Goal: Task Accomplishment & Management: Manage account settings

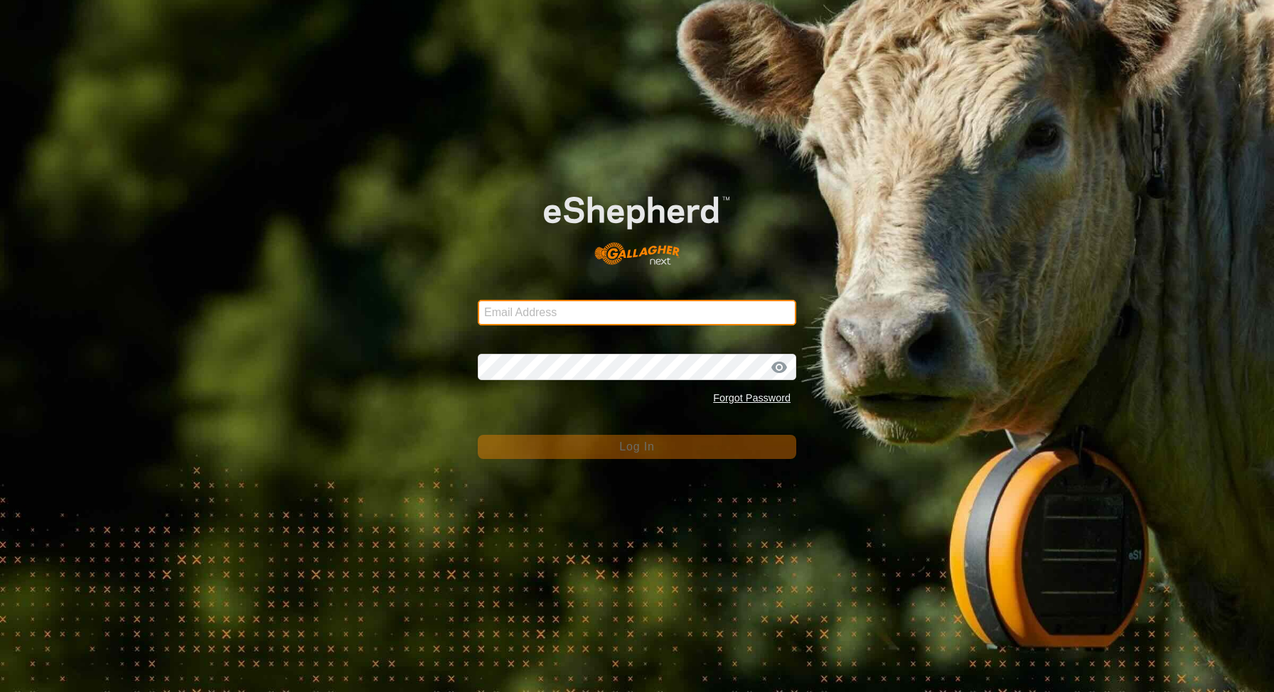
type input "kohunuitrusts@gmail.com"
click at [673, 301] on input "kohunuitrusts@gmail.com" at bounding box center [637, 313] width 319 height 26
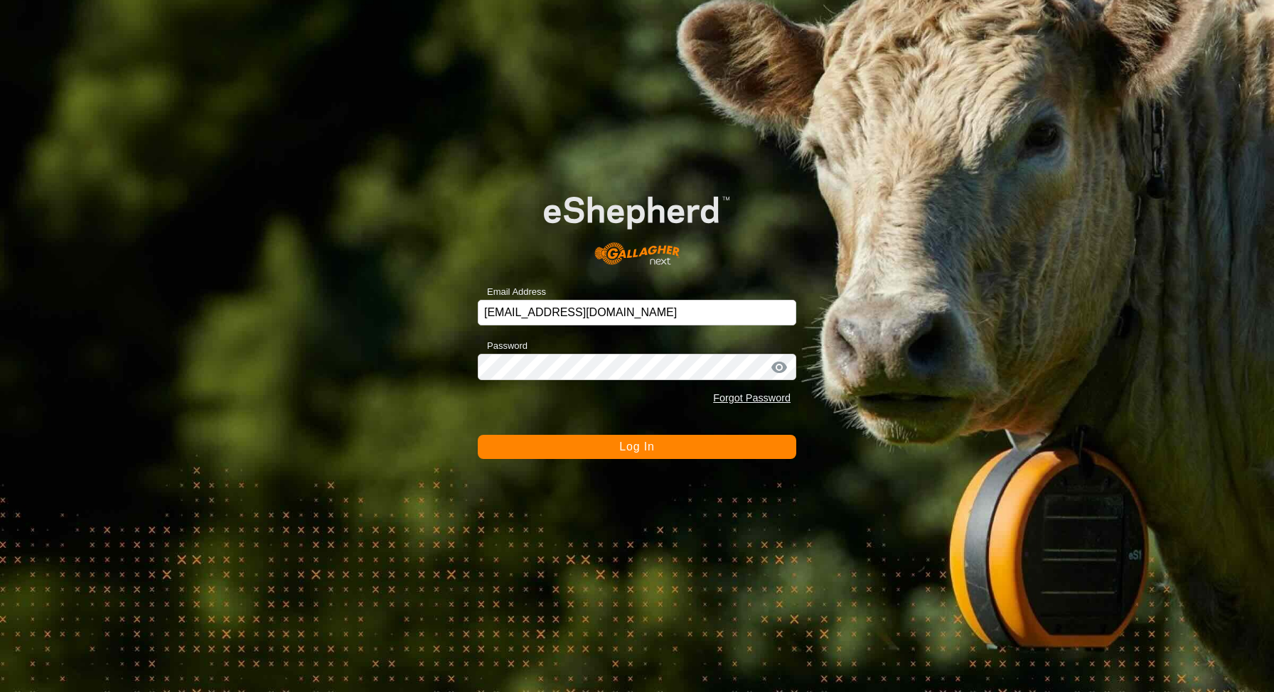
click at [619, 445] on button "Log In" at bounding box center [637, 447] width 319 height 24
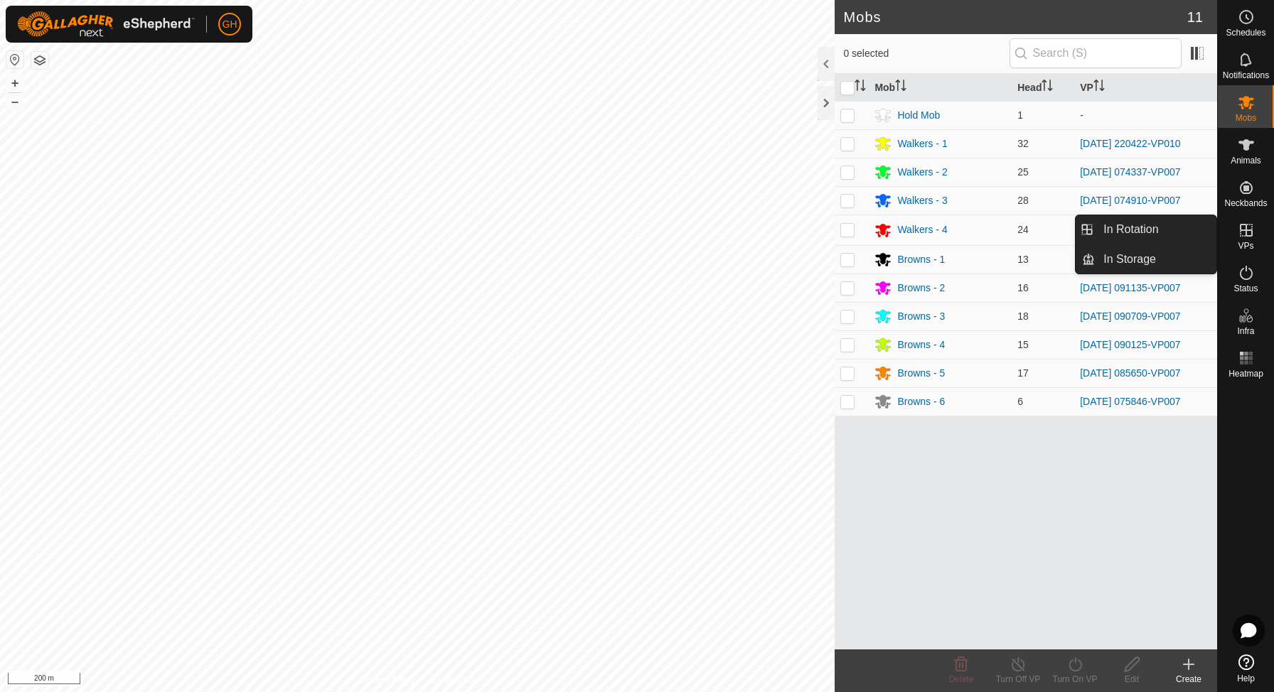
click at [1248, 230] on icon at bounding box center [1246, 230] width 13 height 13
click at [1153, 226] on span "In Rotation" at bounding box center [1130, 229] width 55 height 17
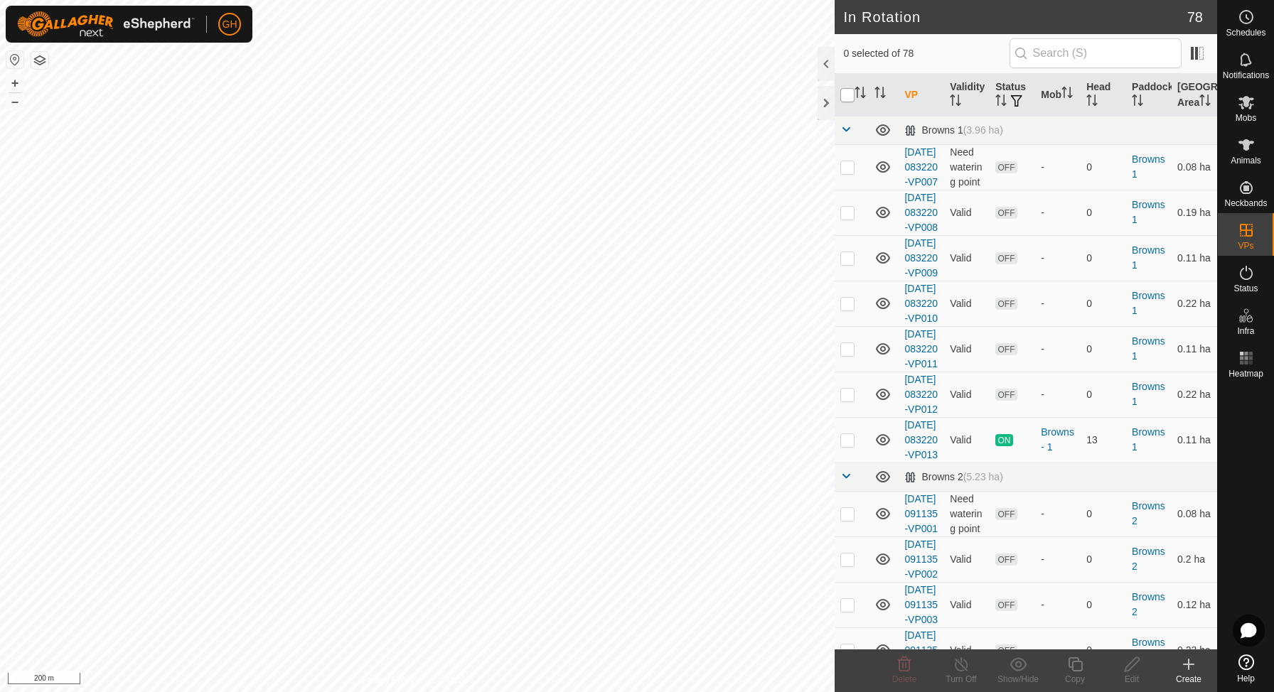
click at [847, 102] on input "checkbox" at bounding box center [847, 95] width 14 height 14
checkbox input "true"
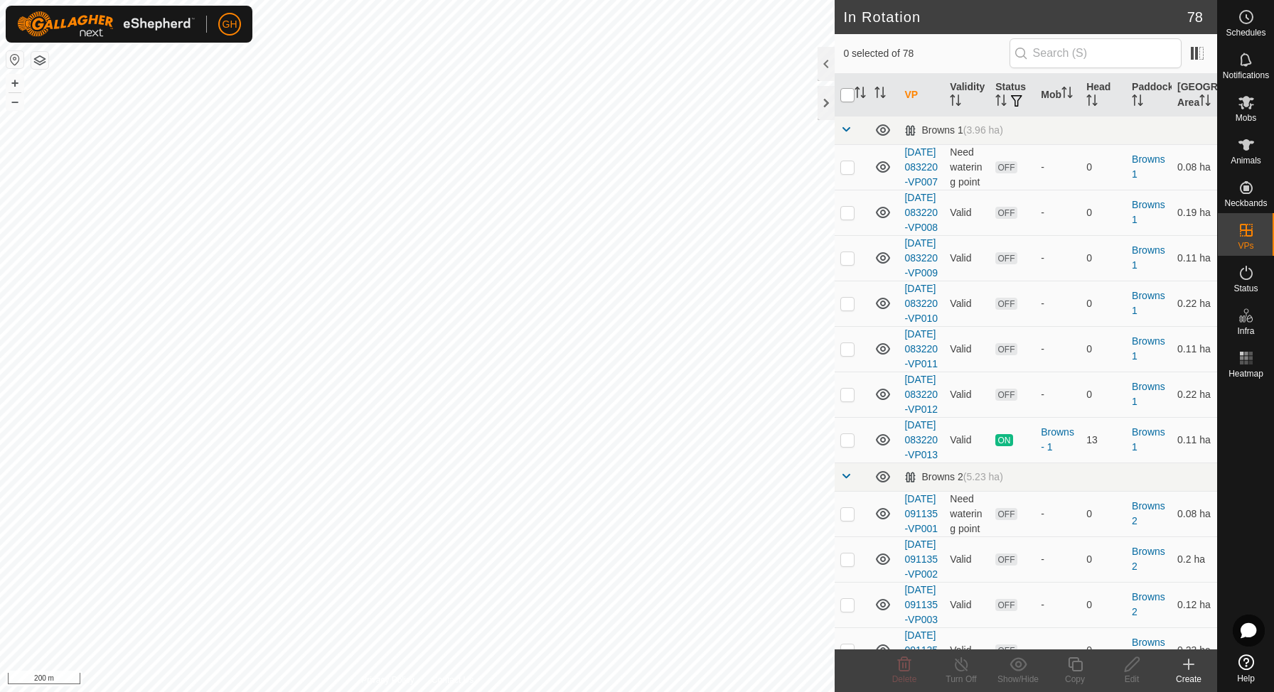
checkbox input "true"
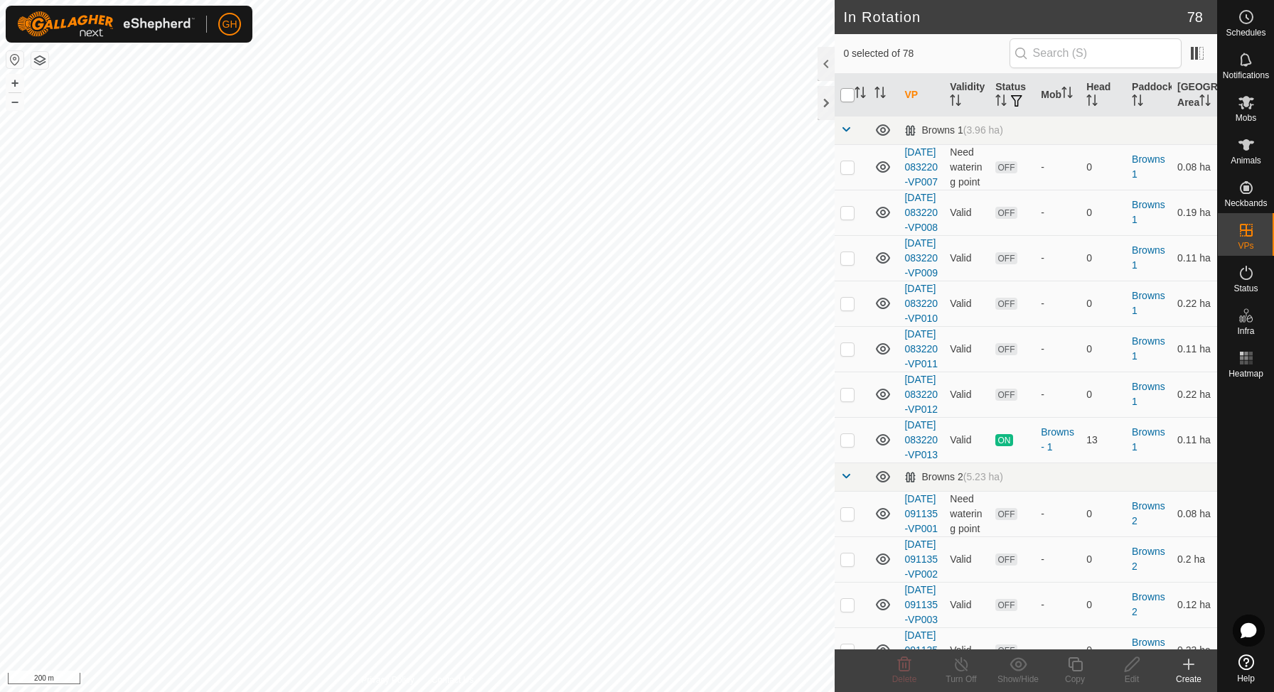
checkbox input "true"
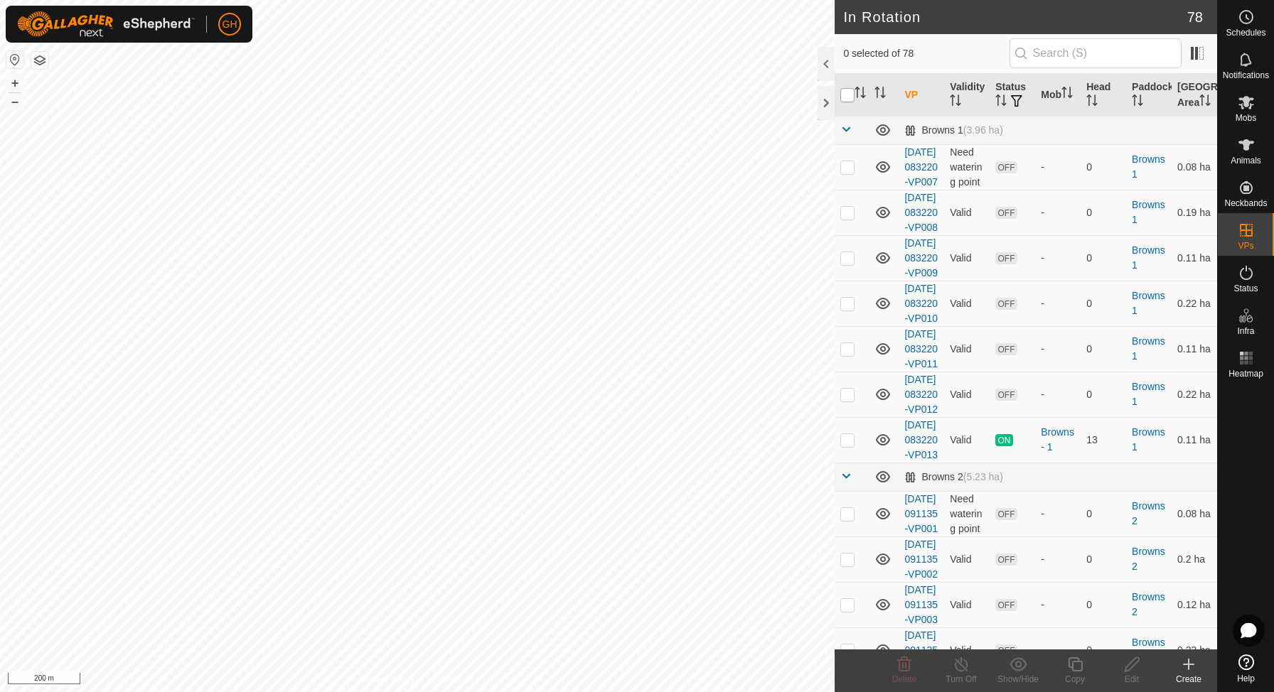
checkbox input "true"
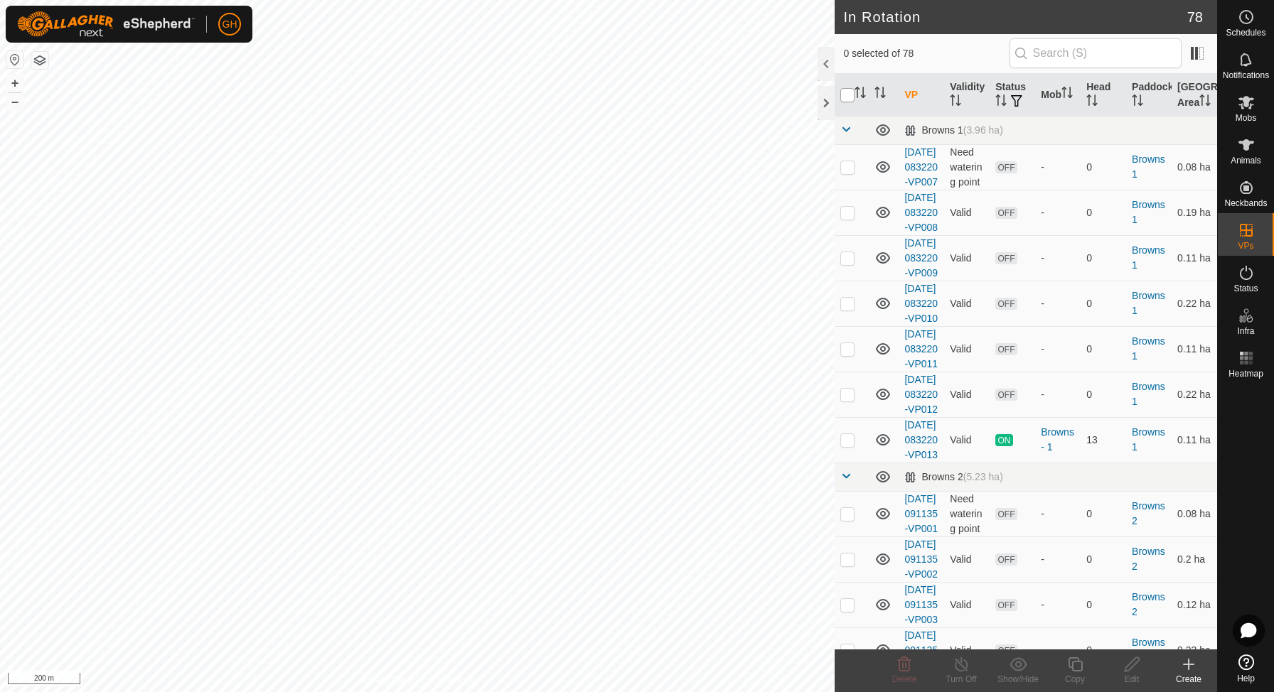
checkbox input "true"
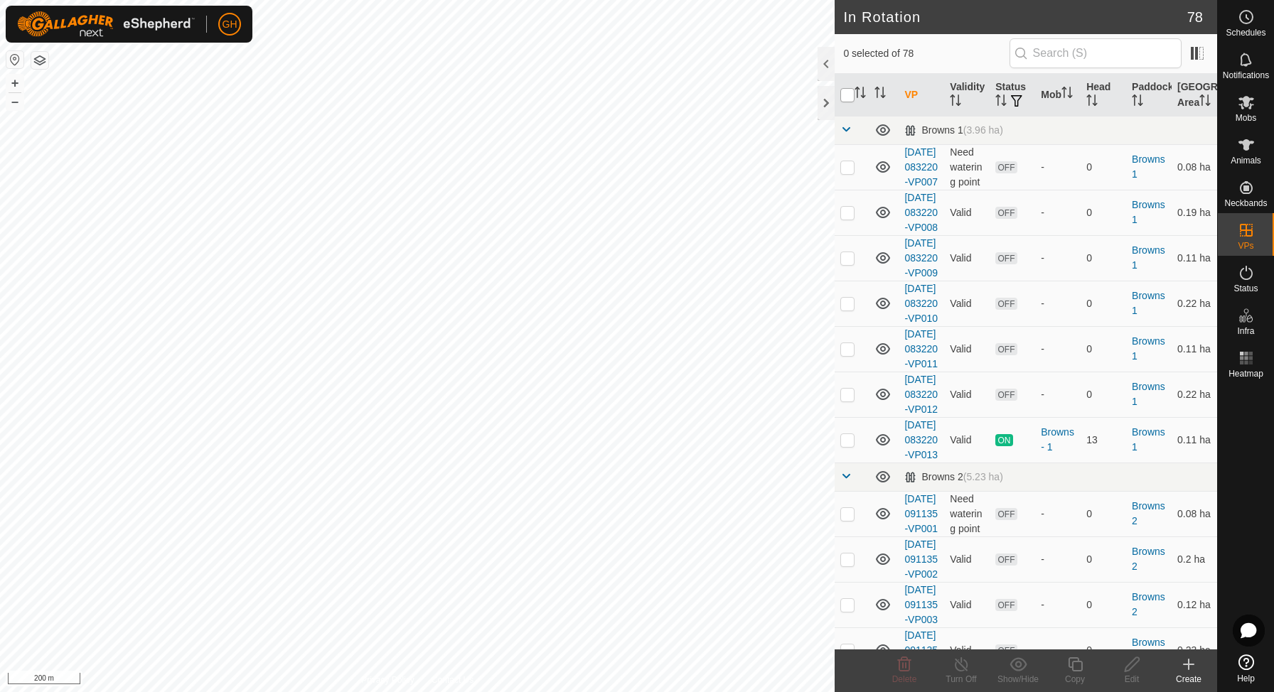
checkbox input "true"
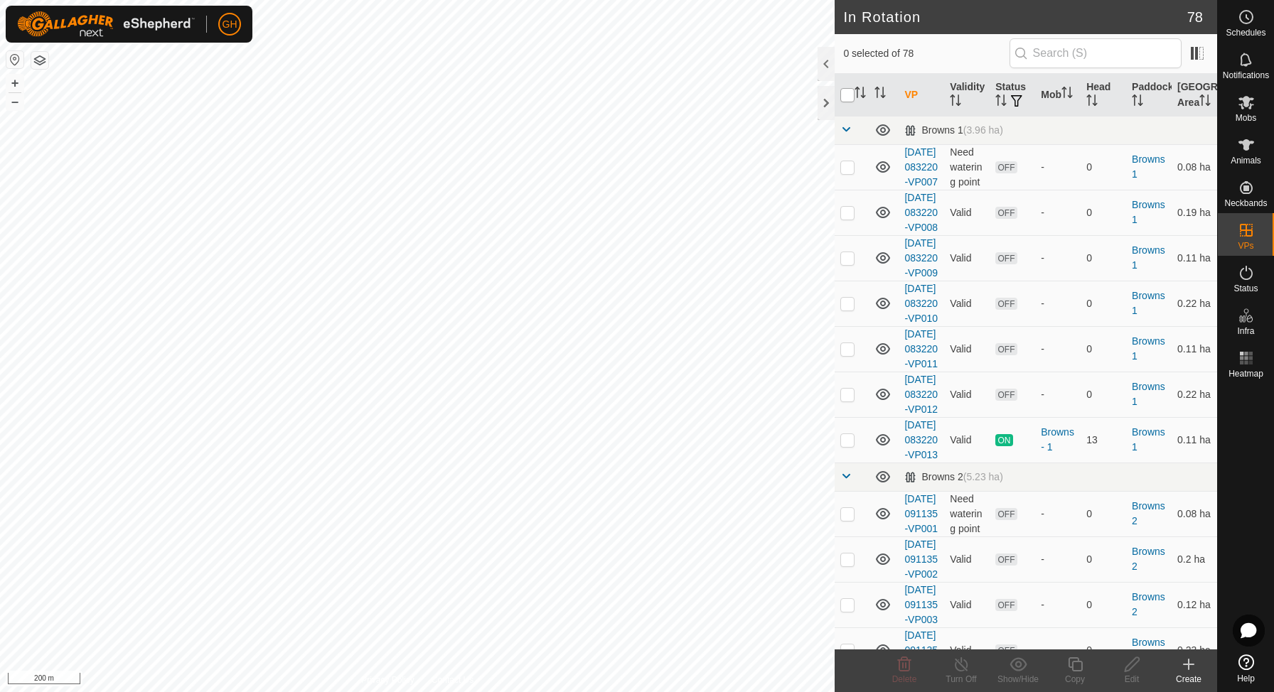
checkbox input "true"
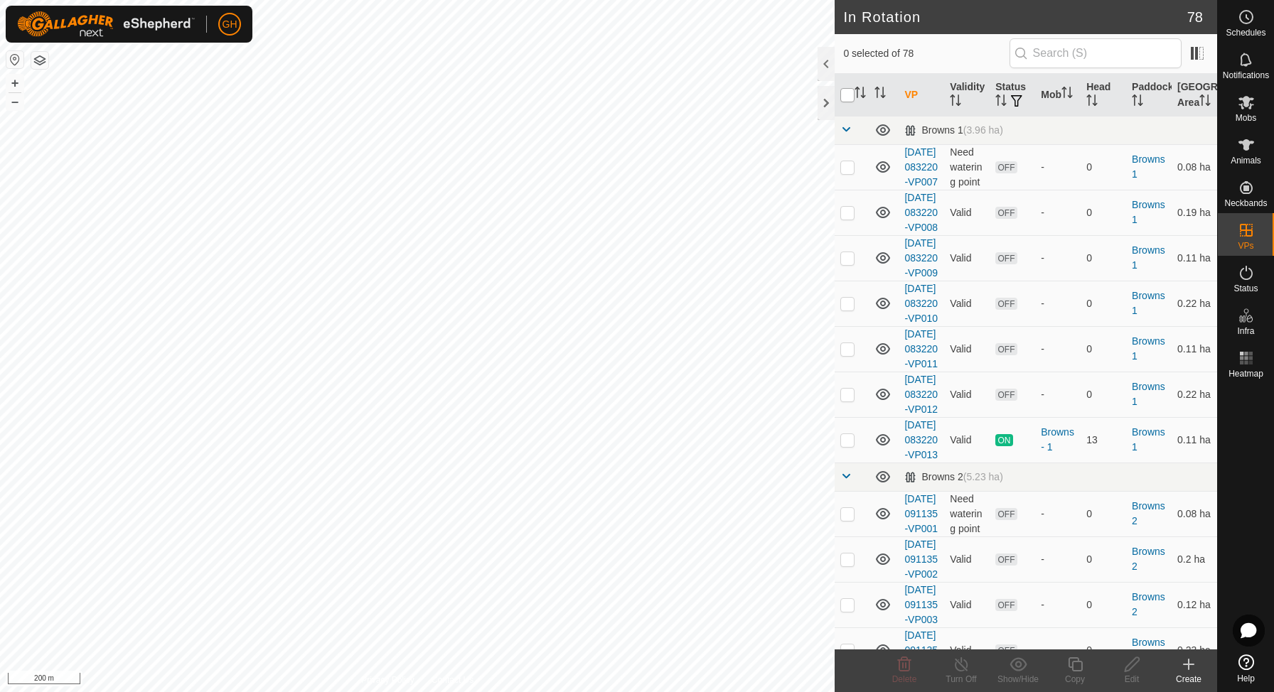
checkbox input "true"
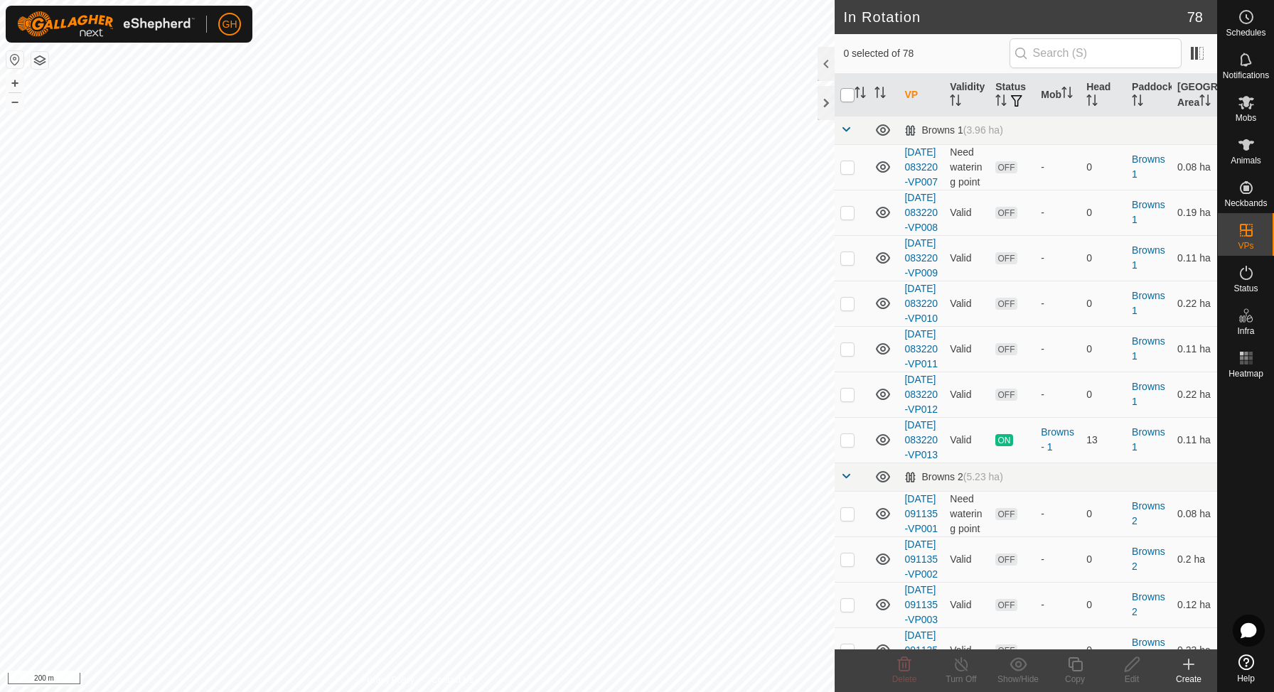
checkbox input "true"
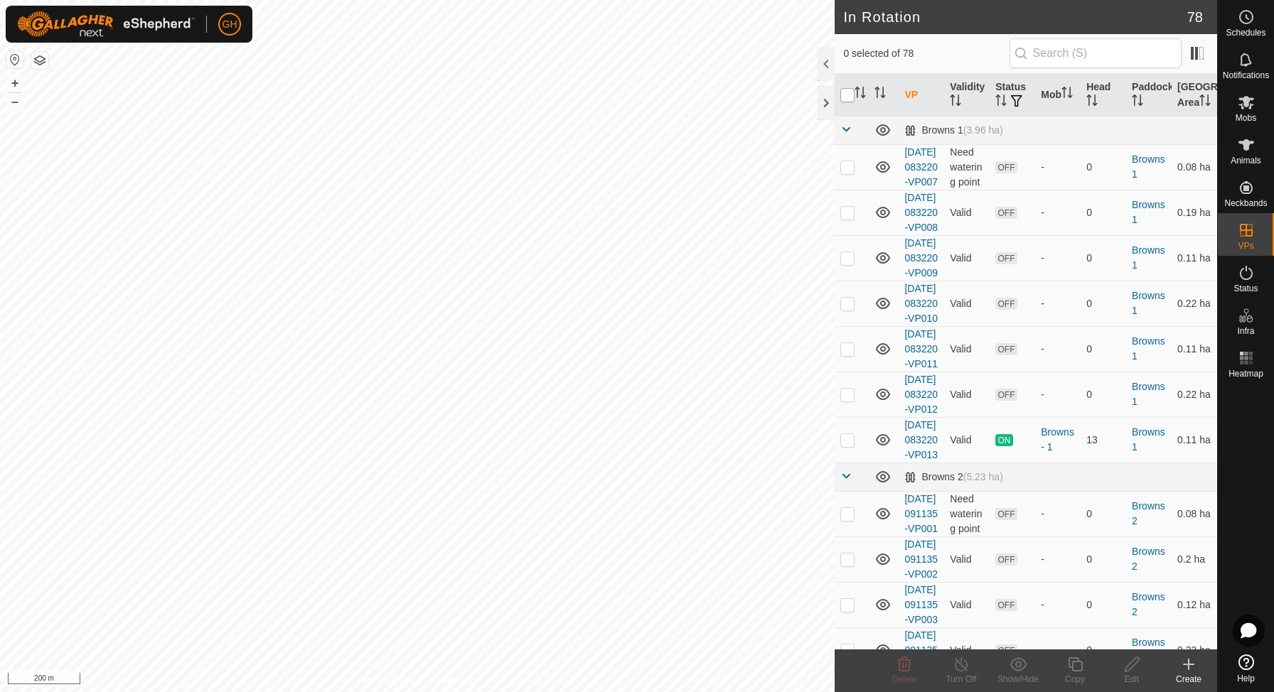
checkbox input "true"
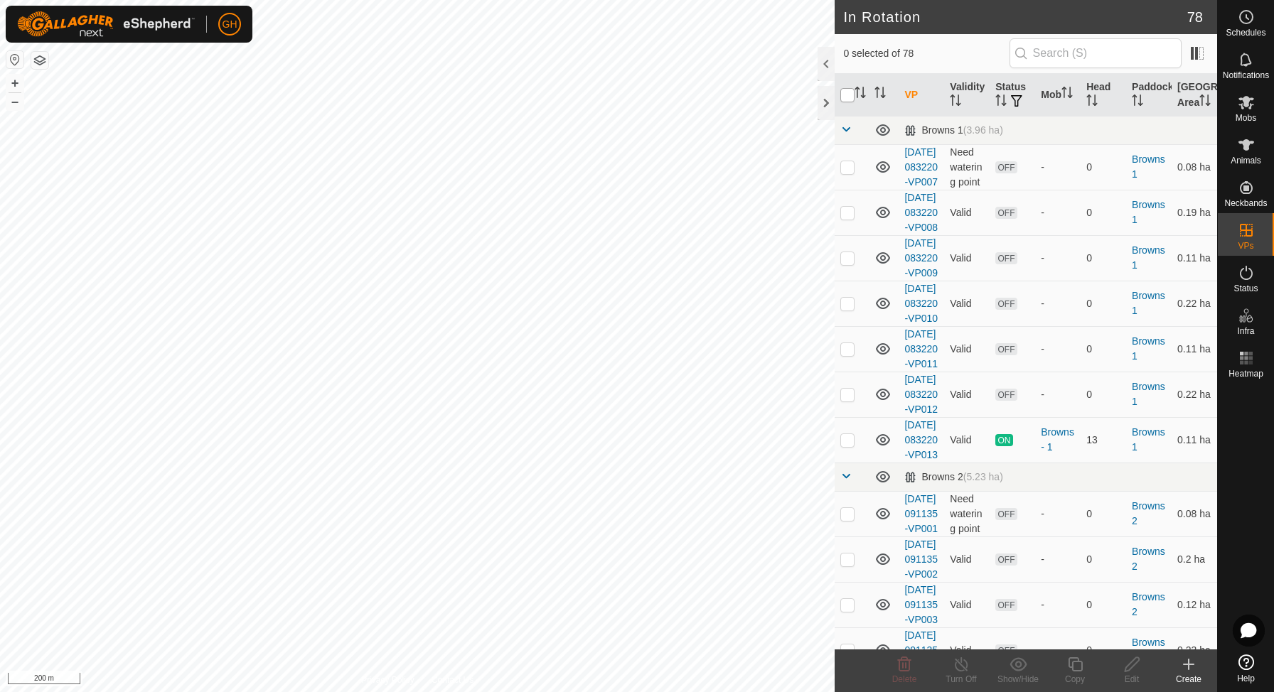
checkbox input "true"
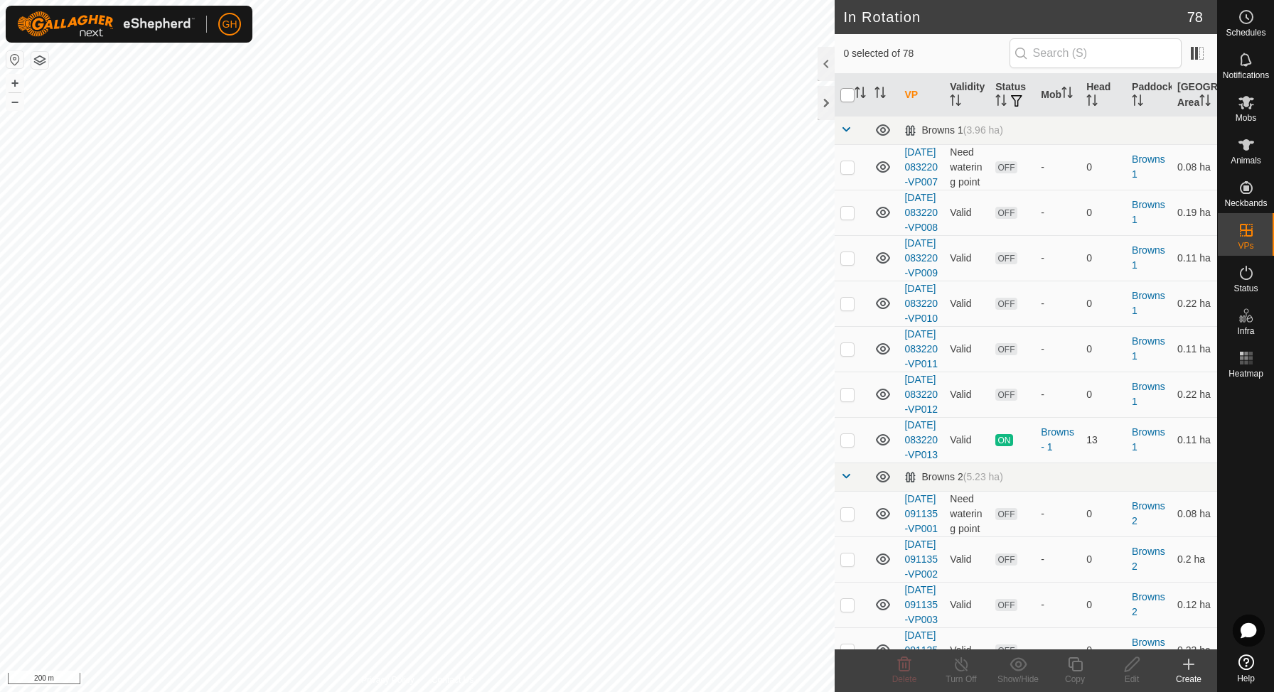
checkbox input "true"
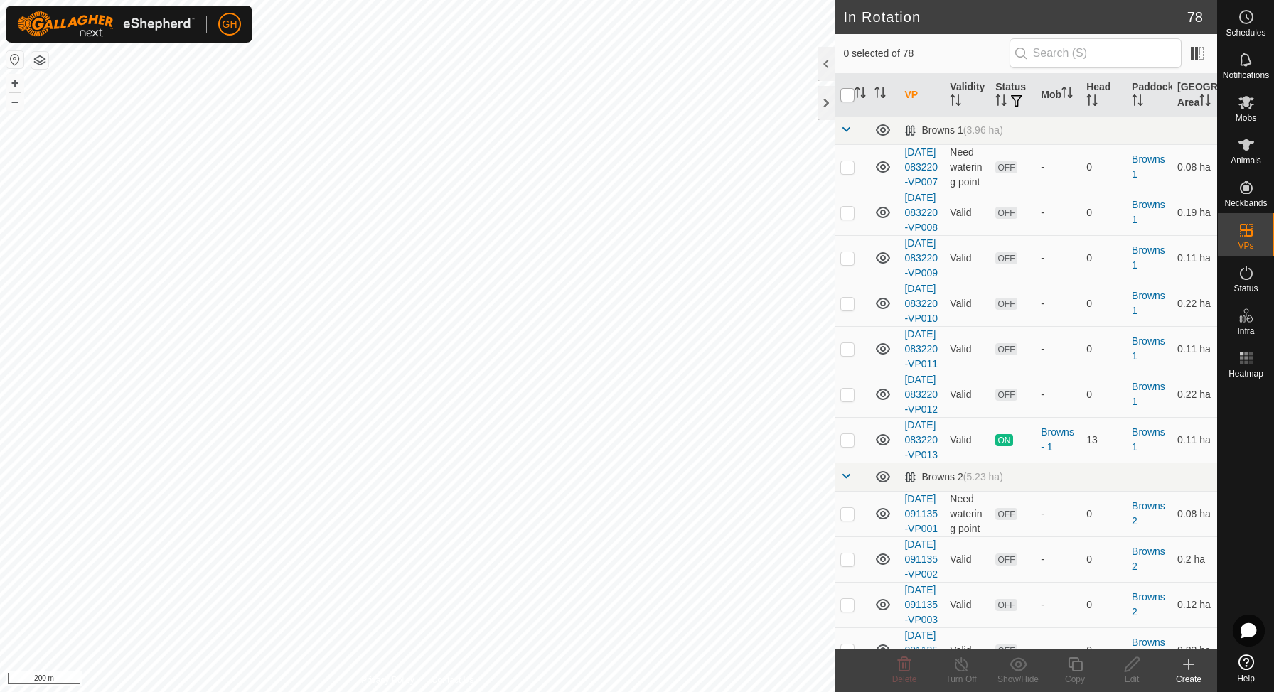
checkbox input "true"
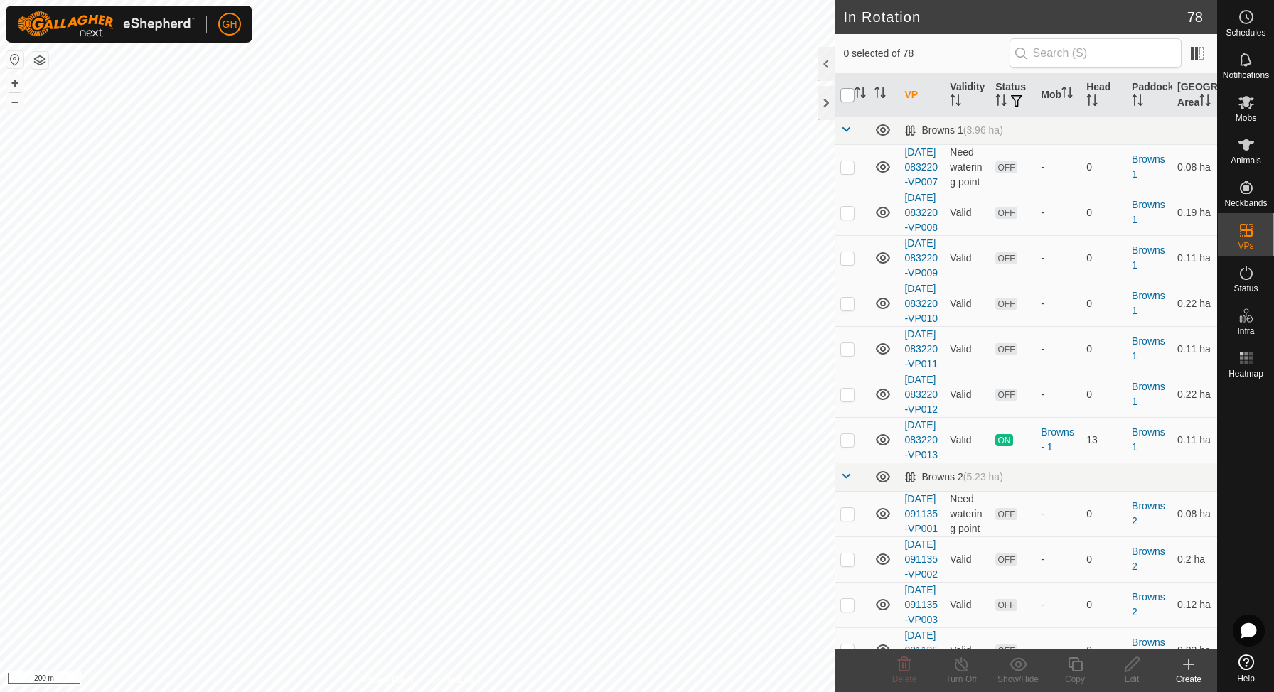
checkbox input "true"
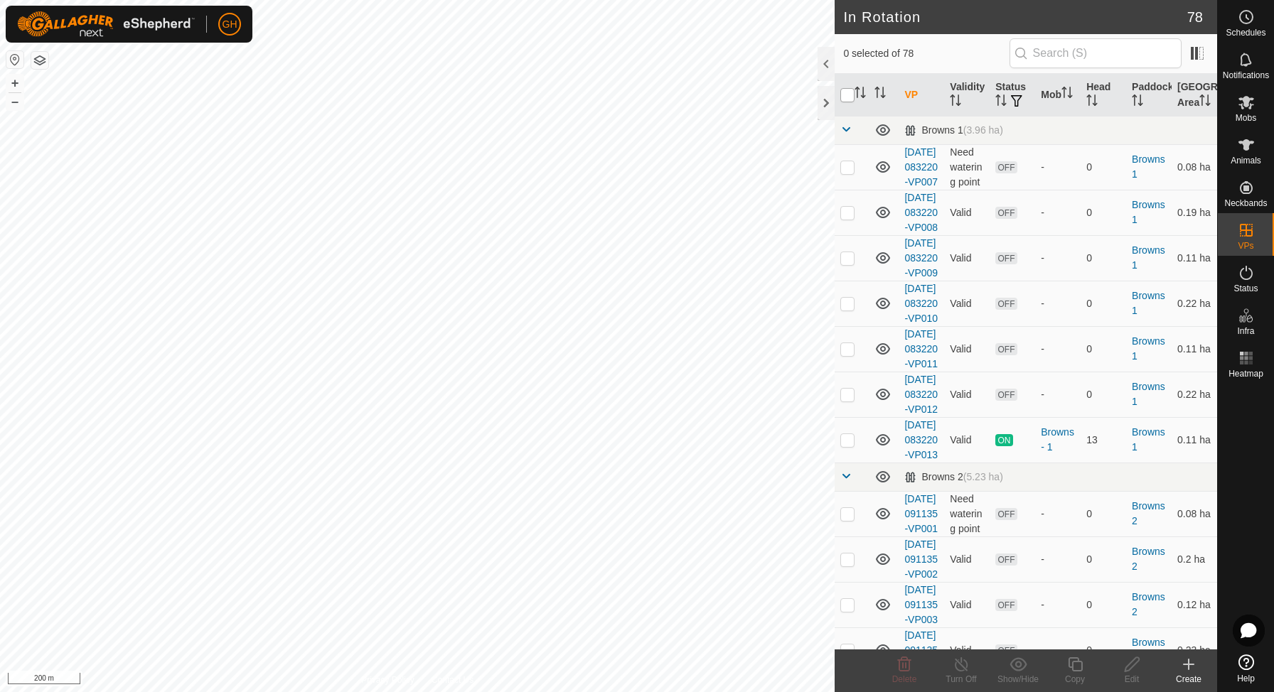
checkbox input "true"
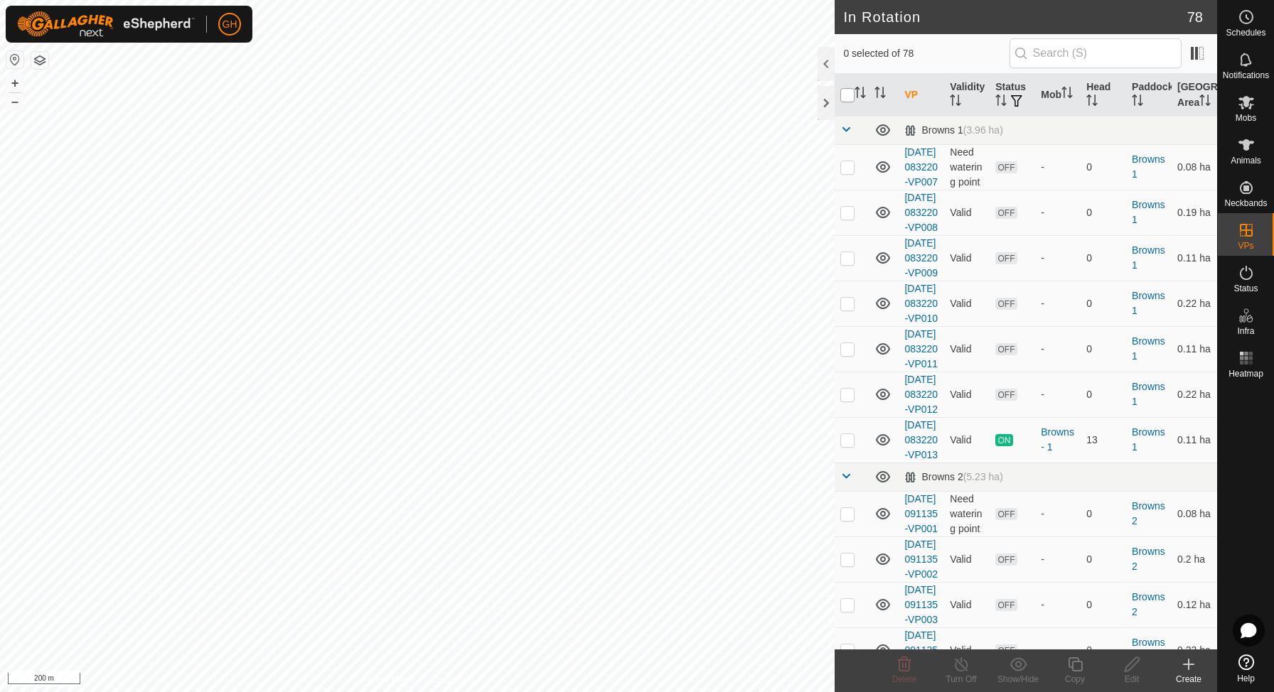
checkbox input "true"
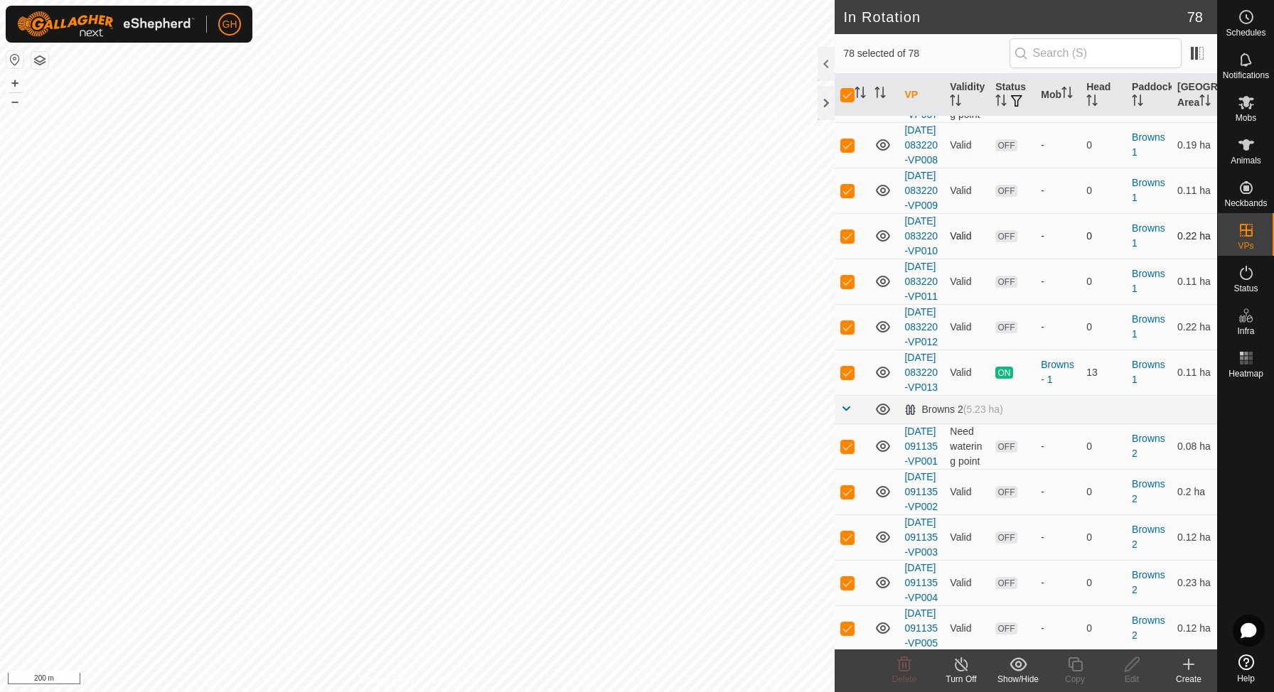
scroll to position [82, 0]
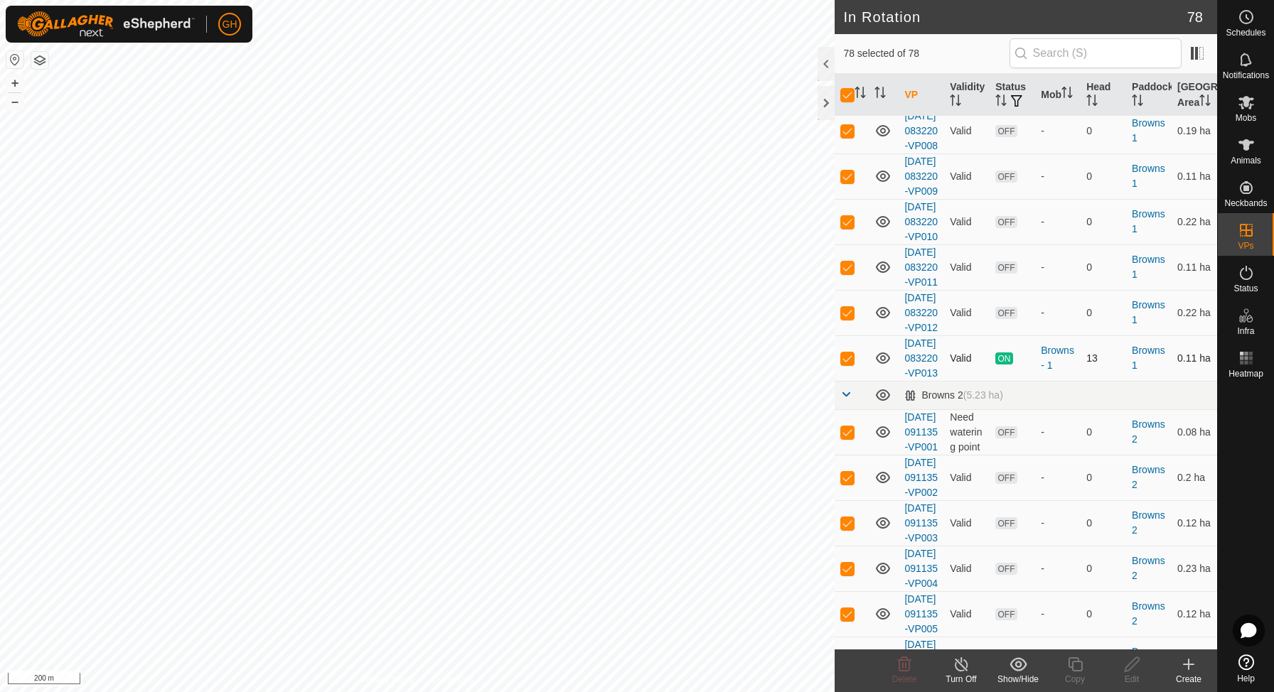
click at [848, 364] on p-checkbox at bounding box center [847, 358] width 14 height 11
checkbox input "false"
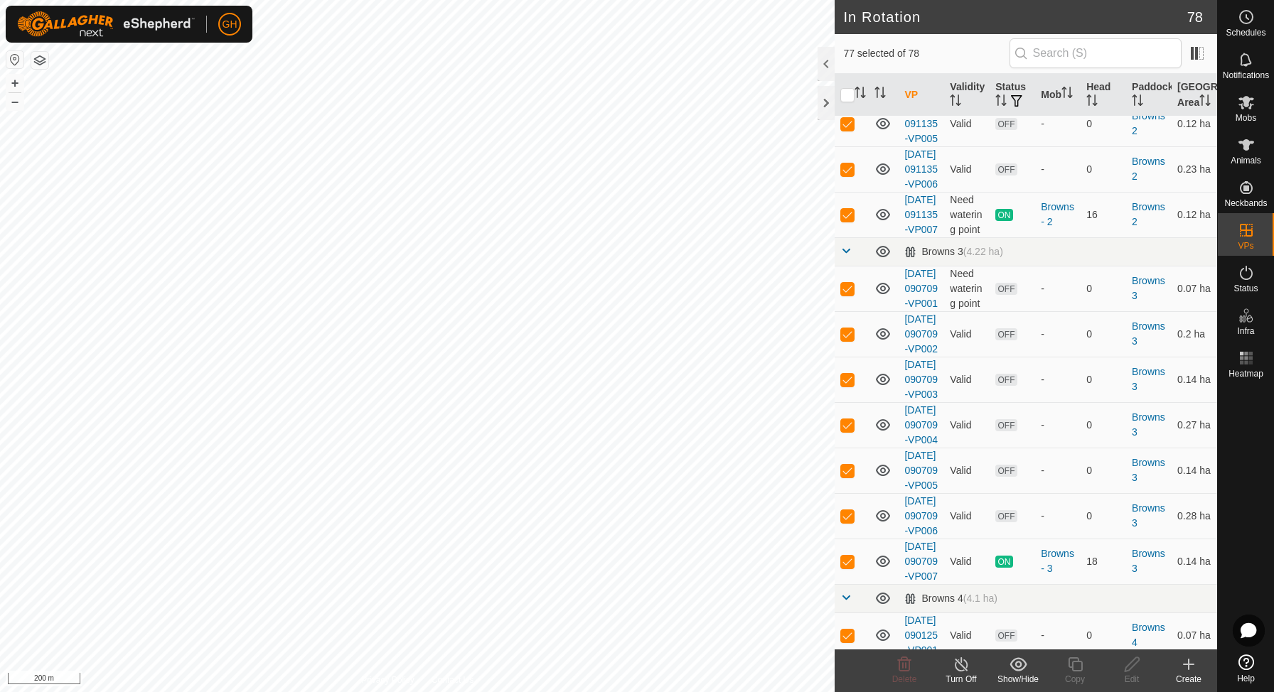
scroll to position [576, 0]
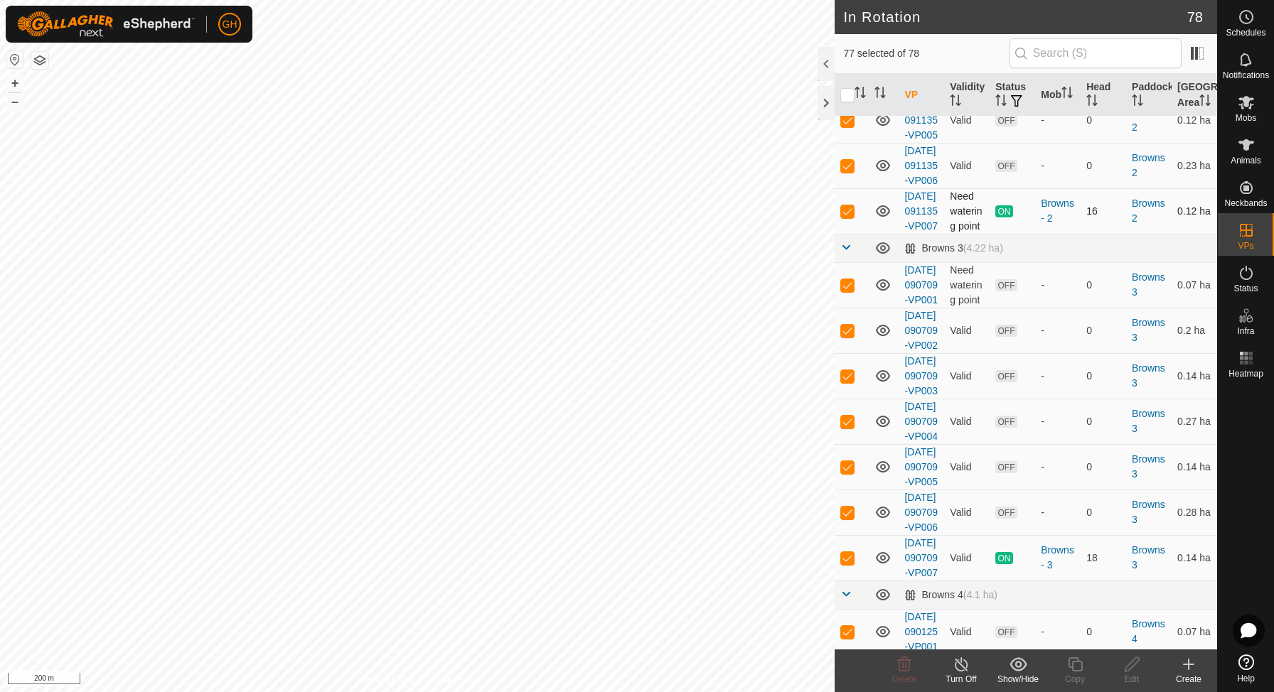
click at [845, 217] on p-checkbox at bounding box center [847, 210] width 14 height 11
checkbox input "false"
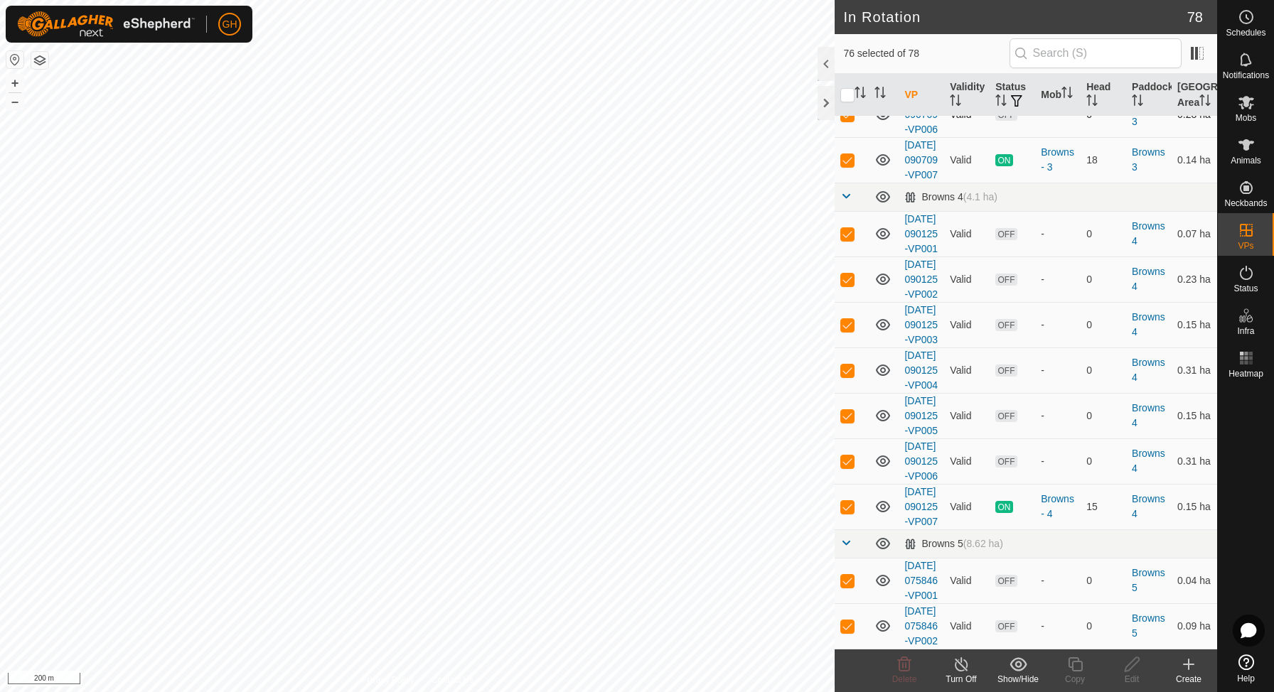
scroll to position [978, 0]
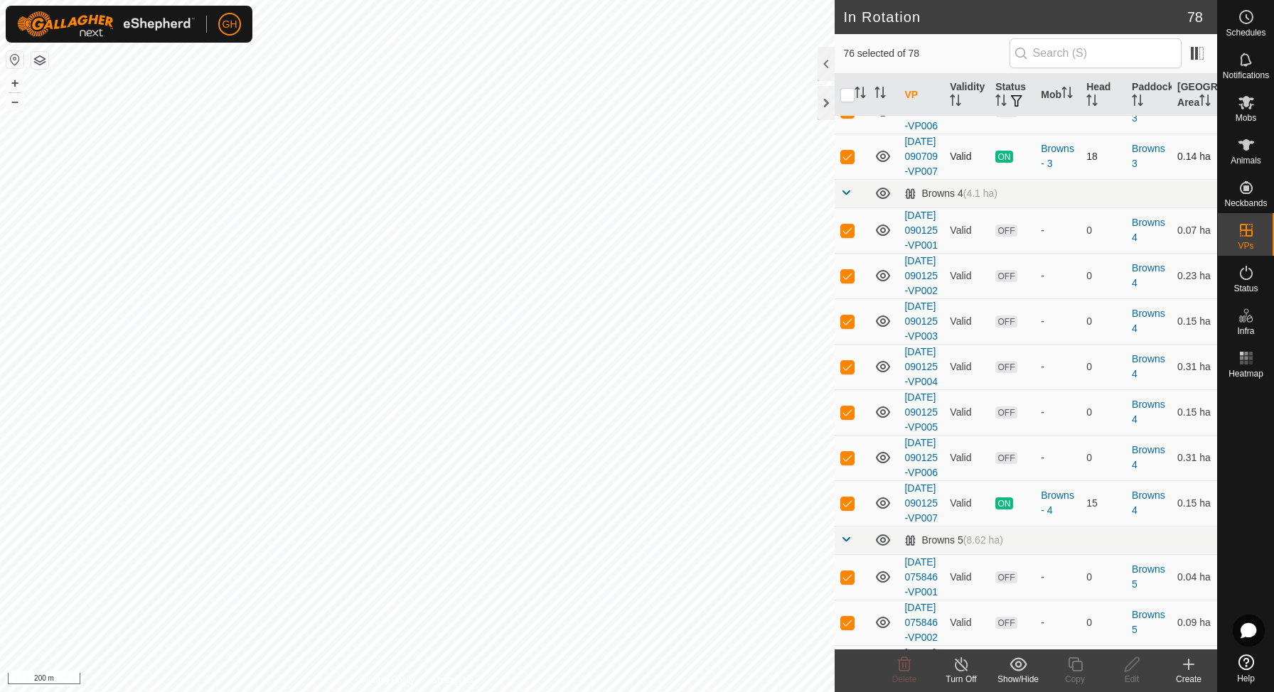
click at [848, 162] on p-checkbox at bounding box center [847, 156] width 14 height 11
checkbox input "false"
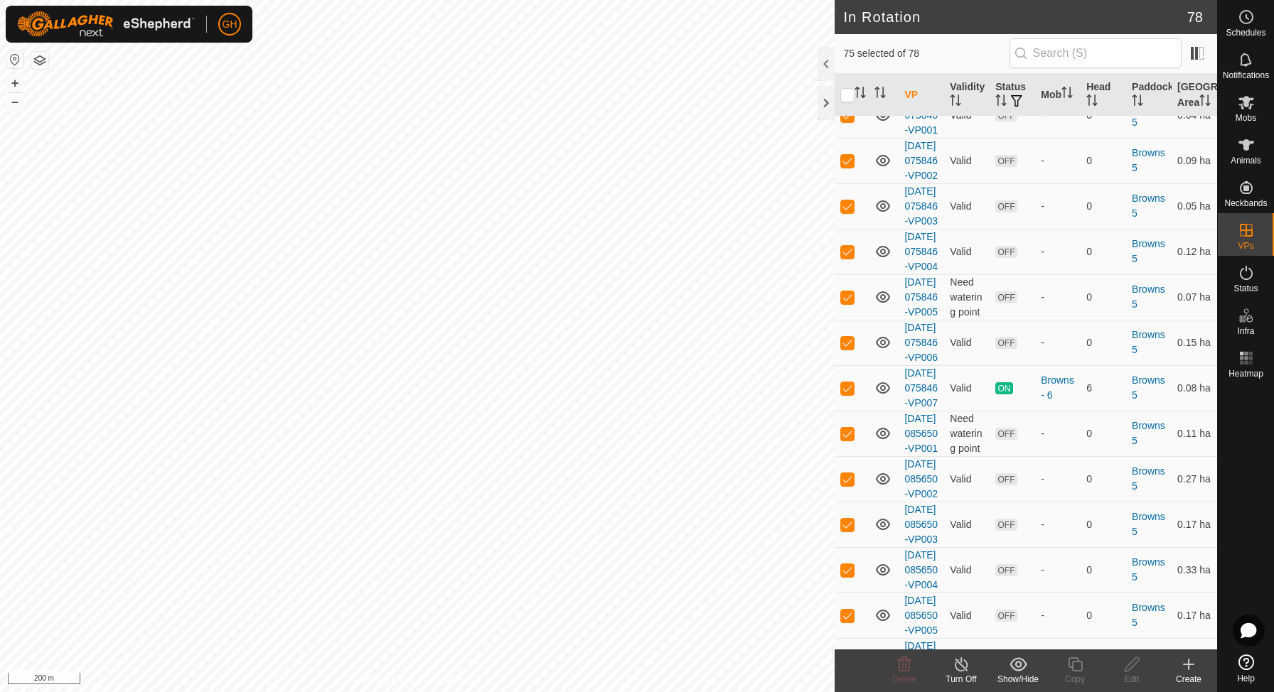
scroll to position [1443, 0]
click at [847, 44] on p-checkbox at bounding box center [847, 38] width 14 height 11
checkbox input "false"
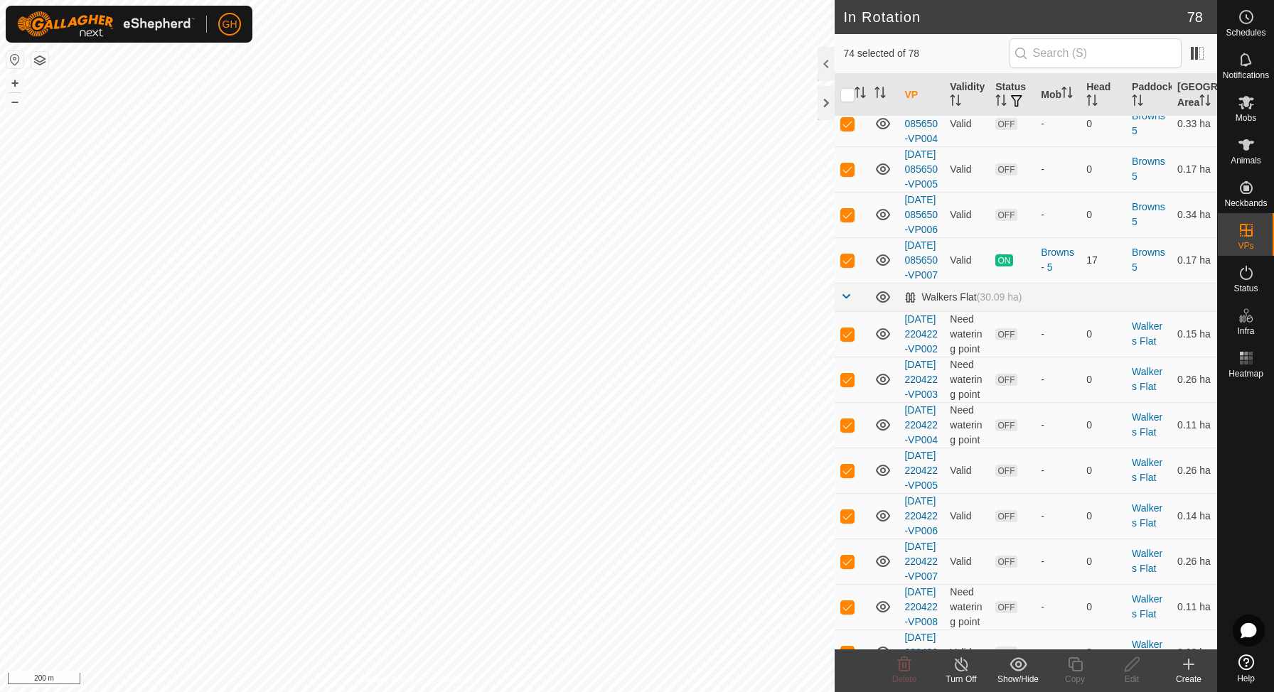
scroll to position [1897, 0]
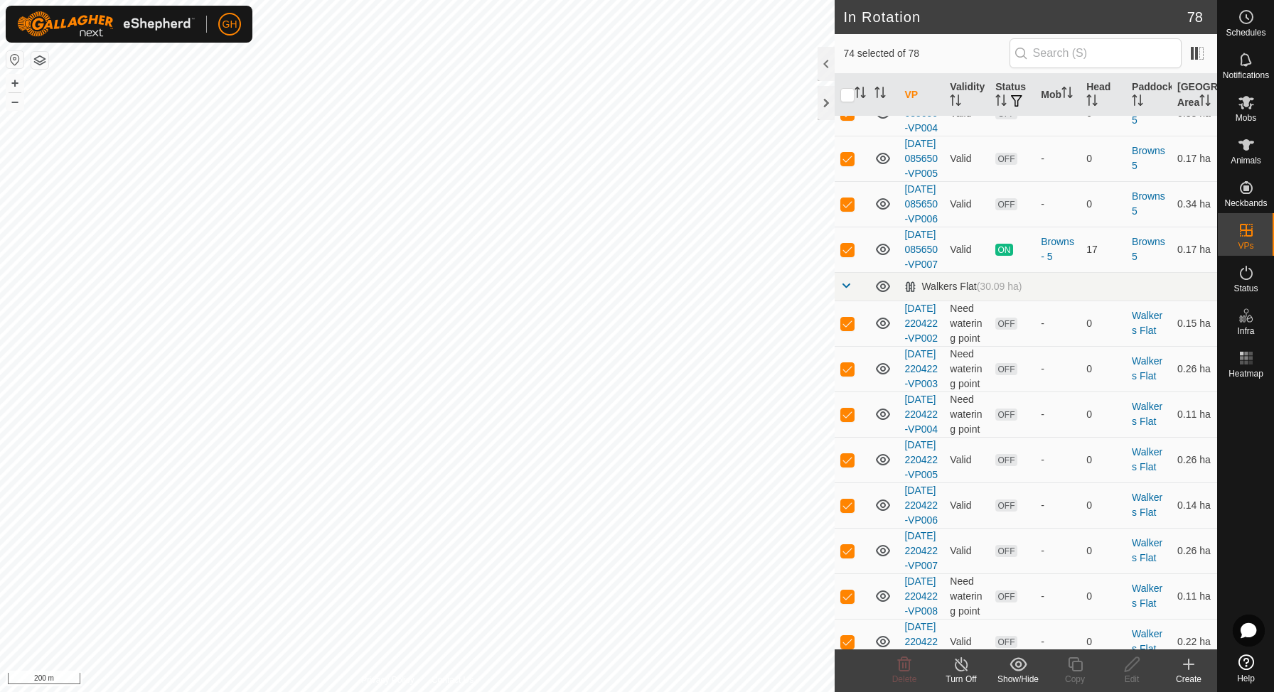
checkbox input "false"
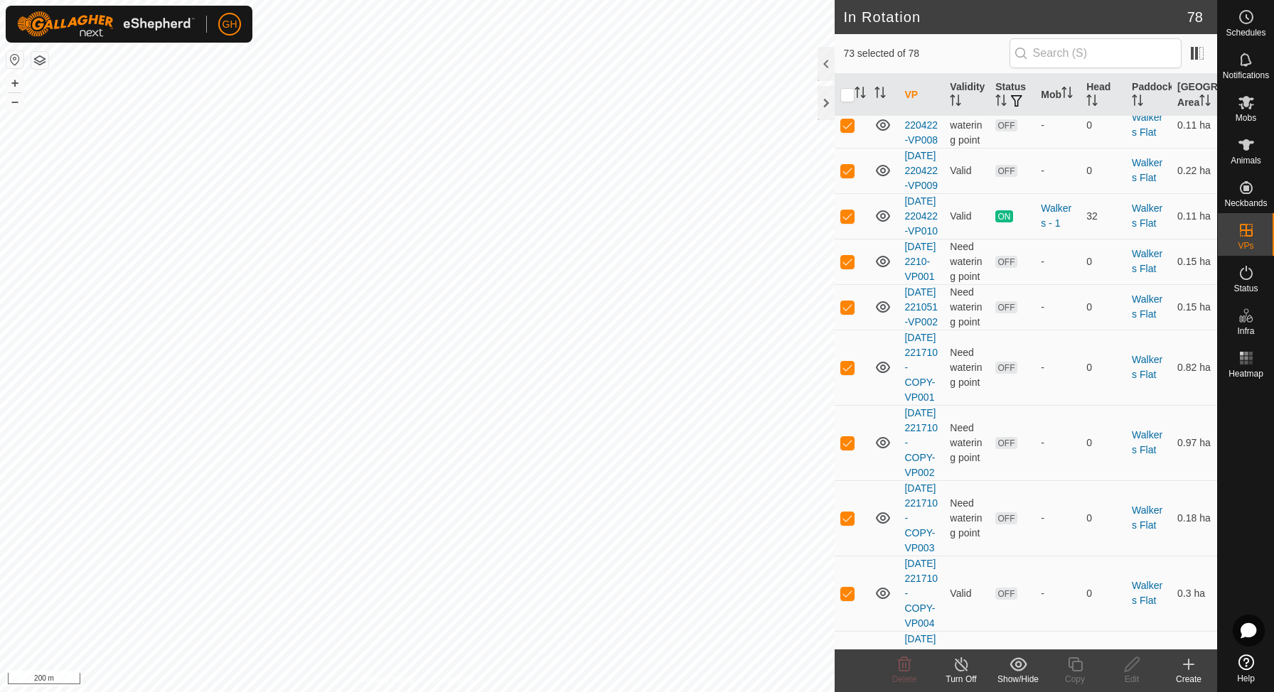
scroll to position [2380, 0]
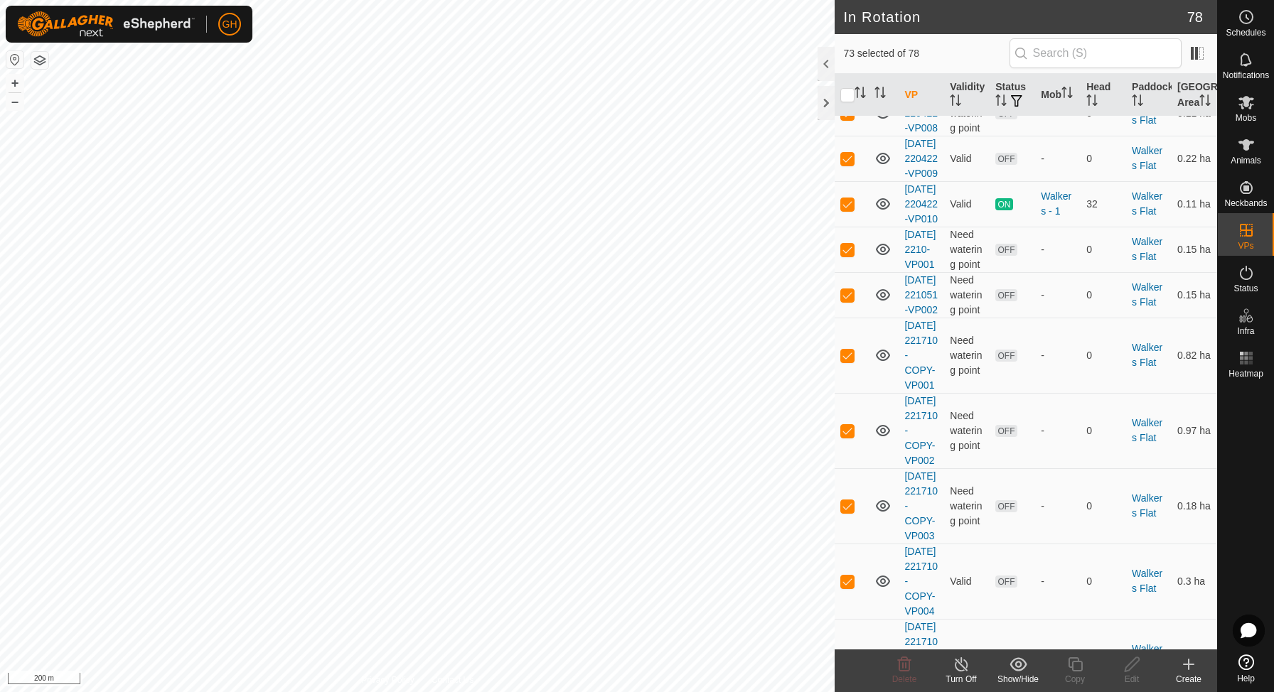
checkbox input "false"
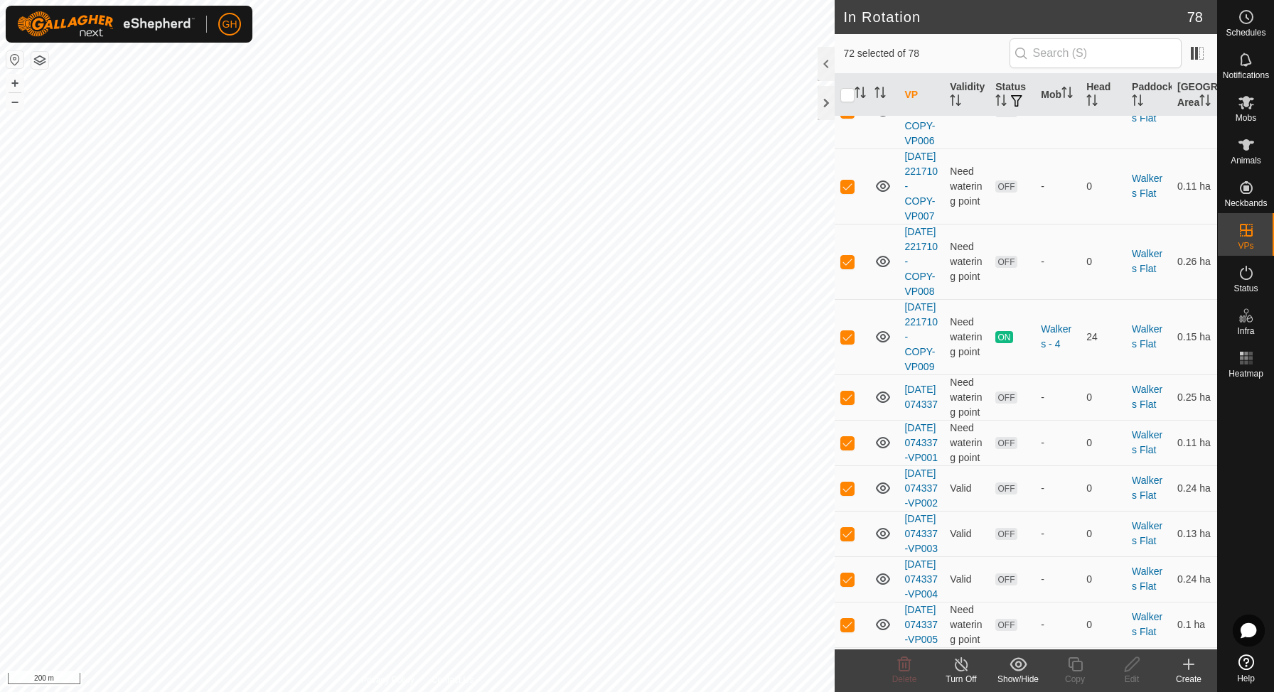
scroll to position [3021, 0]
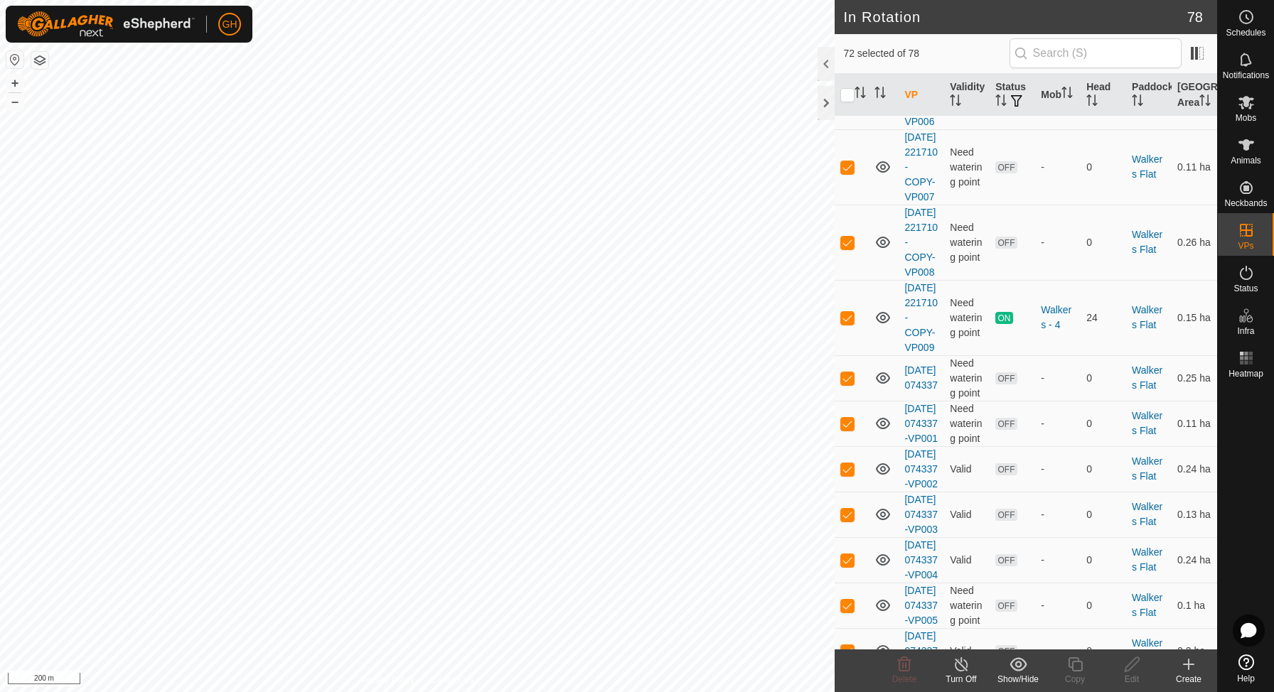
checkbox input "false"
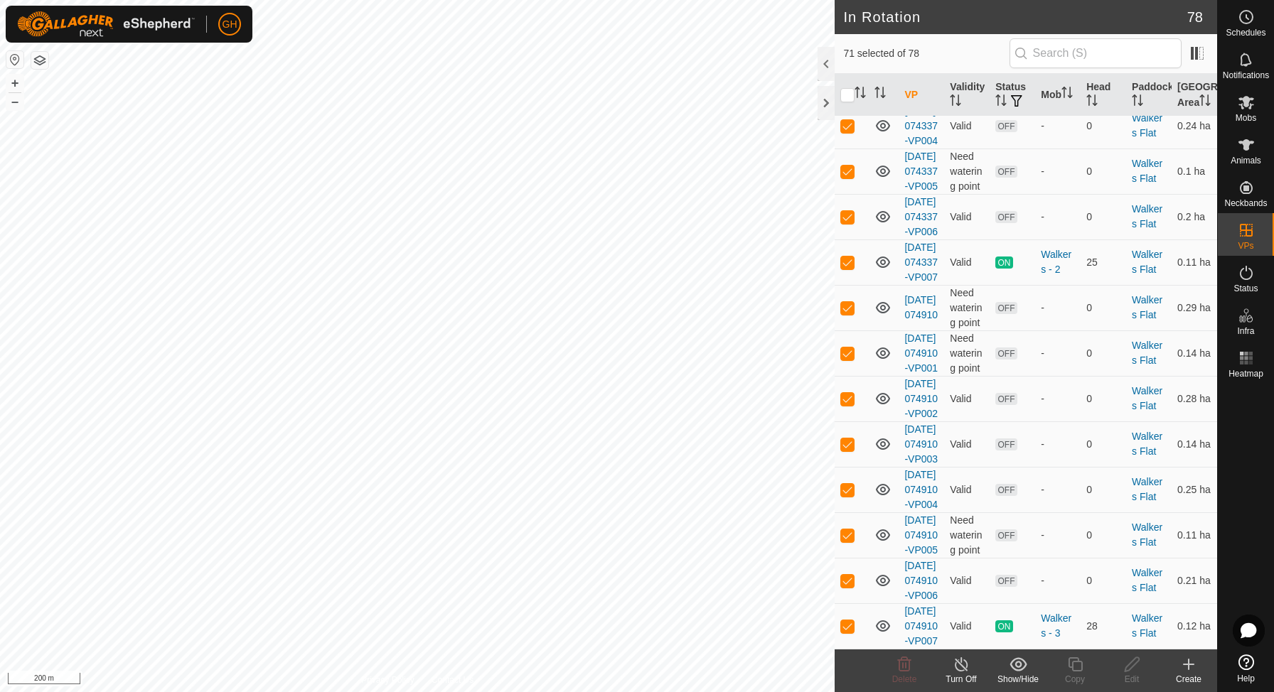
scroll to position [3775, 0]
checkbox input "false"
click at [852, 268] on p-checkbox at bounding box center [847, 262] width 14 height 11
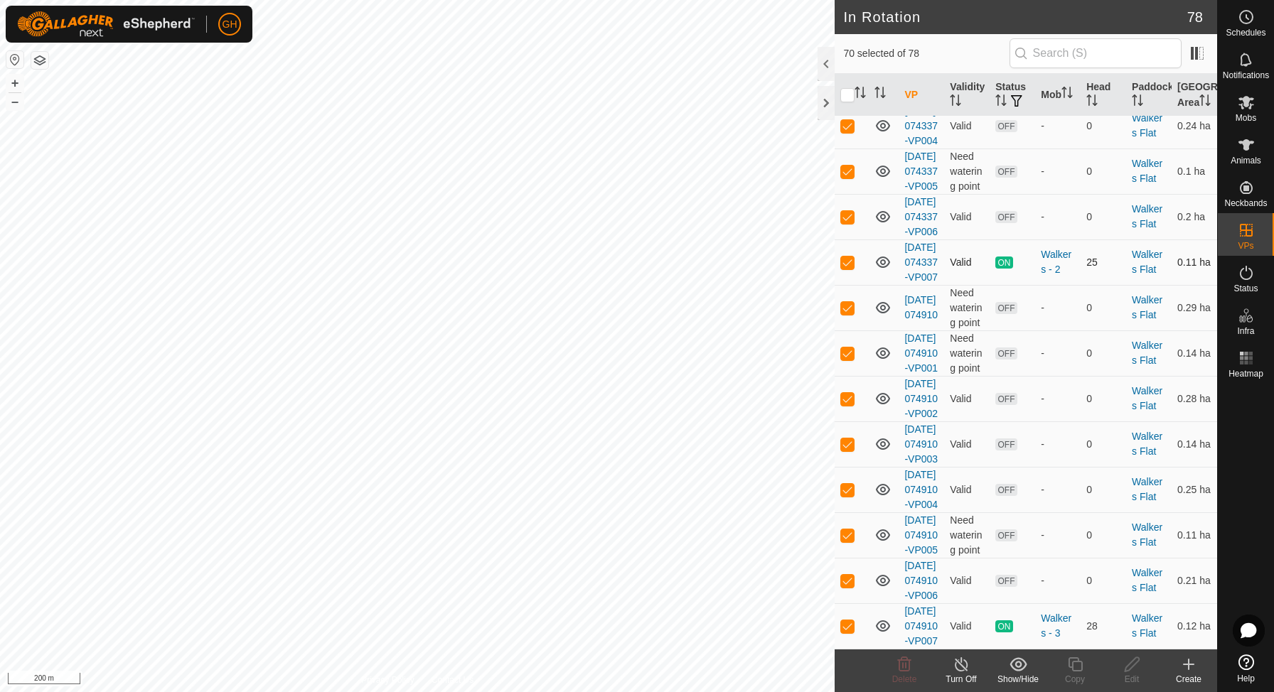
checkbox input "false"
click at [845, 621] on p-checkbox at bounding box center [847, 626] width 14 height 11
checkbox input "false"
click at [905, 665] on icon at bounding box center [905, 665] width 14 height 14
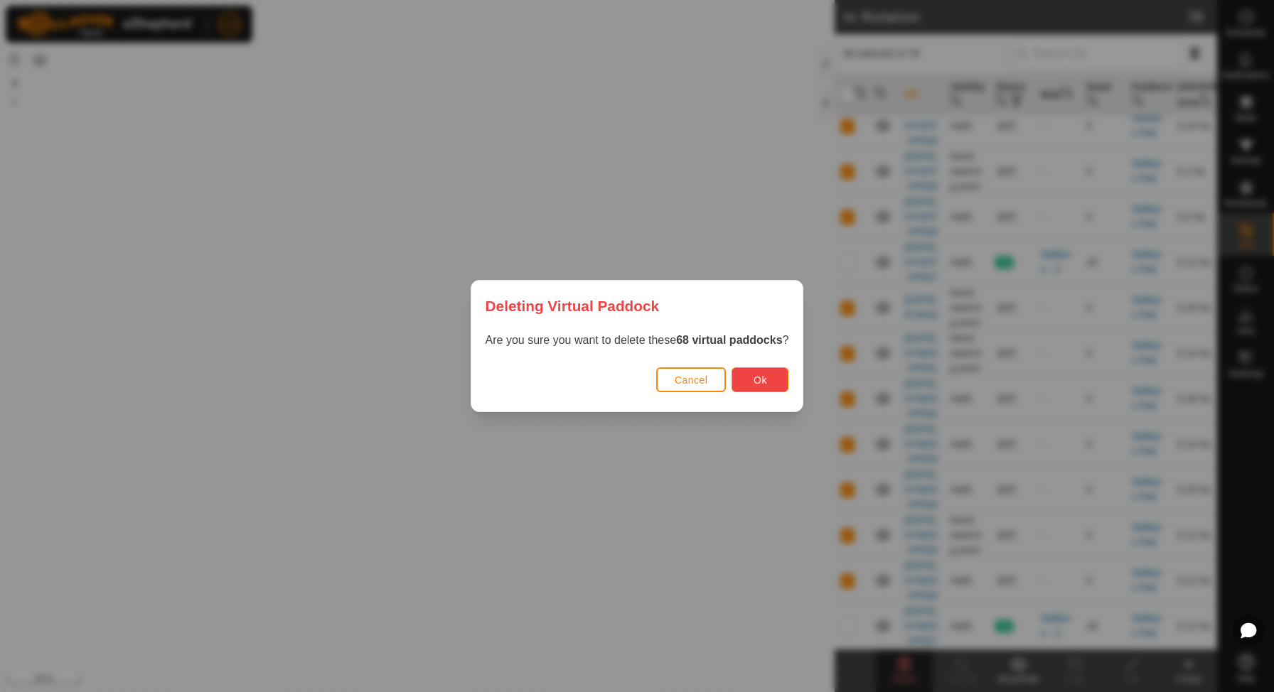
click at [769, 378] on button "Ok" at bounding box center [760, 380] width 57 height 25
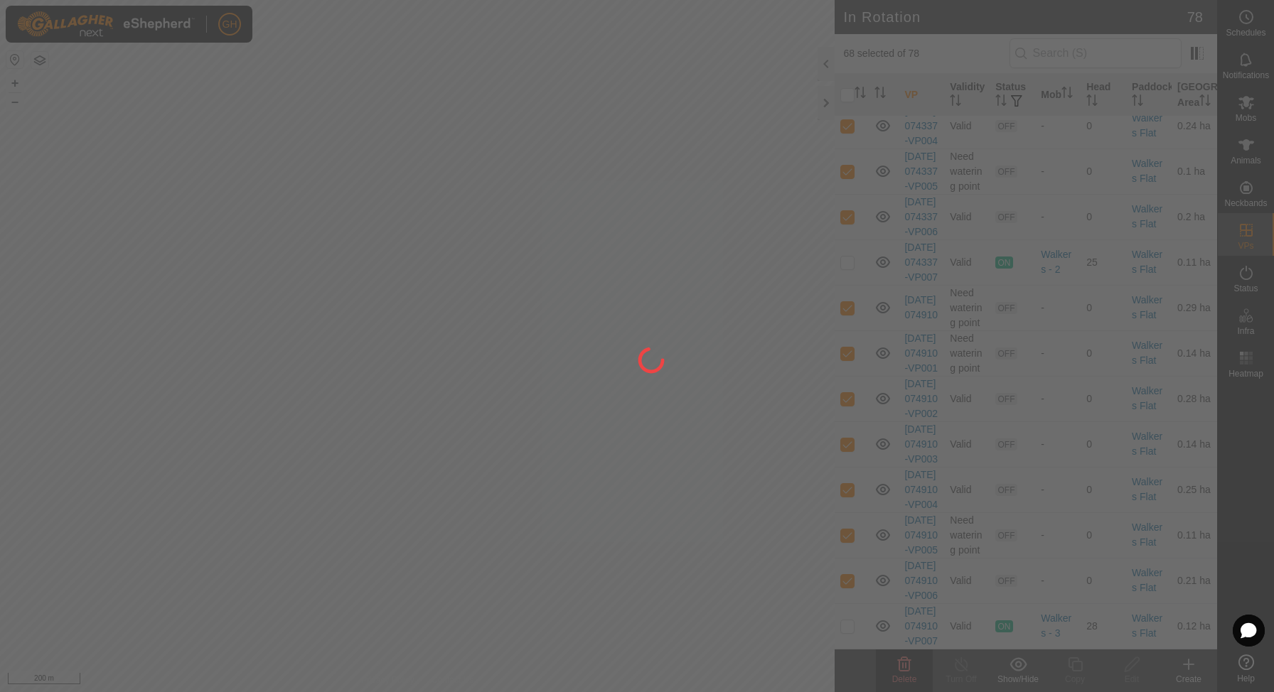
checkbox input "false"
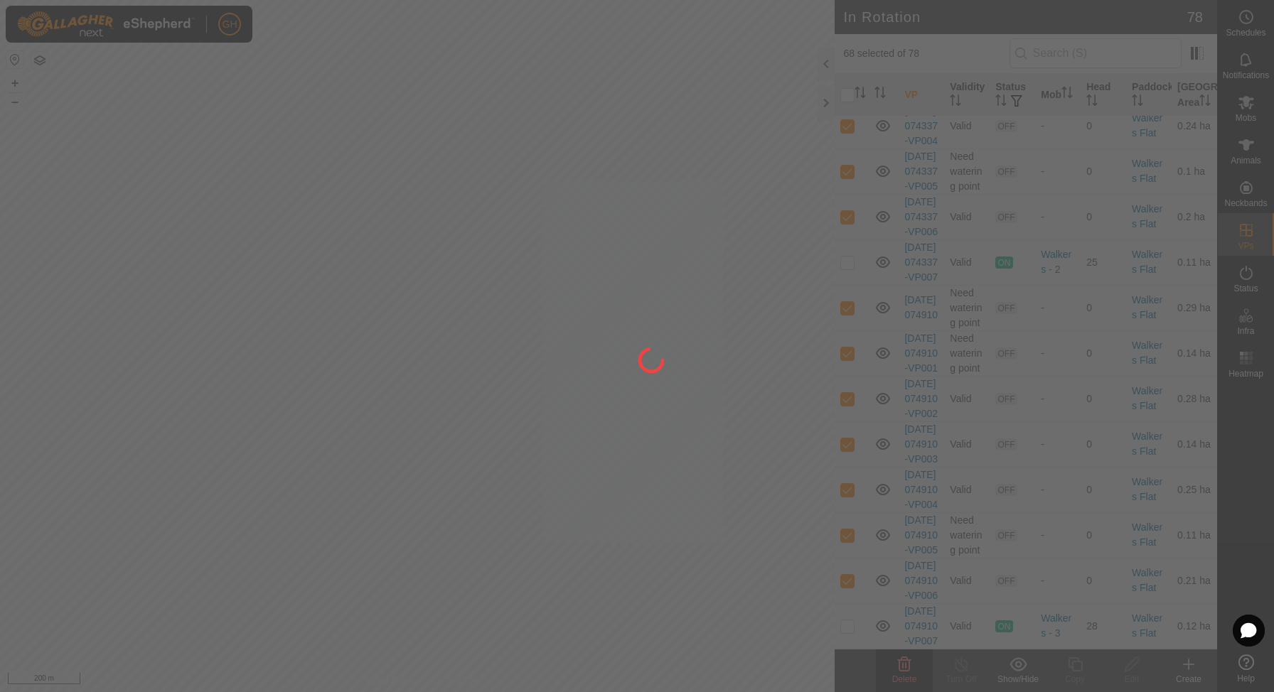
checkbox input "false"
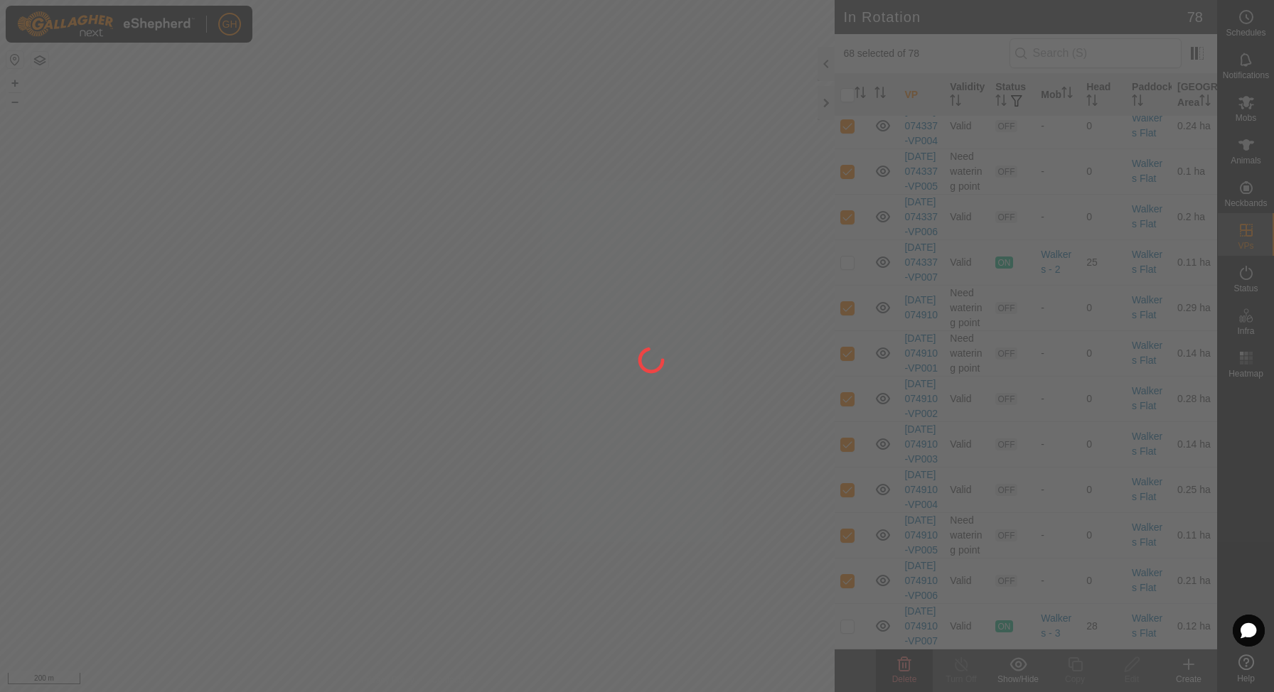
checkbox input "false"
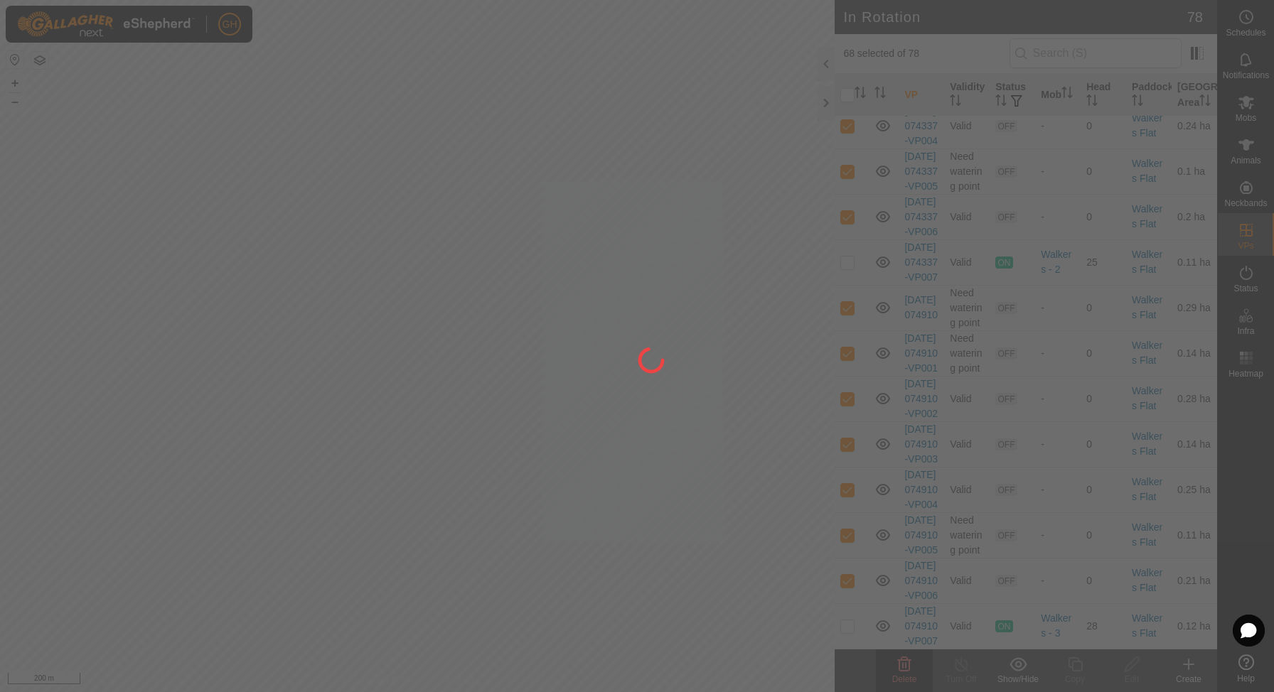
checkbox input "false"
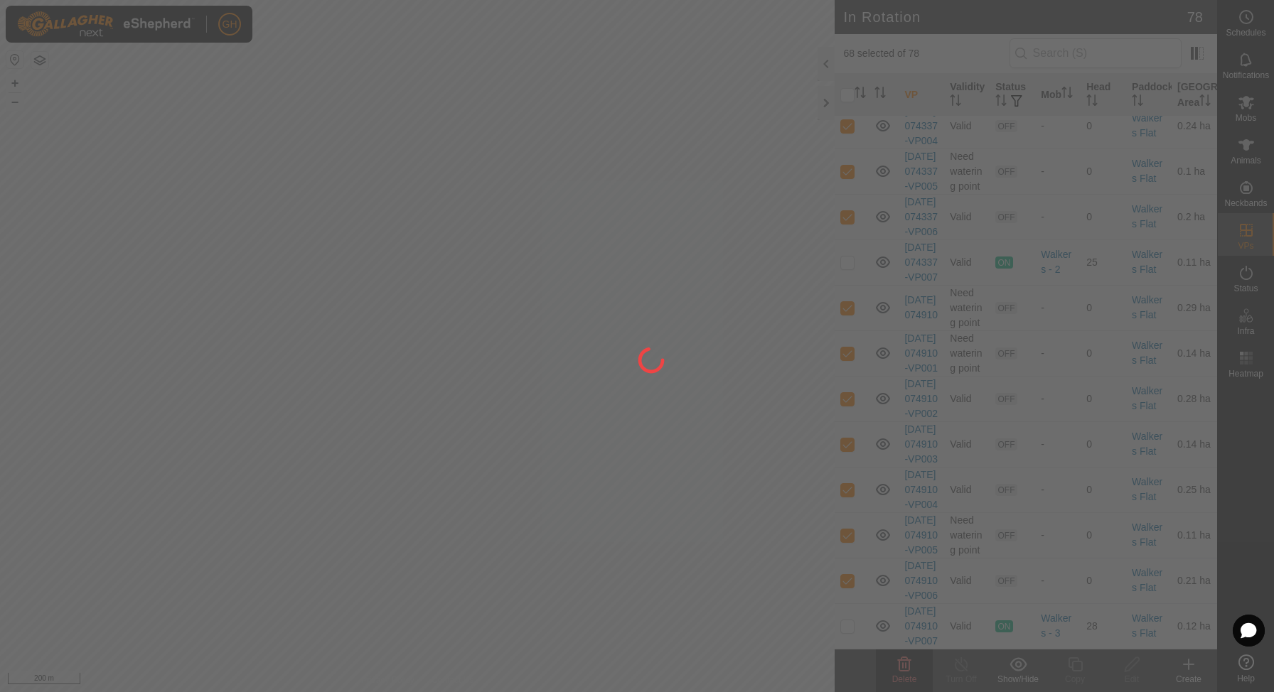
checkbox input "false"
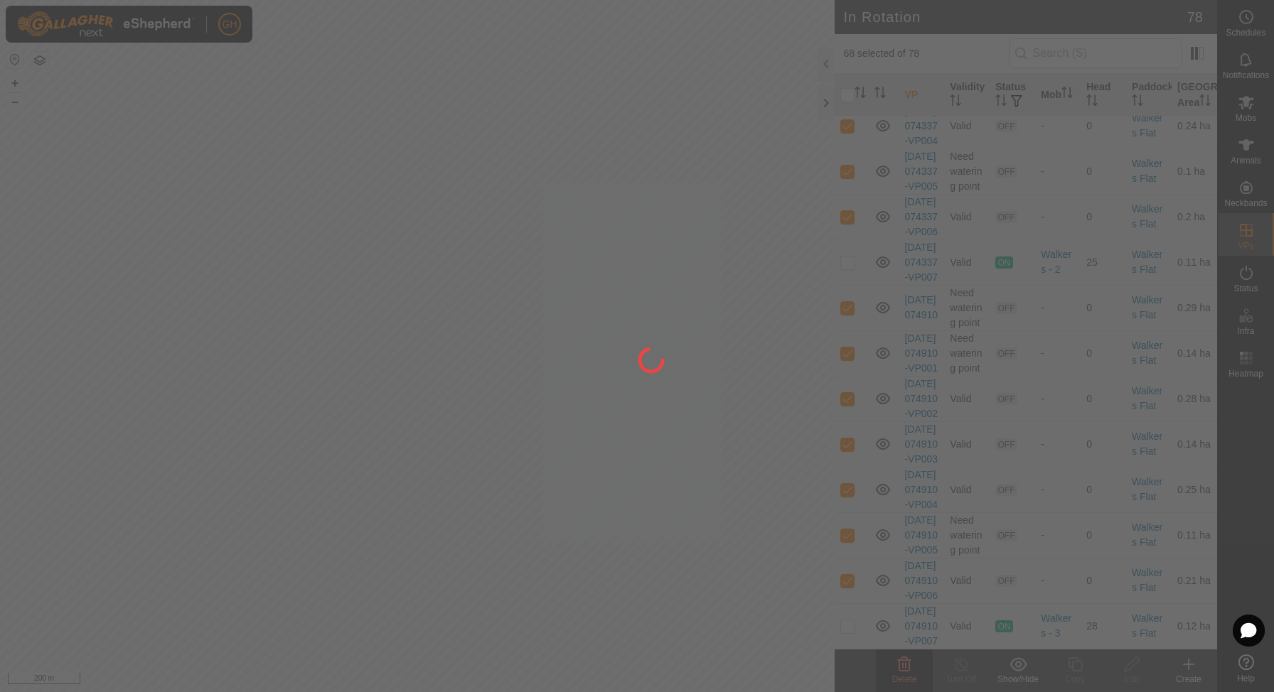
checkbox input "false"
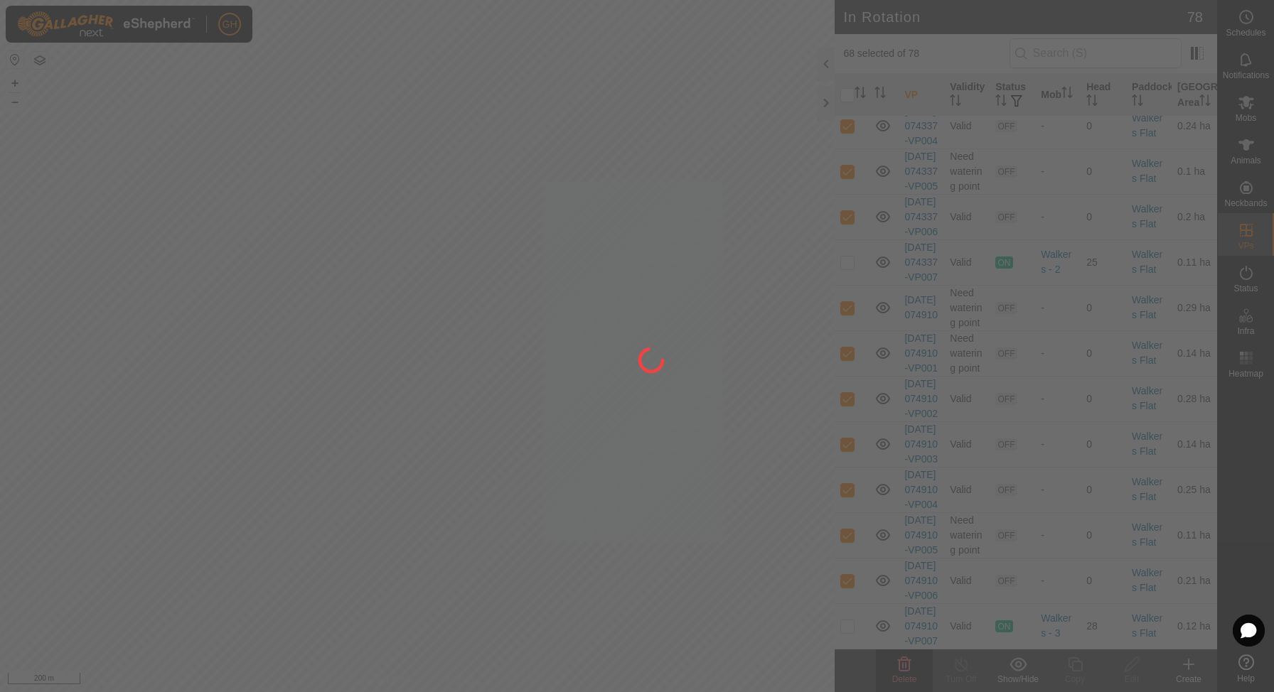
checkbox input "false"
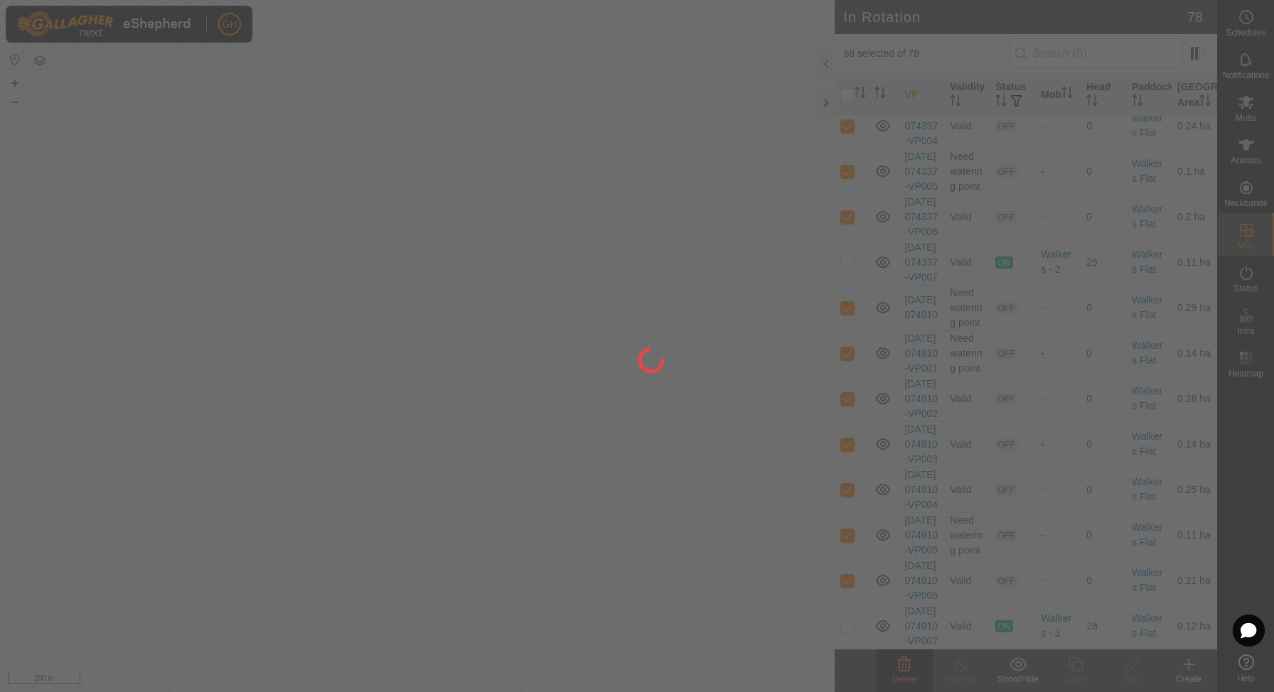
checkbox input "false"
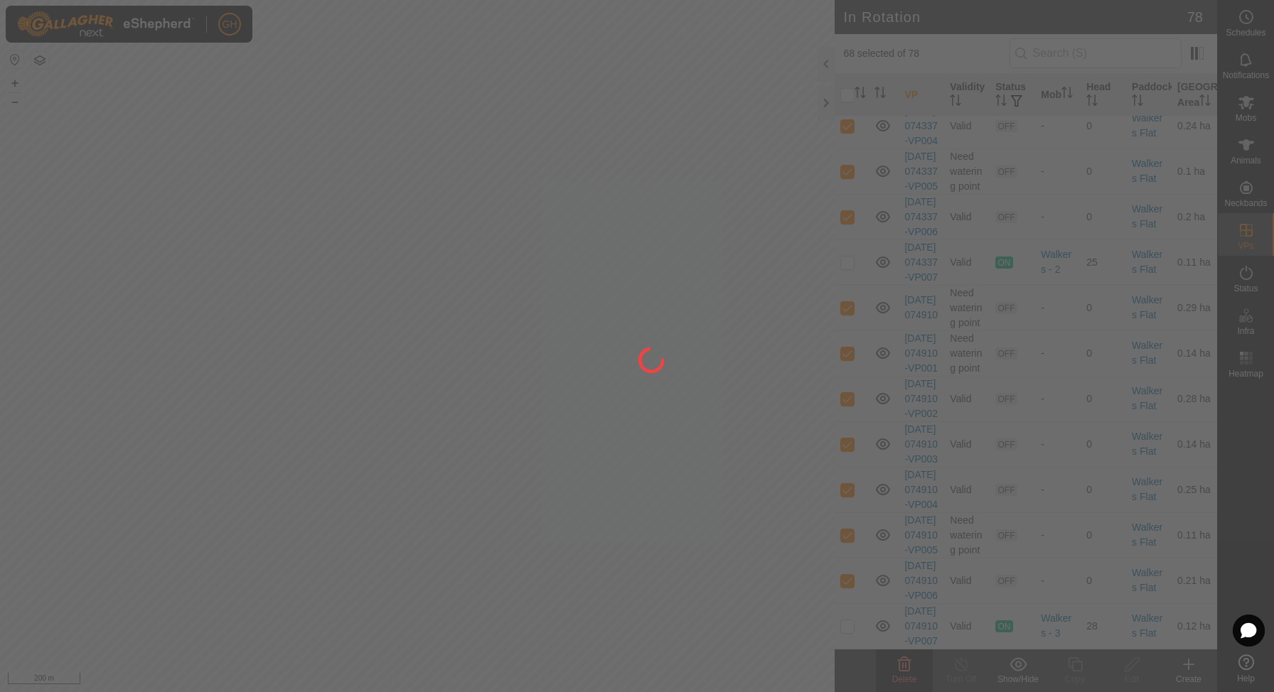
checkbox input "false"
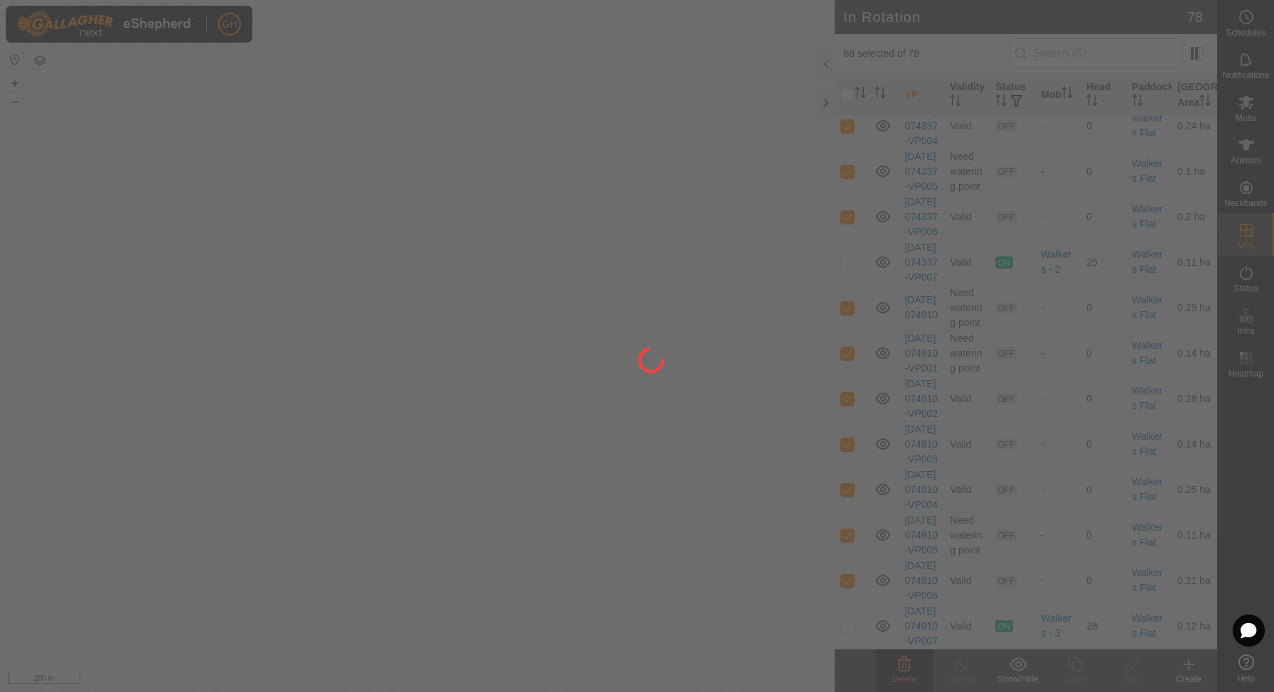
checkbox input "false"
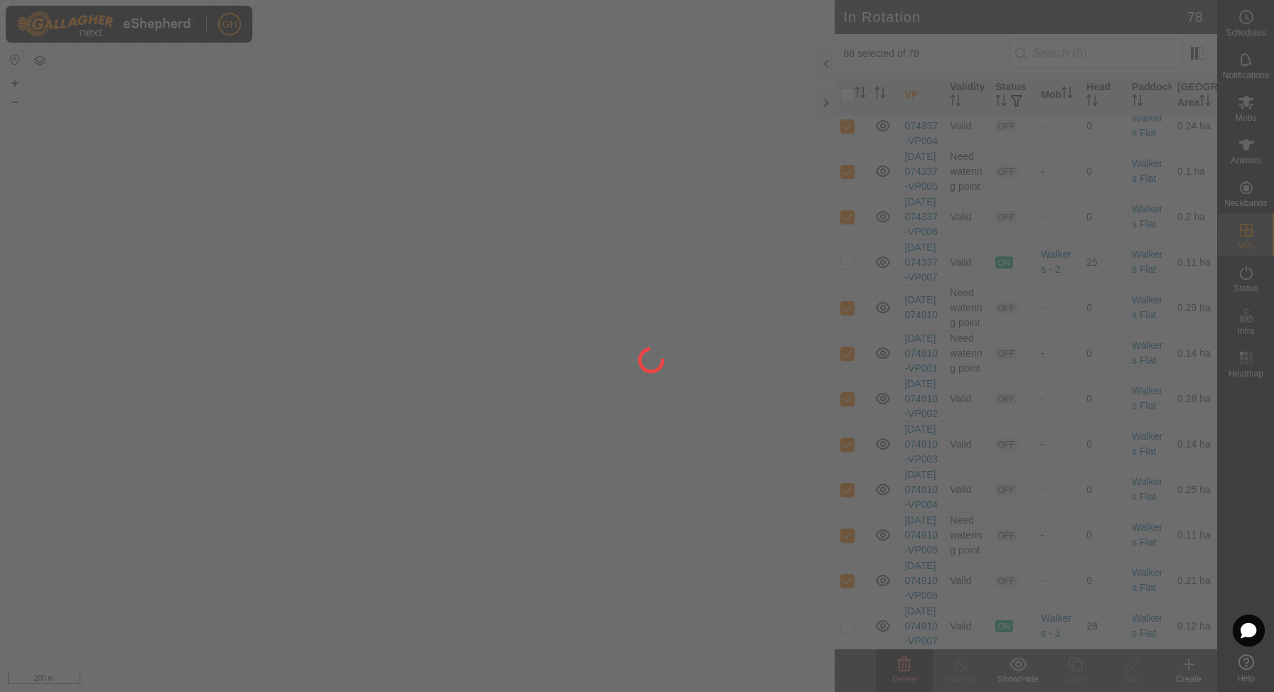
checkbox input "false"
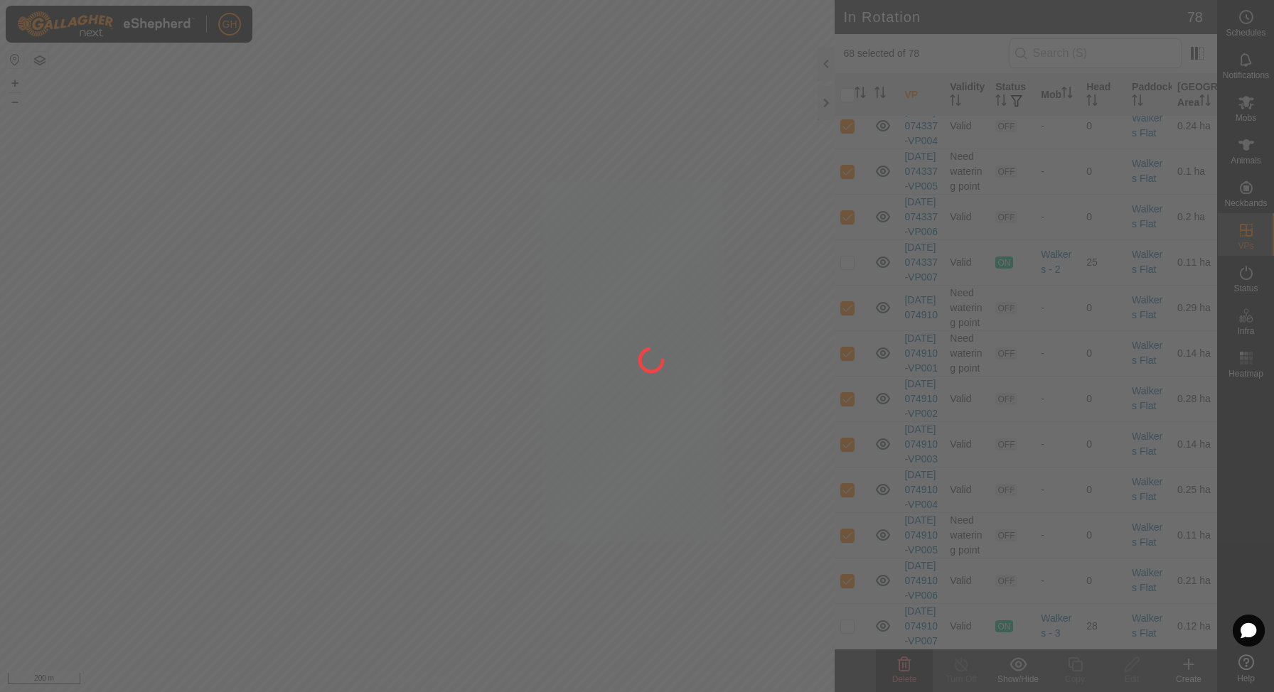
checkbox input "false"
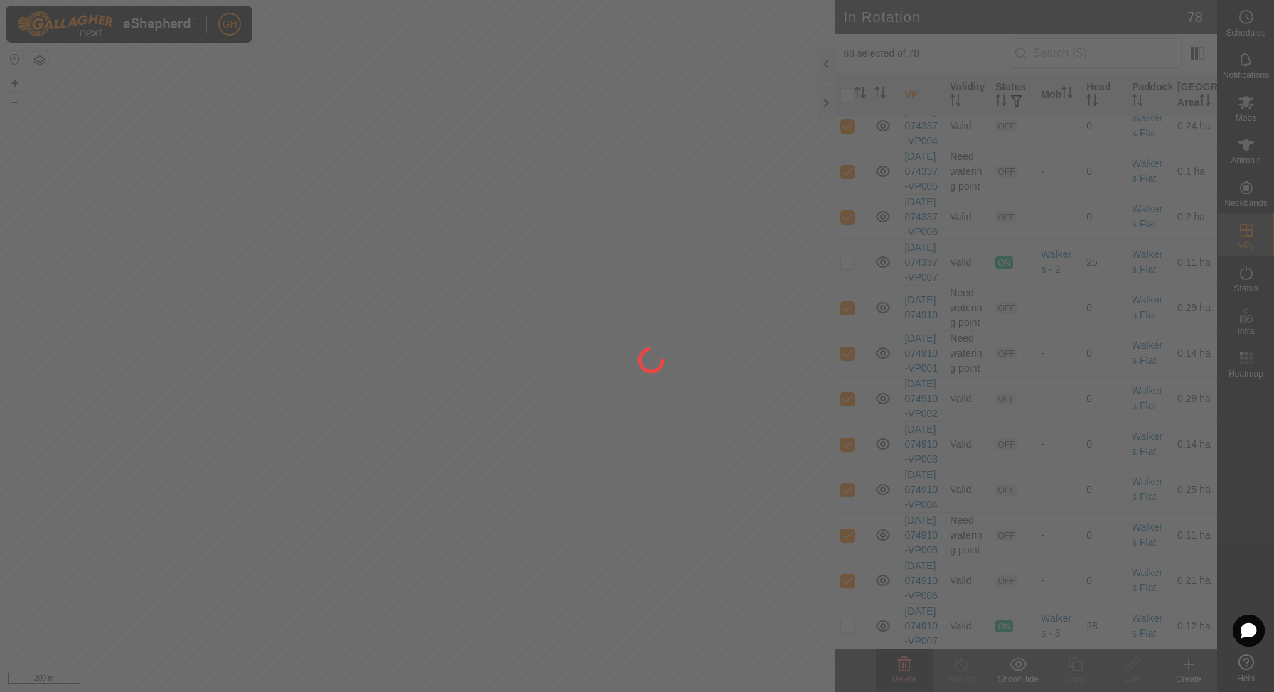
checkbox input "false"
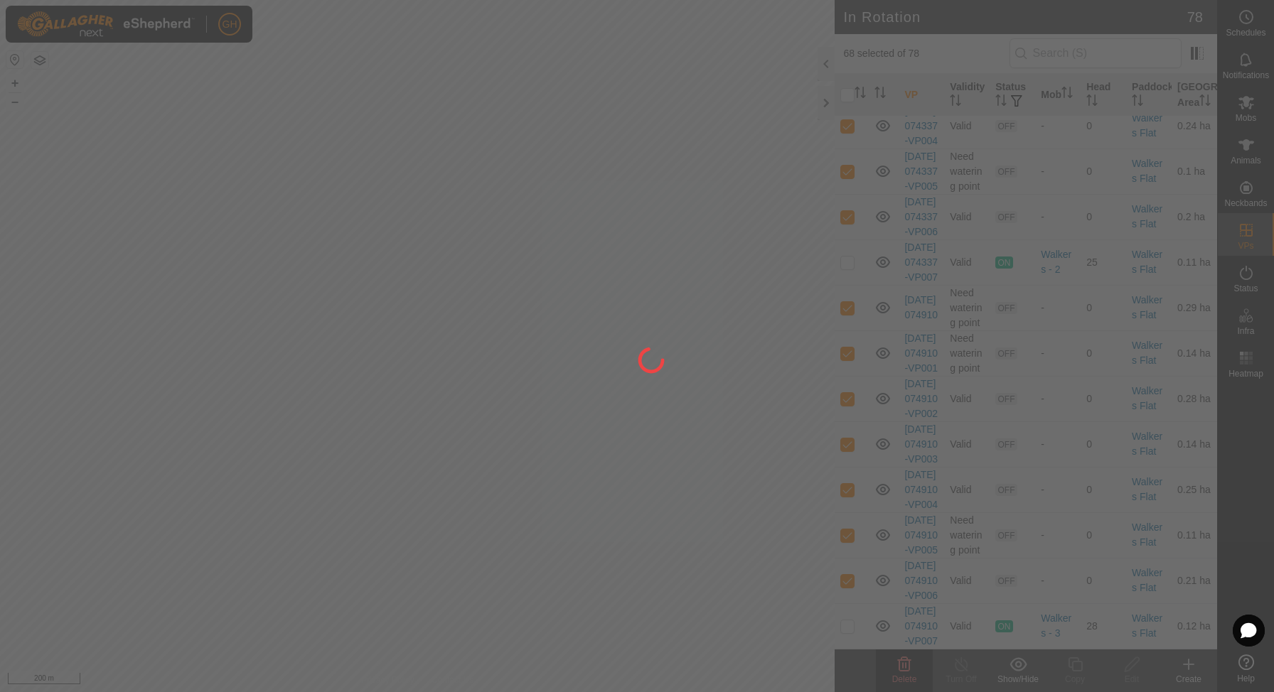
checkbox input "false"
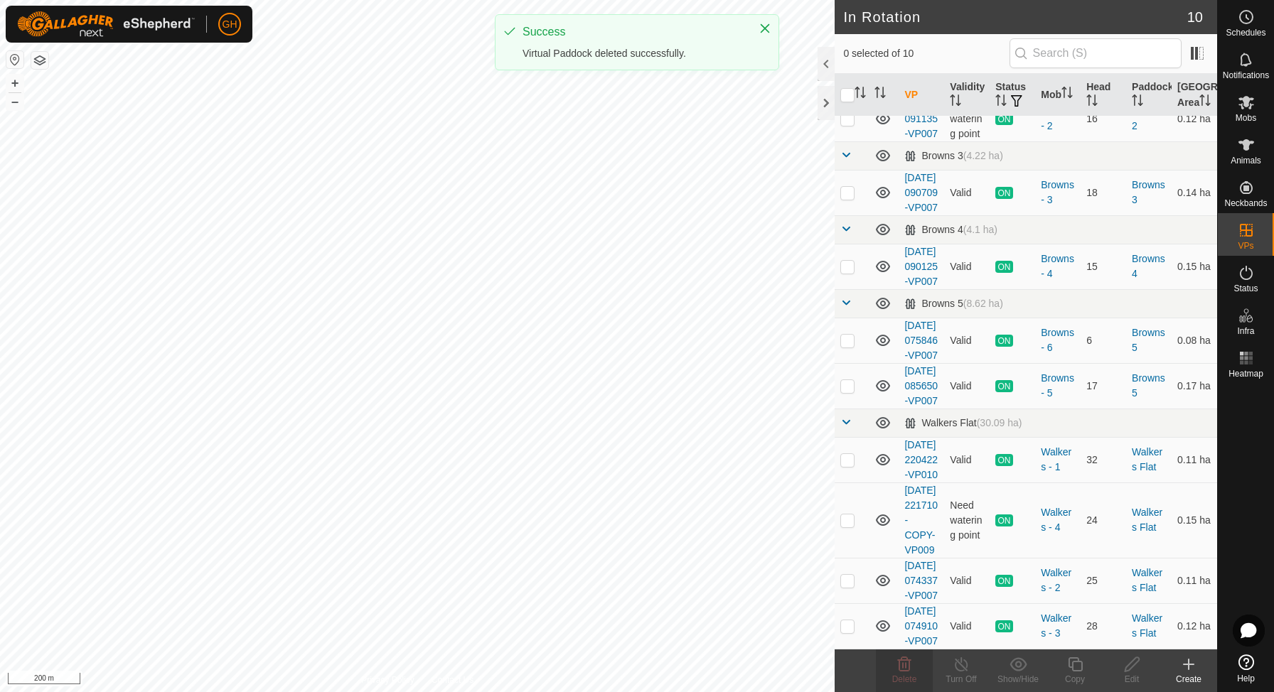
scroll to position [0, 0]
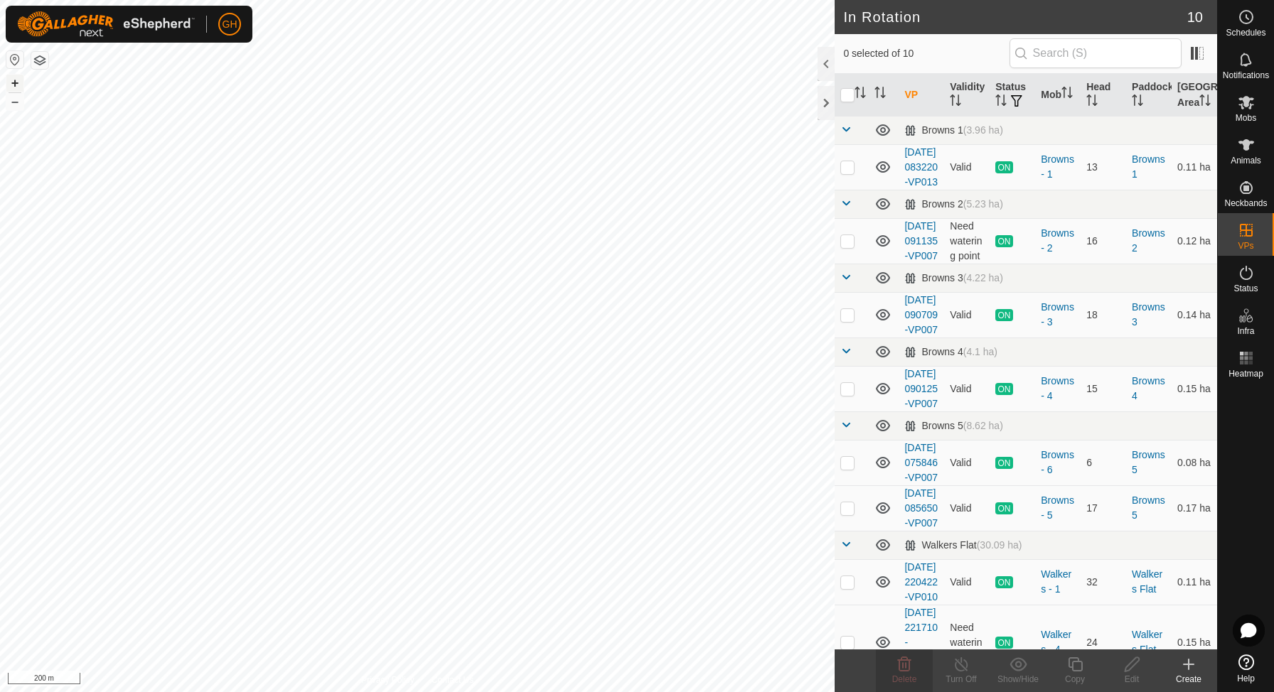
click at [15, 80] on button "+" at bounding box center [14, 83] width 17 height 17
click at [18, 83] on button "+" at bounding box center [14, 83] width 17 height 17
click at [11, 83] on button "+" at bounding box center [14, 83] width 17 height 17
checkbox input "true"
click at [1071, 672] on icon at bounding box center [1075, 664] width 18 height 17
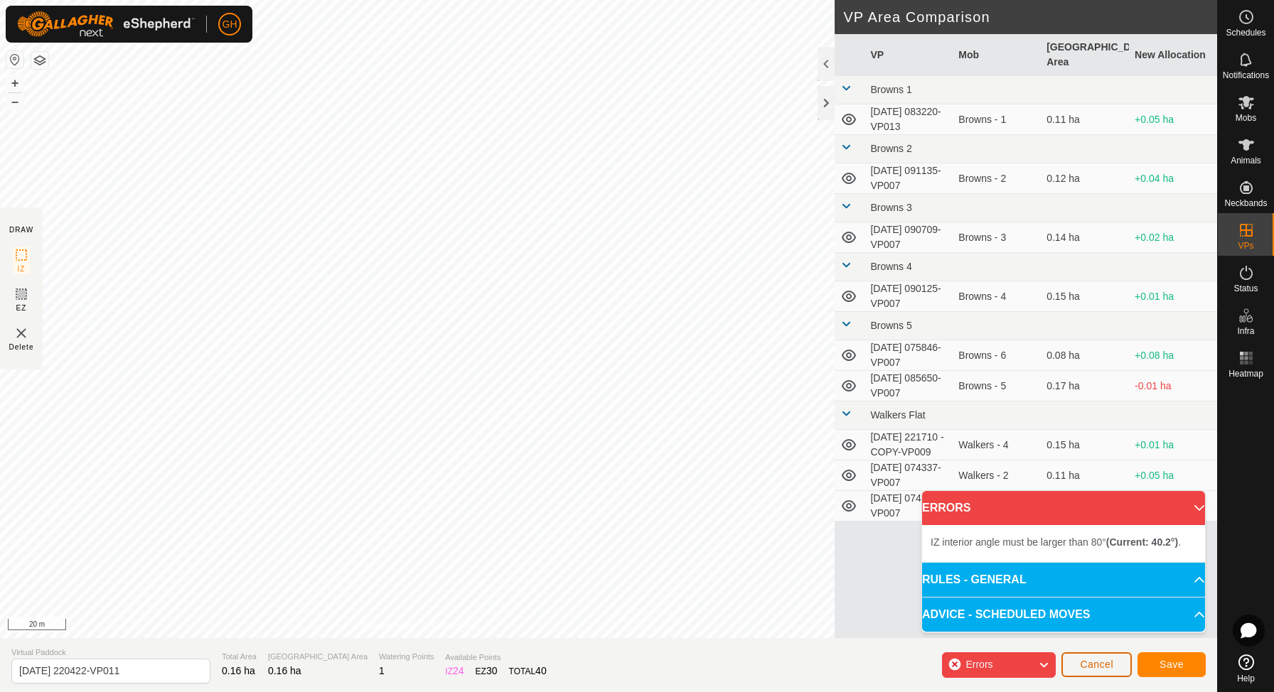
click at [1111, 663] on span "Cancel" at bounding box center [1096, 664] width 33 height 11
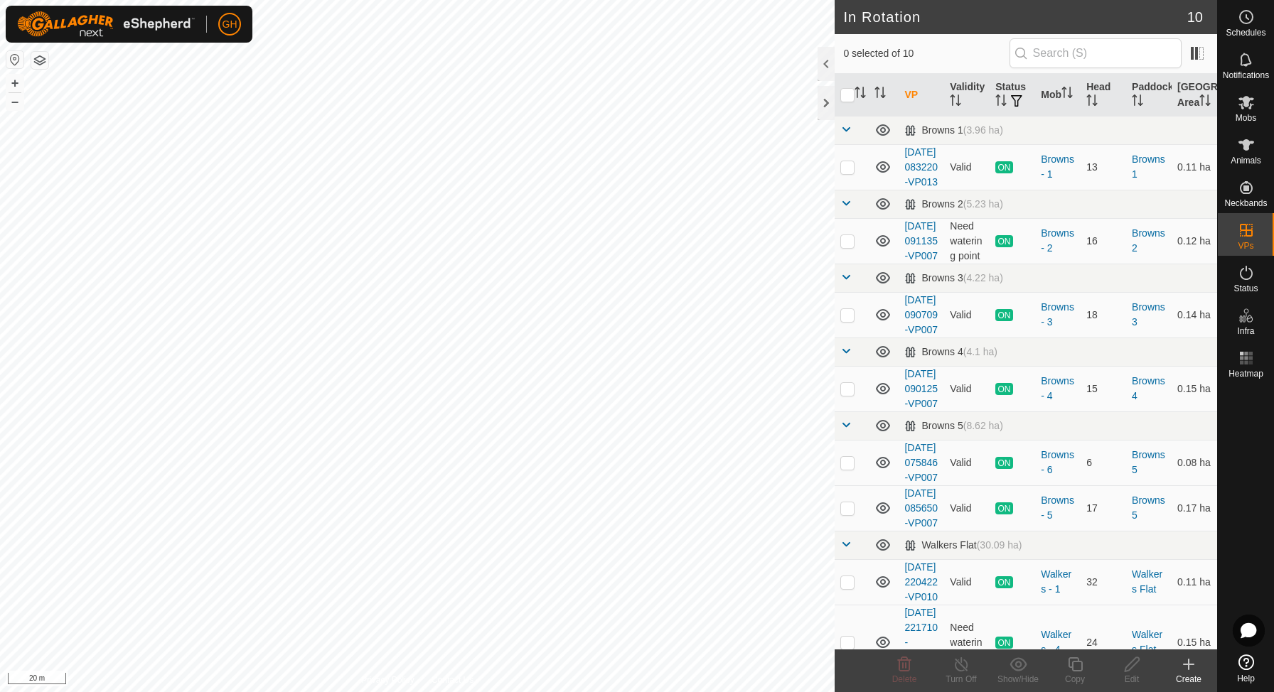
click at [1189, 670] on icon at bounding box center [1189, 665] width 0 height 10
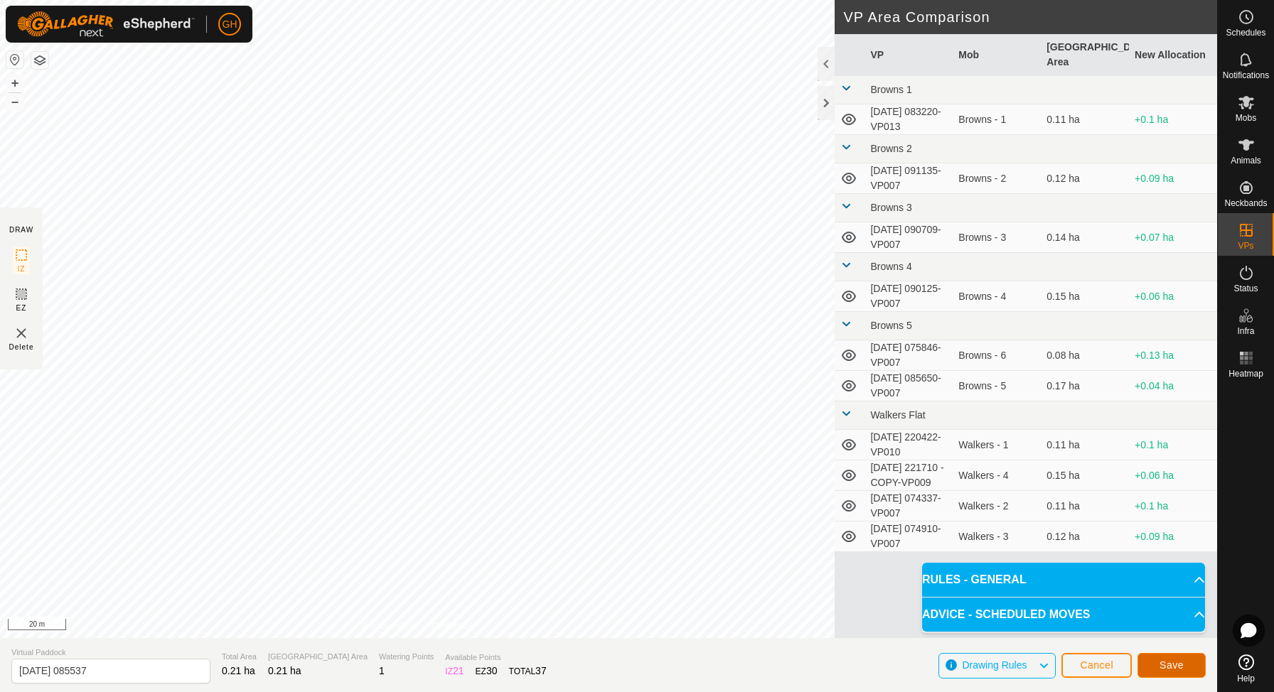
click at [1157, 656] on button "Save" at bounding box center [1172, 665] width 68 height 25
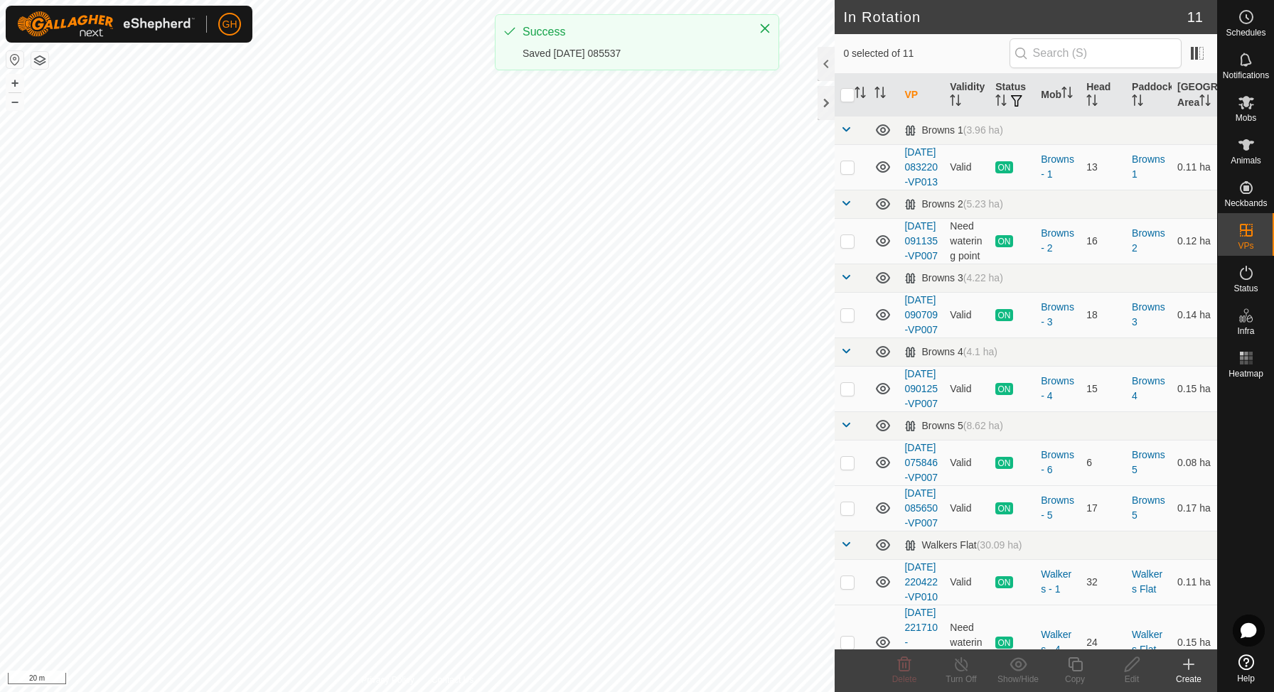
checkbox input "true"
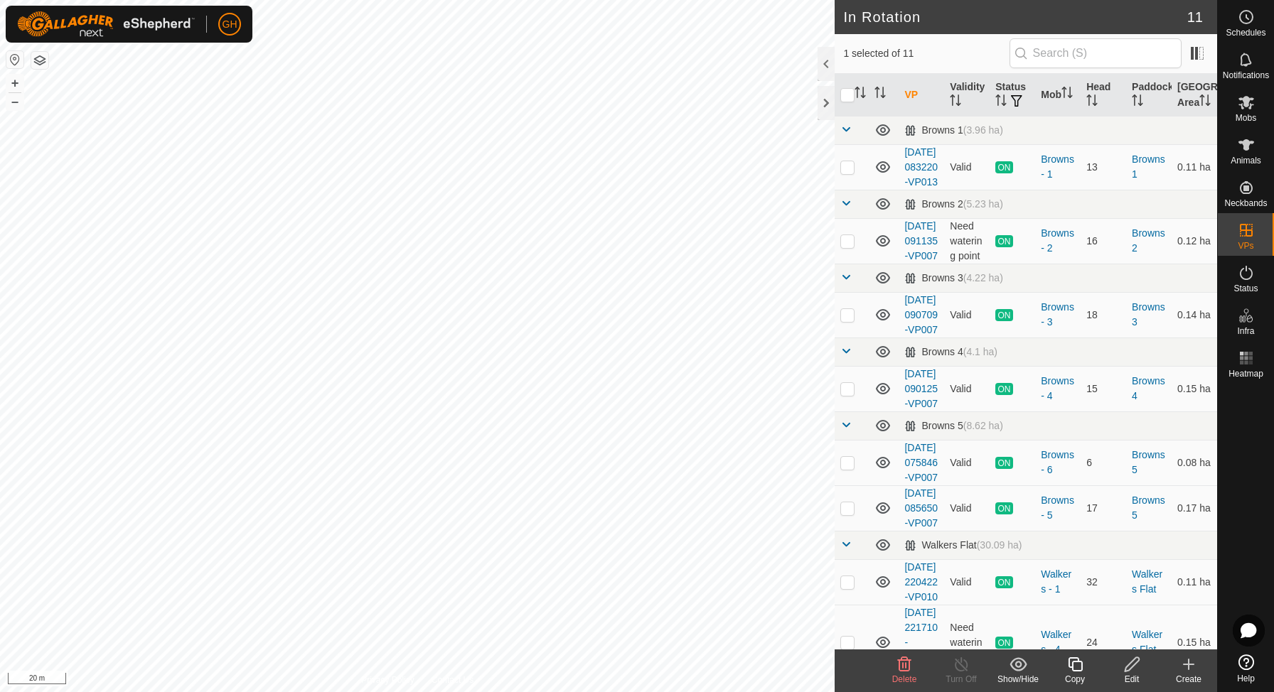
click at [1071, 668] on icon at bounding box center [1075, 665] width 14 height 14
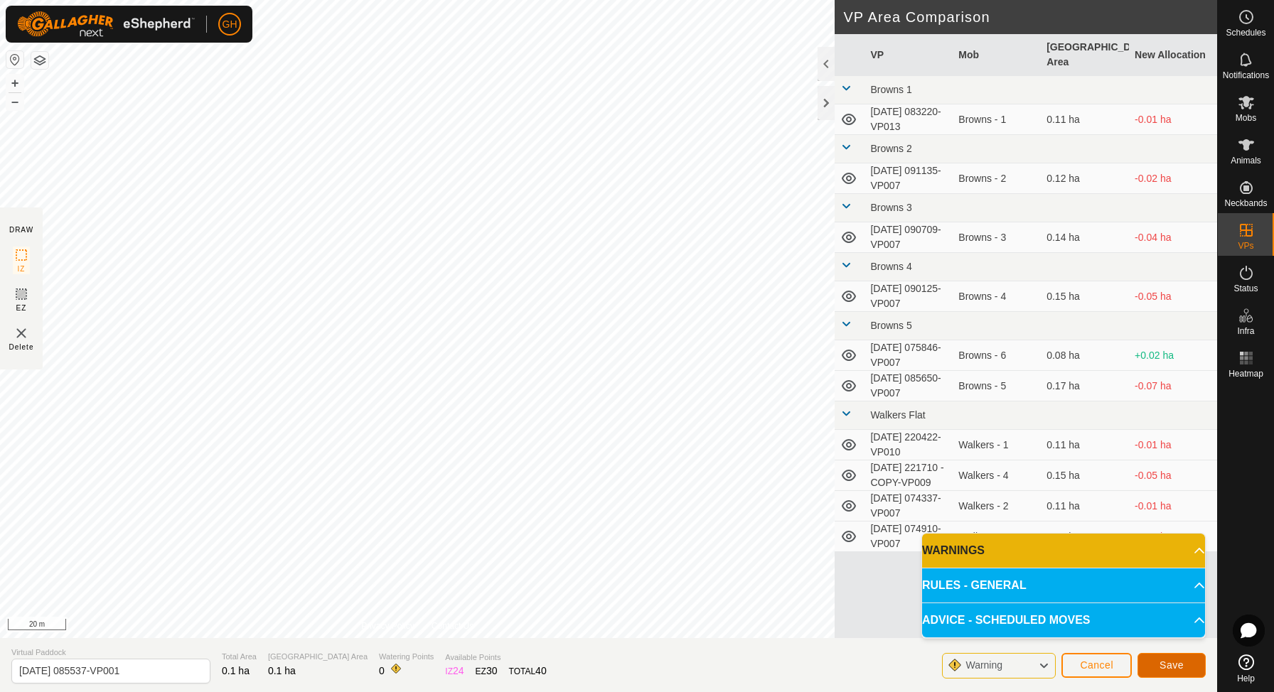
click at [1179, 670] on span "Save" at bounding box center [1172, 665] width 24 height 11
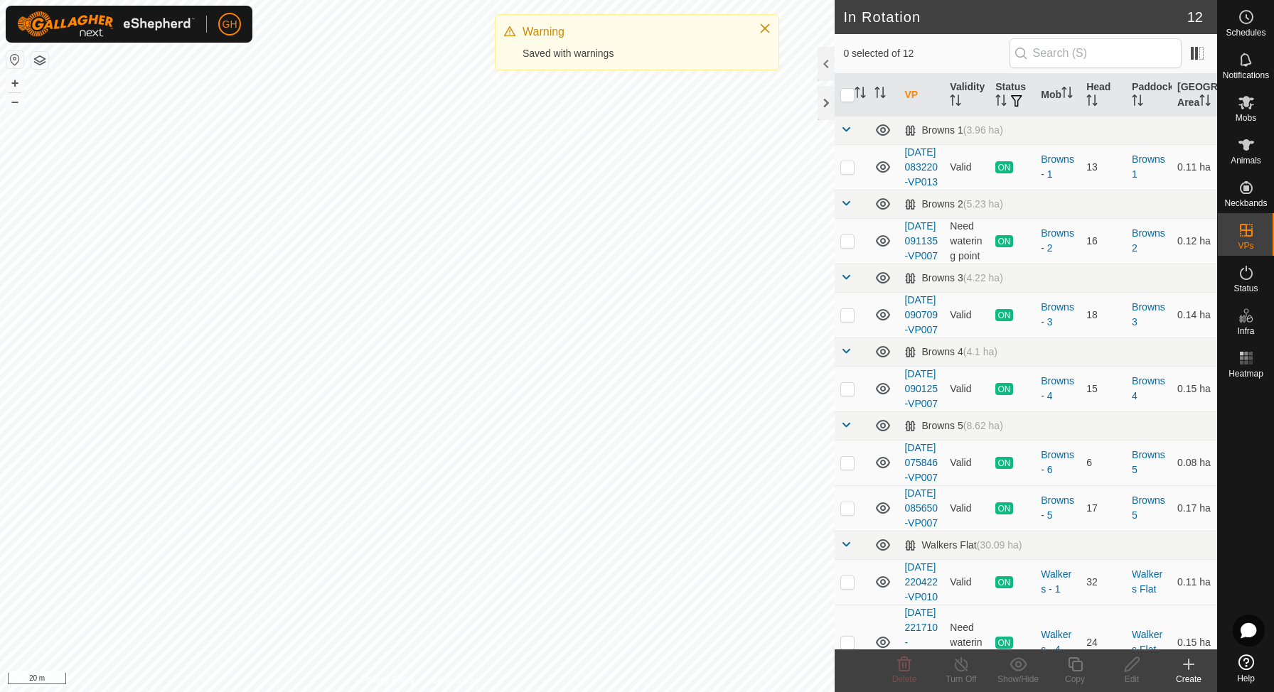
checkbox input "true"
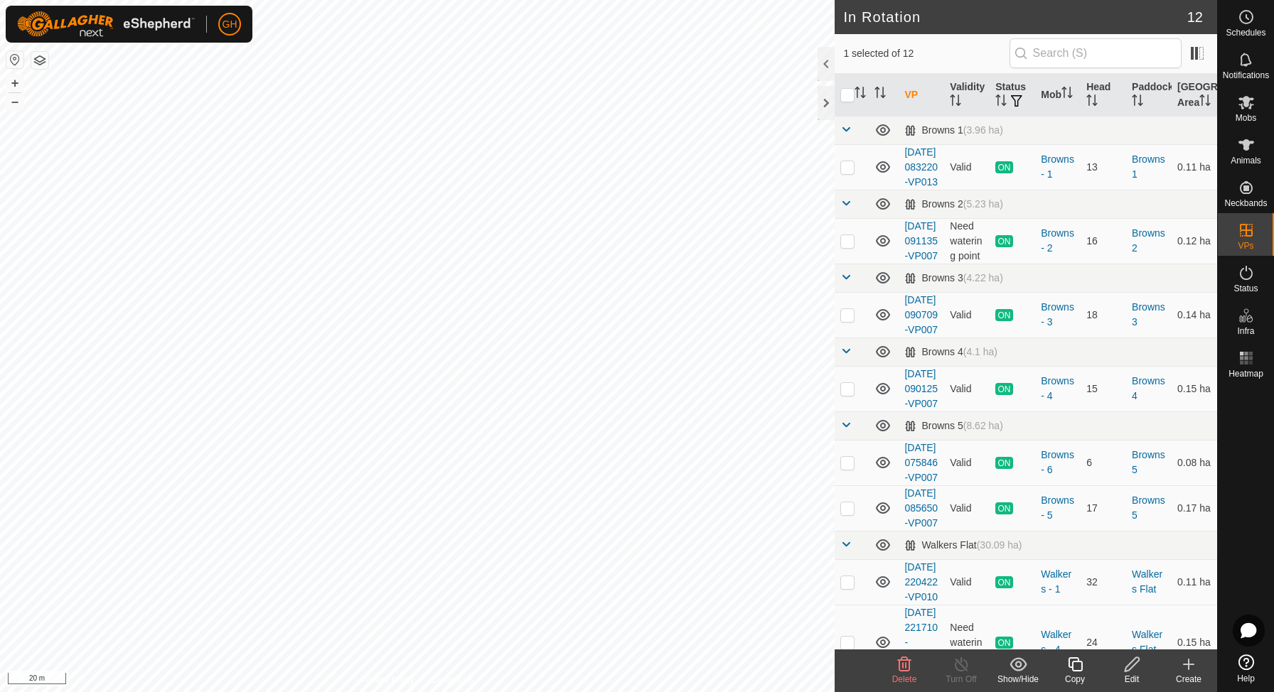
click at [1080, 668] on icon at bounding box center [1075, 664] width 18 height 17
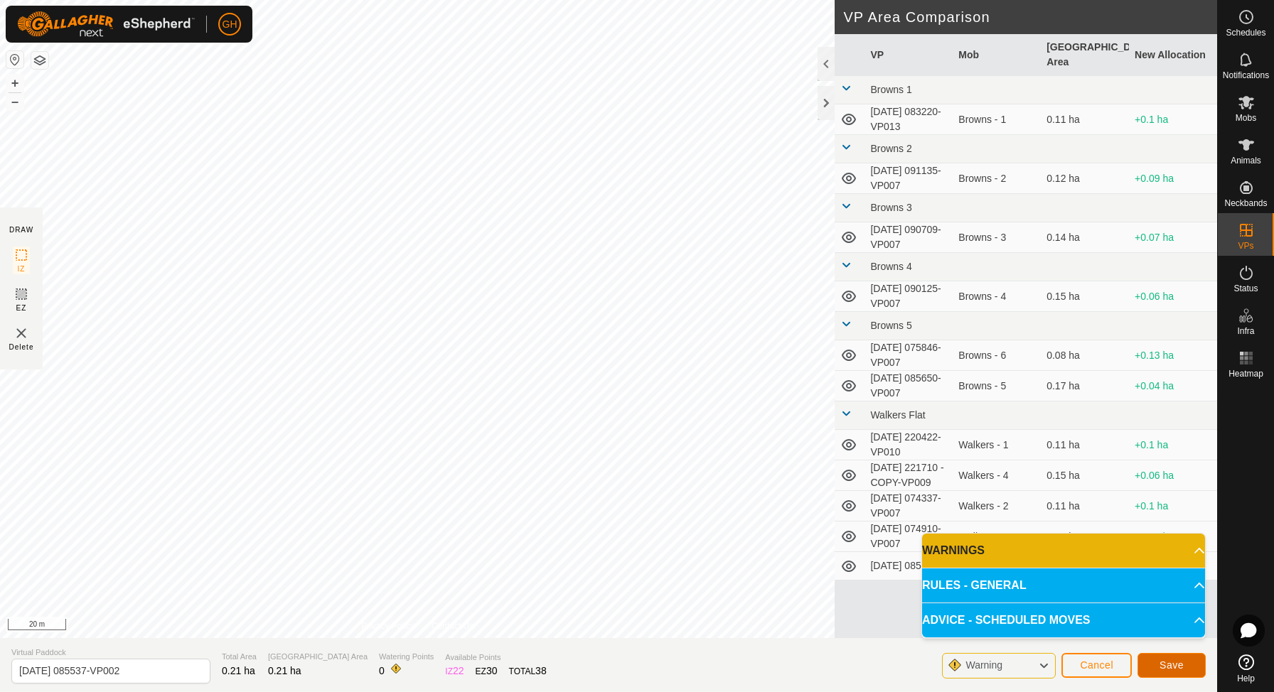
click at [1186, 665] on button "Save" at bounding box center [1172, 665] width 68 height 25
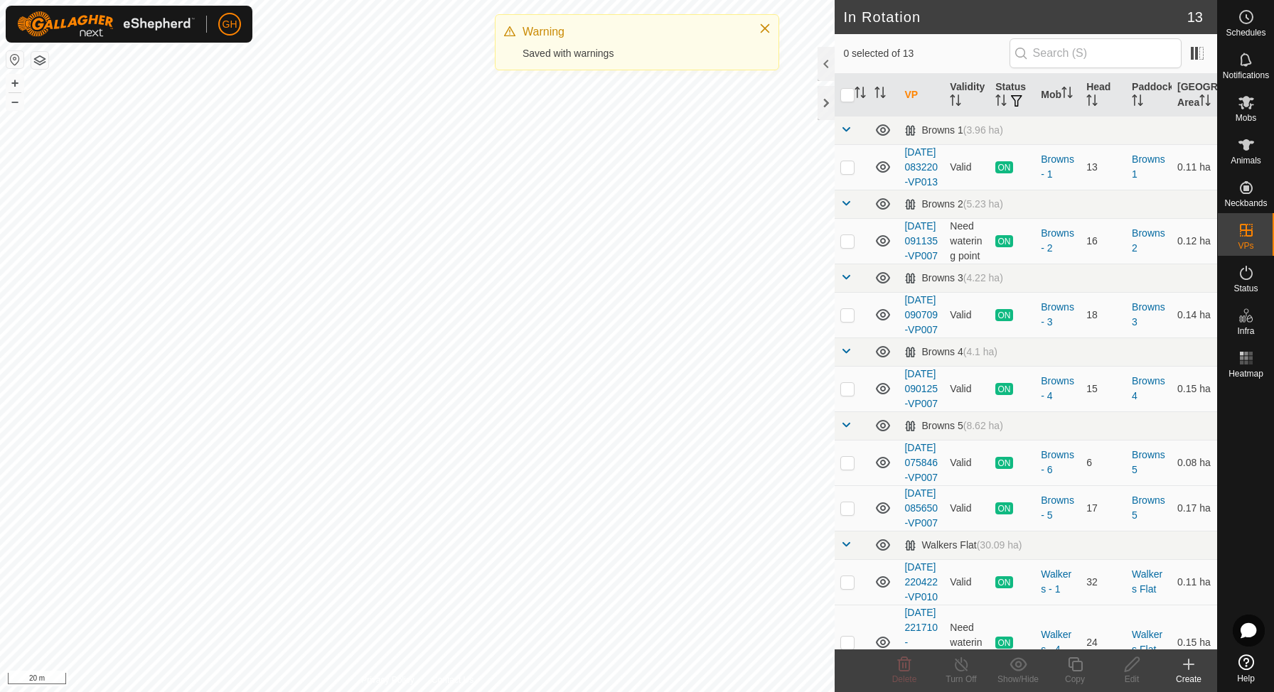
checkbox input "true"
click at [1064, 663] on copy-svg-icon at bounding box center [1075, 664] width 57 height 17
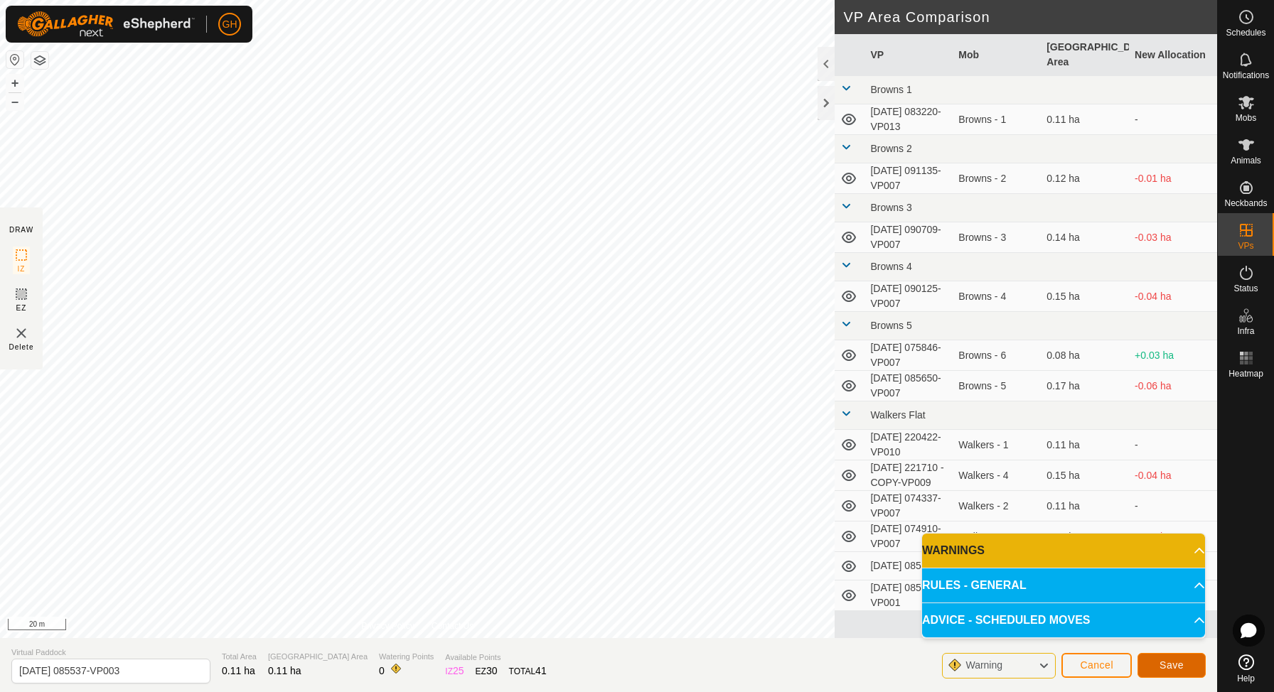
click at [1182, 666] on span "Save" at bounding box center [1172, 665] width 24 height 11
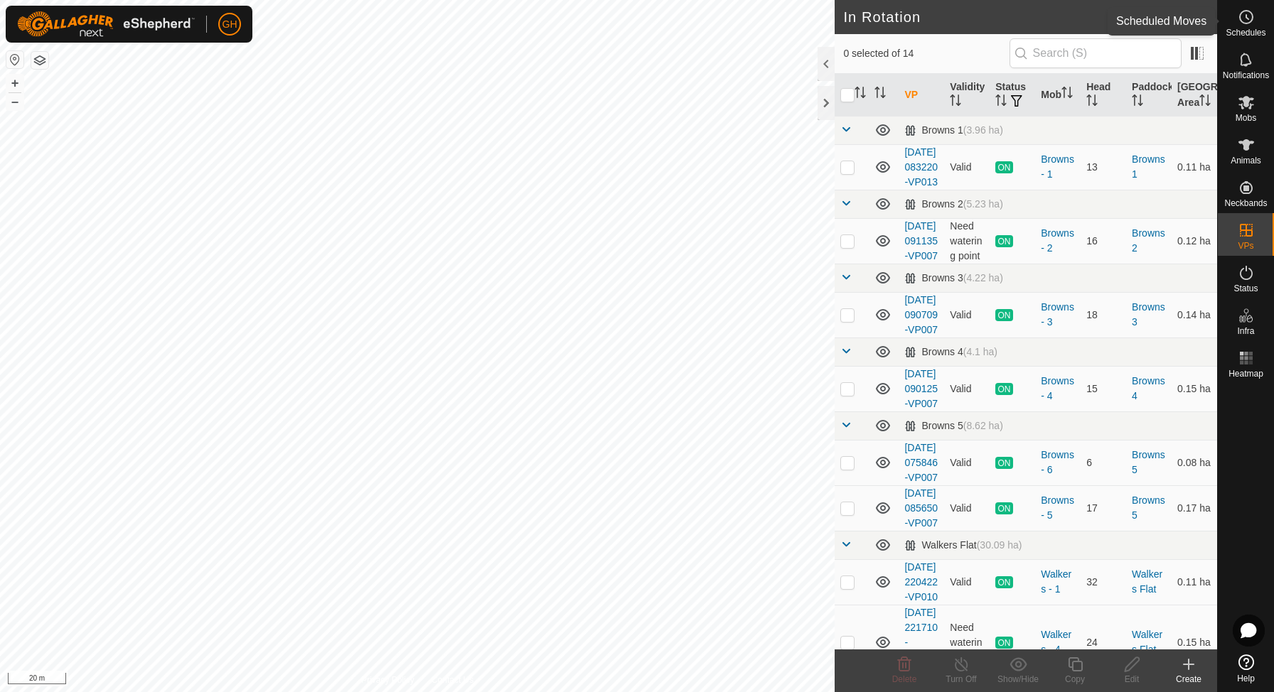
click at [1246, 14] on icon at bounding box center [1246, 17] width 17 height 17
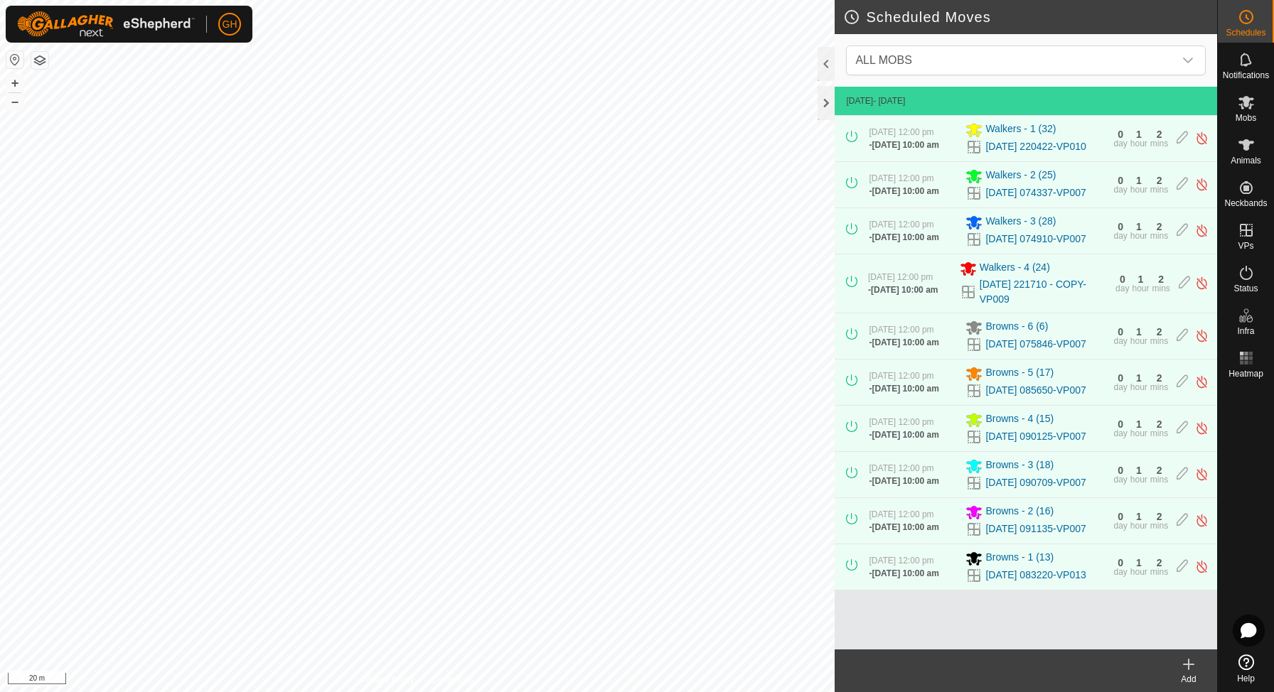
scroll to position [98, 0]
click at [1189, 670] on icon at bounding box center [1188, 664] width 17 height 17
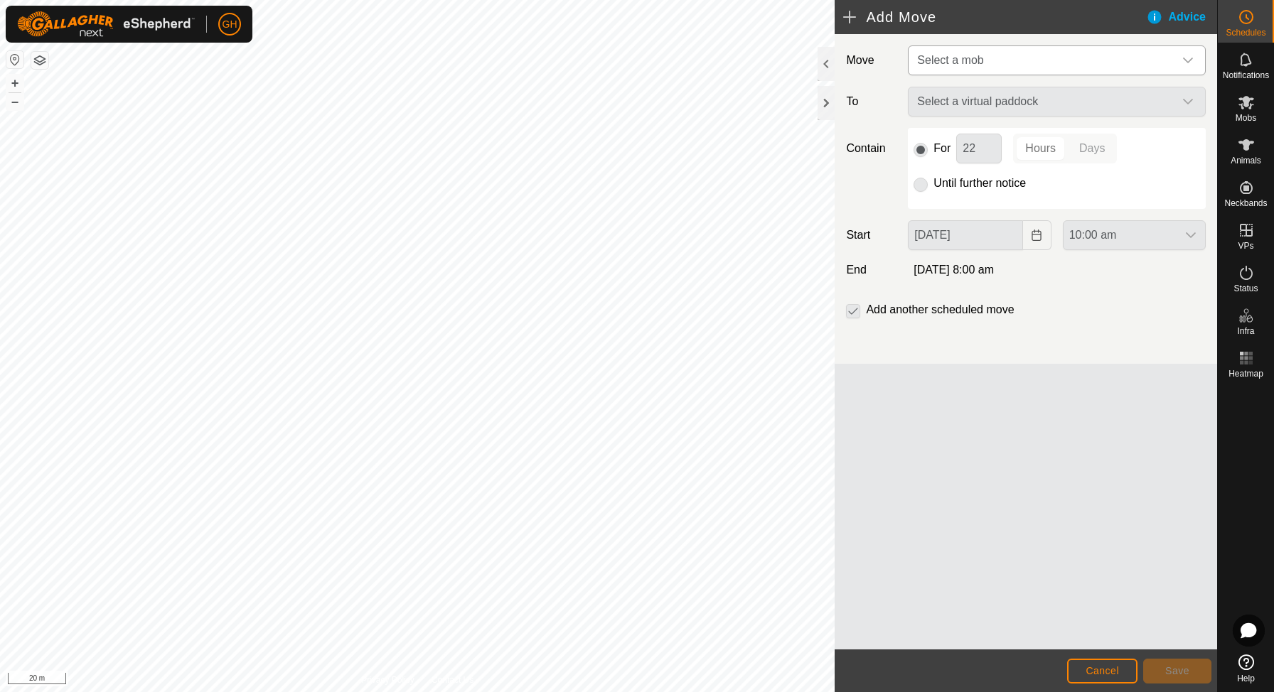
click at [1096, 56] on span "Select a mob" at bounding box center [1042, 60] width 262 height 28
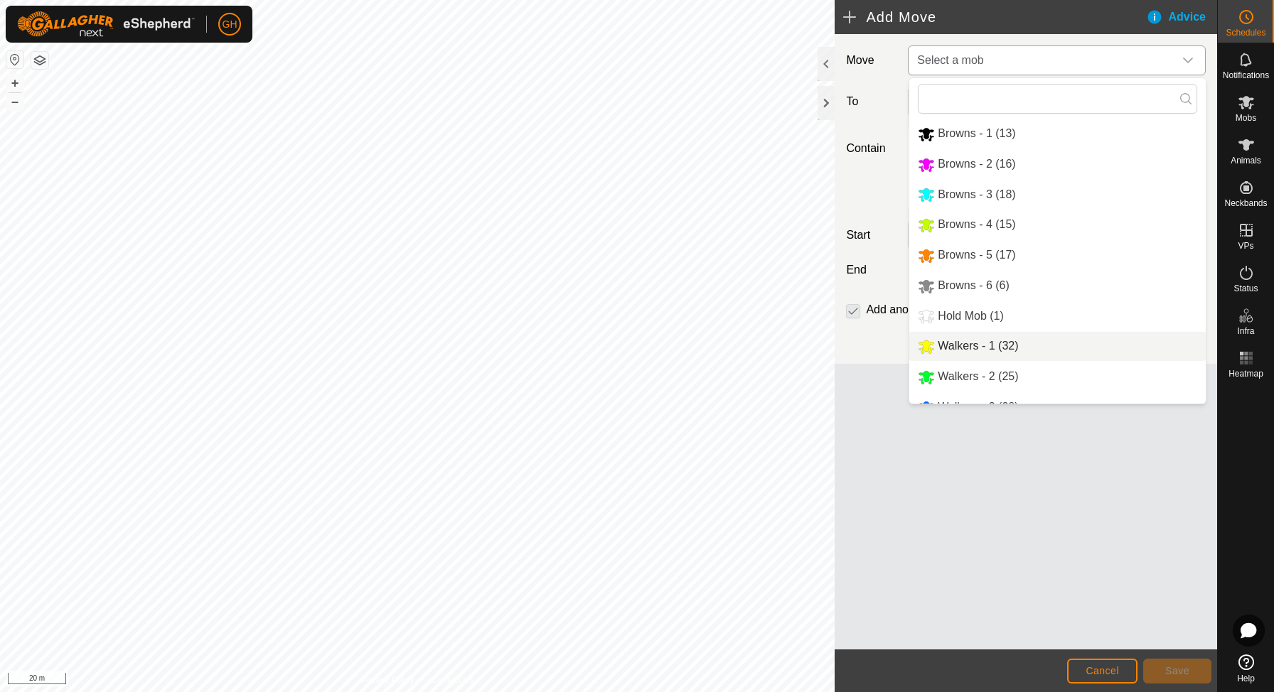
click at [1000, 336] on li "Walkers - 1 (32)" at bounding box center [1057, 346] width 296 height 29
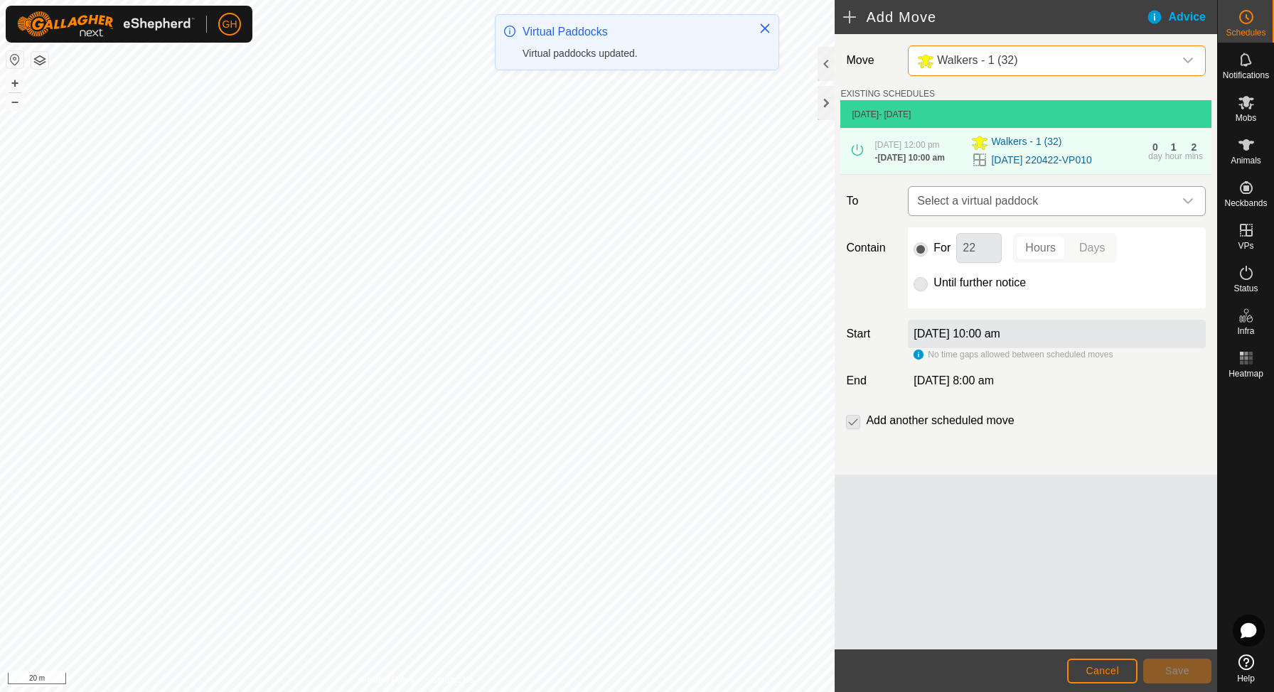
click at [1001, 215] on span "Select a virtual paddock" at bounding box center [1042, 201] width 262 height 28
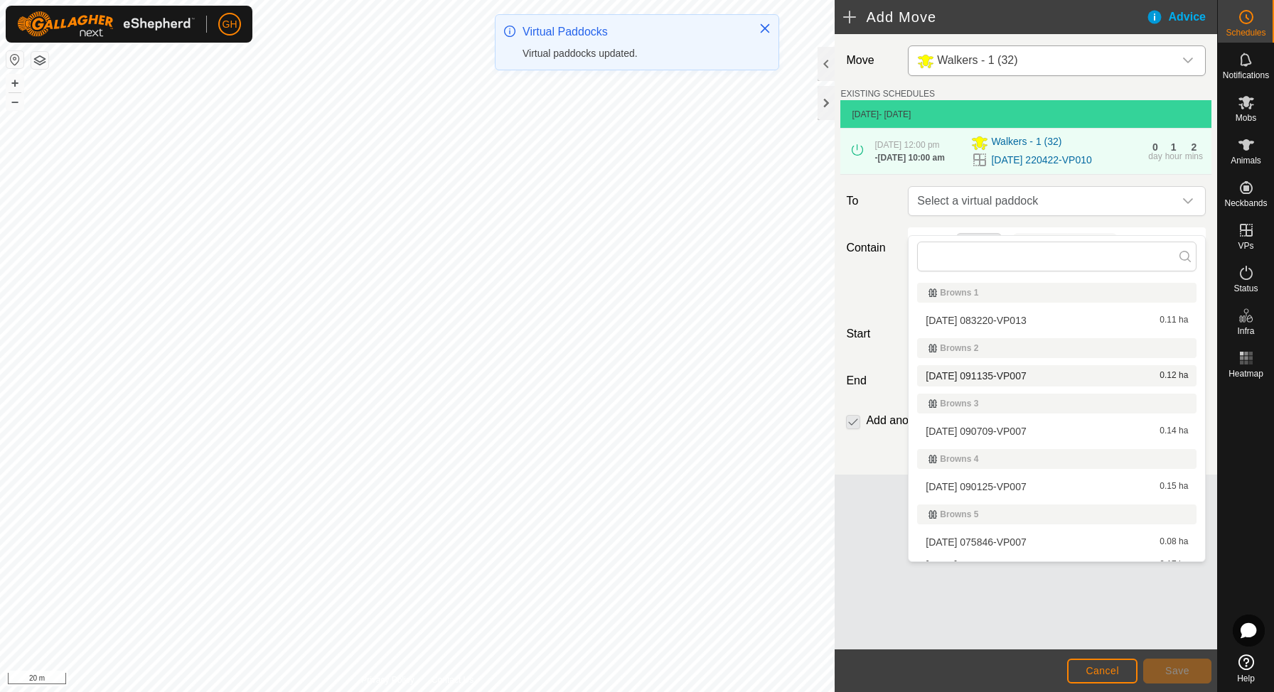
scroll to position [229, 0]
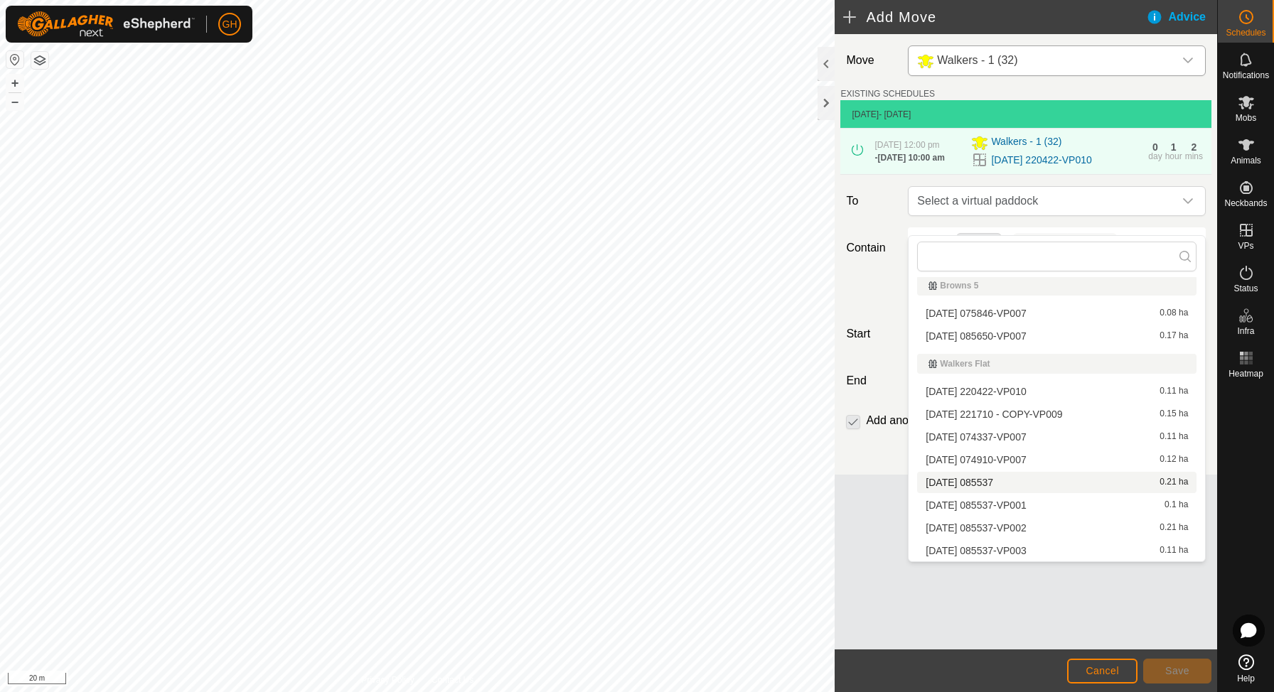
click at [1022, 485] on div "[DATE] 085537 0.21 ha" at bounding box center [1057, 483] width 262 height 10
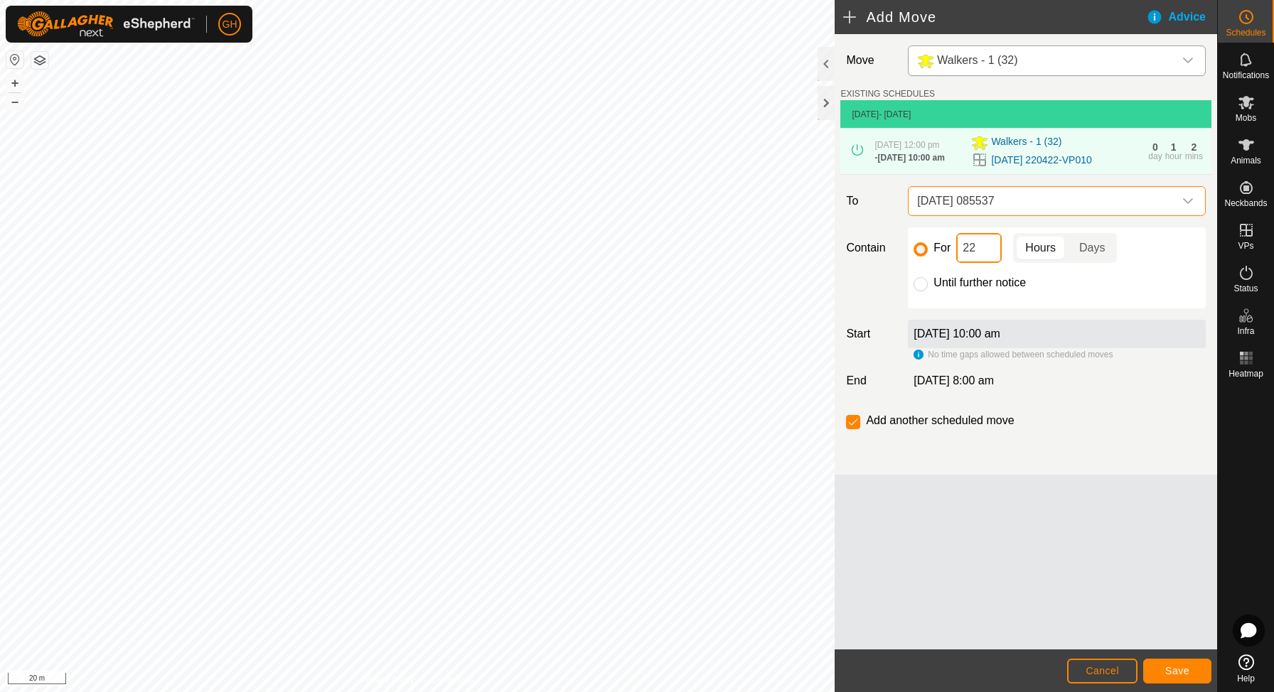
click at [987, 263] on input "22" at bounding box center [979, 248] width 46 height 30
click at [1177, 670] on span "Save" at bounding box center [1177, 670] width 24 height 11
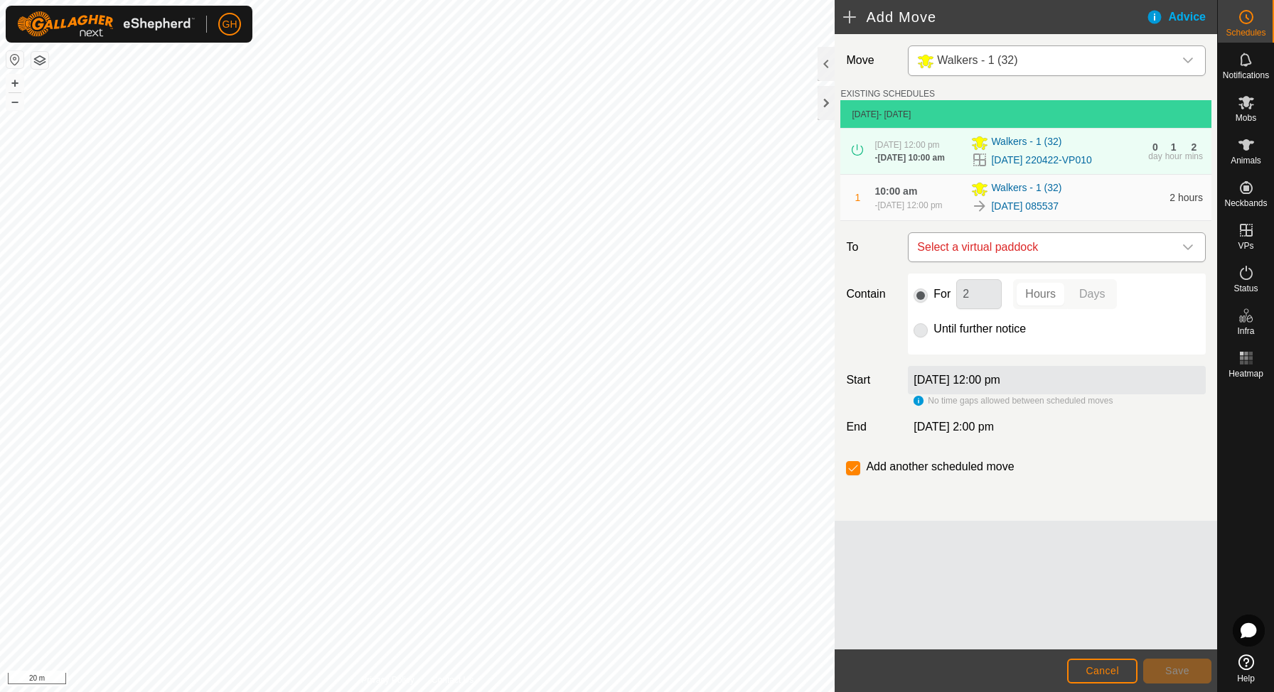
click at [1074, 262] on span "Select a virtual paddock" at bounding box center [1042, 247] width 262 height 28
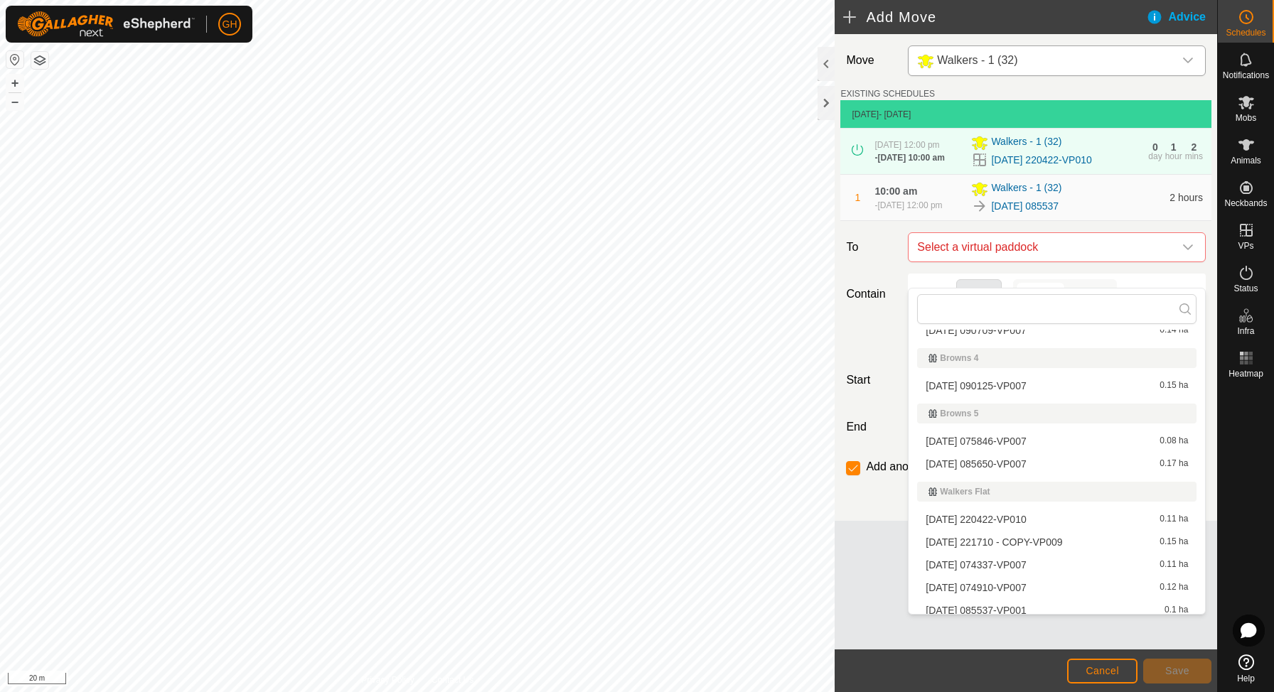
scroll to position [206, 0]
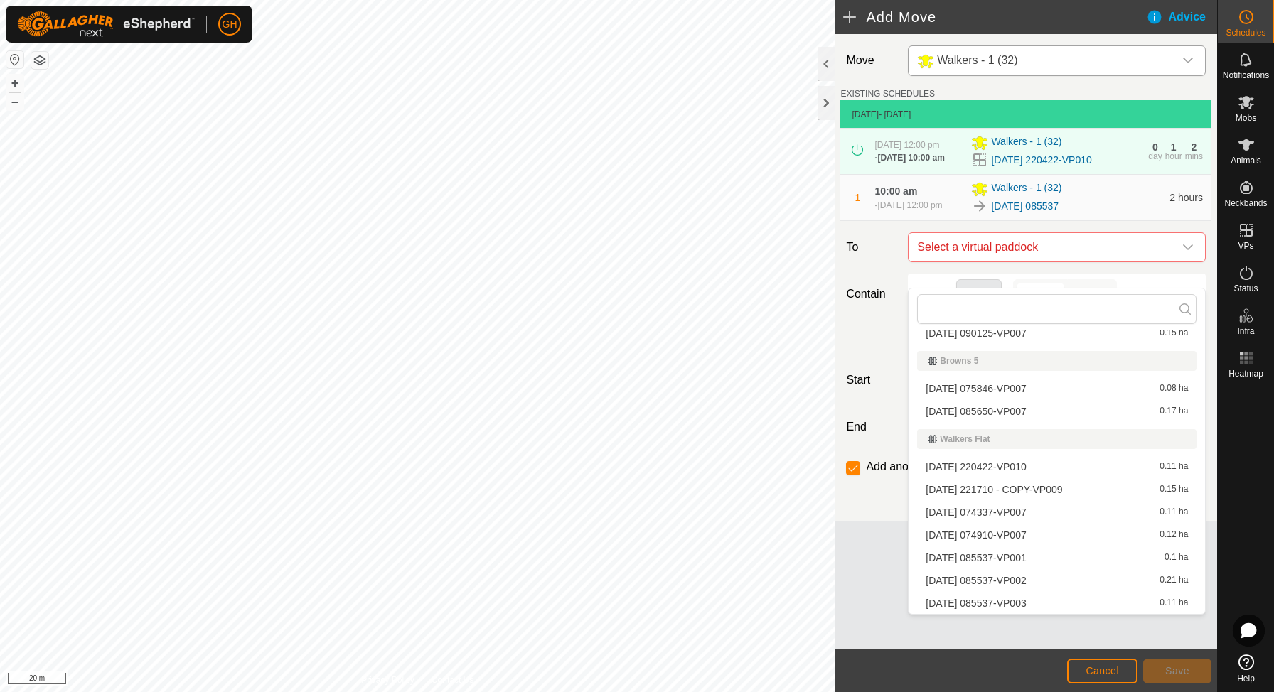
click at [1033, 564] on li "[DATE] 085537-VP001 0.1 ha" at bounding box center [1056, 557] width 279 height 21
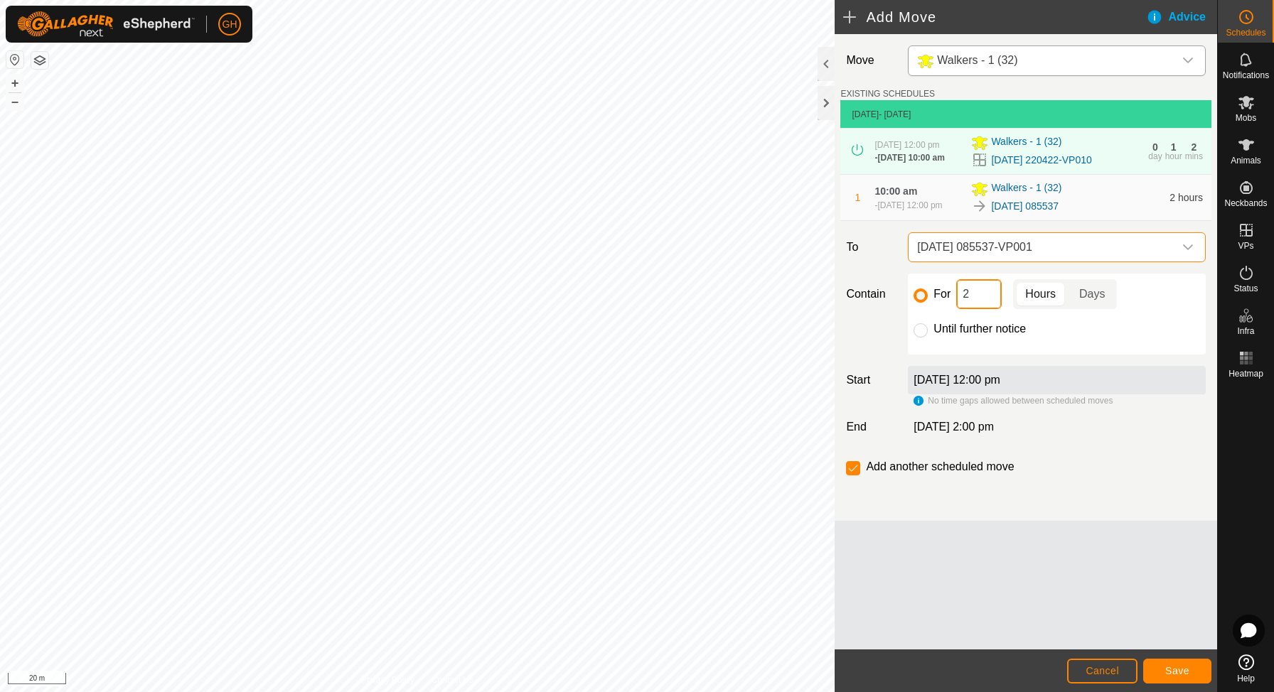
click at [990, 309] on input "2" at bounding box center [979, 294] width 46 height 30
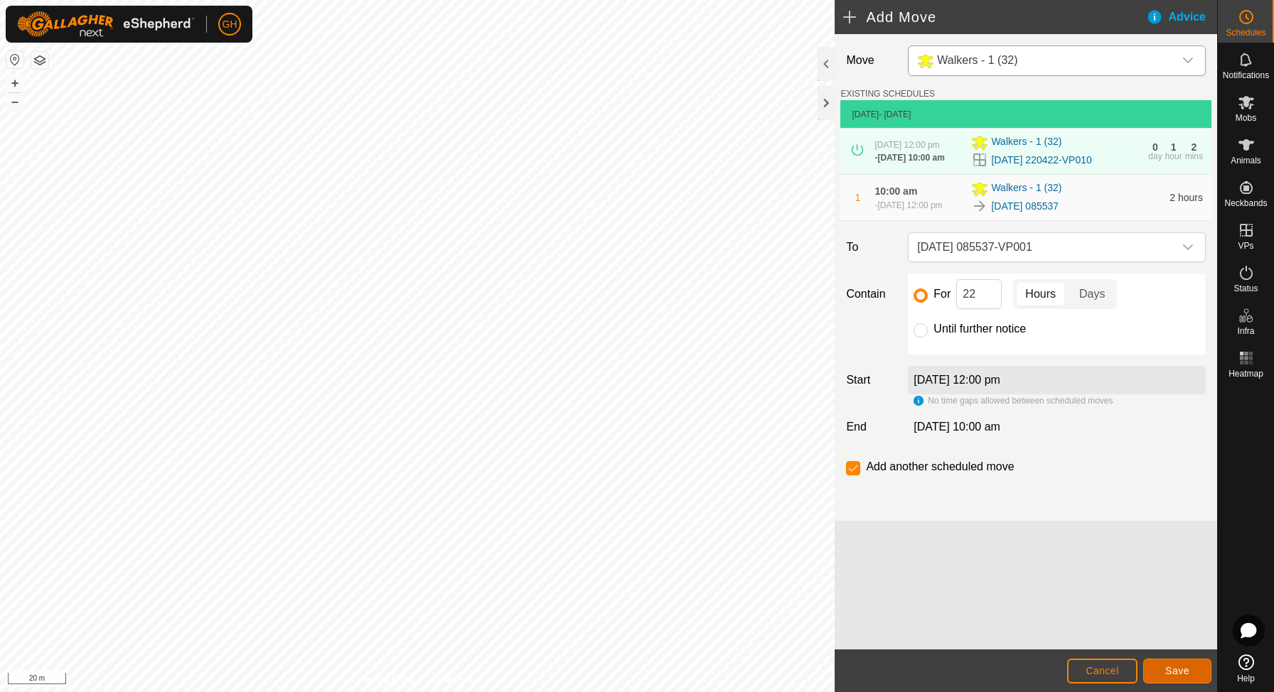
click at [1148, 663] on button "Save" at bounding box center [1177, 671] width 68 height 25
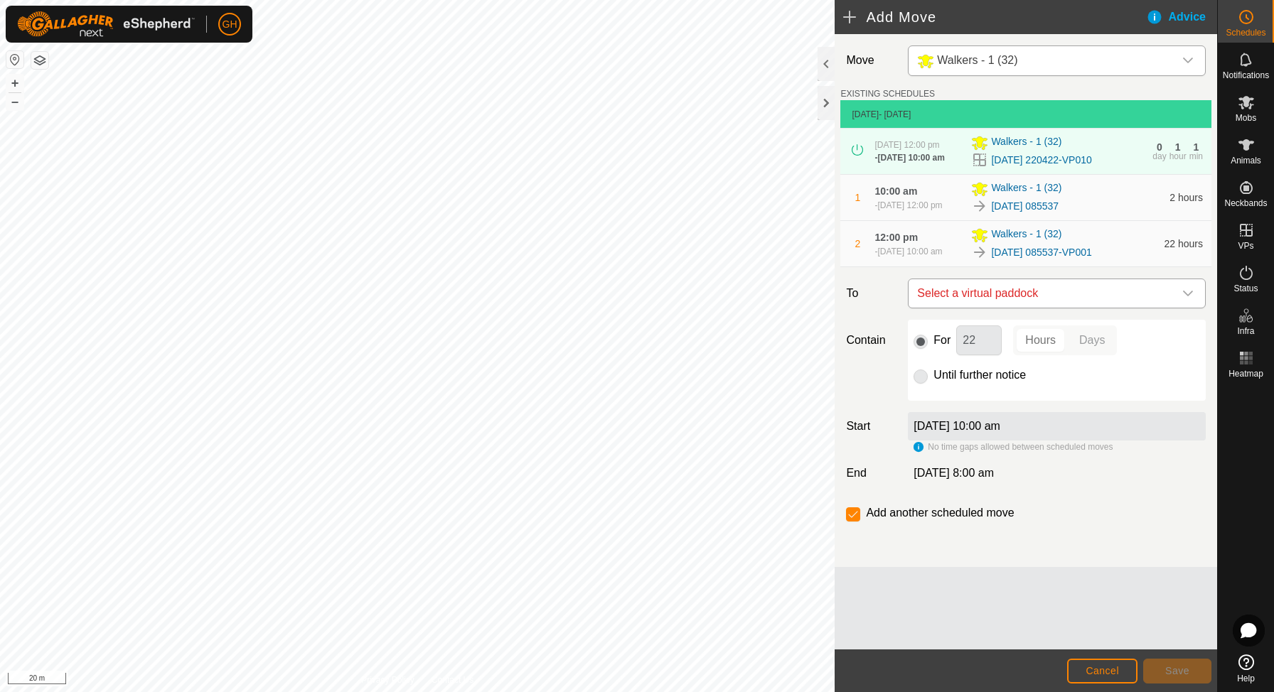
click at [1038, 308] on span "Select a virtual paddock" at bounding box center [1042, 293] width 262 height 28
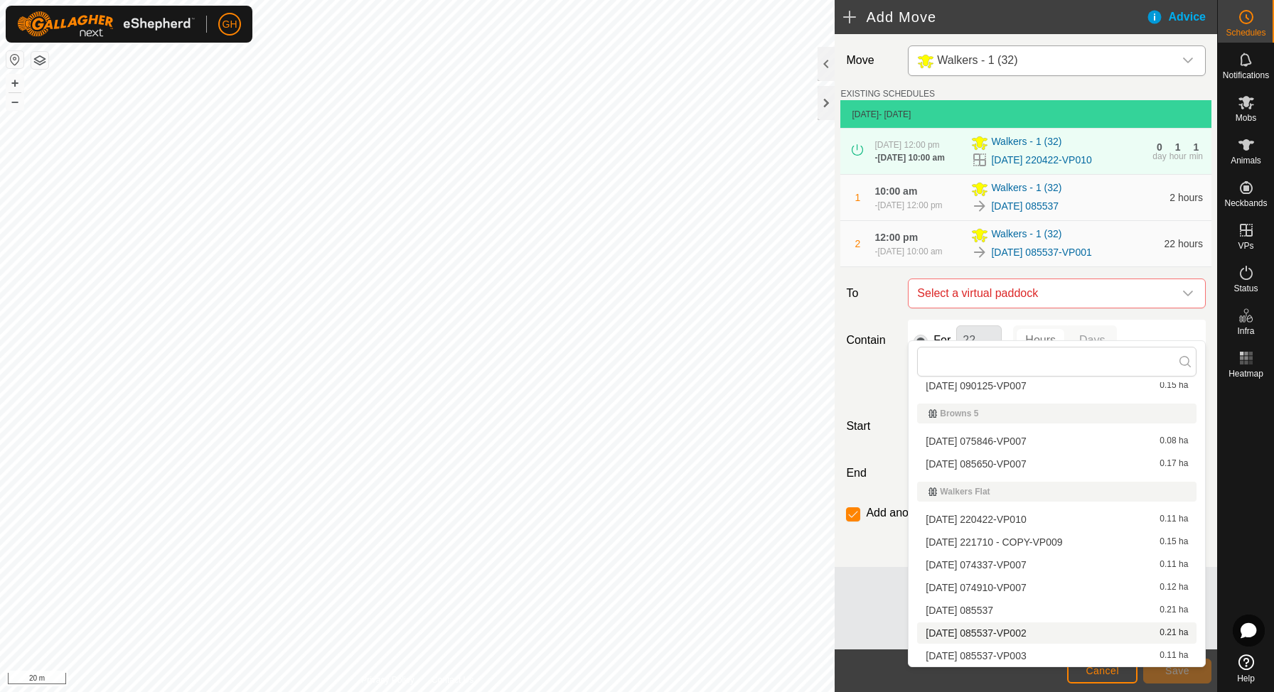
click at [1022, 631] on li "[DATE] 085537-VP002 0.21 ha" at bounding box center [1056, 633] width 279 height 21
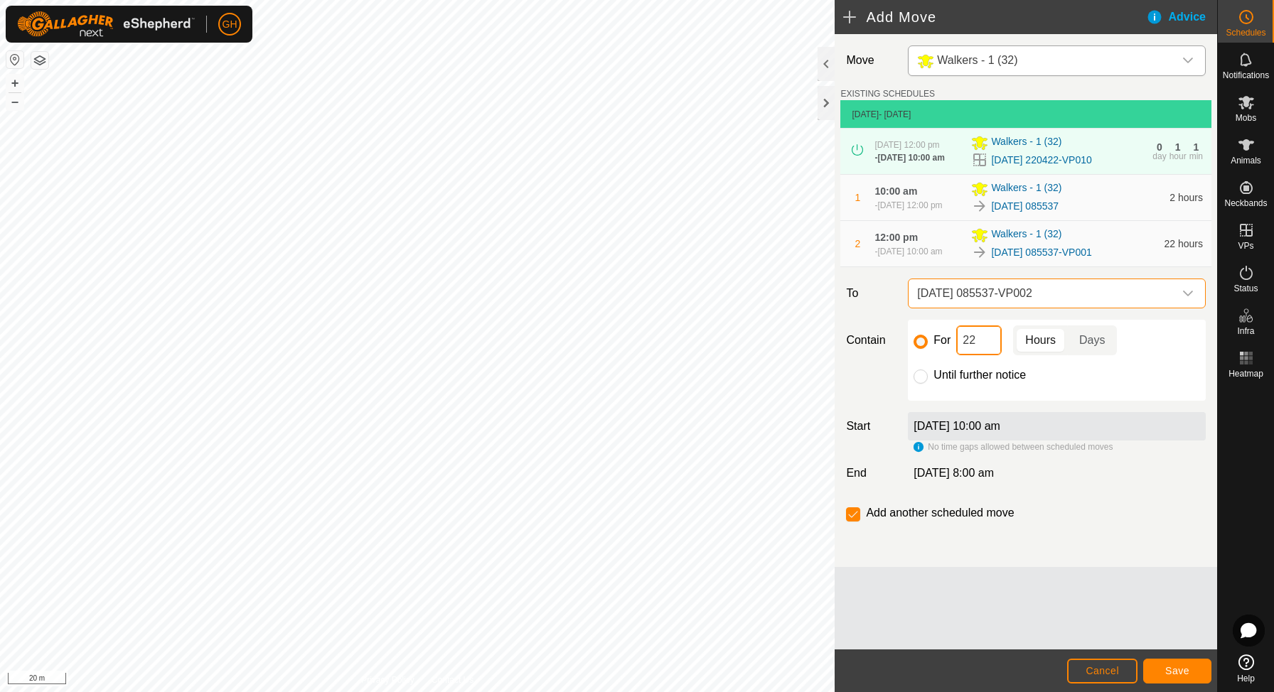
click at [1000, 355] on input "22" at bounding box center [979, 341] width 46 height 30
click at [1153, 667] on button "Save" at bounding box center [1177, 671] width 68 height 25
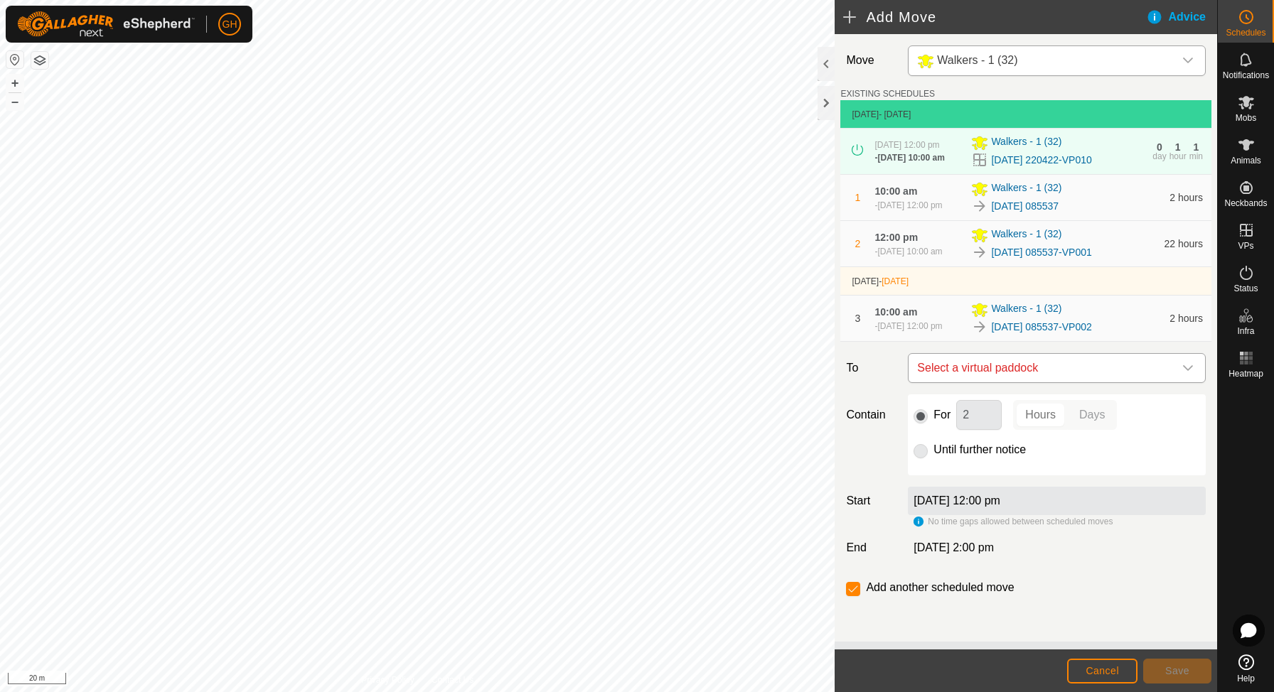
click at [1027, 382] on span "Select a virtual paddock" at bounding box center [1042, 368] width 262 height 28
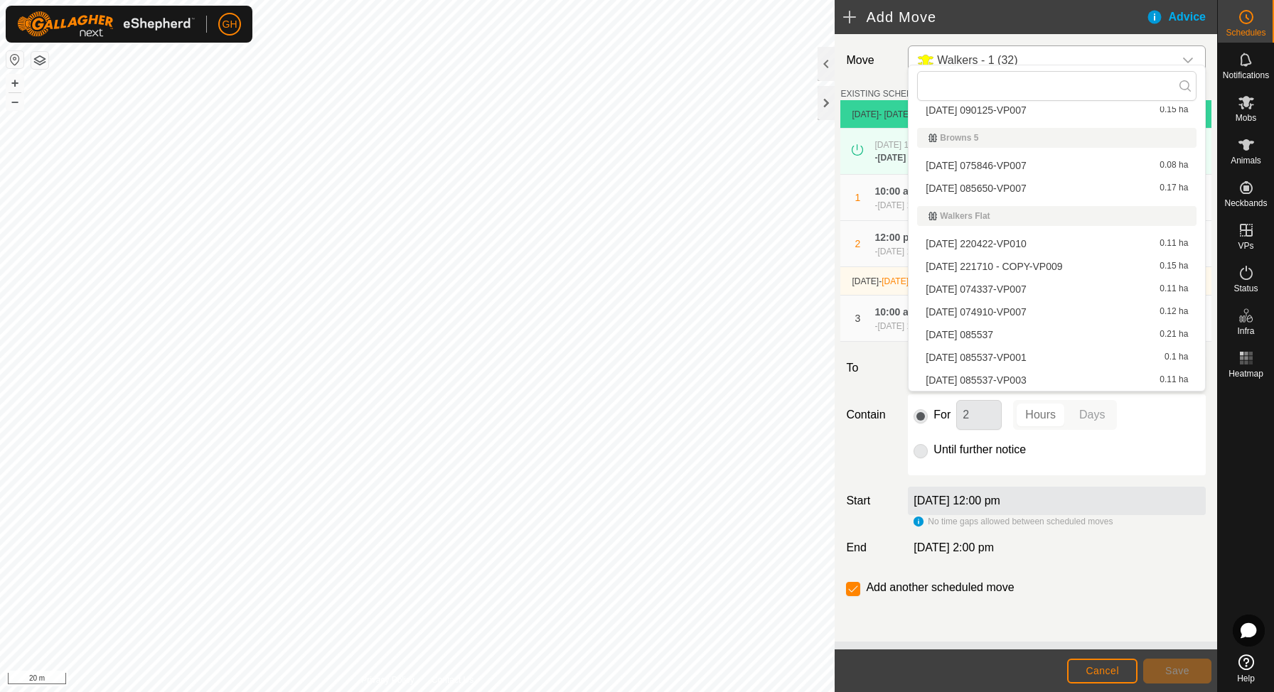
click at [1012, 380] on li "[DATE] 085537-VP003 0.11 ha" at bounding box center [1056, 380] width 279 height 21
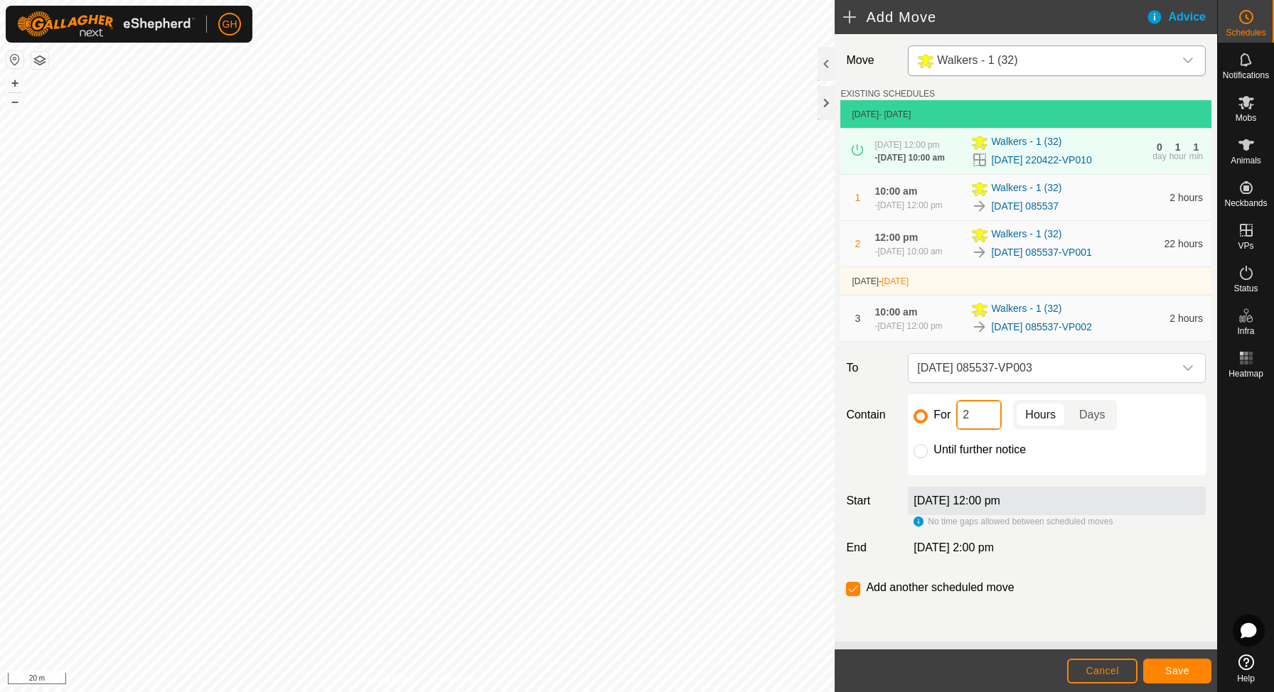
click at [983, 430] on input "2" at bounding box center [979, 415] width 46 height 30
type input "22"
click at [857, 596] on input "checkbox" at bounding box center [853, 589] width 14 height 14
checkbox input "false"
click at [1176, 665] on span "Save" at bounding box center [1177, 670] width 24 height 11
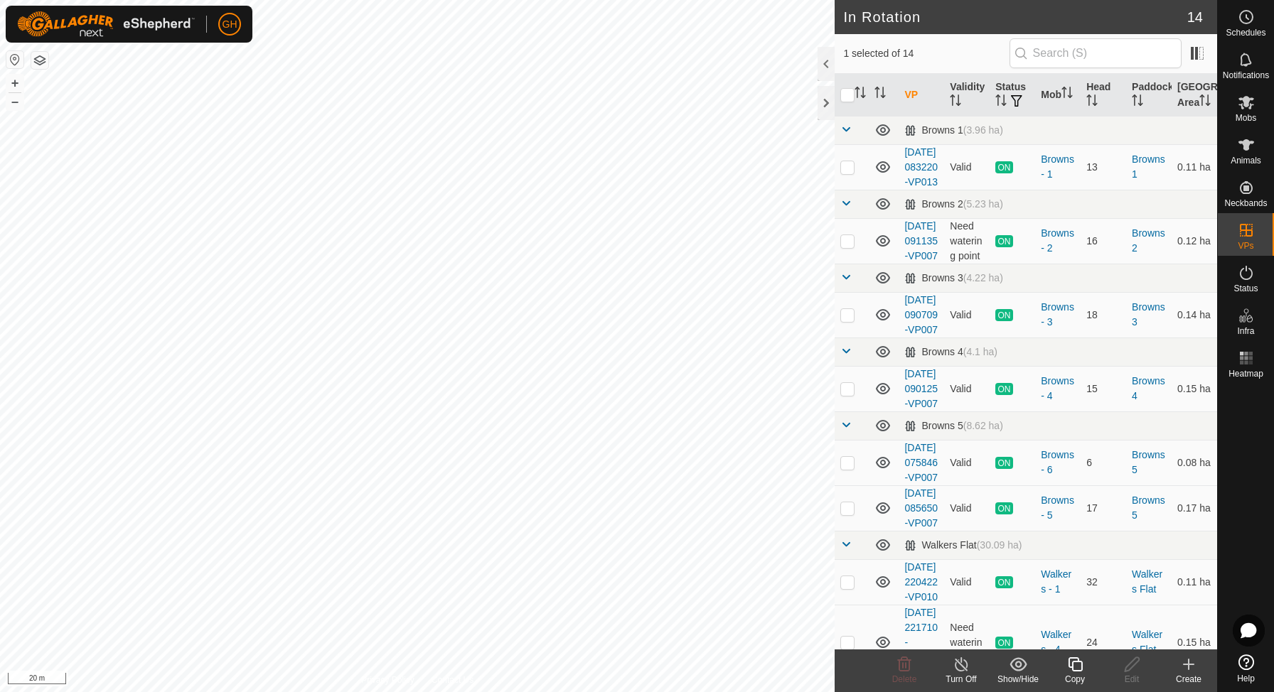
click at [1073, 661] on icon at bounding box center [1075, 665] width 14 height 14
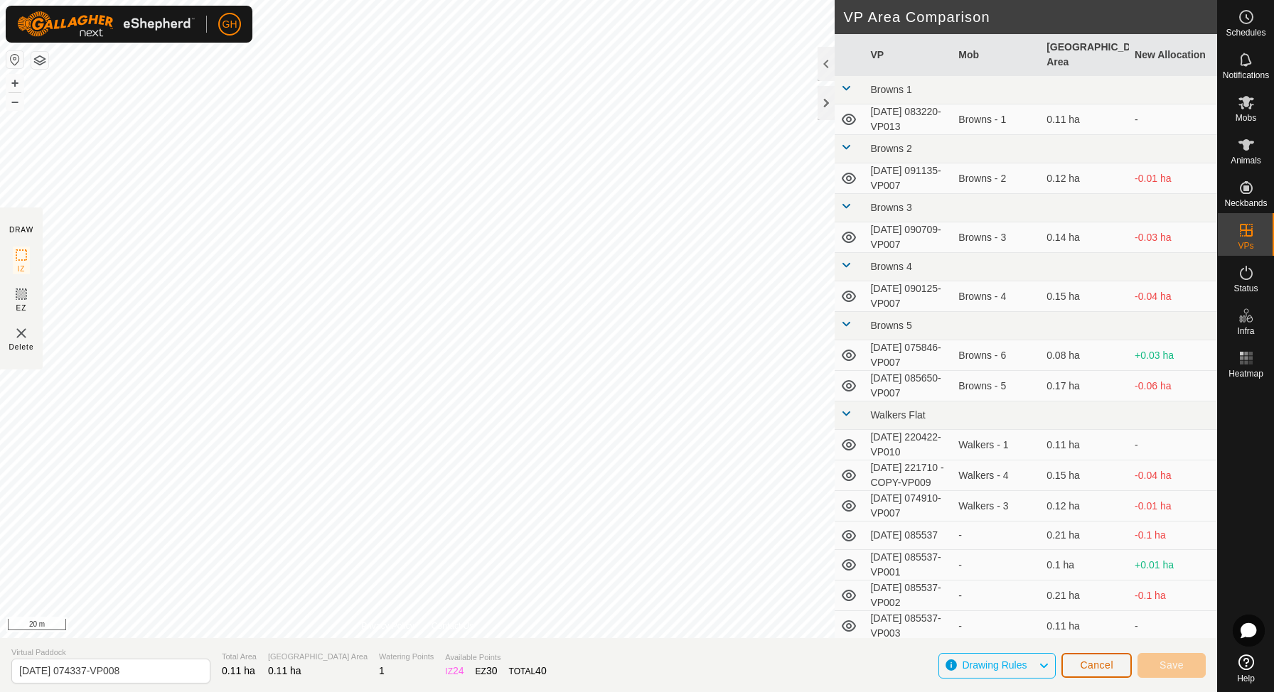
click at [1076, 660] on button "Cancel" at bounding box center [1096, 665] width 70 height 25
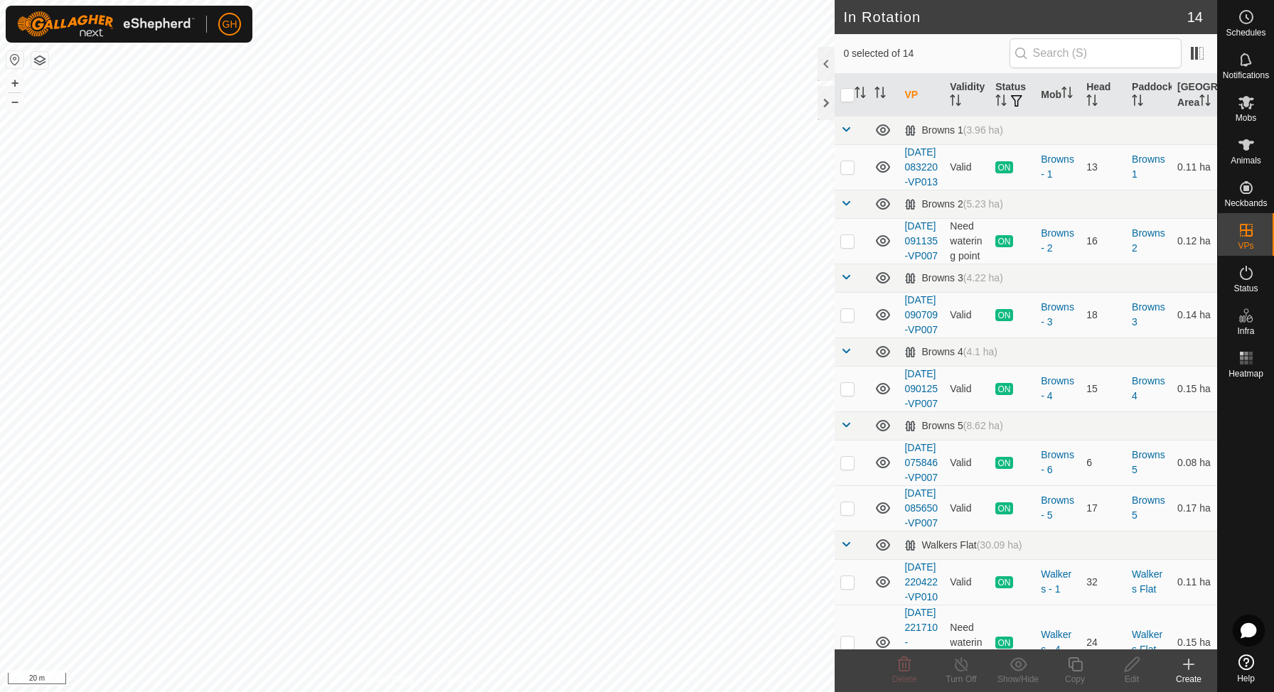
click at [1193, 665] on icon at bounding box center [1189, 665] width 10 height 0
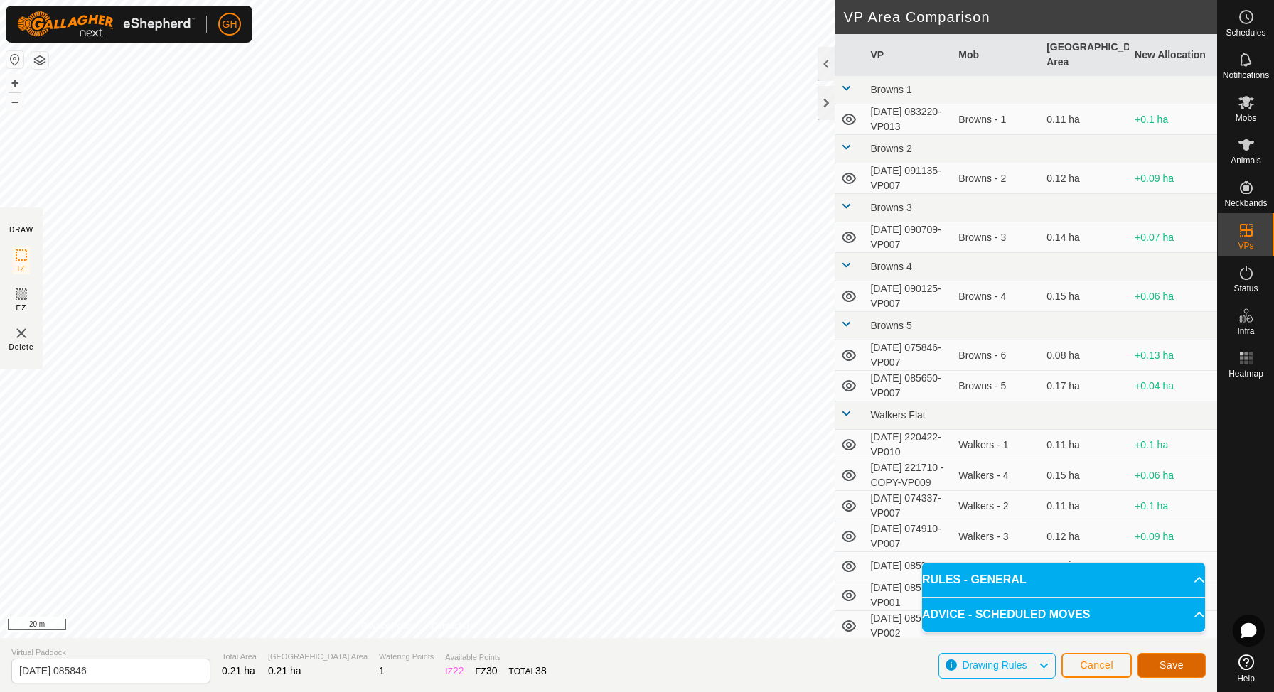
click at [1148, 660] on button "Save" at bounding box center [1172, 665] width 68 height 25
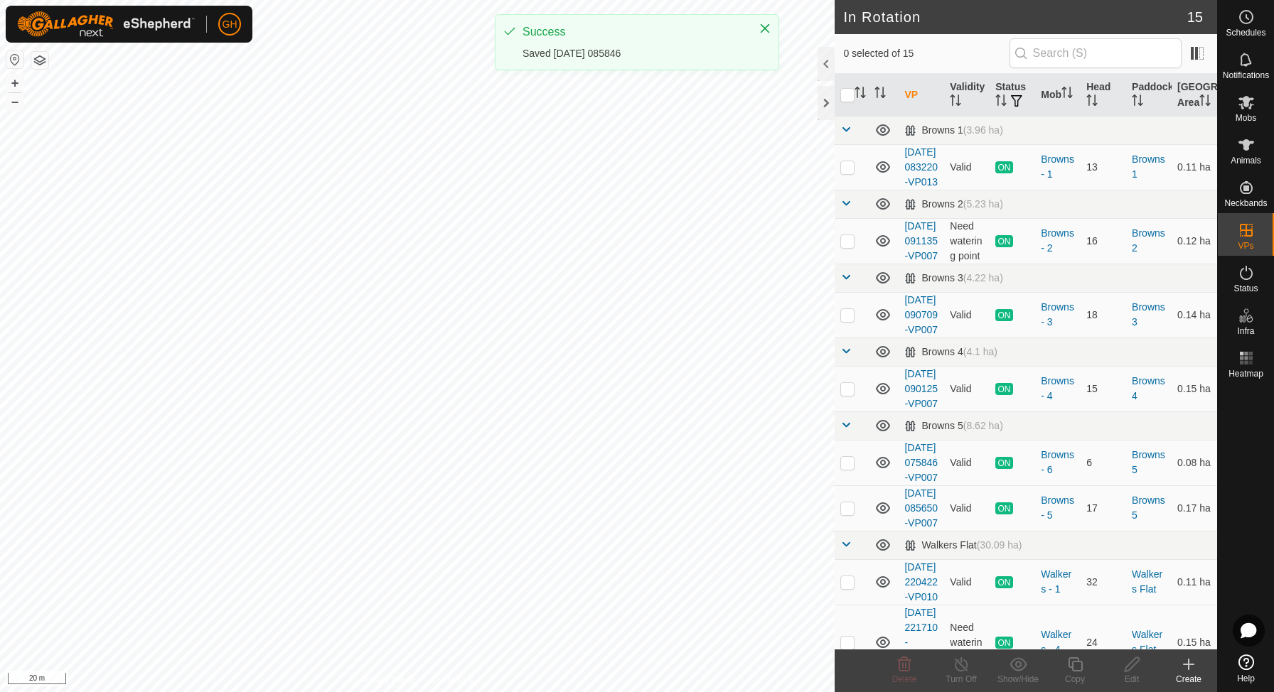
checkbox input "true"
click at [1078, 670] on icon at bounding box center [1075, 664] width 18 height 17
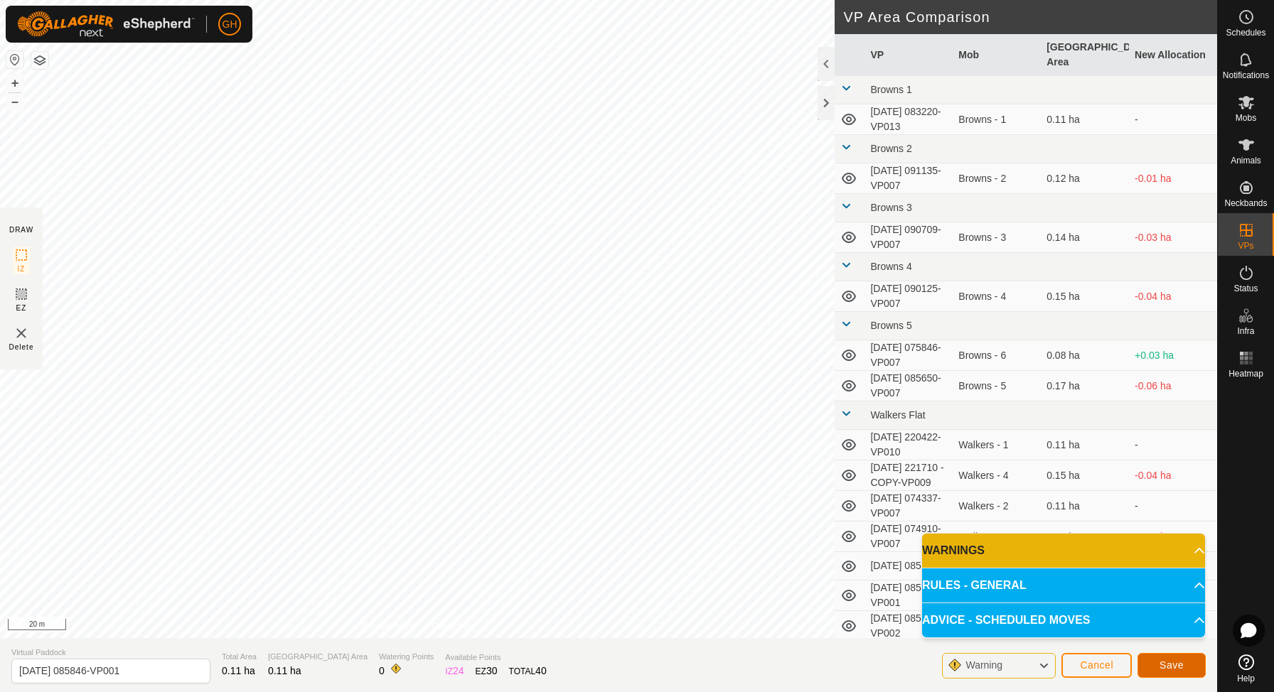
click at [1167, 671] on button "Save" at bounding box center [1172, 665] width 68 height 25
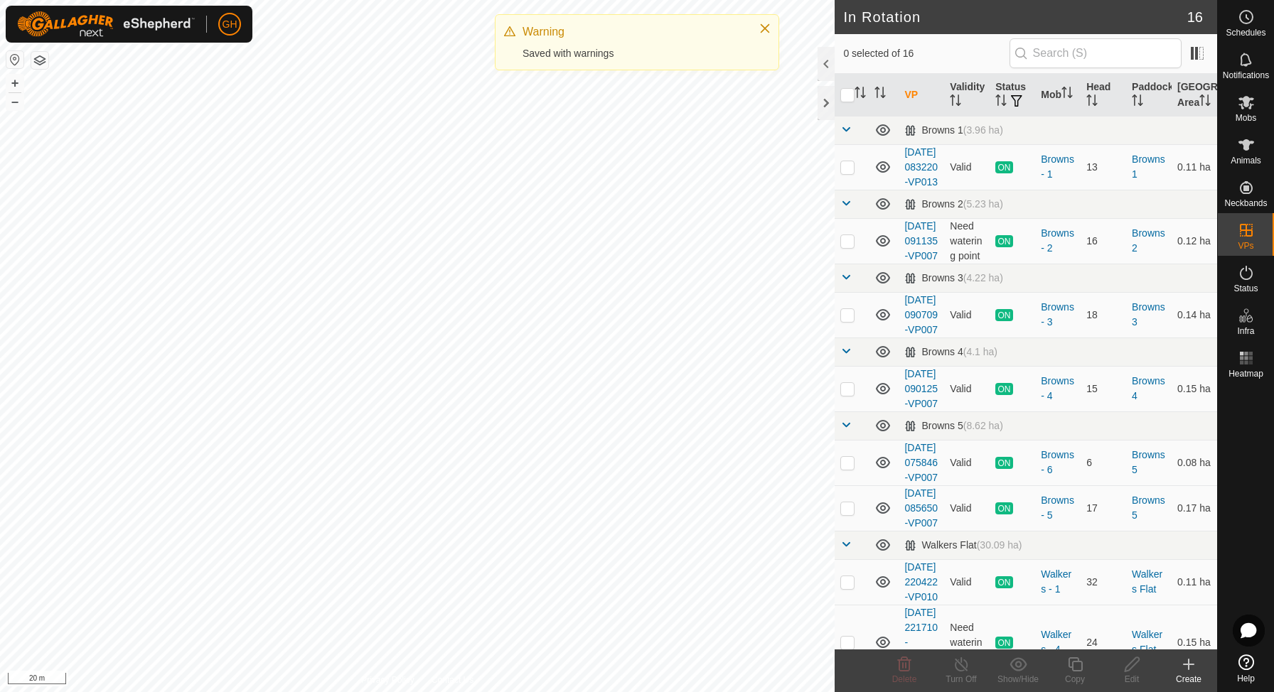
checkbox input "true"
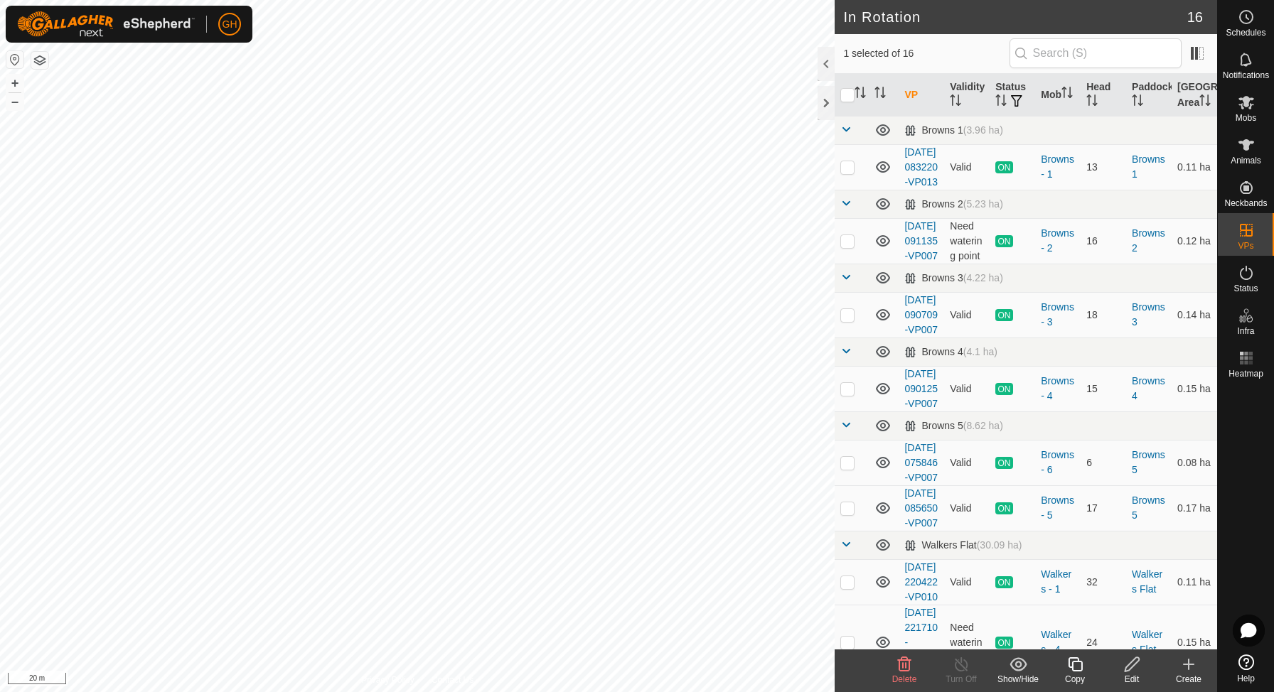
click at [1073, 668] on icon at bounding box center [1075, 665] width 14 height 14
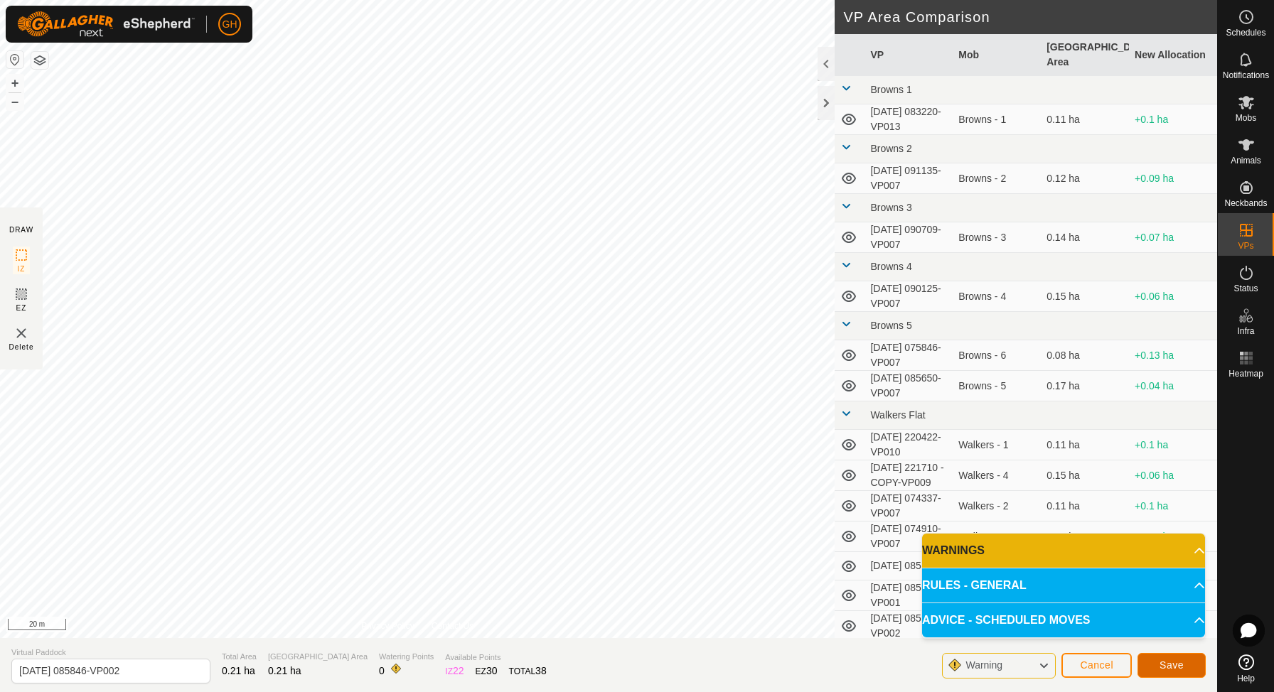
click at [1178, 674] on button "Save" at bounding box center [1172, 665] width 68 height 25
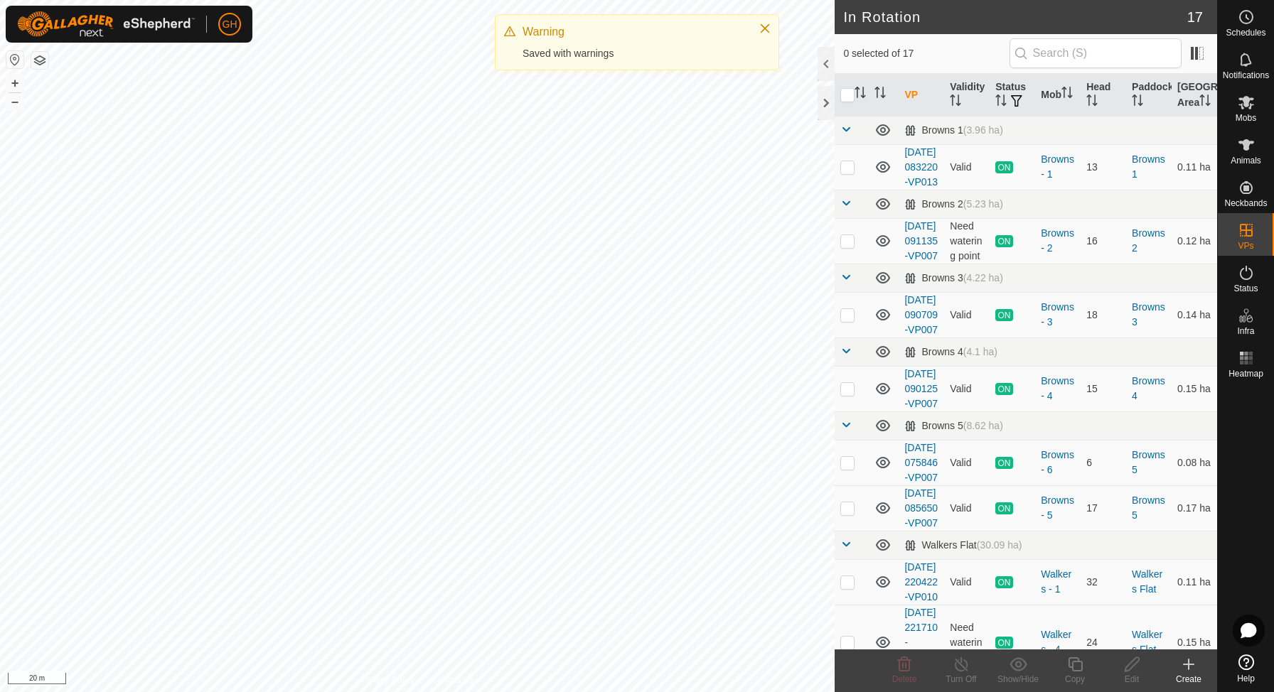
checkbox input "true"
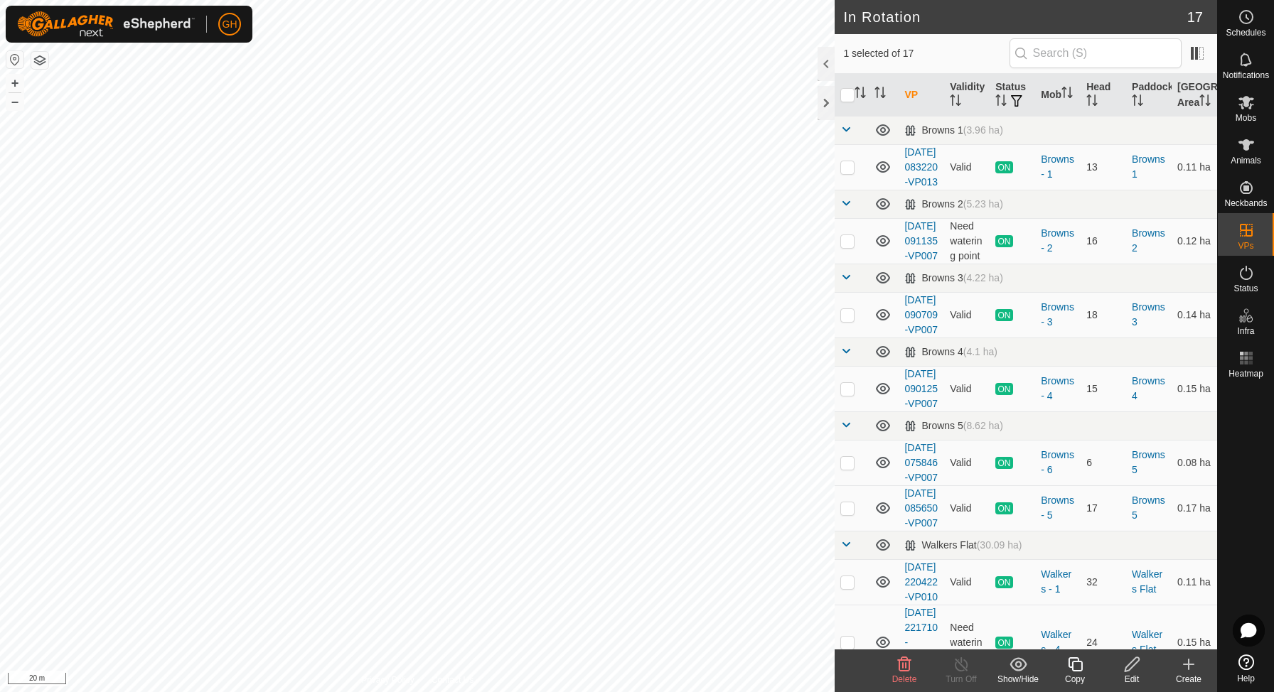
click at [1074, 663] on icon at bounding box center [1075, 664] width 18 height 17
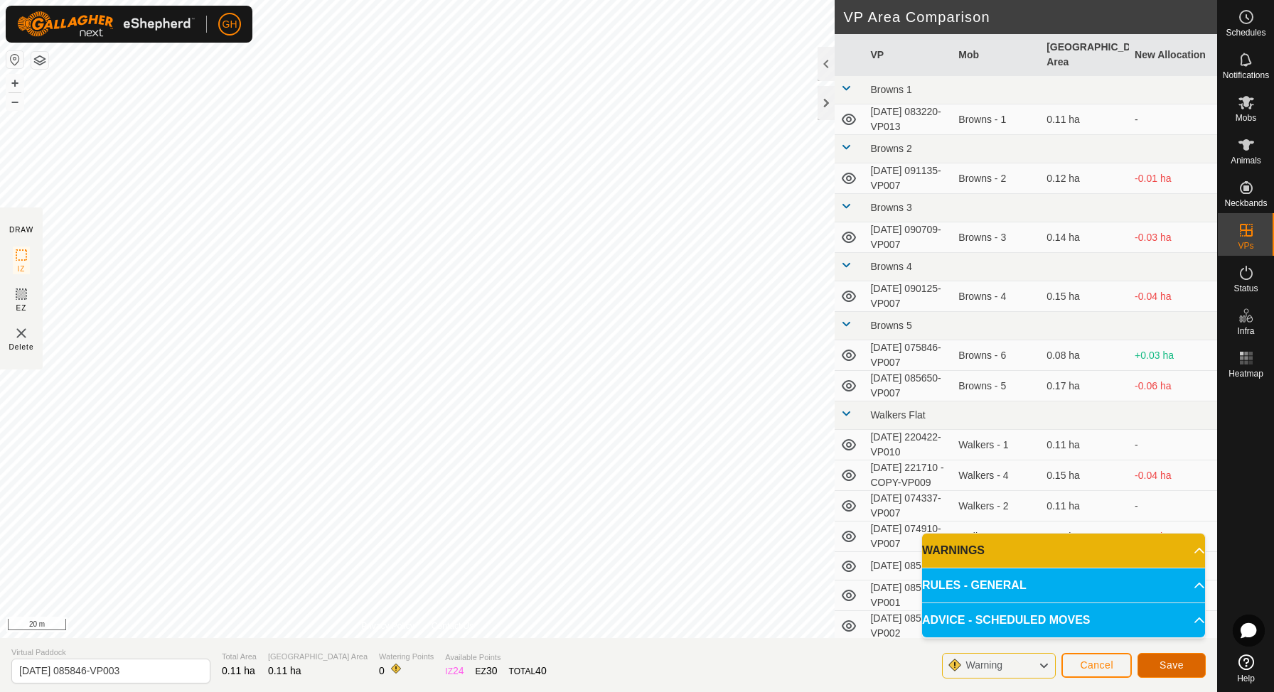
click at [1175, 663] on span "Save" at bounding box center [1172, 665] width 24 height 11
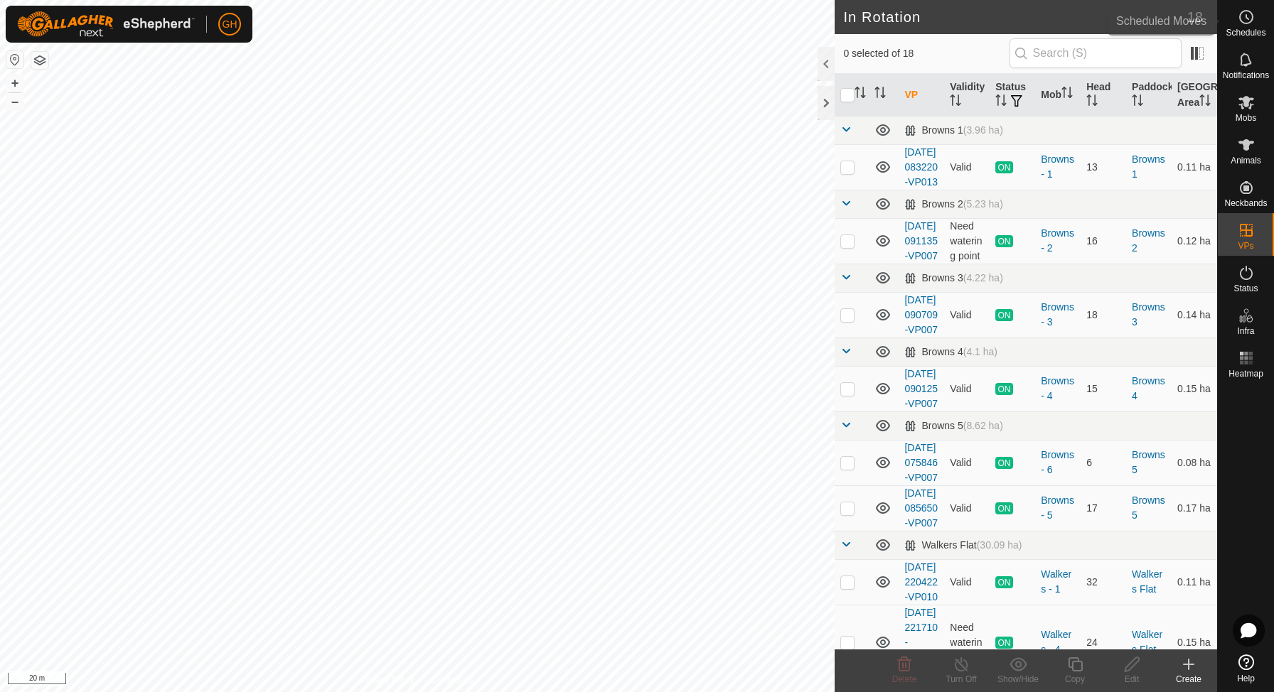
click at [1229, 18] on div "Schedules" at bounding box center [1246, 21] width 56 height 43
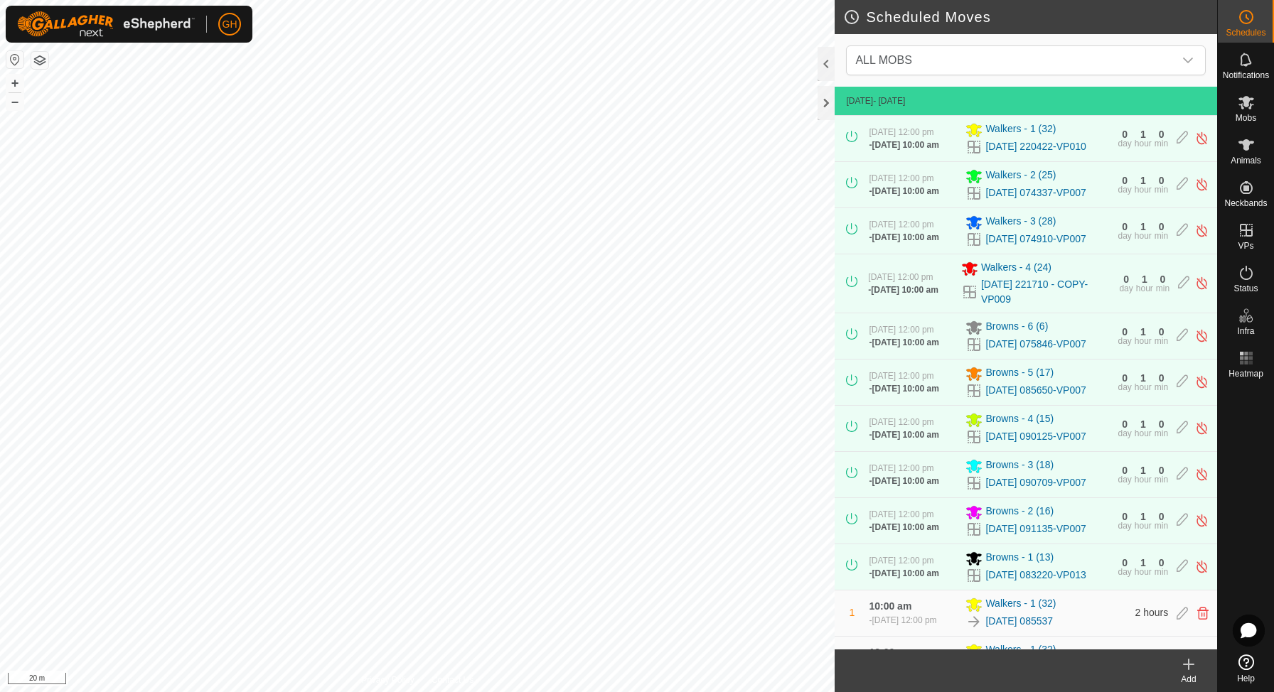
click at [1184, 658] on icon at bounding box center [1188, 664] width 17 height 17
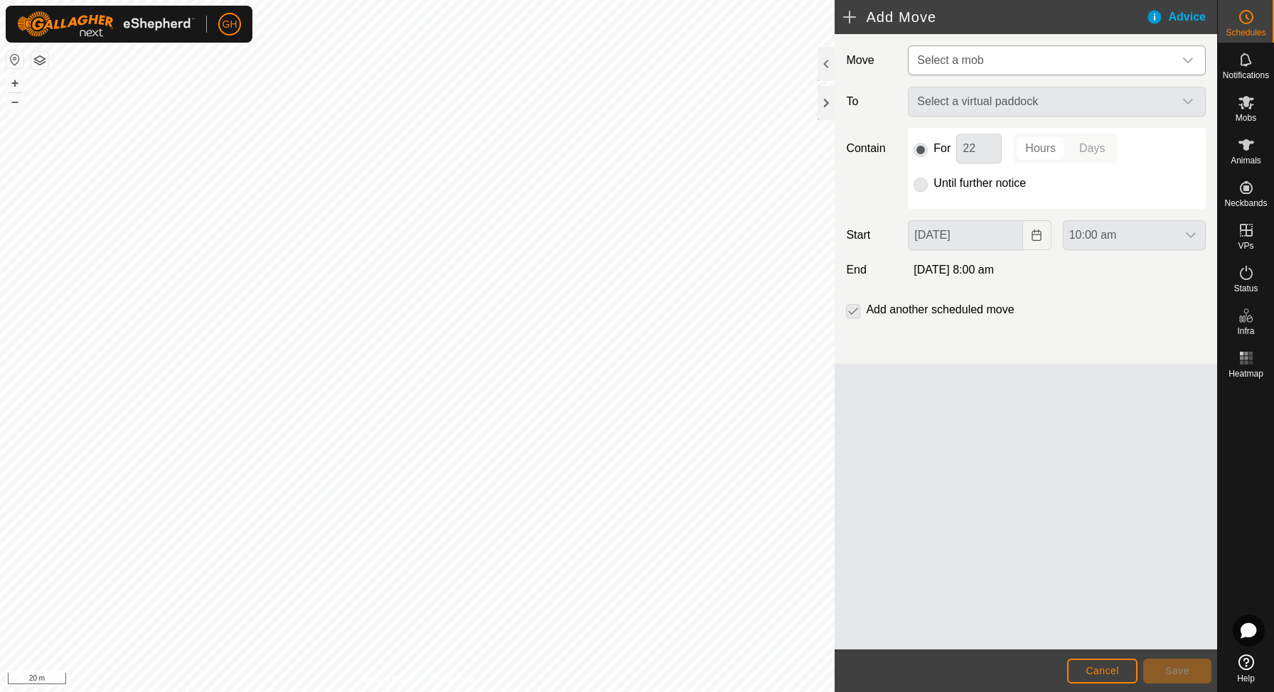
click at [1054, 62] on span "Select a mob" at bounding box center [1042, 60] width 262 height 28
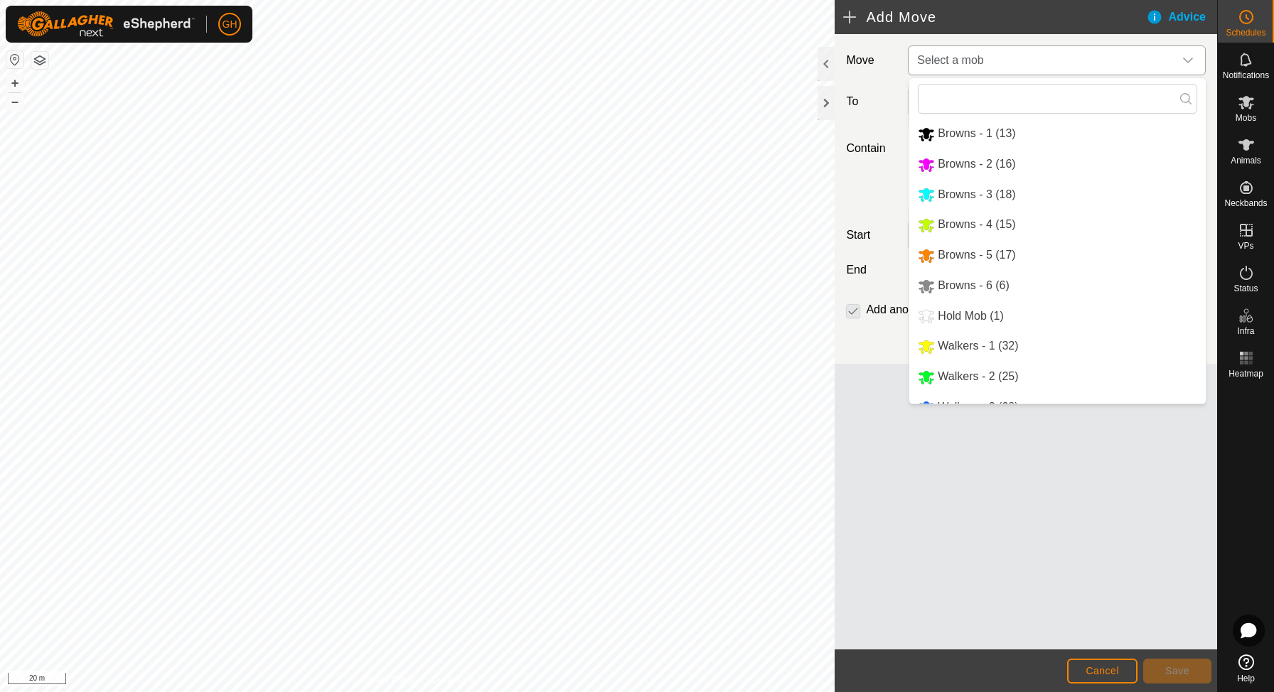
click at [975, 375] on li "Walkers - 2 (25)" at bounding box center [1057, 377] width 296 height 29
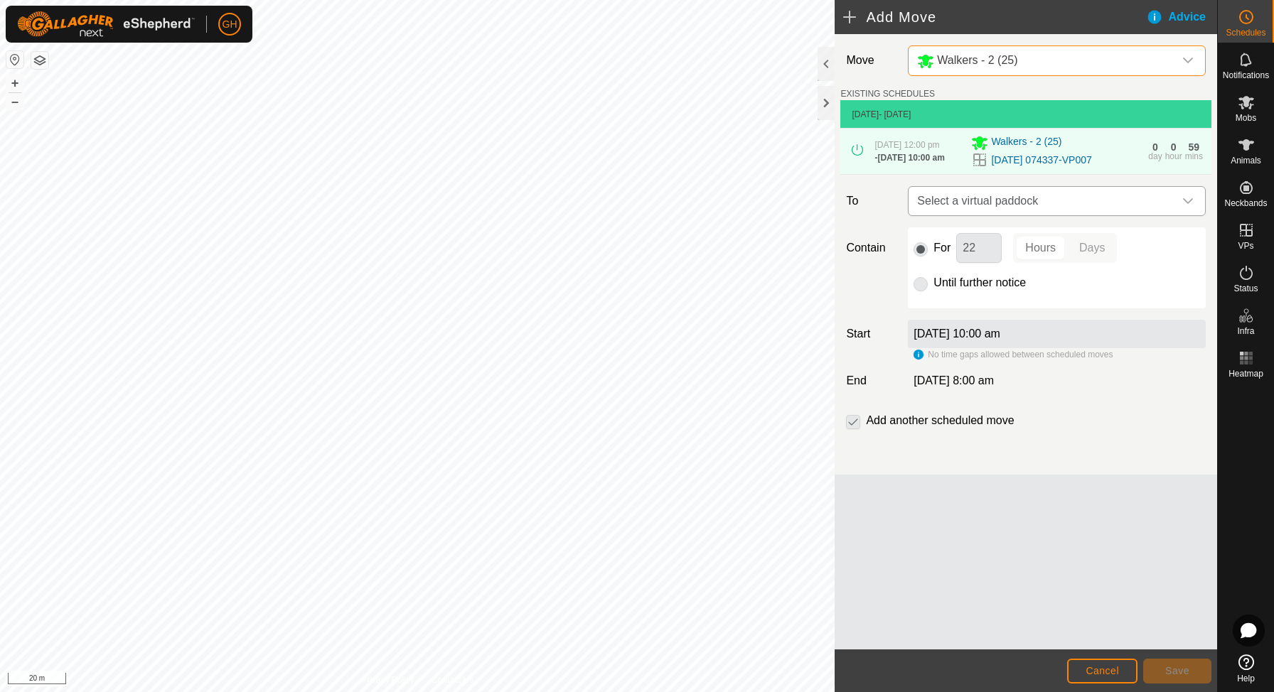
click at [1019, 215] on span "Select a virtual paddock" at bounding box center [1042, 201] width 262 height 28
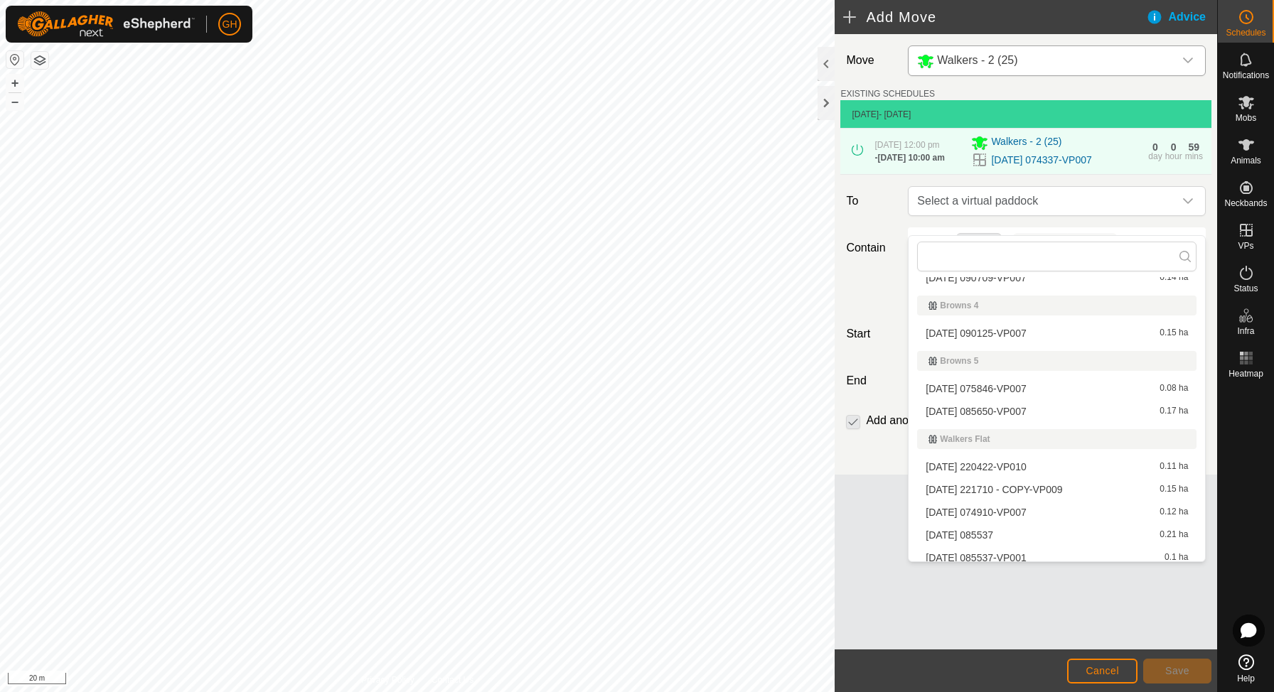
scroll to position [297, 0]
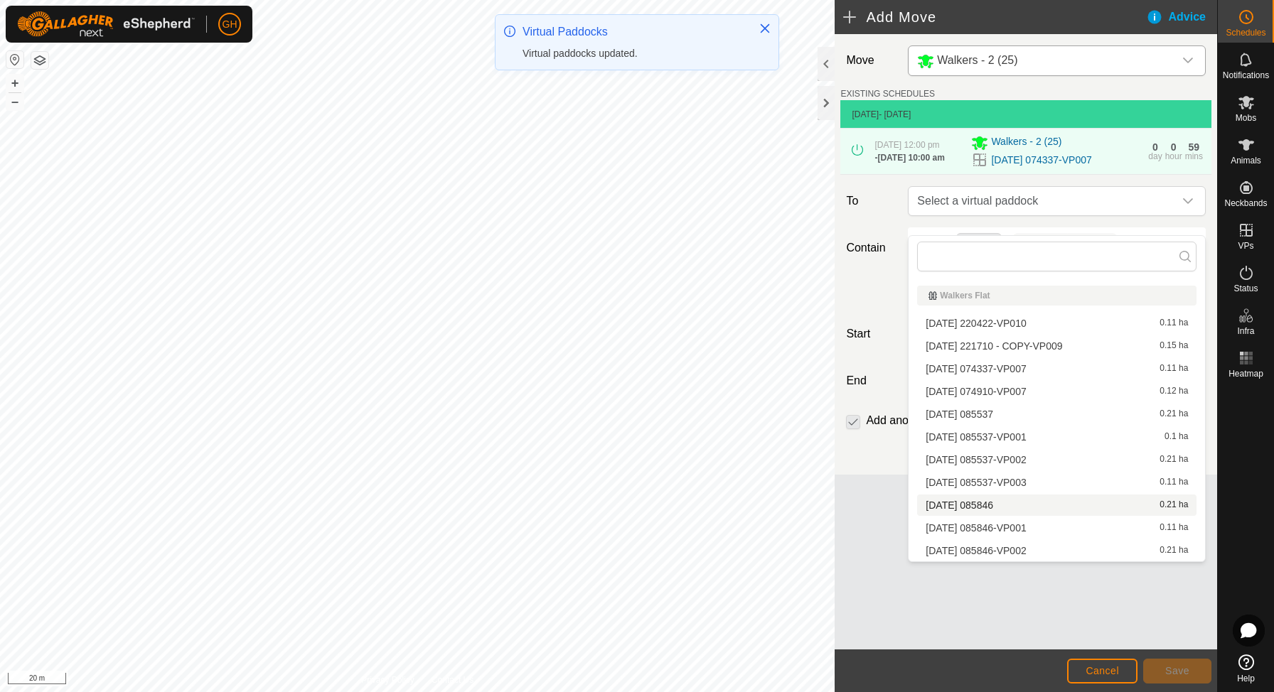
click at [993, 503] on span "[DATE] 085846" at bounding box center [960, 506] width 68 height 10
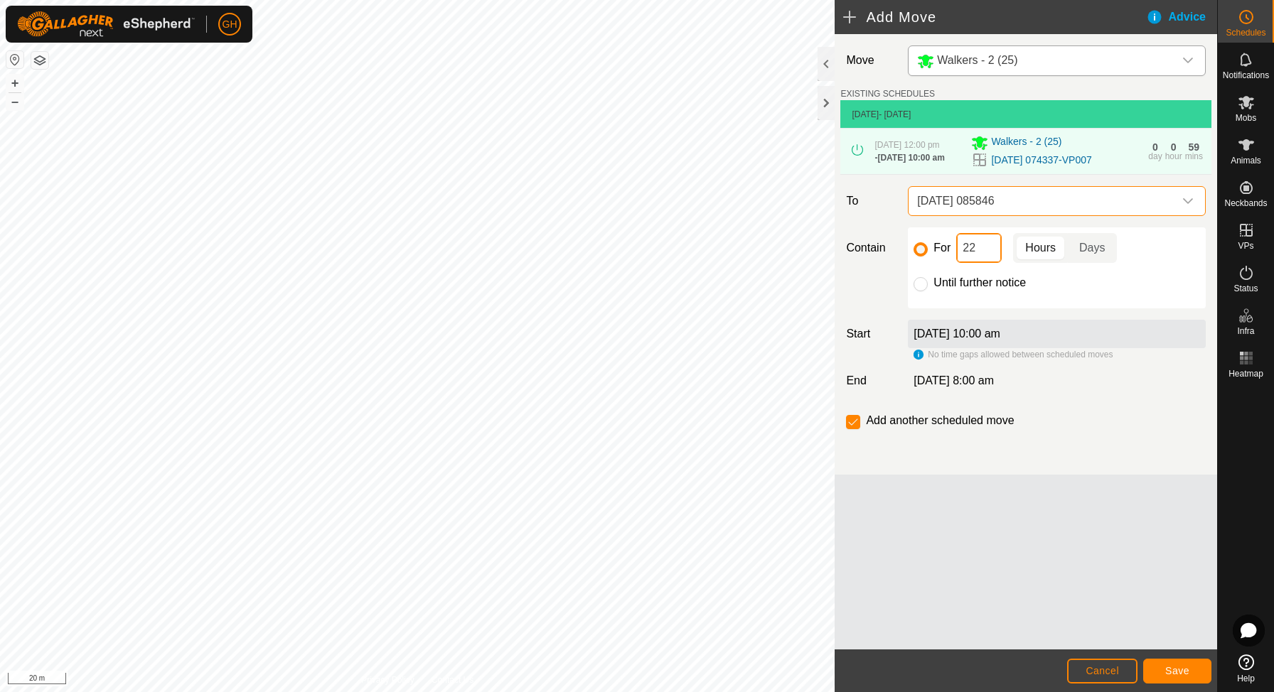
click at [985, 263] on input "22" at bounding box center [979, 248] width 46 height 30
click at [1155, 673] on button "Save" at bounding box center [1177, 671] width 68 height 25
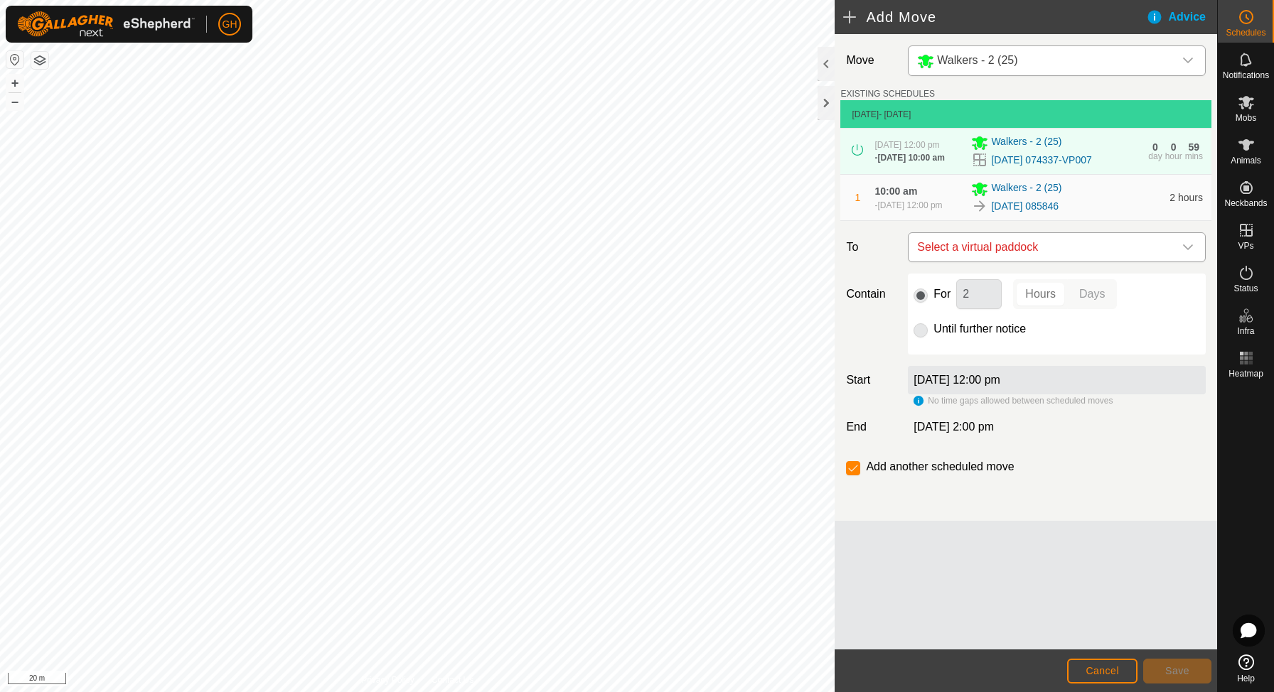
click at [1040, 262] on span "Select a virtual paddock" at bounding box center [1042, 247] width 262 height 28
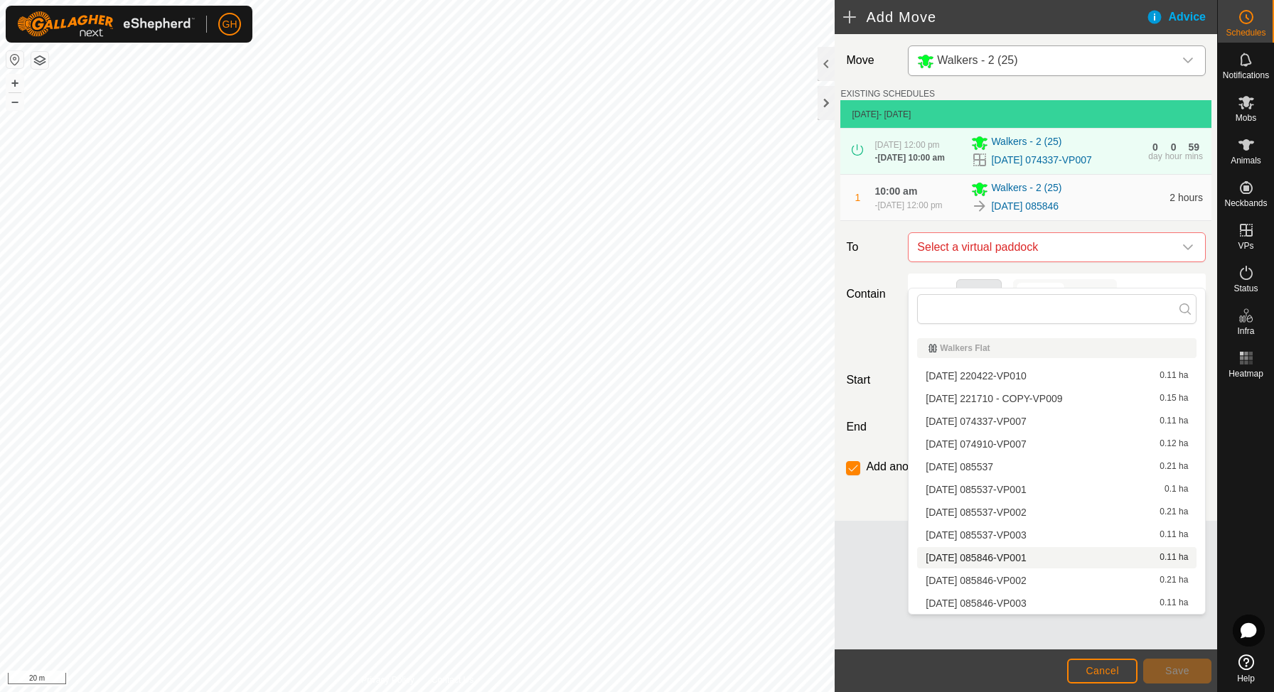
click at [1017, 561] on span "[DATE] 085846-VP001" at bounding box center [976, 558] width 100 height 10
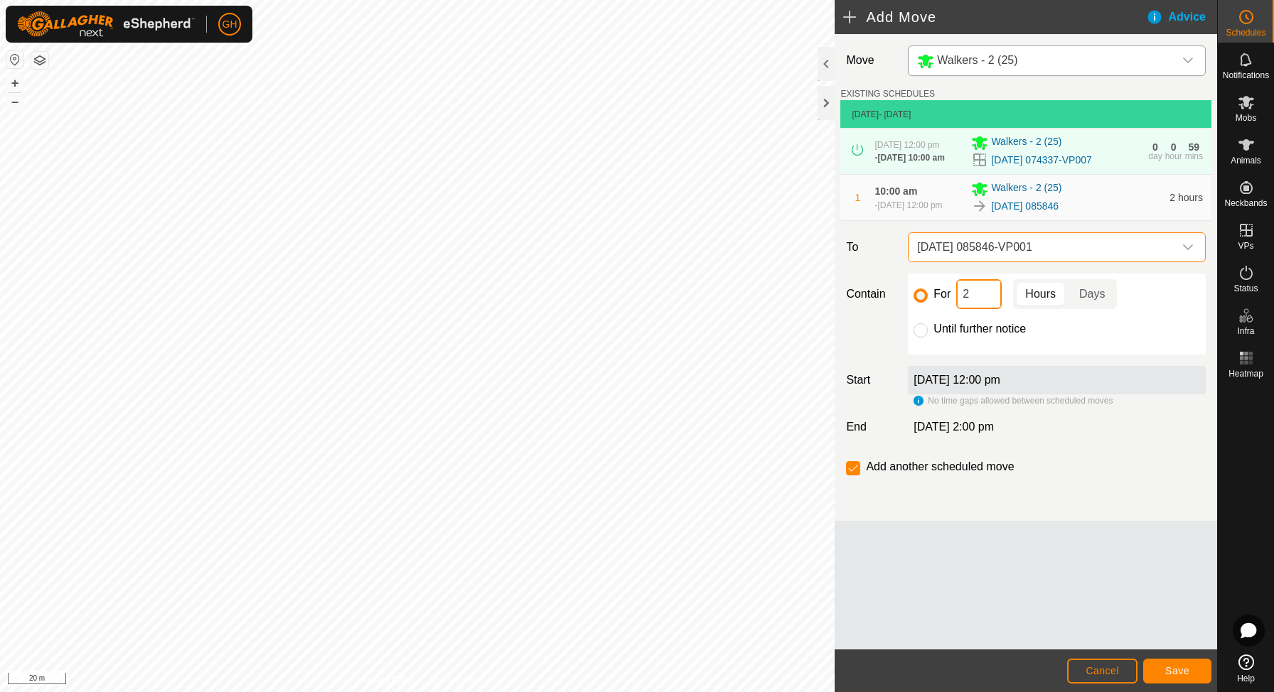
click at [980, 309] on input "2" at bounding box center [979, 294] width 46 height 30
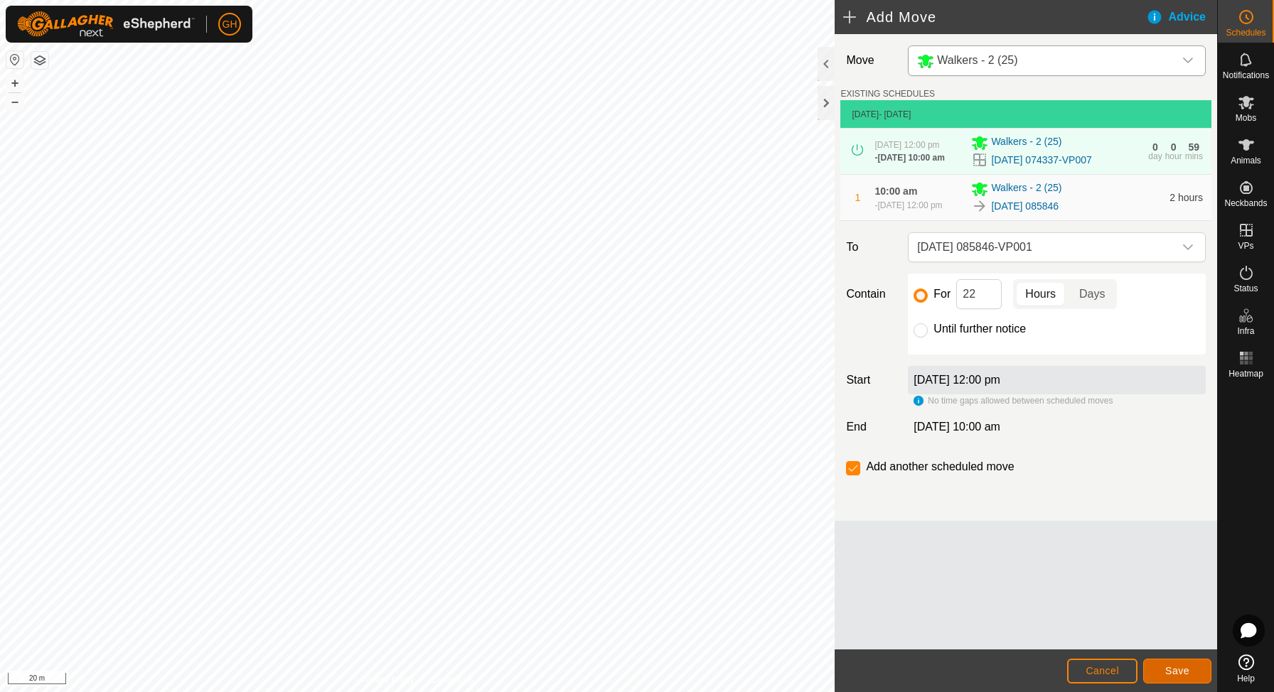
click at [1174, 668] on span "Save" at bounding box center [1177, 670] width 24 height 11
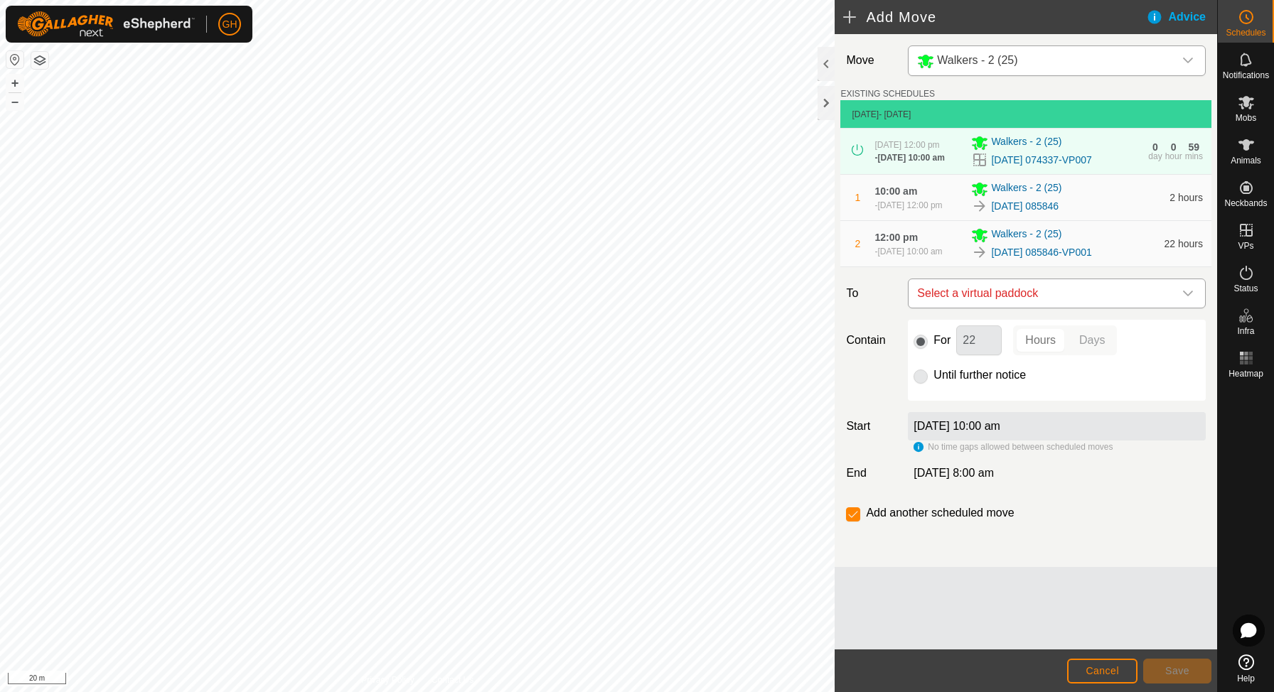
click at [1017, 308] on span "Select a virtual paddock" at bounding box center [1042, 293] width 262 height 28
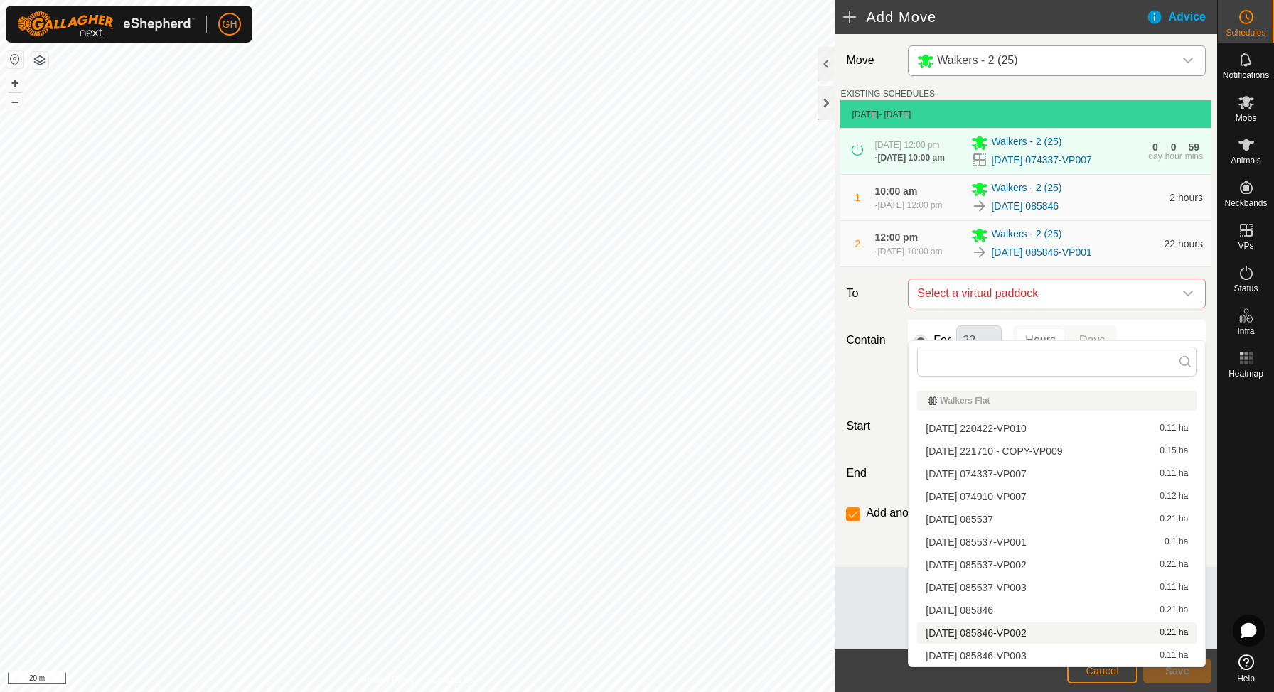
click at [1016, 631] on span "[DATE] 085846-VP002" at bounding box center [976, 633] width 100 height 10
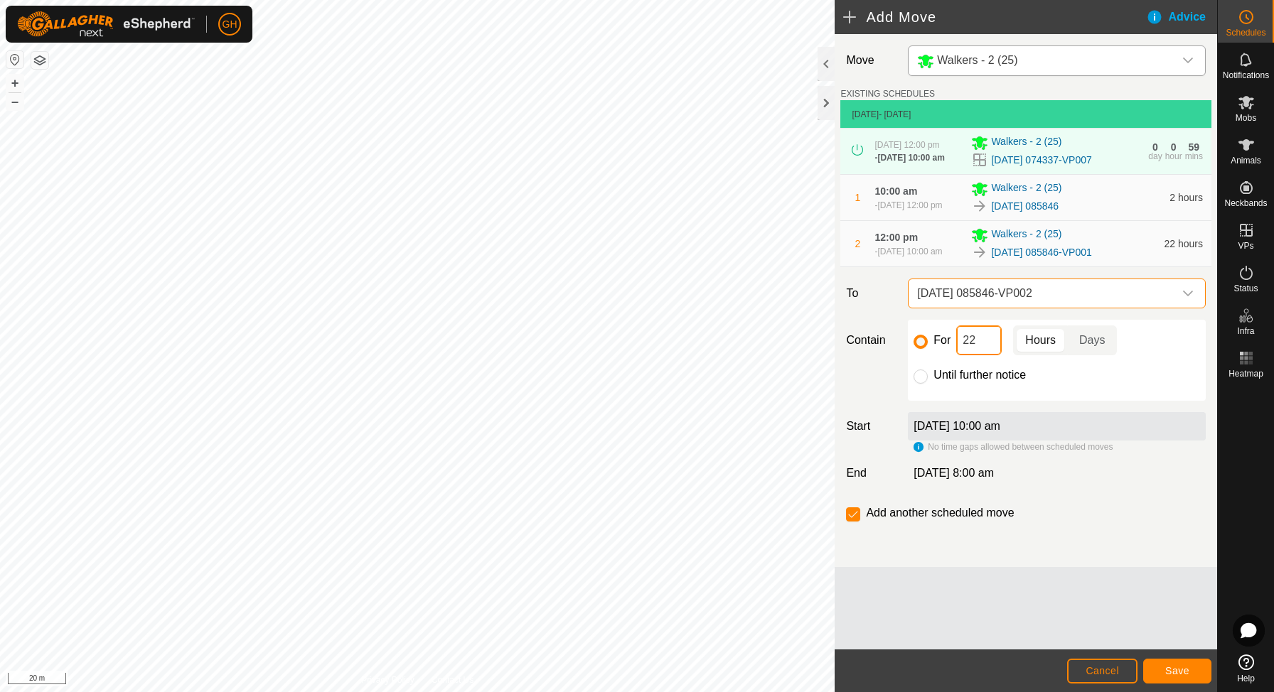
click at [983, 355] on input "22" at bounding box center [979, 341] width 46 height 30
click at [1179, 671] on span "Save" at bounding box center [1177, 670] width 24 height 11
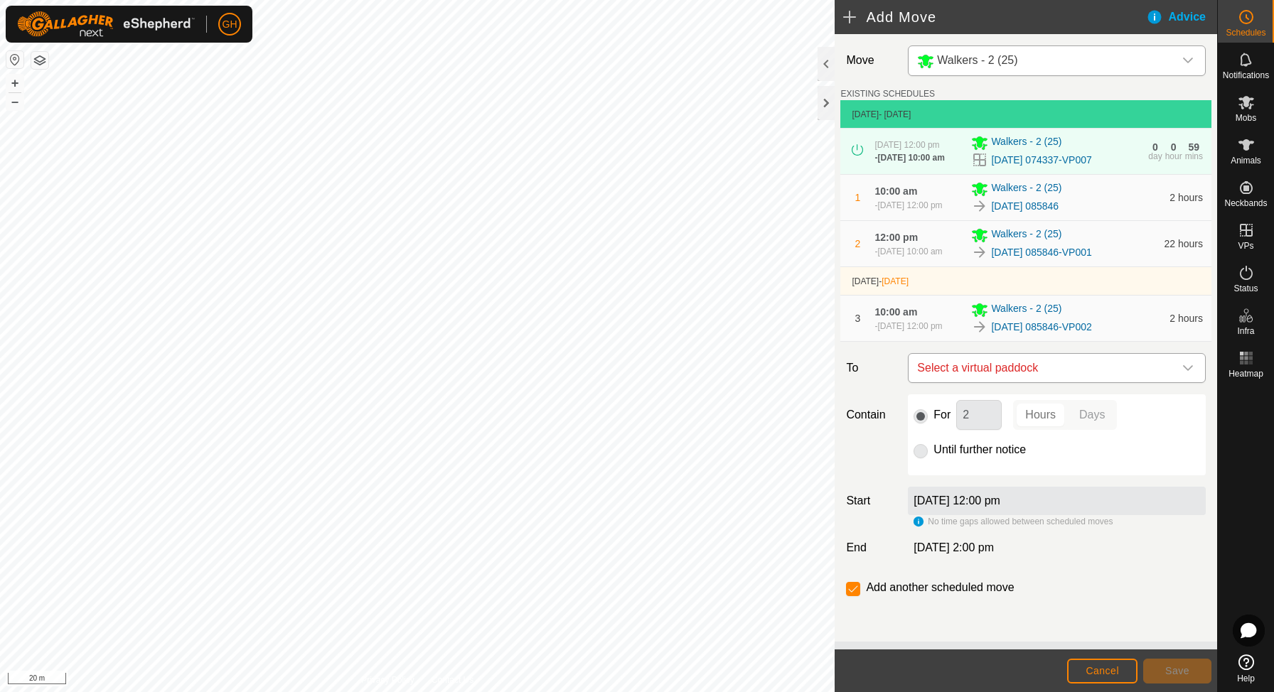
click at [1010, 382] on span "Select a virtual paddock" at bounding box center [1042, 368] width 262 height 28
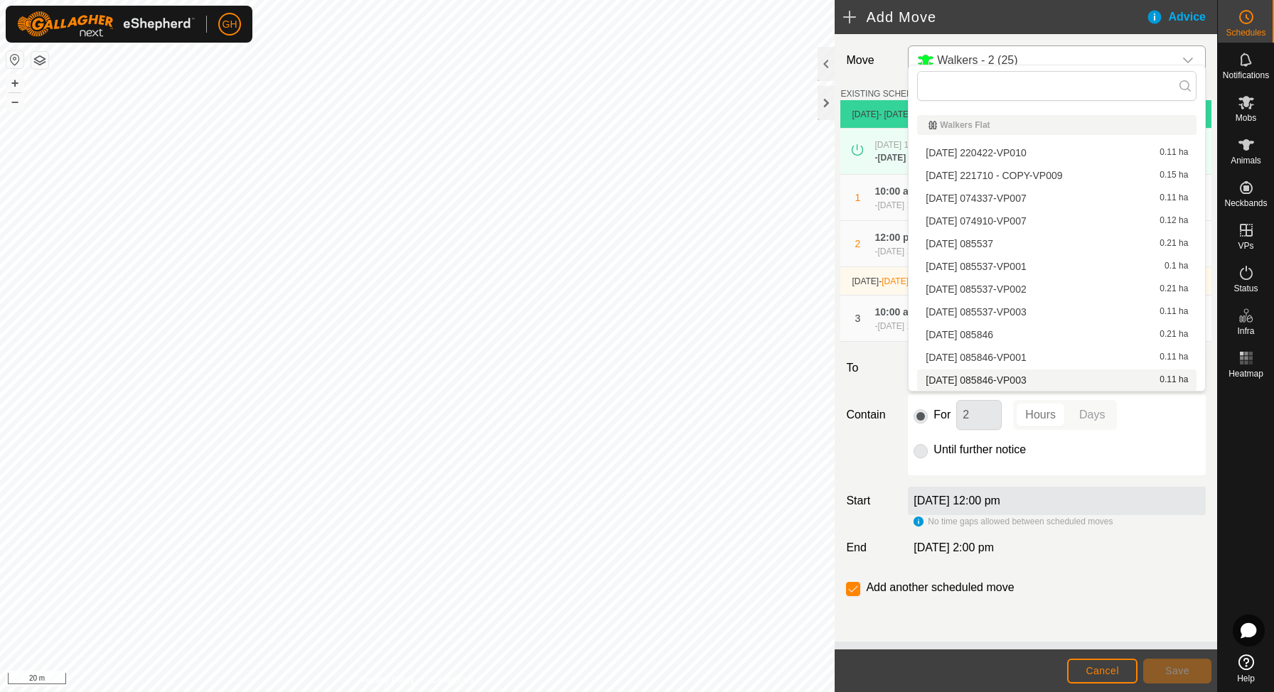
click at [1015, 381] on span "[DATE] 085846-VP003" at bounding box center [976, 380] width 100 height 10
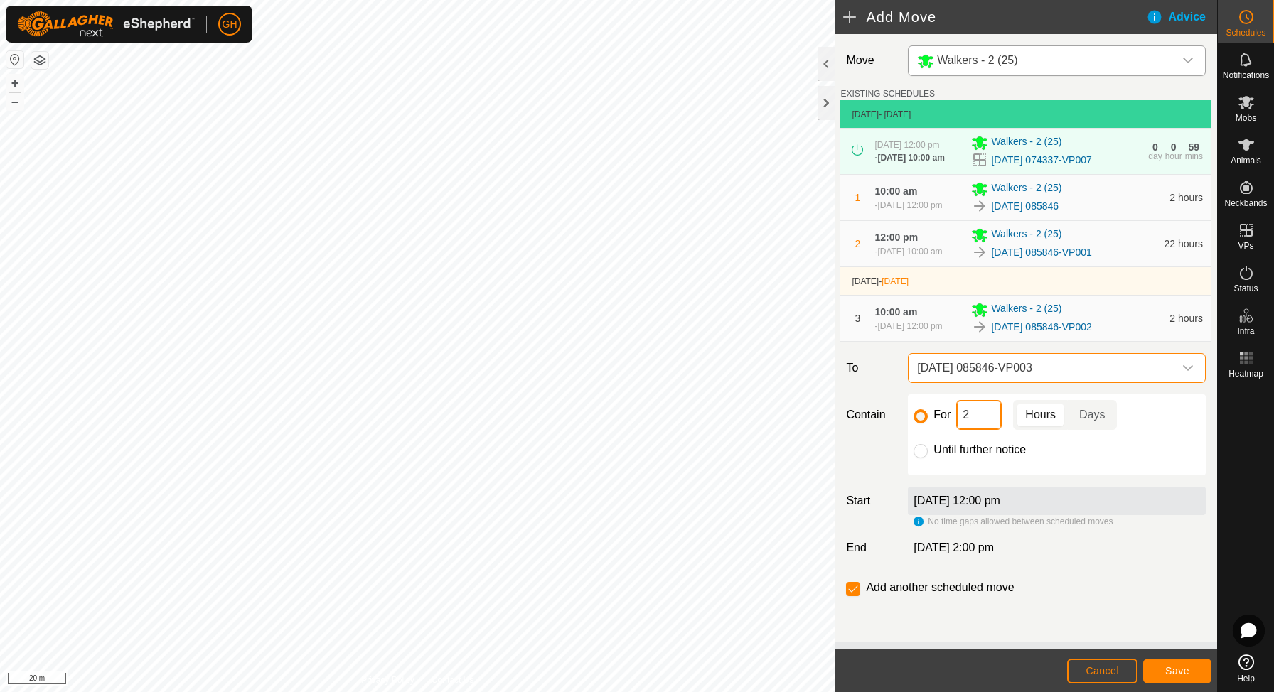
click at [980, 430] on input "2" at bounding box center [979, 415] width 46 height 30
type input "22"
click at [852, 596] on input "checkbox" at bounding box center [853, 589] width 14 height 14
checkbox input "false"
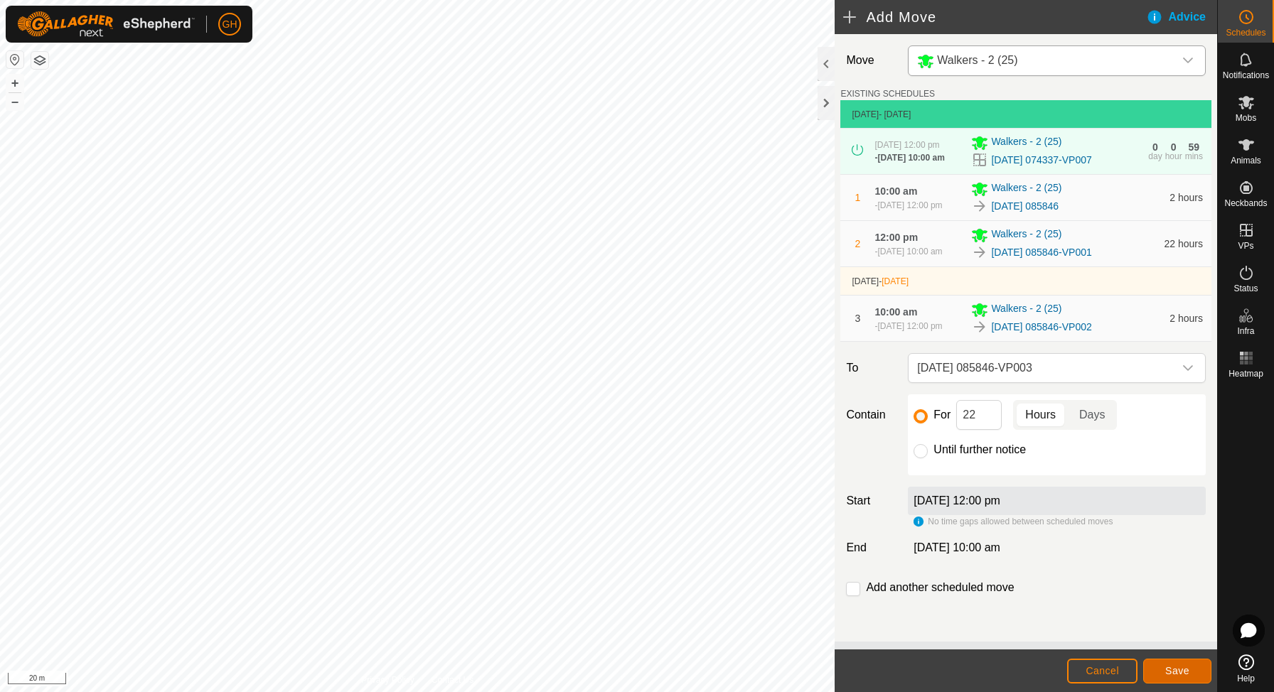
click at [1192, 670] on button "Save" at bounding box center [1177, 671] width 68 height 25
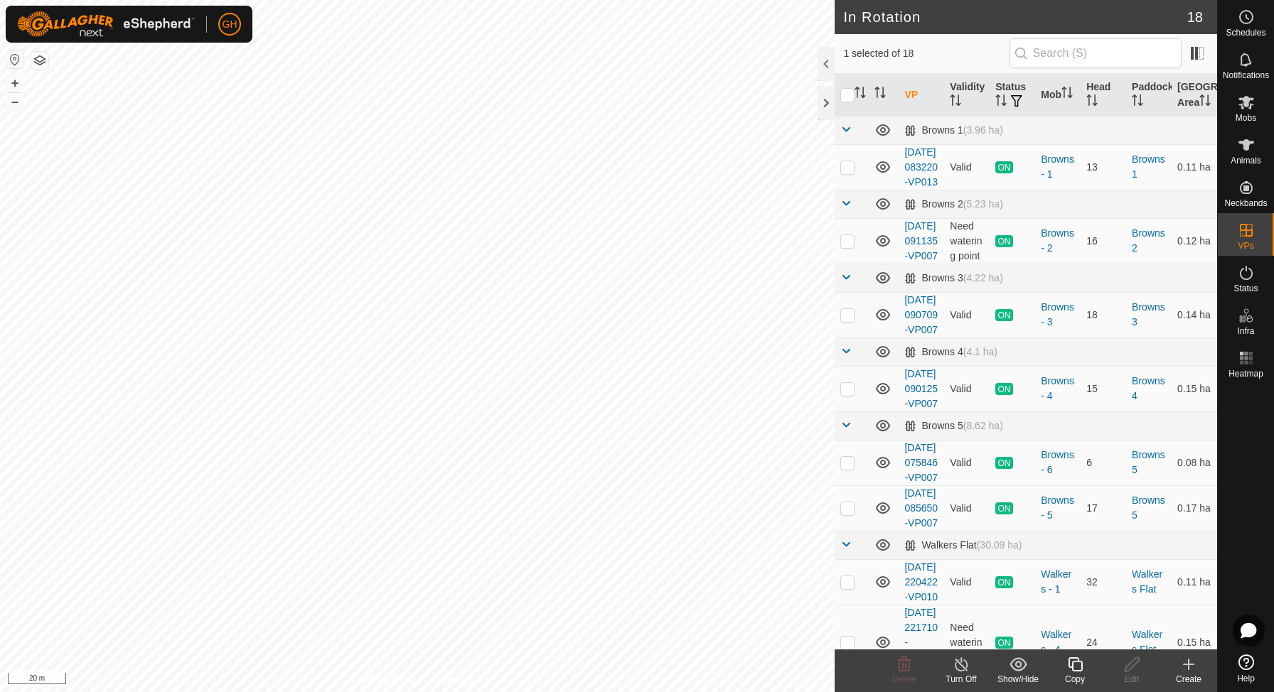
click at [1191, 665] on icon at bounding box center [1188, 664] width 17 height 17
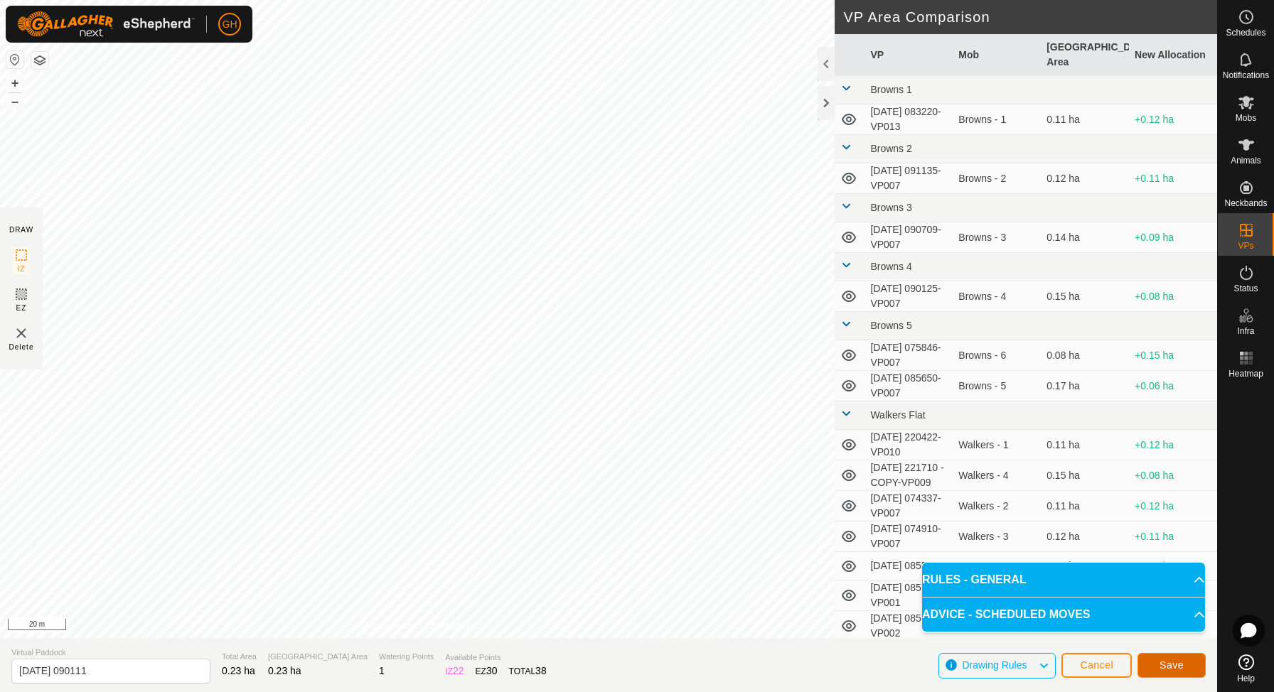
click at [1180, 669] on span "Save" at bounding box center [1172, 665] width 24 height 11
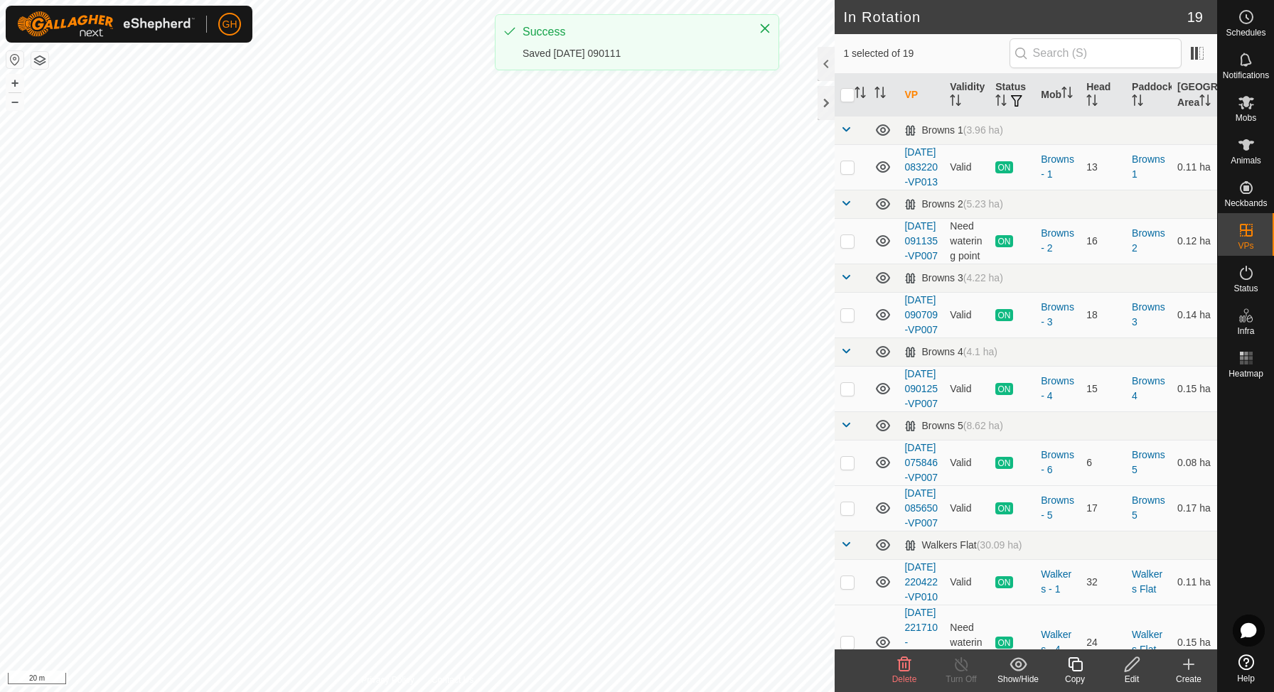
checkbox input "true"
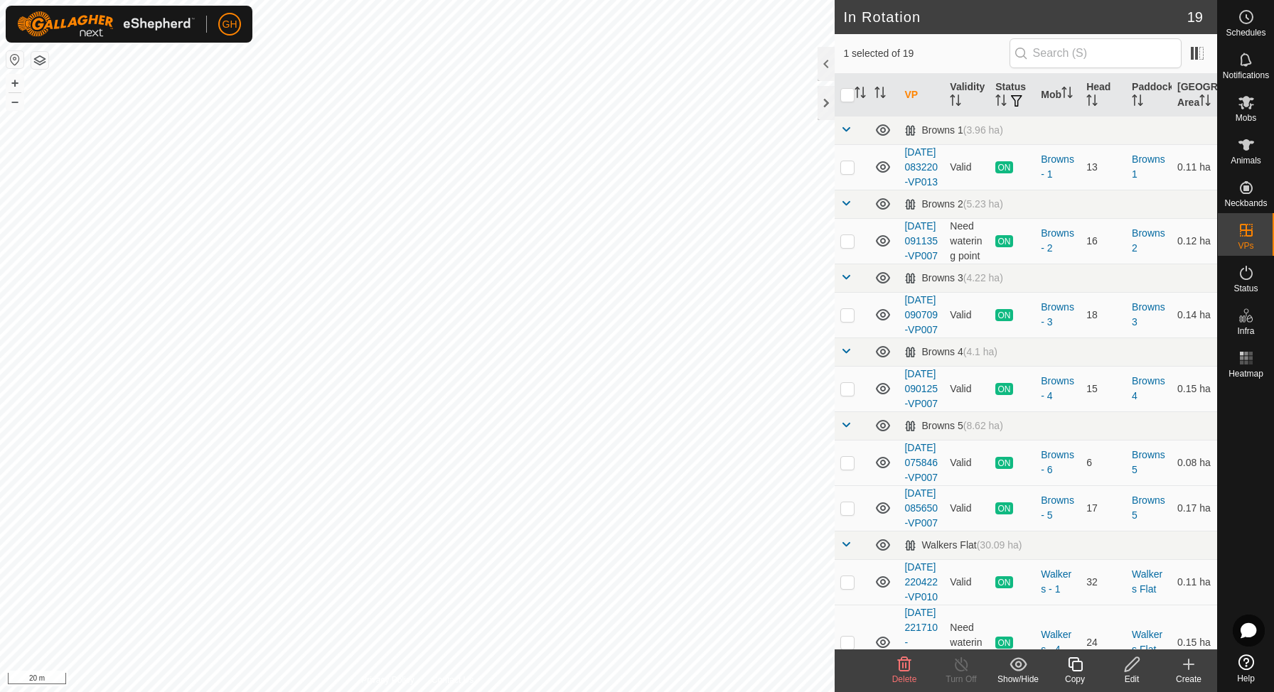
click at [1078, 668] on icon at bounding box center [1075, 664] width 18 height 17
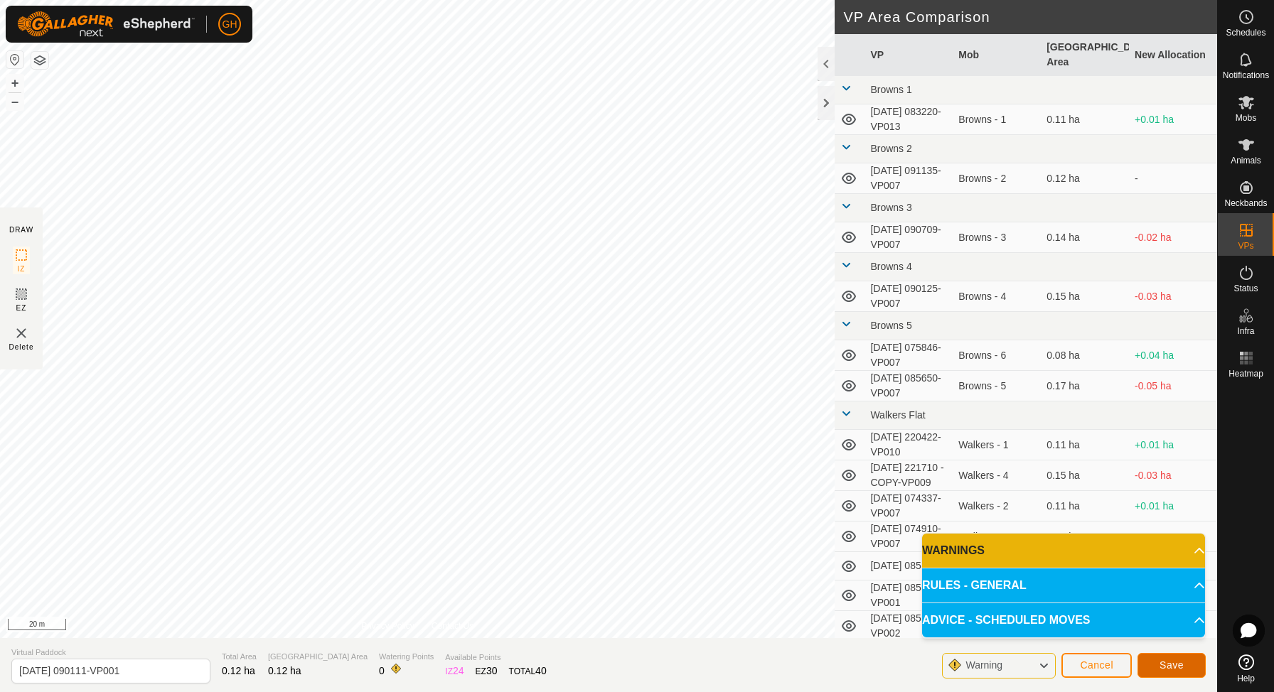
click at [1177, 659] on button "Save" at bounding box center [1172, 665] width 68 height 25
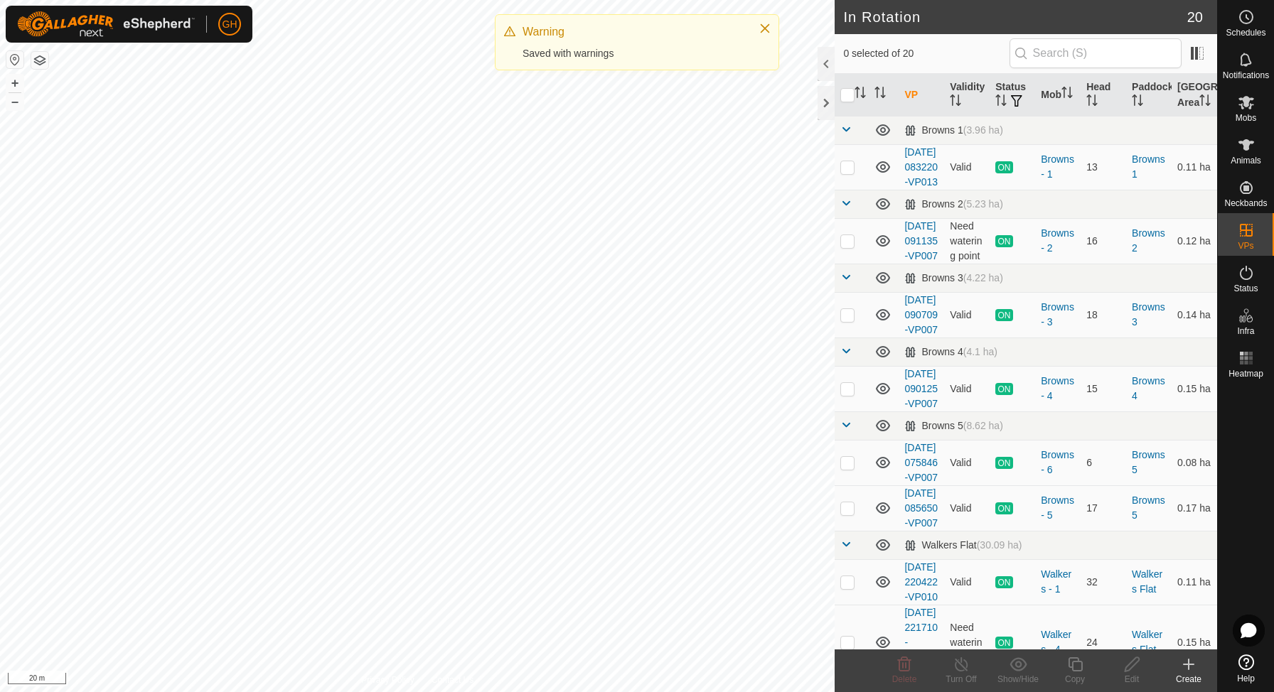
checkbox input "true"
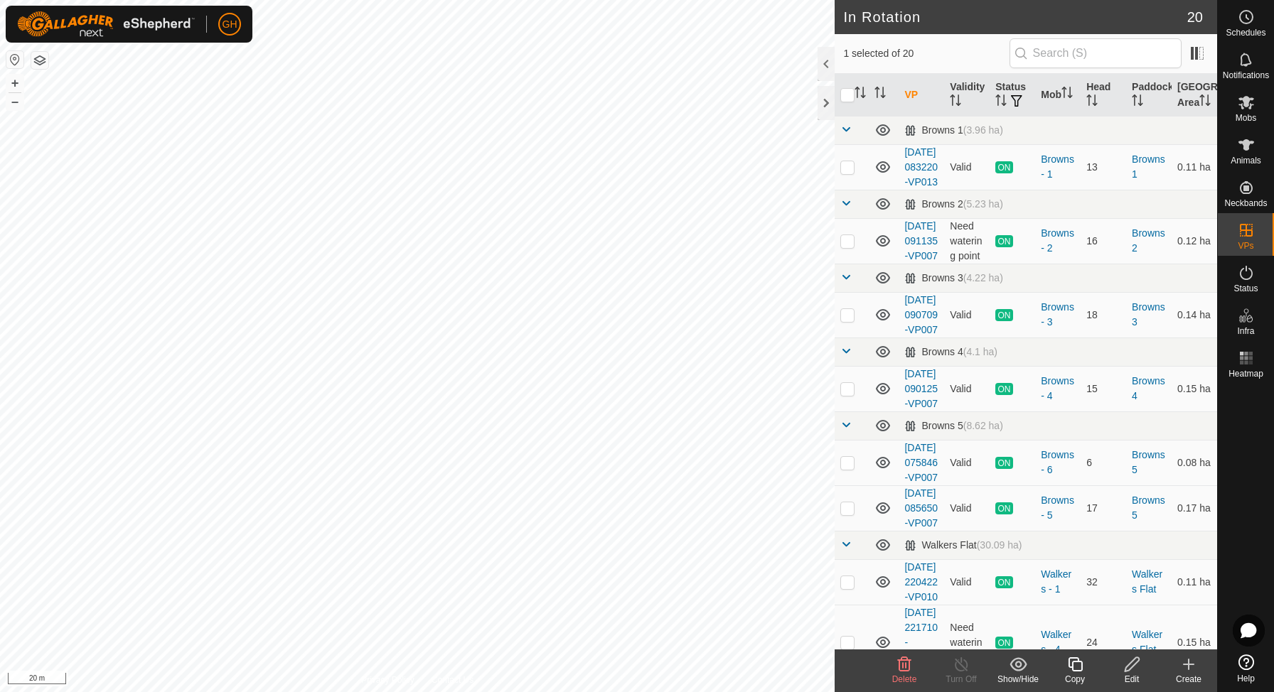
click at [1076, 663] on icon at bounding box center [1075, 664] width 18 height 17
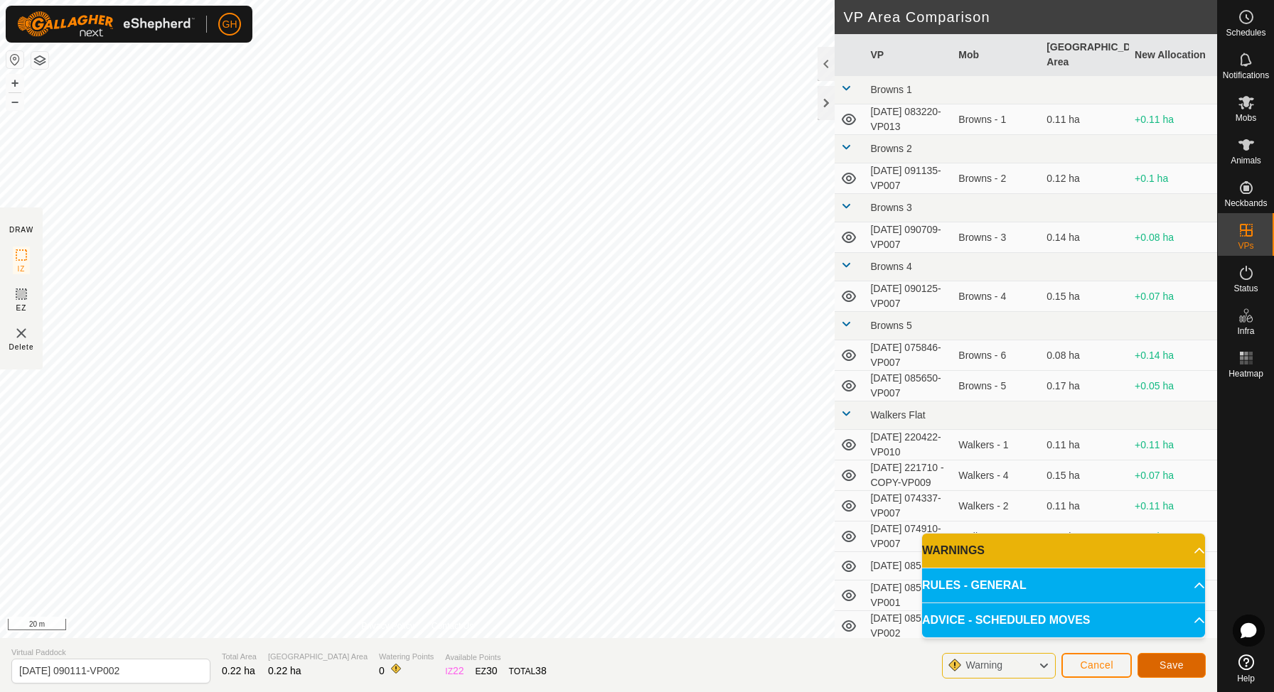
click at [1165, 660] on span "Save" at bounding box center [1172, 665] width 24 height 11
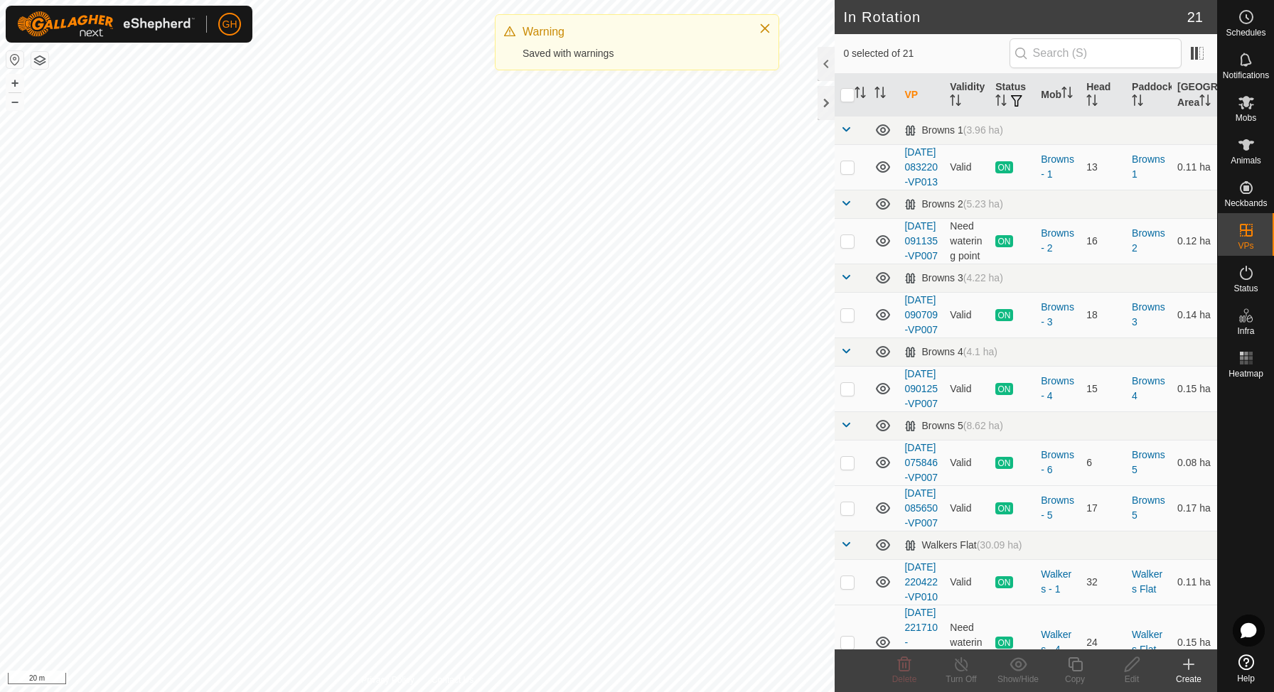
checkbox input "true"
click at [1064, 668] on copy-svg-icon at bounding box center [1075, 664] width 57 height 17
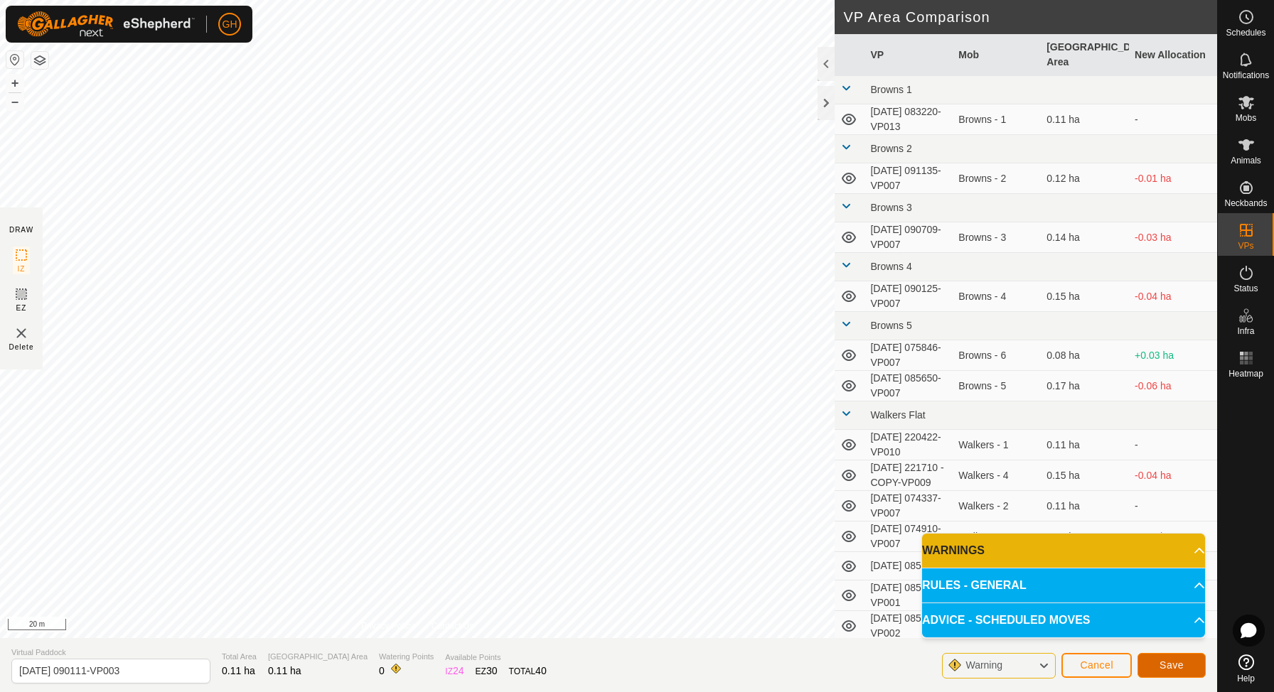
click at [1152, 661] on button "Save" at bounding box center [1172, 665] width 68 height 25
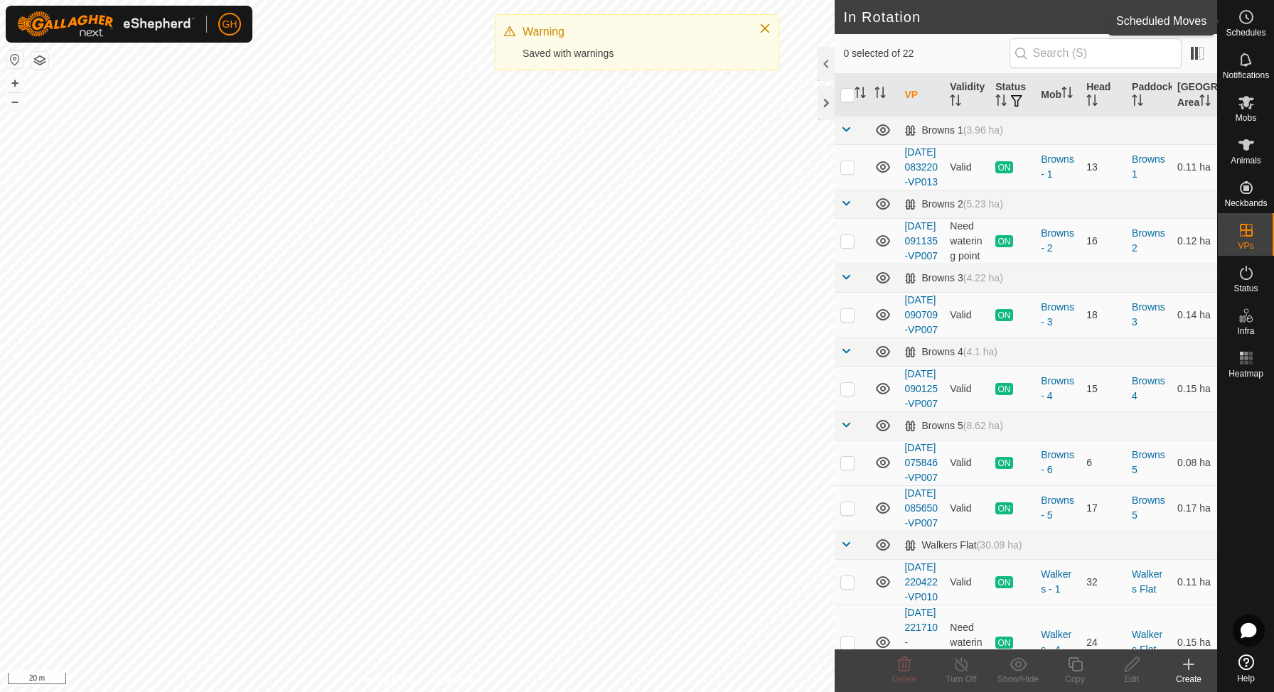
click at [1245, 18] on icon at bounding box center [1246, 17] width 17 height 17
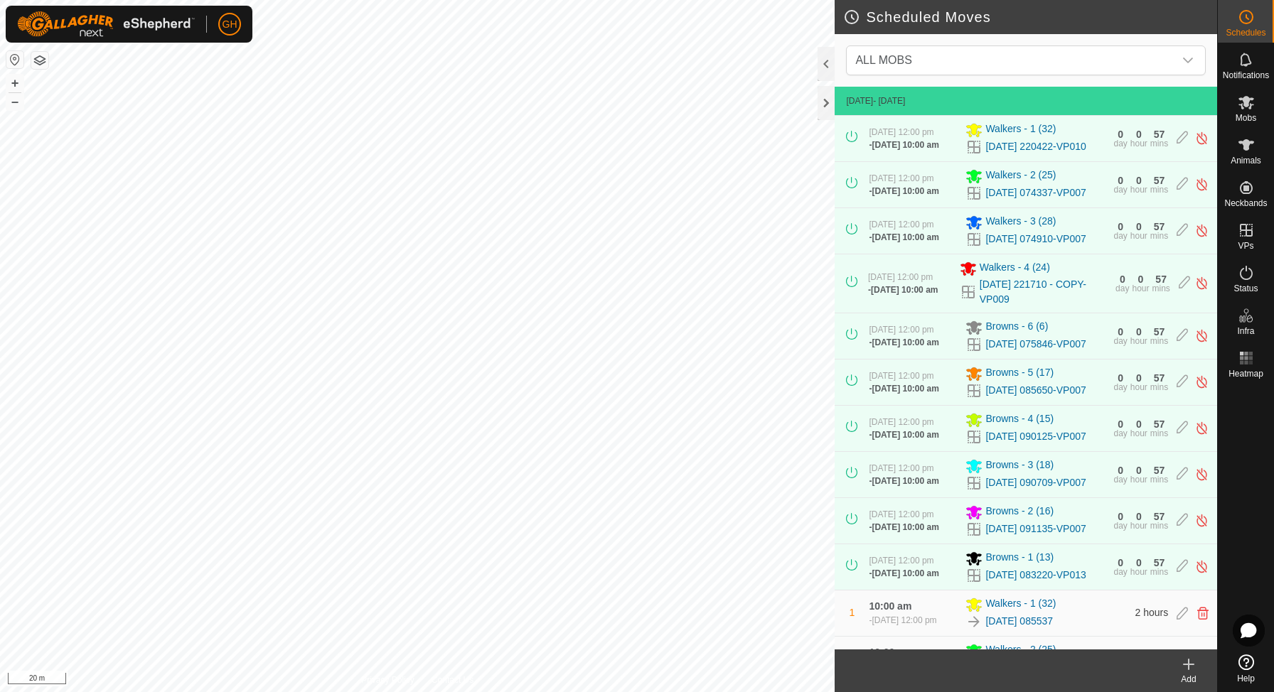
click at [1189, 676] on div "Add" at bounding box center [1188, 679] width 57 height 13
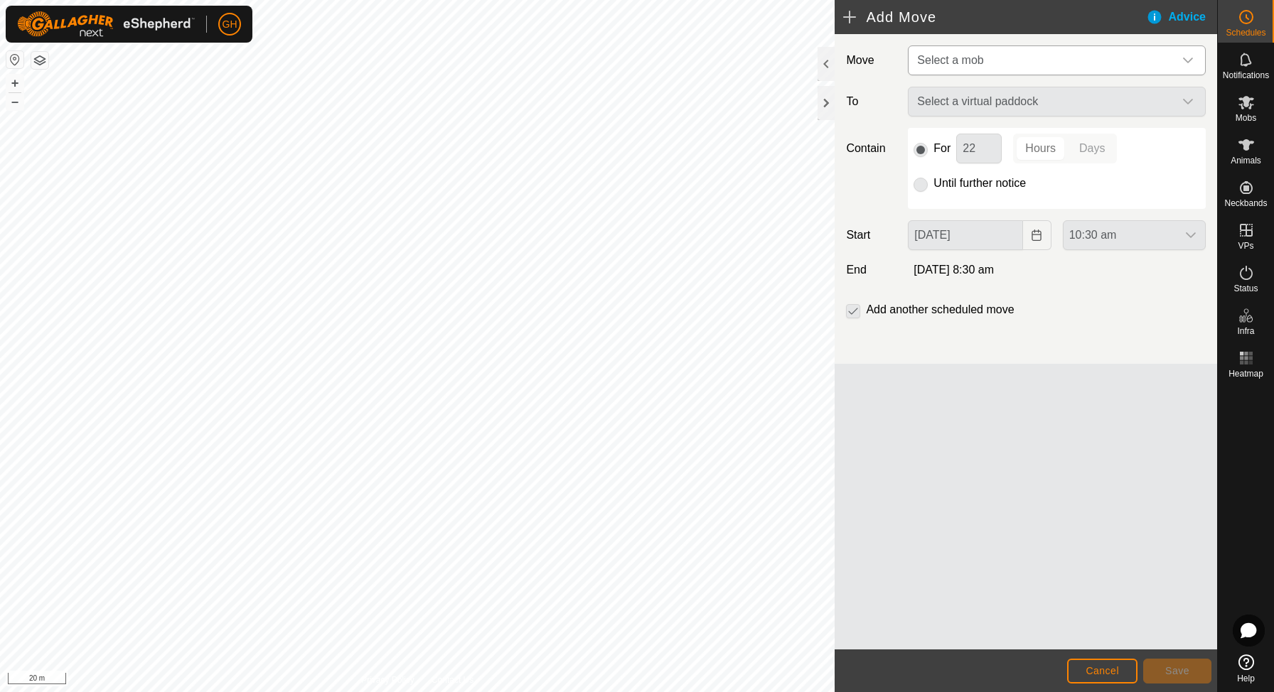
click at [1072, 56] on span "Select a mob" at bounding box center [1042, 60] width 262 height 28
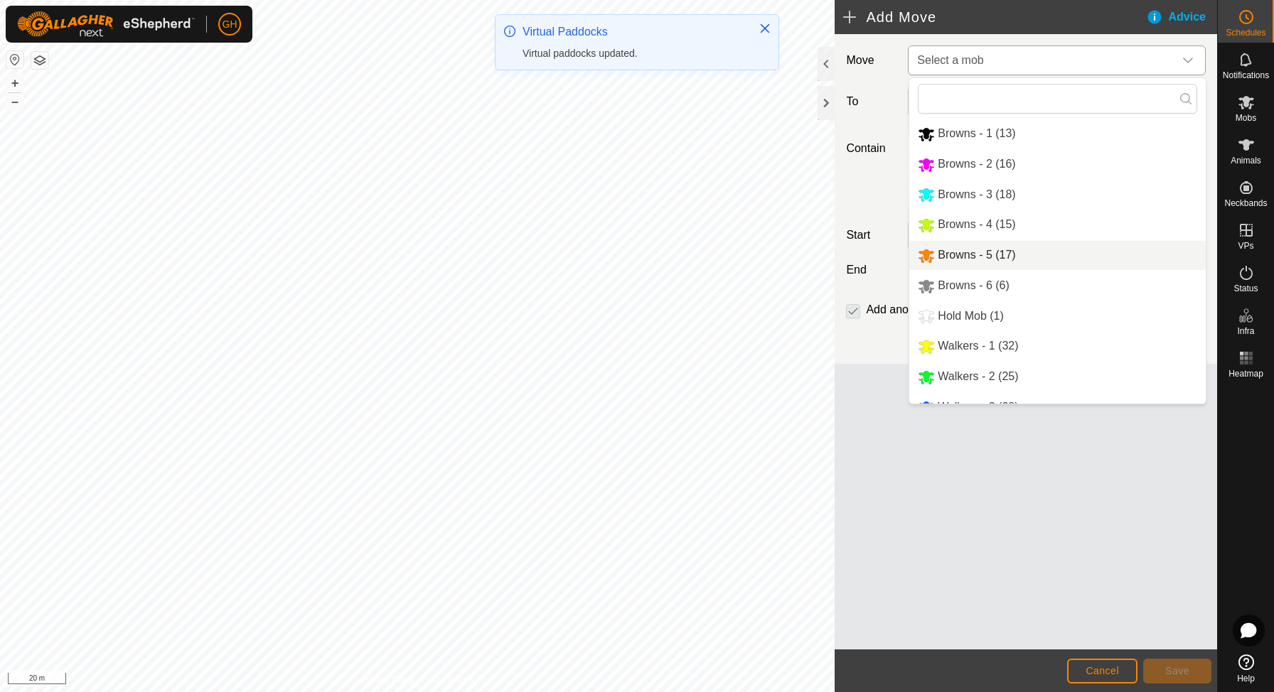
scroll to position [53, 0]
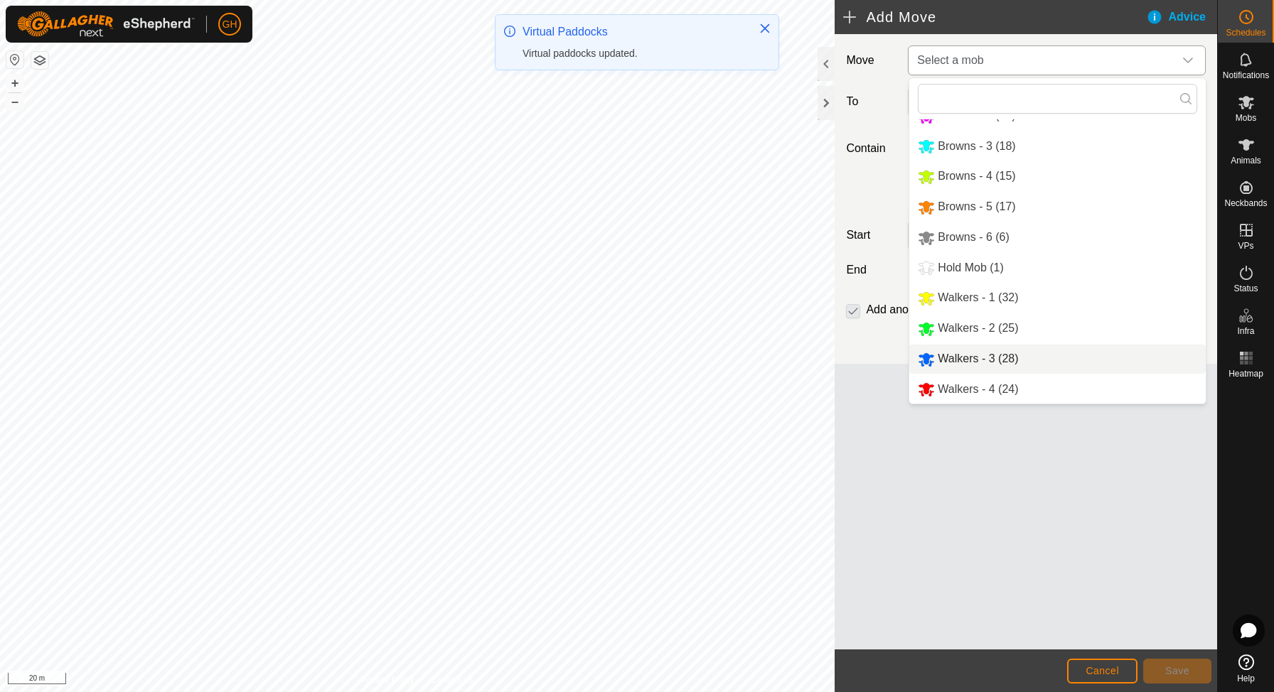
click at [982, 358] on span "Walkers - 3 (28)" at bounding box center [978, 359] width 80 height 12
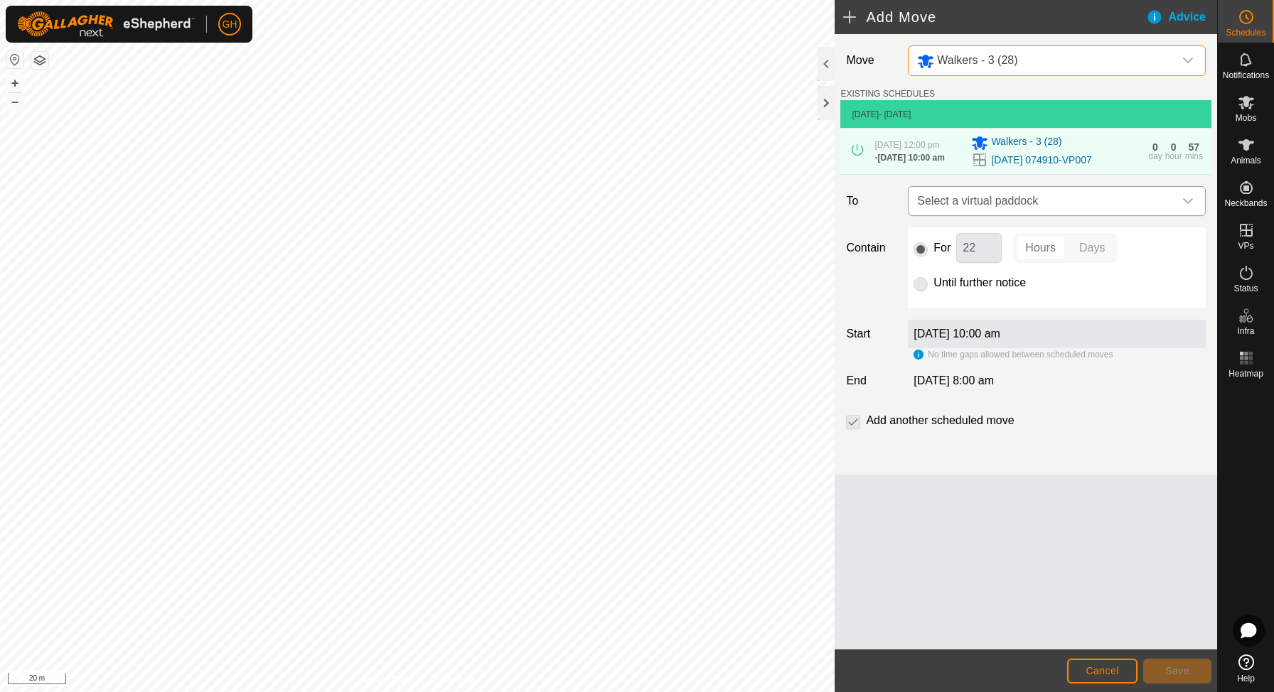
click at [1023, 215] on span "Select a virtual paddock" at bounding box center [1042, 201] width 262 height 28
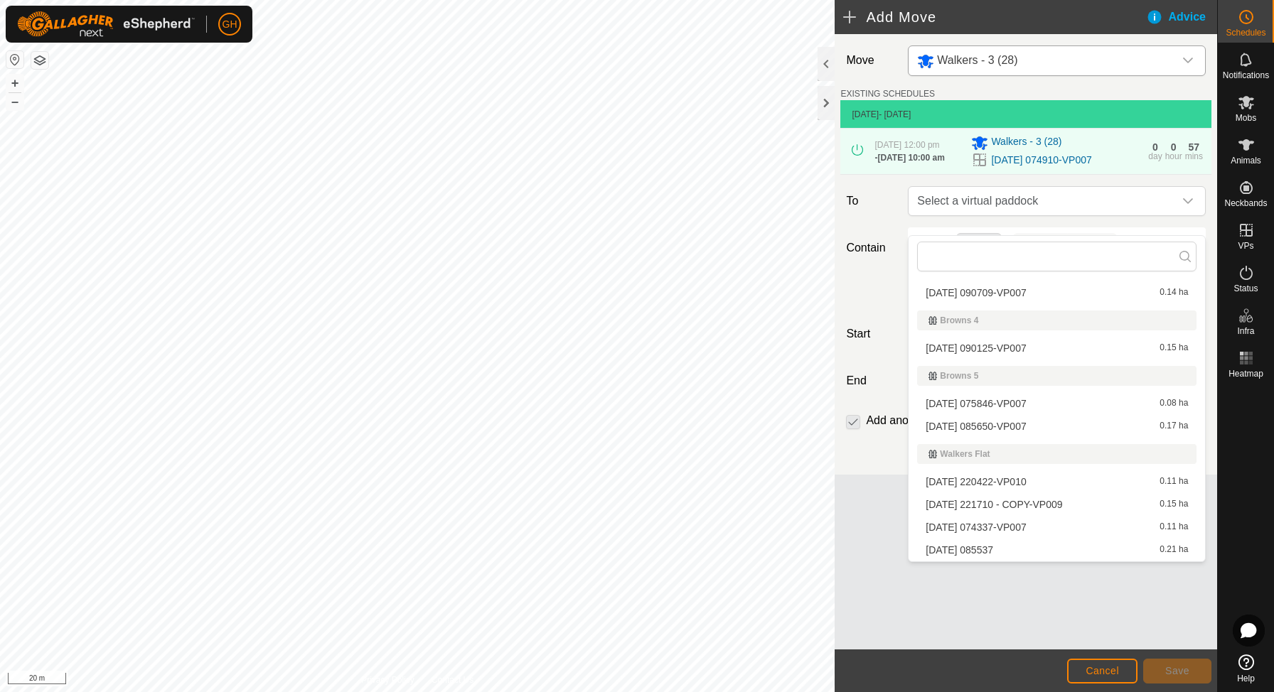
scroll to position [388, 0]
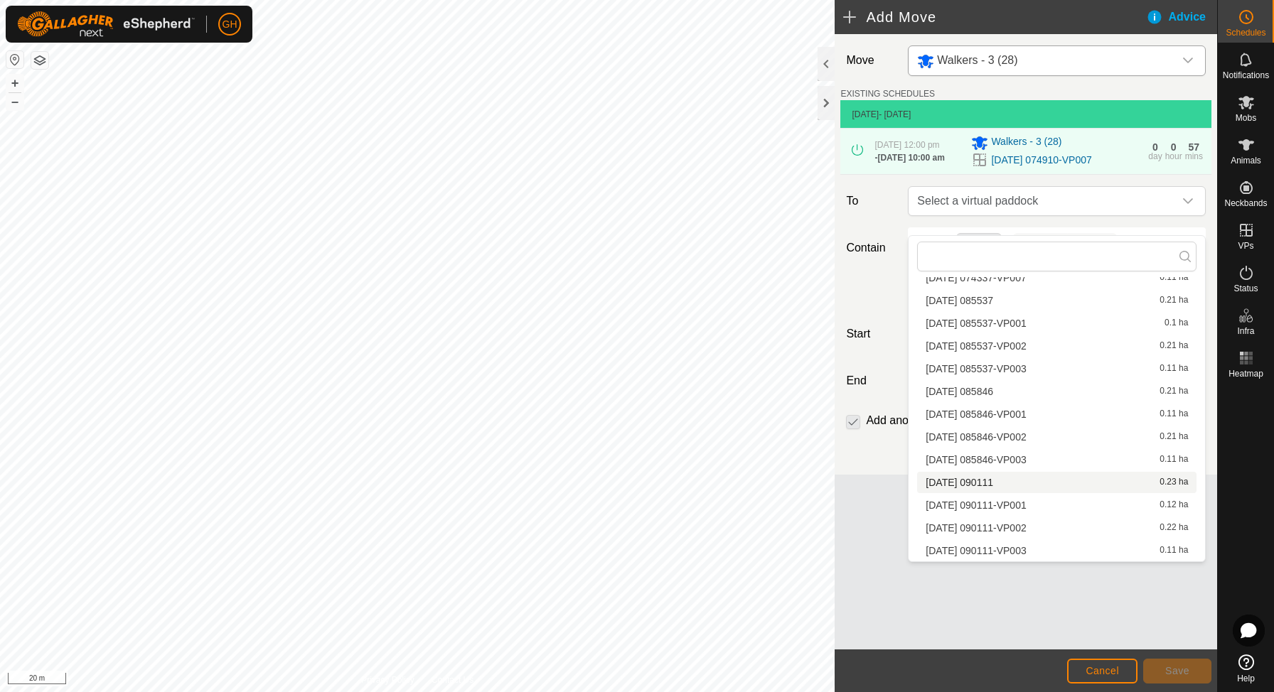
click at [1012, 484] on div "[DATE] [DATE] 0.23 ha" at bounding box center [1057, 483] width 262 height 10
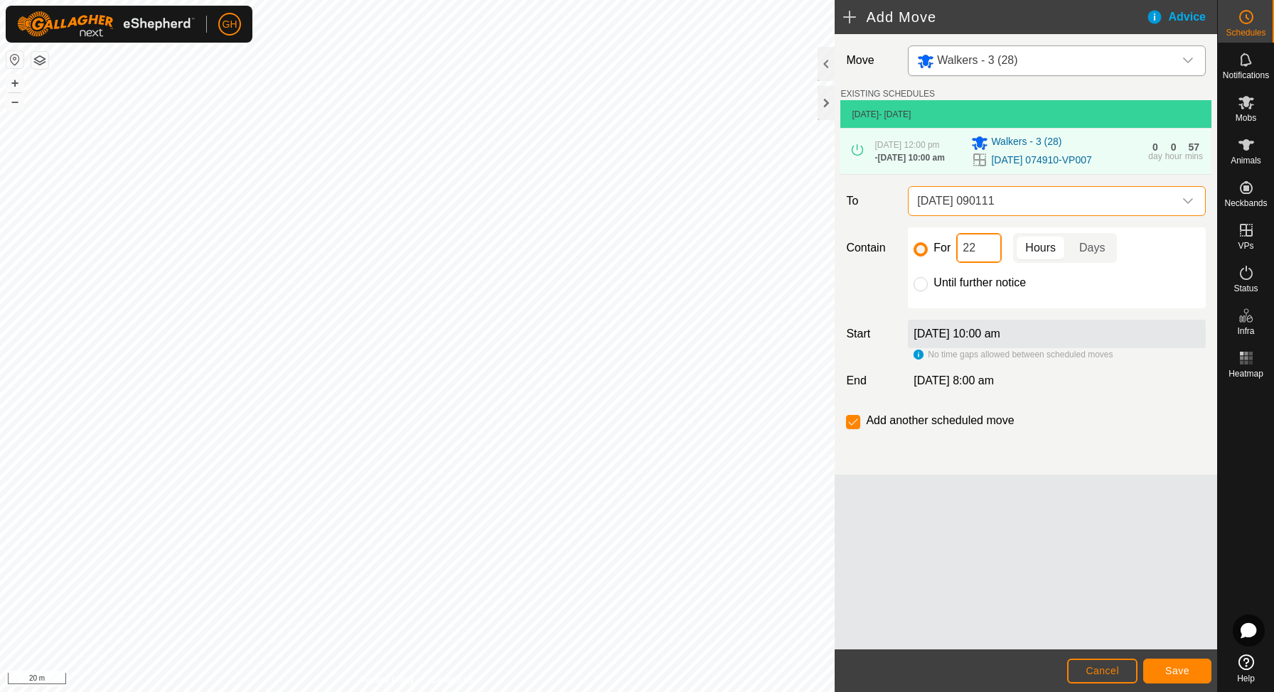
click at [985, 263] on input "22" at bounding box center [979, 248] width 46 height 30
click at [1182, 675] on span "Save" at bounding box center [1177, 670] width 24 height 11
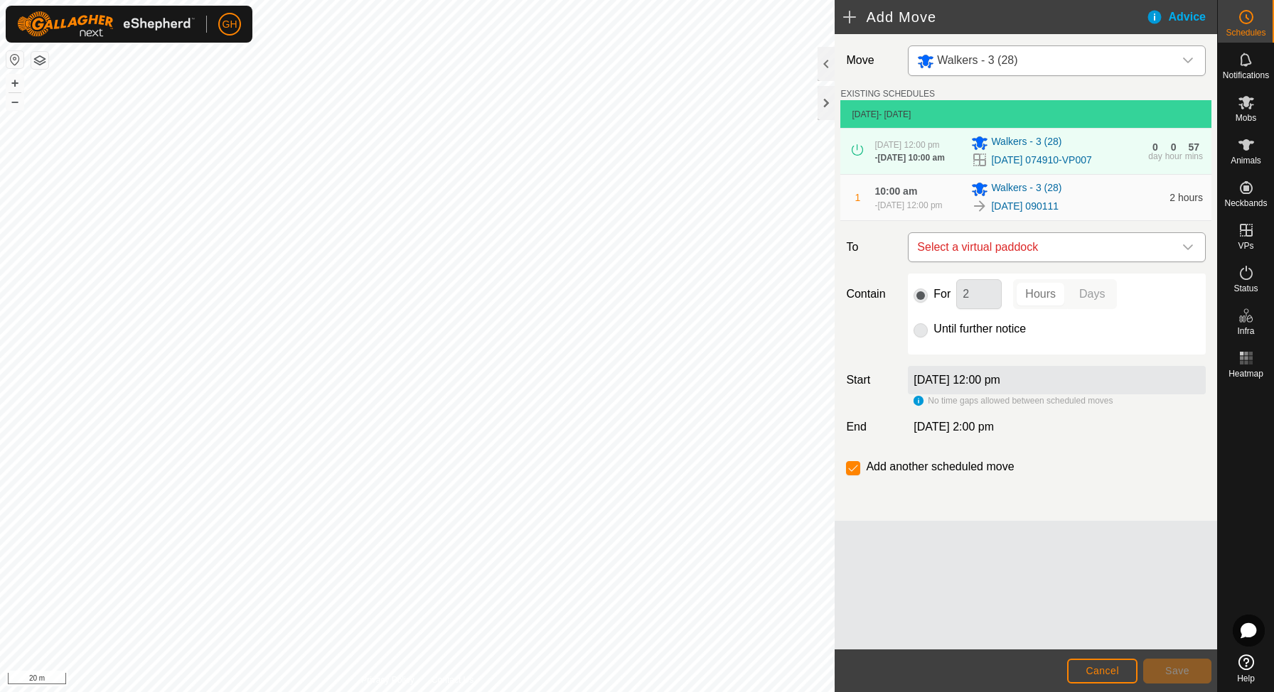
click at [1002, 262] on span "Select a virtual paddock" at bounding box center [1042, 247] width 262 height 28
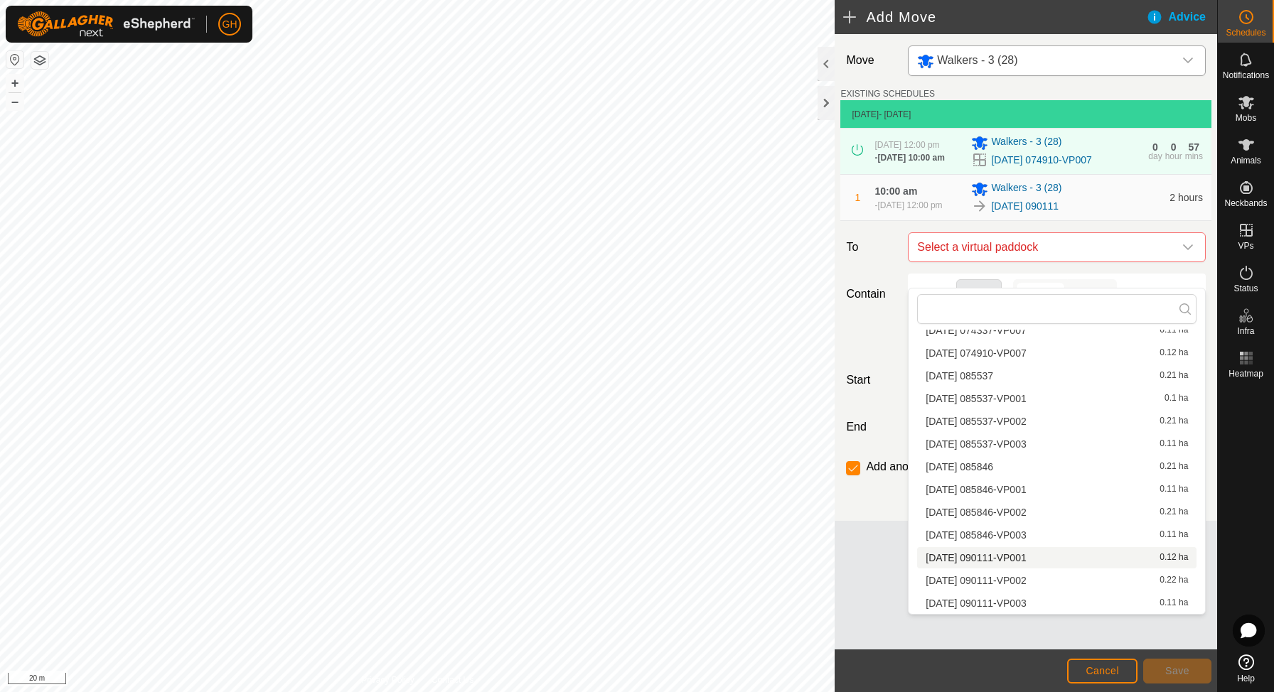
click at [1026, 558] on span "[DATE] 090111-VP001" at bounding box center [976, 558] width 100 height 10
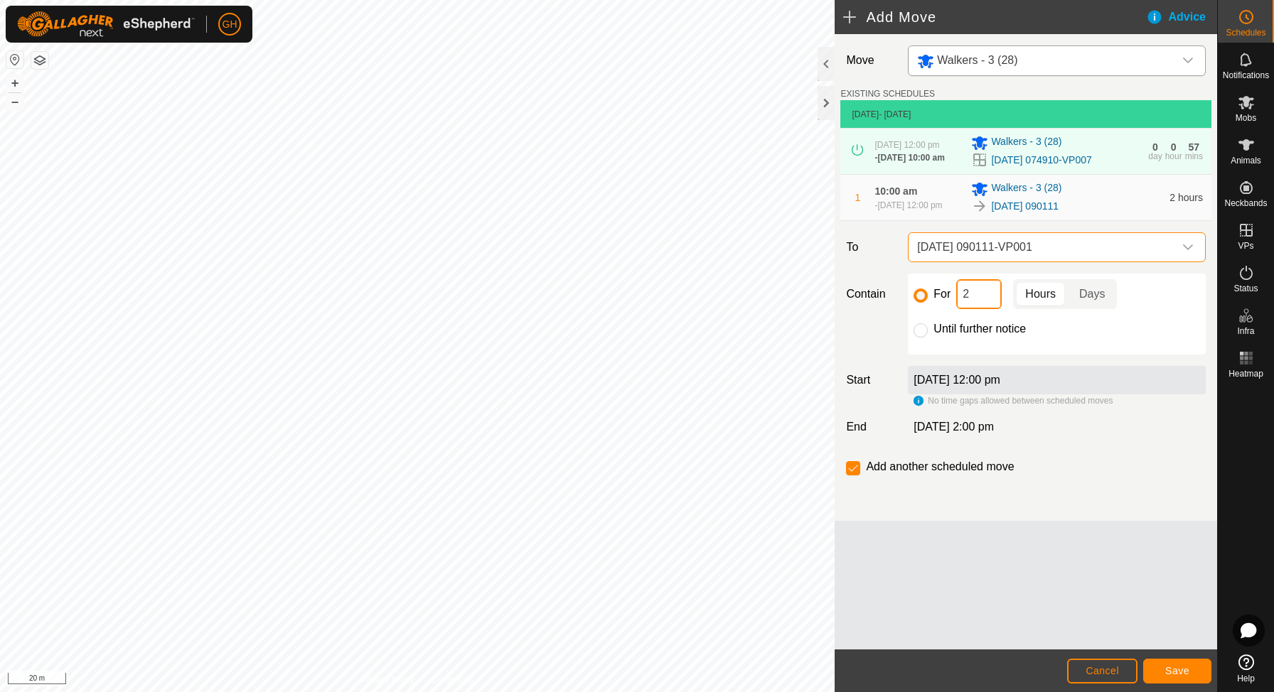
click at [990, 309] on input "2" at bounding box center [979, 294] width 46 height 30
click at [1162, 666] on button "Save" at bounding box center [1177, 671] width 68 height 25
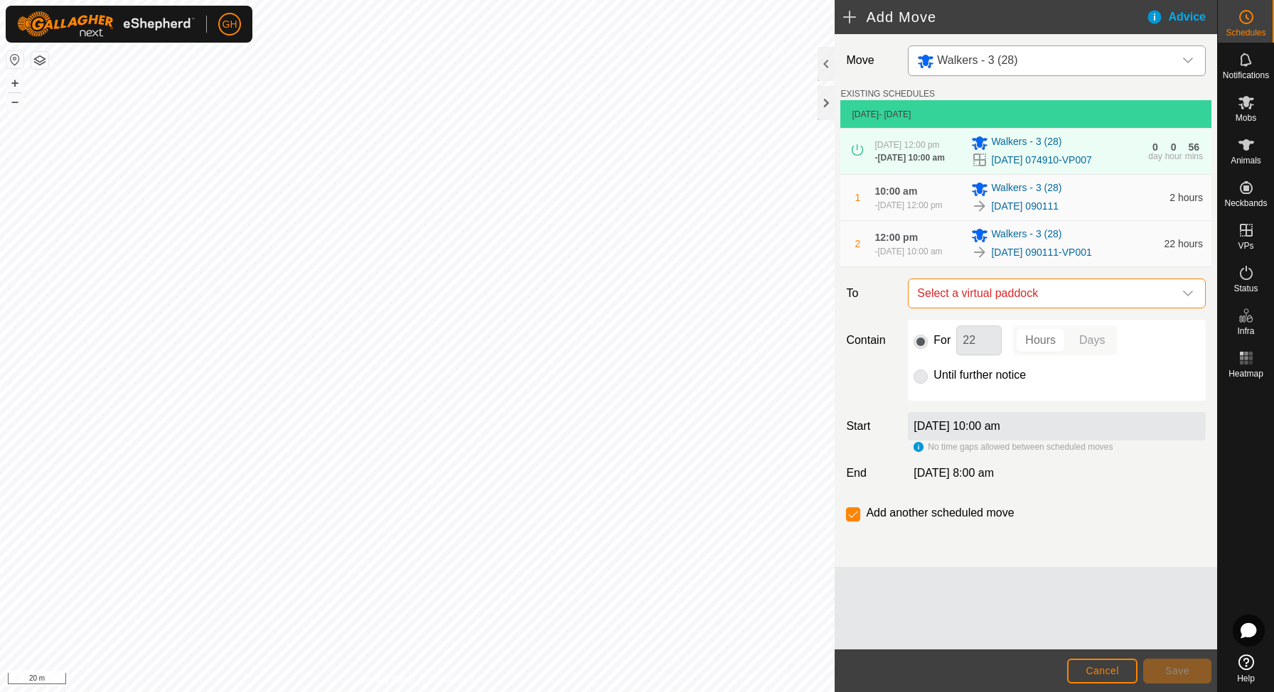
click at [1037, 308] on span "Select a virtual paddock" at bounding box center [1042, 293] width 262 height 28
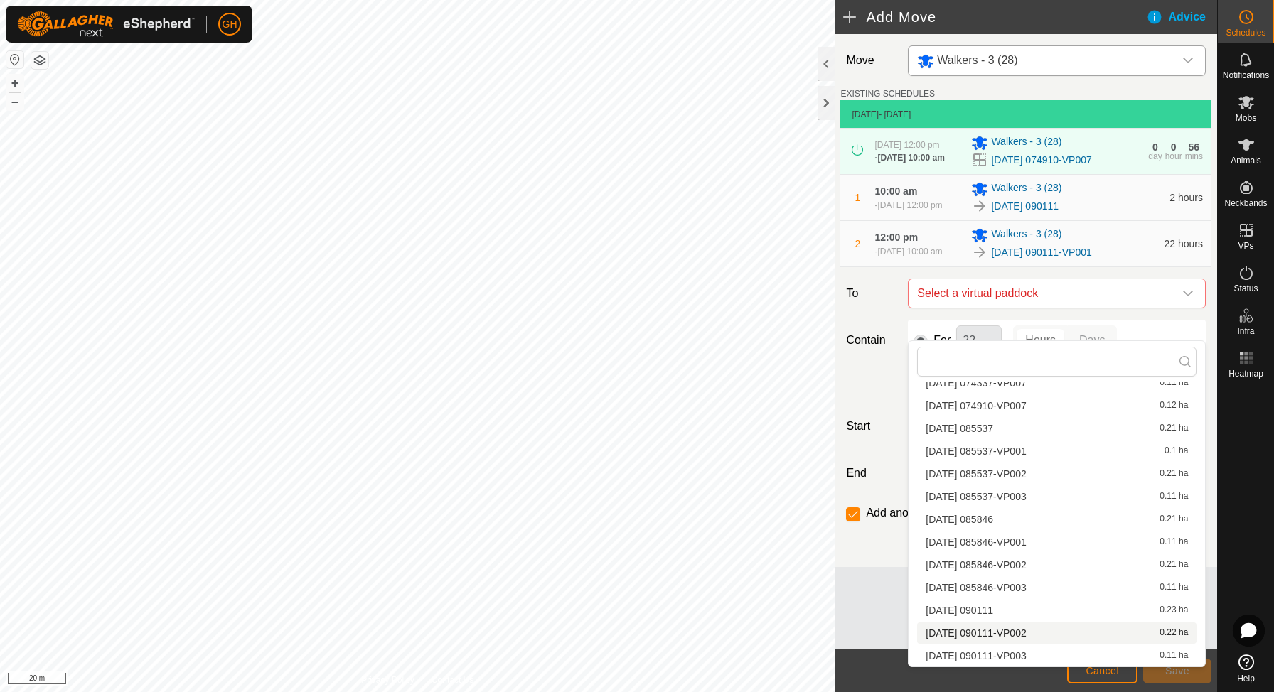
click at [1010, 631] on span "[DATE] 090111-VP002" at bounding box center [976, 633] width 100 height 10
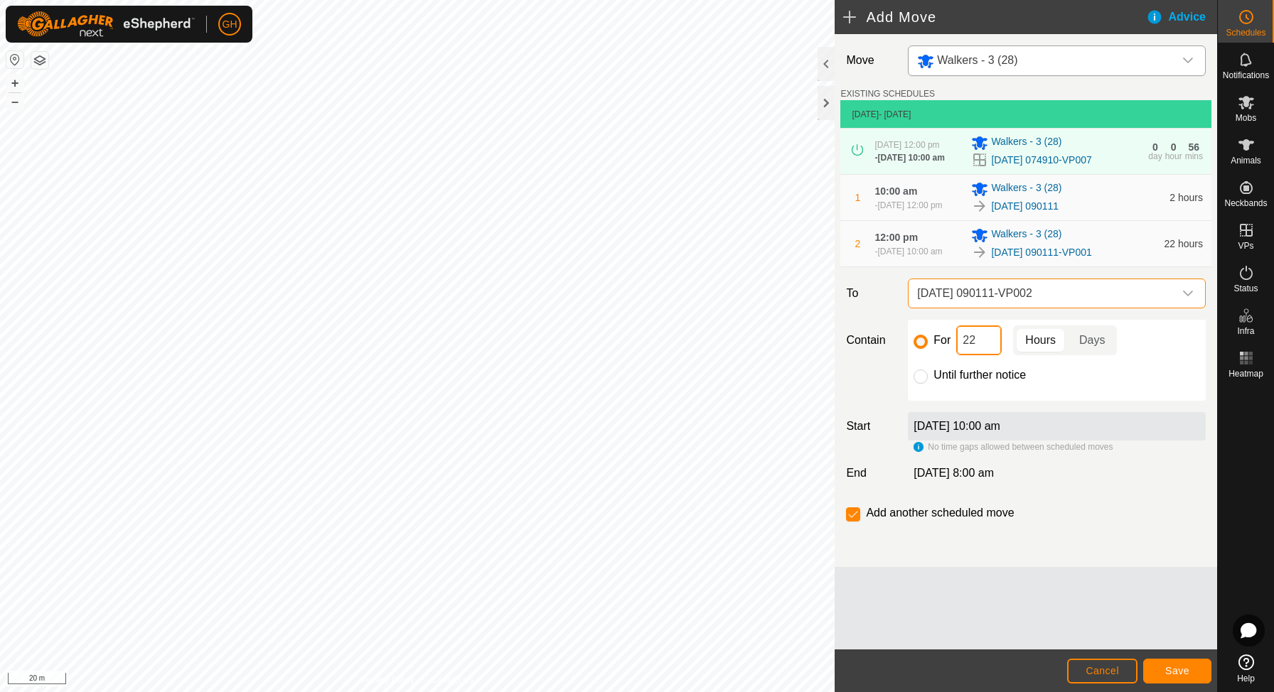
click at [984, 355] on input "22" at bounding box center [979, 341] width 46 height 30
click at [1173, 662] on button "Save" at bounding box center [1177, 671] width 68 height 25
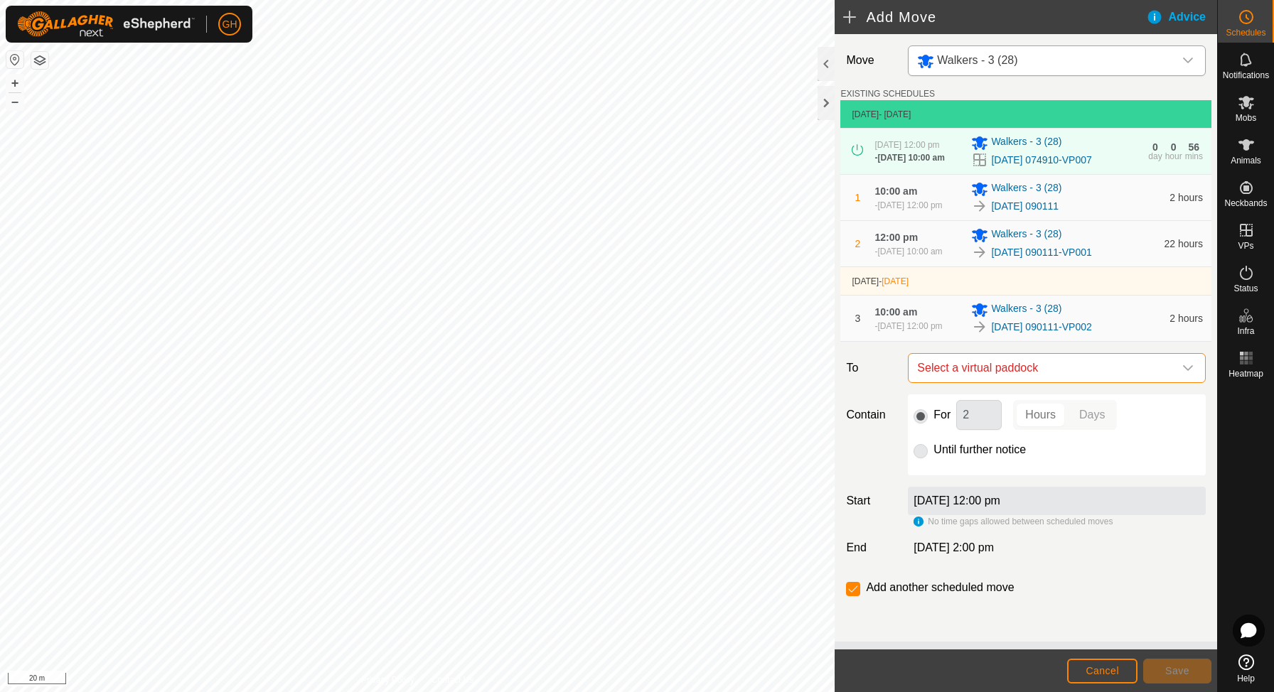
click at [1118, 382] on span "Select a virtual paddock" at bounding box center [1042, 368] width 262 height 28
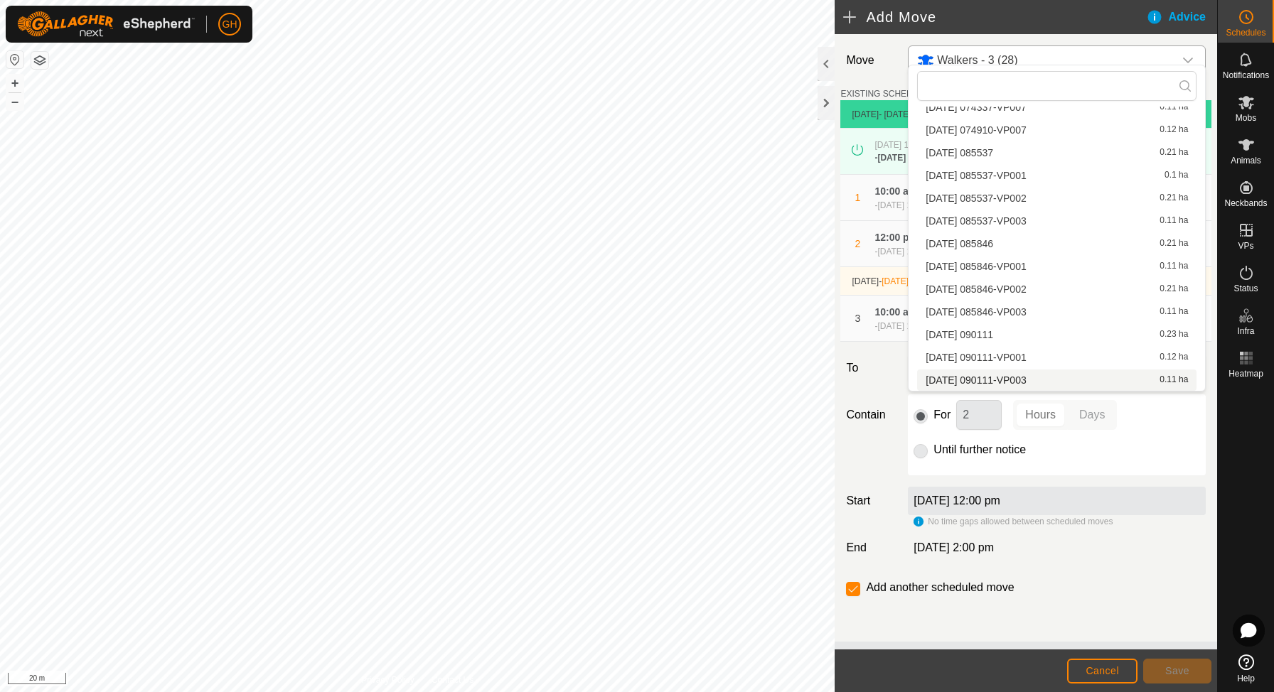
click at [1026, 377] on span "[DATE] 090111-VP003" at bounding box center [976, 380] width 100 height 10
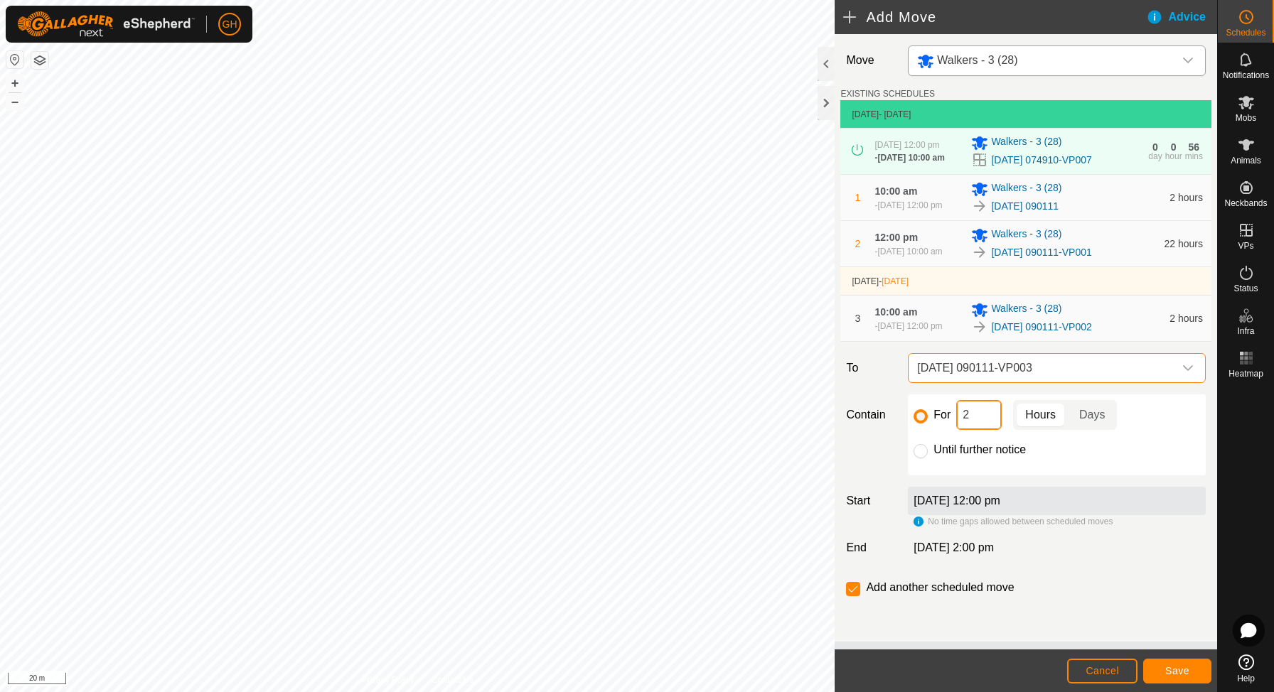
click at [992, 430] on input "2" at bounding box center [979, 415] width 46 height 30
type input "22"
click at [860, 596] on div "Add another scheduled move" at bounding box center [932, 587] width 173 height 17
click at [850, 596] on input "checkbox" at bounding box center [853, 589] width 14 height 14
checkbox input "false"
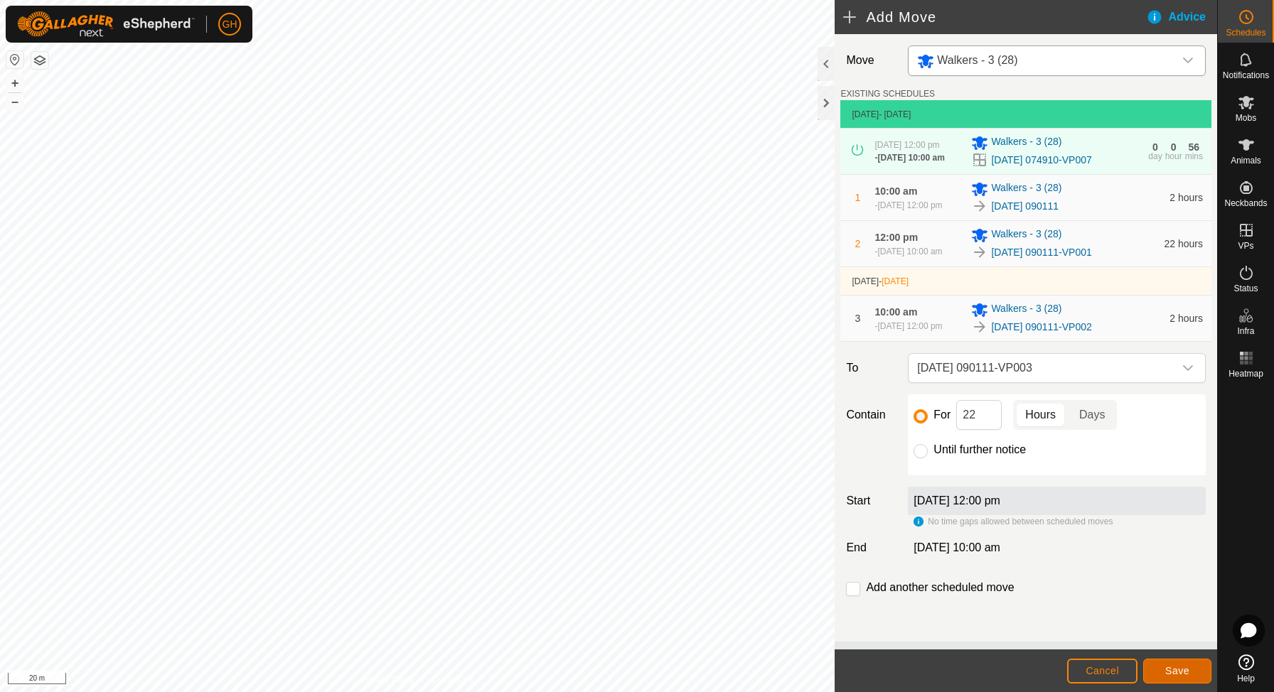
click at [1192, 671] on button "Save" at bounding box center [1177, 671] width 68 height 25
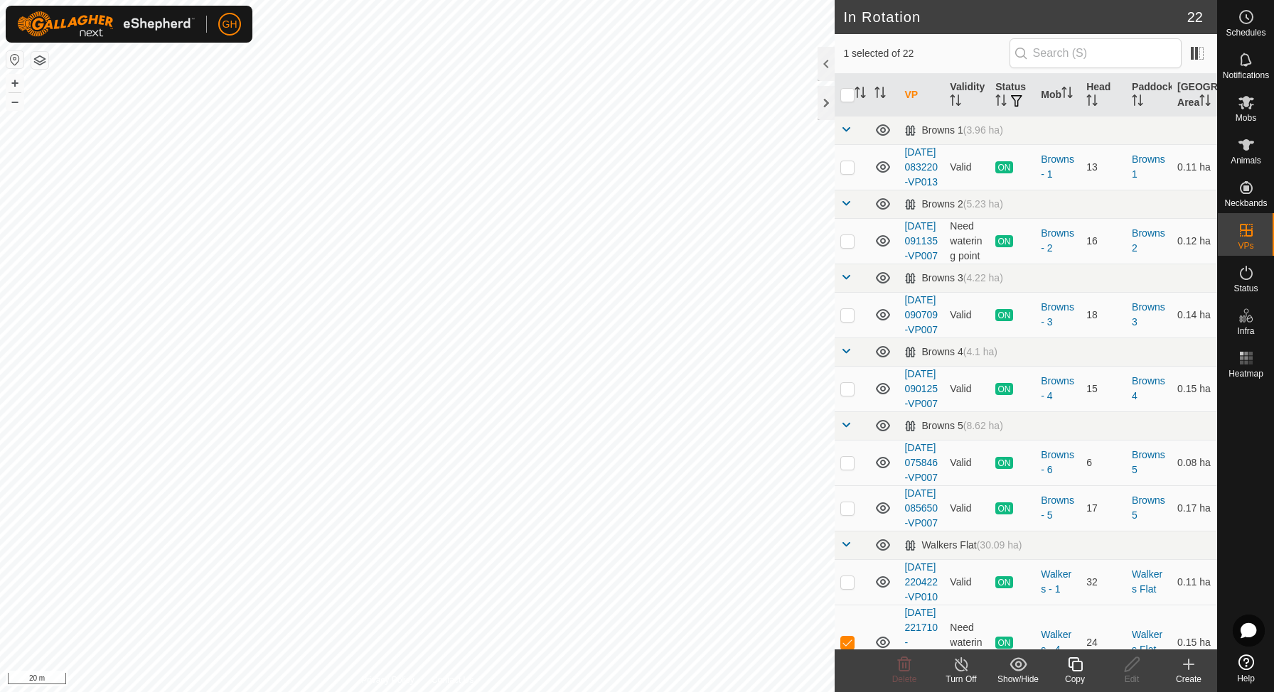
click at [1071, 670] on icon at bounding box center [1075, 664] width 18 height 17
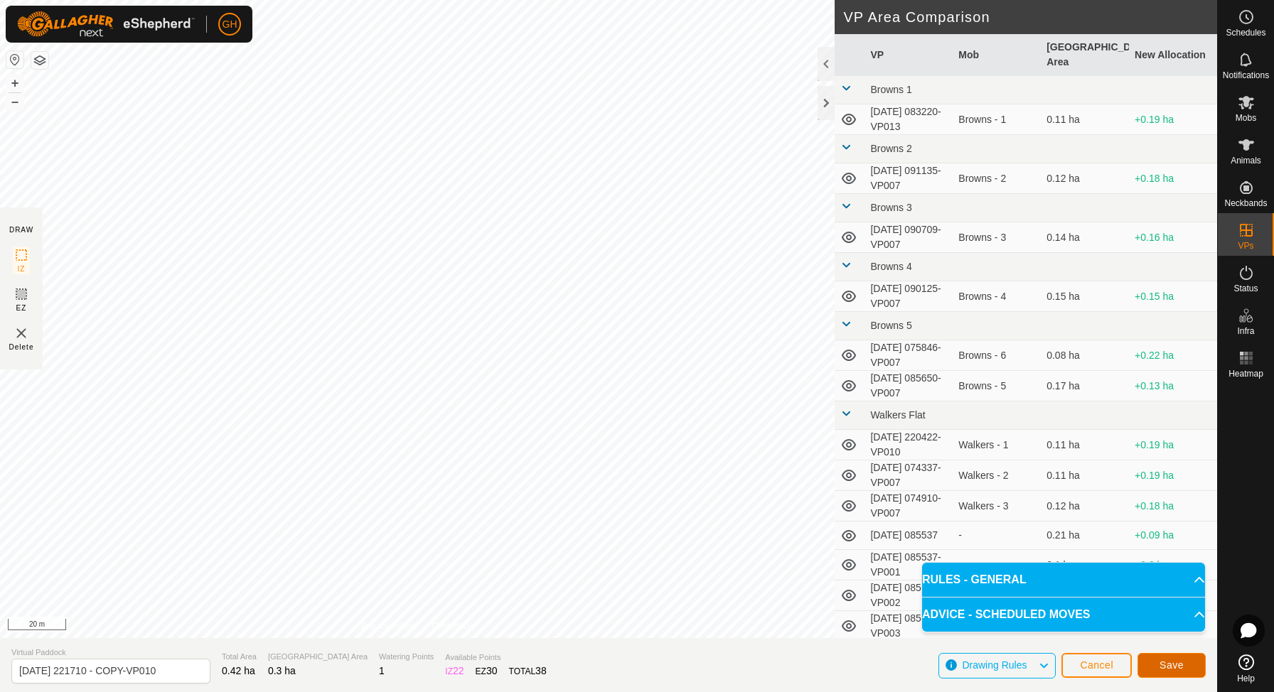
click at [1155, 670] on button "Save" at bounding box center [1172, 665] width 68 height 25
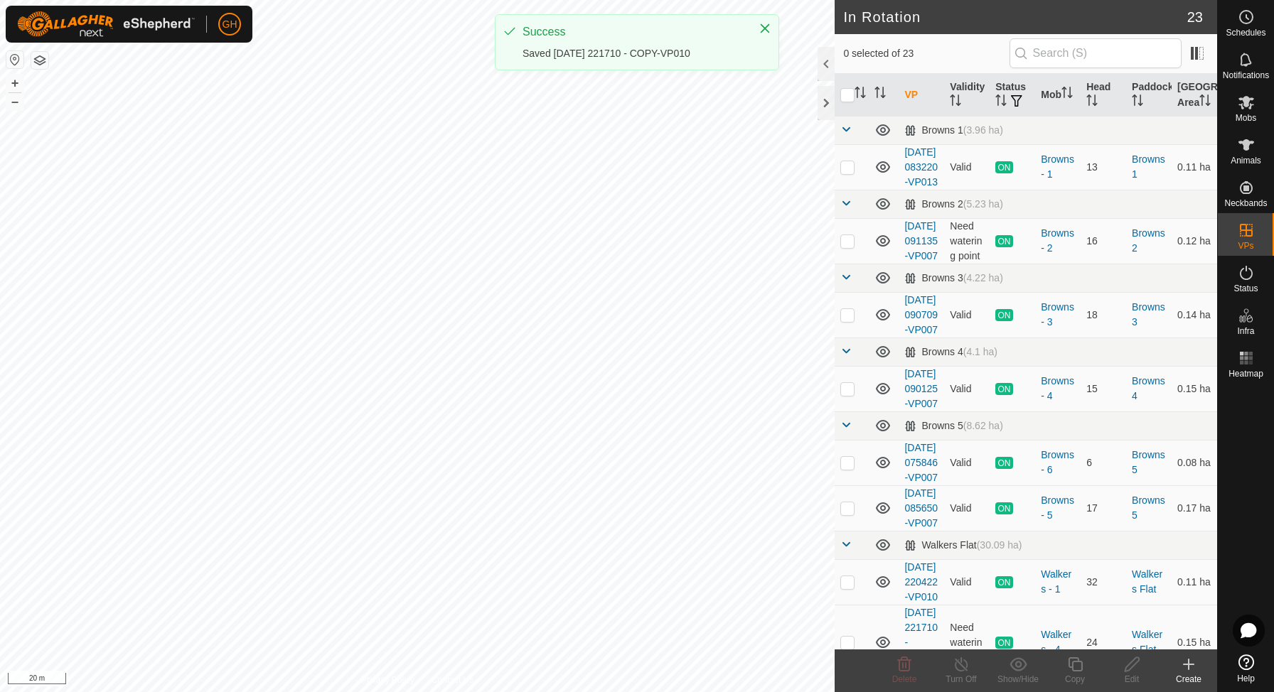
checkbox input "true"
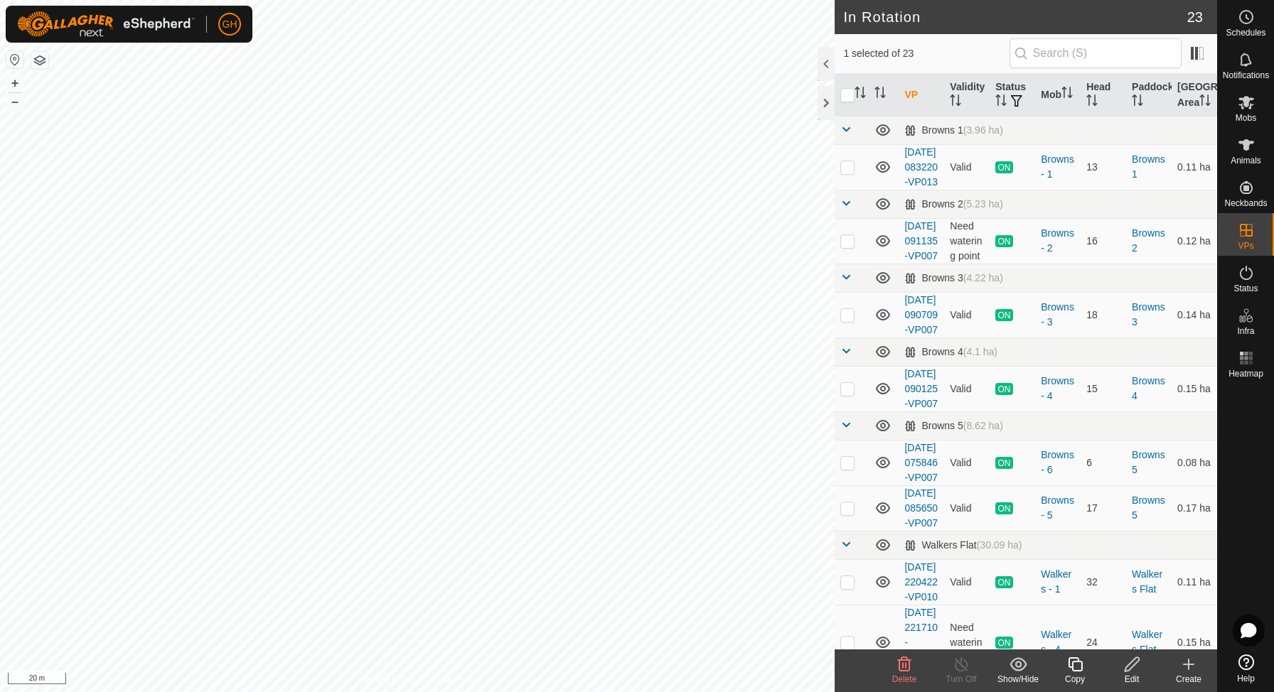
click at [1072, 667] on icon at bounding box center [1075, 665] width 14 height 14
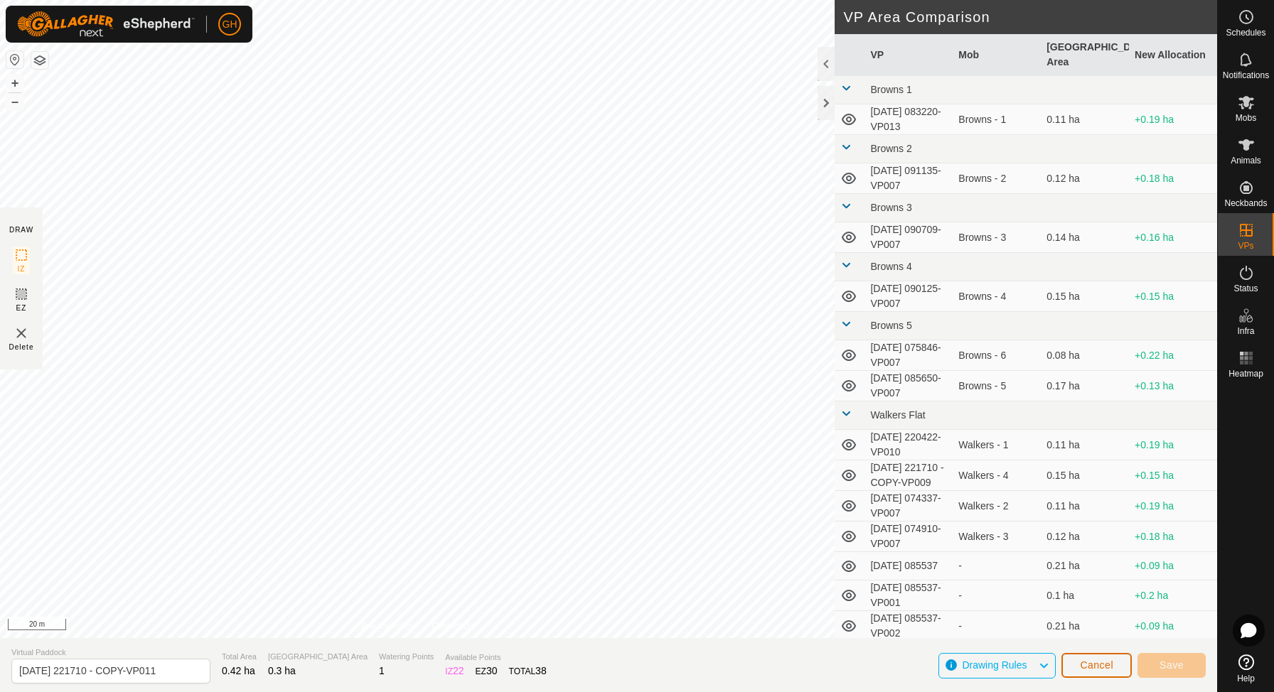
click at [1087, 668] on span "Cancel" at bounding box center [1096, 665] width 33 height 11
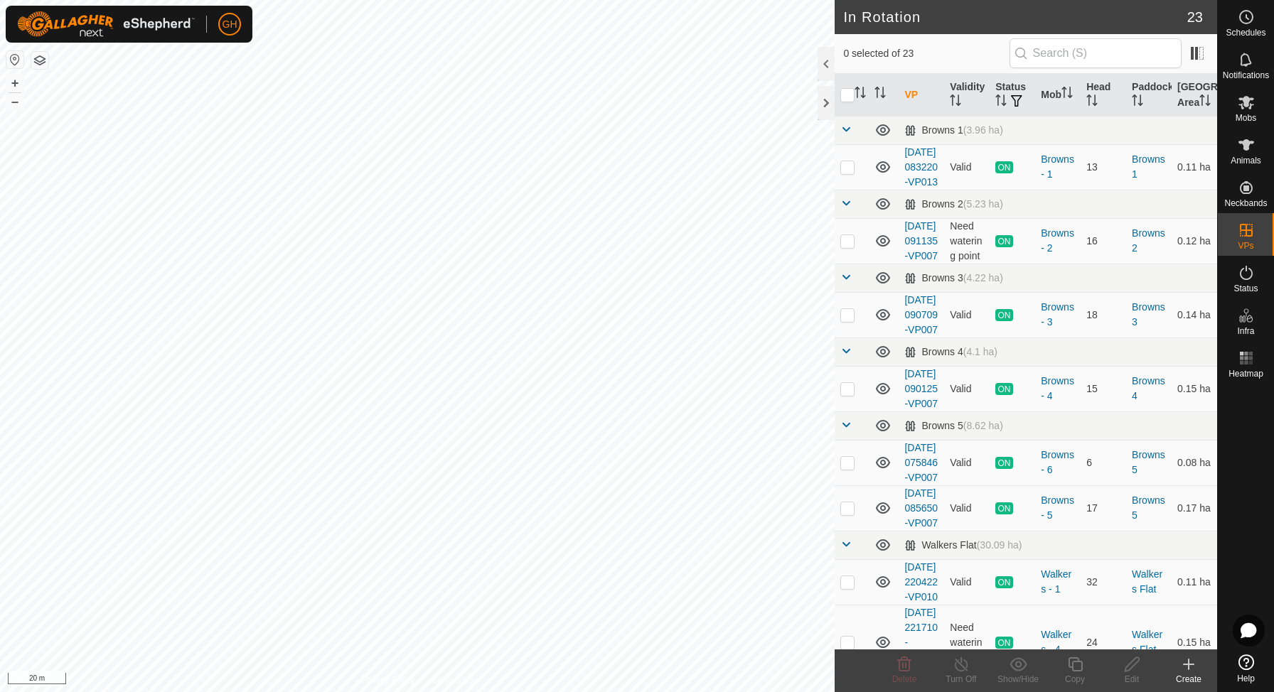
checkbox input "true"
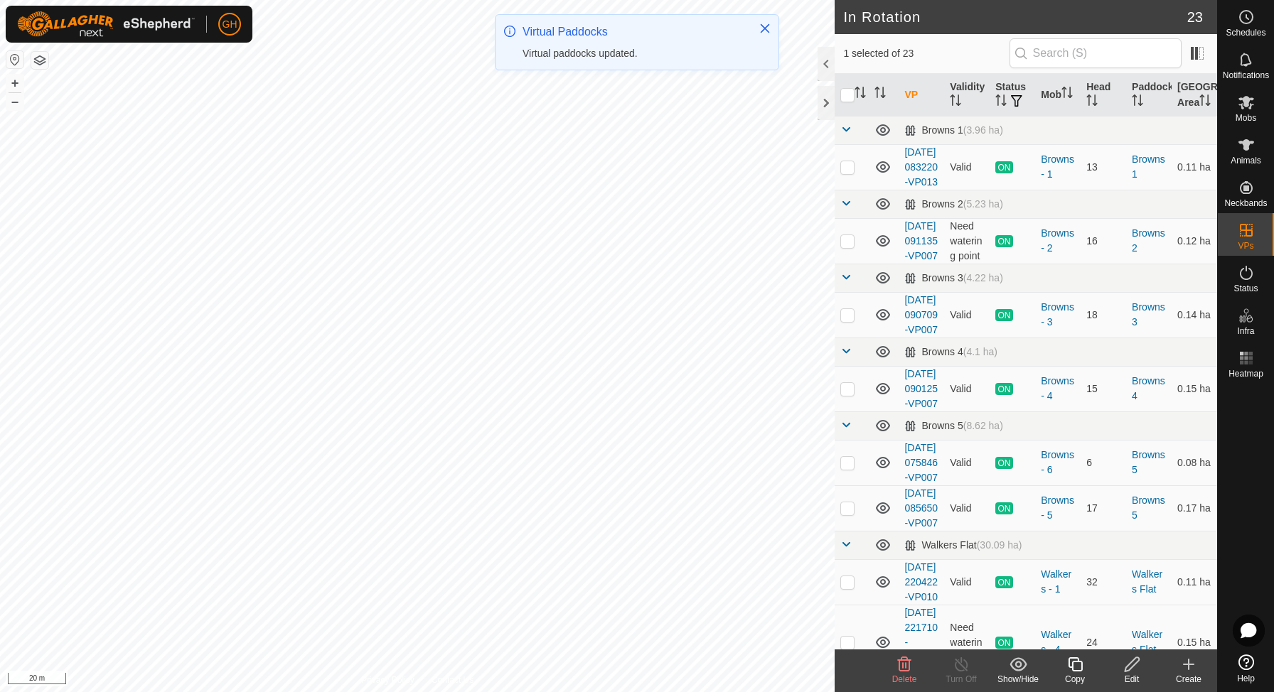
click at [903, 671] on icon at bounding box center [905, 665] width 14 height 14
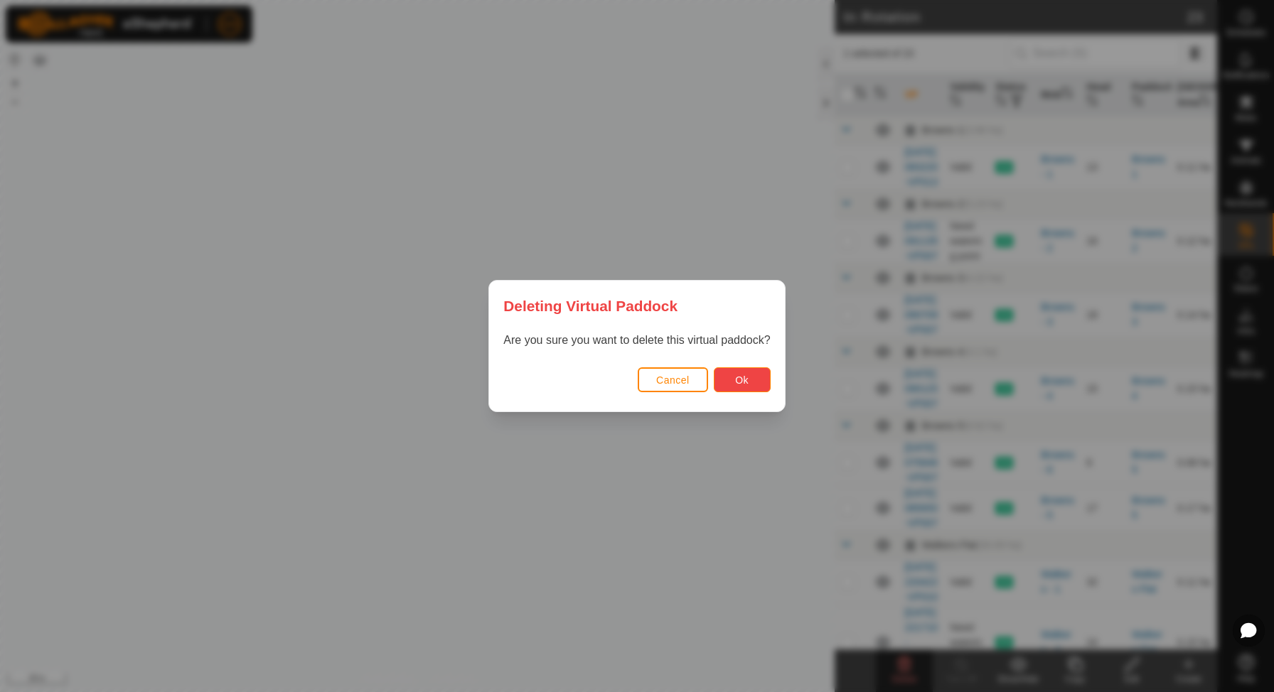
click at [719, 375] on button "Ok" at bounding box center [742, 380] width 57 height 25
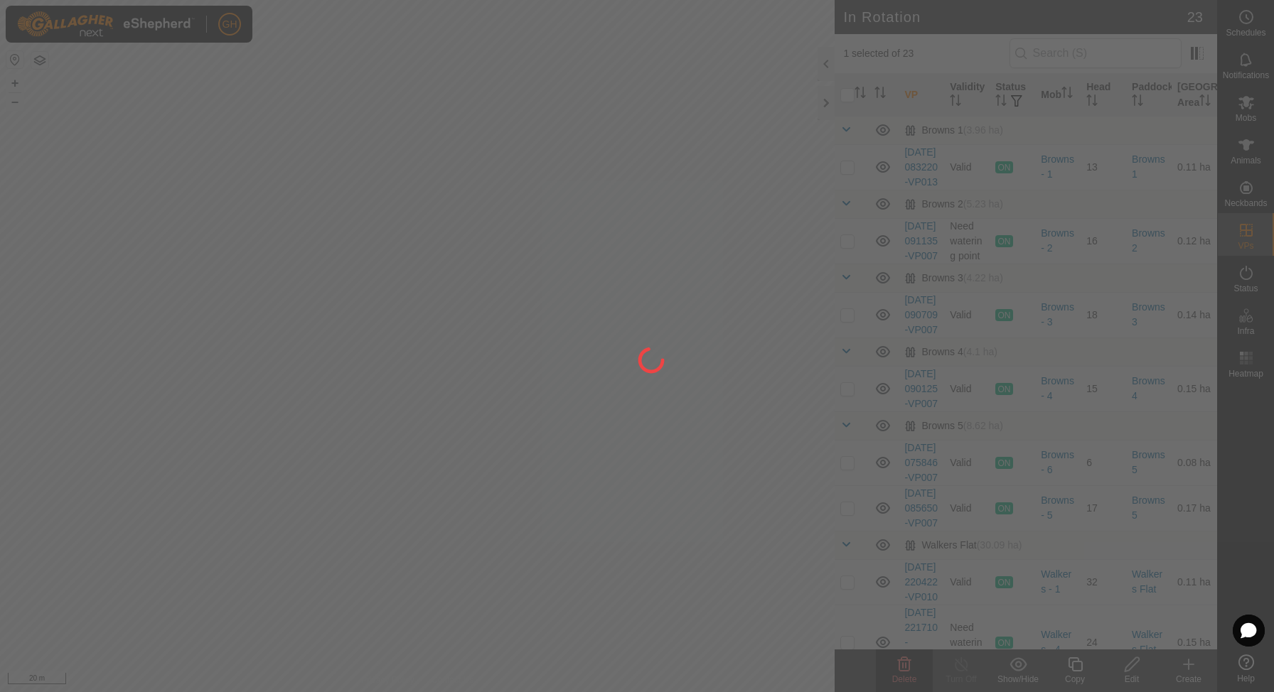
checkbox input "false"
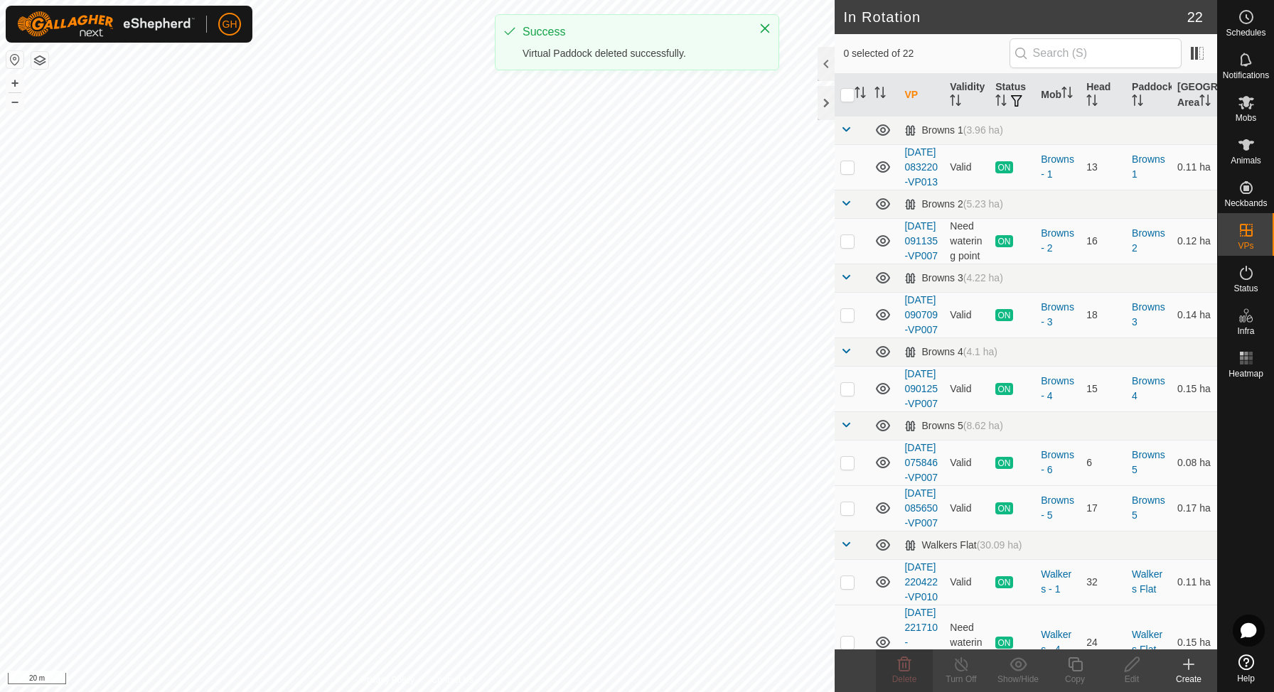
click at [1189, 670] on icon at bounding box center [1189, 665] width 0 height 10
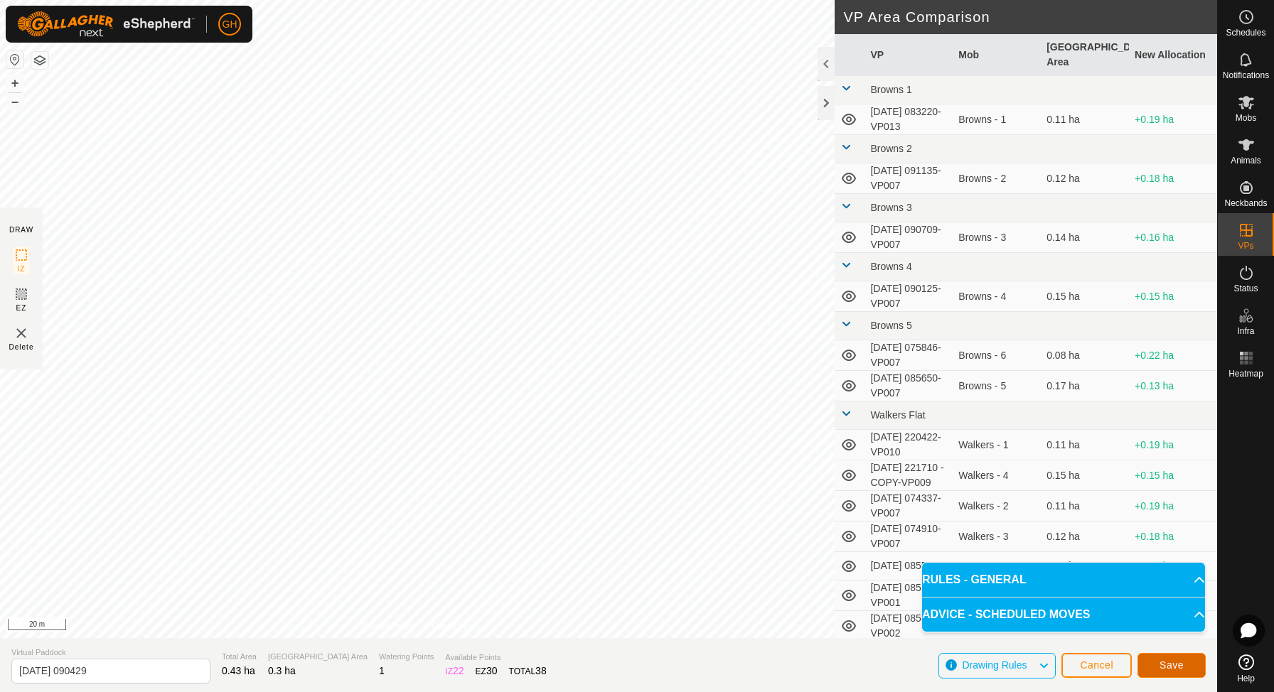
click at [1175, 669] on span "Save" at bounding box center [1172, 665] width 24 height 11
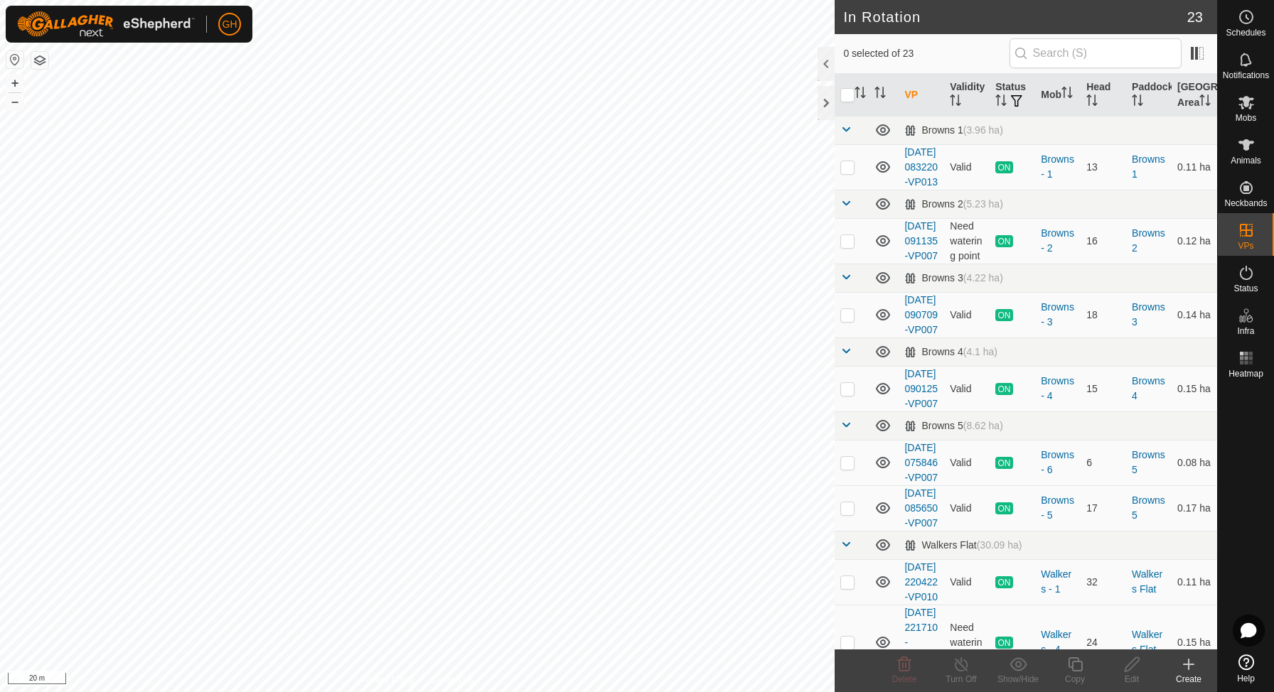
checkbox input "true"
click at [1073, 667] on icon at bounding box center [1075, 665] width 14 height 14
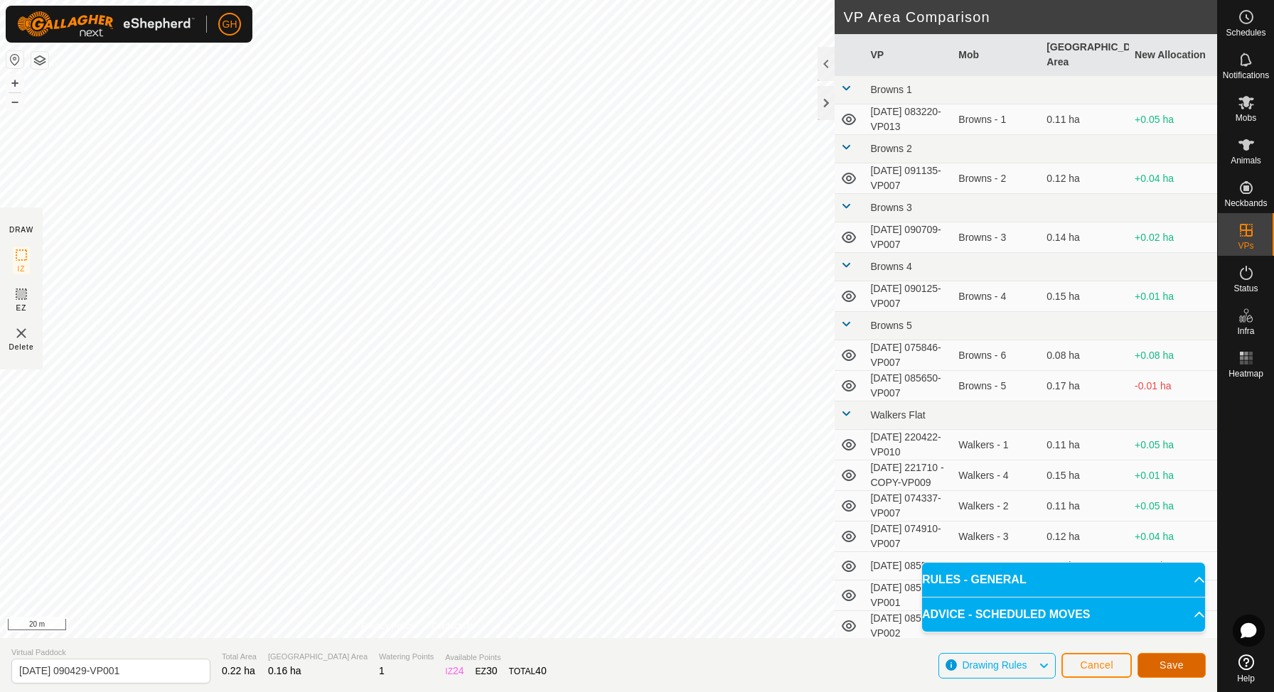
click at [1172, 670] on span "Save" at bounding box center [1172, 665] width 24 height 11
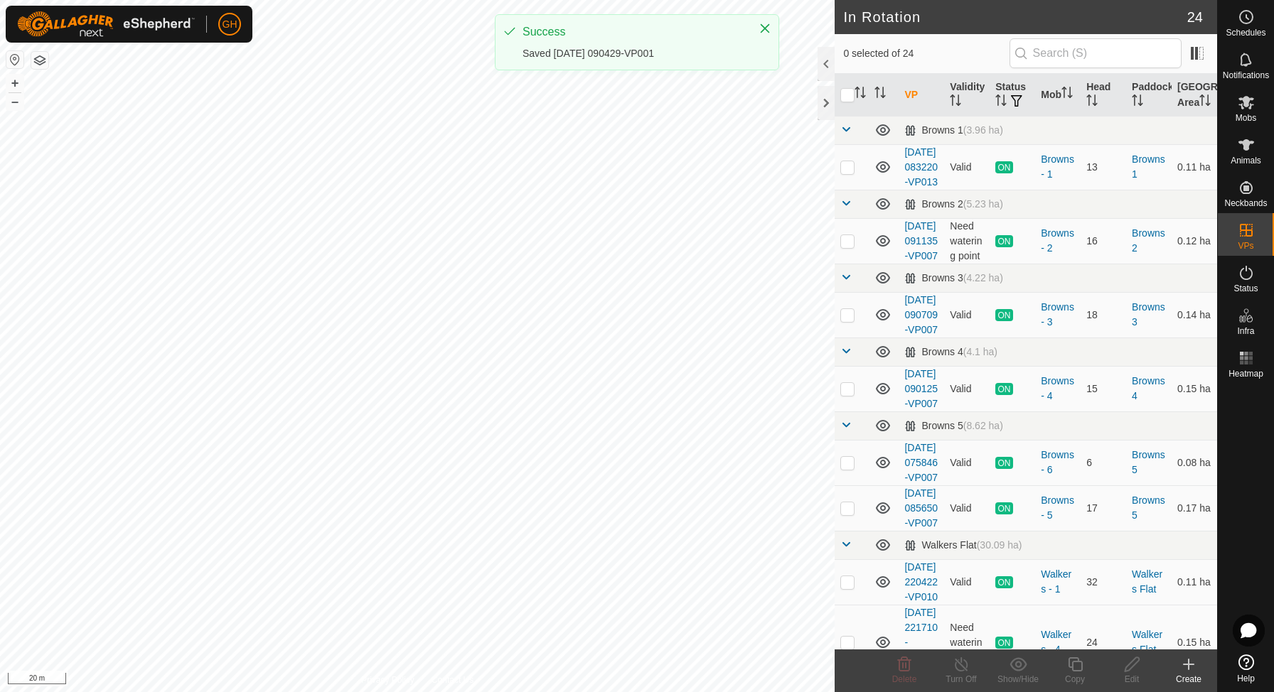
checkbox input "true"
click at [1080, 673] on icon at bounding box center [1075, 664] width 18 height 17
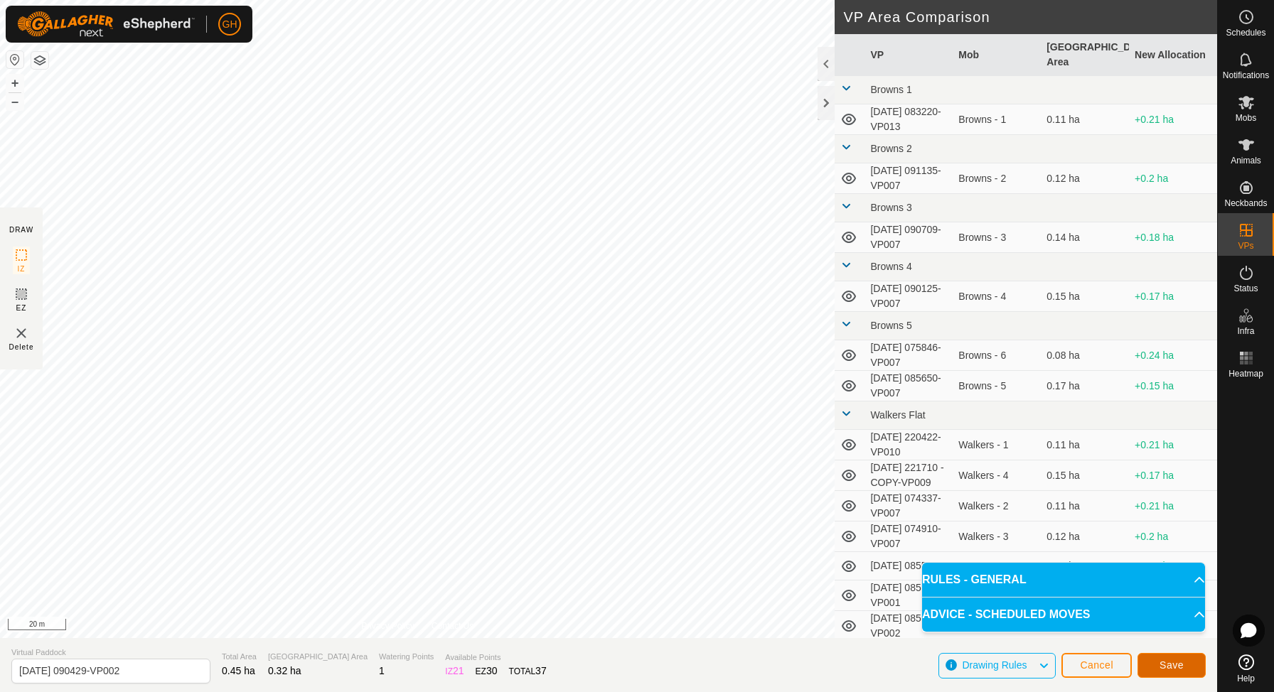
click at [1165, 666] on span "Save" at bounding box center [1172, 665] width 24 height 11
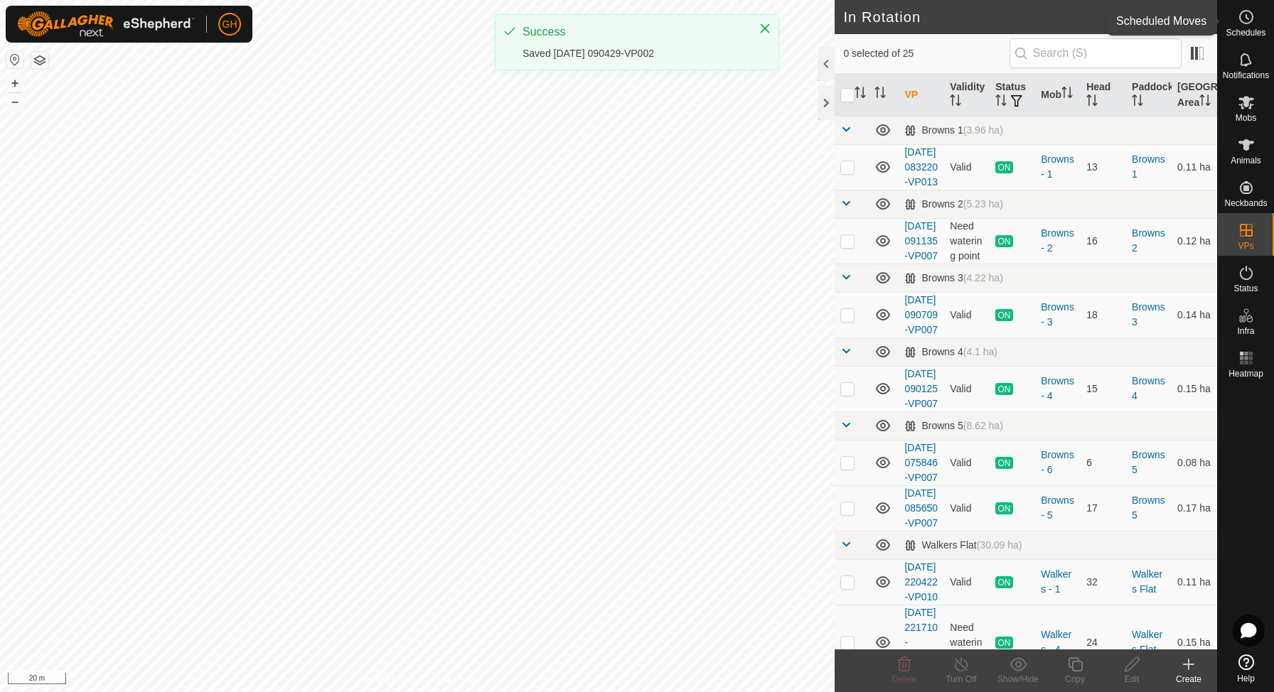
click at [1241, 23] on icon at bounding box center [1246, 17] width 17 height 17
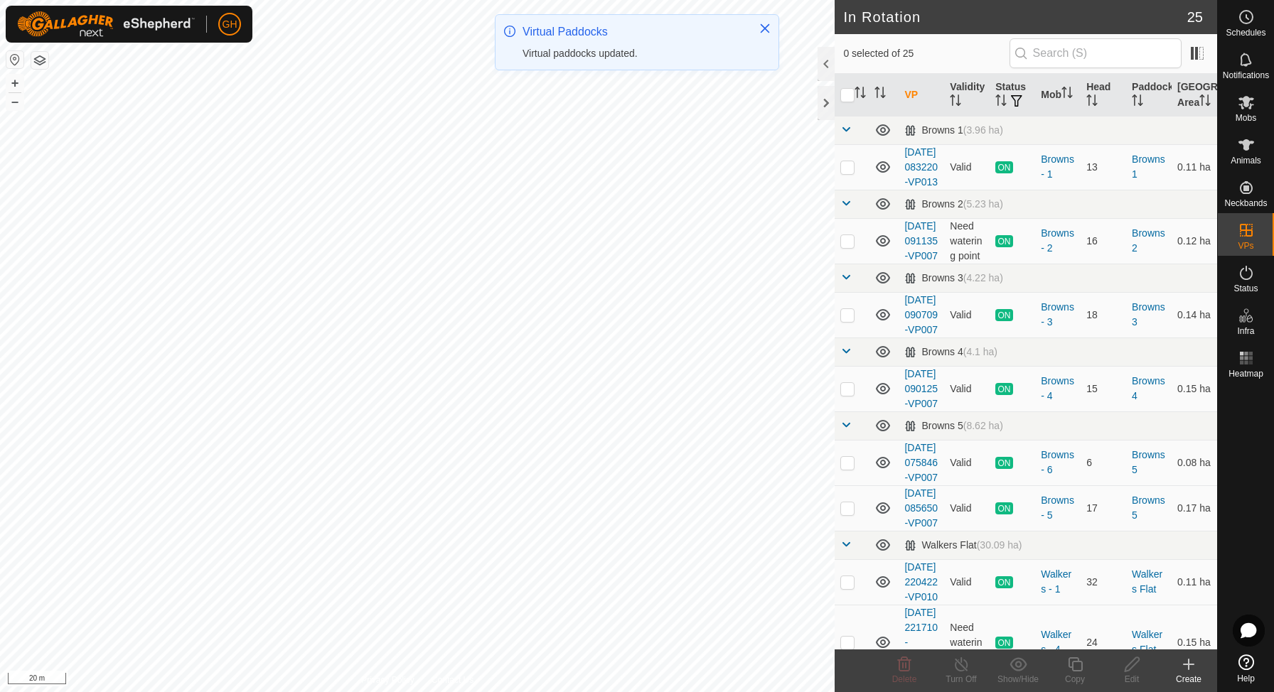
checkbox input "true"
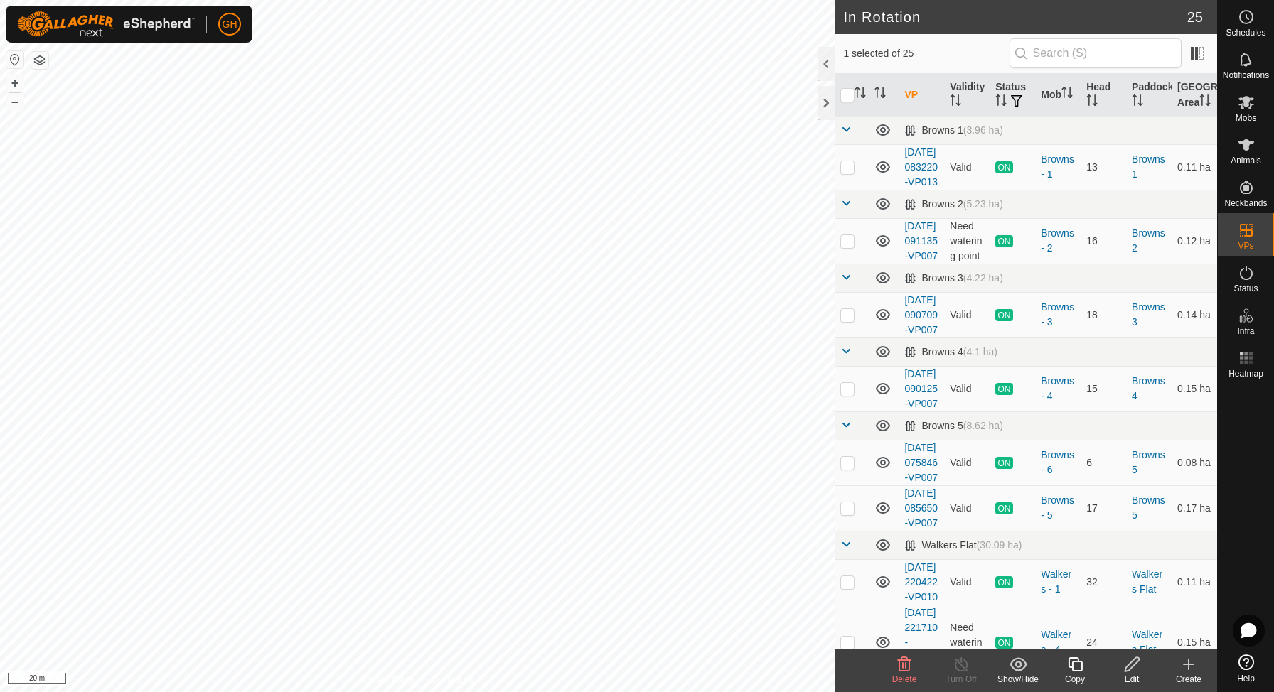
click at [1076, 660] on icon at bounding box center [1075, 664] width 18 height 17
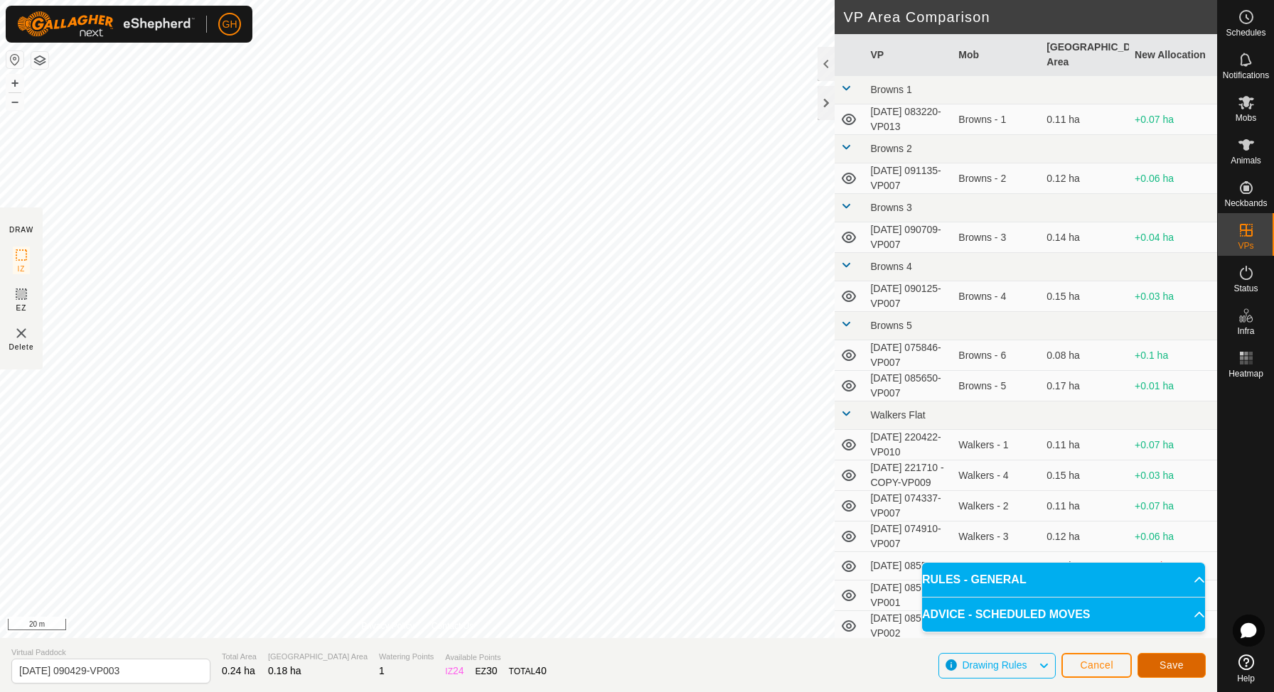
click at [1183, 669] on span "Save" at bounding box center [1172, 665] width 24 height 11
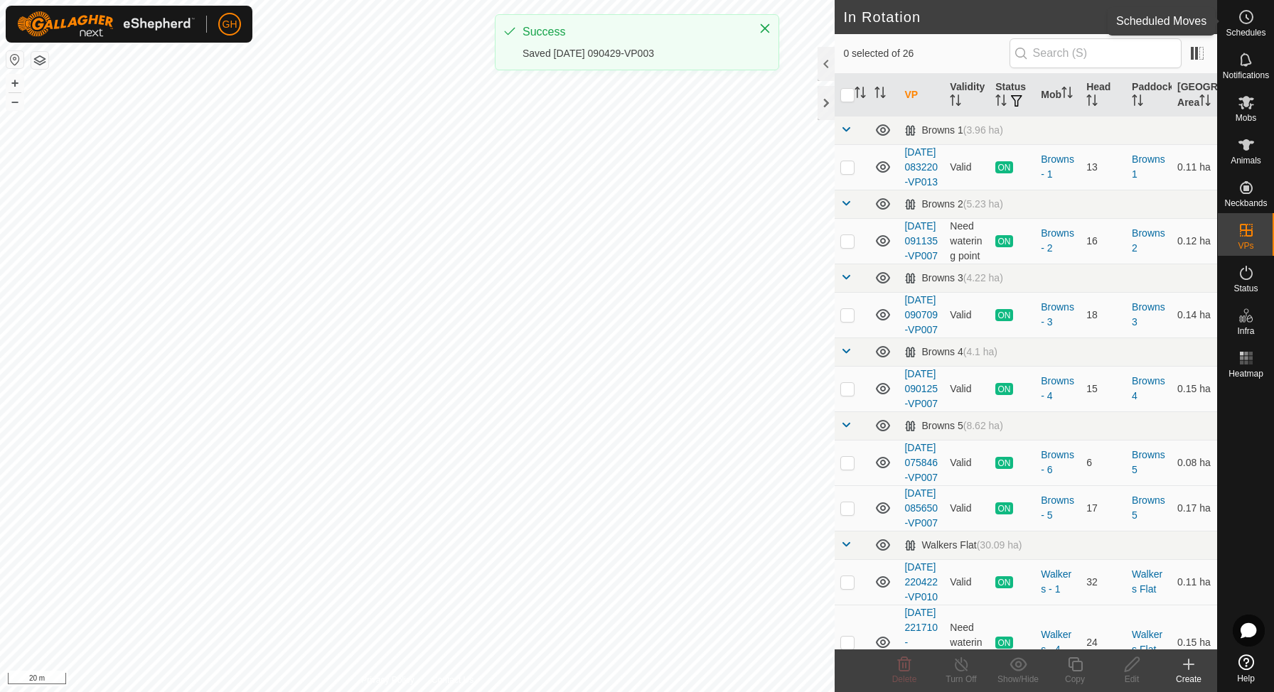
click at [1246, 21] on icon at bounding box center [1246, 17] width 17 height 17
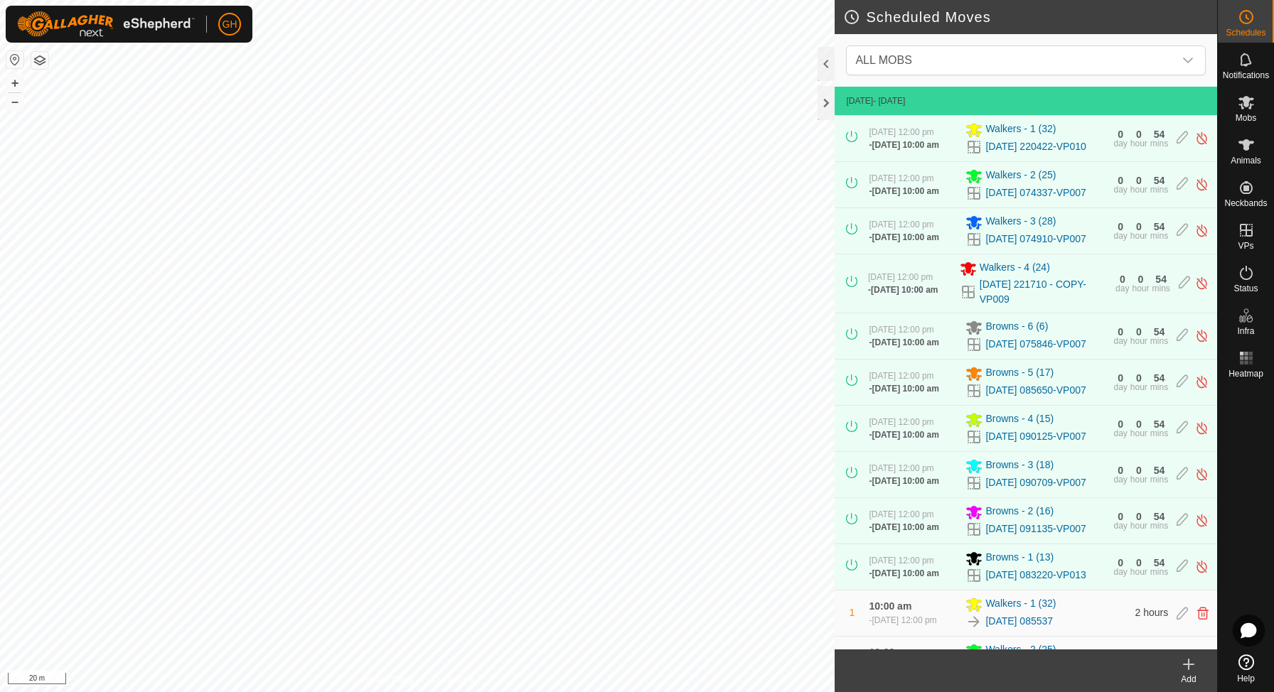
click at [1189, 670] on icon at bounding box center [1189, 665] width 0 height 10
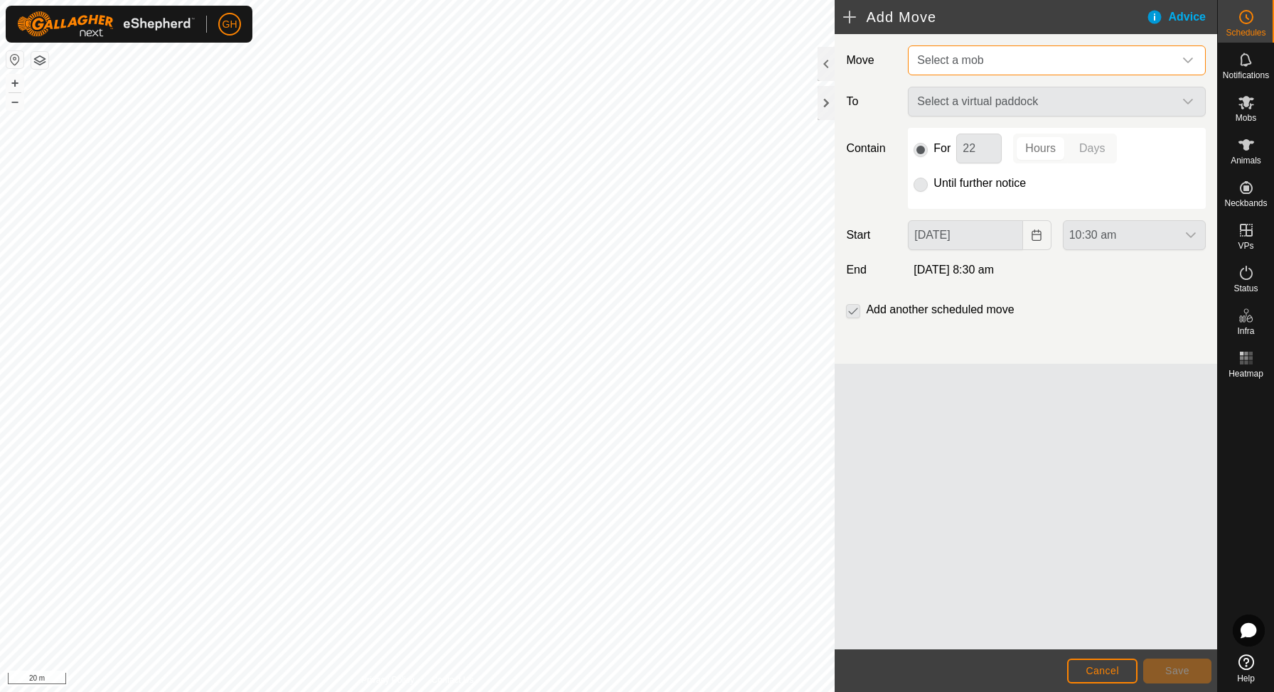
click at [1052, 63] on span "Select a mob" at bounding box center [1042, 60] width 262 height 28
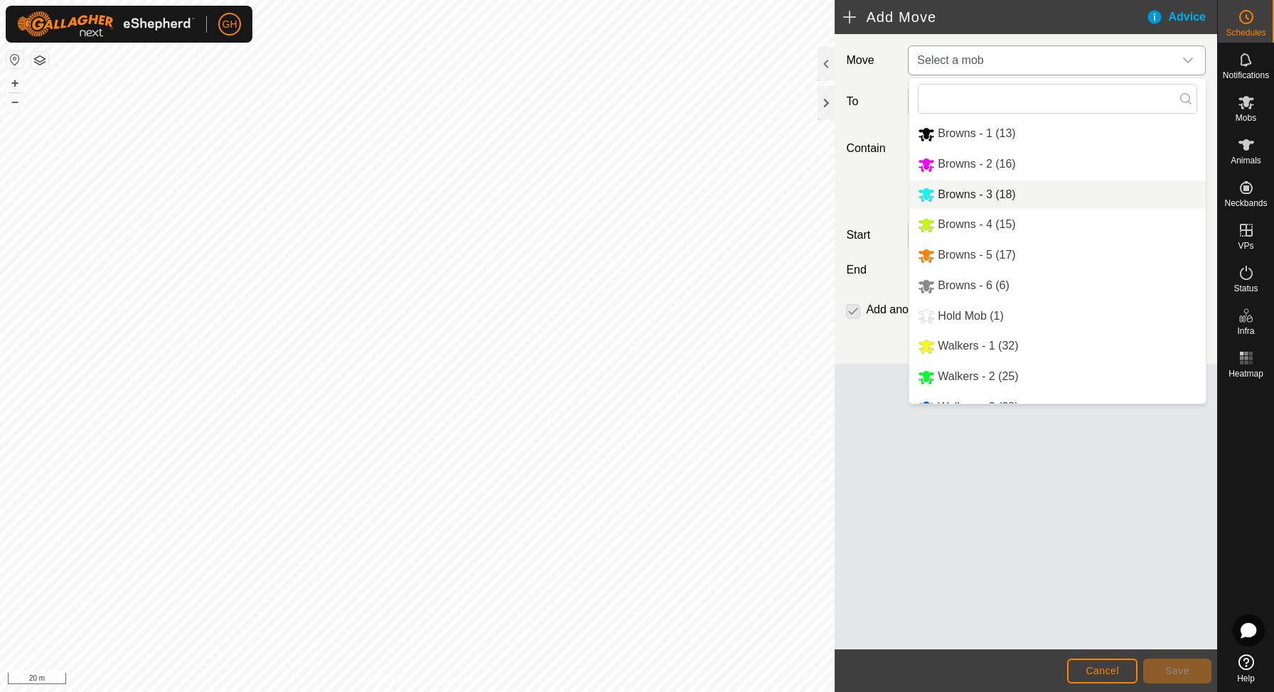
scroll to position [53, 0]
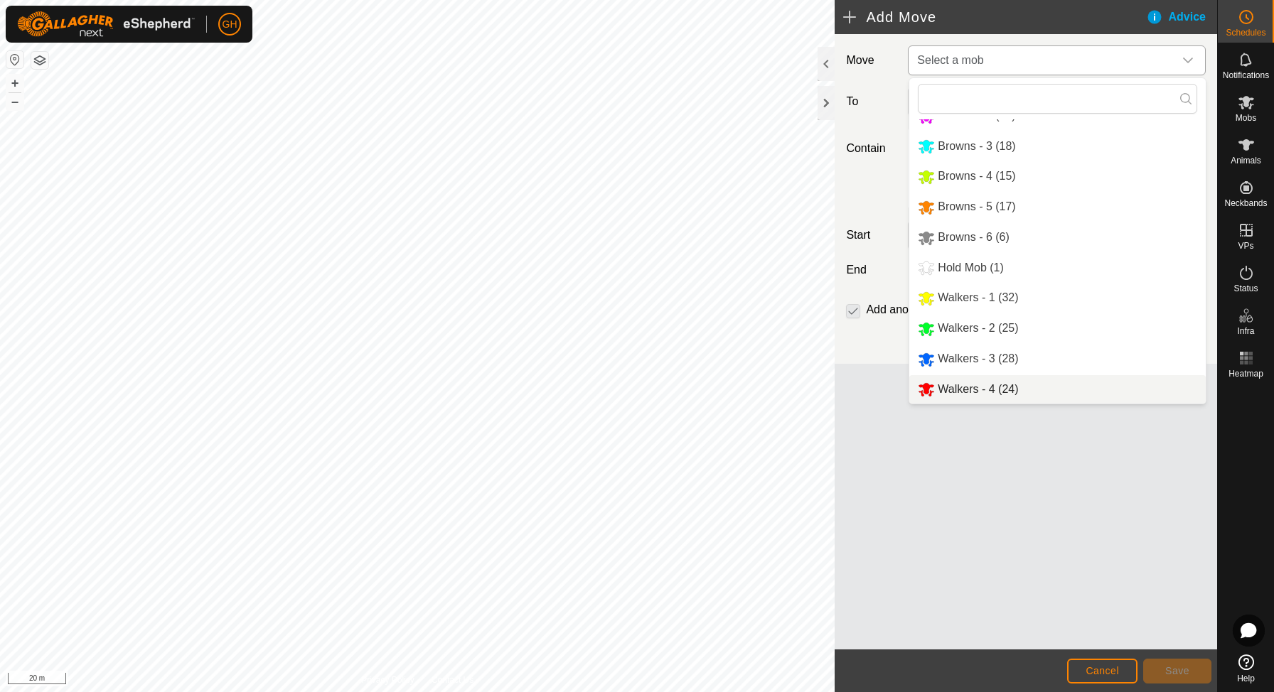
click at [989, 397] on div "Walkers - 4 (24)" at bounding box center [968, 390] width 100 height 18
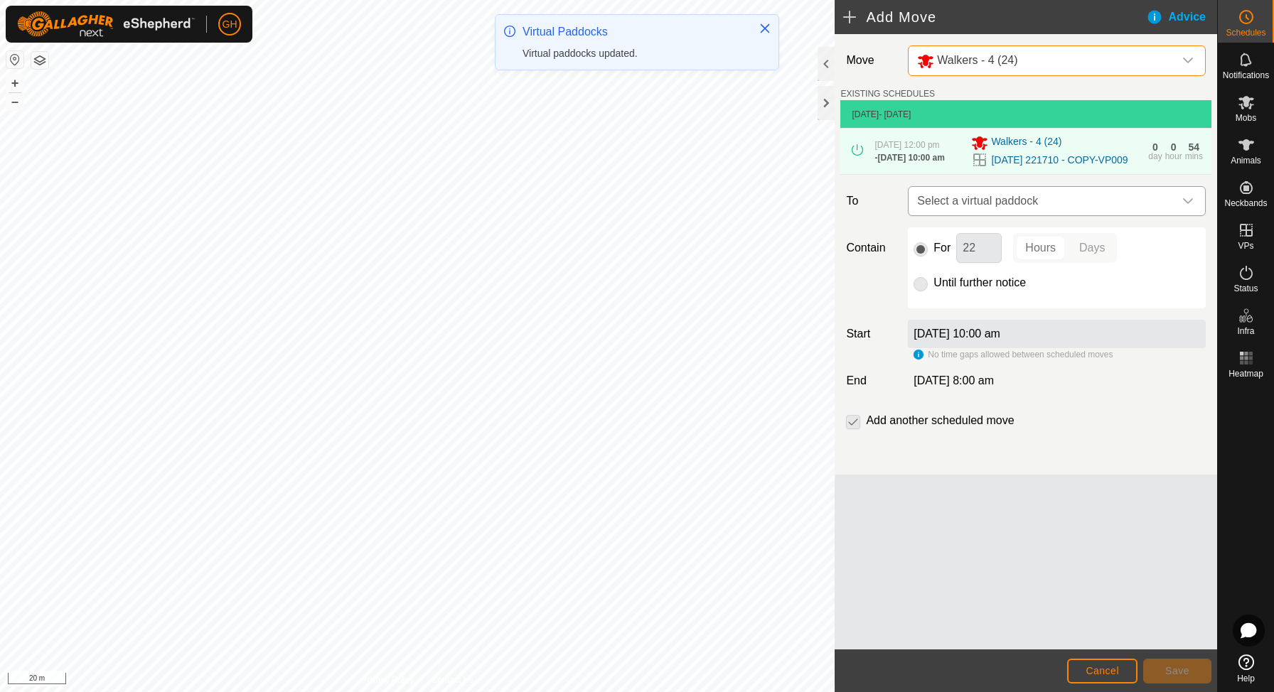
click at [1034, 214] on span "Select a virtual paddock" at bounding box center [1042, 201] width 262 height 28
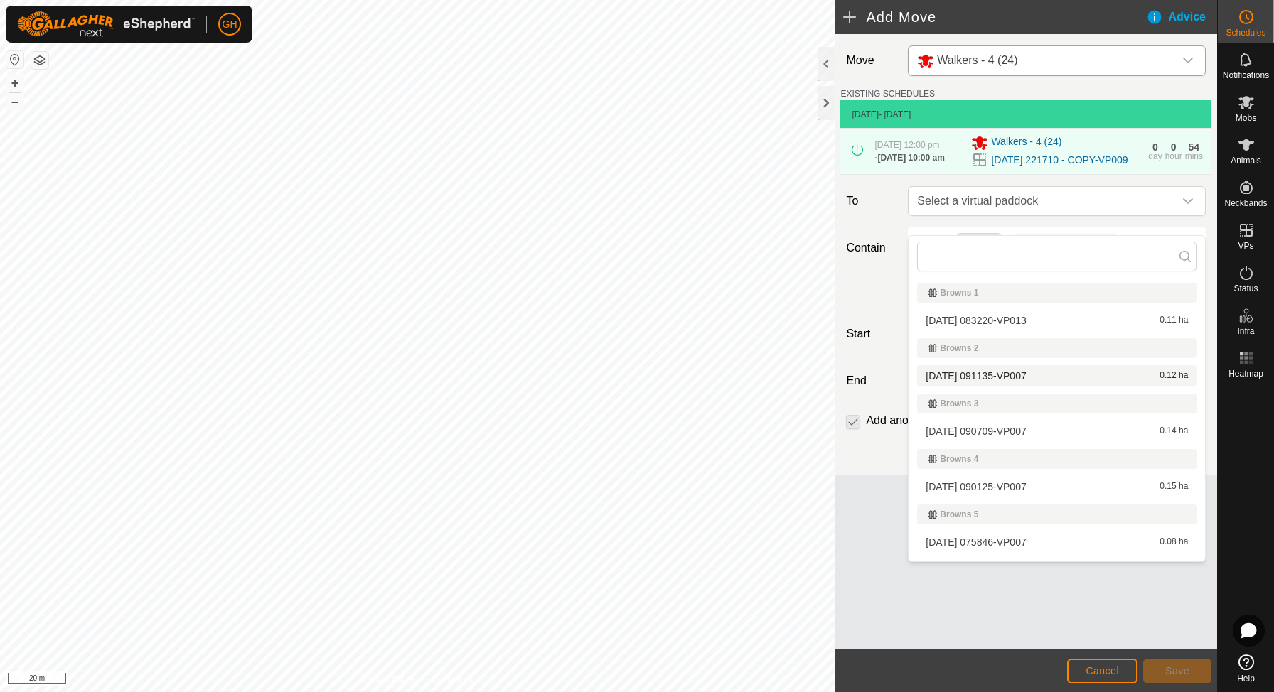
scroll to position [479, 0]
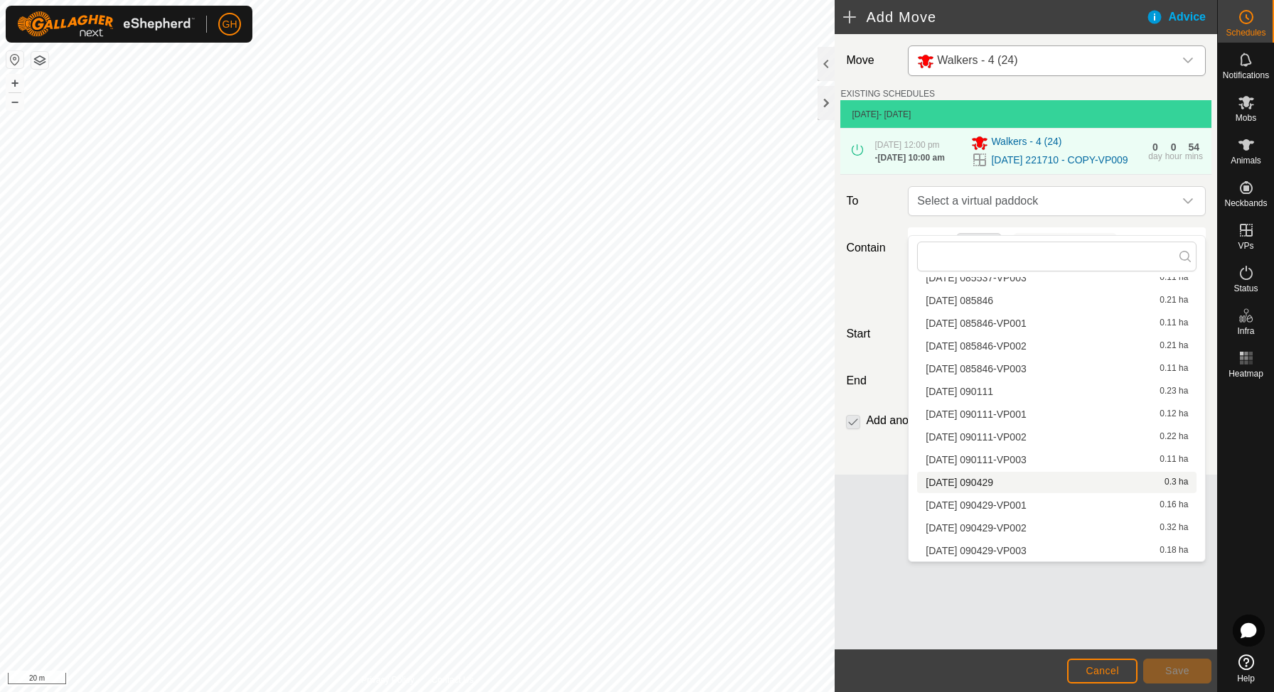
click at [993, 483] on span "[DATE] 090429" at bounding box center [960, 483] width 68 height 10
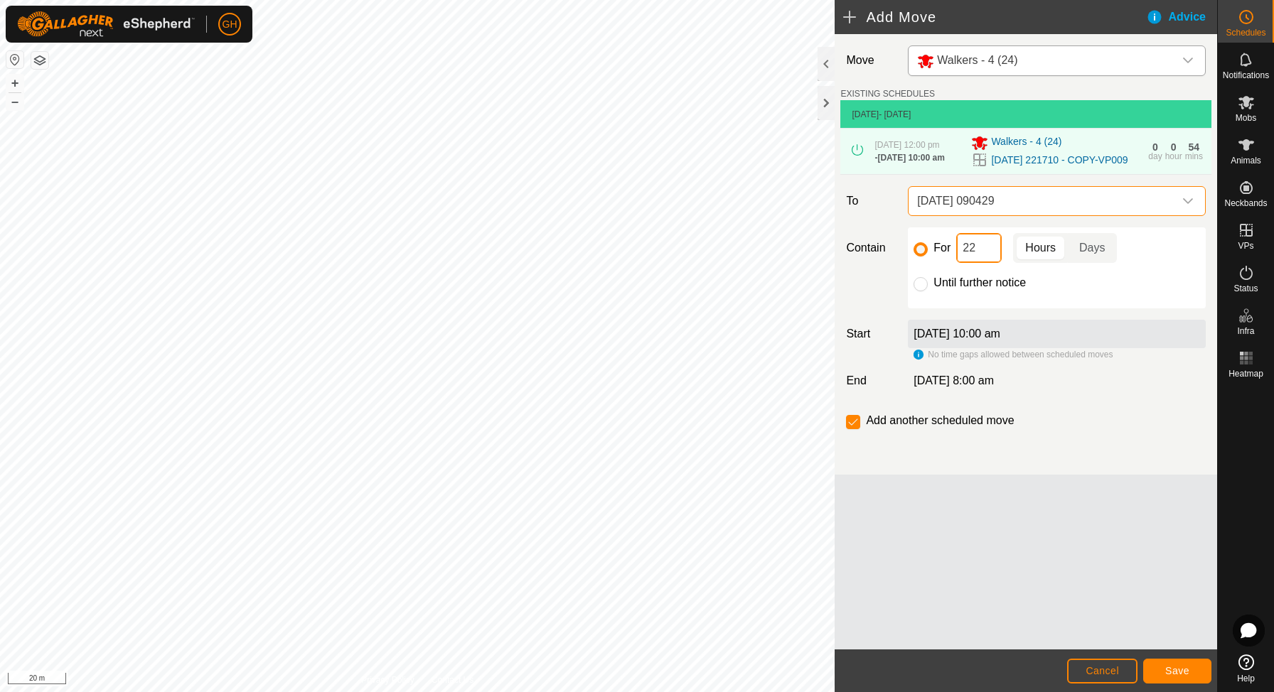
click at [987, 263] on input "22" at bounding box center [979, 248] width 46 height 30
click at [1167, 664] on button "Save" at bounding box center [1177, 671] width 68 height 25
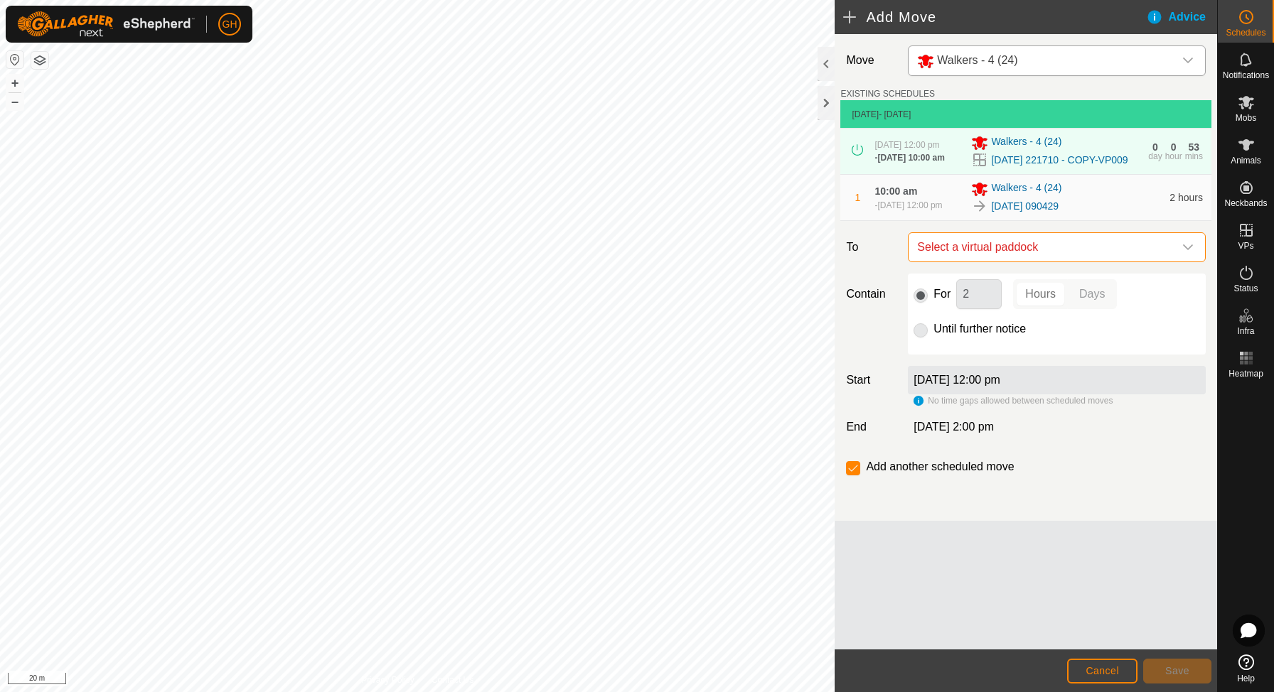
click at [1017, 262] on span "Select a virtual paddock" at bounding box center [1042, 247] width 262 height 28
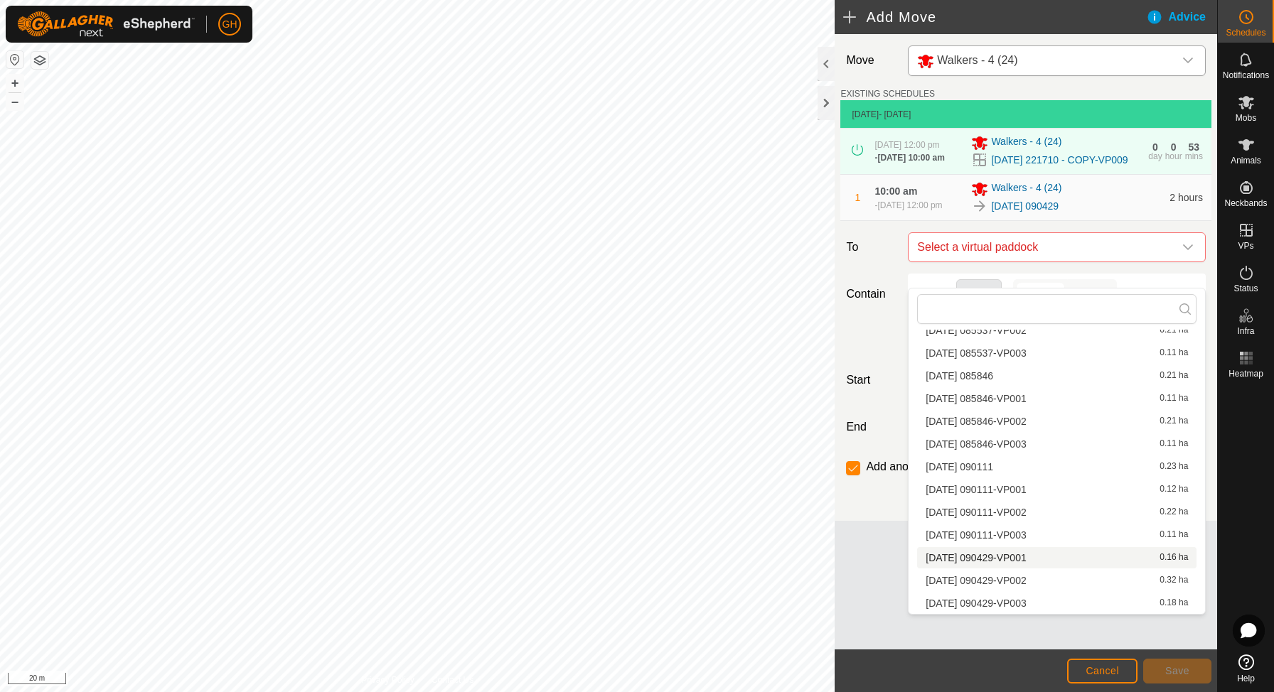
click at [1026, 561] on span "[DATE] 090429-VP001" at bounding box center [976, 558] width 100 height 10
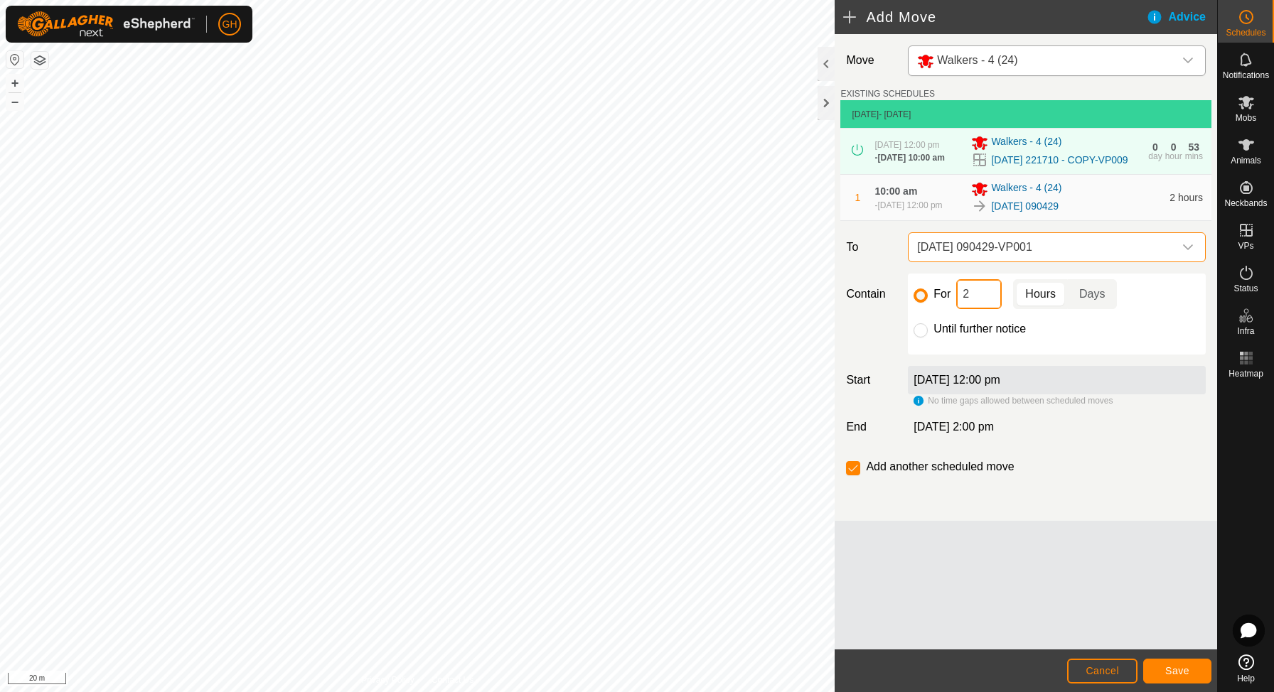
click at [985, 309] on input "2" at bounding box center [979, 294] width 46 height 30
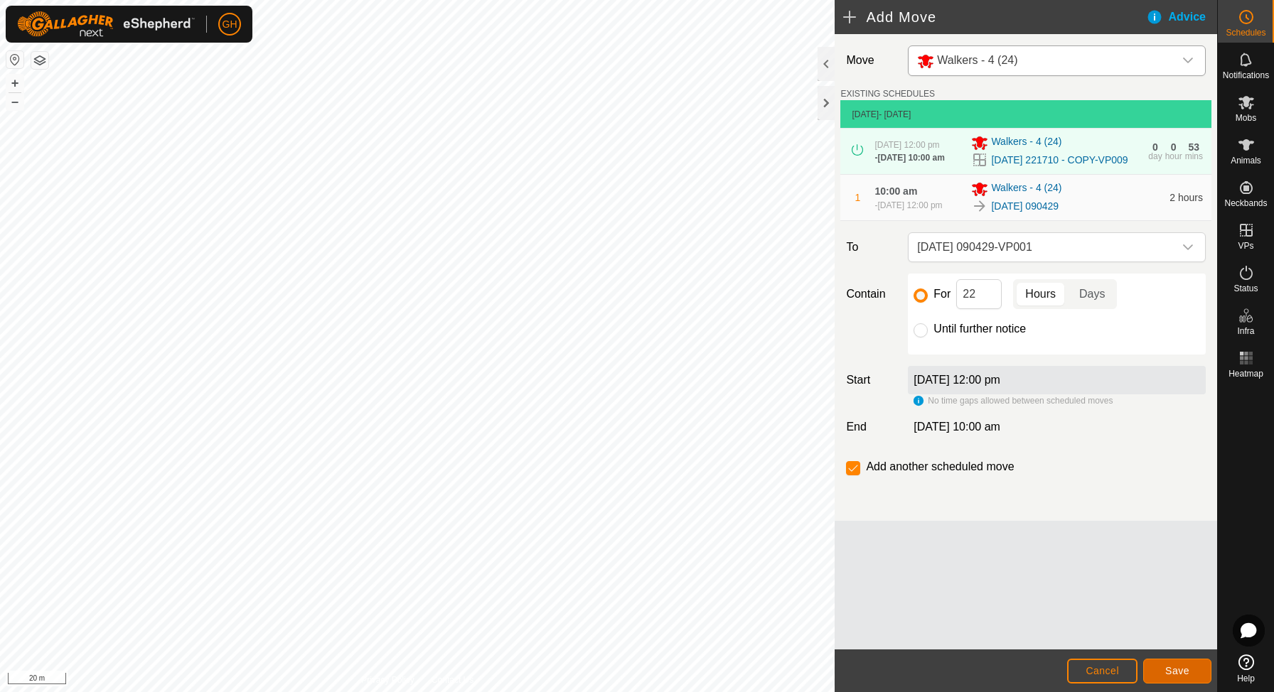
click at [1190, 670] on button "Save" at bounding box center [1177, 671] width 68 height 25
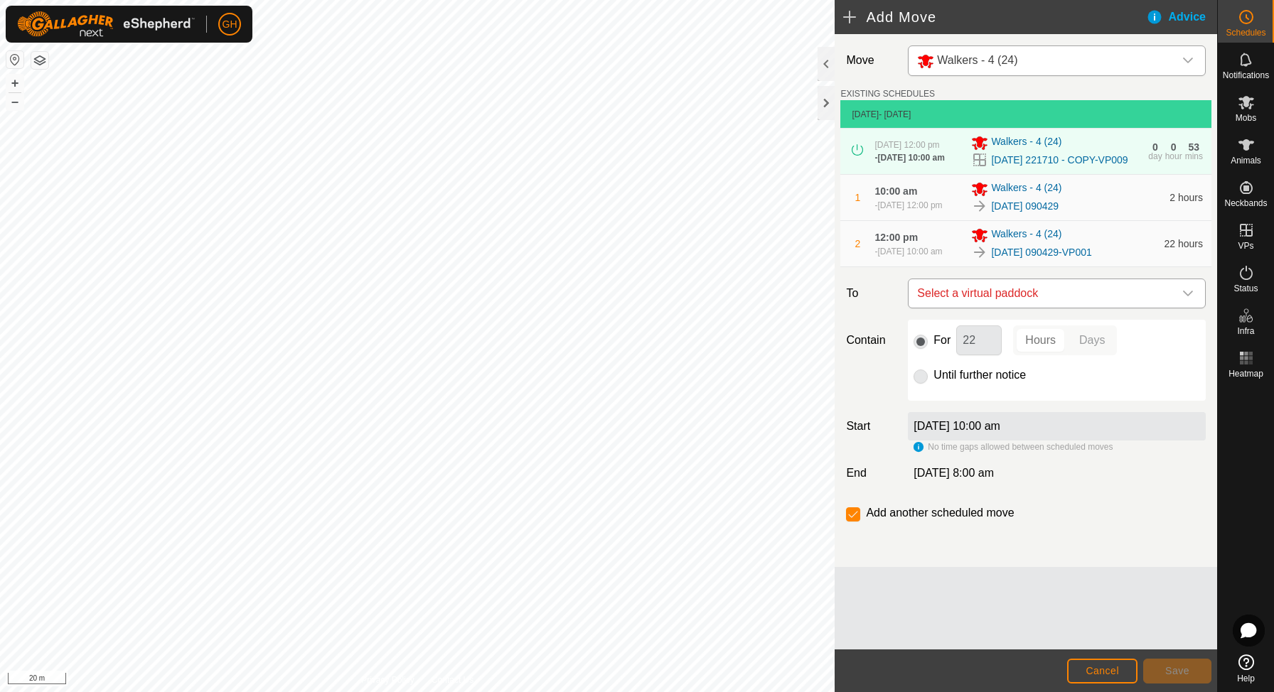
click at [1032, 308] on span "Select a virtual paddock" at bounding box center [1042, 293] width 262 height 28
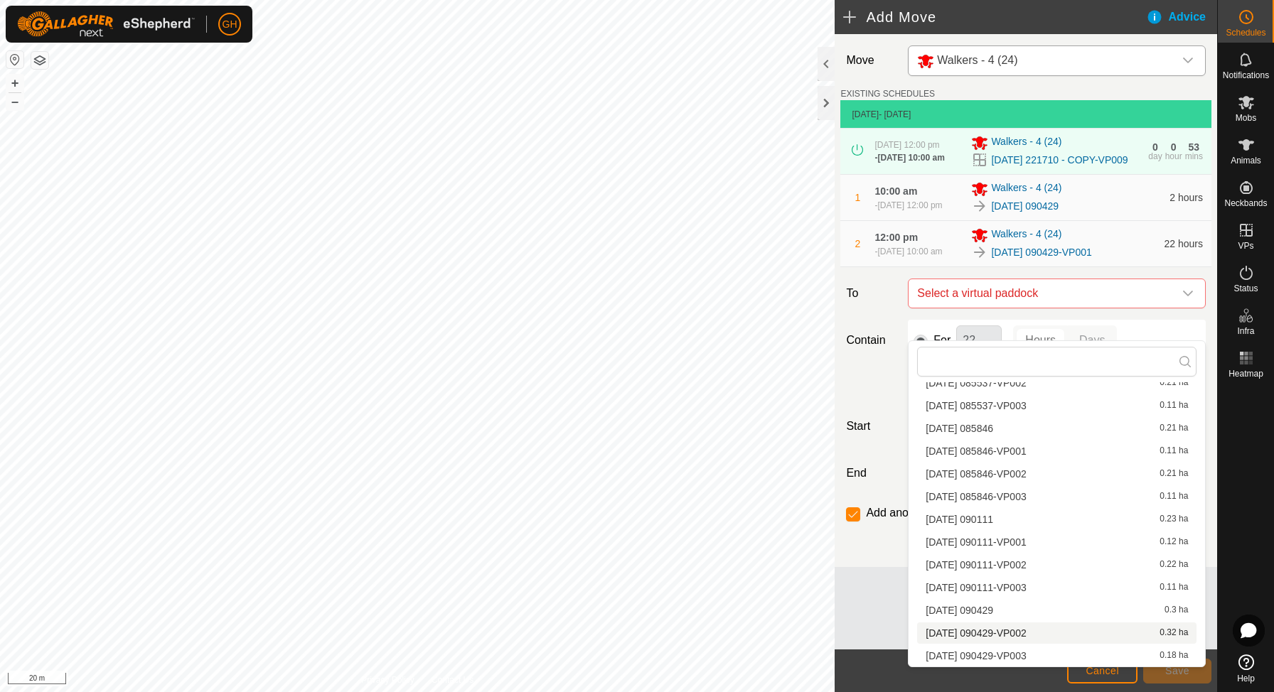
click at [1009, 635] on span "[DATE] 090429-VP002" at bounding box center [976, 633] width 100 height 10
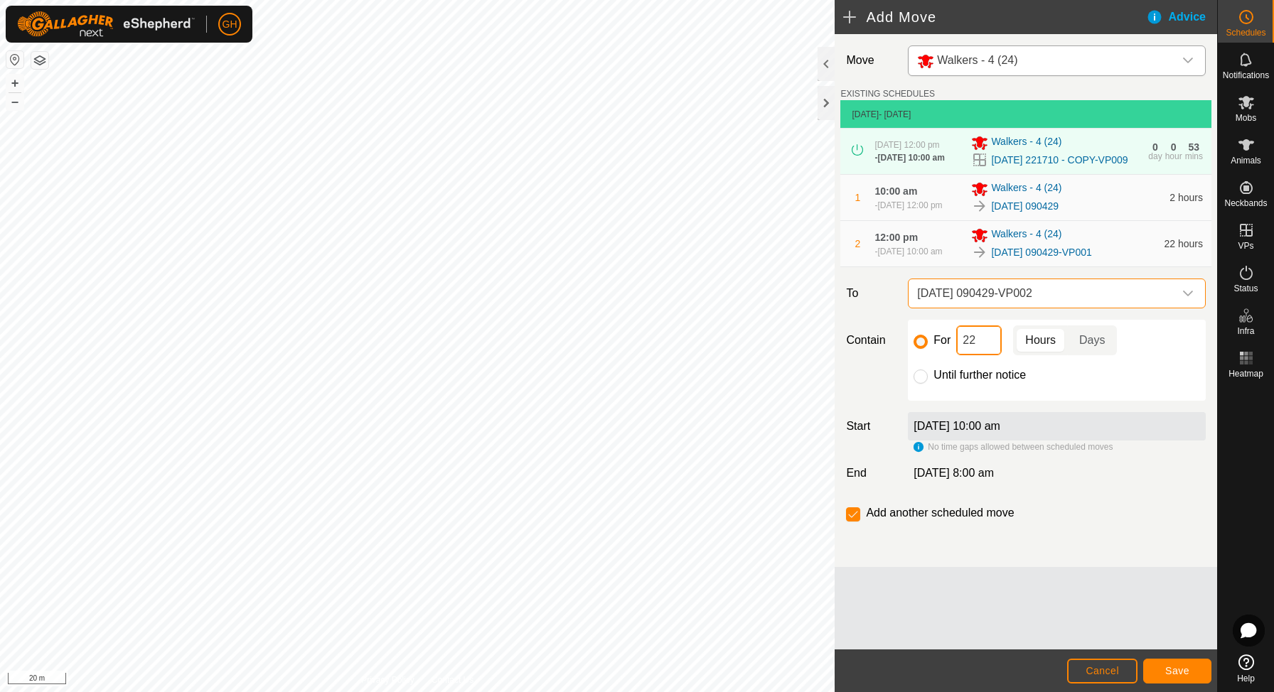
click at [990, 355] on input "22" at bounding box center [979, 341] width 46 height 30
click at [1164, 666] on button "Save" at bounding box center [1177, 671] width 68 height 25
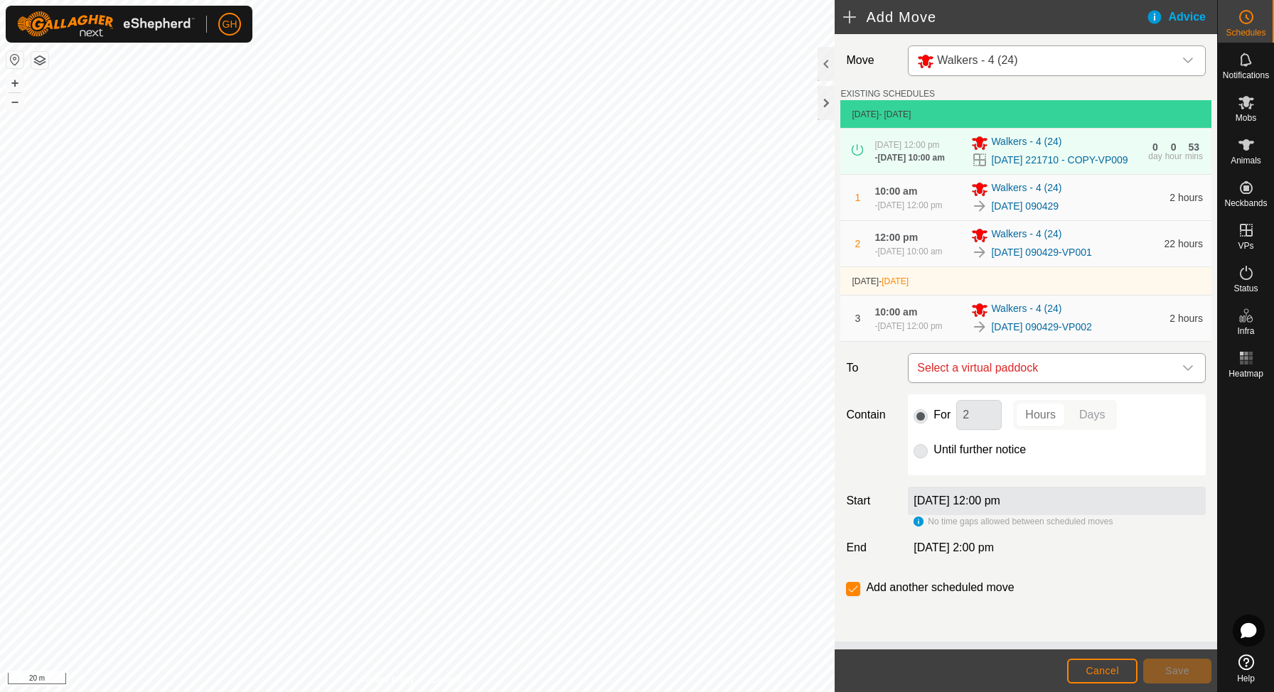
click at [1029, 382] on span "Select a virtual paddock" at bounding box center [1042, 368] width 262 height 28
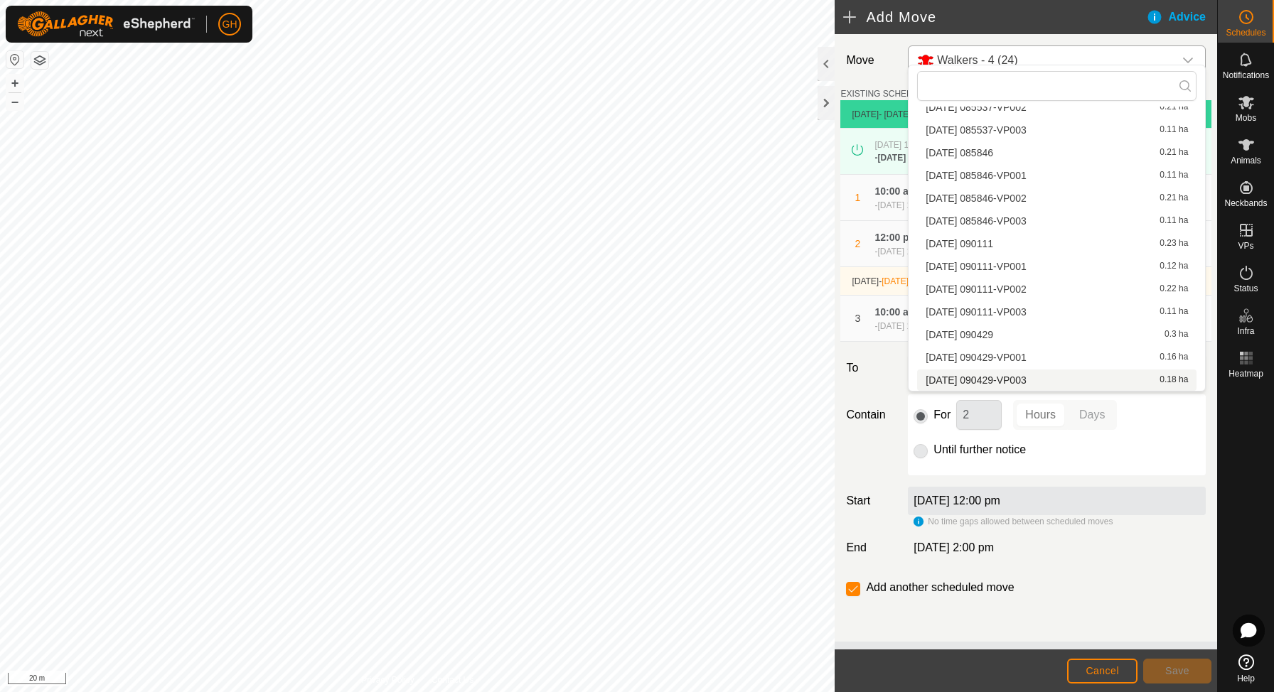
click at [1024, 375] on span "[DATE] 090429-VP003" at bounding box center [976, 380] width 100 height 10
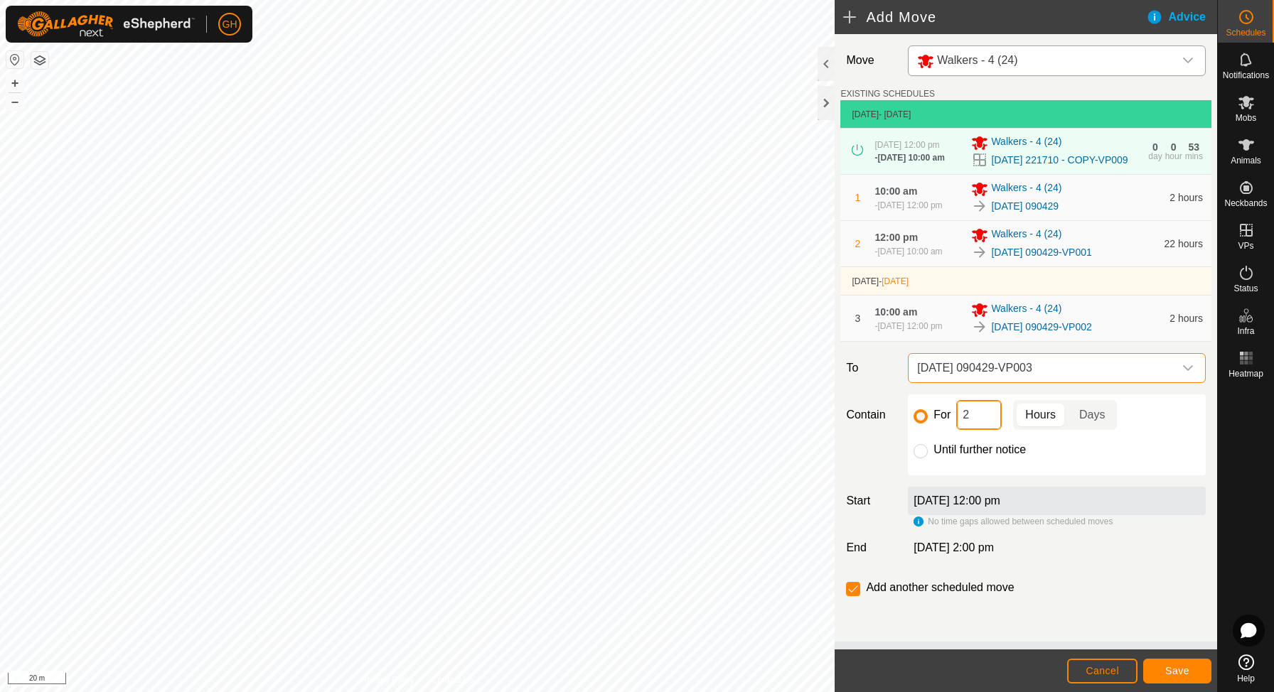
click at [983, 430] on input "2" at bounding box center [979, 415] width 46 height 30
type input "22"
click at [851, 594] on input "checkbox" at bounding box center [853, 589] width 14 height 14
checkbox input "false"
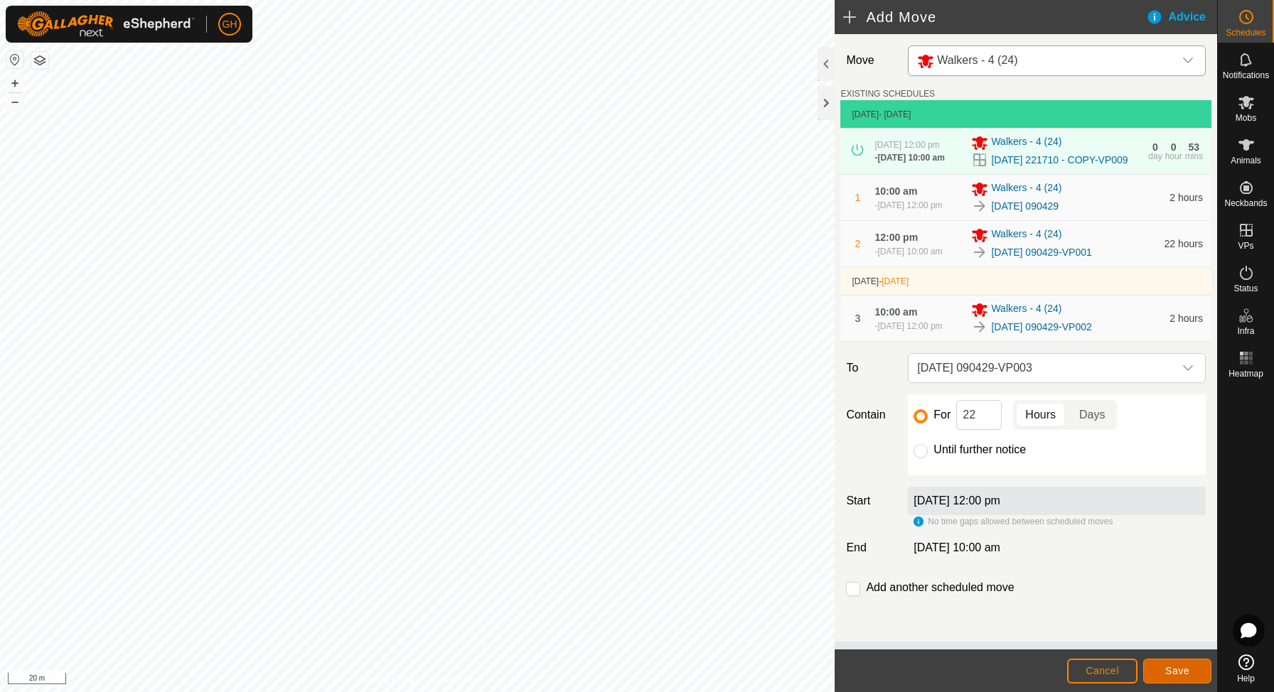
click at [1186, 673] on span "Save" at bounding box center [1177, 670] width 24 height 11
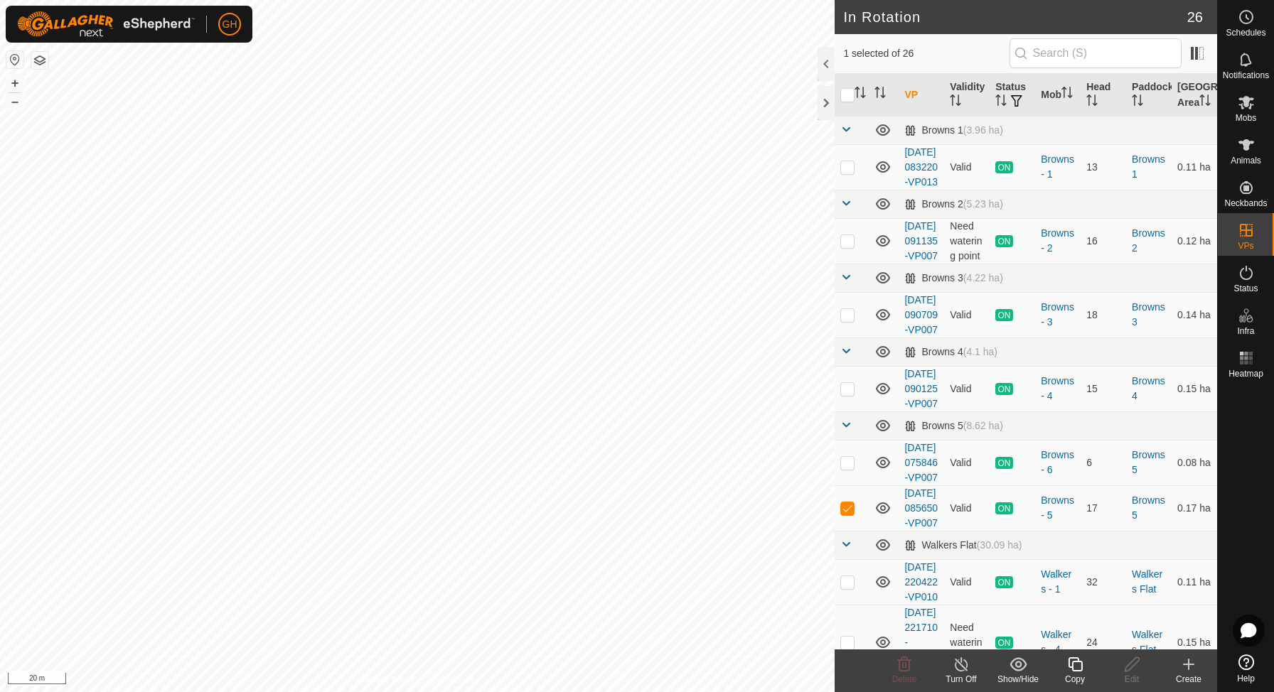
click at [1073, 671] on icon at bounding box center [1075, 665] width 14 height 14
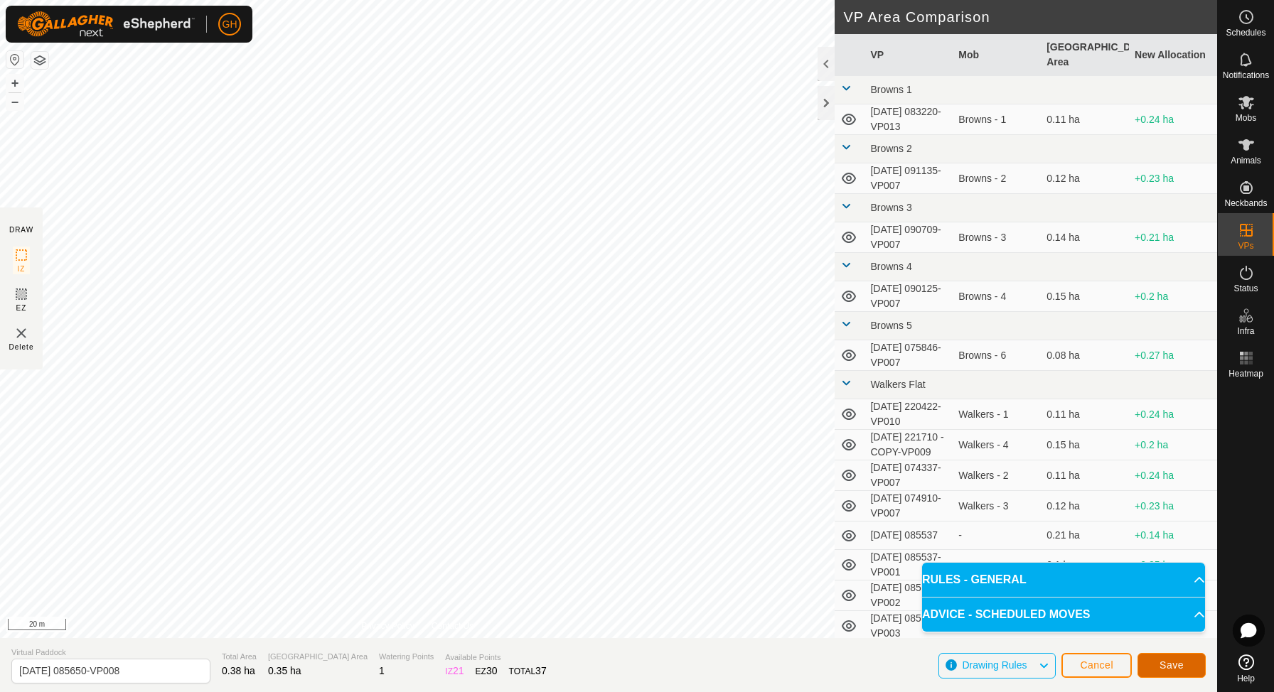
click at [1170, 665] on span "Save" at bounding box center [1172, 665] width 24 height 11
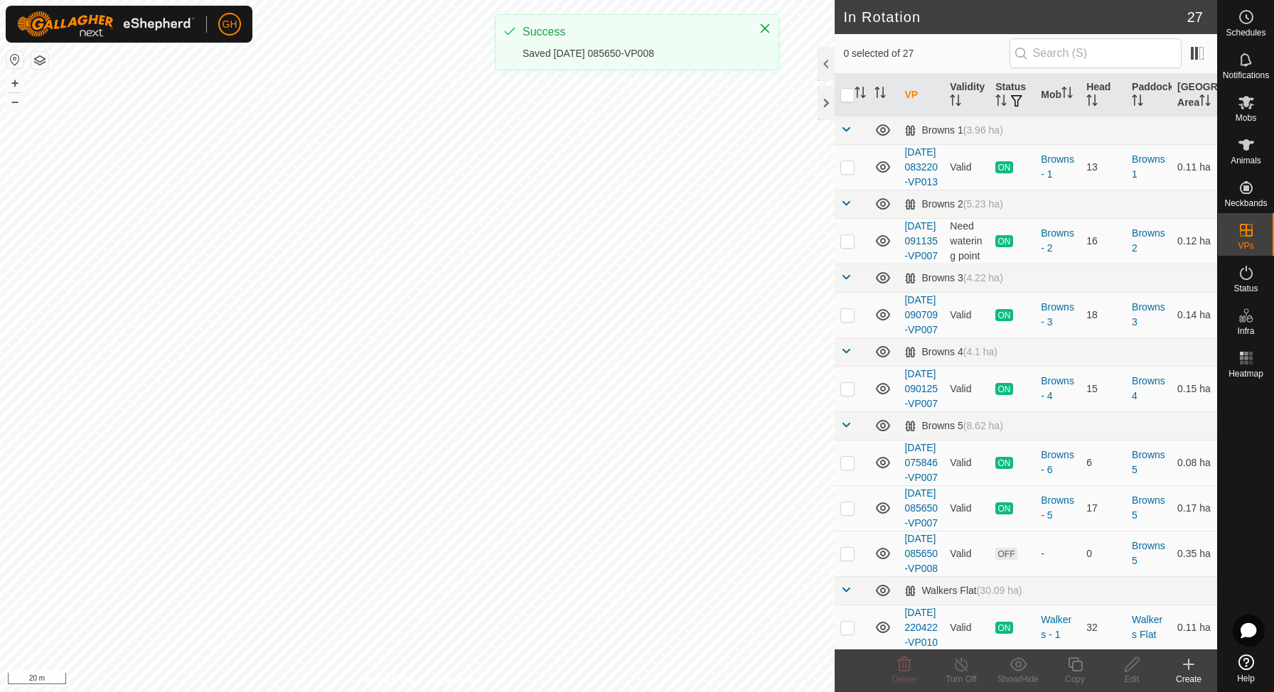
checkbox input "true"
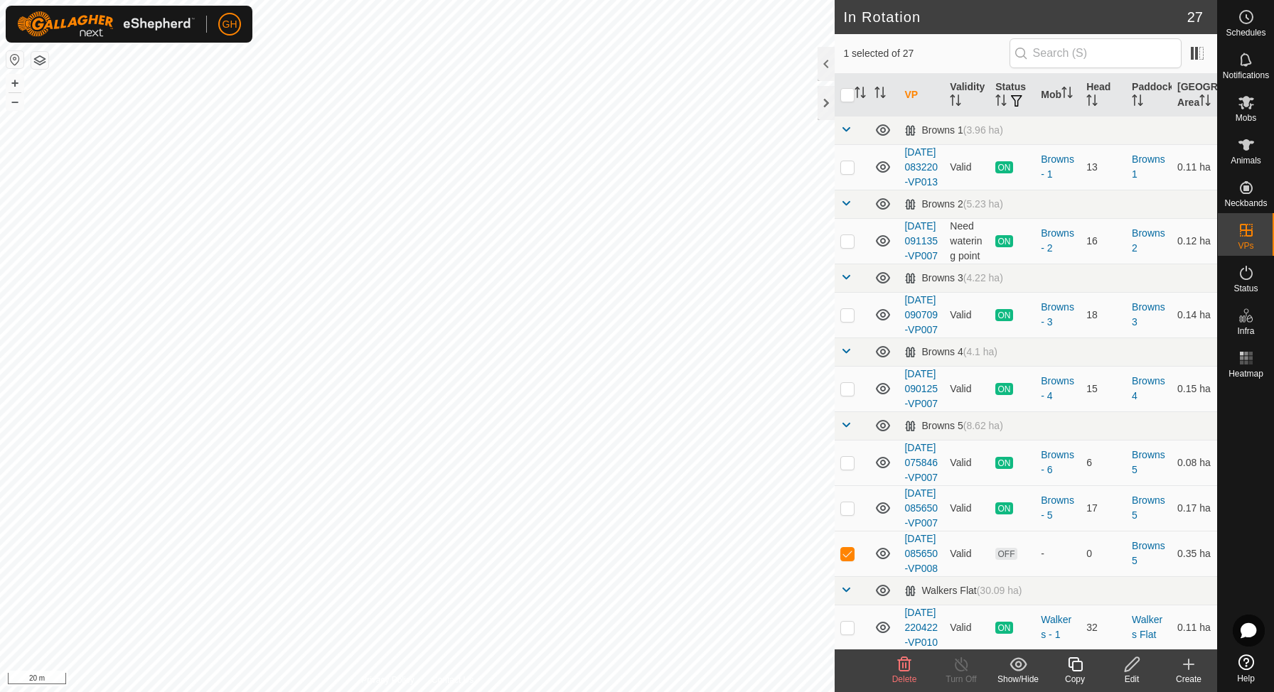
click at [908, 668] on icon at bounding box center [904, 664] width 17 height 17
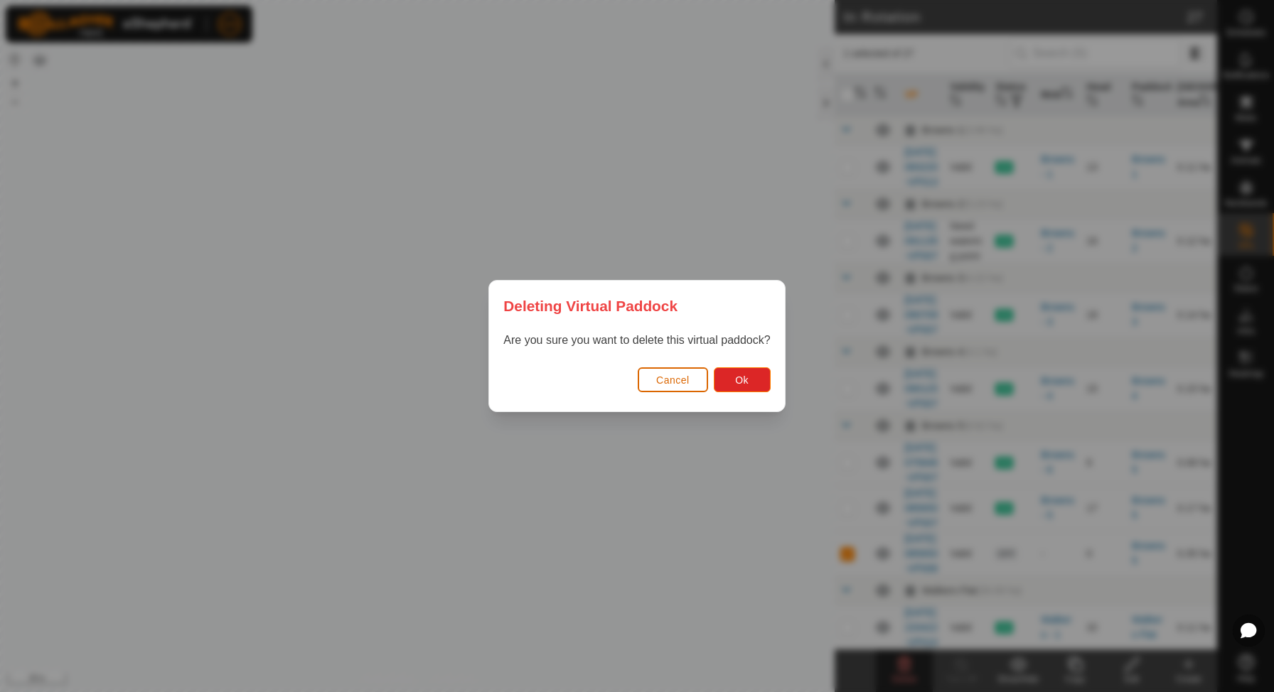
click at [693, 379] on button "Cancel" at bounding box center [673, 380] width 70 height 25
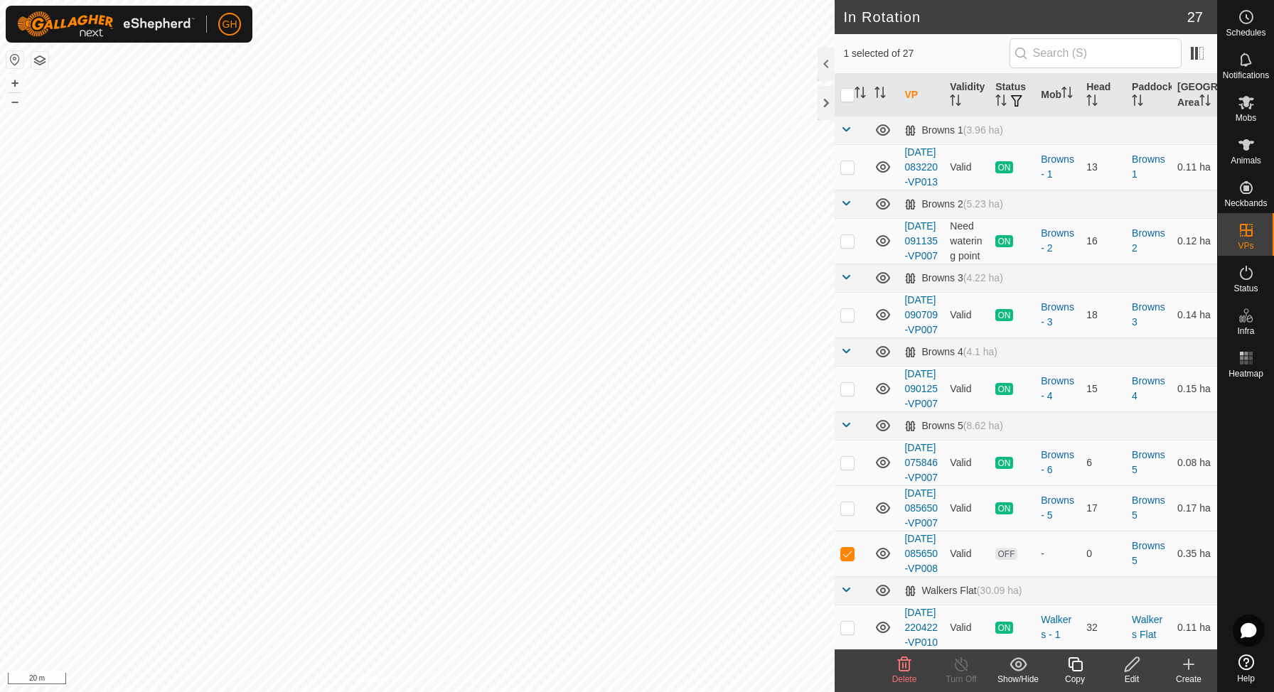
click at [1075, 673] on div "Copy" at bounding box center [1075, 679] width 57 height 13
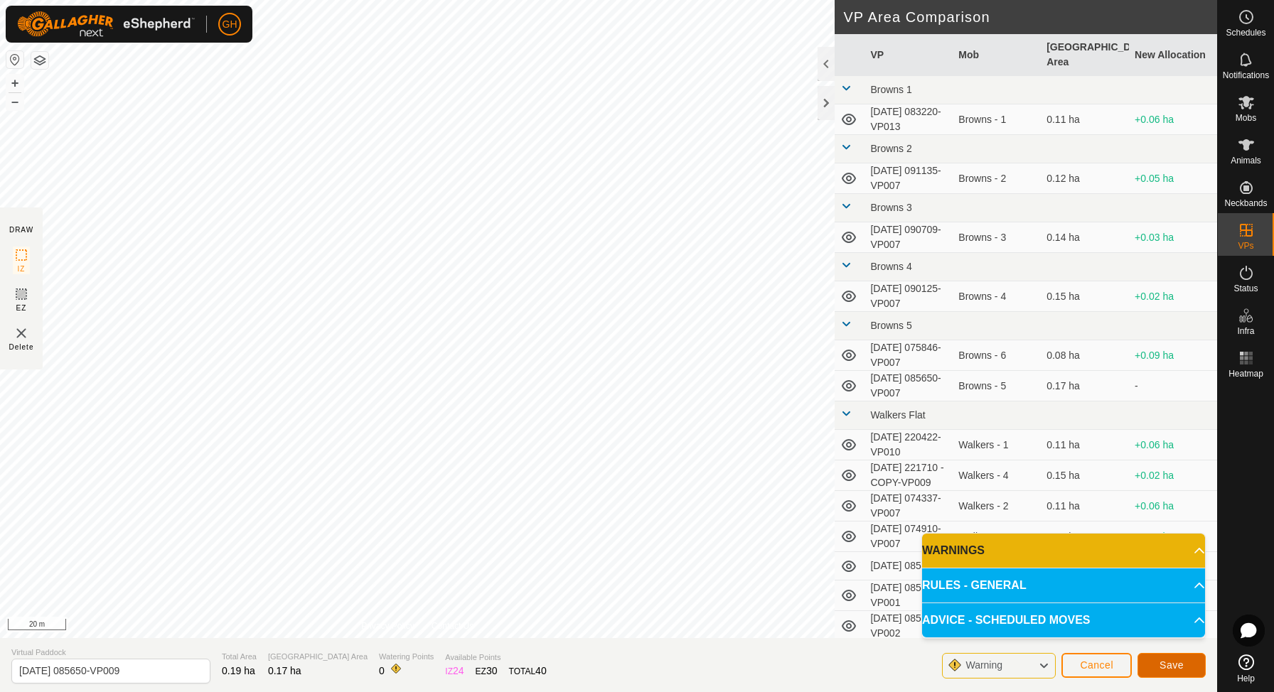
click at [1187, 665] on button "Save" at bounding box center [1172, 665] width 68 height 25
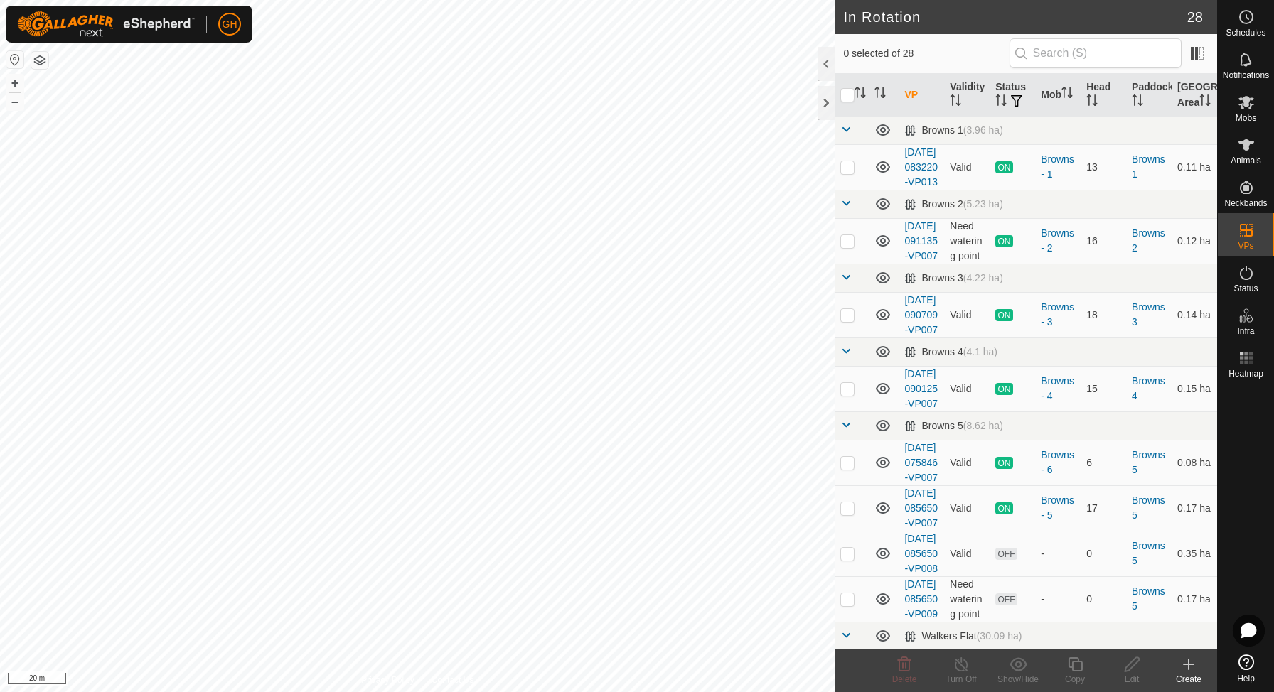
checkbox input "true"
click at [1079, 668] on icon at bounding box center [1075, 664] width 18 height 17
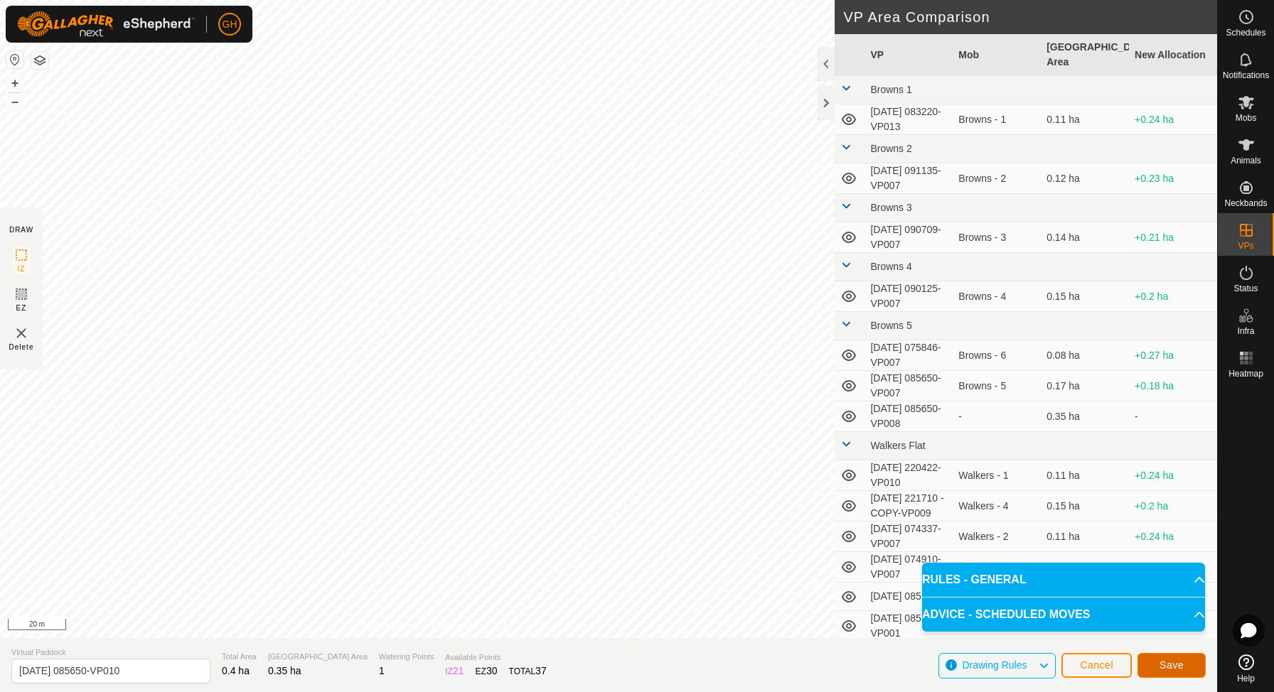
click at [1149, 662] on button "Save" at bounding box center [1172, 665] width 68 height 25
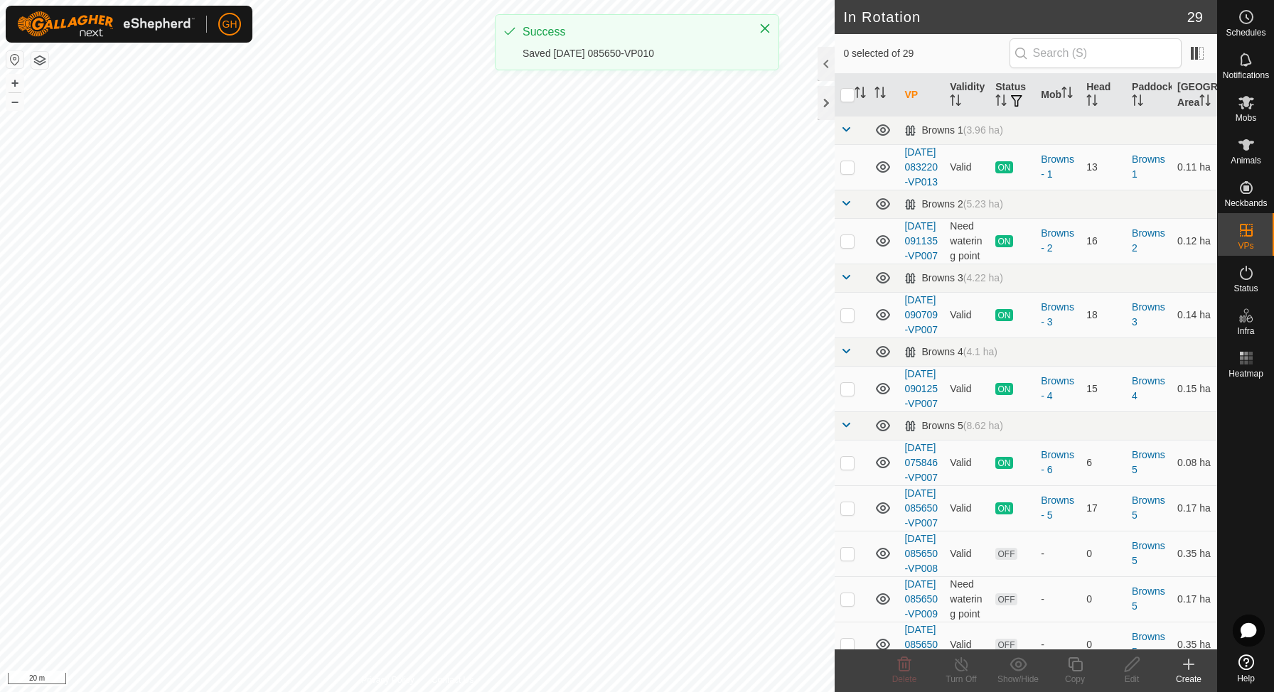
checkbox input "true"
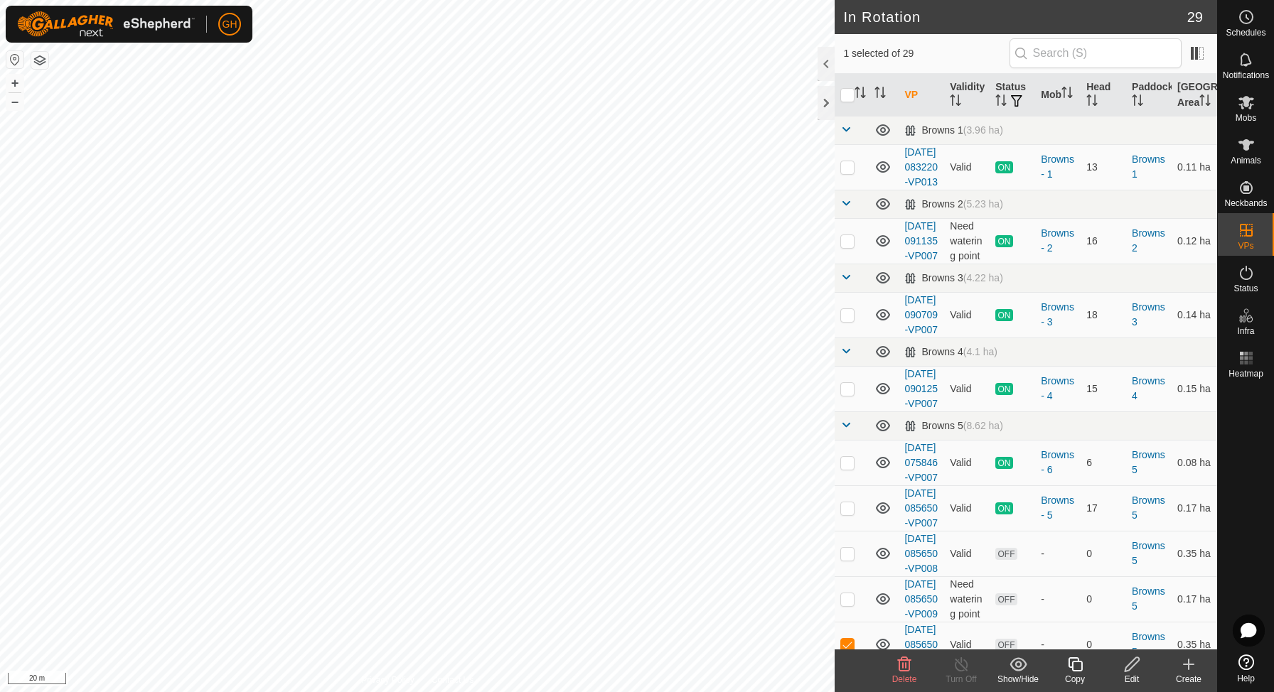
click at [1079, 666] on icon at bounding box center [1075, 664] width 18 height 17
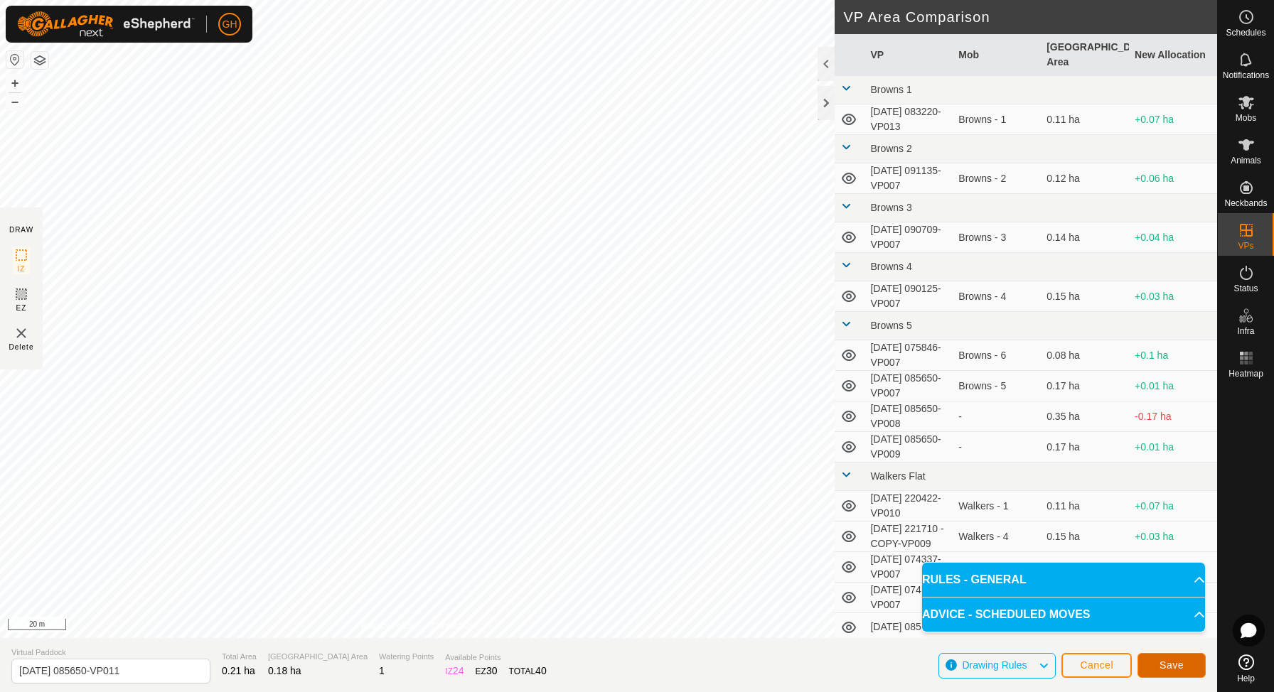
click at [1187, 663] on button "Save" at bounding box center [1172, 665] width 68 height 25
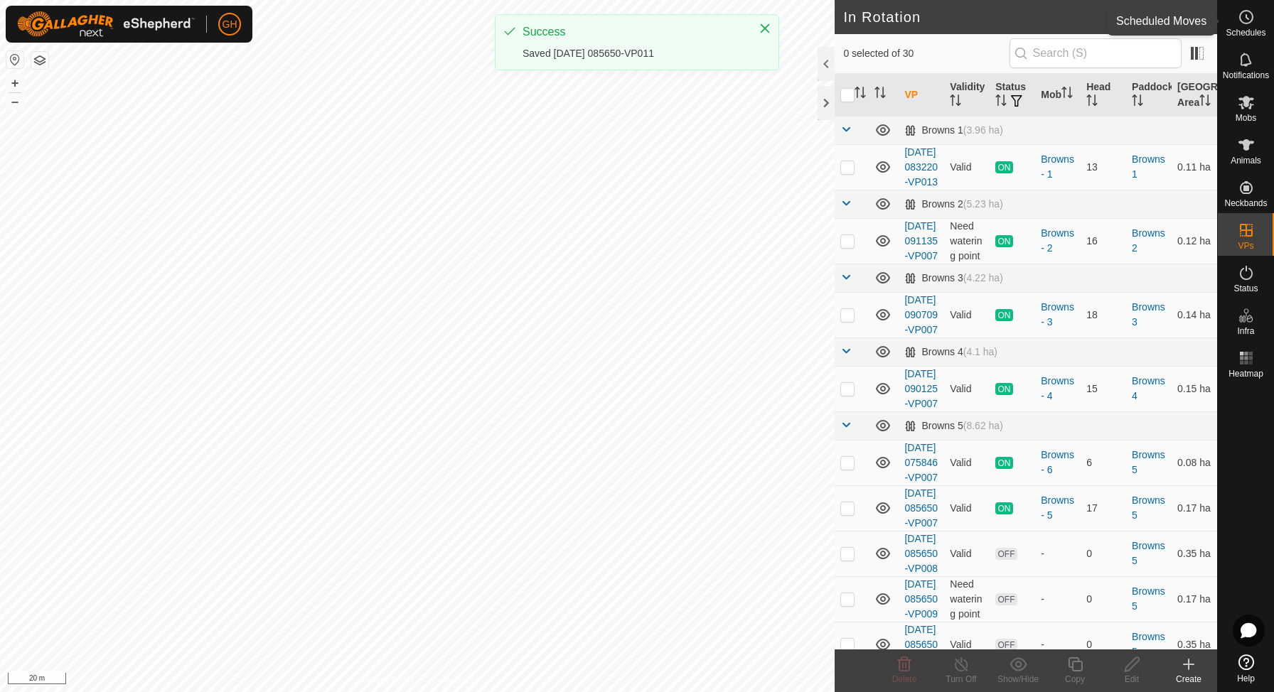
click at [1252, 20] on circle at bounding box center [1246, 17] width 13 height 13
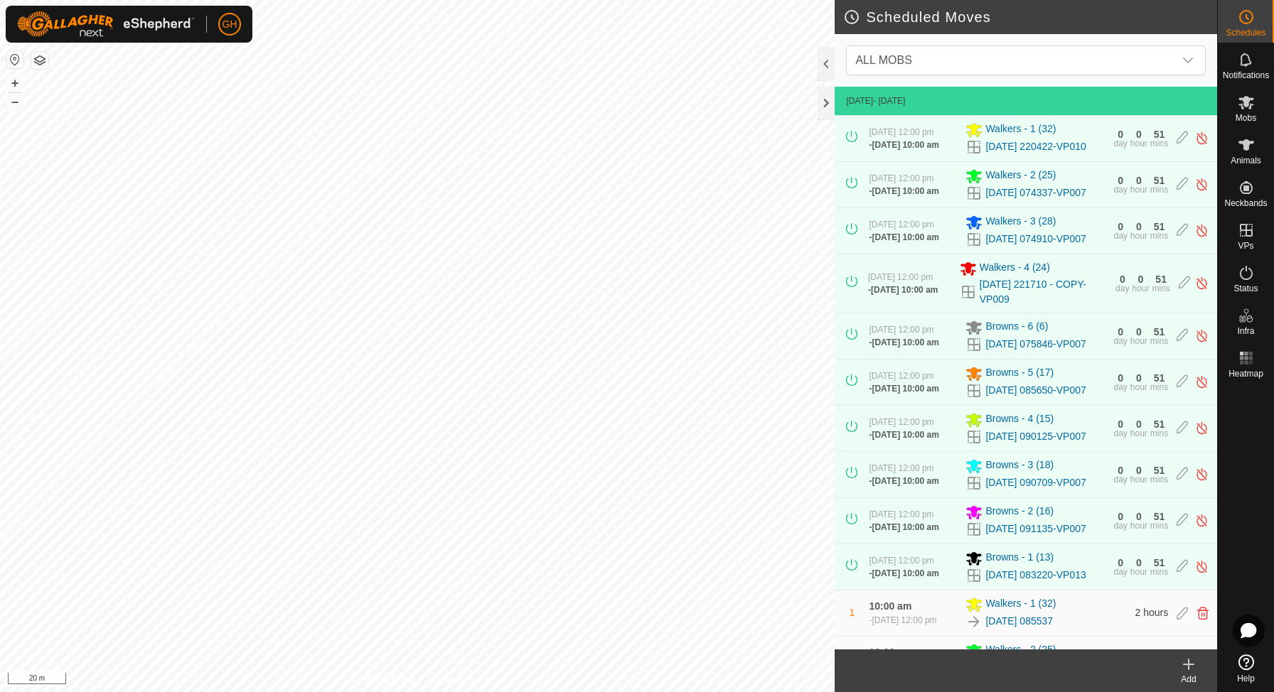
click at [1189, 666] on icon at bounding box center [1188, 664] width 17 height 17
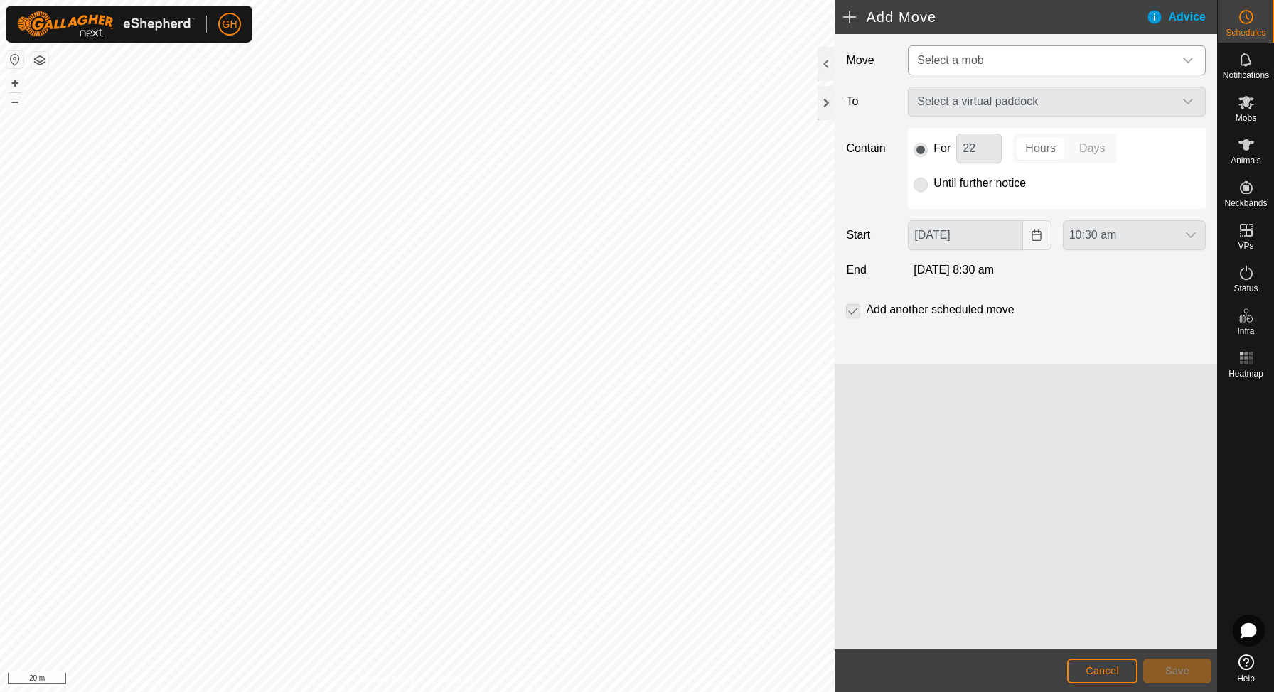
click at [1041, 58] on span "Select a mob" at bounding box center [1042, 60] width 262 height 28
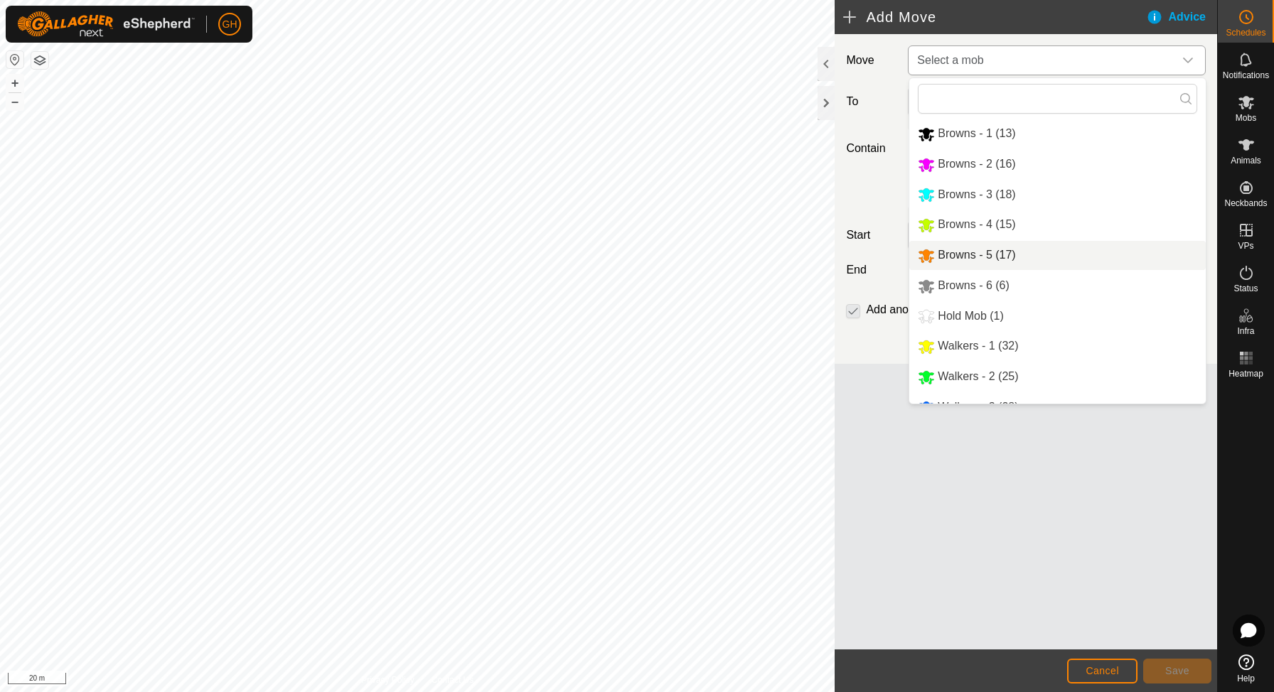
click at [980, 256] on li "Browns - 5 (17)" at bounding box center [1057, 255] width 296 height 29
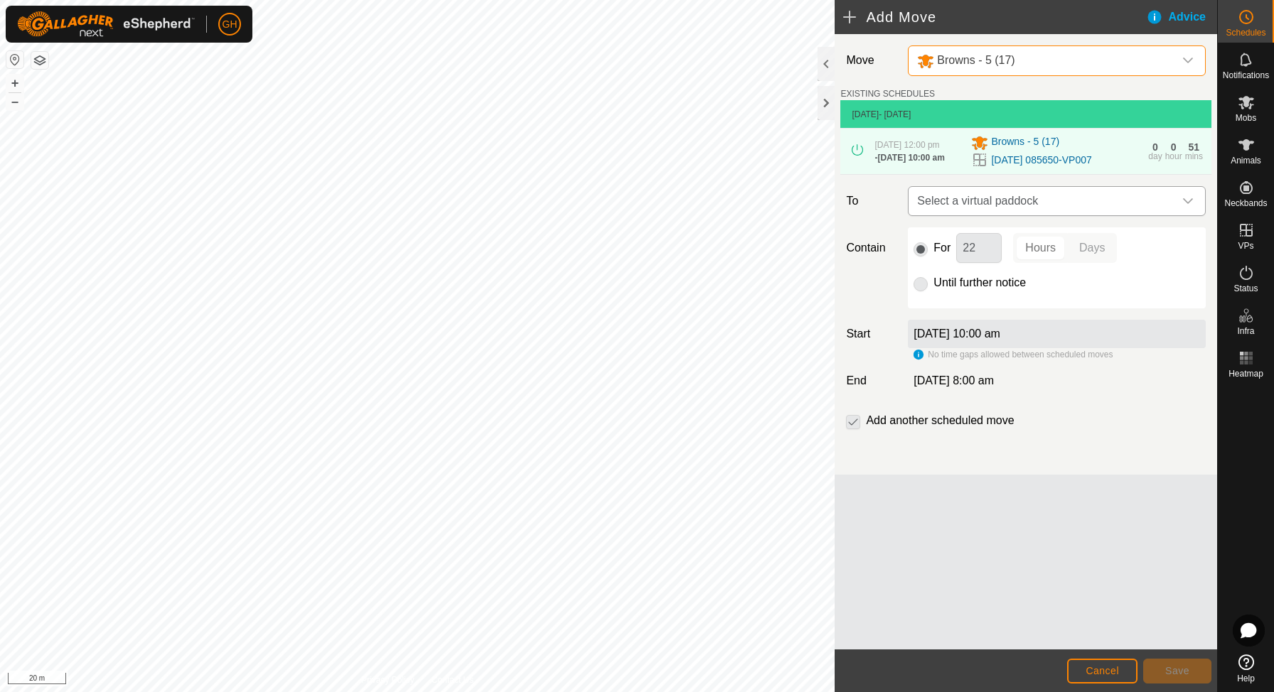
click at [1023, 215] on span "Select a virtual paddock" at bounding box center [1042, 201] width 262 height 28
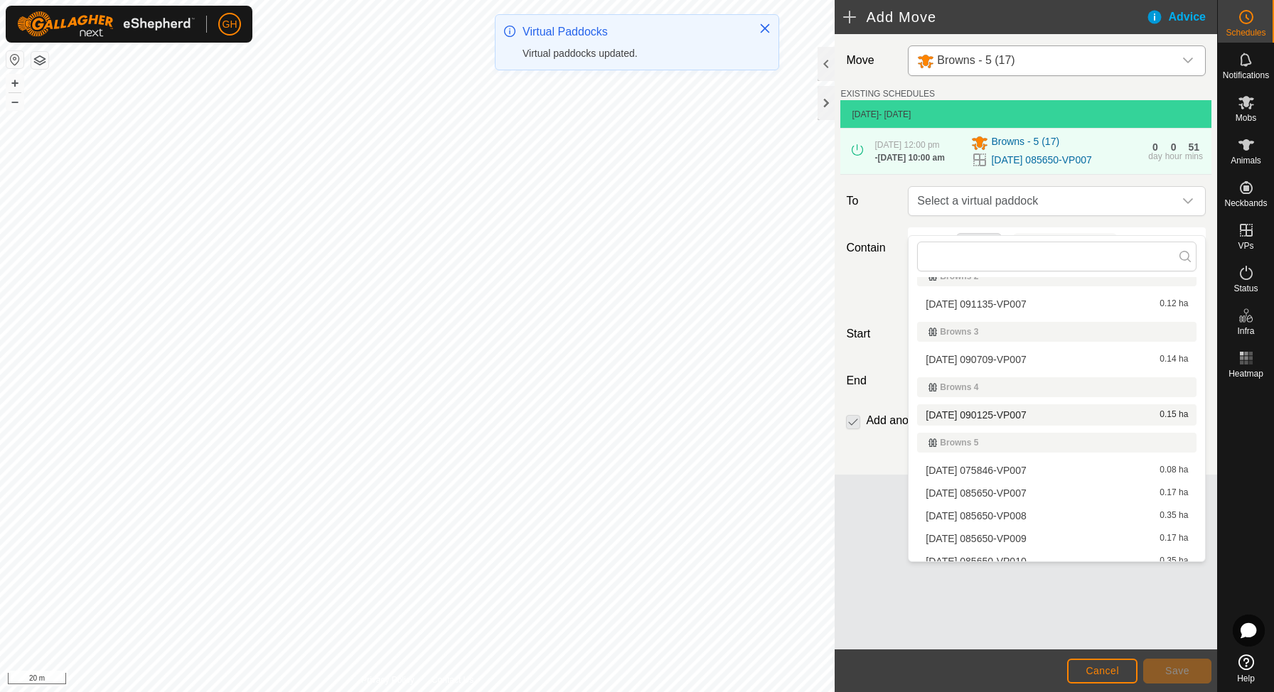
scroll to position [145, 0]
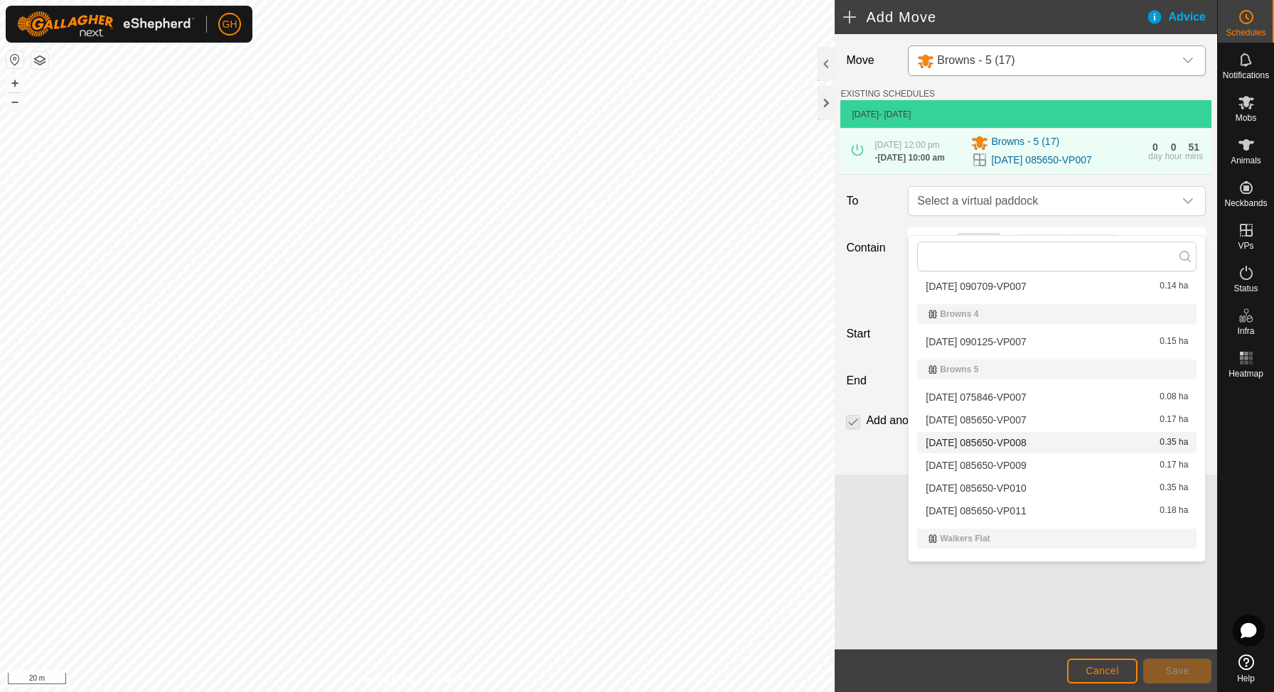
click at [1020, 442] on span "[DATE] 085650-VP008" at bounding box center [976, 443] width 100 height 10
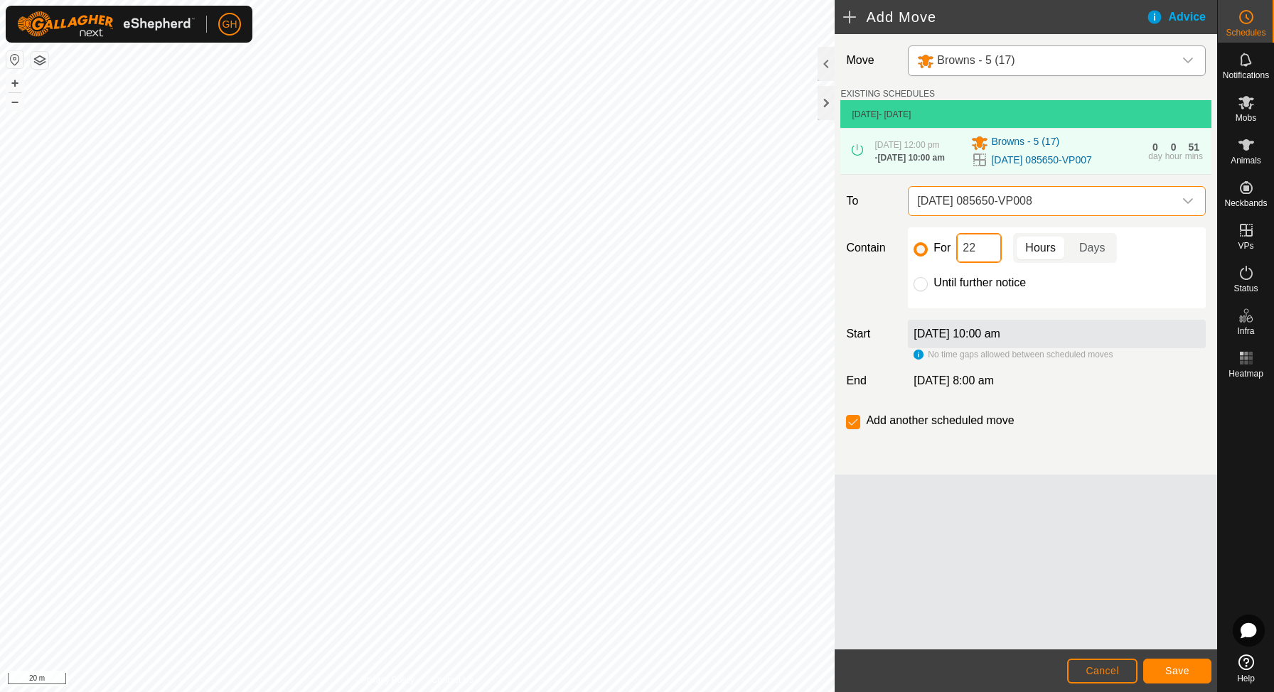
click at [990, 263] on input "22" at bounding box center [979, 248] width 46 height 30
click at [1174, 675] on span "Save" at bounding box center [1177, 670] width 24 height 11
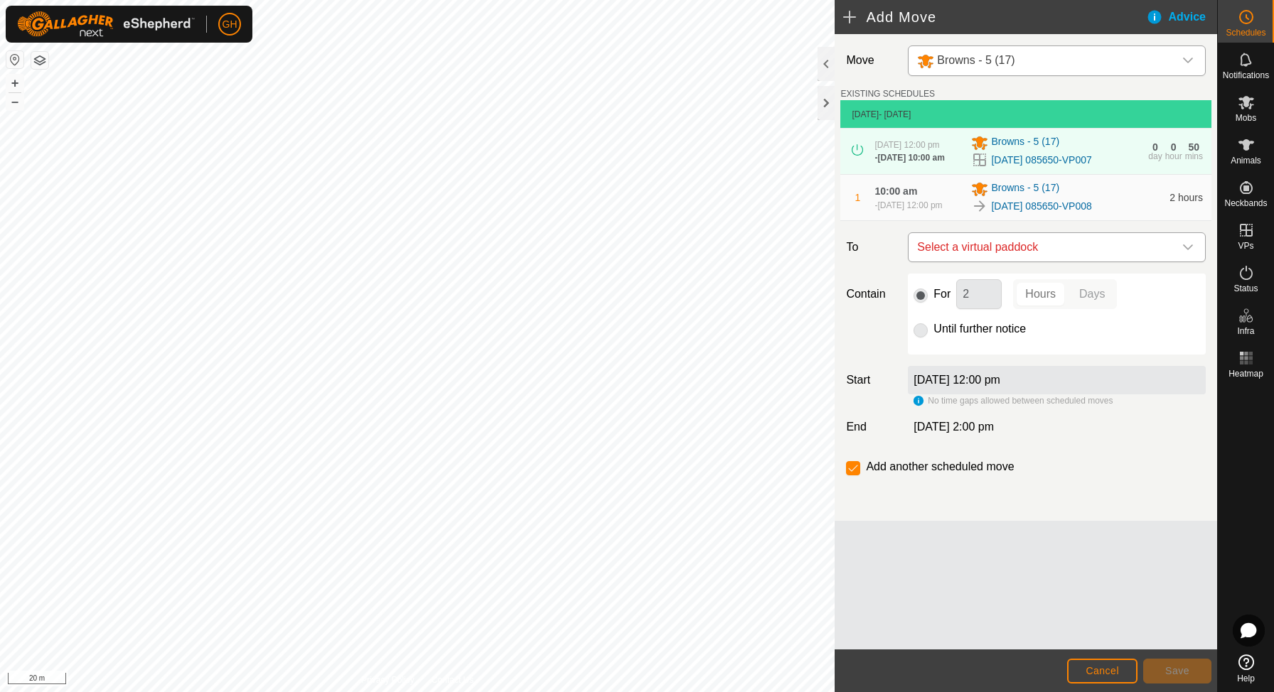
click at [1044, 262] on span "Select a virtual paddock" at bounding box center [1042, 247] width 262 height 28
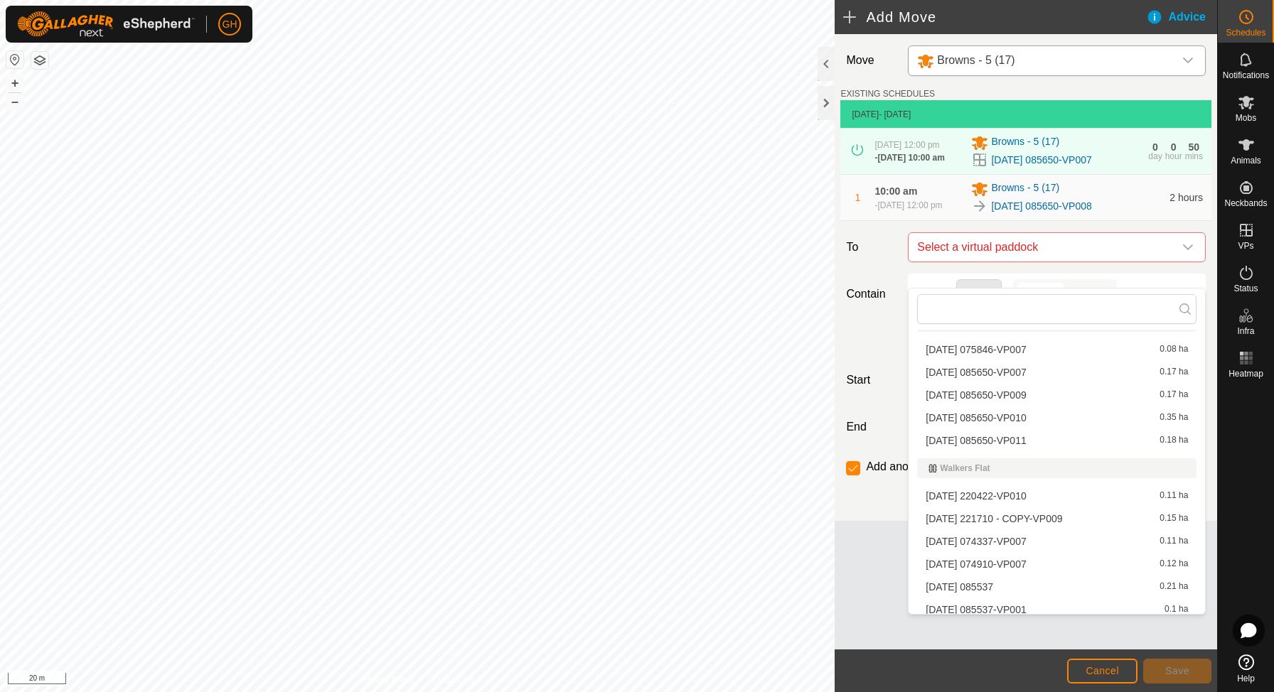
scroll to position [270, 0]
click at [1024, 370] on span "[DATE] 085650-VP009" at bounding box center [976, 370] width 100 height 10
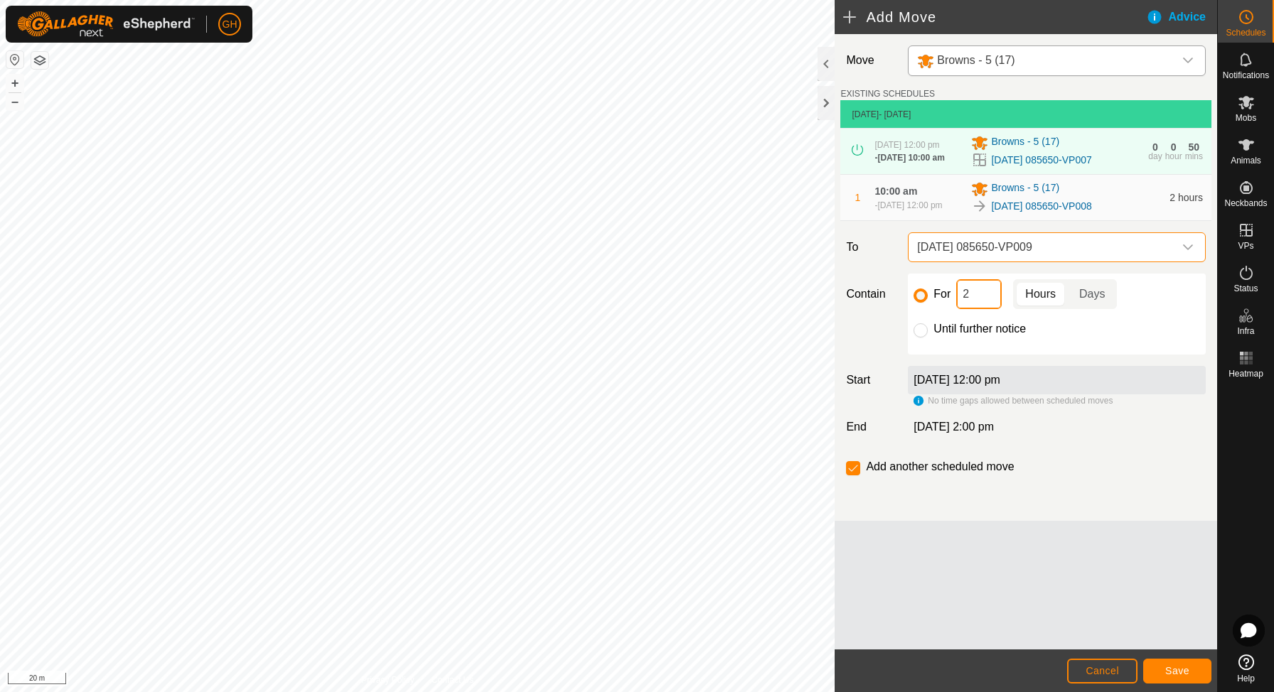
click at [978, 309] on input "2" at bounding box center [979, 294] width 46 height 30
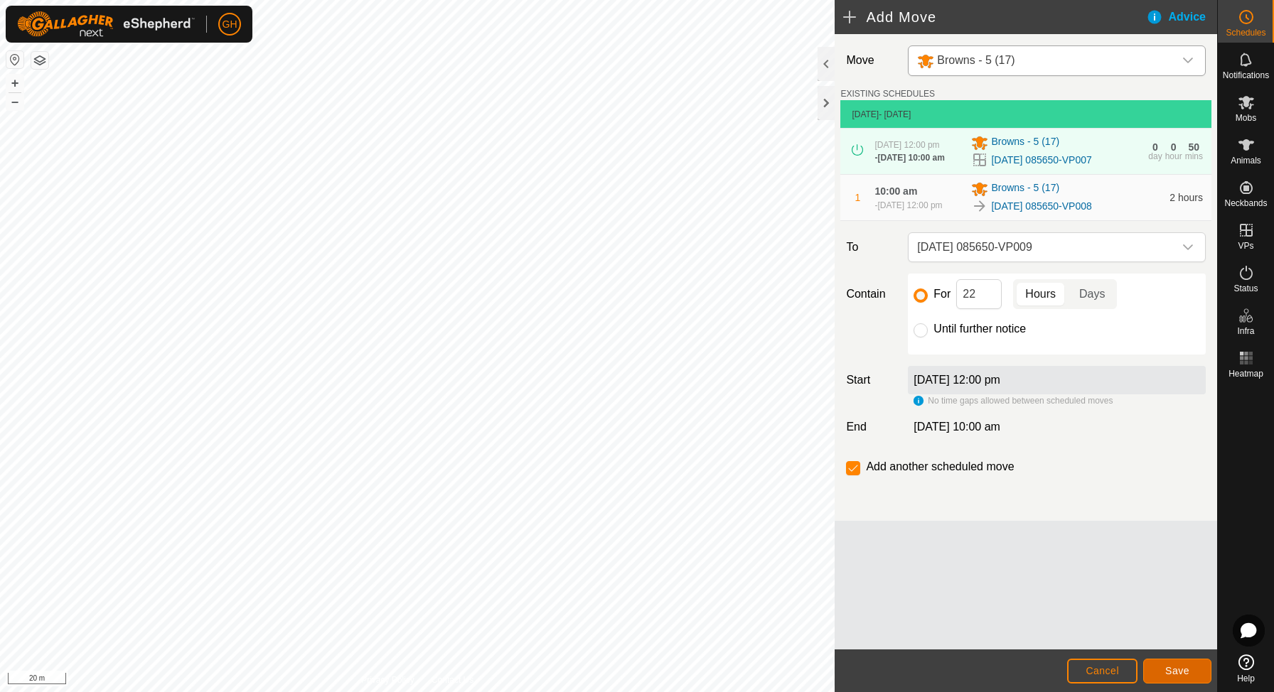
click at [1166, 663] on button "Save" at bounding box center [1177, 671] width 68 height 25
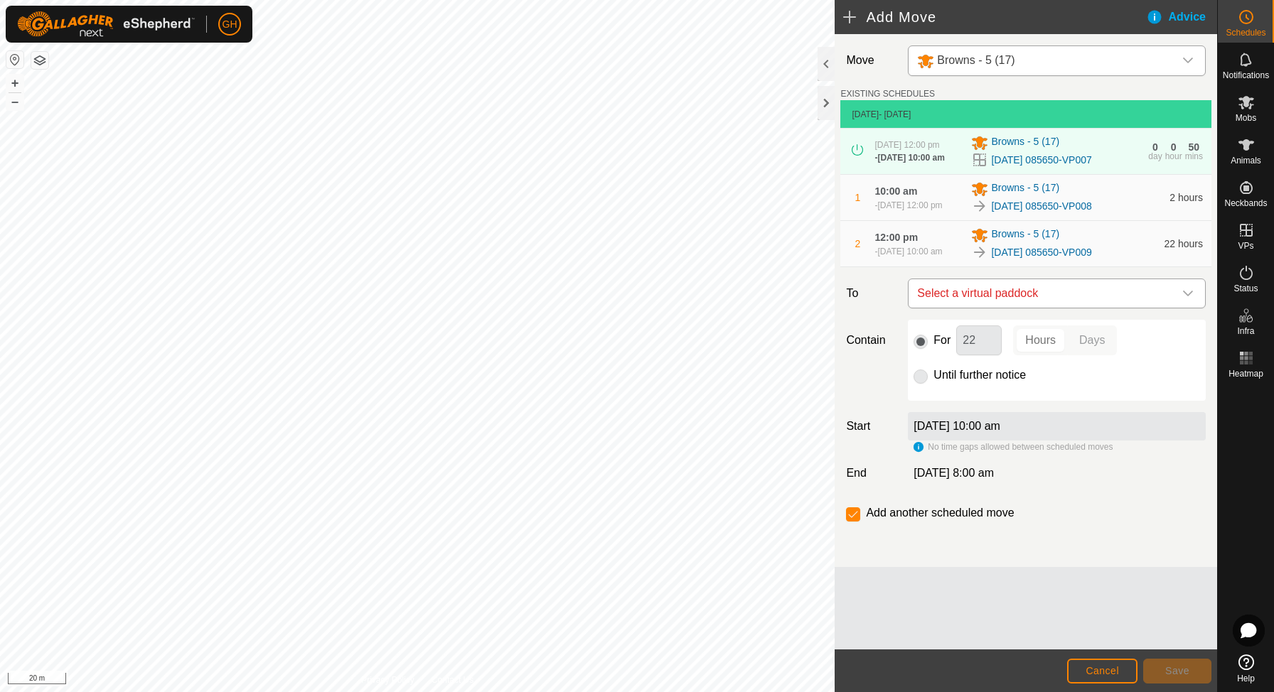
click at [1030, 308] on span "Select a virtual paddock" at bounding box center [1042, 293] width 262 height 28
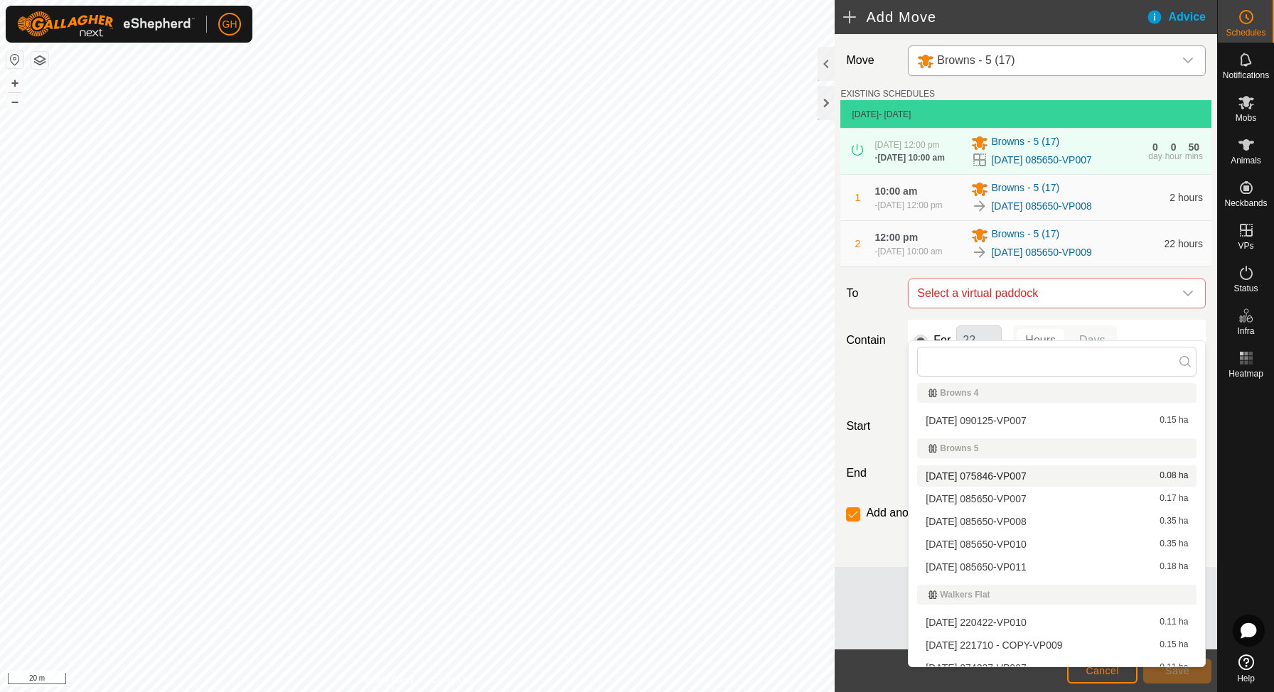
scroll to position [174, 0]
click at [1026, 540] on span "[DATE] 085650-VP010" at bounding box center [976, 542] width 100 height 10
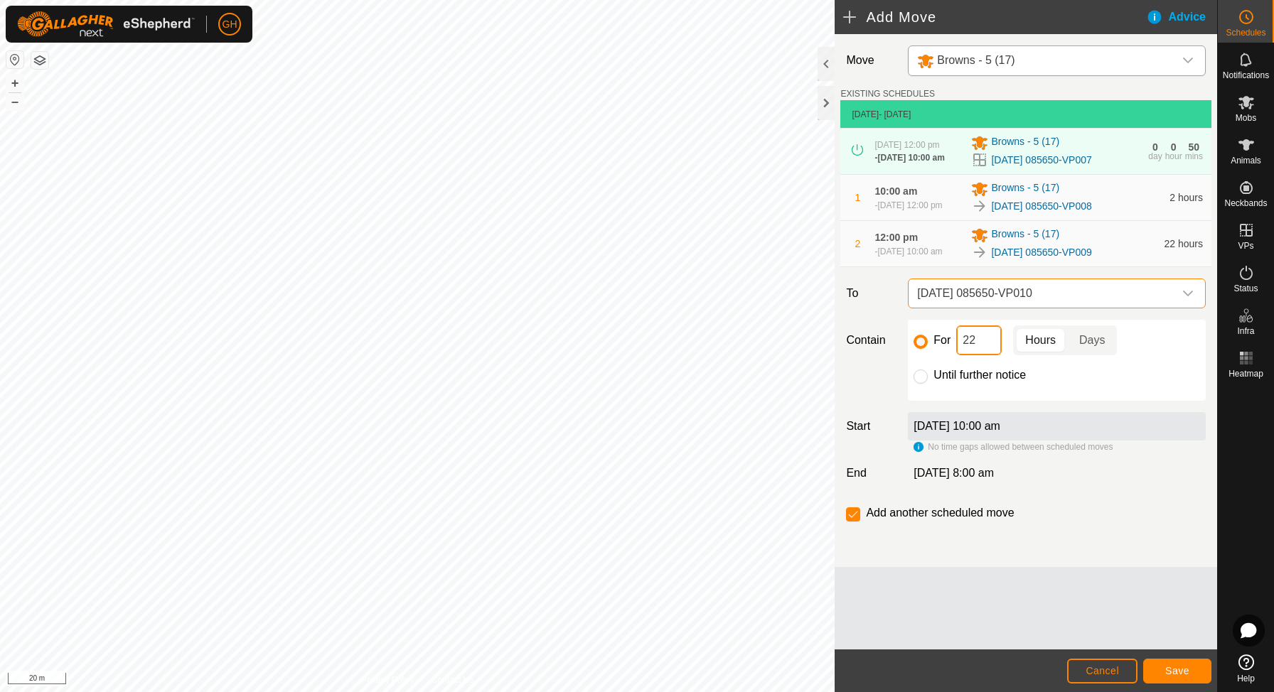
click at [985, 355] on input "22" at bounding box center [979, 341] width 46 height 30
click at [1182, 665] on span "Save" at bounding box center [1177, 670] width 24 height 11
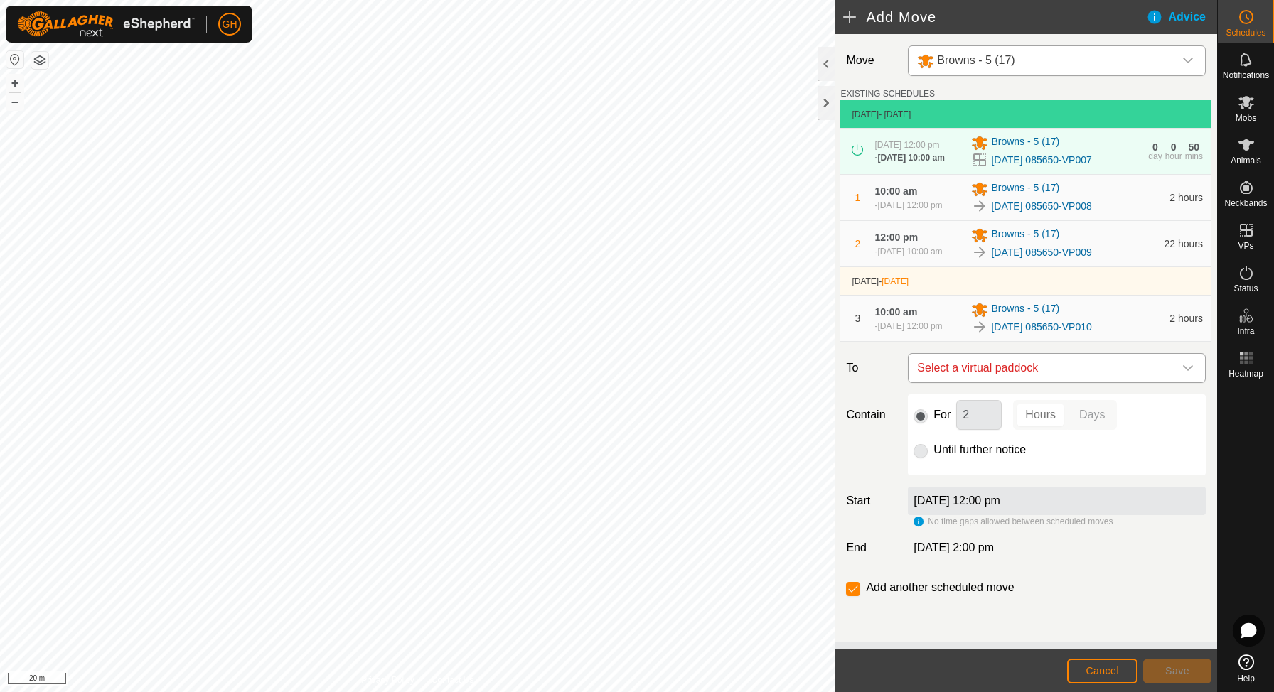
click at [1017, 382] on span "Select a virtual paddock" at bounding box center [1042, 368] width 262 height 28
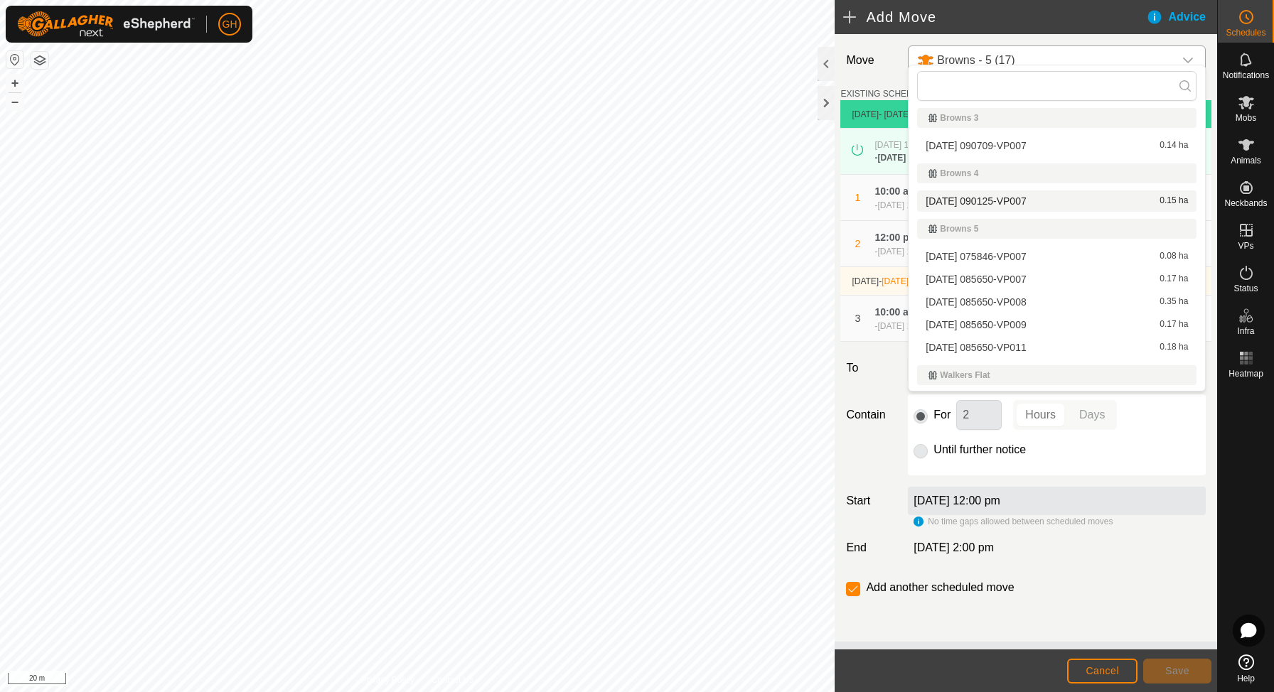
scroll to position [132, 0]
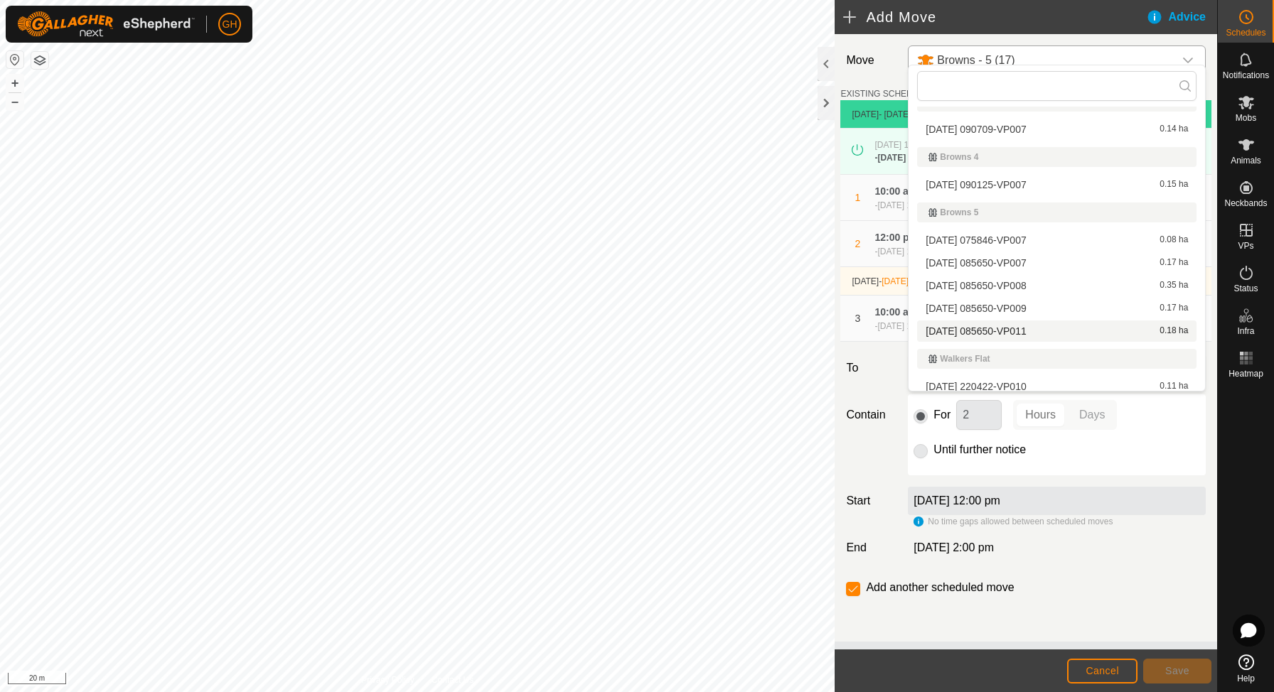
click at [1026, 326] on span "[DATE] 085650-VP011" at bounding box center [976, 331] width 100 height 10
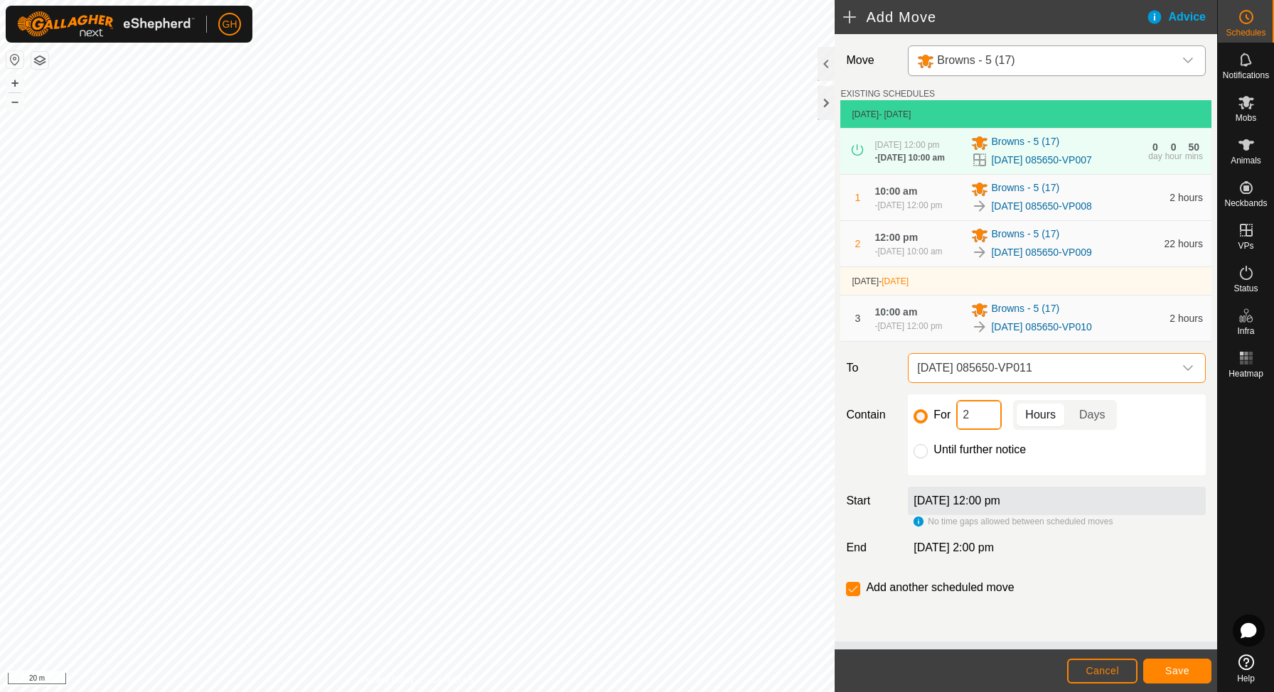
click at [980, 430] on input "2" at bounding box center [979, 415] width 46 height 30
type input "22"
click at [850, 596] on input "checkbox" at bounding box center [853, 589] width 14 height 14
checkbox input "false"
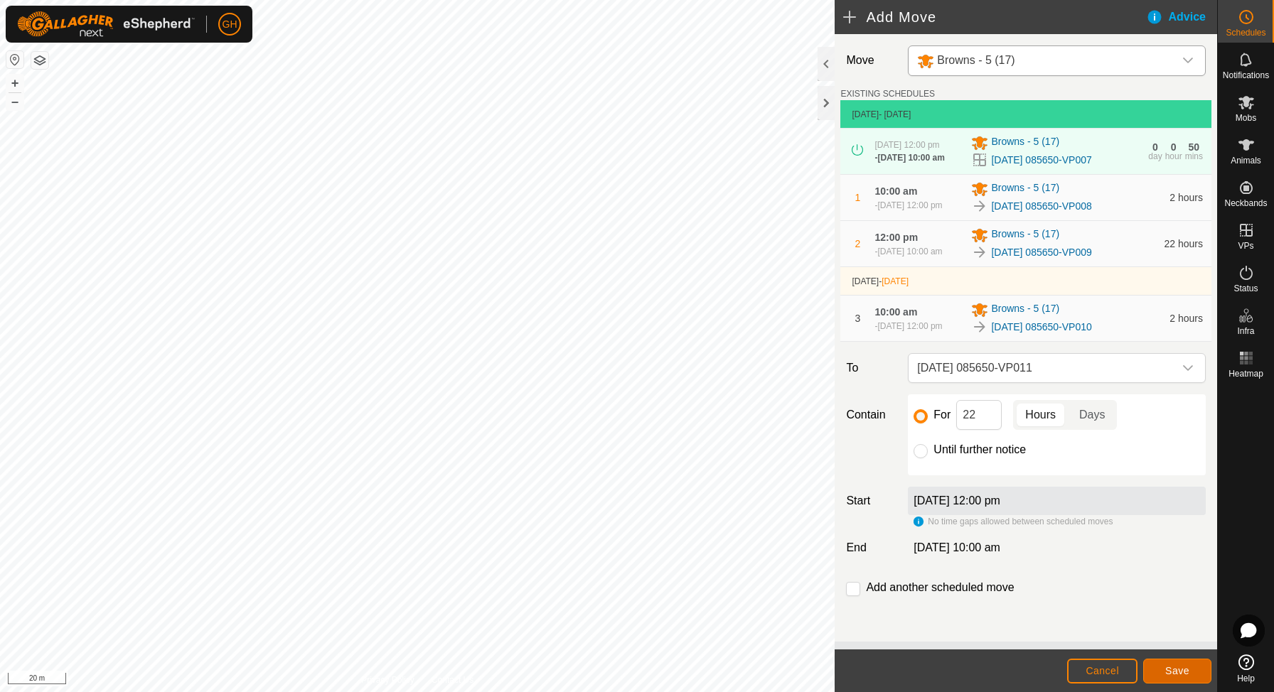
click at [1184, 678] on button "Save" at bounding box center [1177, 671] width 68 height 25
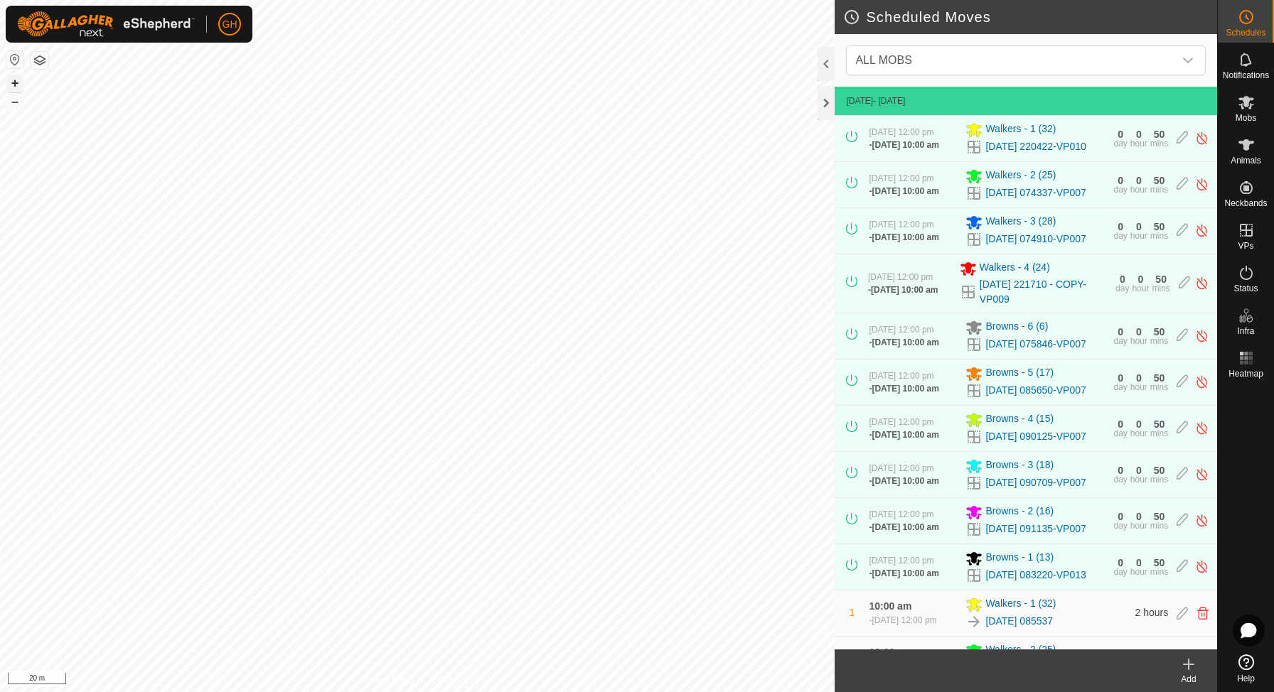
click at [15, 83] on button "+" at bounding box center [14, 83] width 17 height 17
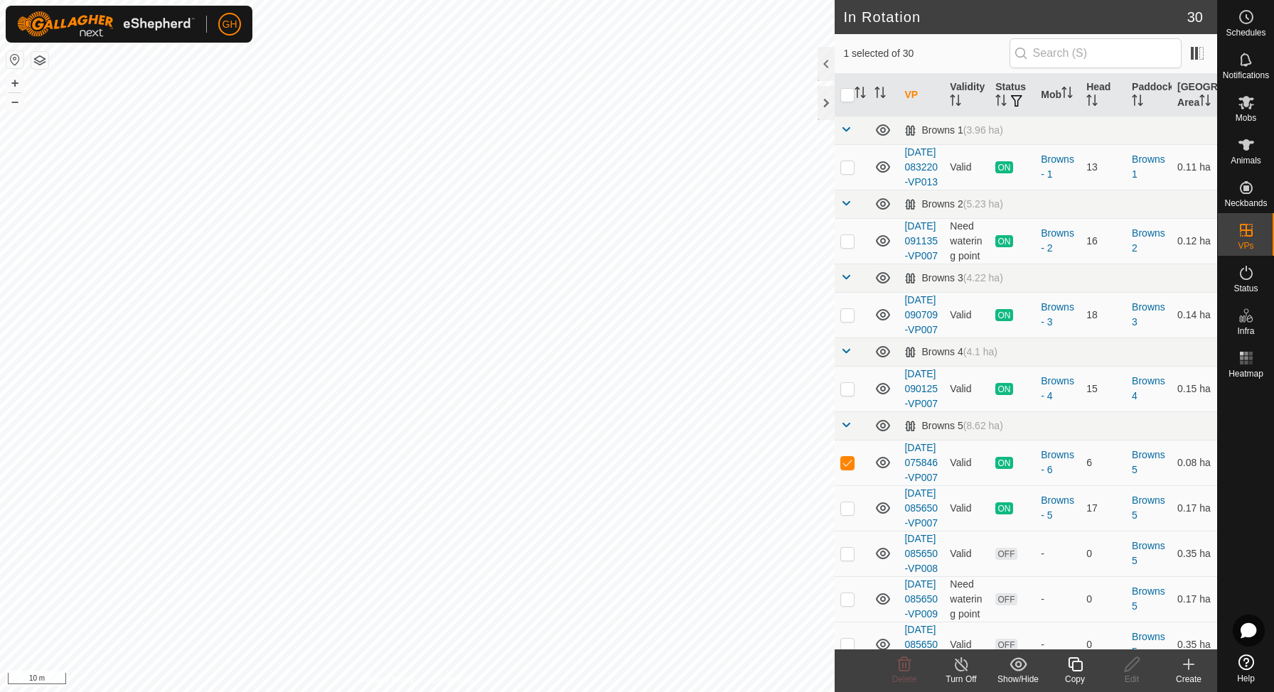
click at [1184, 662] on icon at bounding box center [1188, 664] width 17 height 17
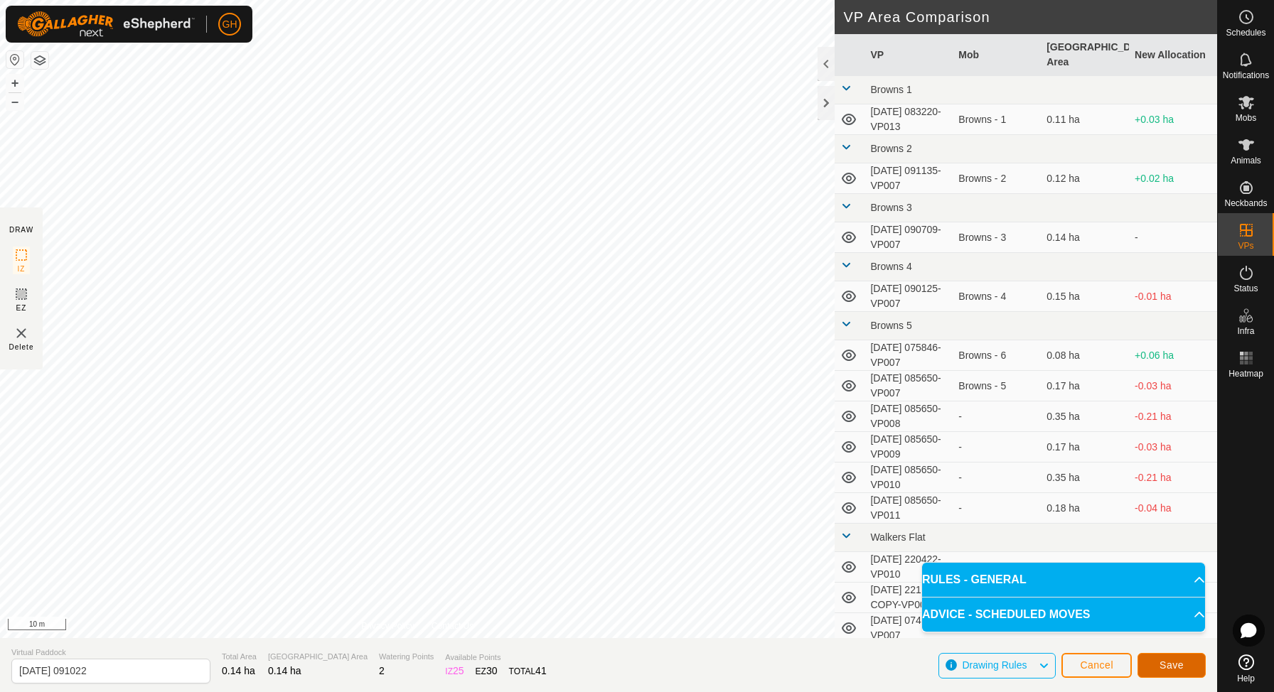
click at [1160, 673] on button "Save" at bounding box center [1172, 665] width 68 height 25
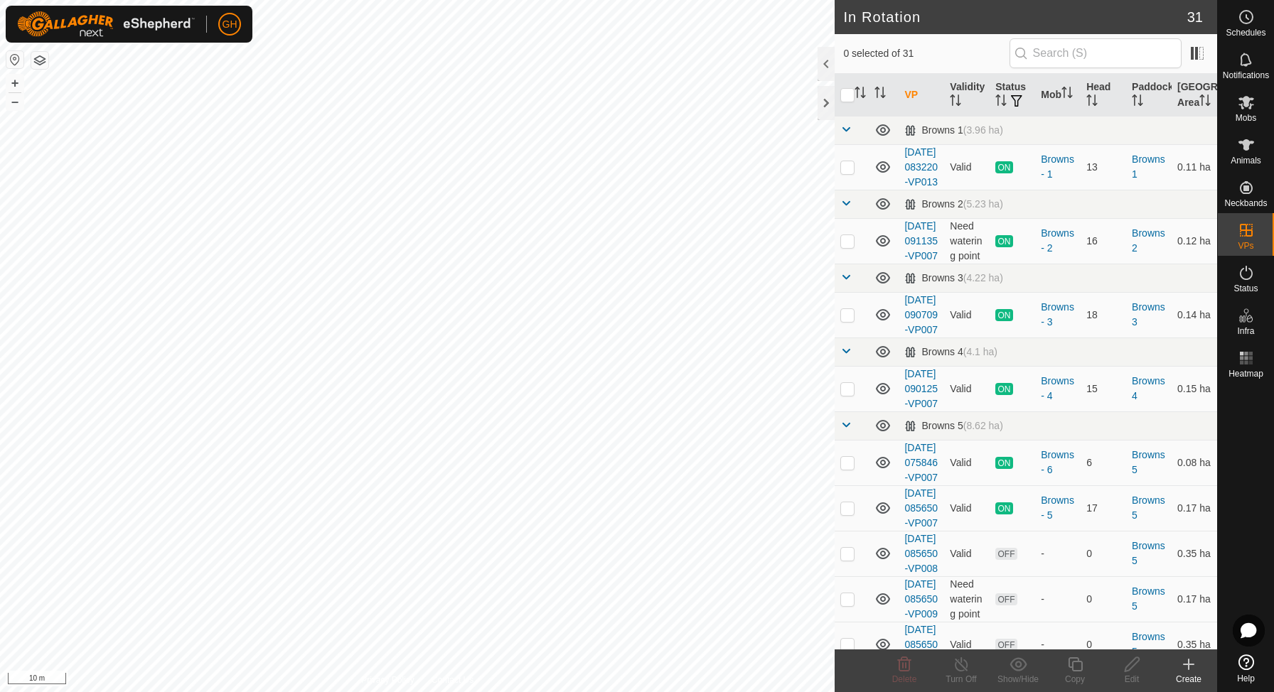
checkbox input "true"
click at [1067, 665] on icon at bounding box center [1075, 664] width 18 height 17
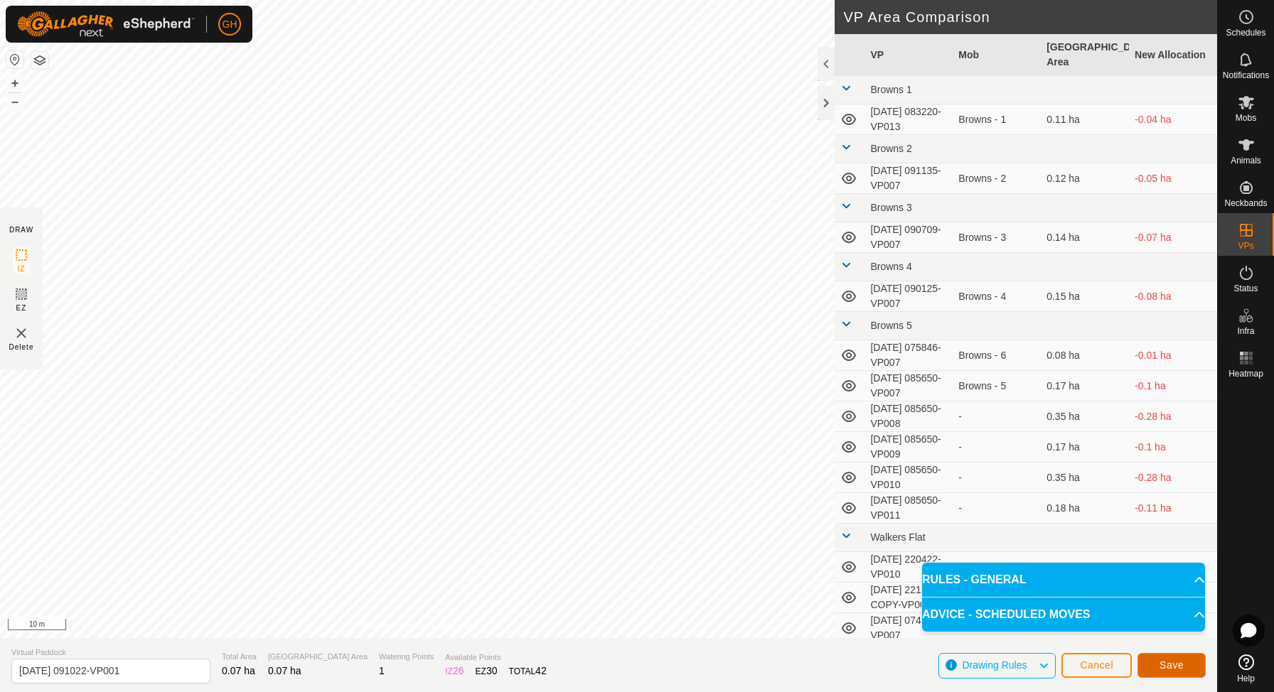
click at [1192, 661] on button "Save" at bounding box center [1172, 665] width 68 height 25
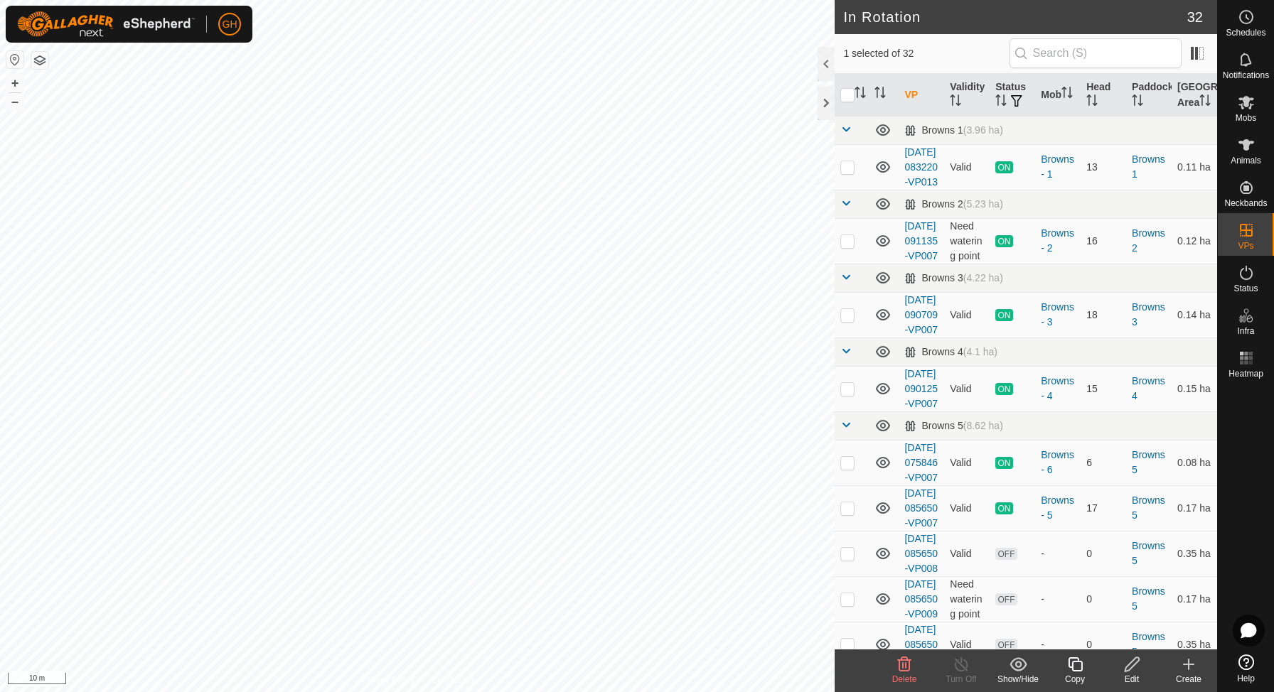
checkbox input "true"
click at [1076, 669] on icon at bounding box center [1075, 664] width 18 height 17
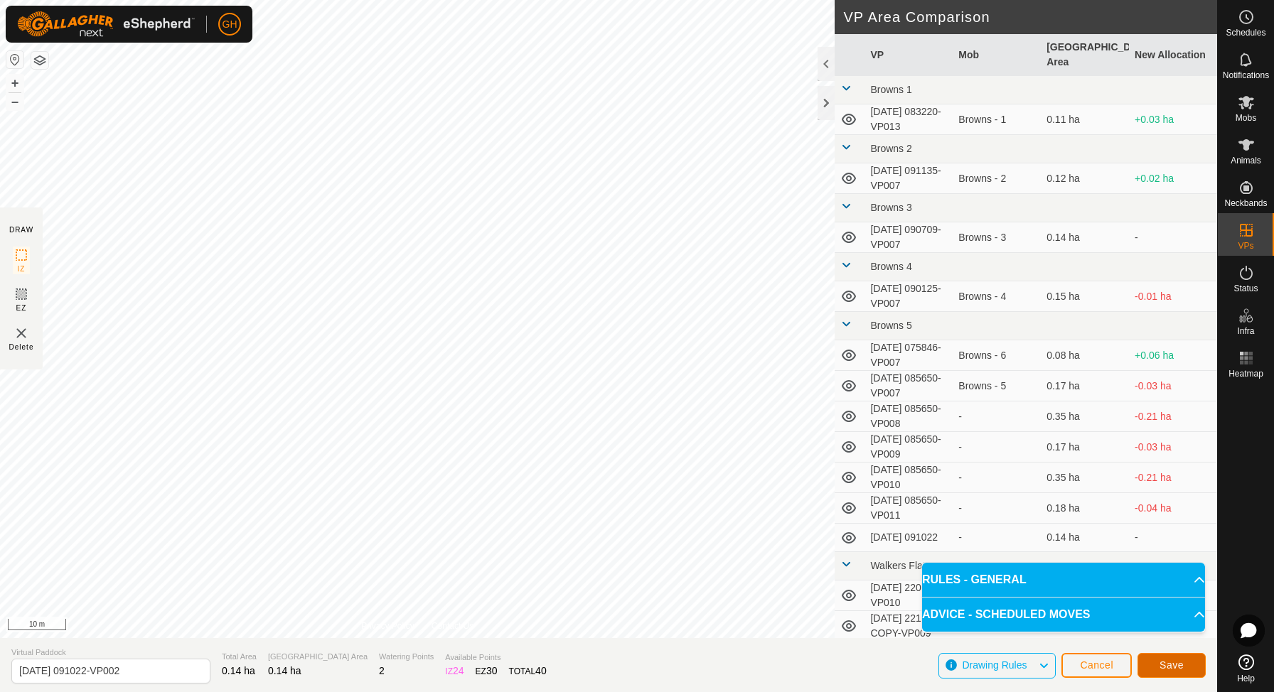
click at [1160, 663] on span "Save" at bounding box center [1172, 665] width 24 height 11
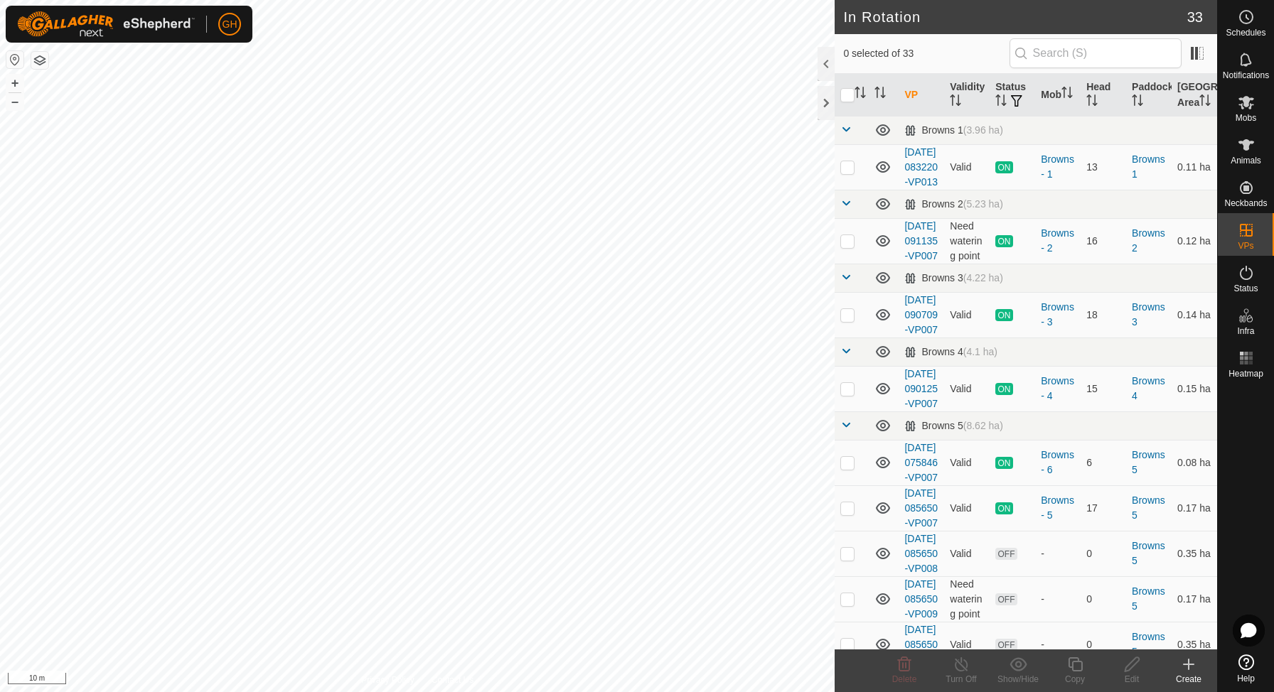
checkbox input "true"
click at [1074, 663] on icon at bounding box center [1075, 664] width 18 height 17
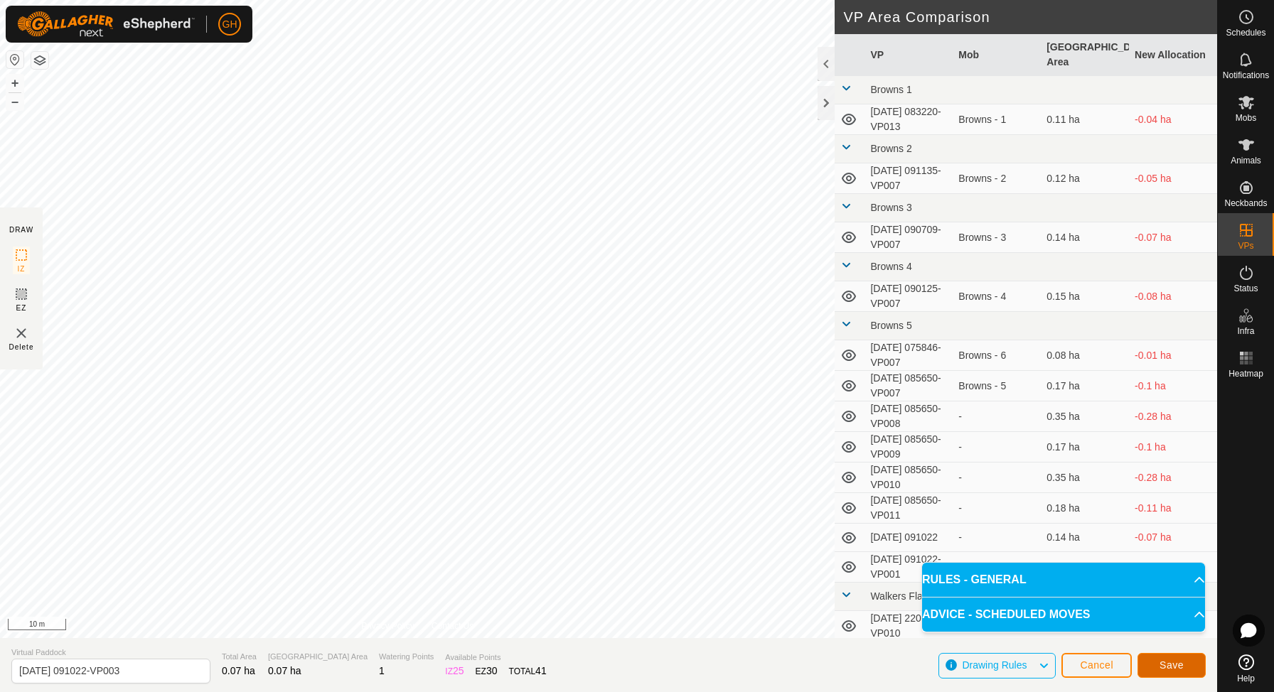
click at [1163, 661] on span "Save" at bounding box center [1172, 665] width 24 height 11
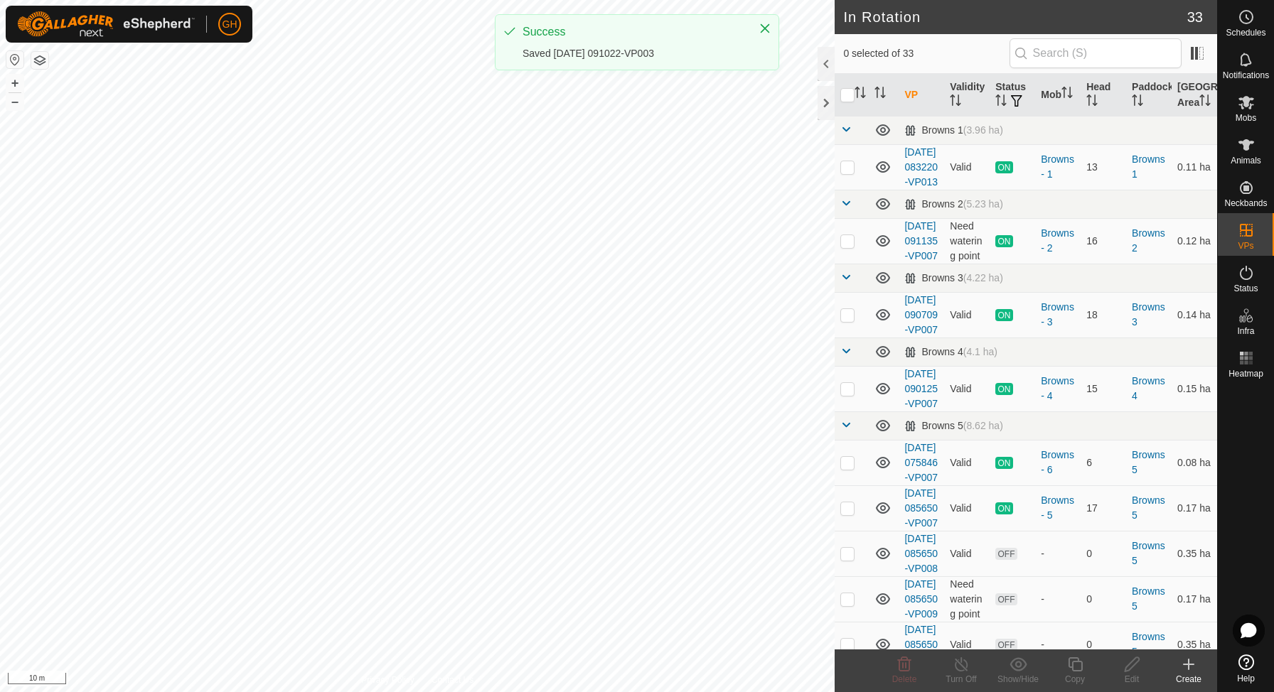
click at [1248, 25] on icon at bounding box center [1246, 17] width 17 height 17
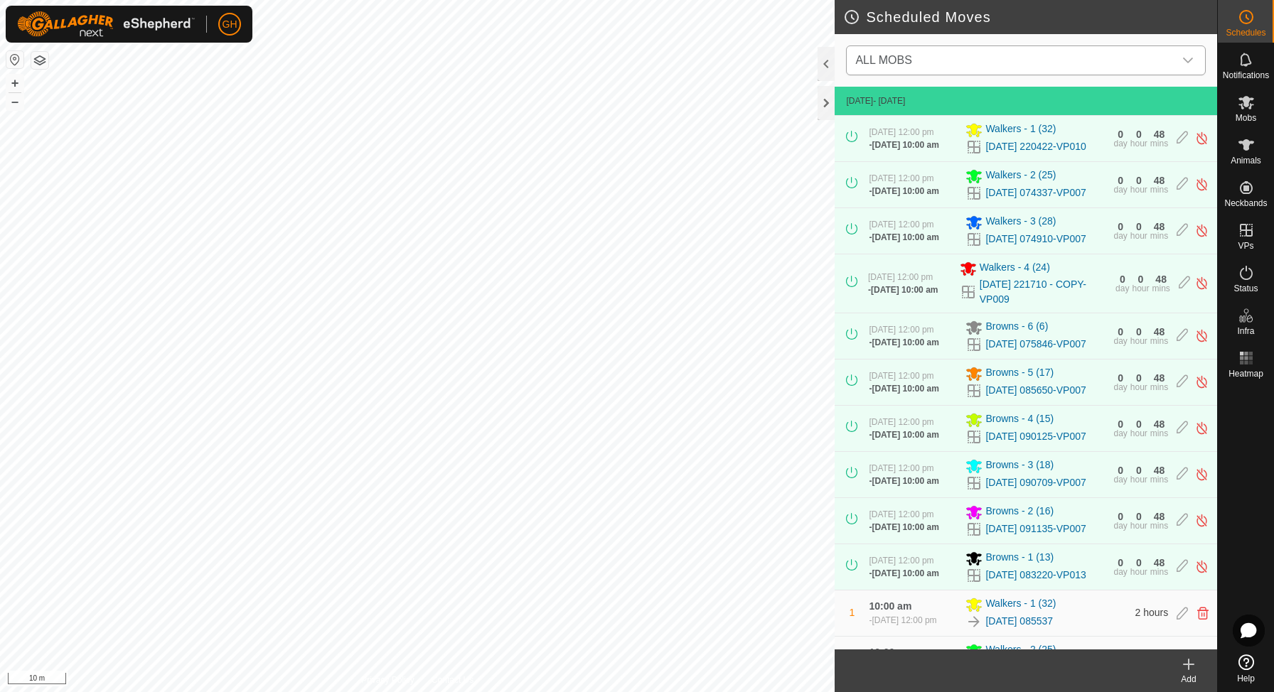
click at [1103, 66] on span "ALL MOBS" at bounding box center [1012, 60] width 324 height 28
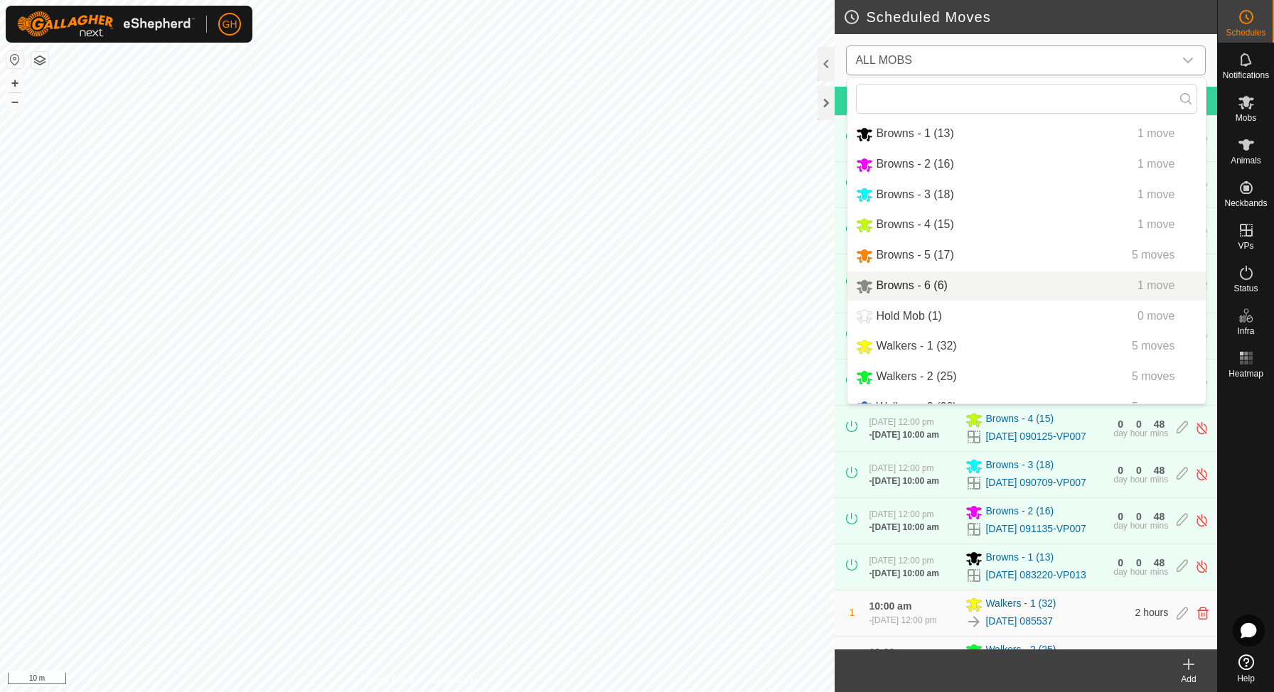
click at [965, 284] on div "Browns - 6 (6) 1 move" at bounding box center [1026, 286] width 341 height 18
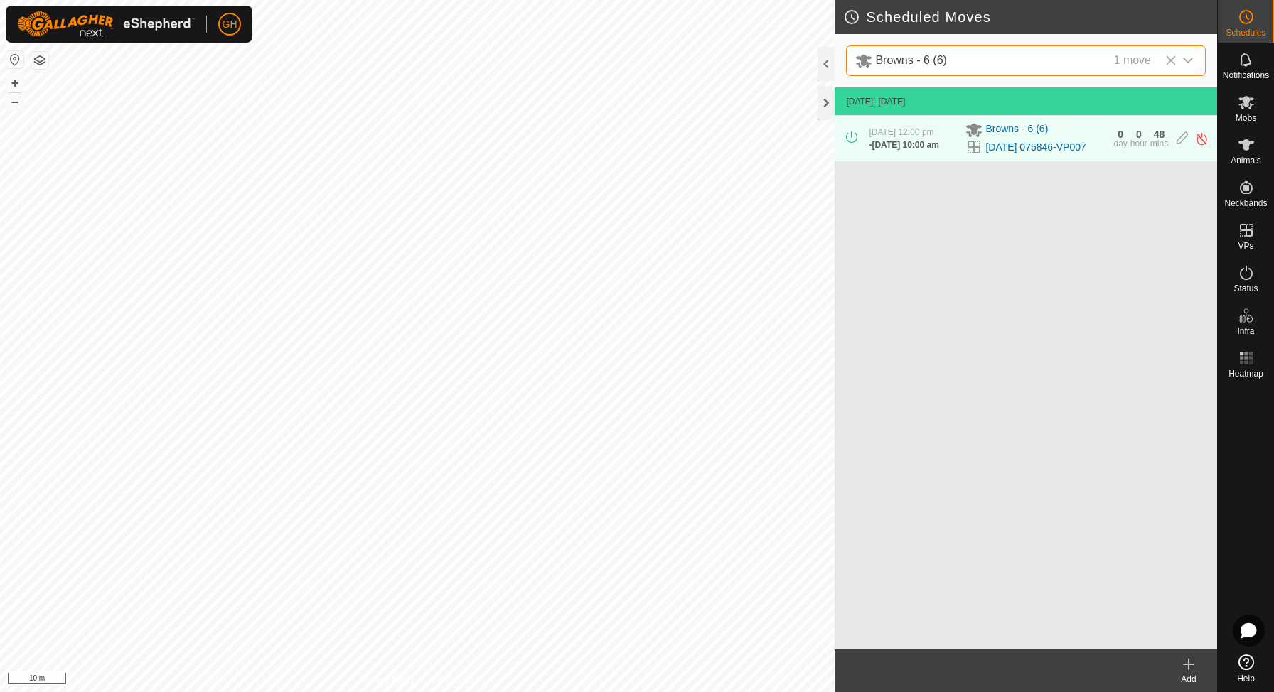
click at [1190, 659] on icon at bounding box center [1188, 664] width 17 height 17
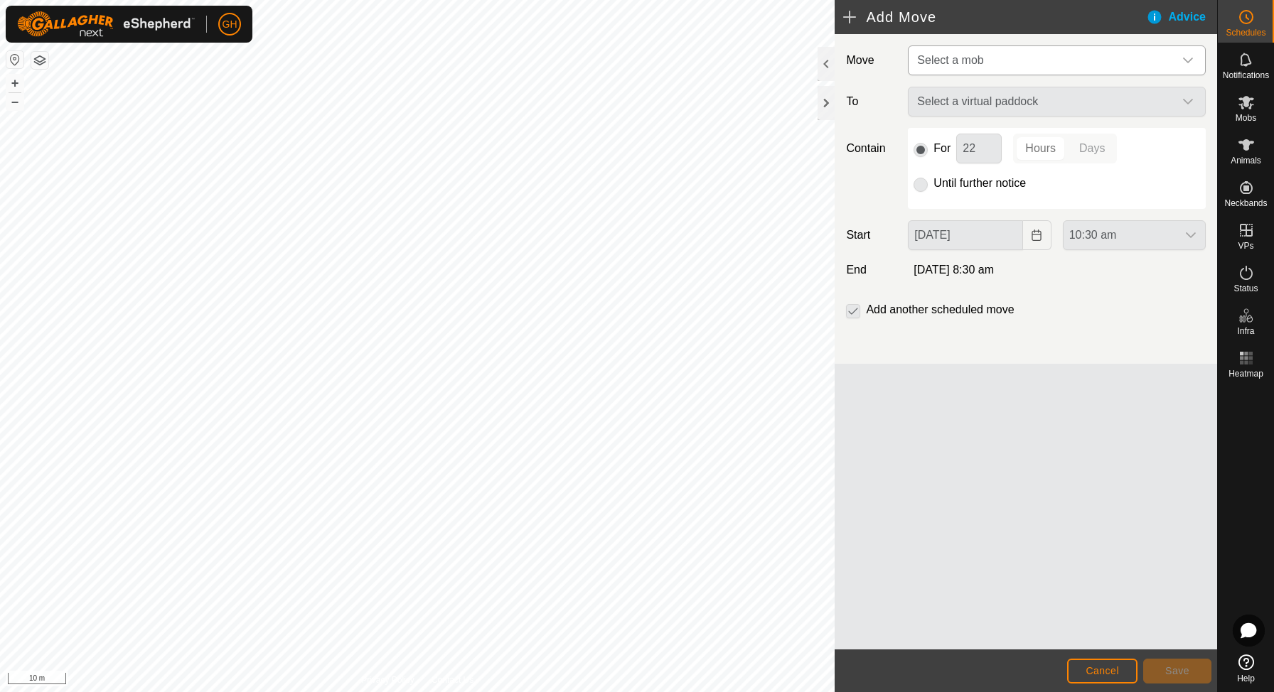
click at [1073, 47] on span "Select a mob" at bounding box center [1042, 60] width 262 height 28
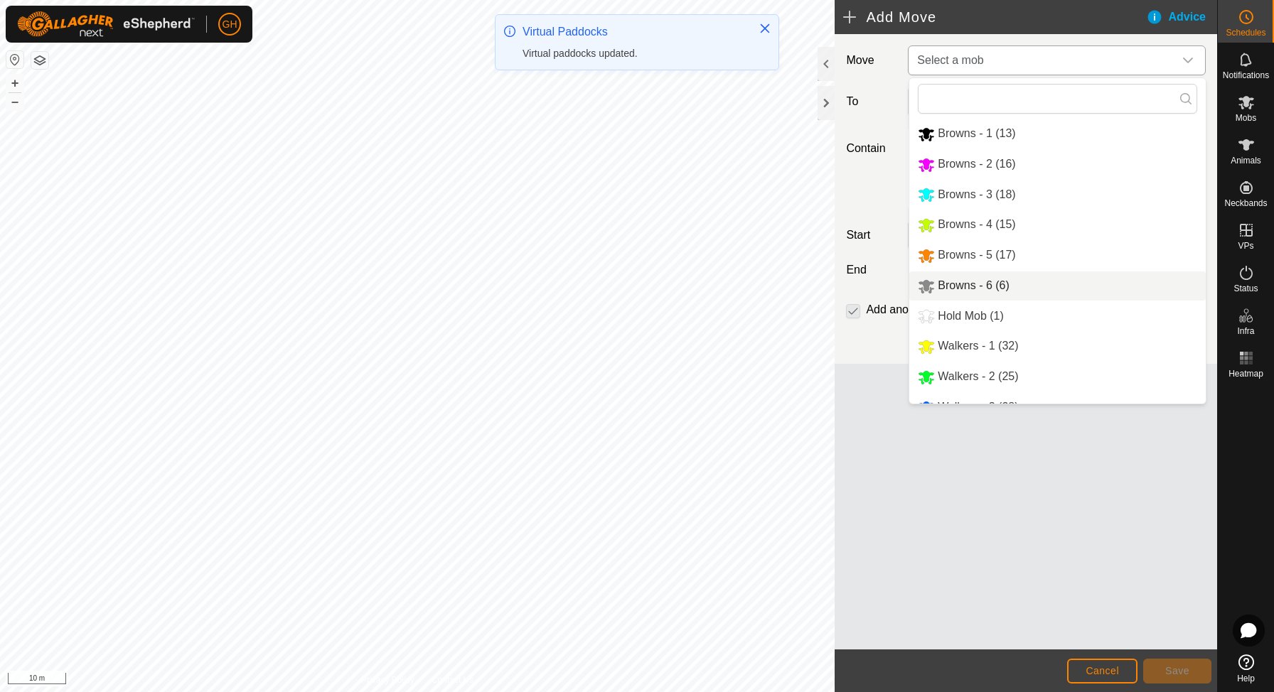
click at [988, 287] on span "Browns - 6 (6)" at bounding box center [973, 285] width 71 height 12
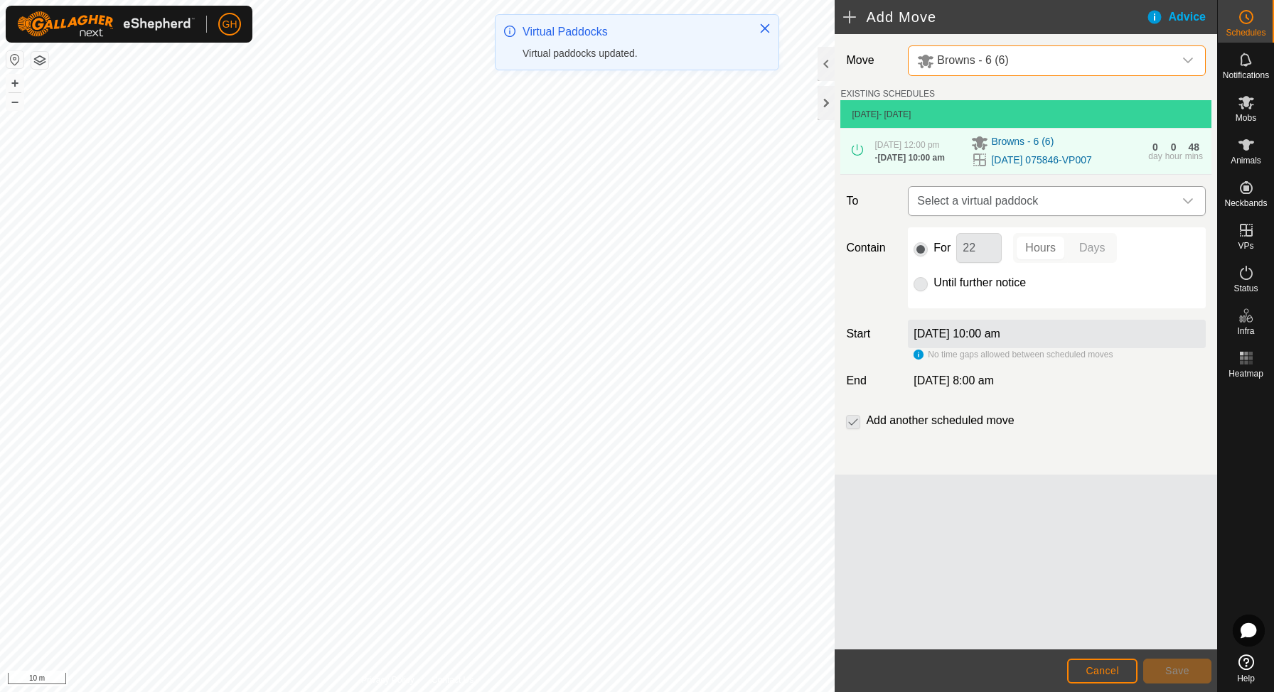
click at [1015, 215] on span "Select a virtual paddock" at bounding box center [1042, 201] width 262 height 28
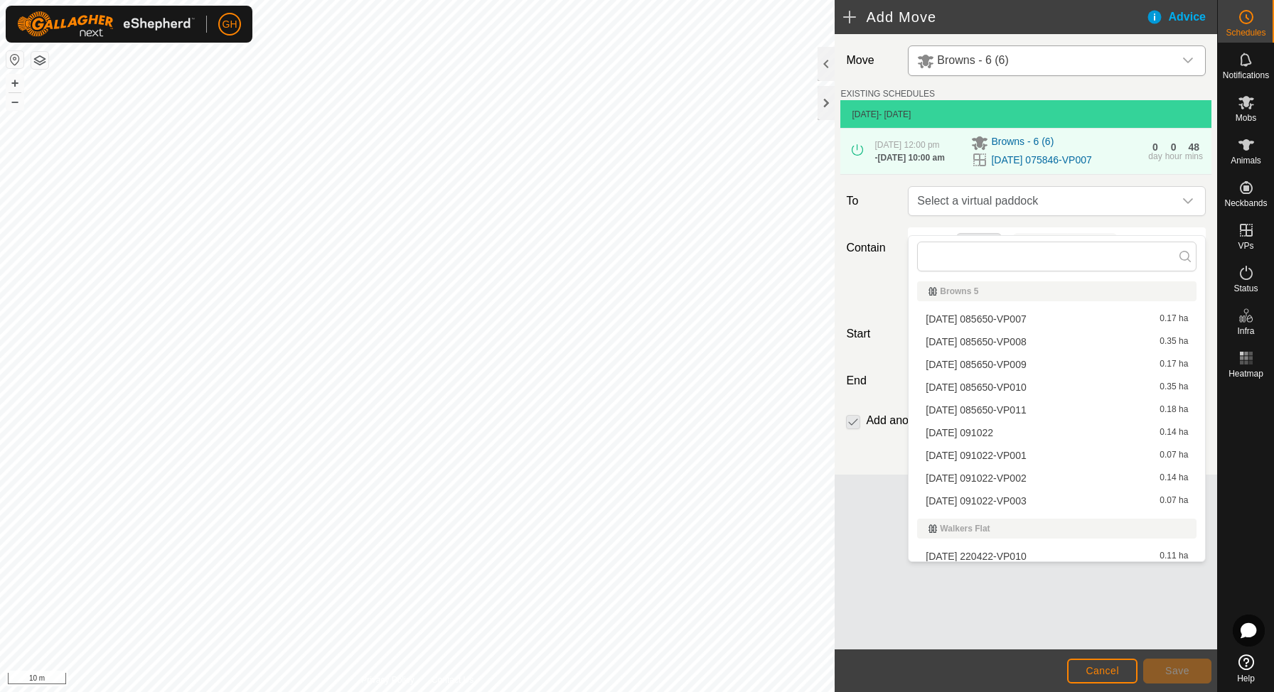
scroll to position [232, 0]
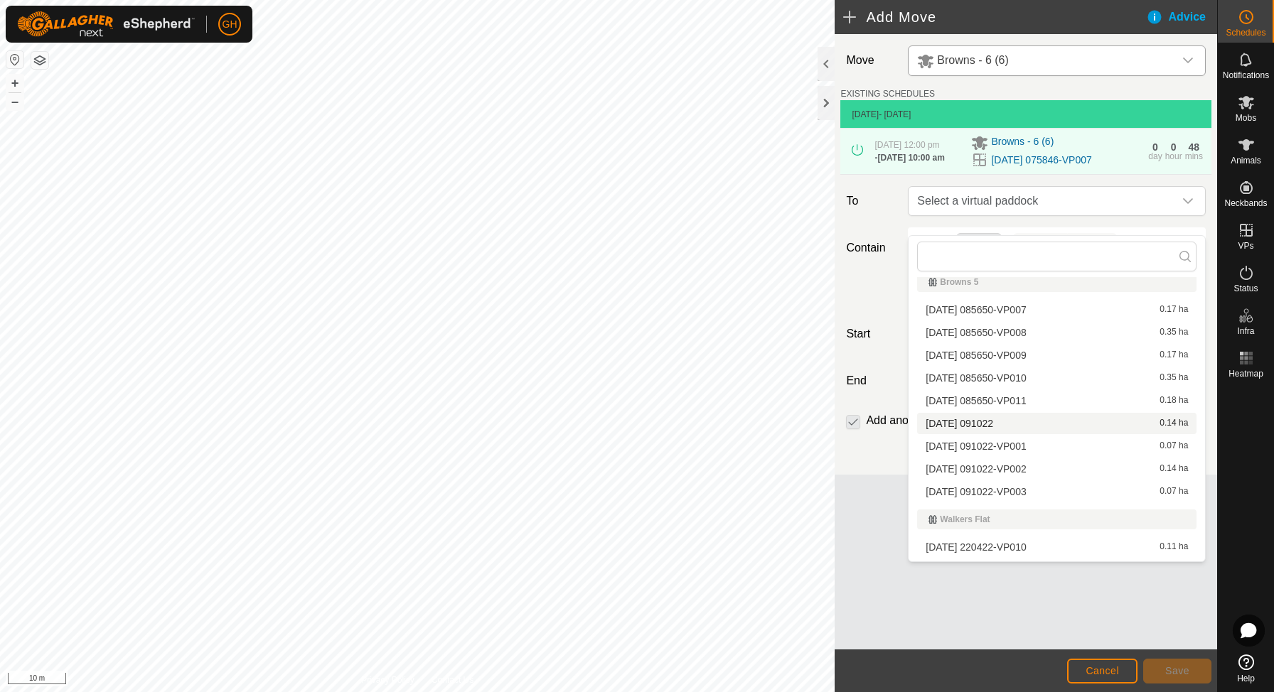
click at [993, 422] on span "[DATE] 091022" at bounding box center [960, 424] width 68 height 10
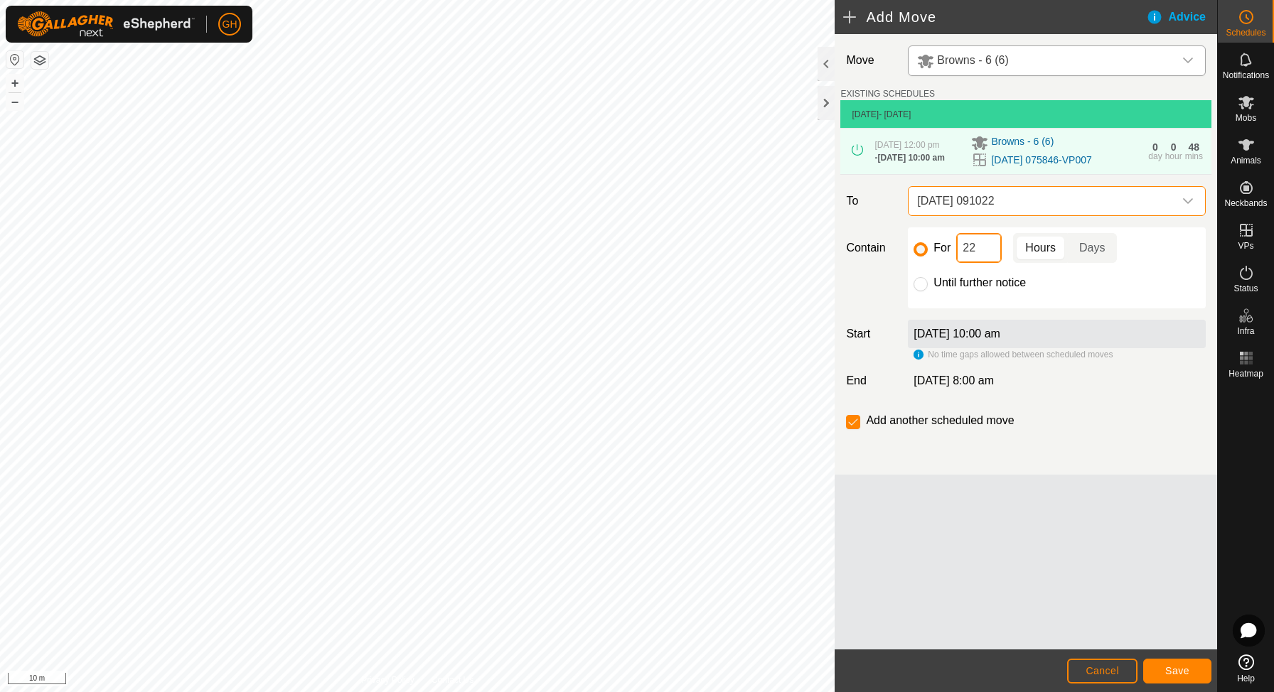
click at [978, 263] on input "22" at bounding box center [979, 248] width 46 height 30
click at [1198, 671] on button "Save" at bounding box center [1177, 671] width 68 height 25
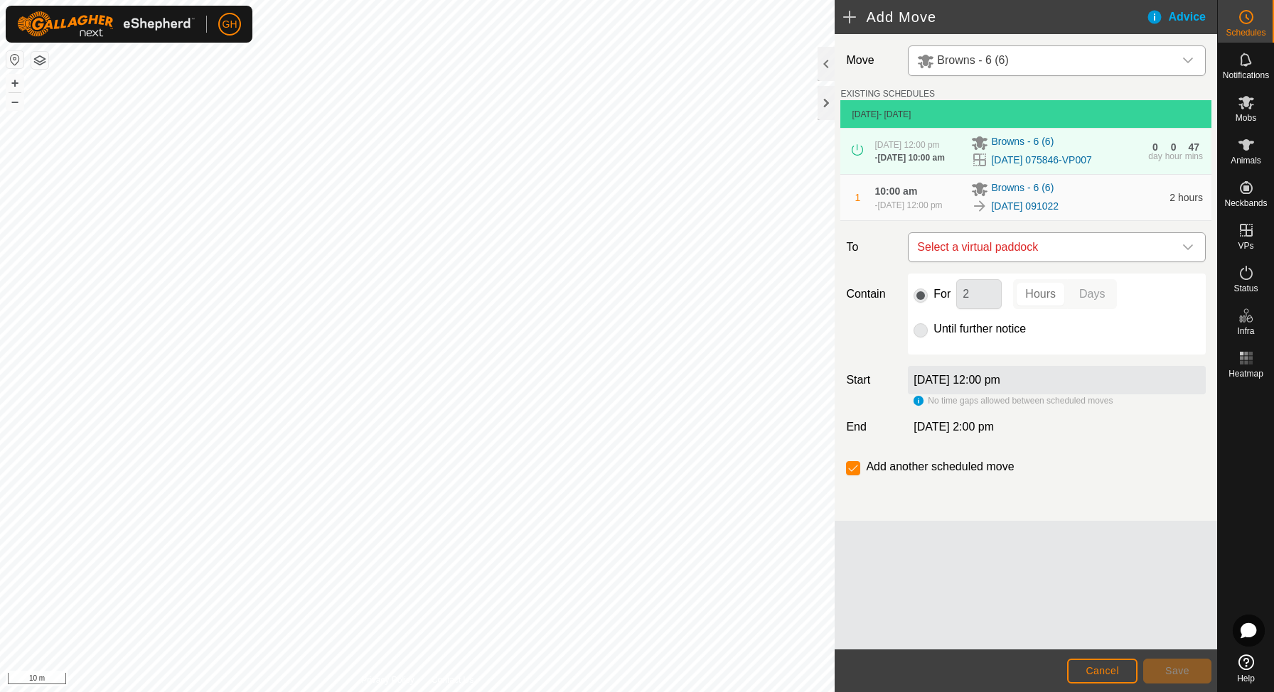
click at [1038, 262] on span "Select a virtual paddock" at bounding box center [1042, 247] width 262 height 28
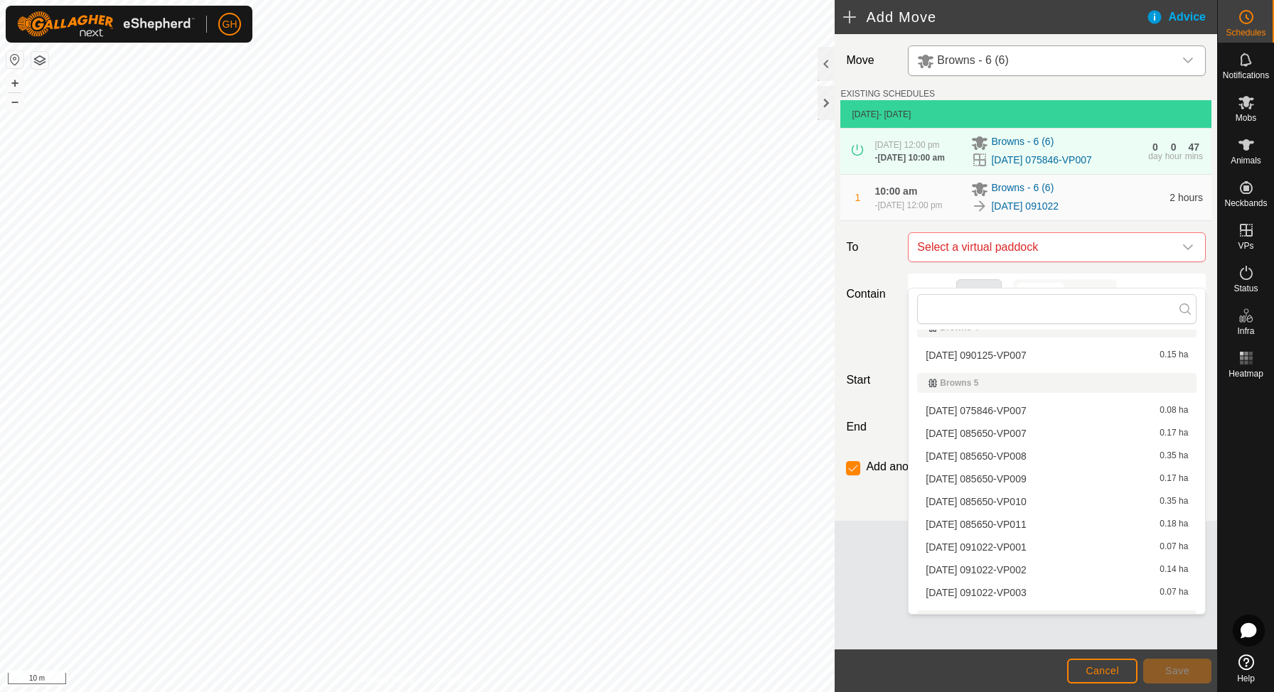
scroll to position [187, 0]
click at [1026, 564] on span "[DATE] 091022-VP002" at bounding box center [976, 567] width 100 height 10
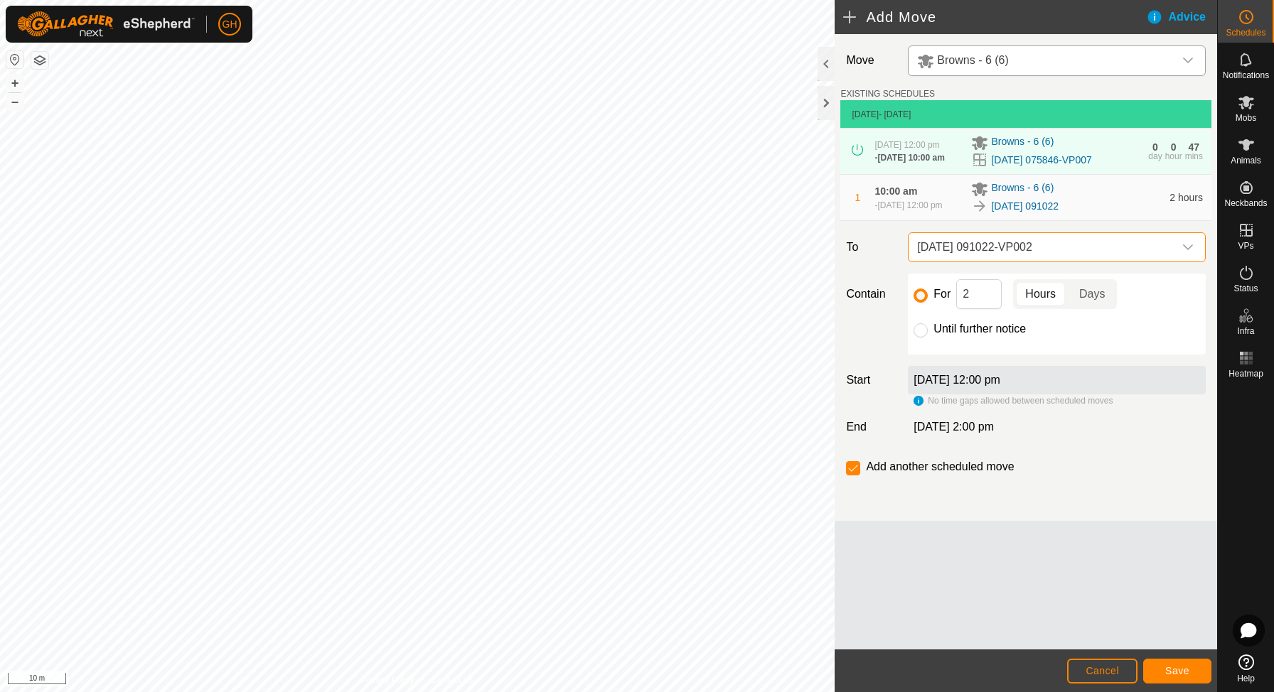
click at [1061, 262] on span "[DATE] 091022-VP002" at bounding box center [1042, 247] width 262 height 28
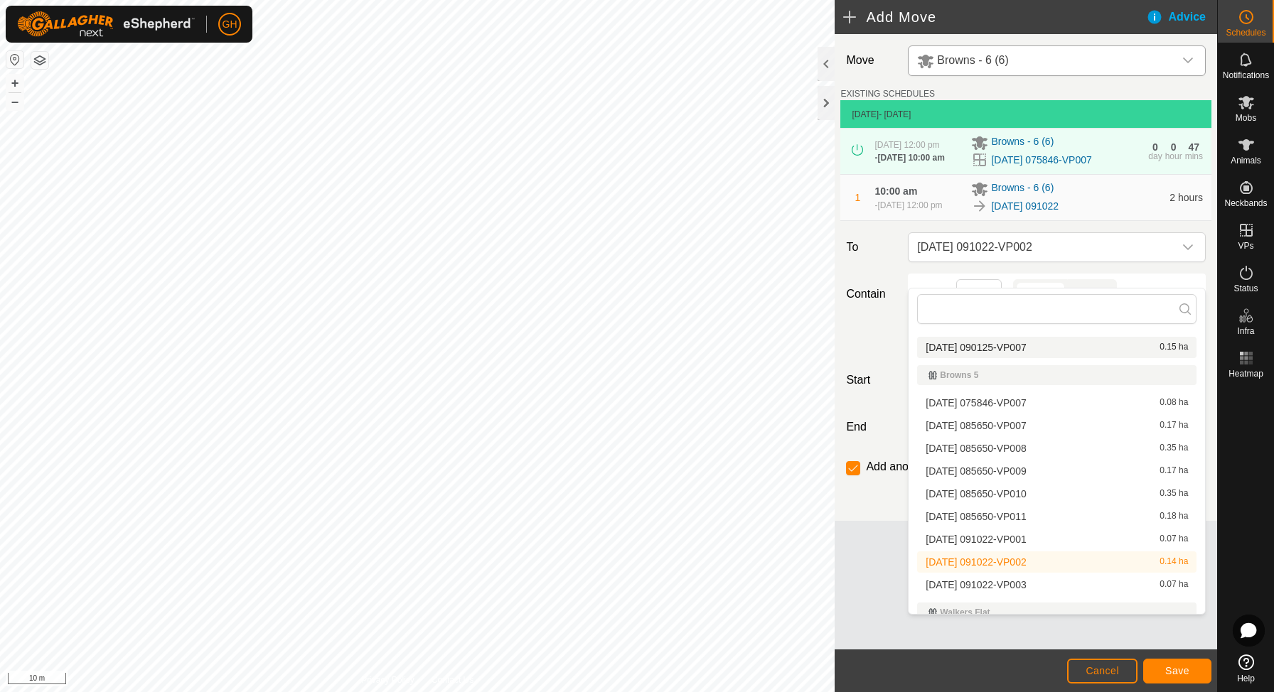
scroll to position [231, 0]
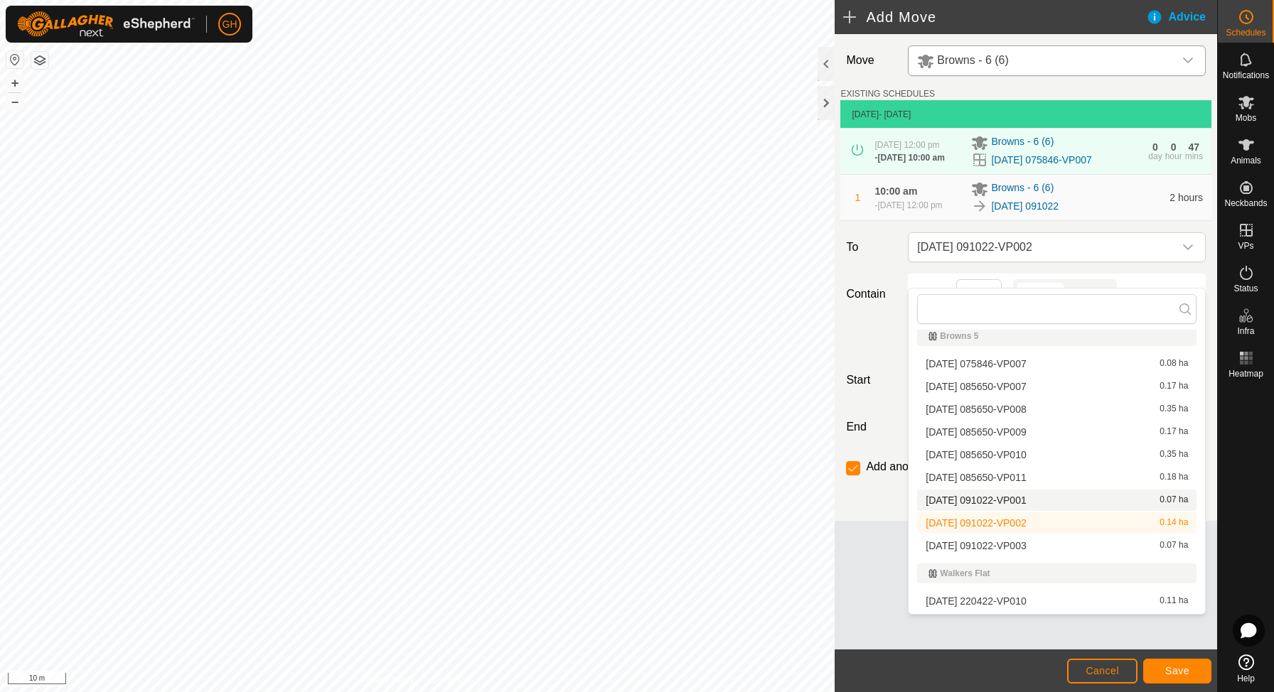
click at [1010, 499] on span "[DATE] 091022-VP001" at bounding box center [976, 501] width 100 height 10
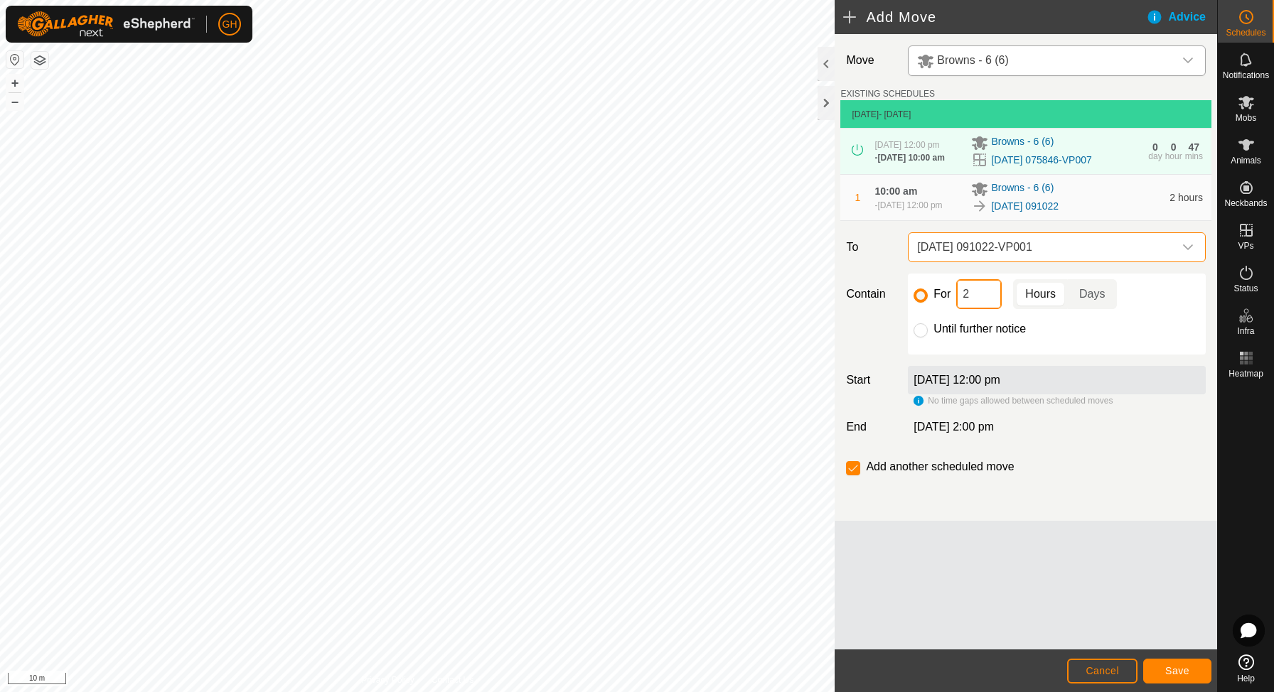
click at [988, 309] on input "2" at bounding box center [979, 294] width 46 height 30
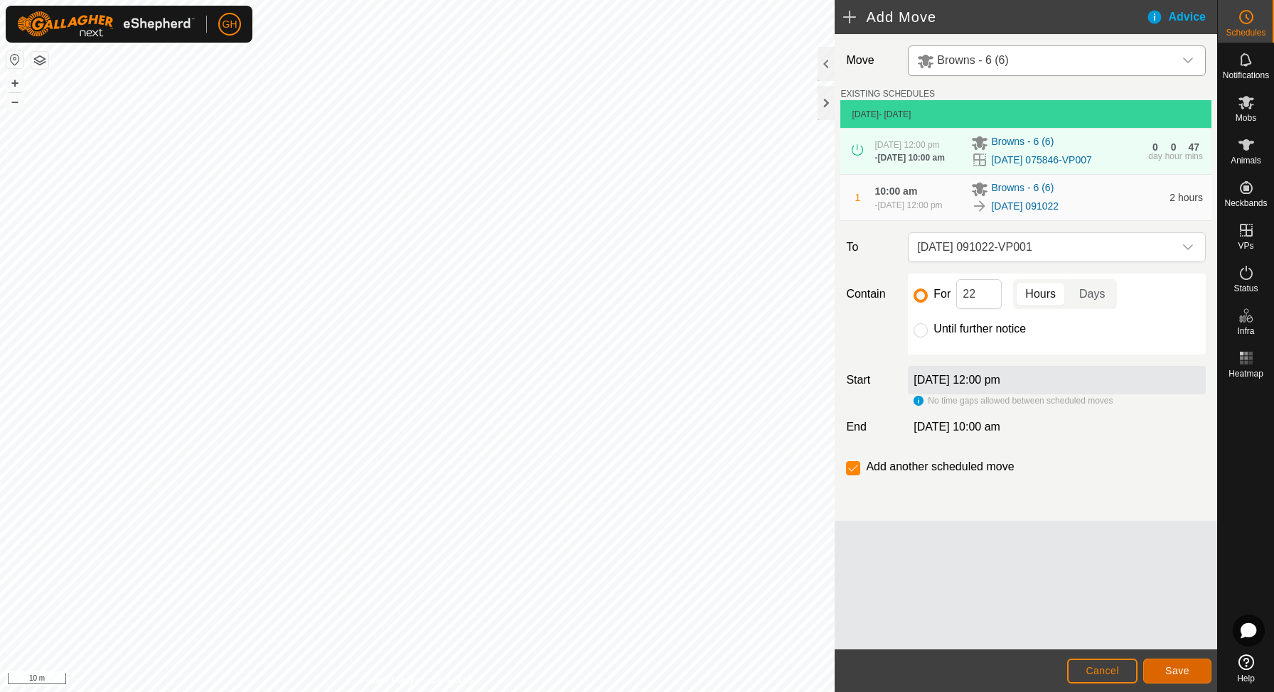
click at [1169, 665] on span "Save" at bounding box center [1177, 670] width 24 height 11
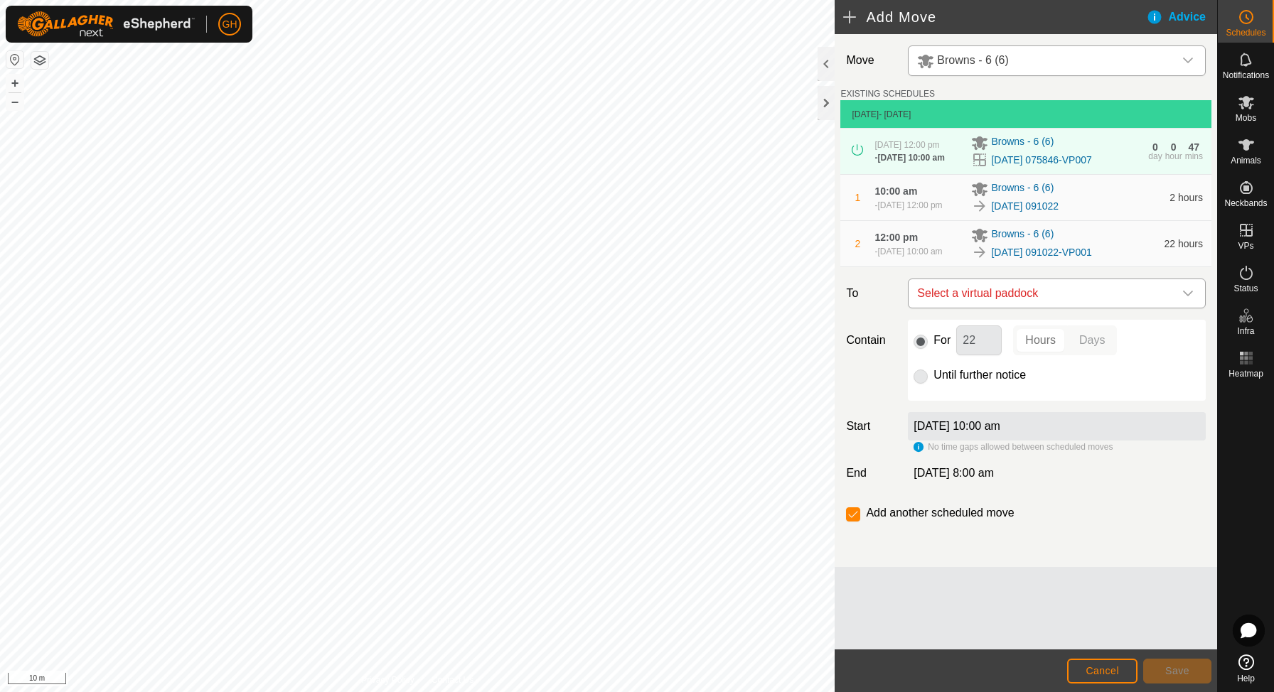
click at [1068, 308] on span "Select a virtual paddock" at bounding box center [1042, 293] width 262 height 28
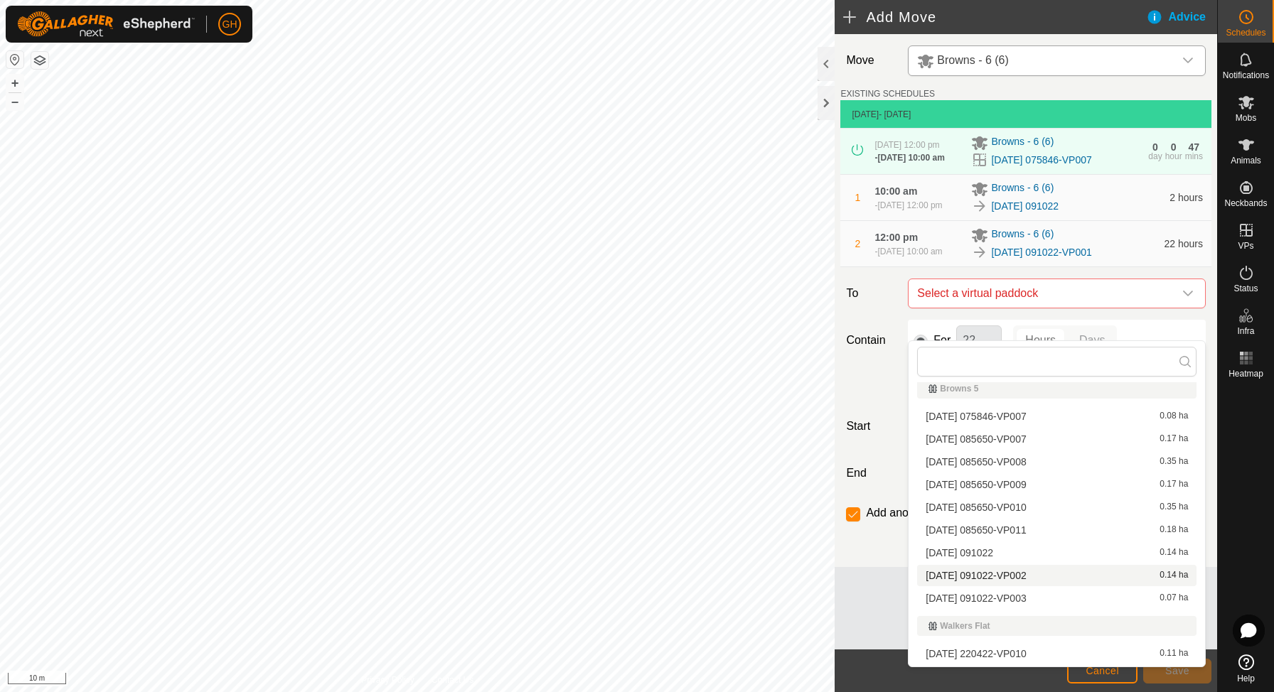
click at [1020, 572] on span "[DATE] 091022-VP002" at bounding box center [976, 576] width 100 height 10
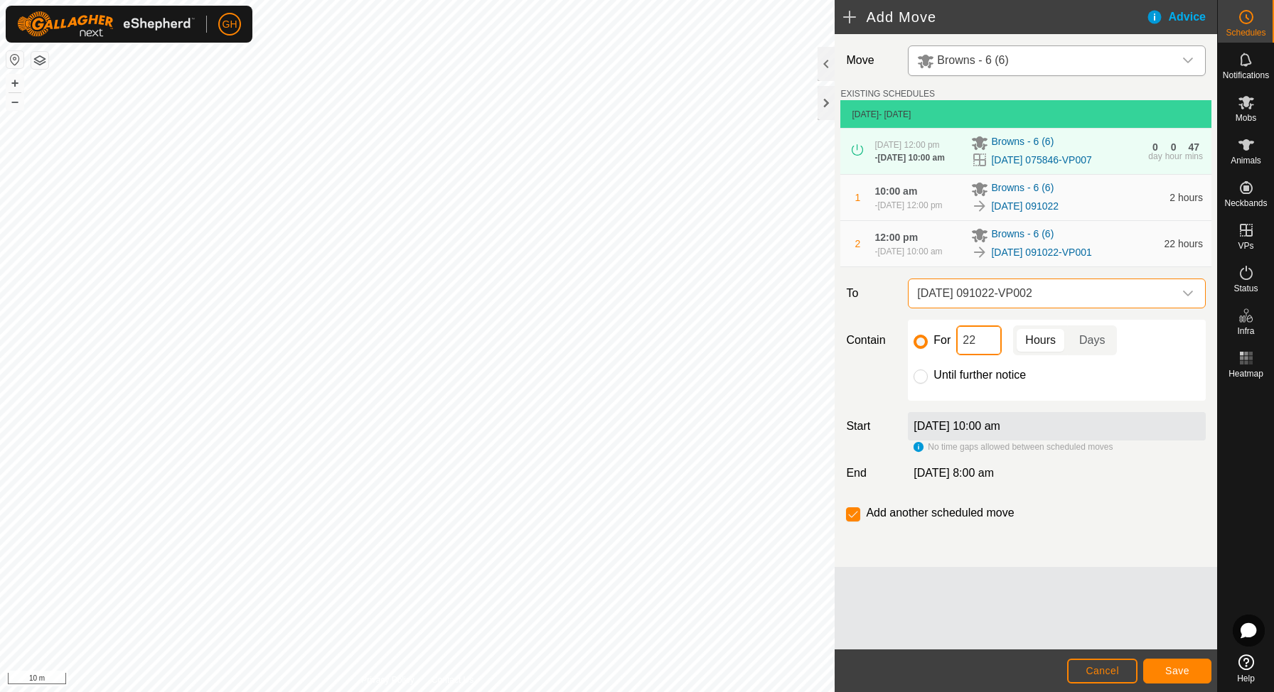
click at [988, 355] on input "22" at bounding box center [979, 341] width 46 height 30
click at [1171, 663] on button "Save" at bounding box center [1177, 671] width 68 height 25
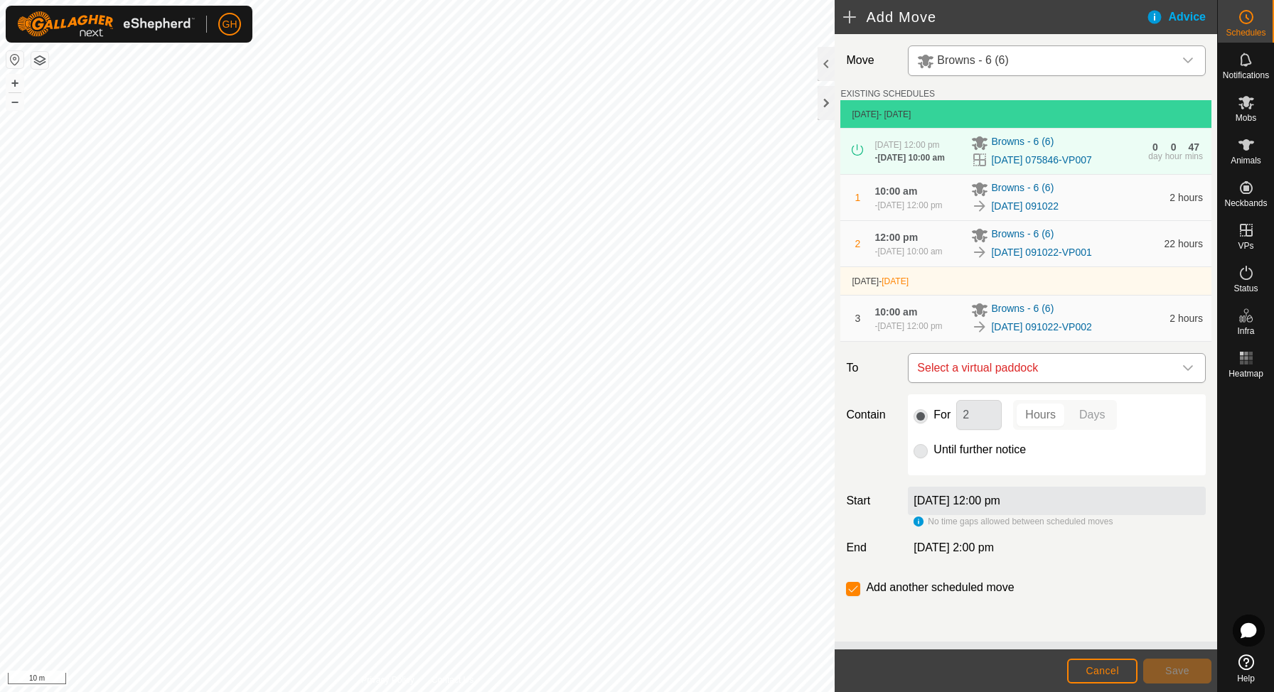
click at [1081, 382] on span "Select a virtual paddock" at bounding box center [1042, 368] width 262 height 28
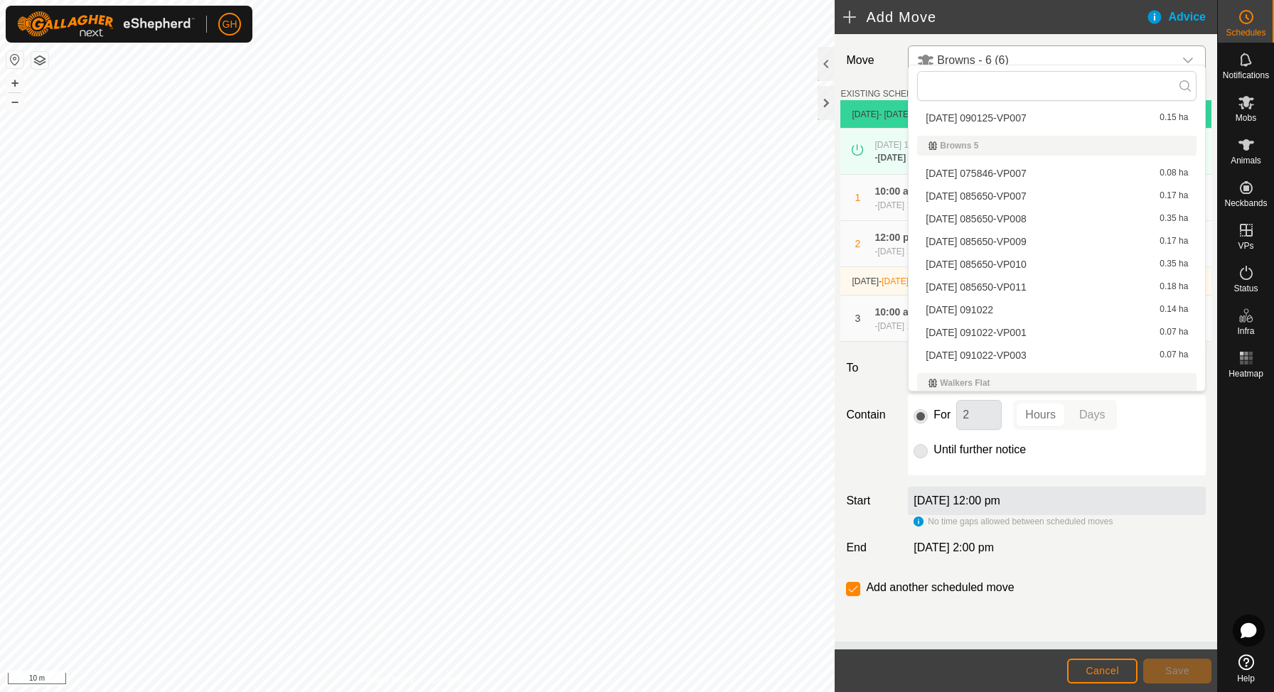
scroll to position [202, 0]
click at [1026, 353] on span "[DATE] 091022-VP003" at bounding box center [976, 352] width 100 height 10
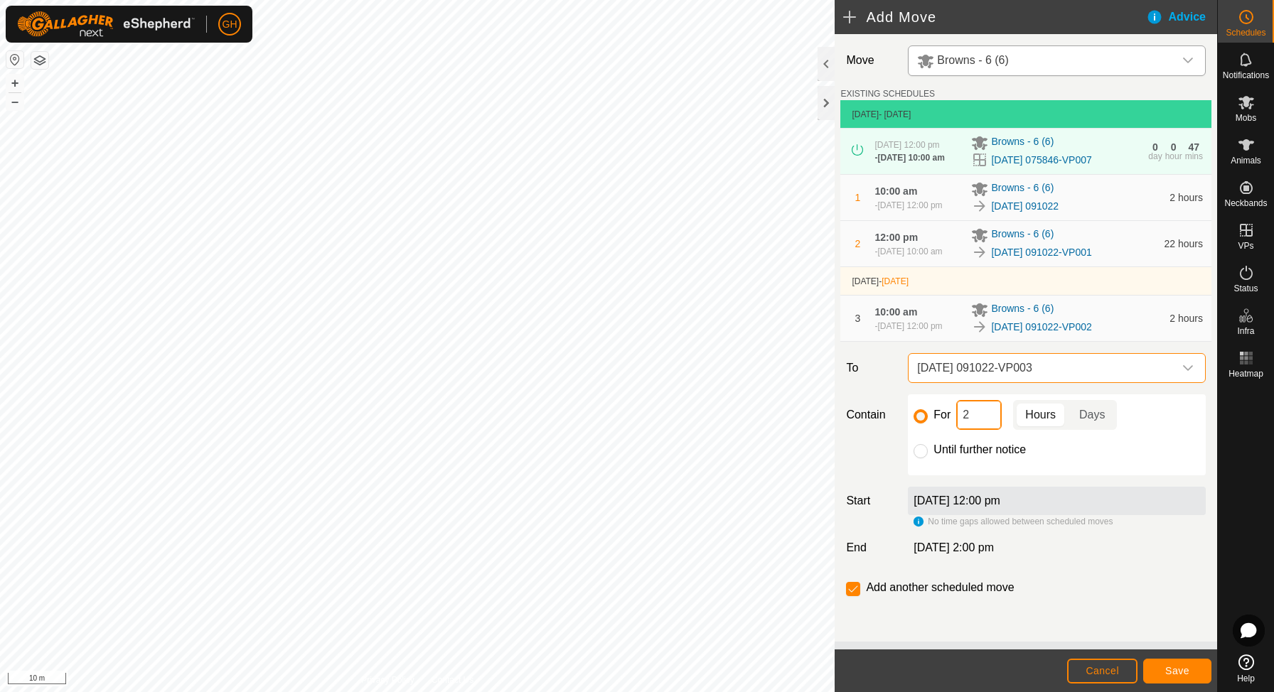
click at [992, 430] on input "2" at bounding box center [979, 415] width 46 height 30
type input "22"
click at [855, 596] on input "checkbox" at bounding box center [853, 589] width 14 height 14
checkbox input "false"
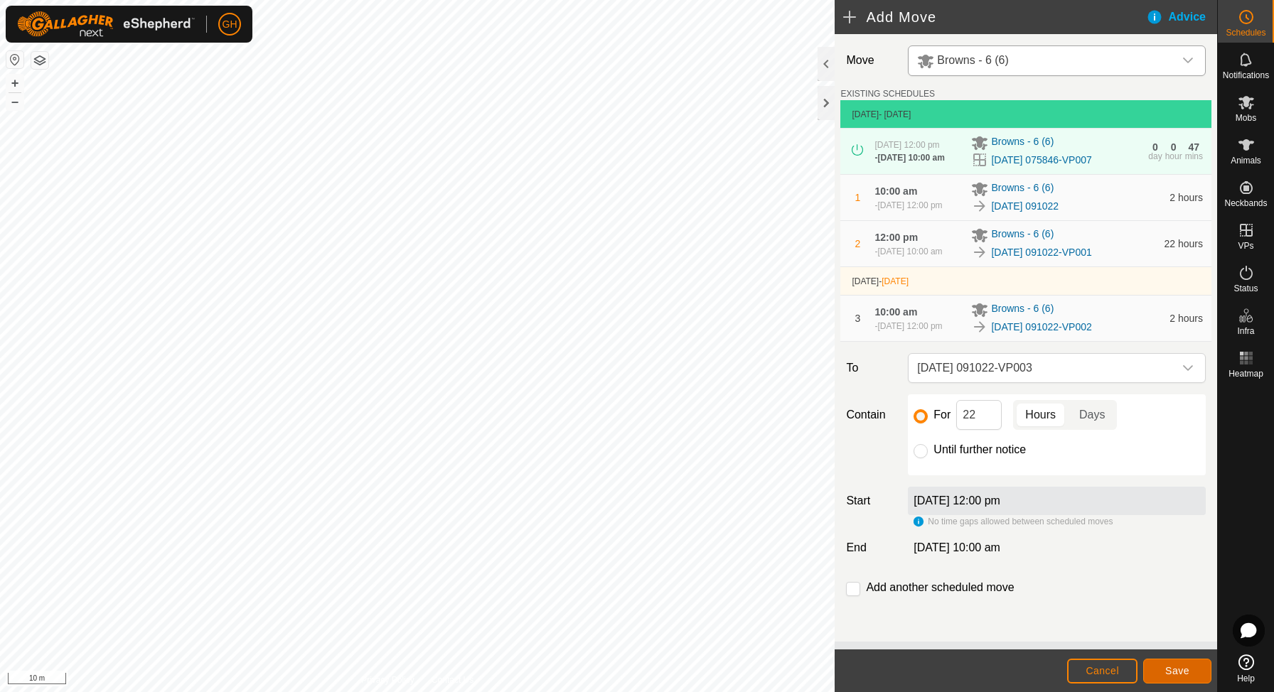
click at [1201, 672] on button "Save" at bounding box center [1177, 671] width 68 height 25
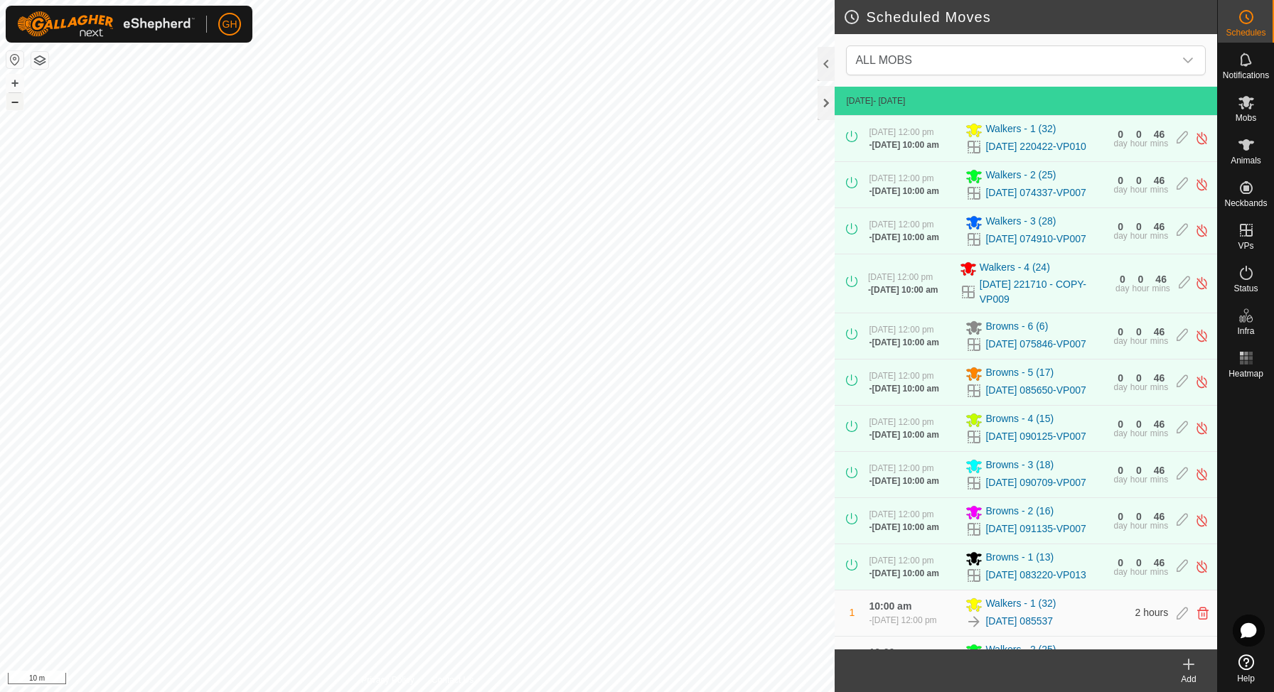
click at [19, 100] on button "–" at bounding box center [14, 101] width 17 height 17
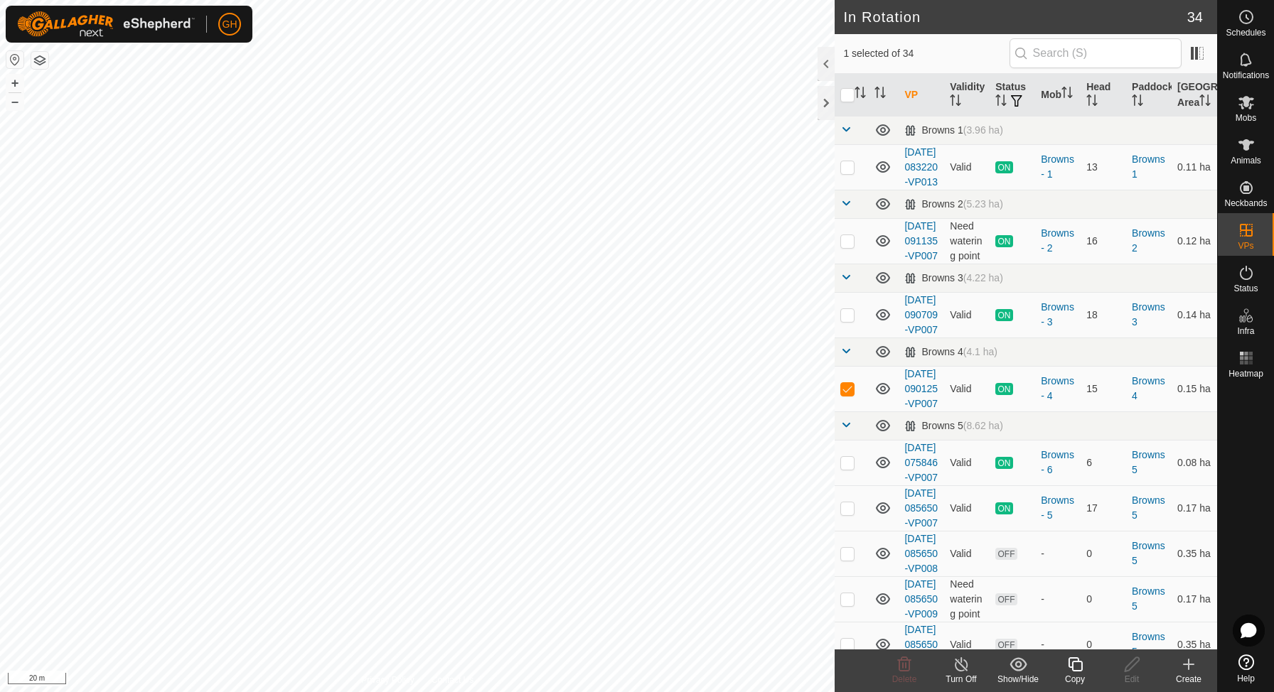
click at [1075, 668] on icon at bounding box center [1075, 664] width 18 height 17
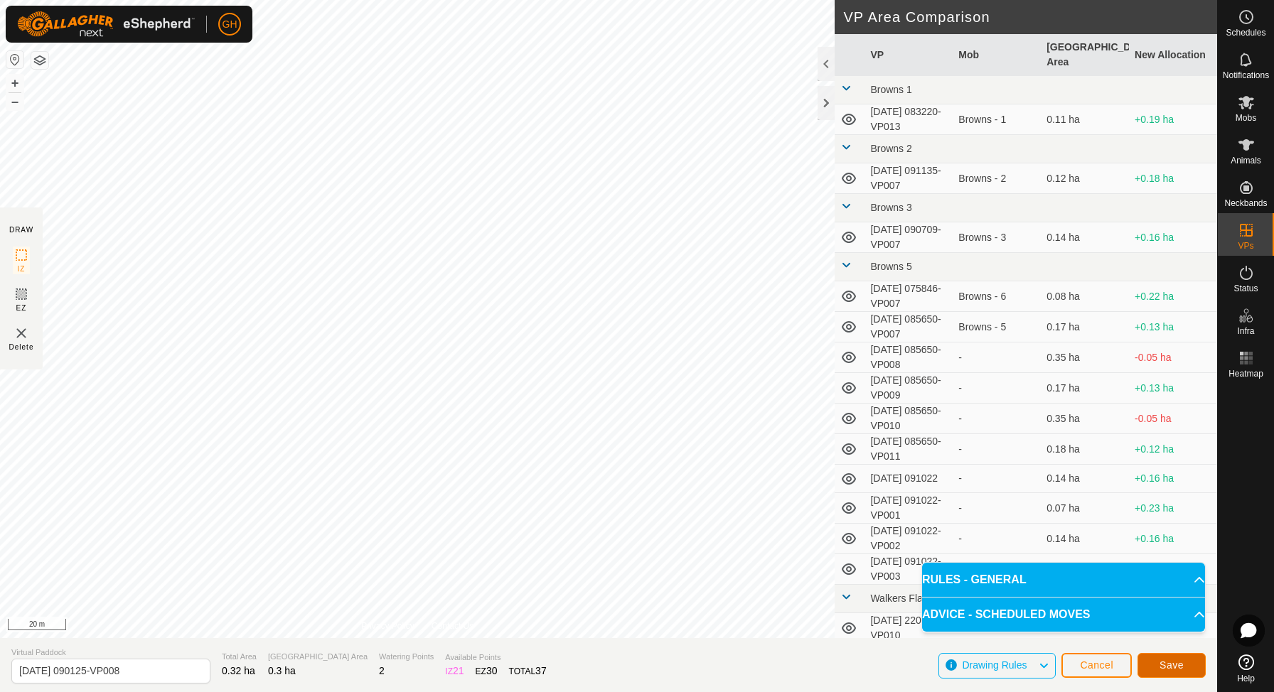
click at [1181, 660] on span "Save" at bounding box center [1172, 665] width 24 height 11
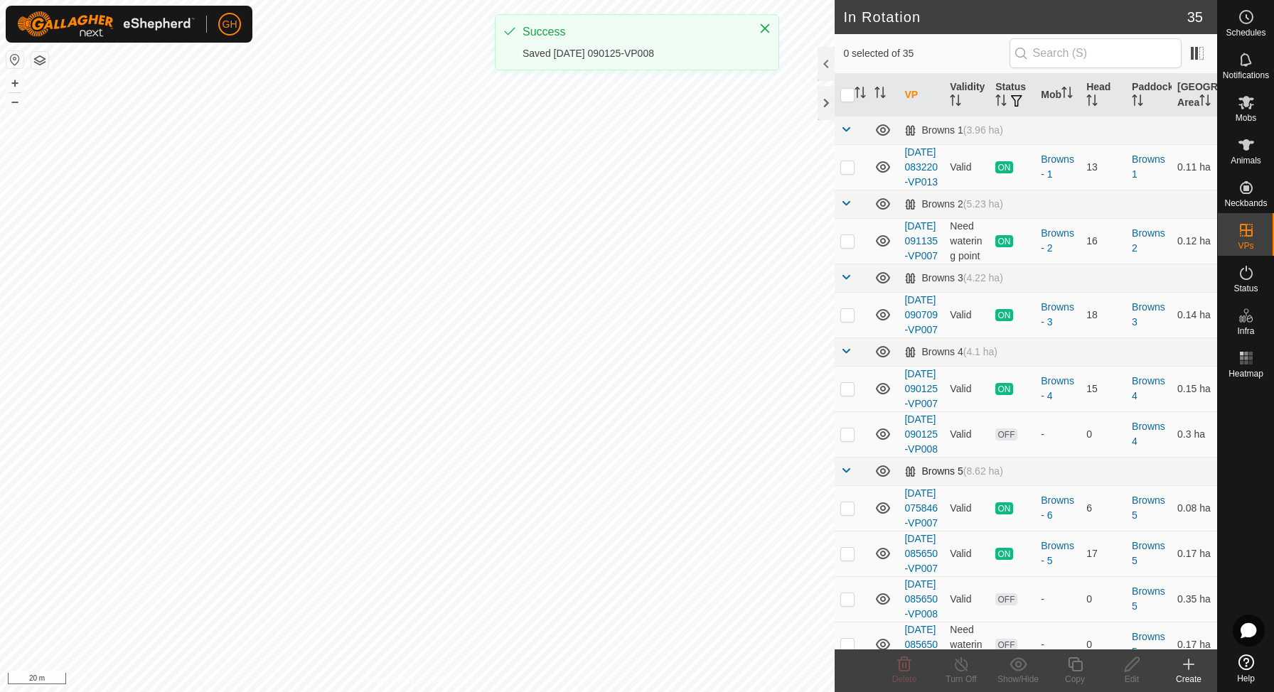
checkbox input "true"
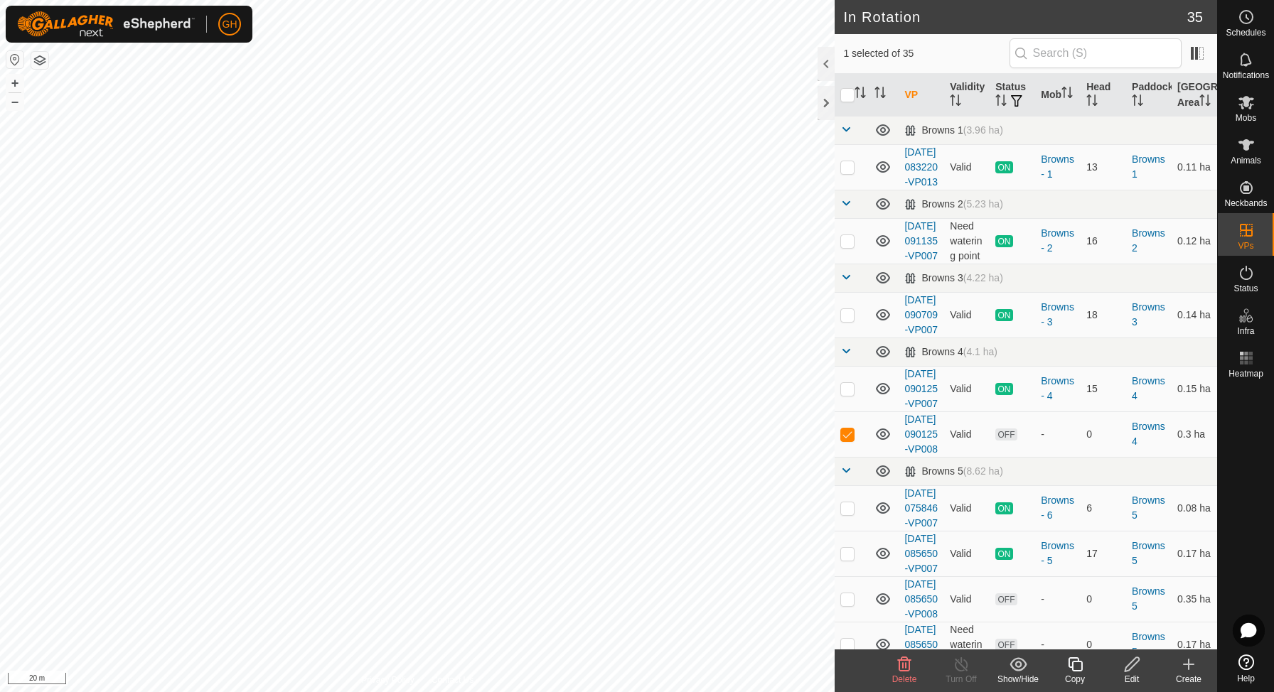
click at [1077, 665] on icon at bounding box center [1075, 664] width 18 height 17
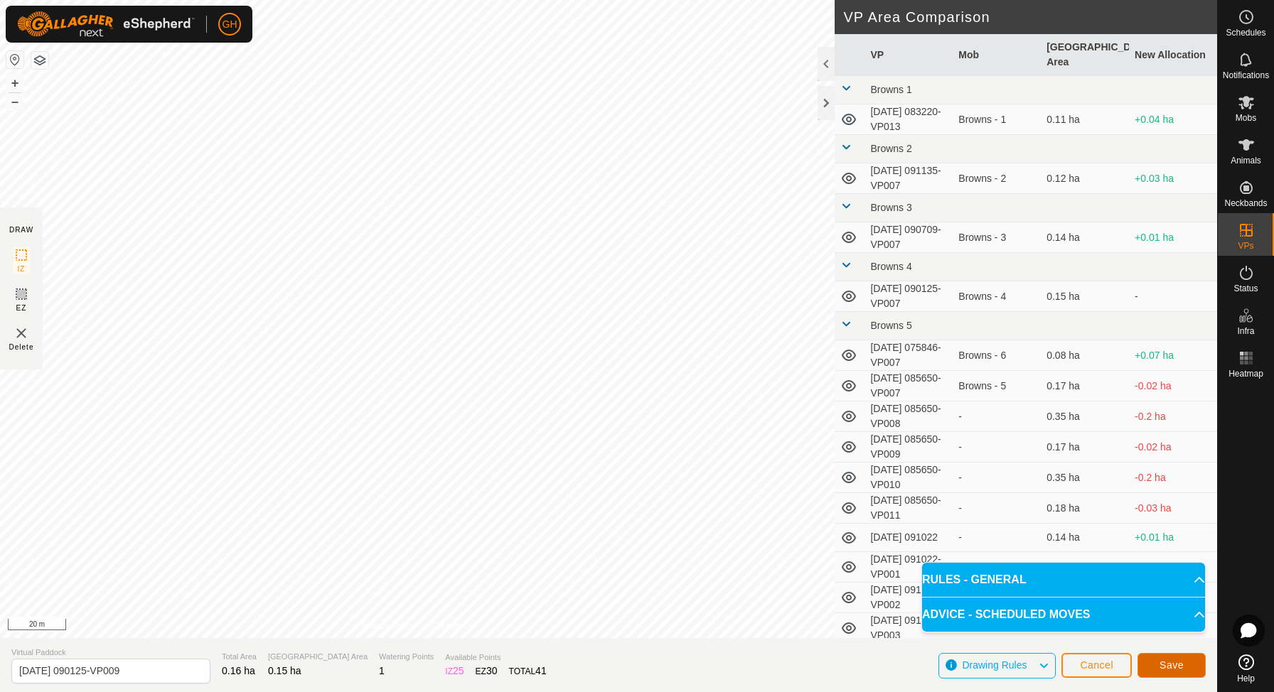
click at [1167, 663] on span "Save" at bounding box center [1172, 665] width 24 height 11
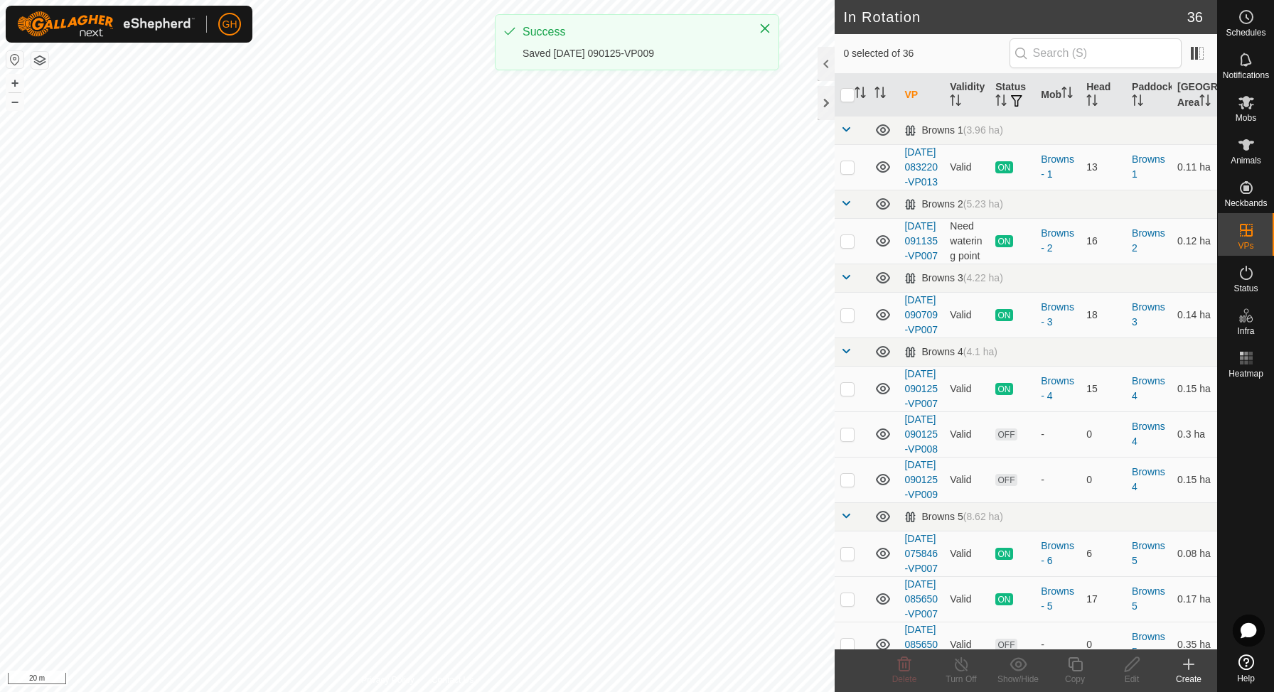
checkbox input "true"
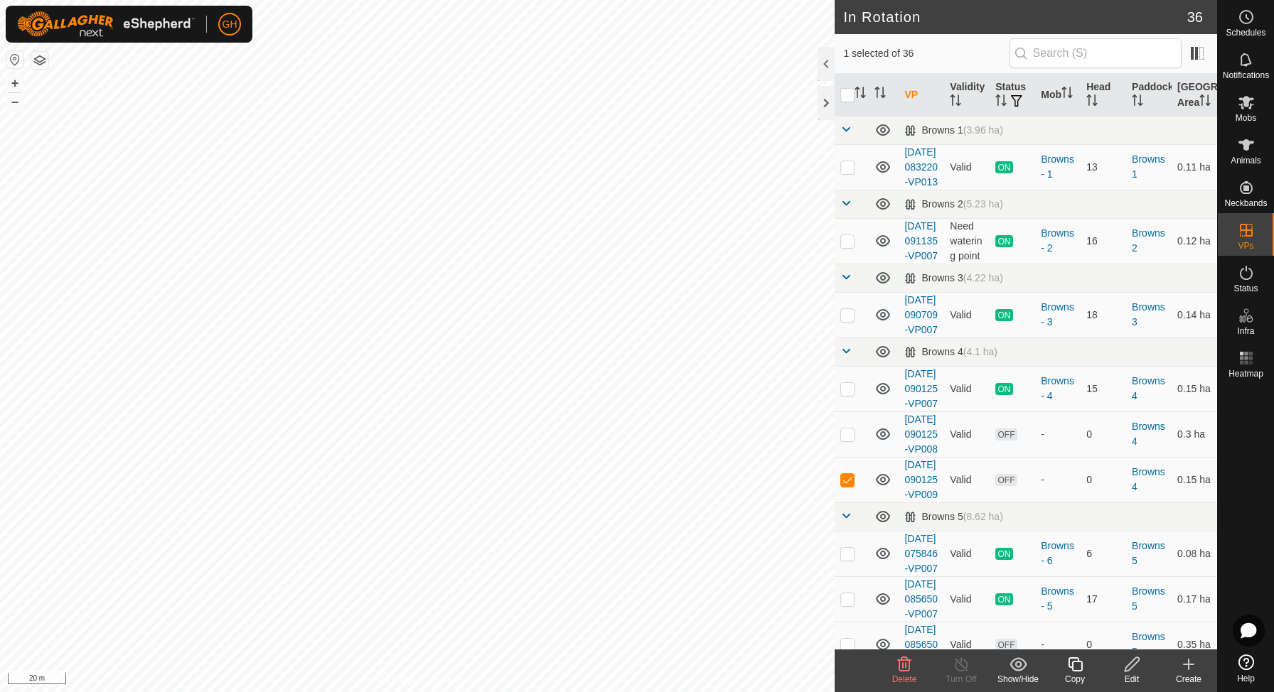
click at [1072, 664] on icon at bounding box center [1075, 665] width 14 height 14
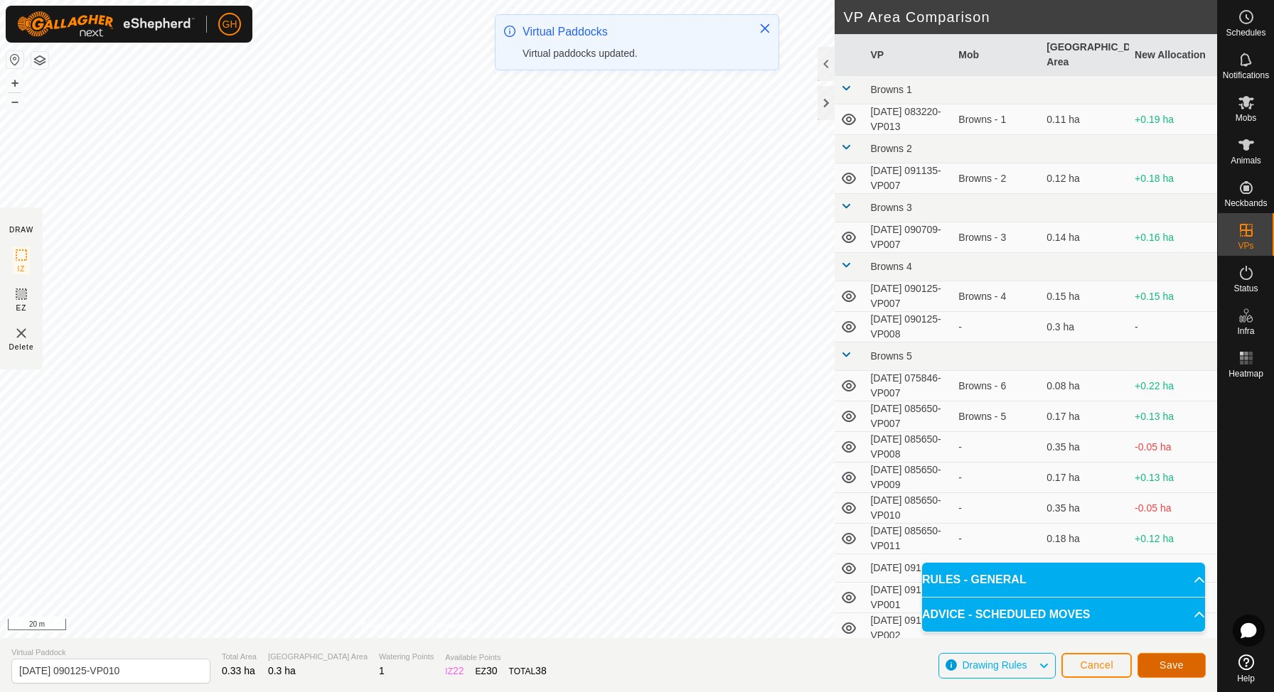
click at [1165, 657] on button "Save" at bounding box center [1172, 665] width 68 height 25
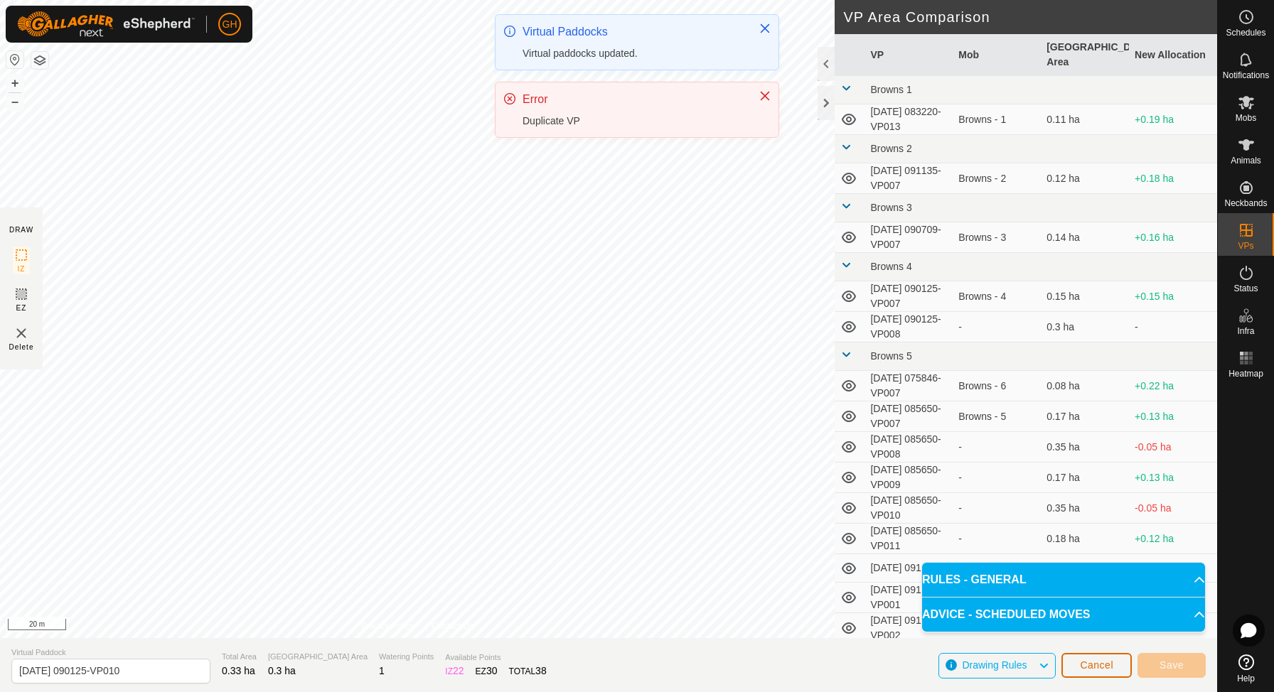
click at [1081, 666] on span "Cancel" at bounding box center [1096, 665] width 33 height 11
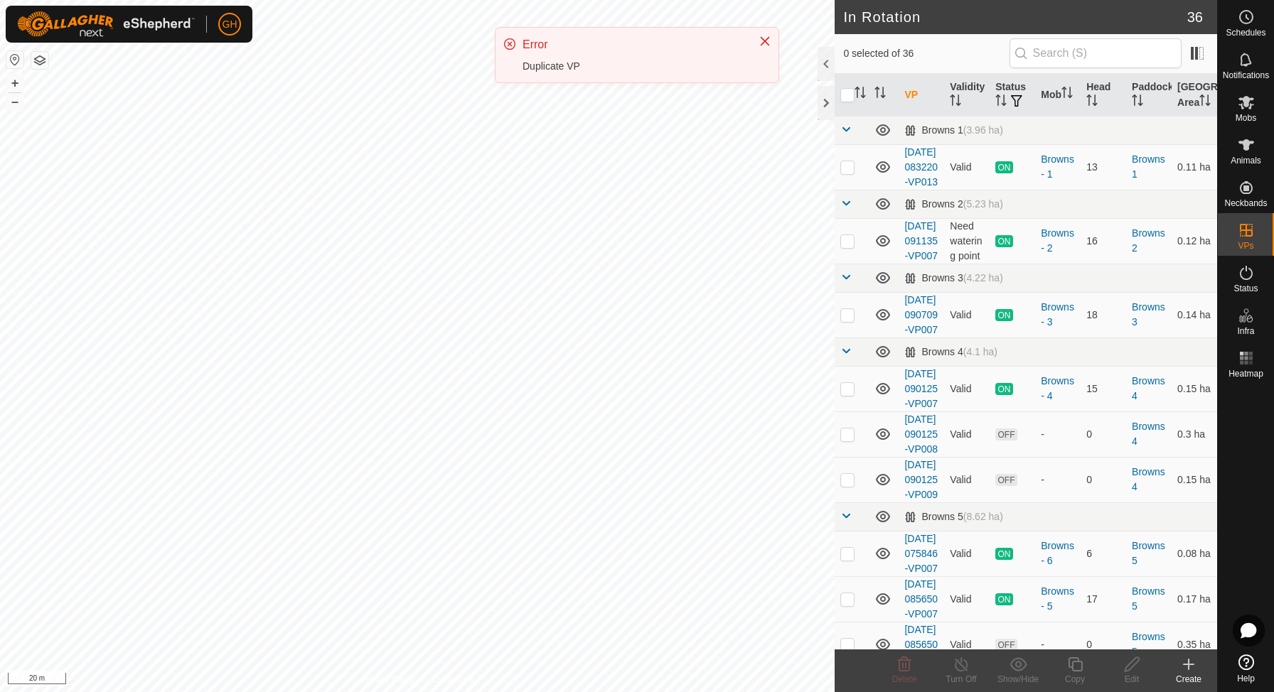
checkbox input "true"
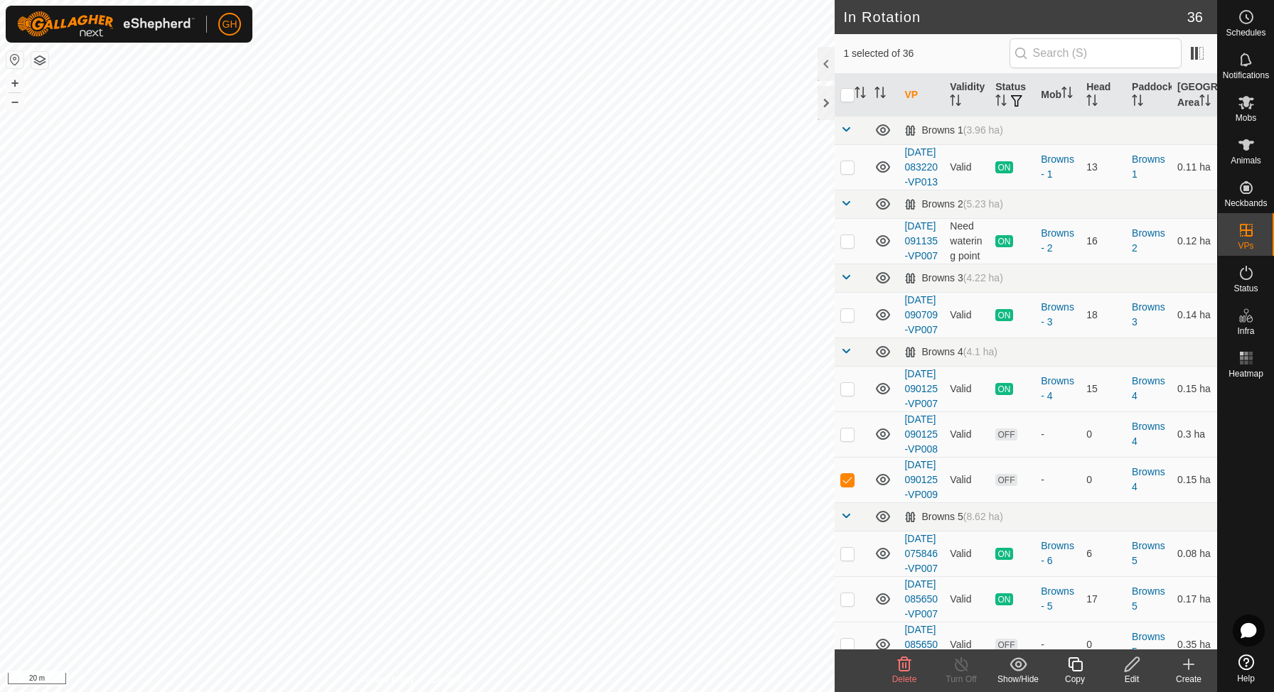
click at [1079, 673] on div "Copy" at bounding box center [1075, 679] width 57 height 13
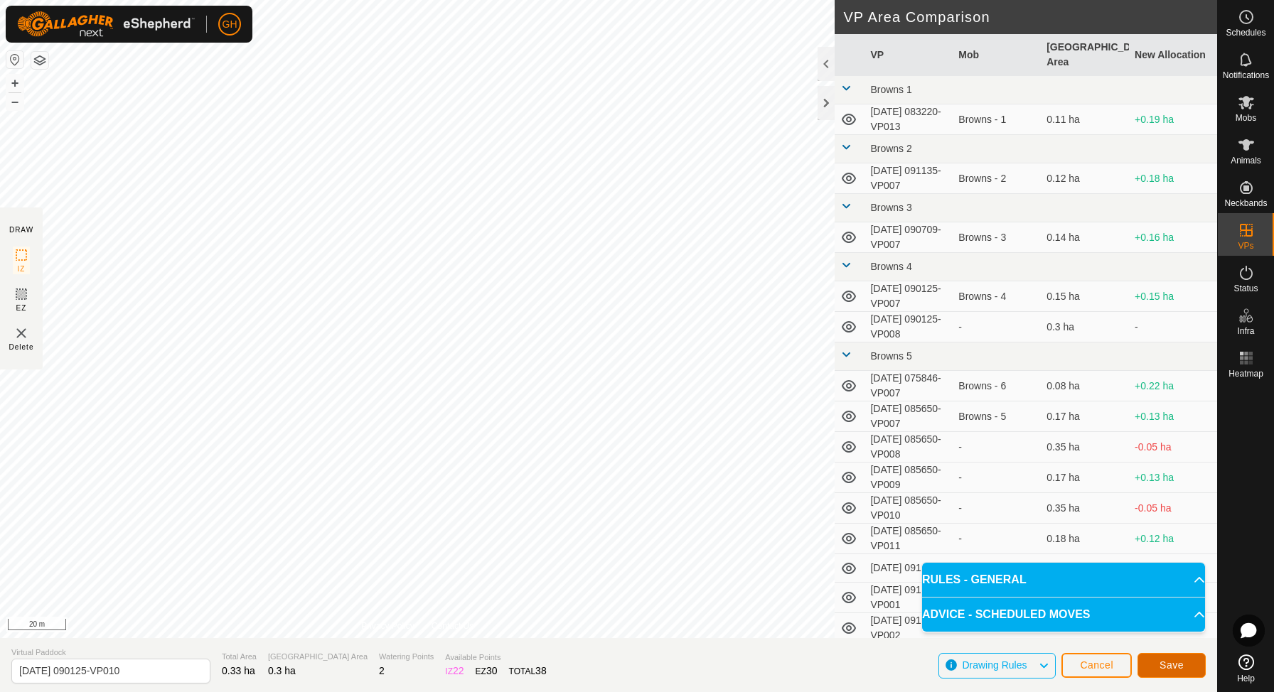
click at [1177, 670] on span "Save" at bounding box center [1172, 665] width 24 height 11
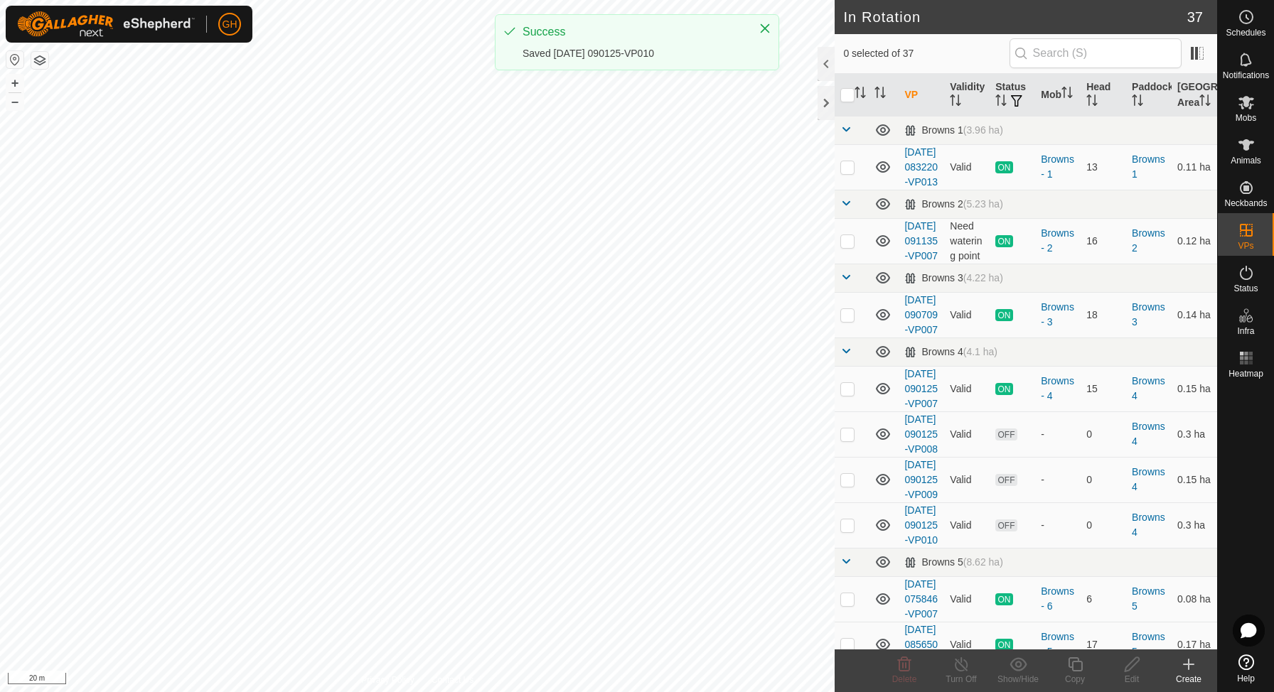
checkbox input "true"
click at [1071, 665] on icon at bounding box center [1075, 665] width 14 height 14
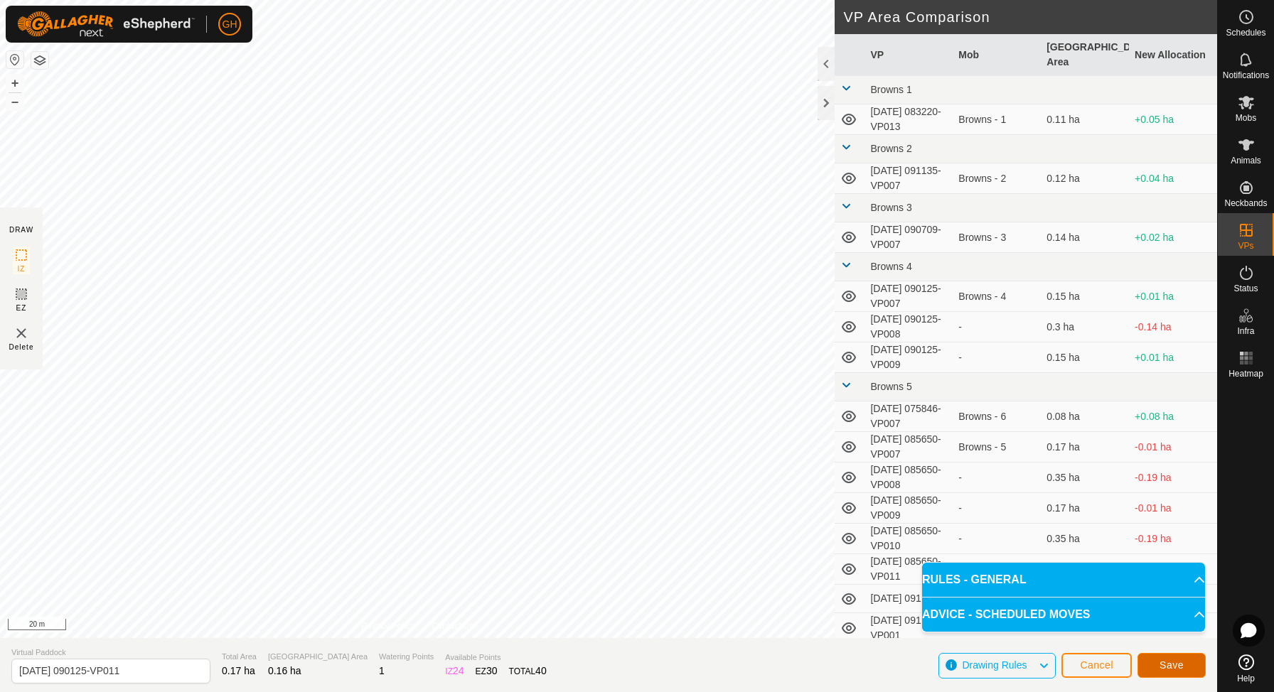
click at [1163, 665] on span "Save" at bounding box center [1172, 665] width 24 height 11
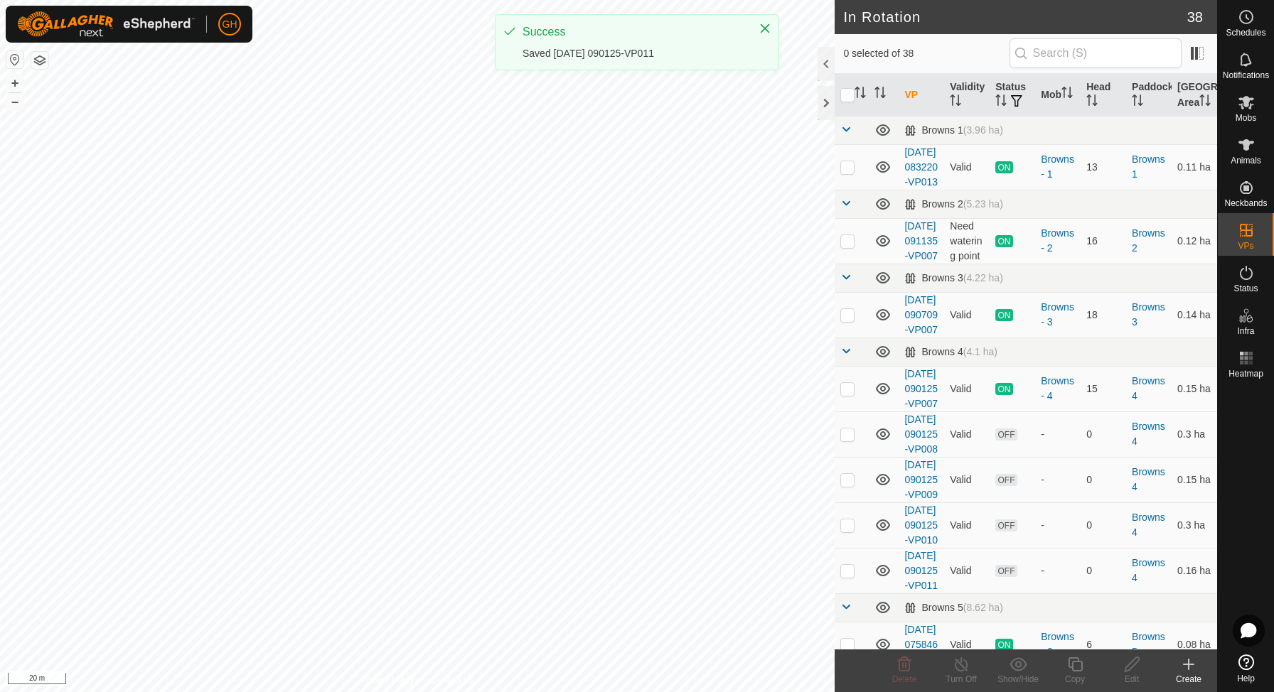
checkbox input "true"
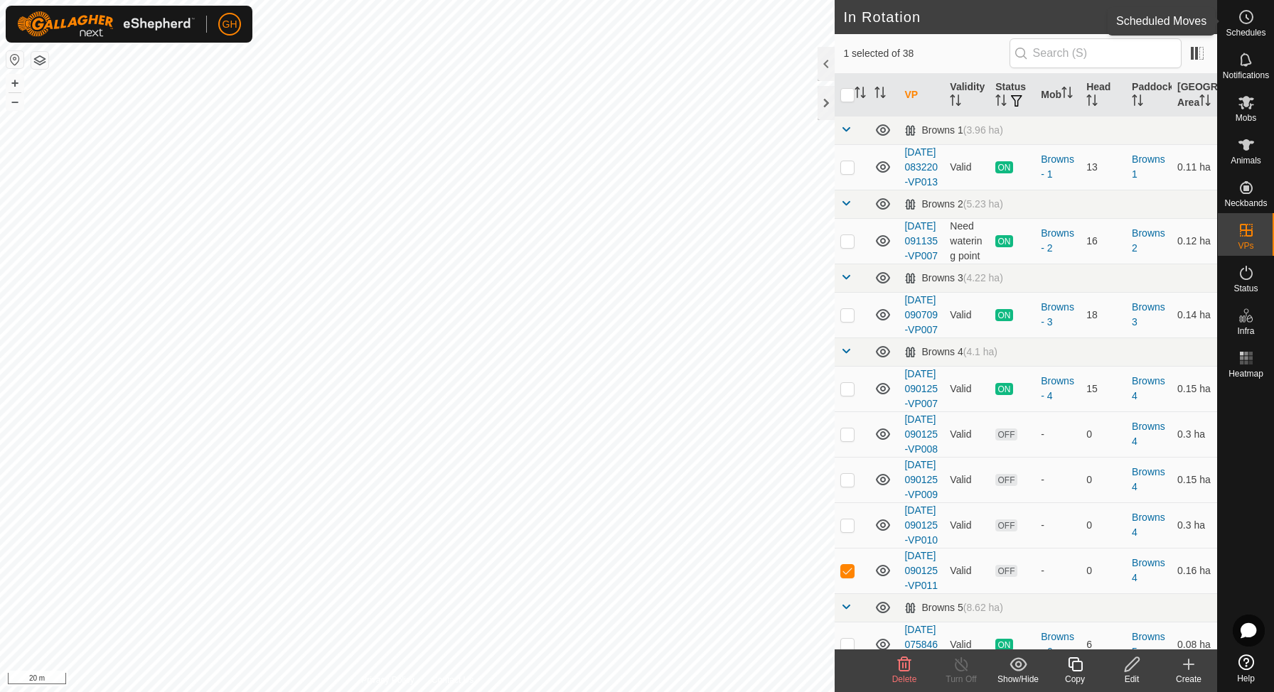
click at [1250, 22] on circle at bounding box center [1246, 17] width 13 height 13
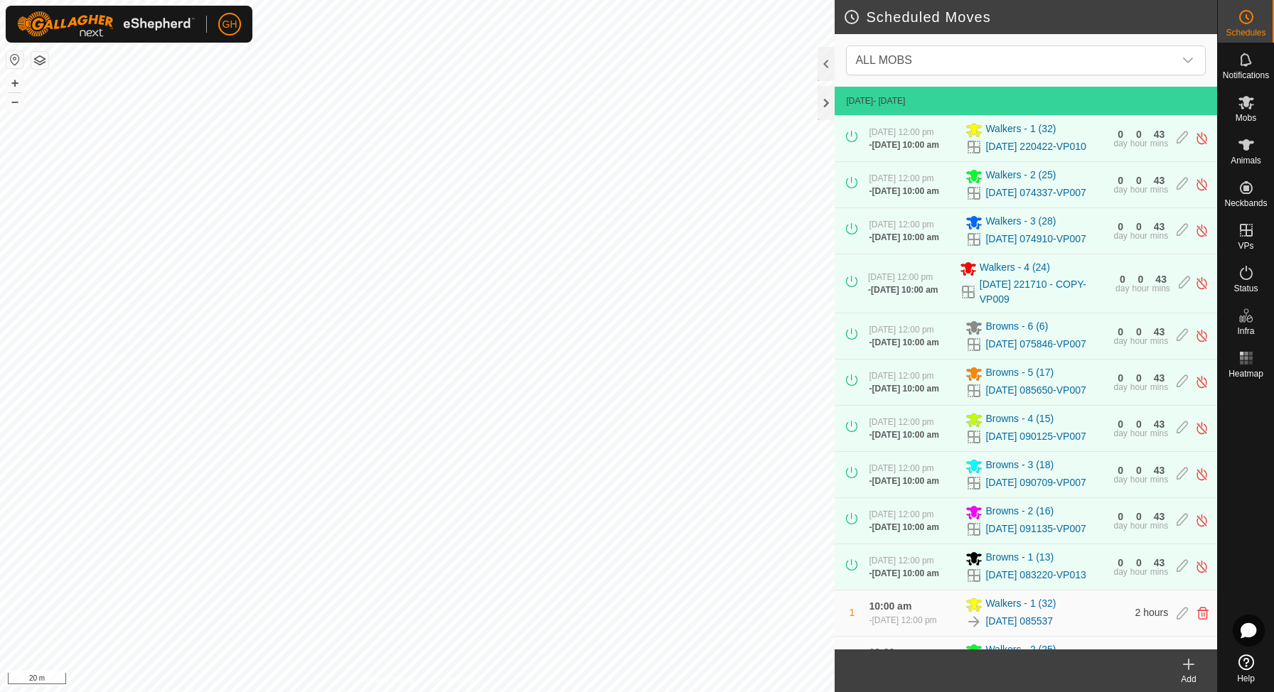
click at [1197, 663] on icon at bounding box center [1188, 664] width 17 height 17
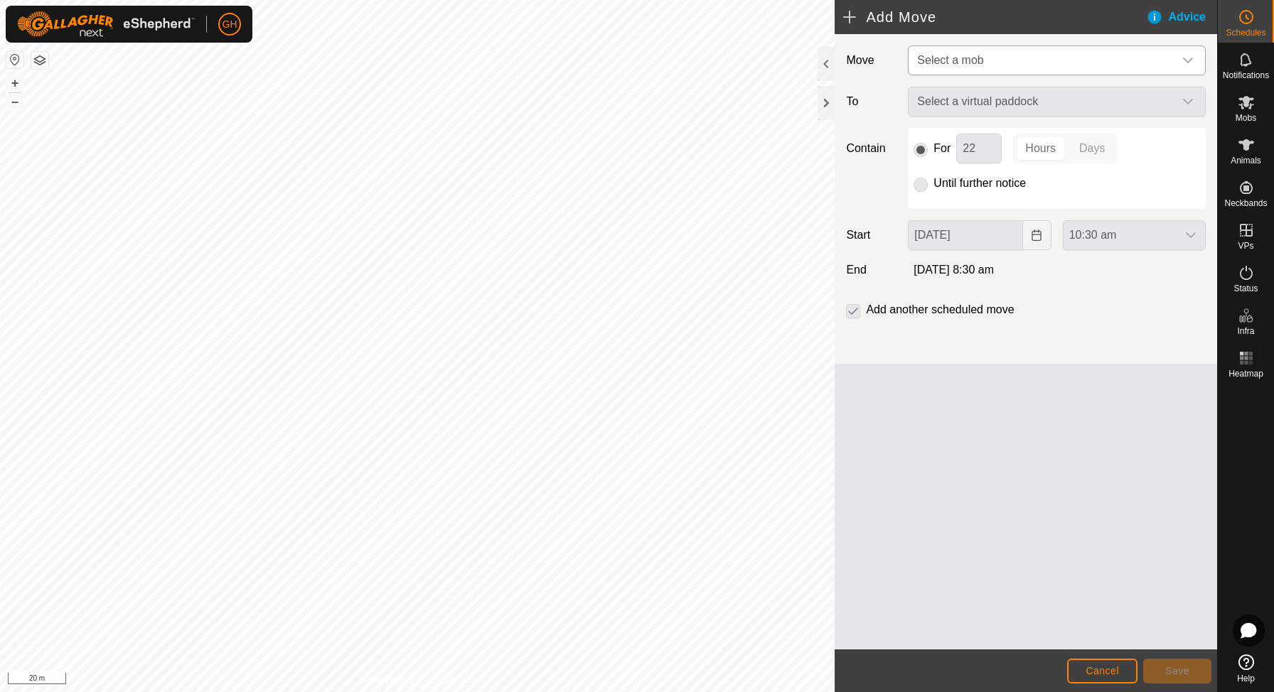
click at [1058, 57] on span "Select a mob" at bounding box center [1042, 60] width 262 height 28
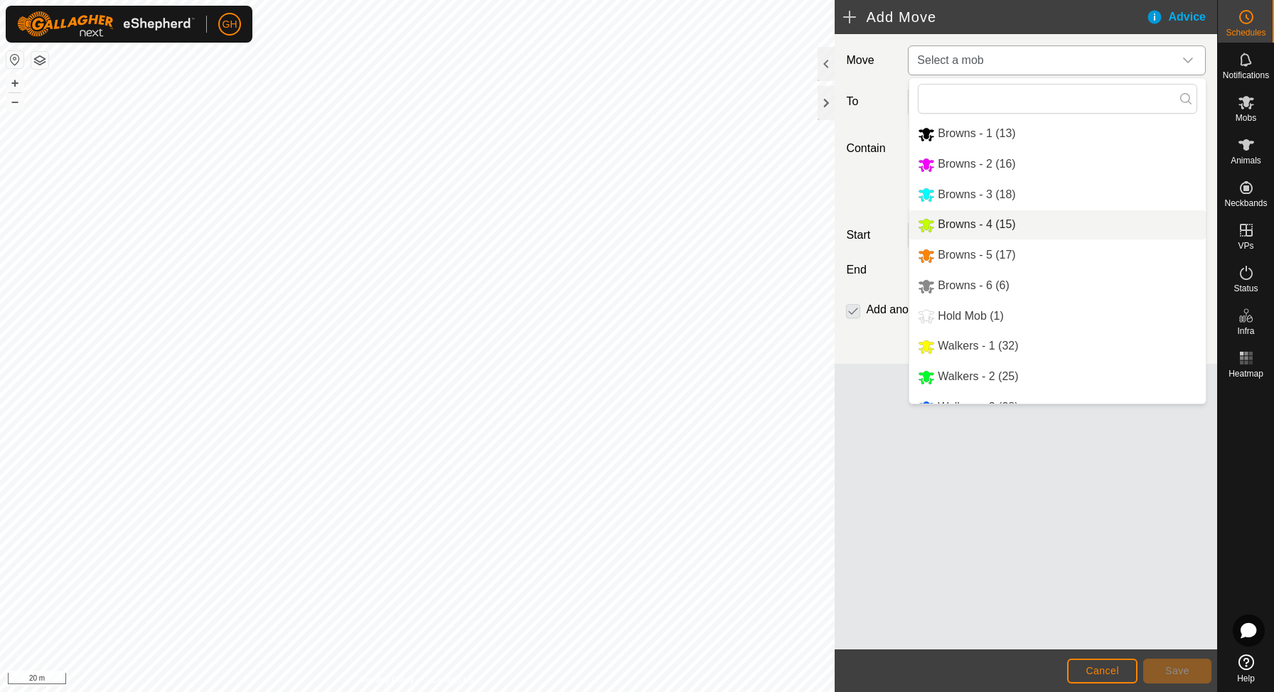
click at [994, 225] on span "Browns - 4 (15)" at bounding box center [976, 224] width 77 height 12
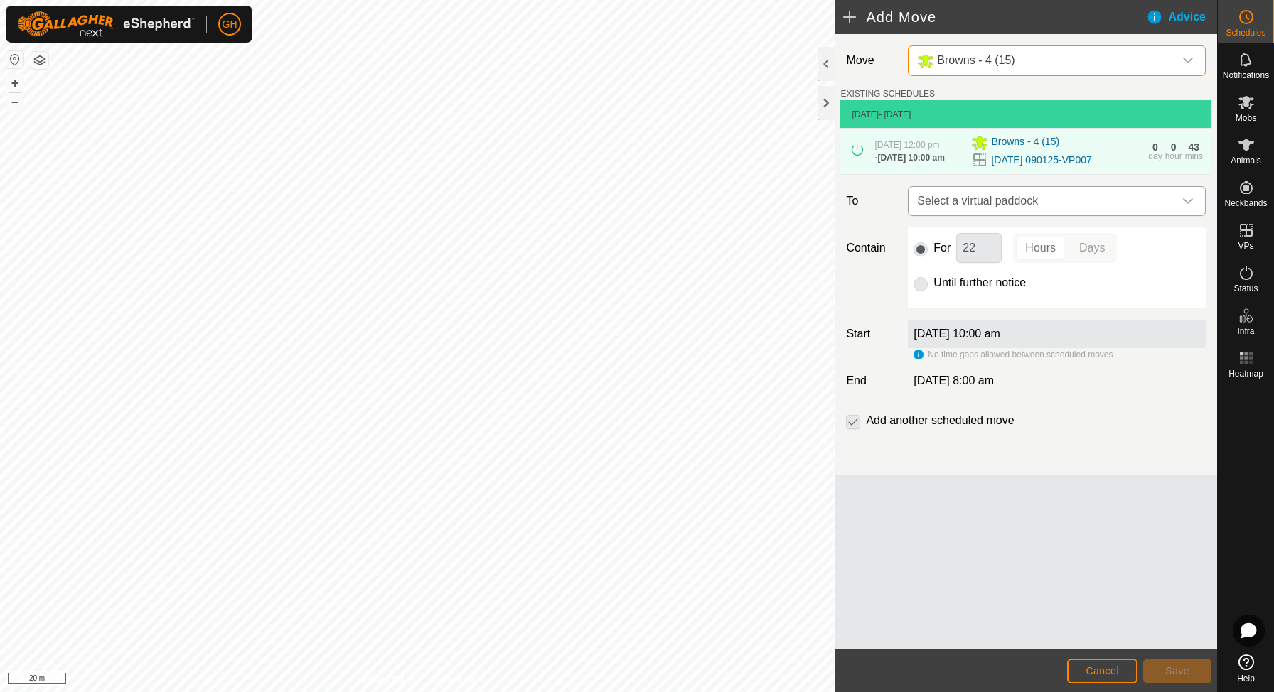
click at [1020, 215] on span "Select a virtual paddock" at bounding box center [1042, 201] width 262 height 28
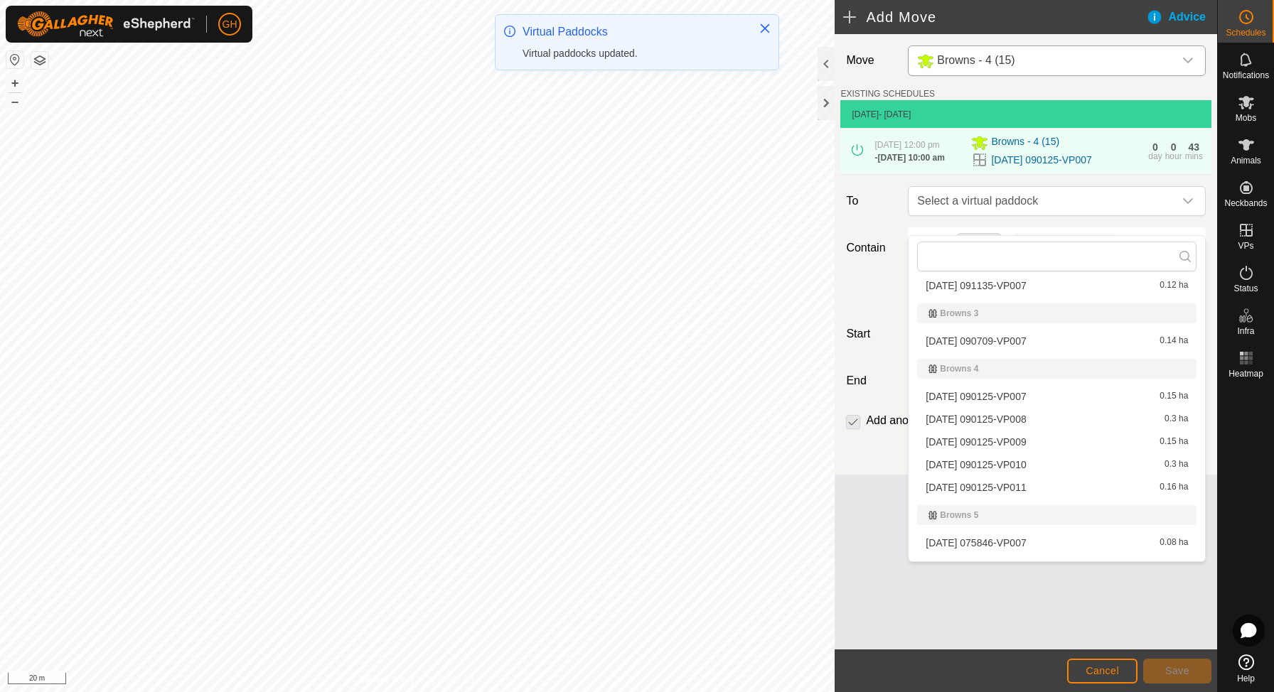
scroll to position [114, 0]
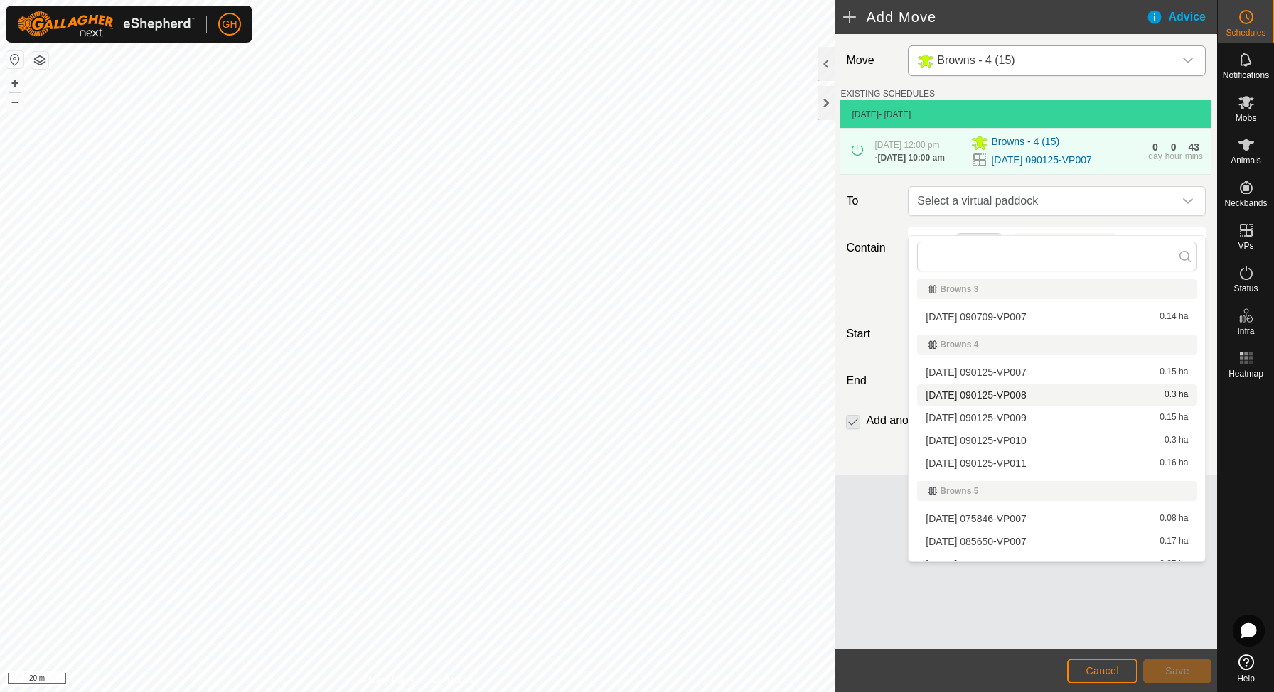
click at [1054, 395] on div "[DATE] 090125-VP008 0.3 ha" at bounding box center [1057, 395] width 262 height 10
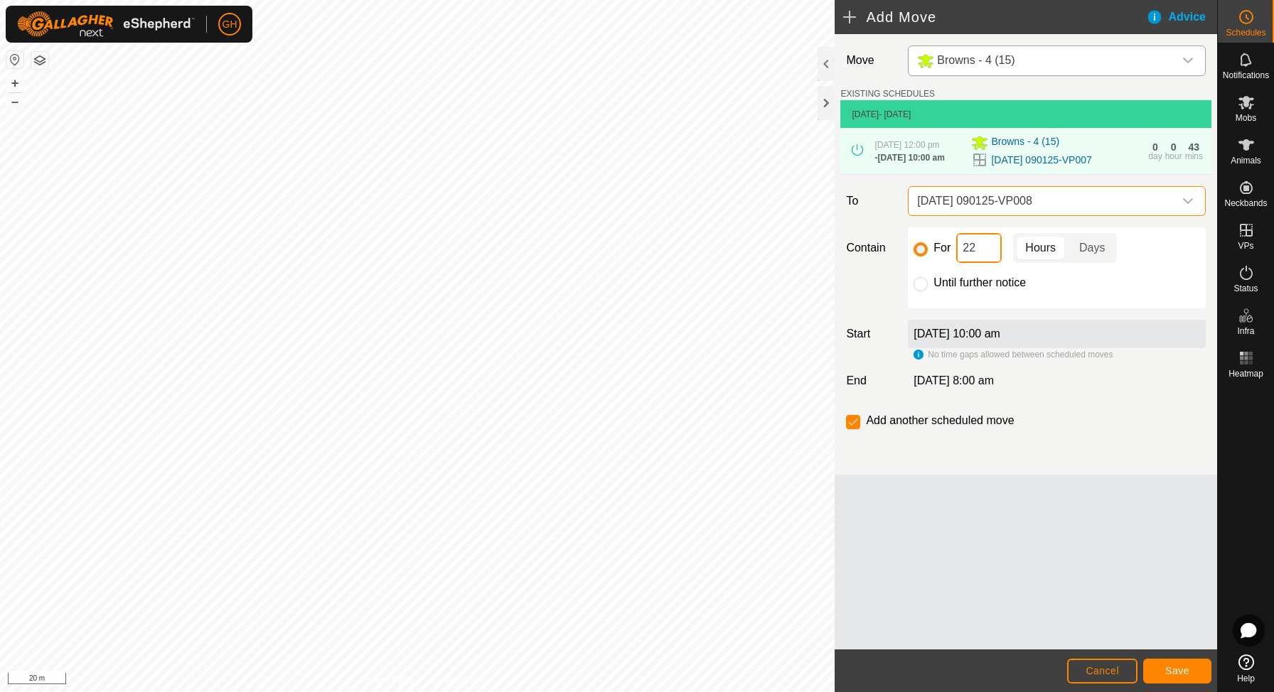
click at [993, 263] on input "22" at bounding box center [979, 248] width 46 height 30
click at [1175, 675] on span "Save" at bounding box center [1177, 670] width 24 height 11
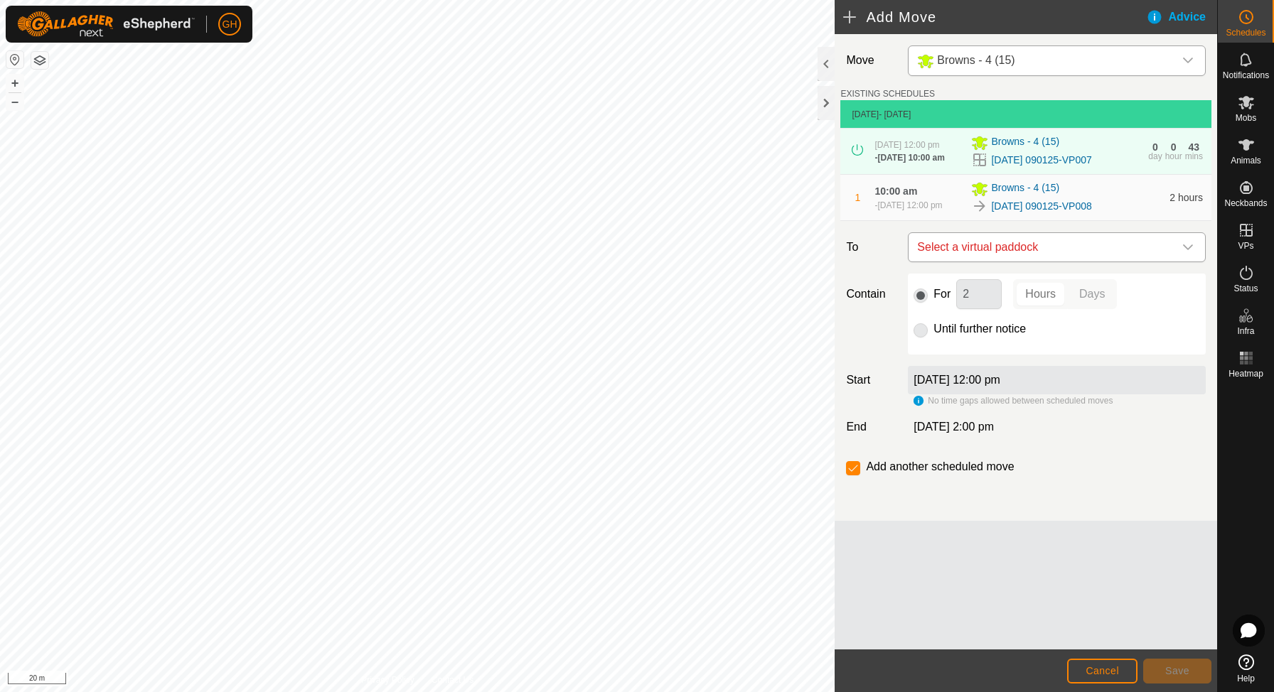
click at [1074, 262] on span "Select a virtual paddock" at bounding box center [1042, 247] width 262 height 28
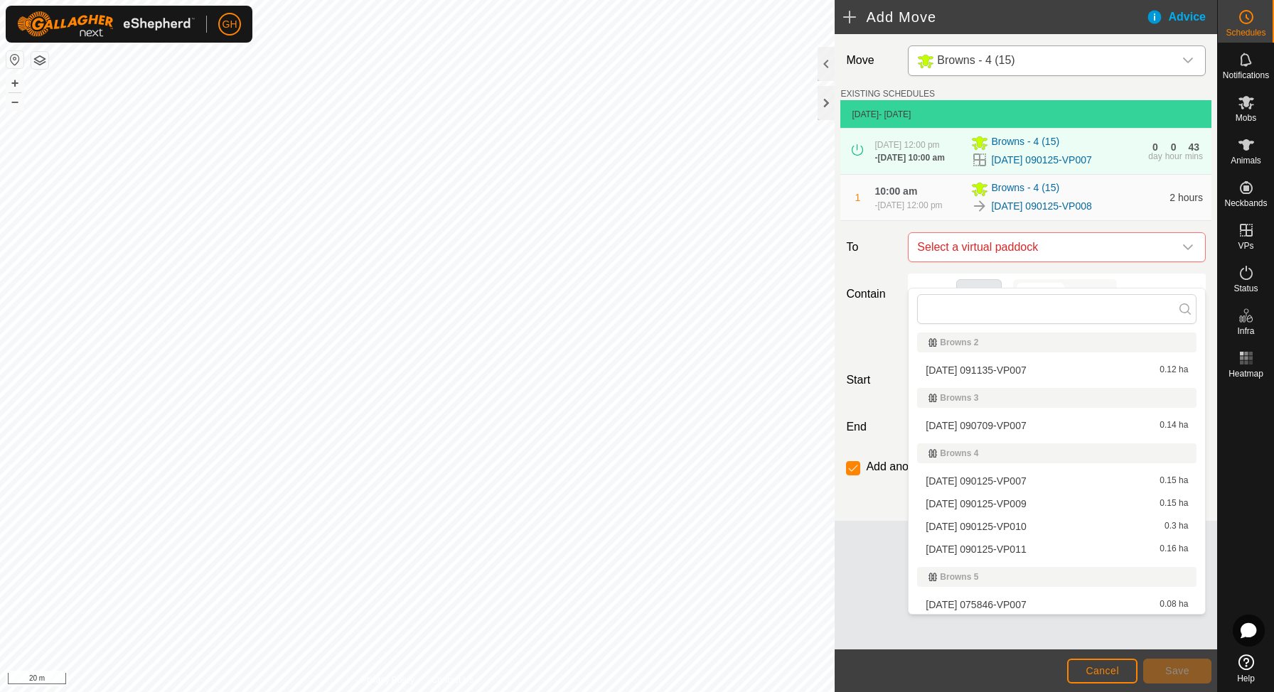
scroll to position [74, 0]
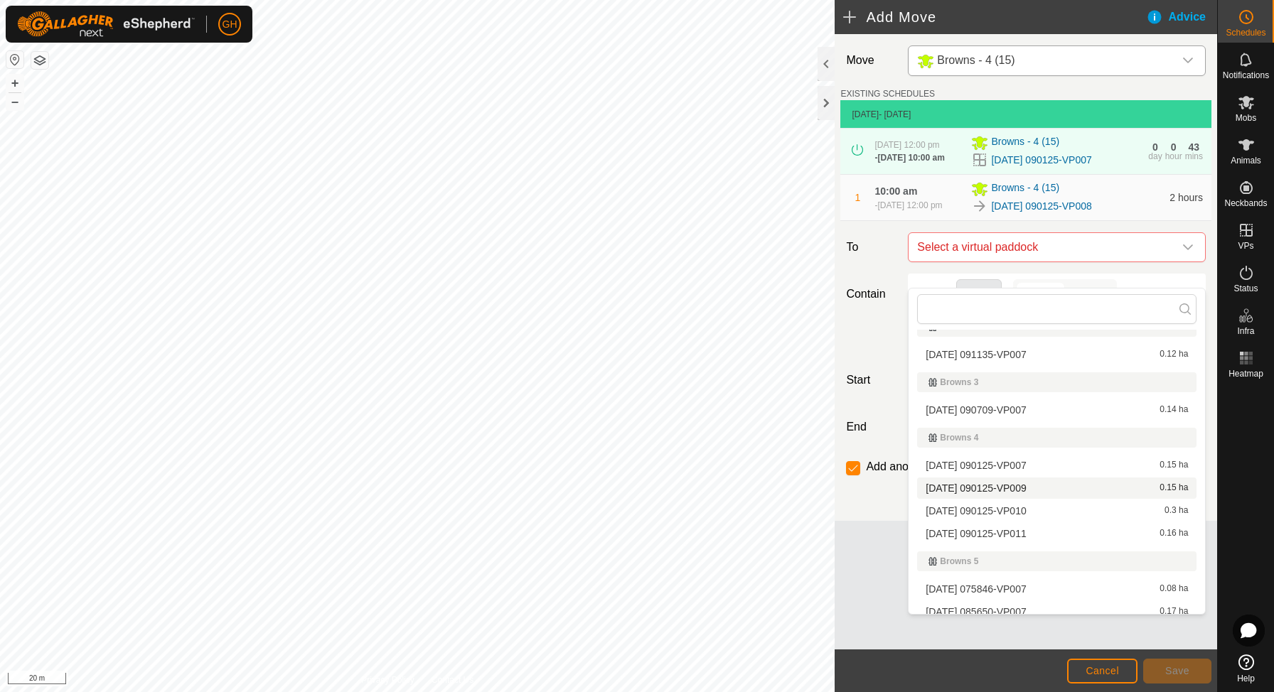
click at [1052, 494] on li "[DATE] 090125-VP009 0.15 ha" at bounding box center [1056, 488] width 279 height 21
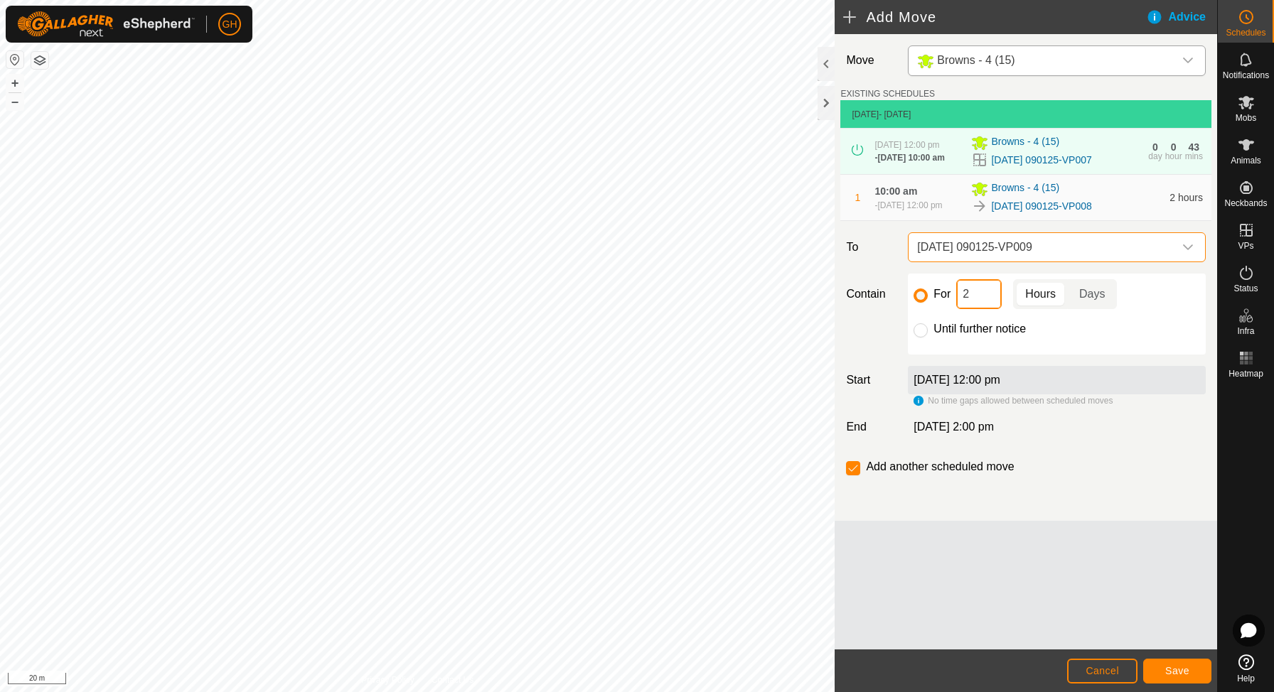
click at [997, 309] on input "2" at bounding box center [979, 294] width 46 height 30
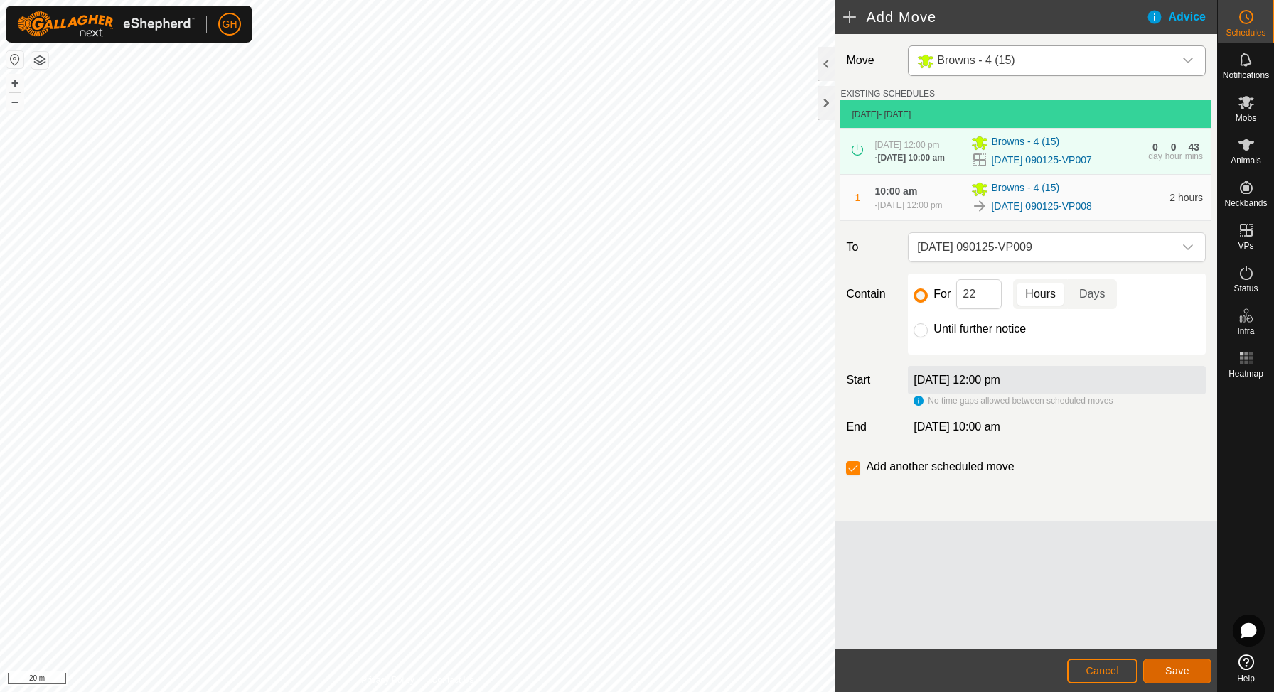
click at [1182, 663] on button "Save" at bounding box center [1177, 671] width 68 height 25
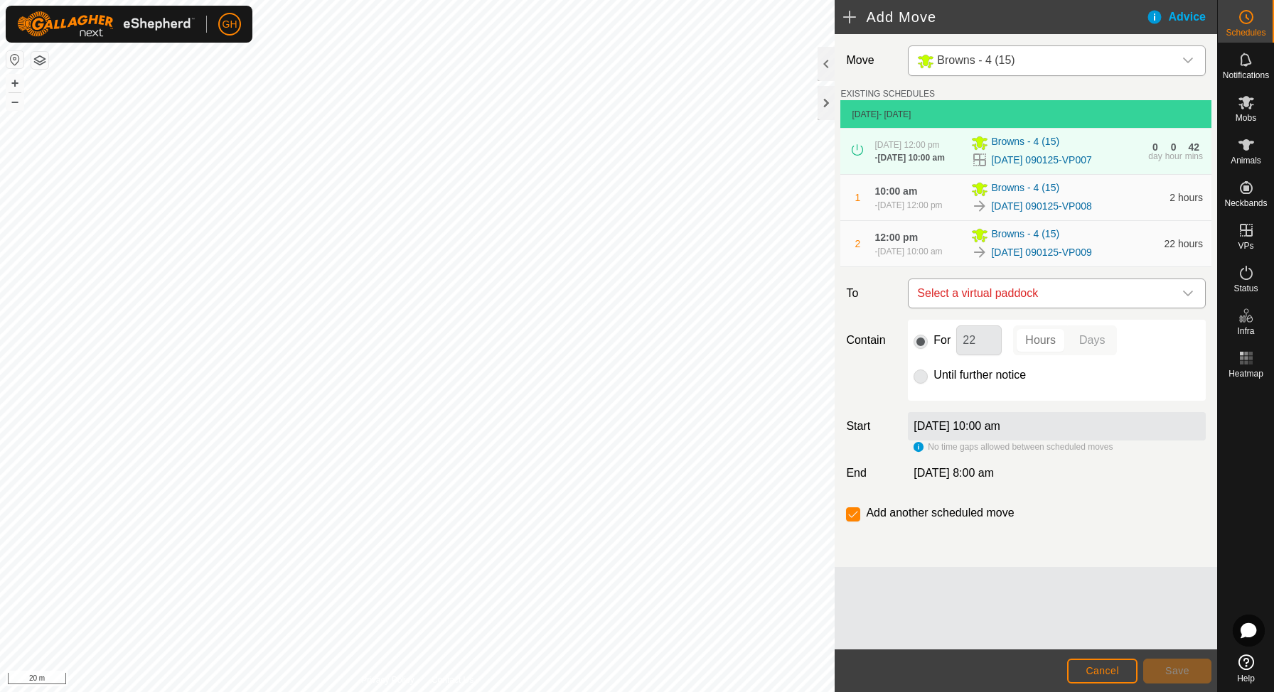
click at [1070, 308] on span "Select a virtual paddock" at bounding box center [1042, 293] width 262 height 28
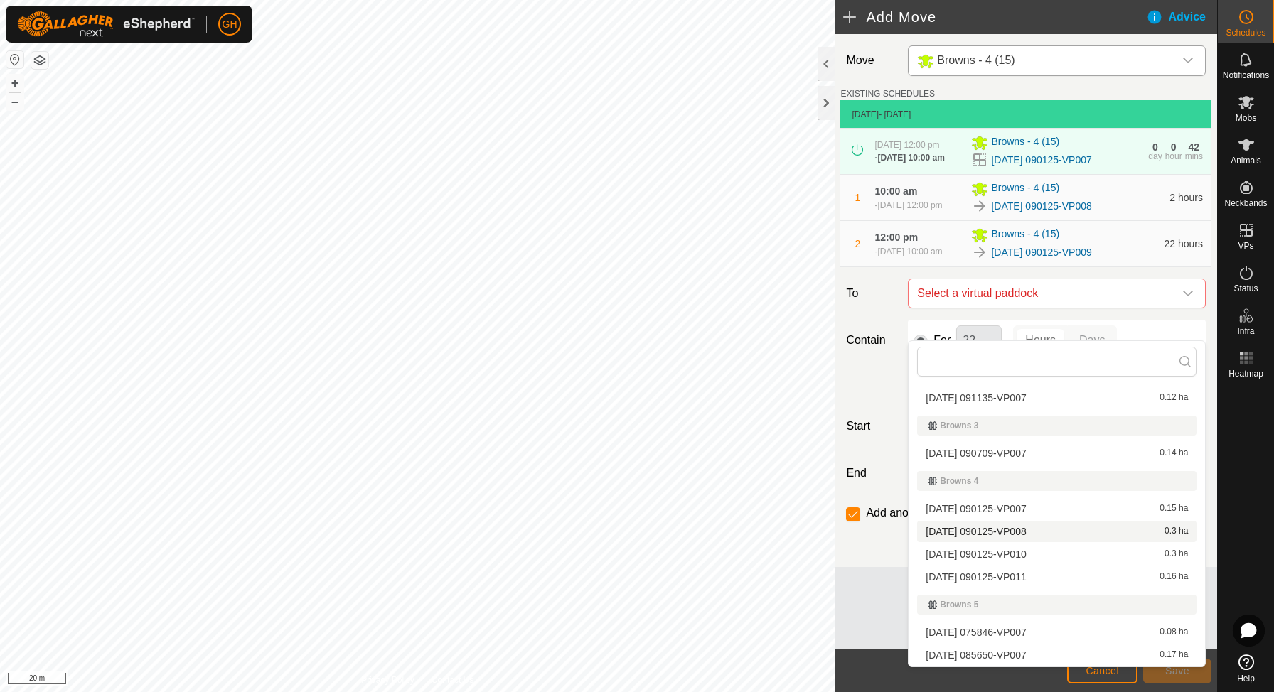
scroll to position [89, 0]
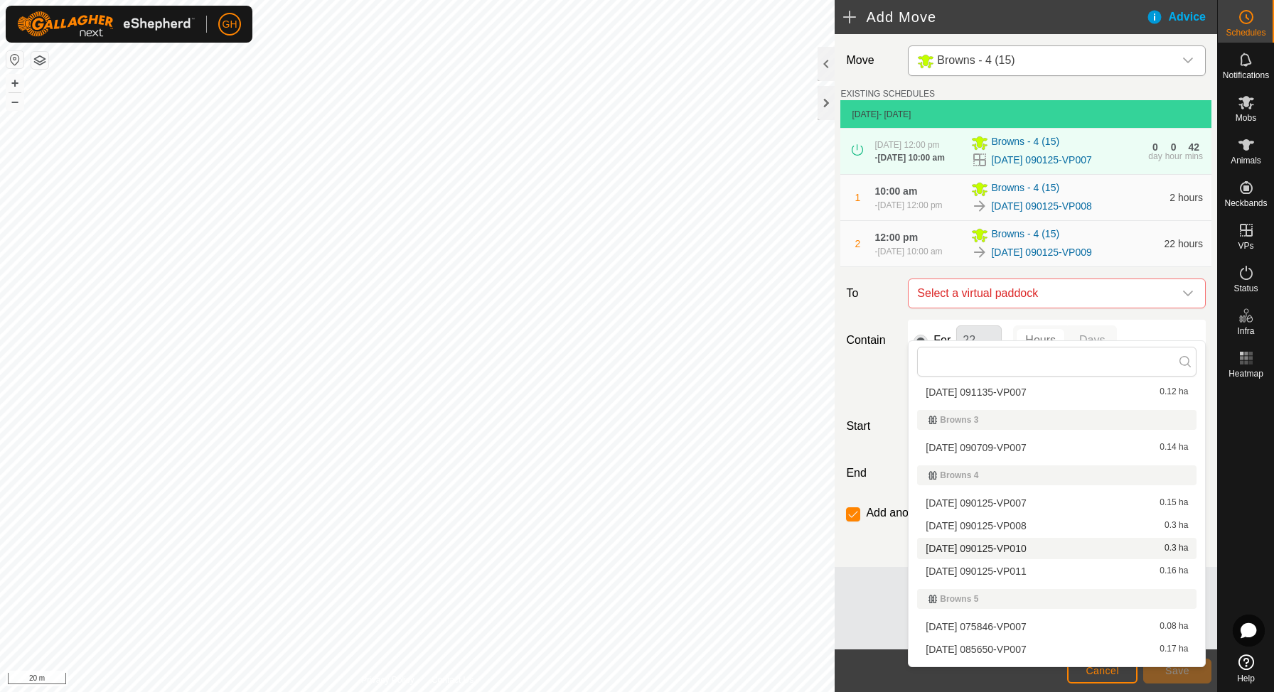
click at [1026, 547] on span "[DATE] 090125-VP010" at bounding box center [976, 549] width 100 height 10
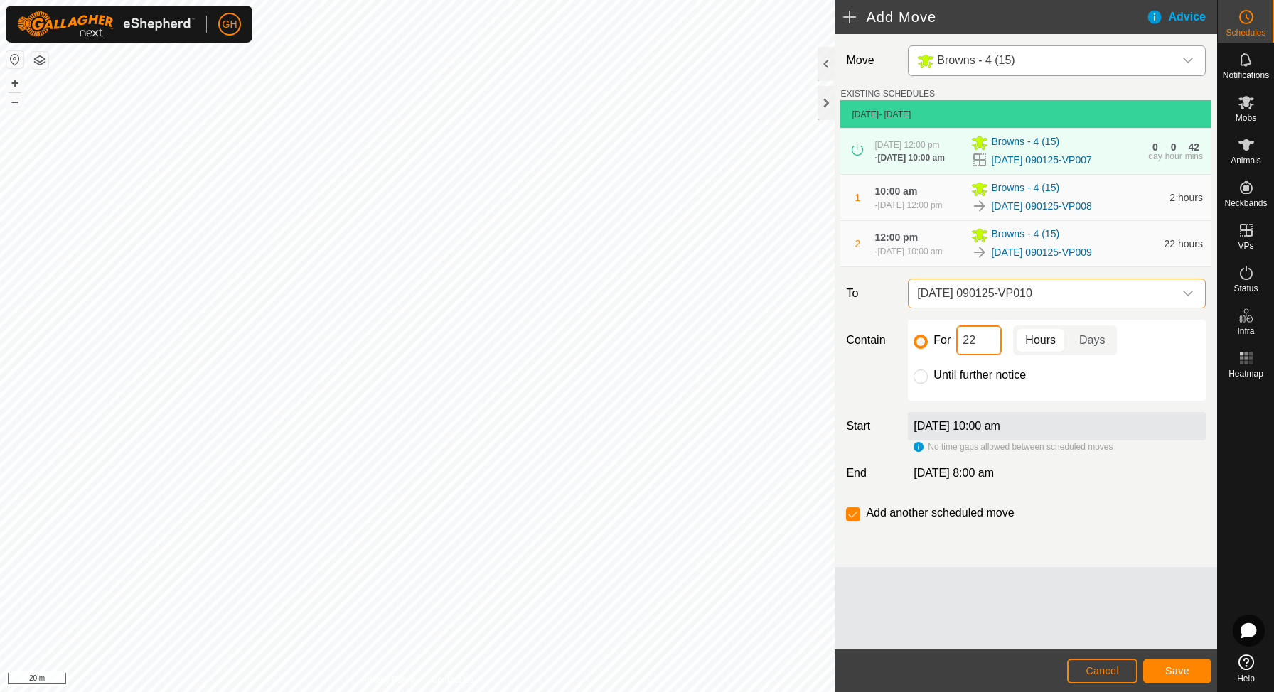
click at [995, 355] on input "22" at bounding box center [979, 341] width 46 height 30
click at [1181, 675] on span "Save" at bounding box center [1177, 670] width 24 height 11
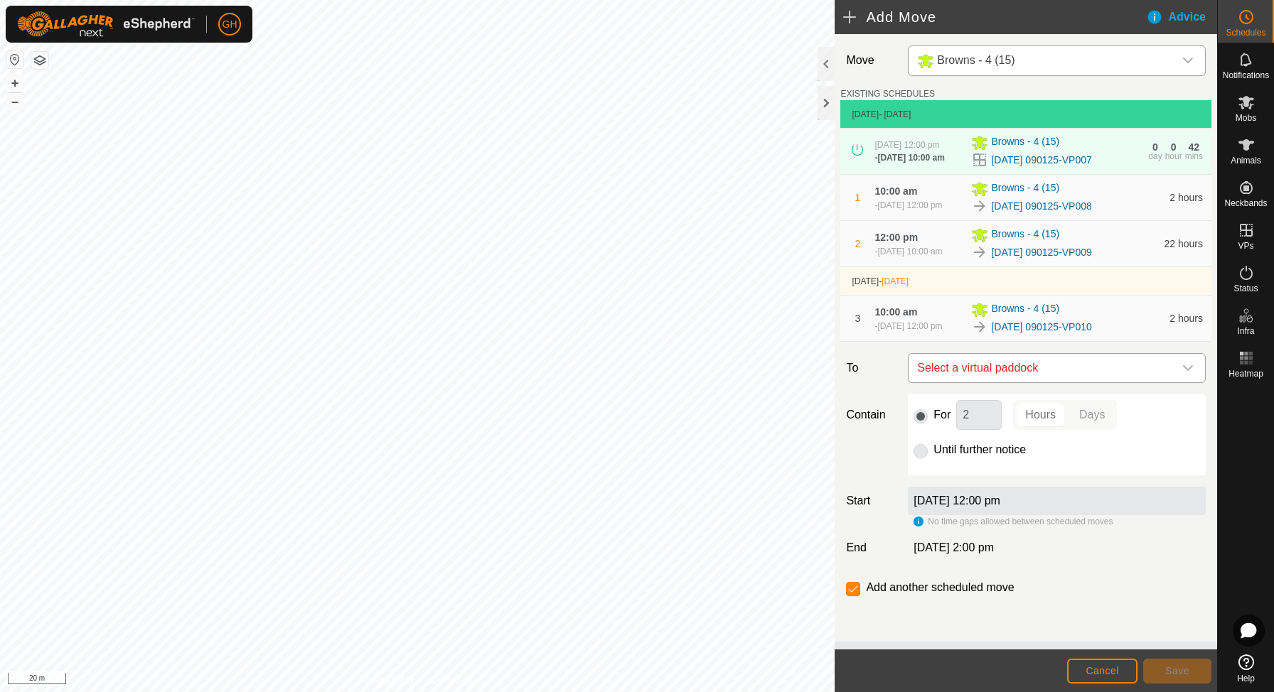
click at [1004, 382] on span "Select a virtual paddock" at bounding box center [1042, 368] width 262 height 28
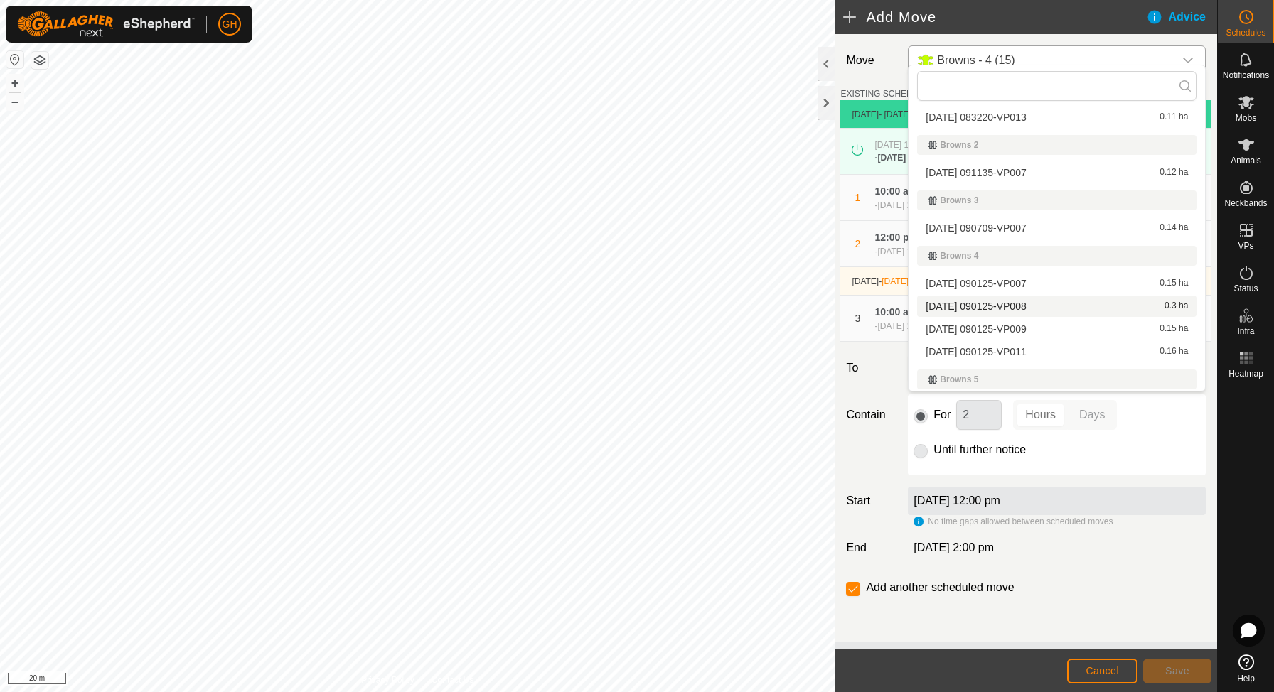
scroll to position [54, 0]
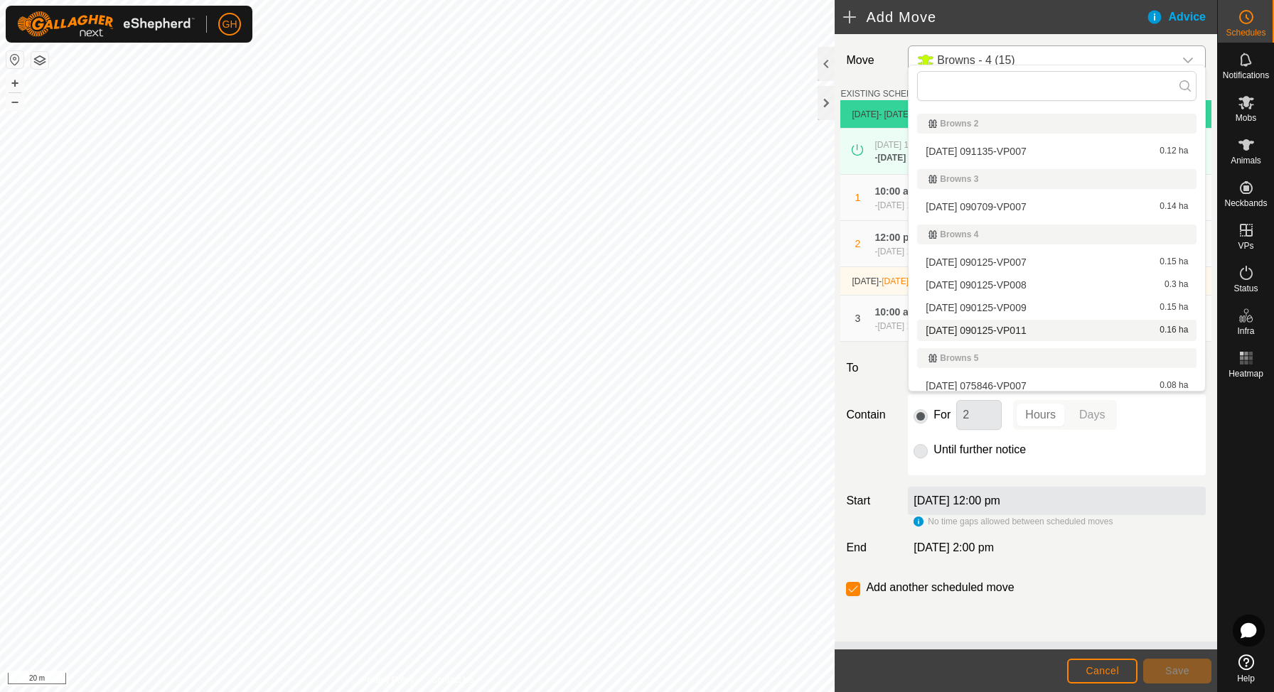
click at [1026, 327] on span "[DATE] 090125-VP011" at bounding box center [976, 331] width 100 height 10
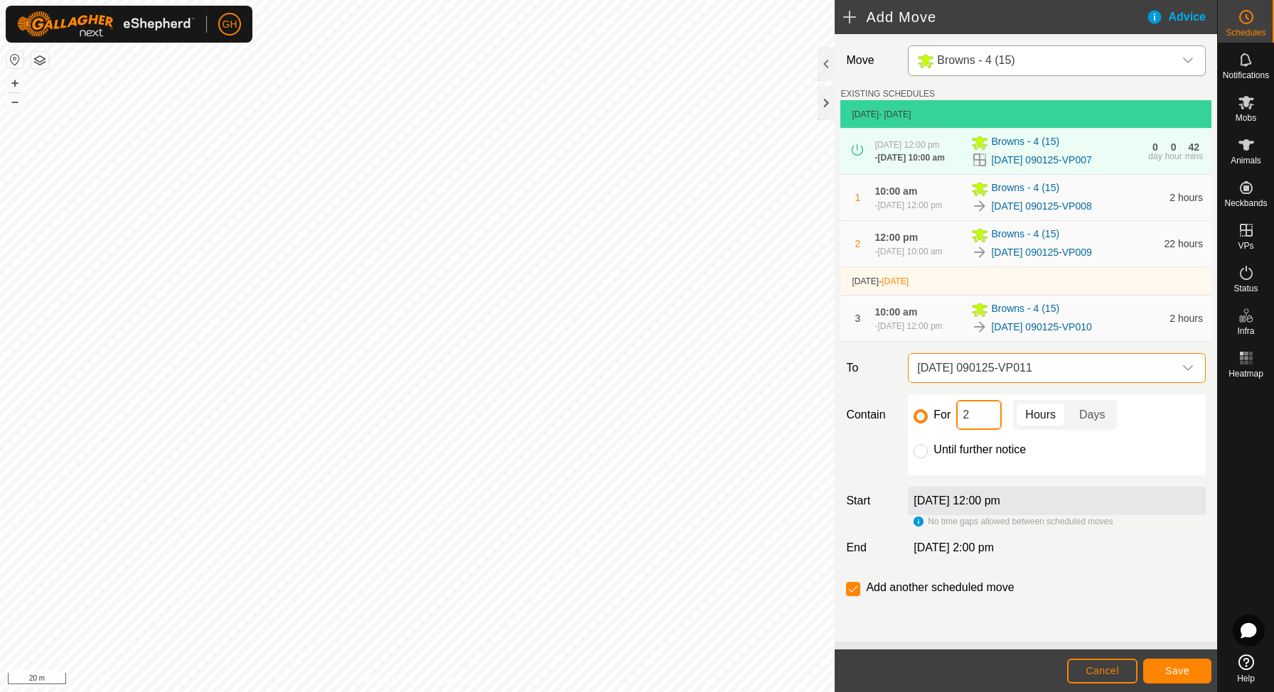
click at [976, 430] on input "2" at bounding box center [979, 415] width 46 height 30
type input "22"
click at [855, 596] on input "checkbox" at bounding box center [853, 589] width 14 height 14
checkbox input "false"
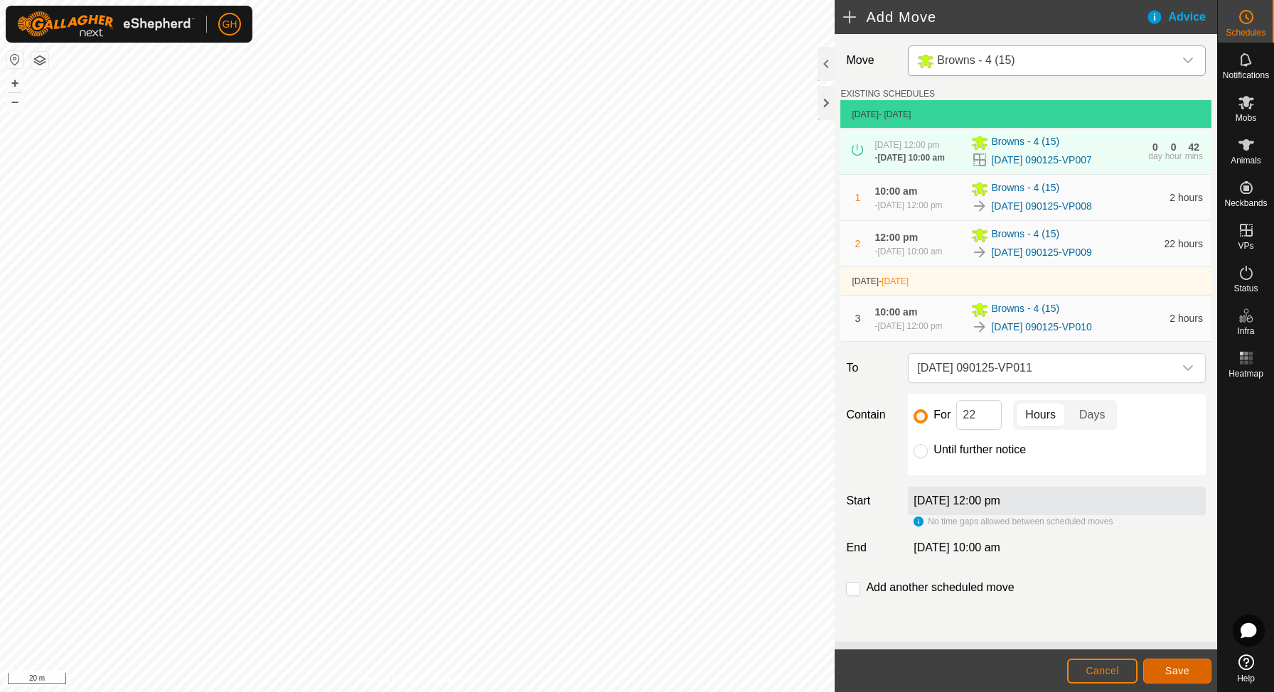
click at [1189, 674] on button "Save" at bounding box center [1177, 671] width 68 height 25
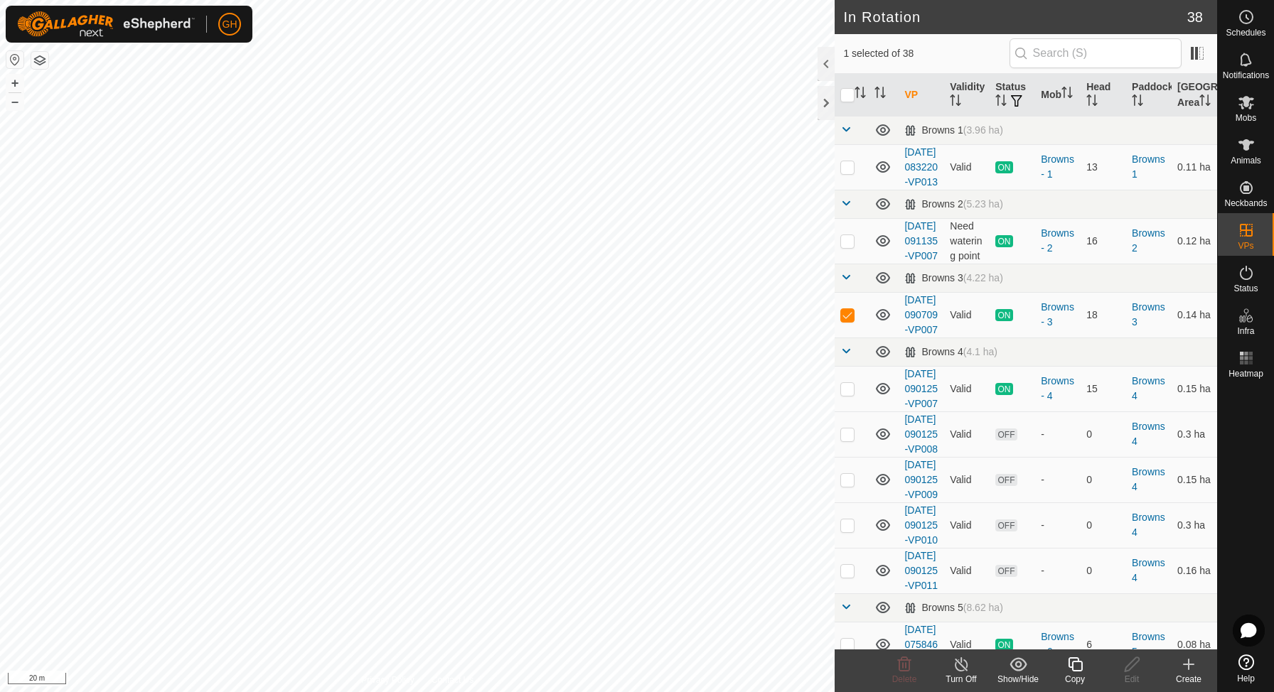
click at [1076, 663] on icon at bounding box center [1075, 664] width 18 height 17
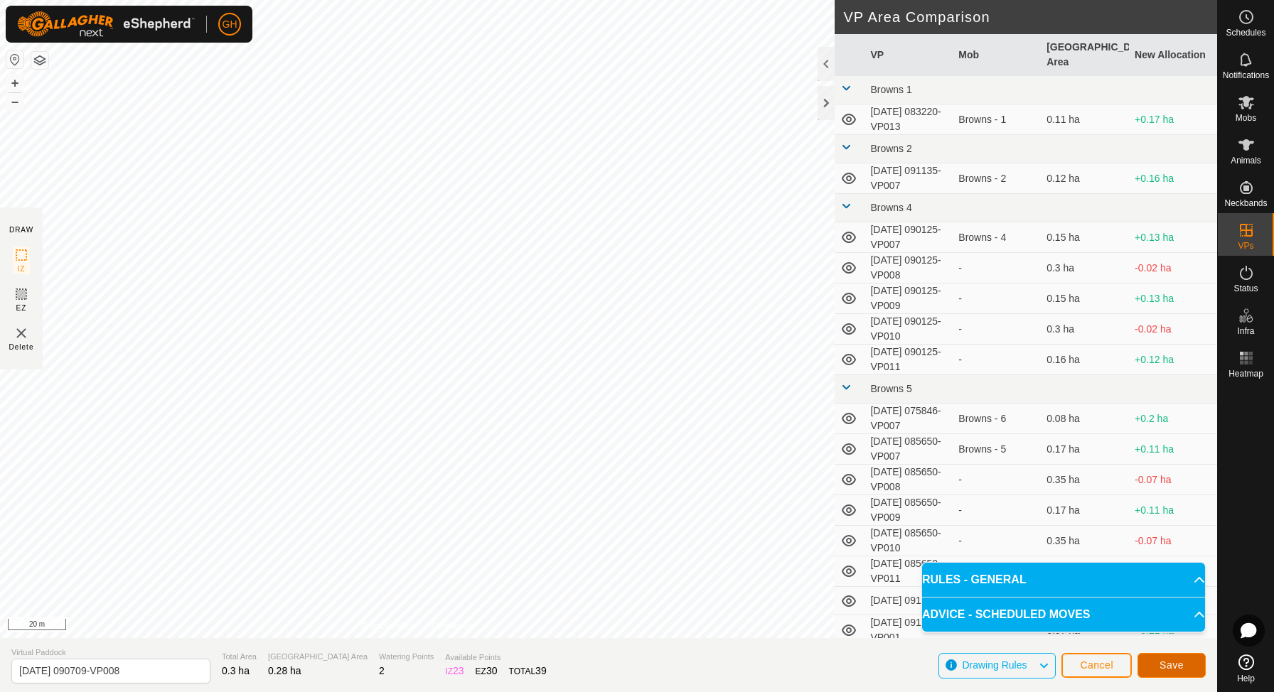
click at [1155, 660] on button "Save" at bounding box center [1172, 665] width 68 height 25
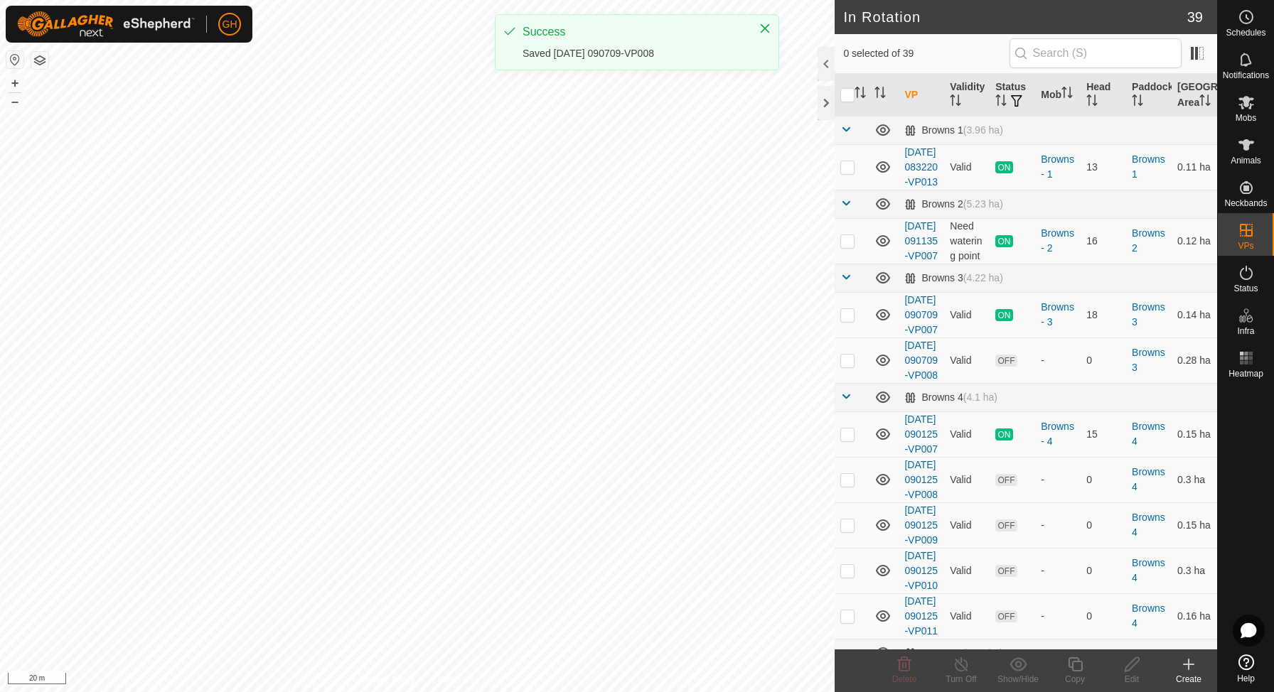
checkbox input "true"
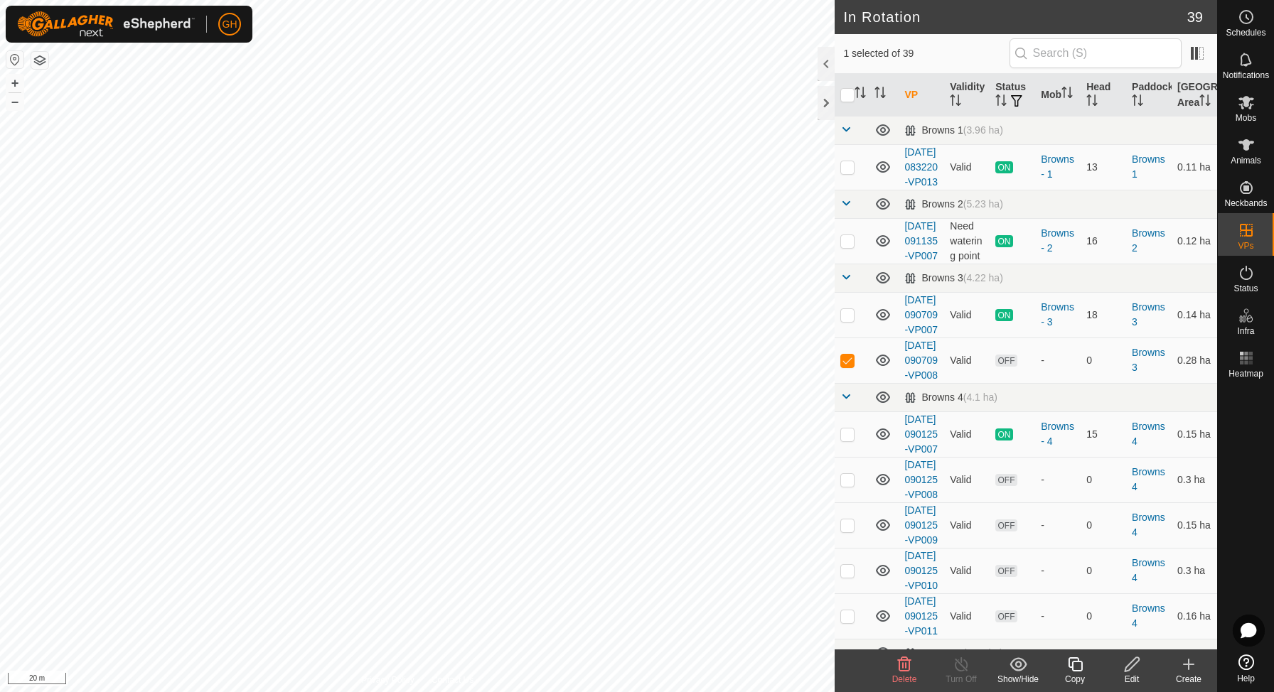
click at [1079, 663] on icon at bounding box center [1075, 664] width 18 height 17
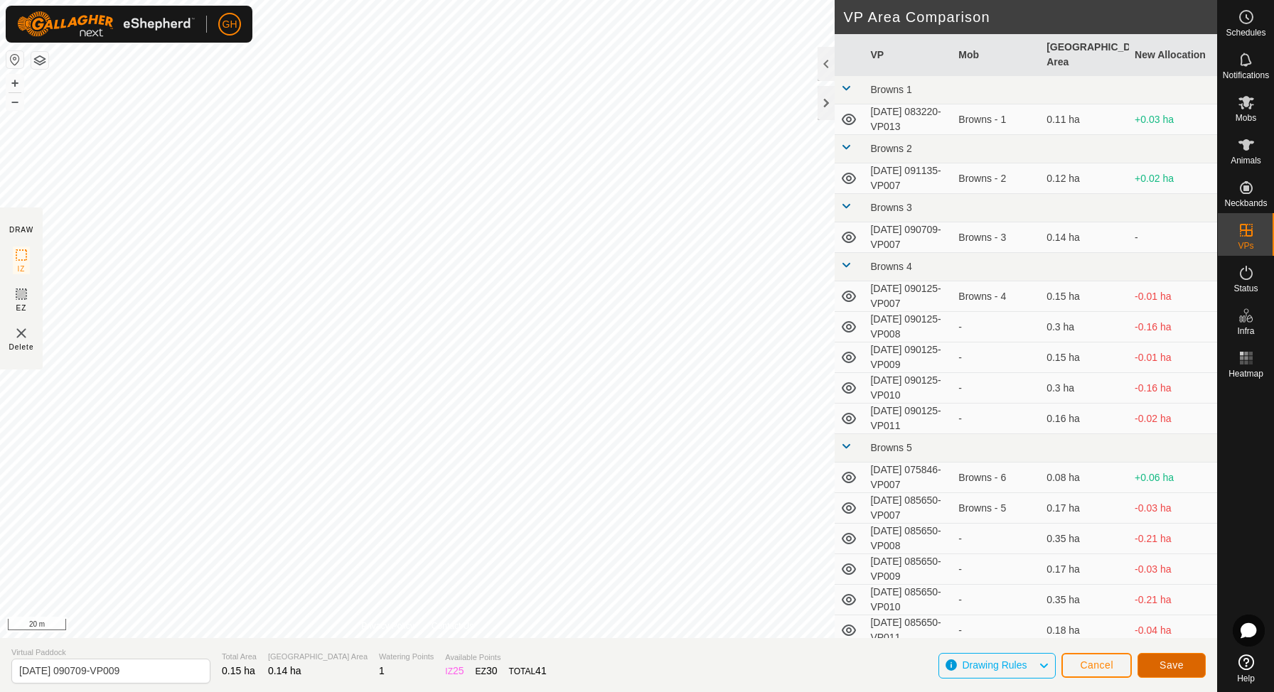
click at [1170, 662] on span "Save" at bounding box center [1172, 665] width 24 height 11
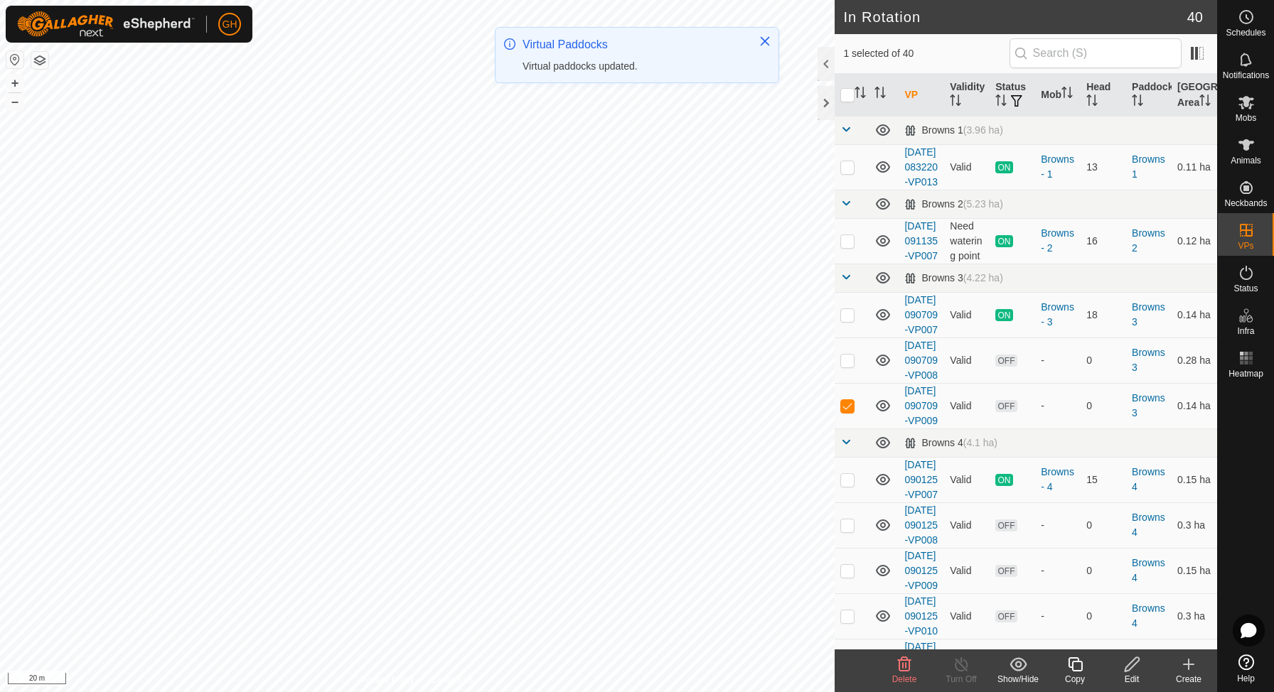
click at [1077, 668] on icon at bounding box center [1075, 664] width 18 height 17
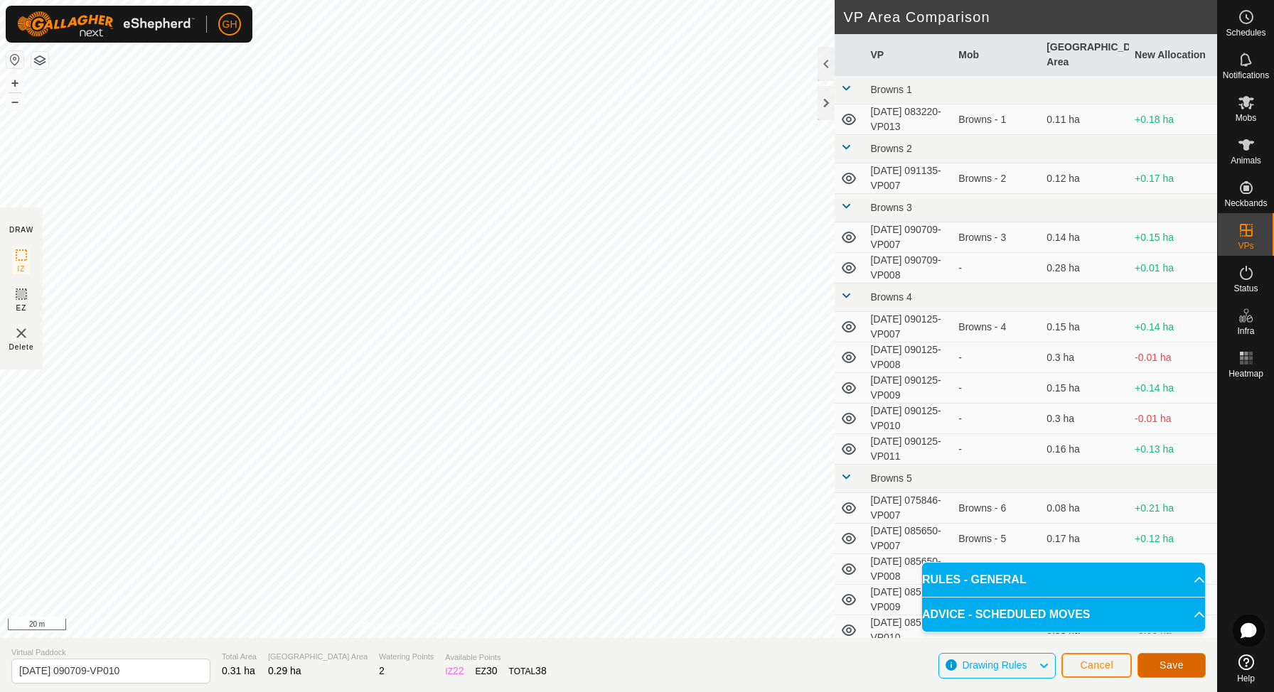
click at [1158, 669] on button "Save" at bounding box center [1172, 665] width 68 height 25
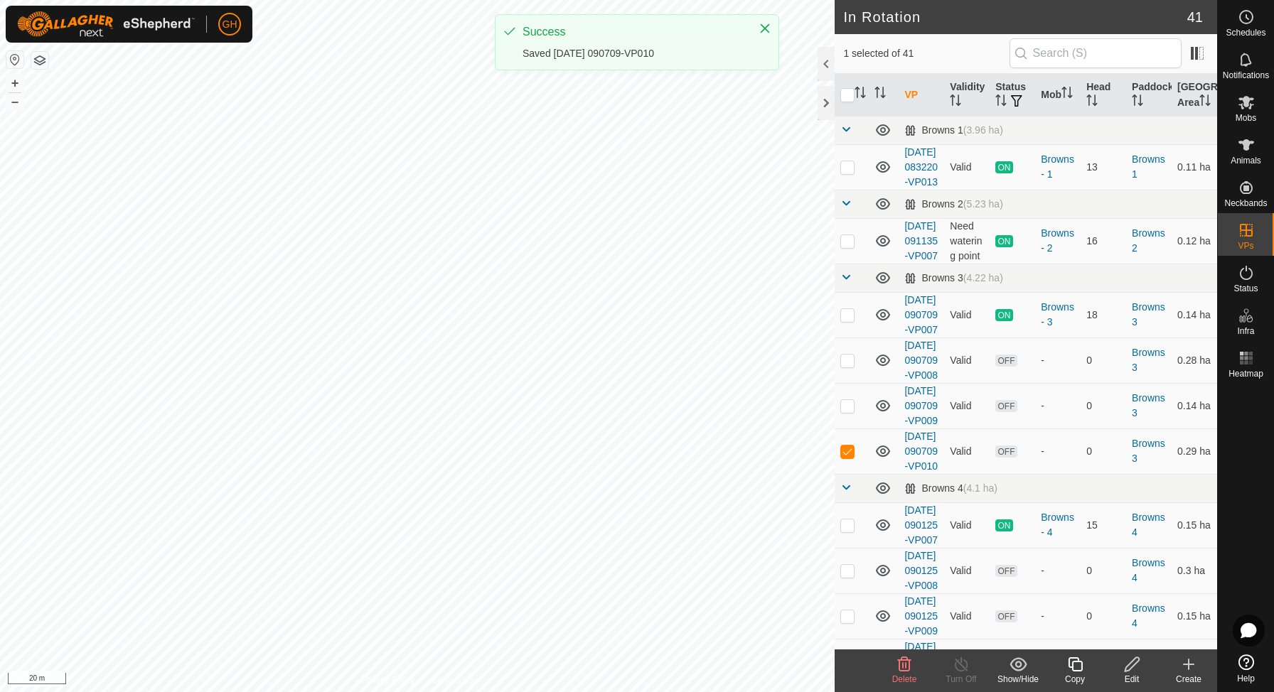
click at [1069, 668] on icon at bounding box center [1075, 664] width 18 height 17
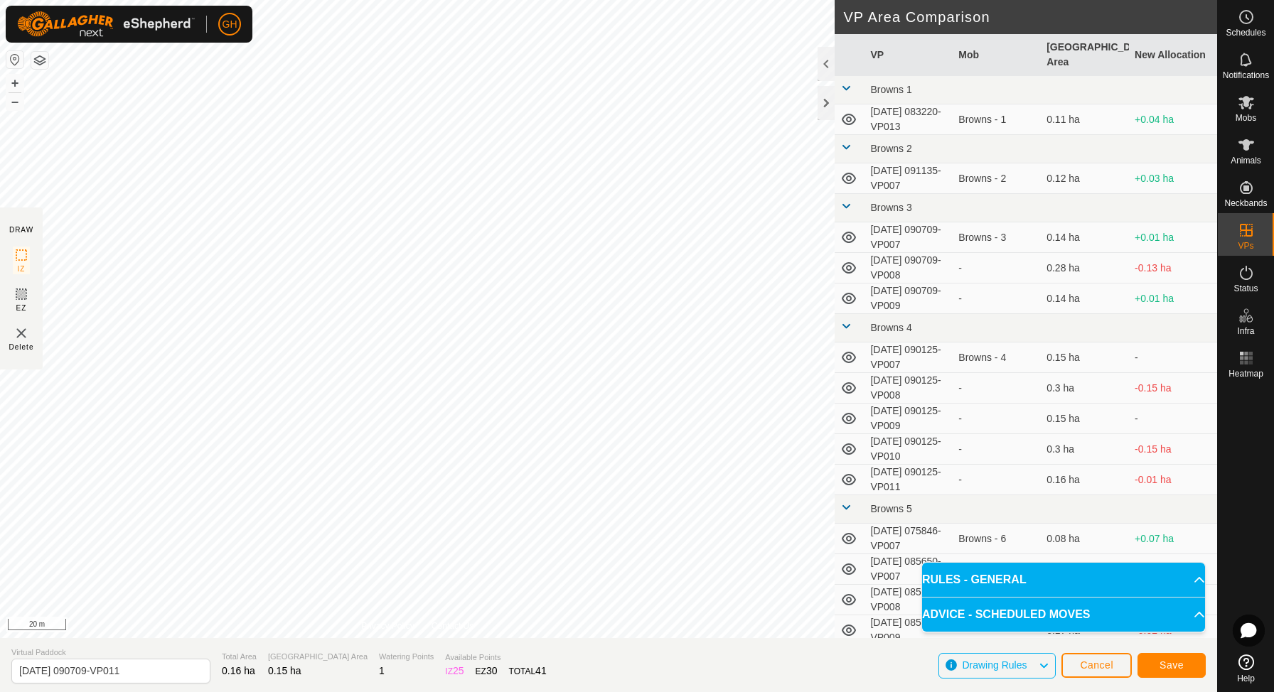
click at [1162, 671] on button "Save" at bounding box center [1172, 665] width 68 height 25
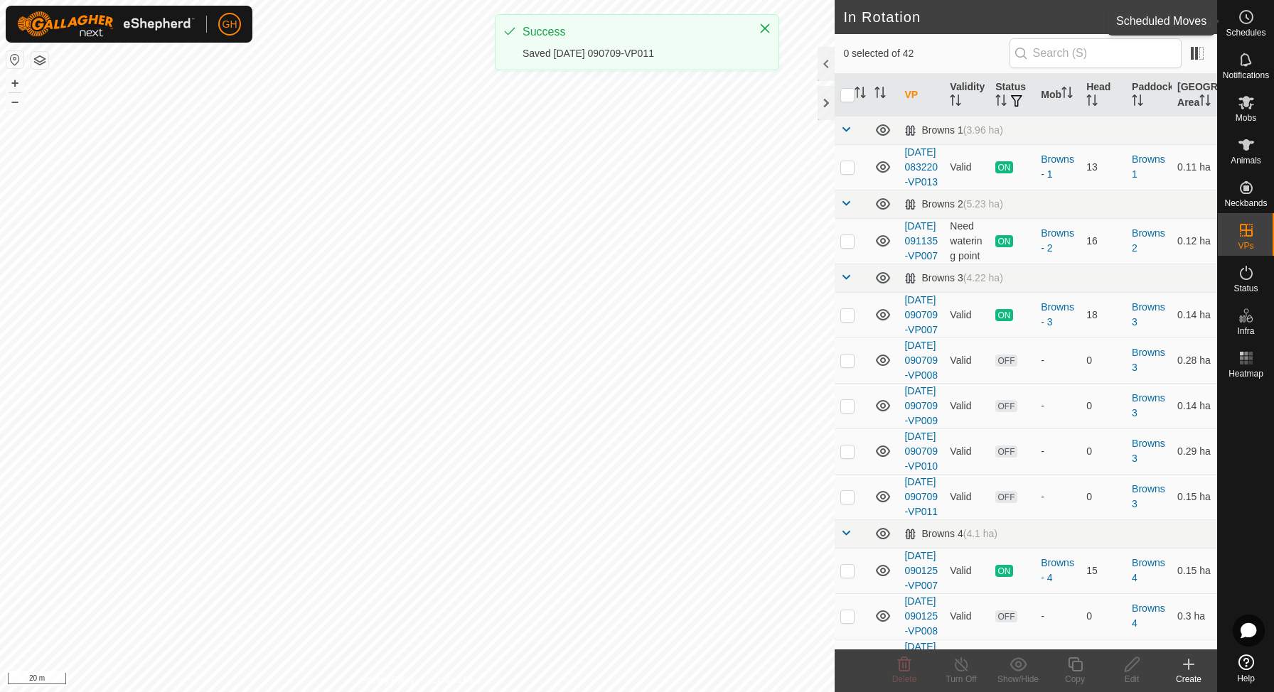
click at [1248, 28] on span "Schedules" at bounding box center [1246, 32] width 40 height 9
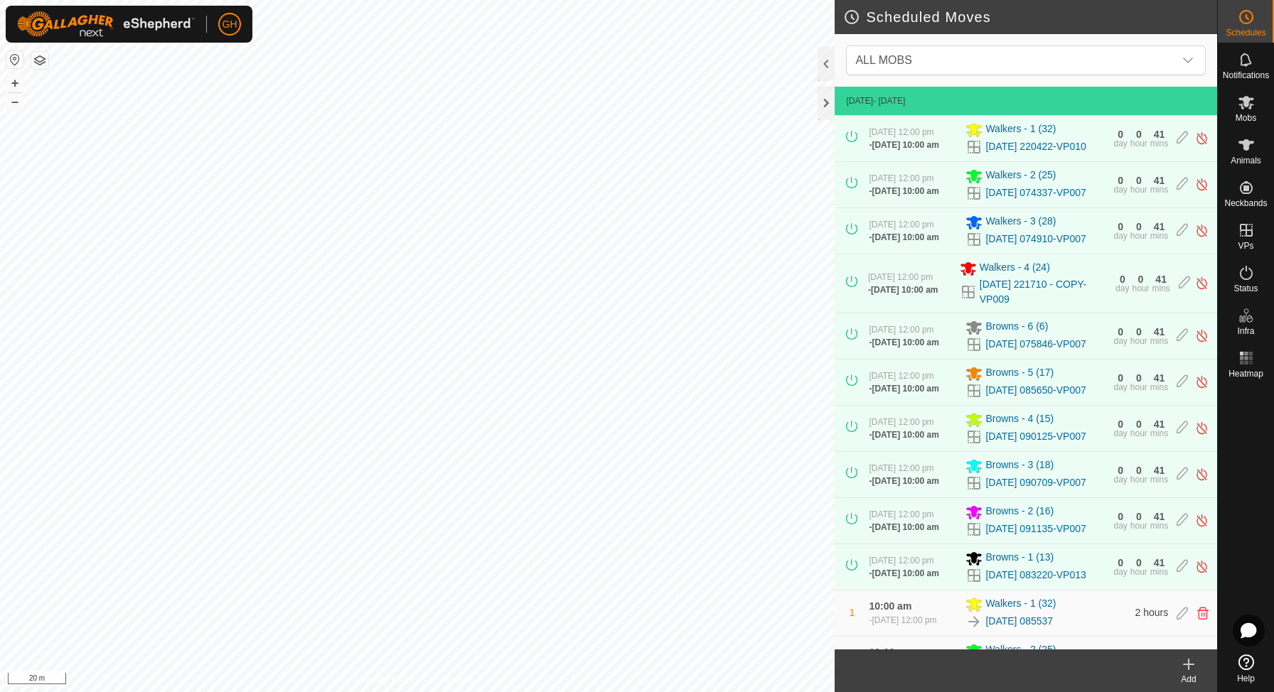
click at [1186, 660] on icon at bounding box center [1188, 664] width 17 height 17
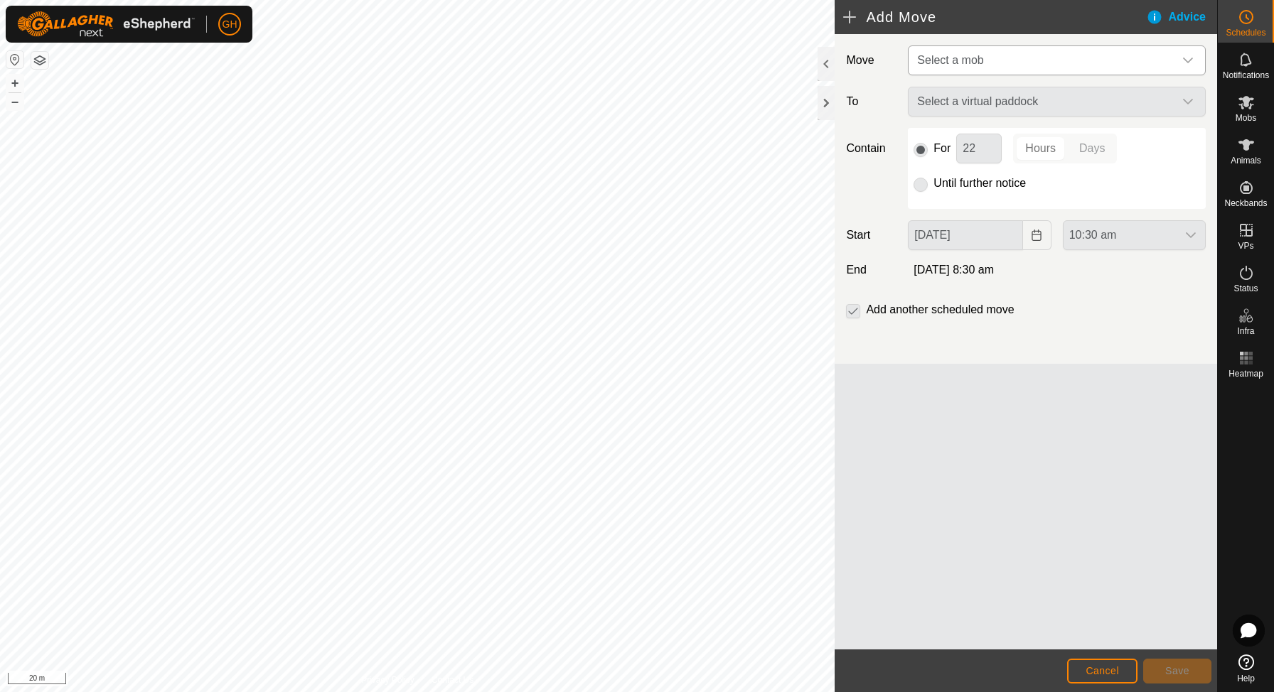
click at [1014, 65] on span "Select a mob" at bounding box center [1042, 60] width 262 height 28
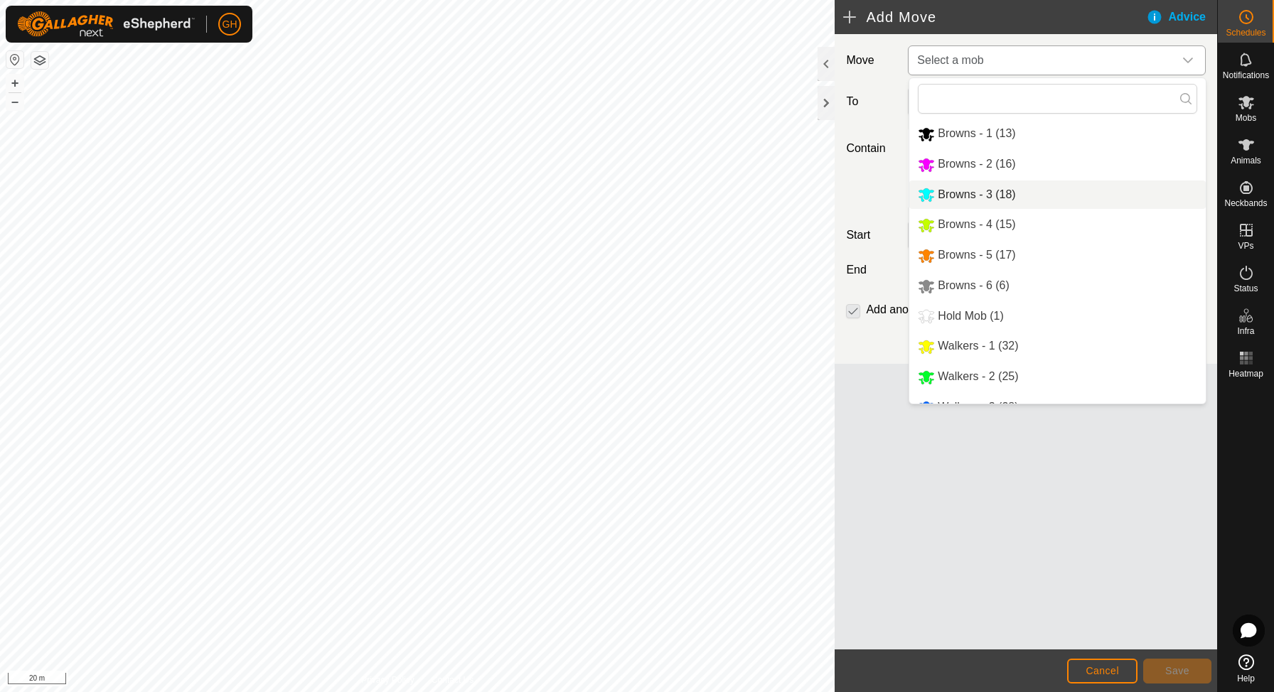
click at [997, 197] on span "Browns - 3 (18)" at bounding box center [976, 194] width 77 height 12
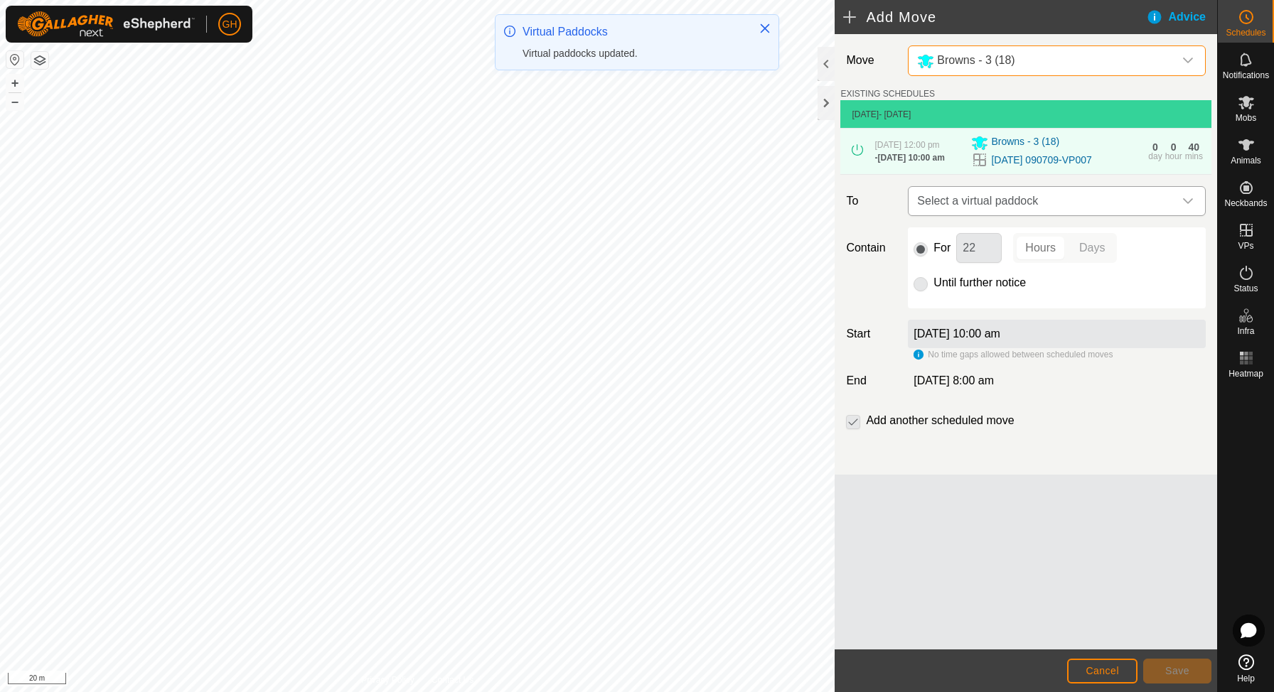
click at [1086, 210] on span "Select a virtual paddock" at bounding box center [1042, 201] width 262 height 28
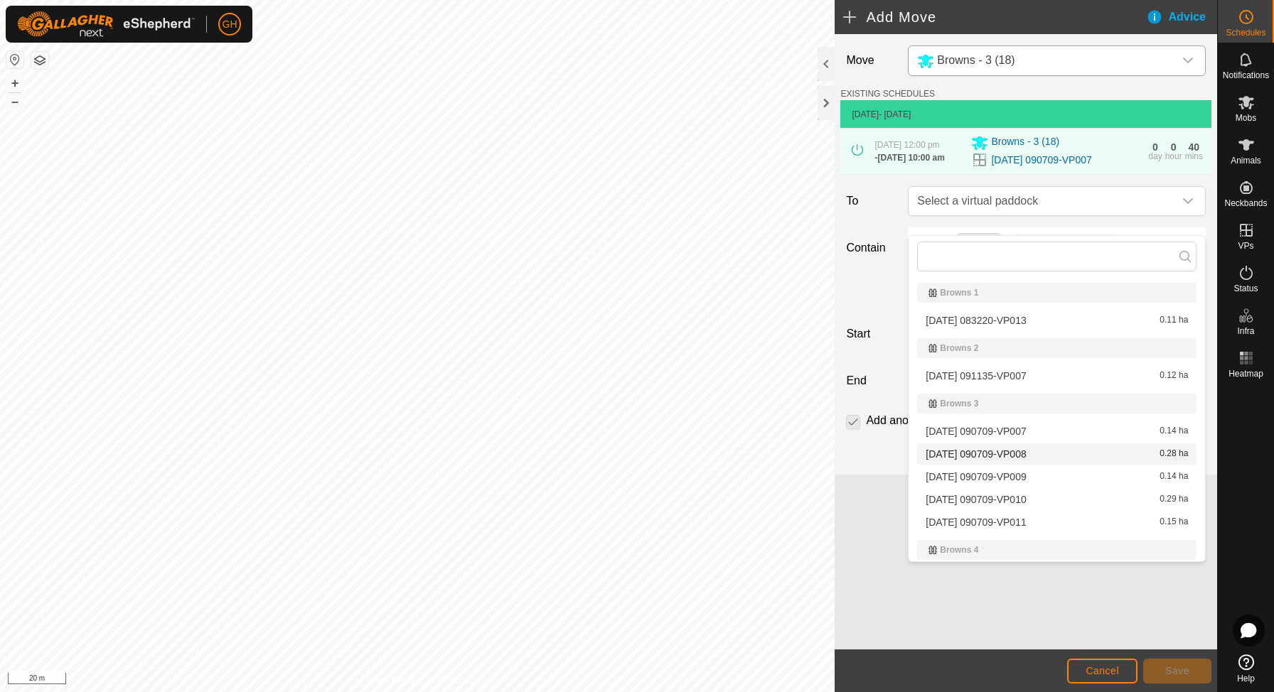
click at [1022, 456] on span "[DATE] 090709-VP008" at bounding box center [976, 454] width 100 height 10
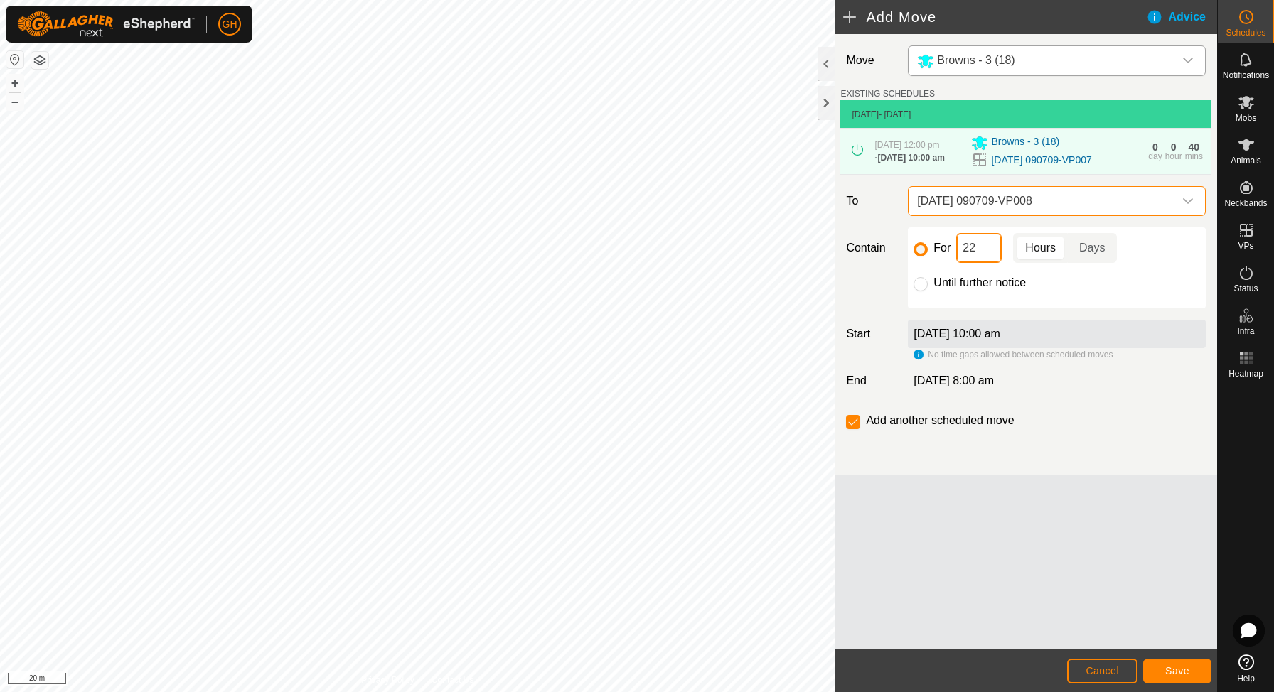
click at [989, 263] on input "22" at bounding box center [979, 248] width 46 height 30
click at [1182, 670] on span "Save" at bounding box center [1177, 670] width 24 height 11
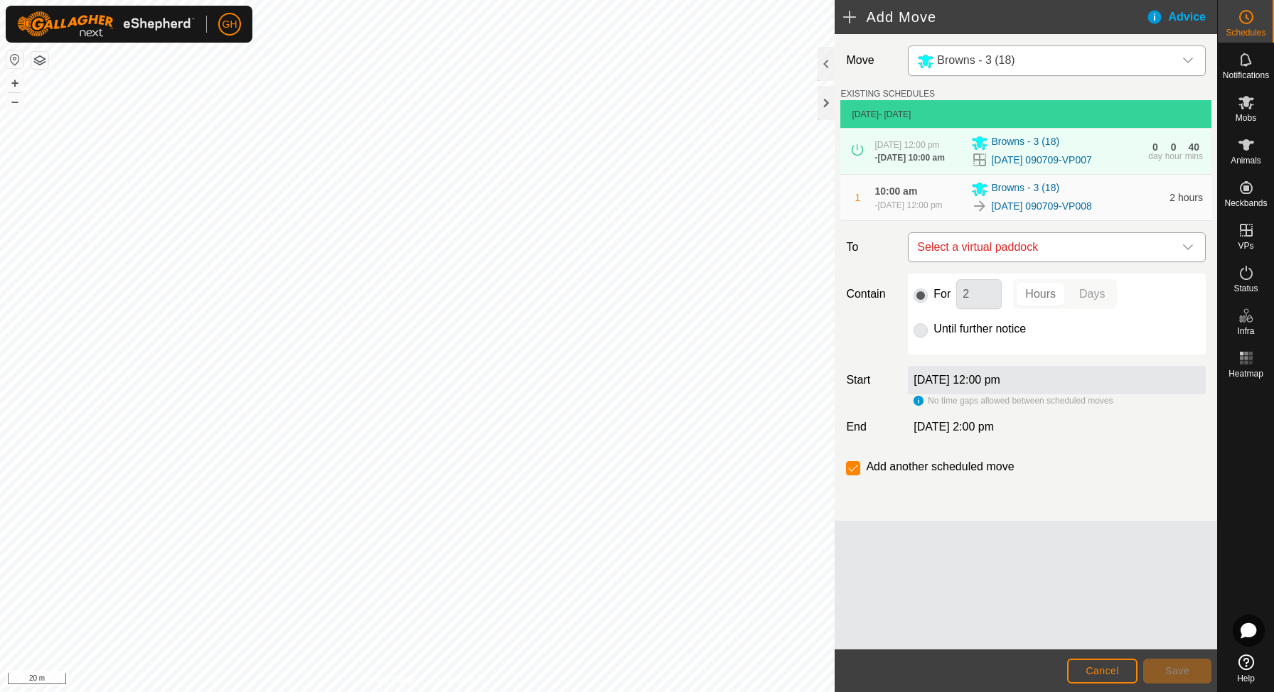
click at [1017, 262] on span "Select a virtual paddock" at bounding box center [1042, 247] width 262 height 28
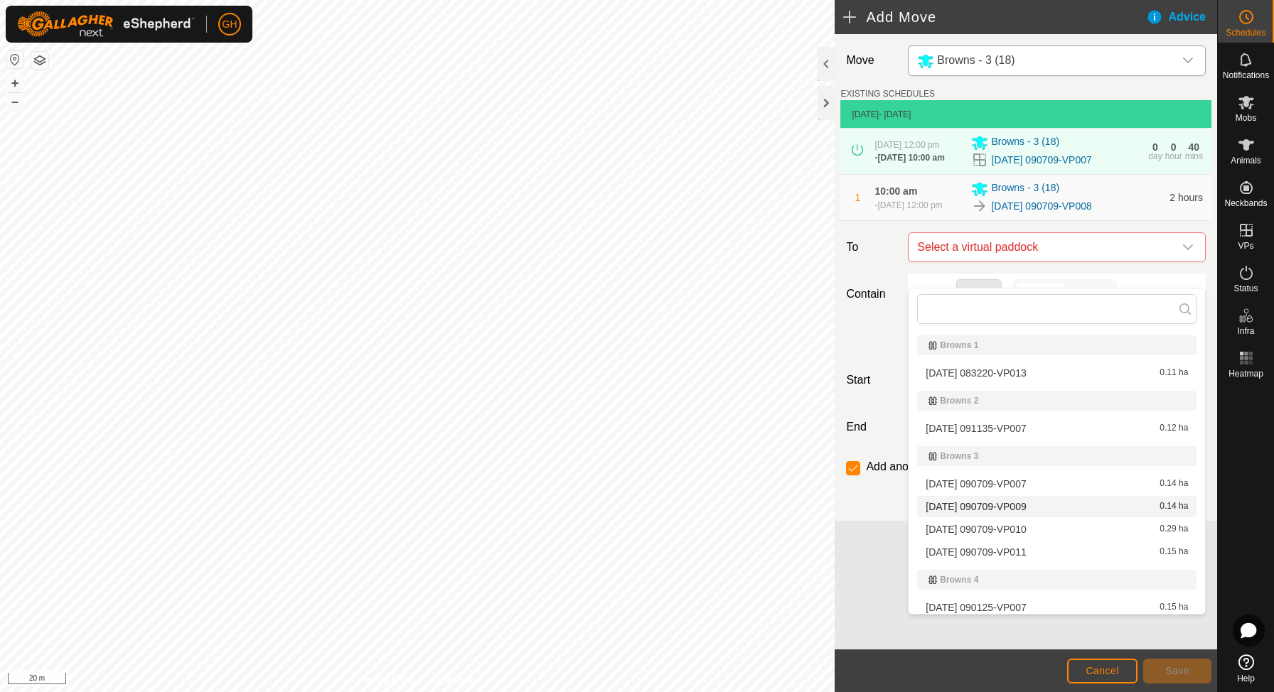
click at [1017, 507] on span "[DATE] 090709-VP009" at bounding box center [976, 507] width 100 height 10
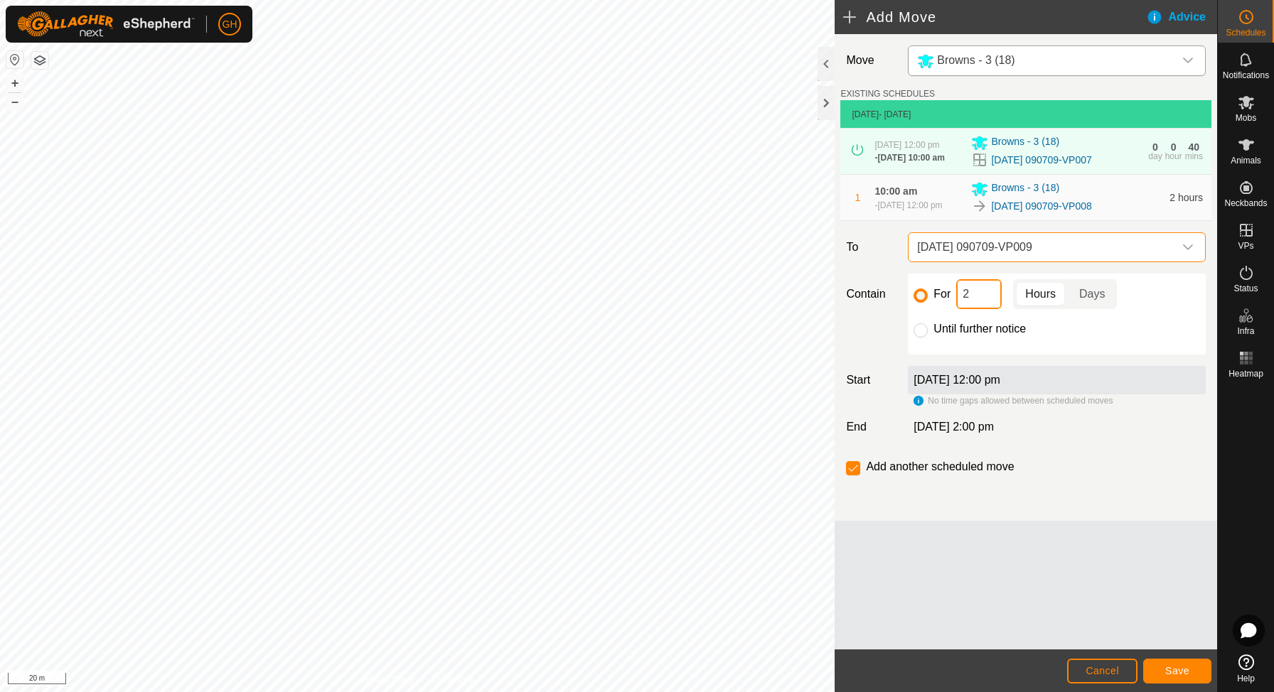
click at [979, 309] on input "2" at bounding box center [979, 294] width 46 height 30
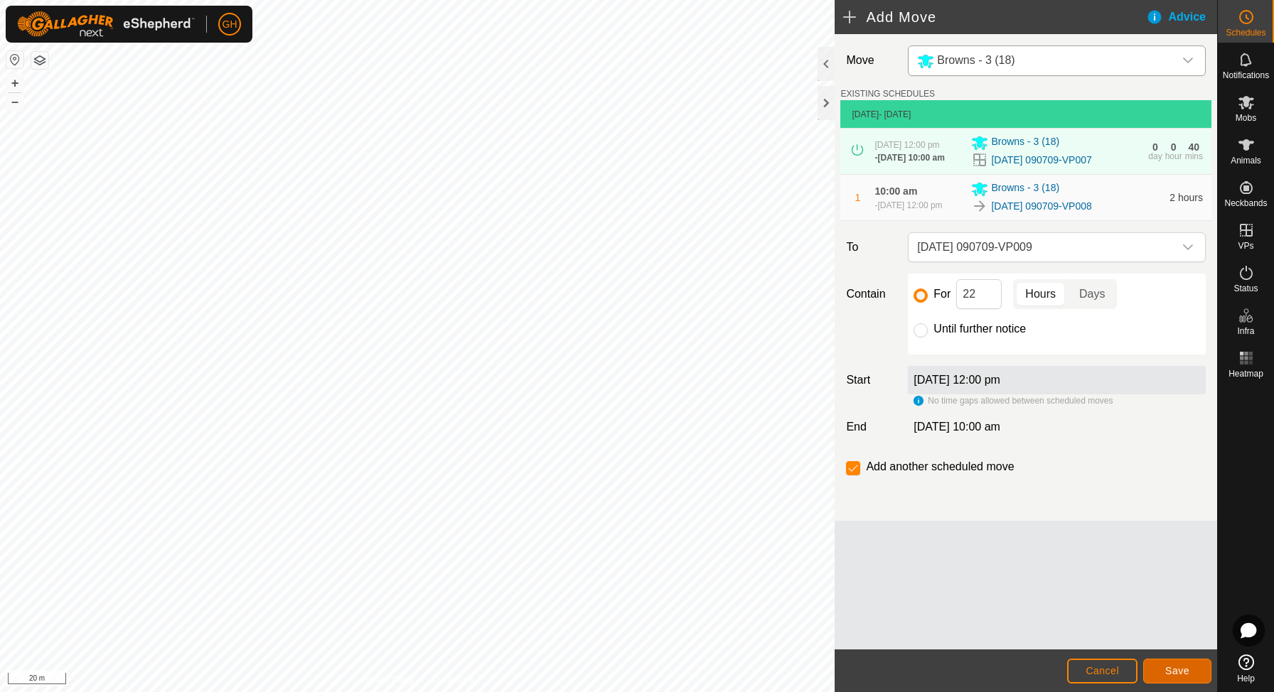
click at [1170, 663] on button "Save" at bounding box center [1177, 671] width 68 height 25
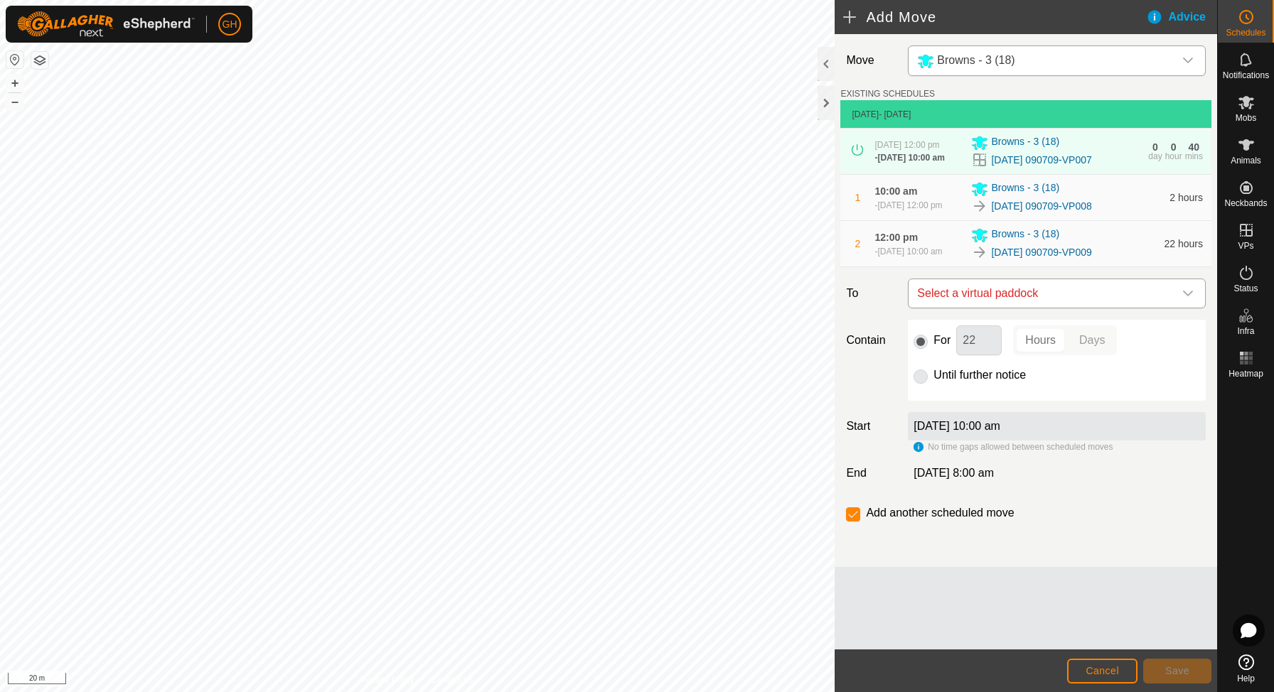
click at [1074, 308] on span "Select a virtual paddock" at bounding box center [1042, 293] width 262 height 28
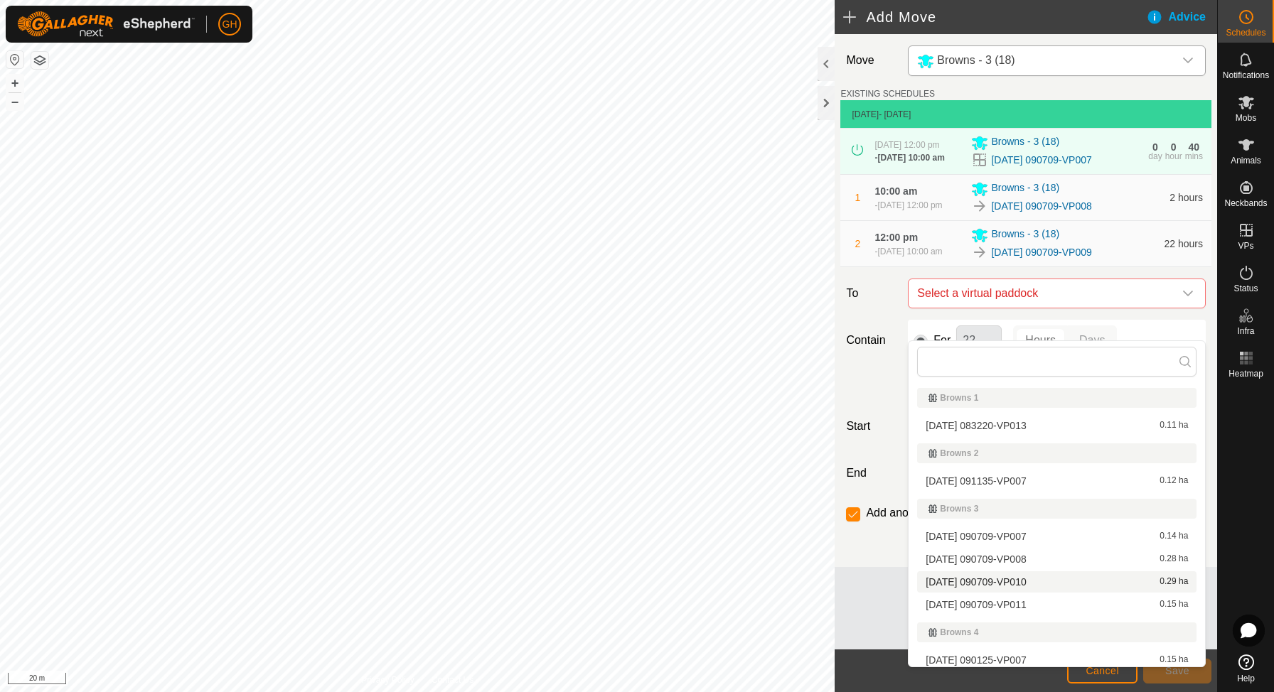
click at [1026, 584] on span "[DATE] 090709-VP010" at bounding box center [976, 582] width 100 height 10
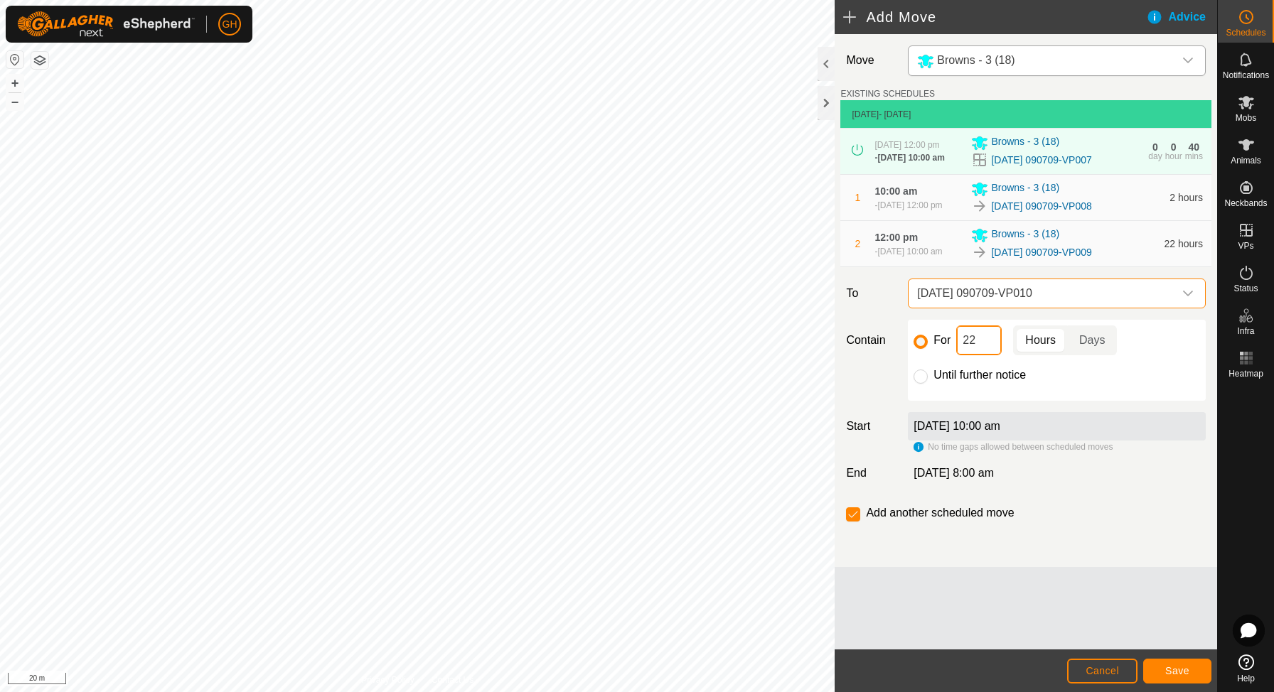
click at [988, 355] on input "22" at bounding box center [979, 341] width 46 height 30
click at [1176, 670] on span "Save" at bounding box center [1177, 670] width 24 height 11
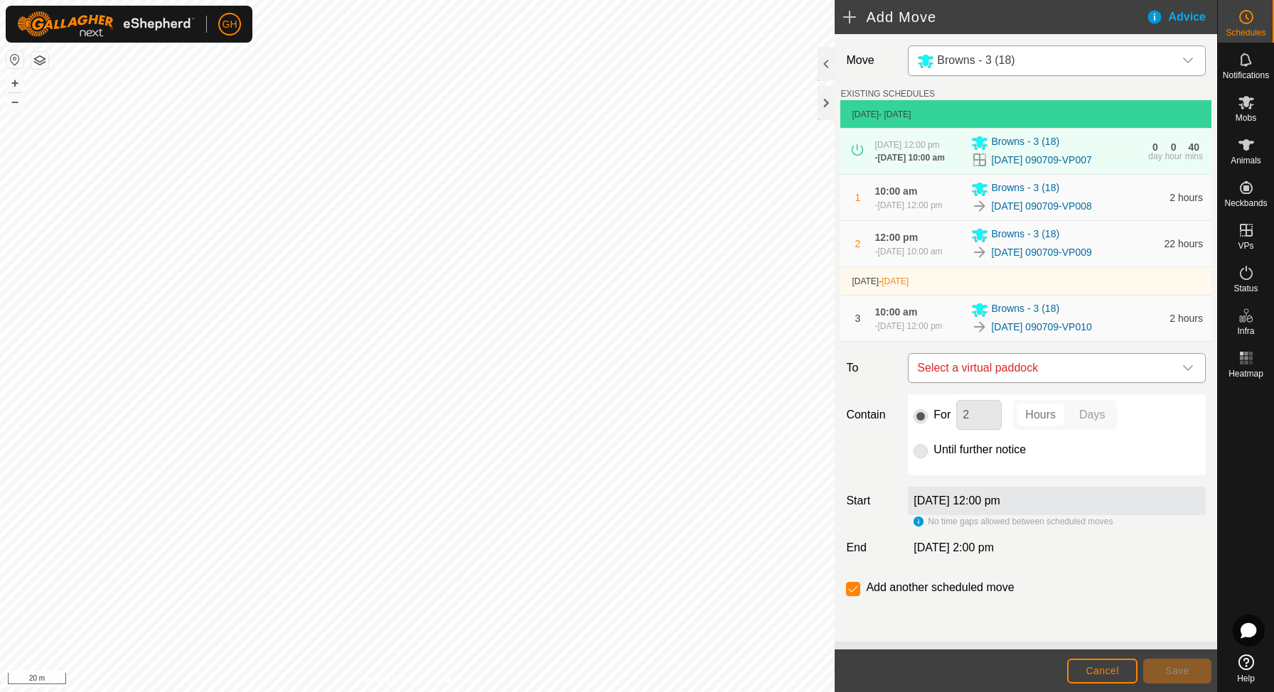
click at [1095, 382] on span "Select a virtual paddock" at bounding box center [1042, 368] width 262 height 28
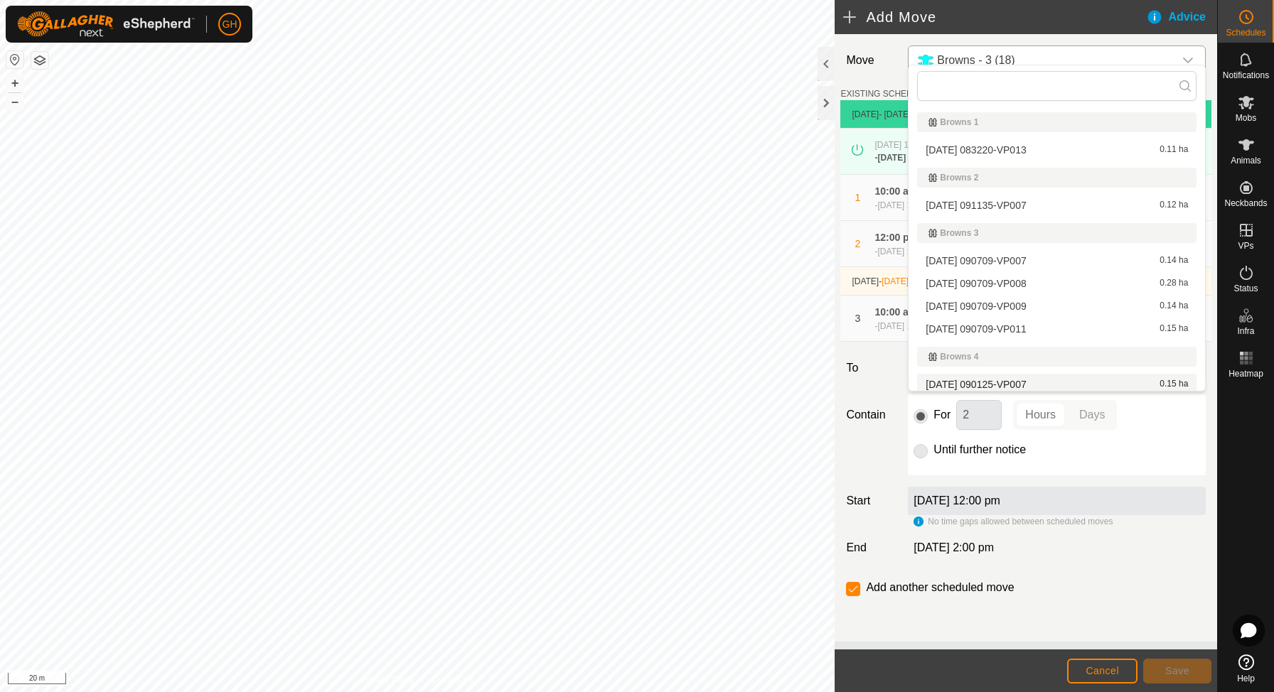
scroll to position [4, 0]
click at [1049, 319] on li "[DATE] 090709-VP011 0.15 ha" at bounding box center [1056, 324] width 279 height 21
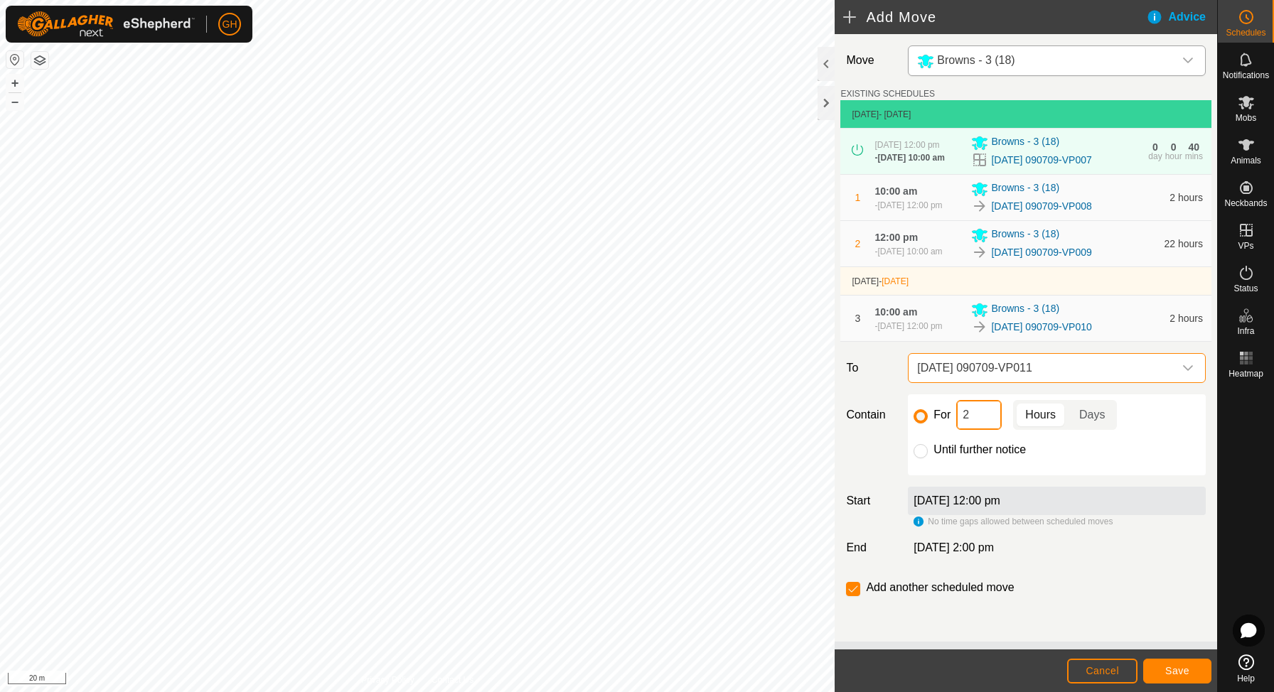
click at [983, 430] on input "2" at bounding box center [979, 415] width 46 height 30
click at [848, 596] on input "checkbox" at bounding box center [853, 589] width 14 height 14
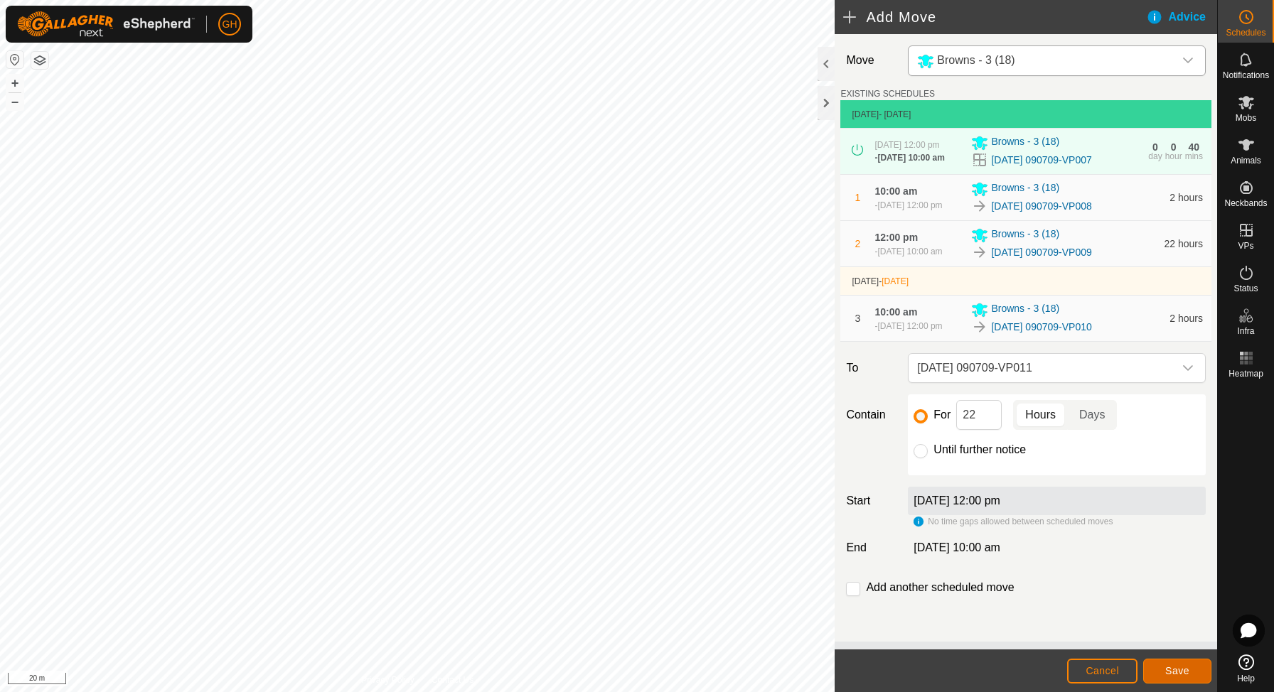
click at [1194, 672] on button "Save" at bounding box center [1177, 671] width 68 height 25
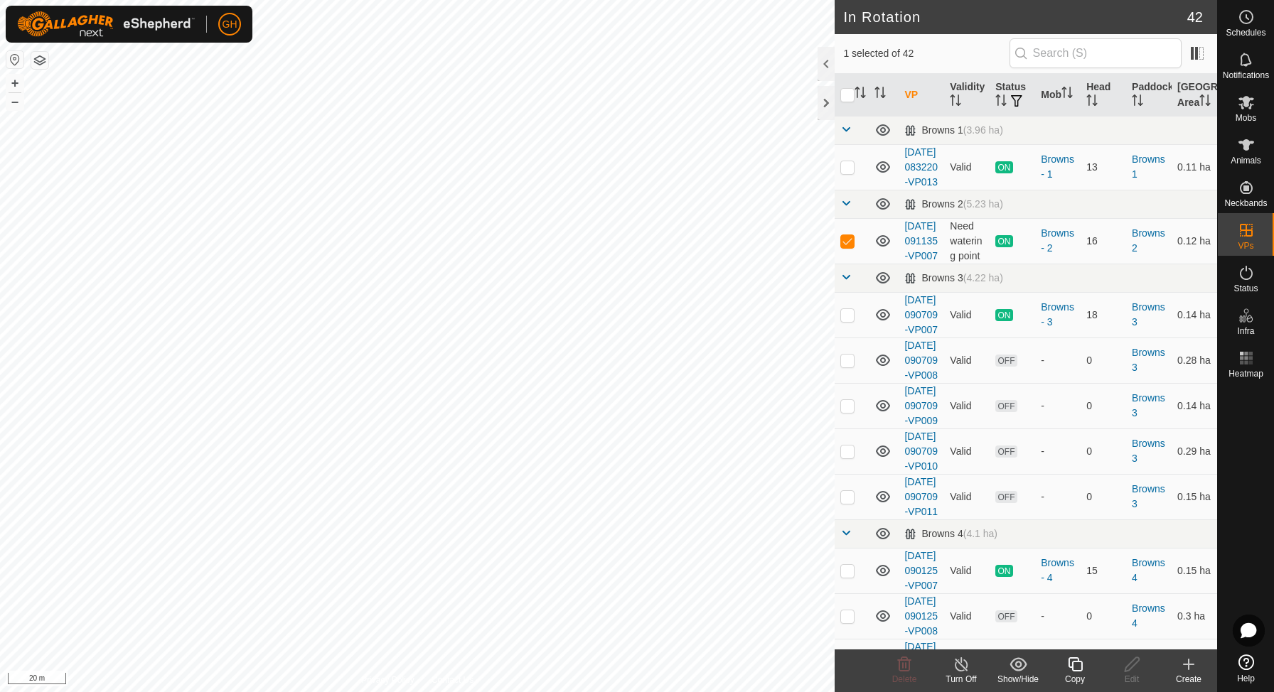
click at [1077, 664] on icon at bounding box center [1075, 664] width 18 height 17
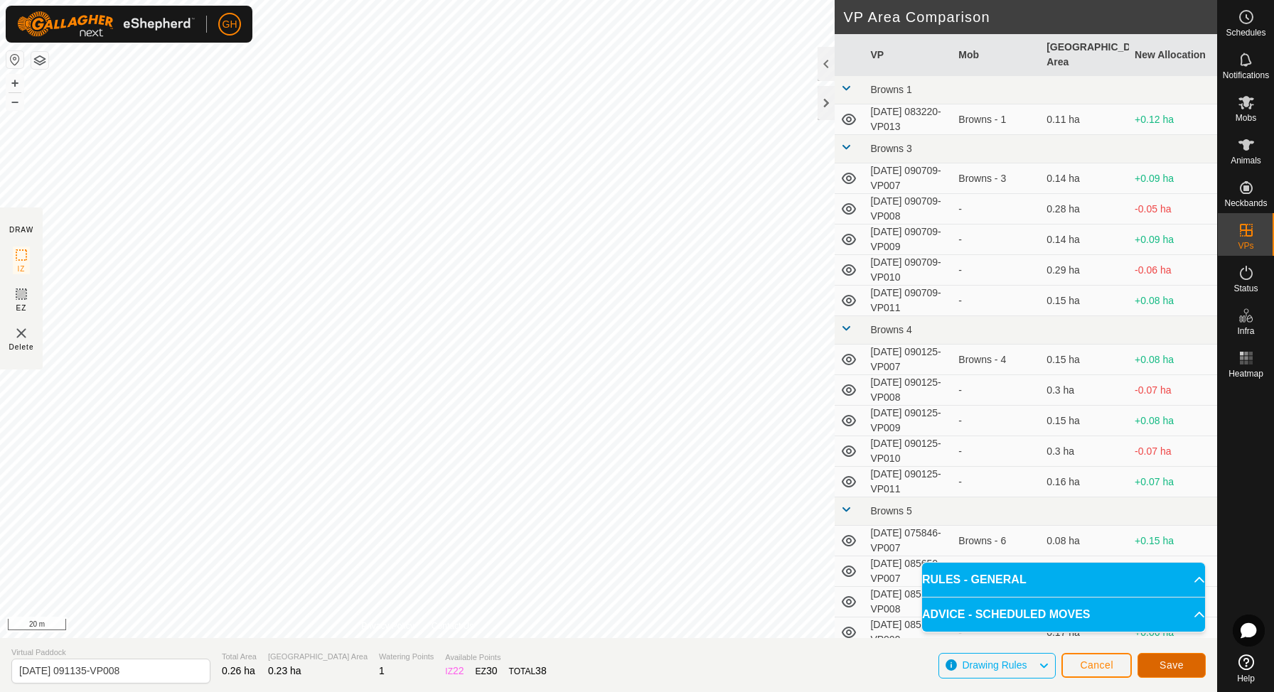
click at [1148, 663] on button "Save" at bounding box center [1172, 665] width 68 height 25
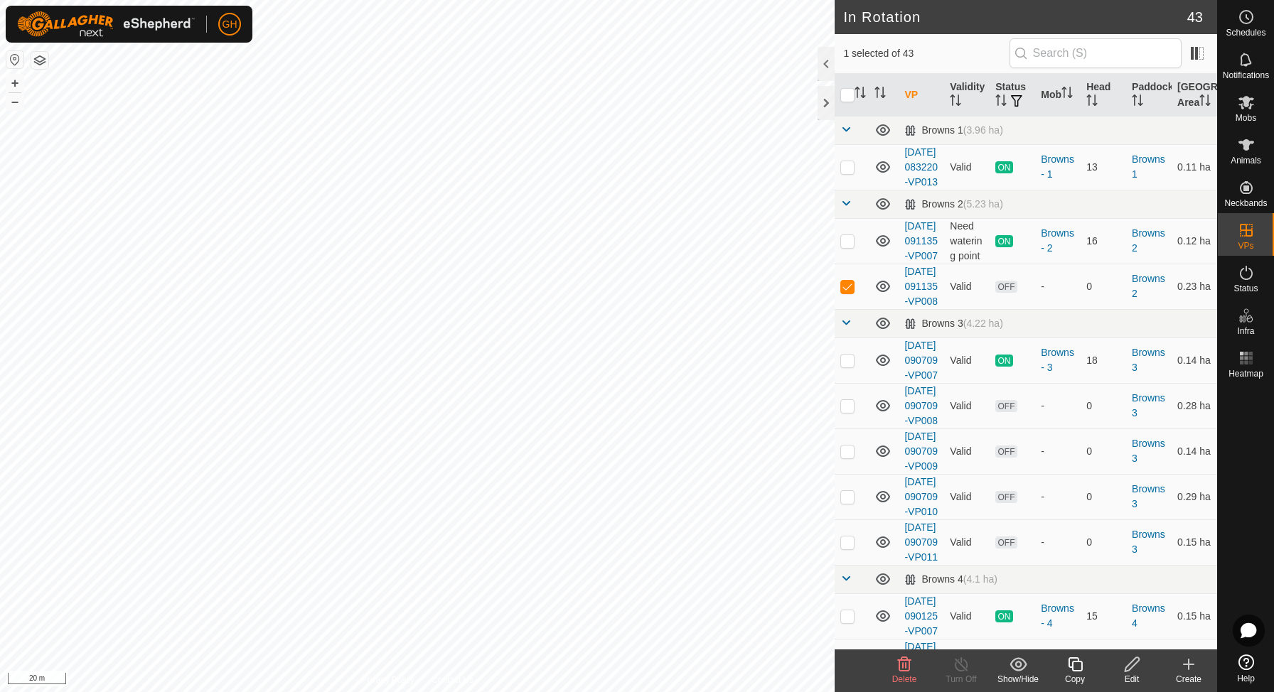
click at [1072, 666] on icon at bounding box center [1075, 665] width 14 height 14
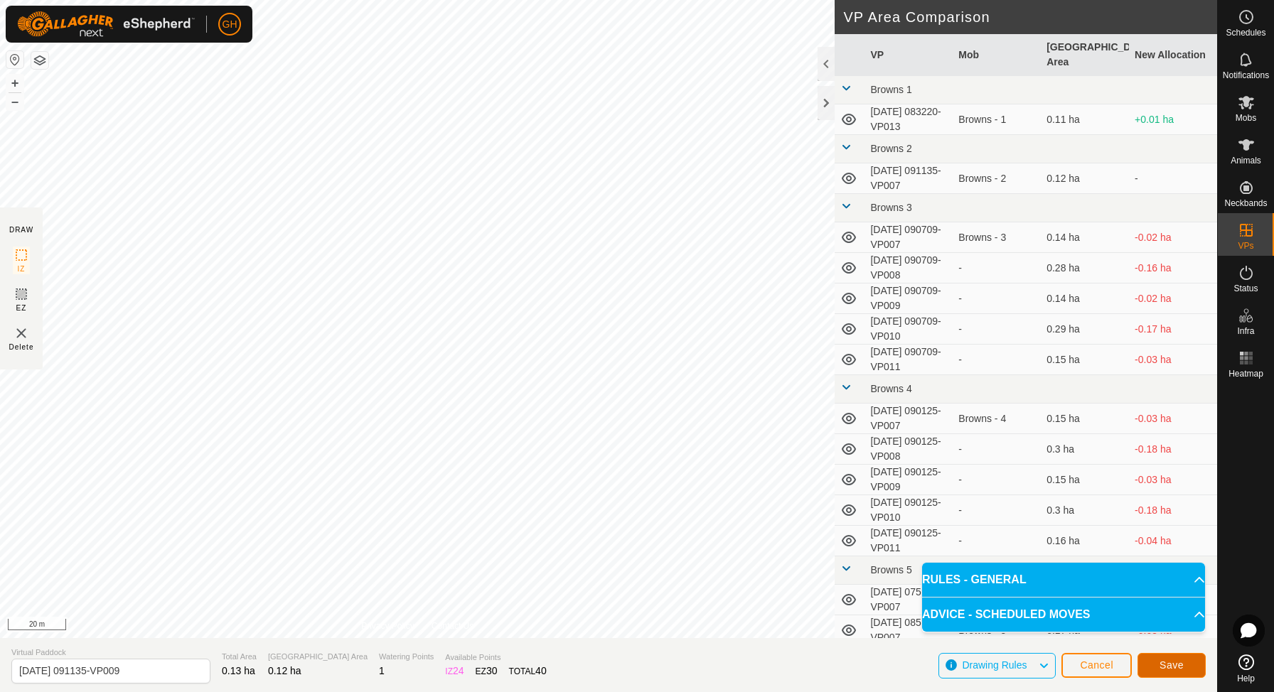
click at [1166, 666] on span "Save" at bounding box center [1172, 665] width 24 height 11
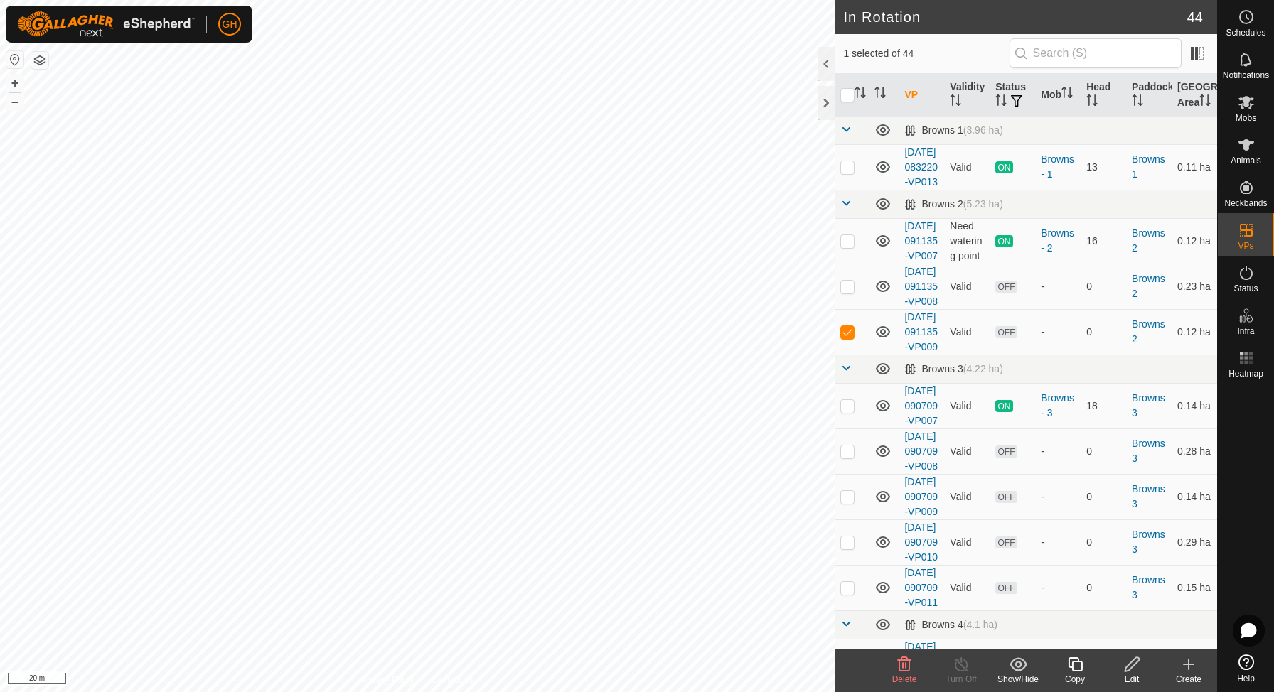
click at [1079, 674] on div "Copy" at bounding box center [1075, 679] width 57 height 13
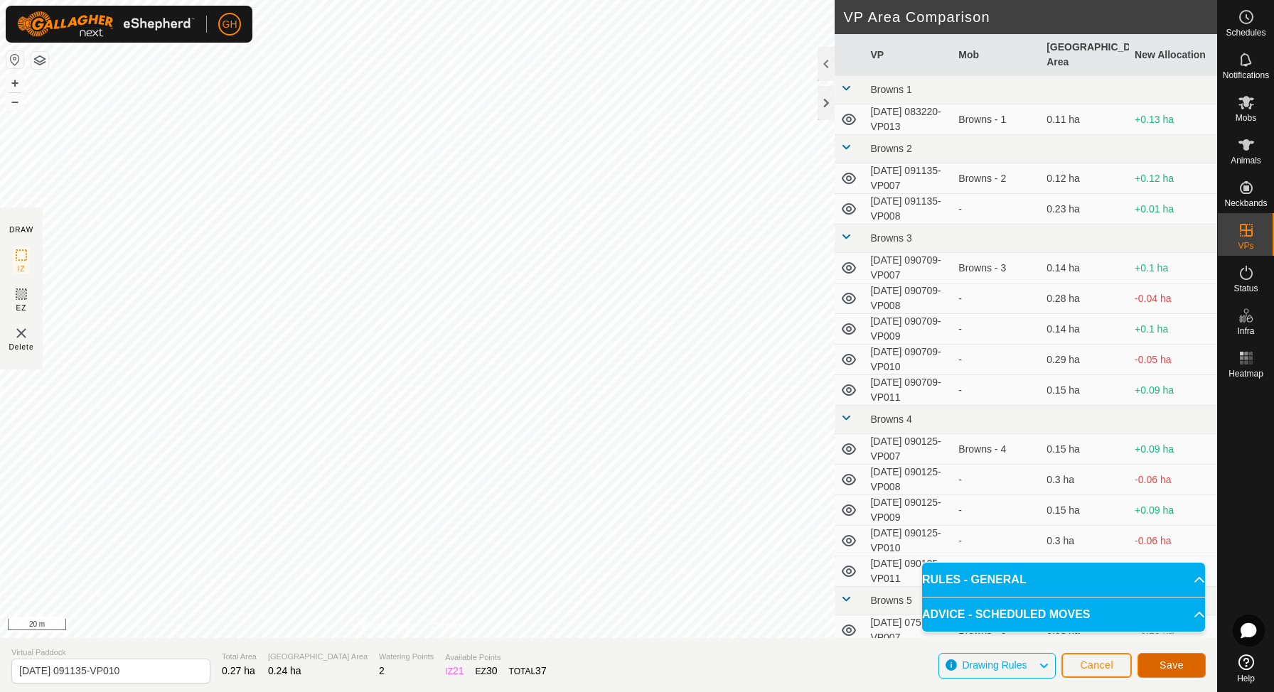
click at [1159, 661] on button "Save" at bounding box center [1172, 665] width 68 height 25
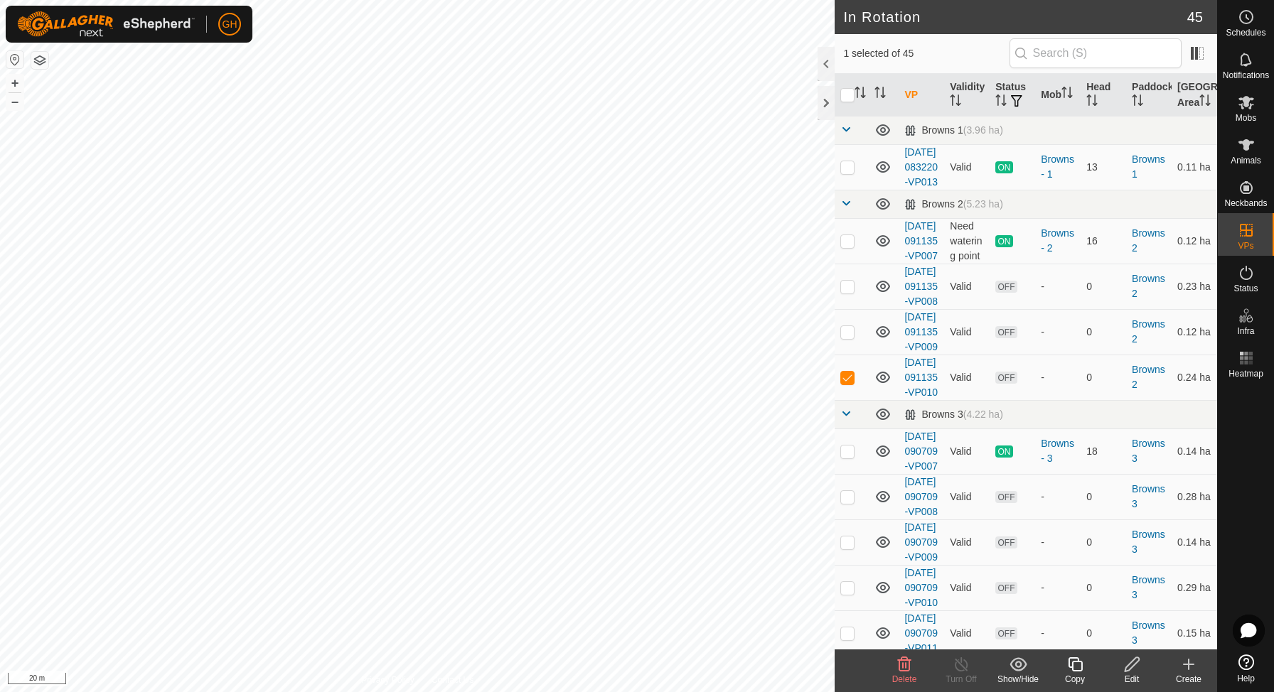
click at [1079, 670] on icon at bounding box center [1075, 664] width 18 height 17
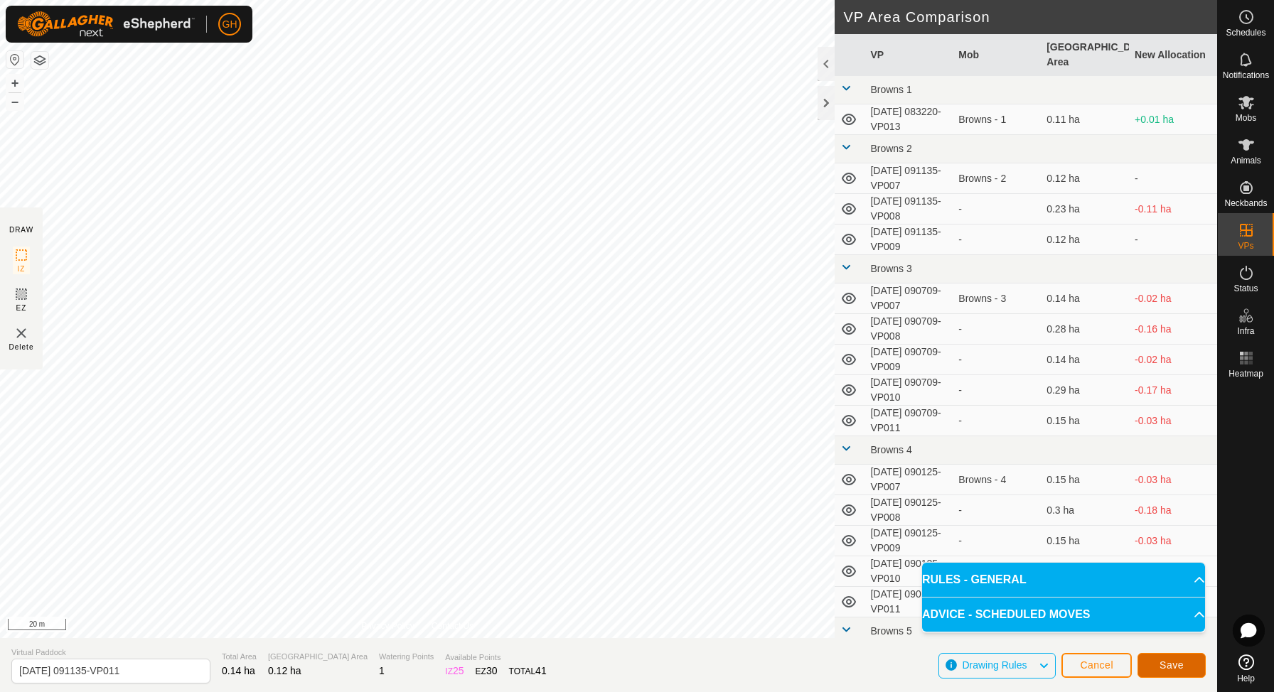
click at [1175, 665] on span "Save" at bounding box center [1172, 665] width 24 height 11
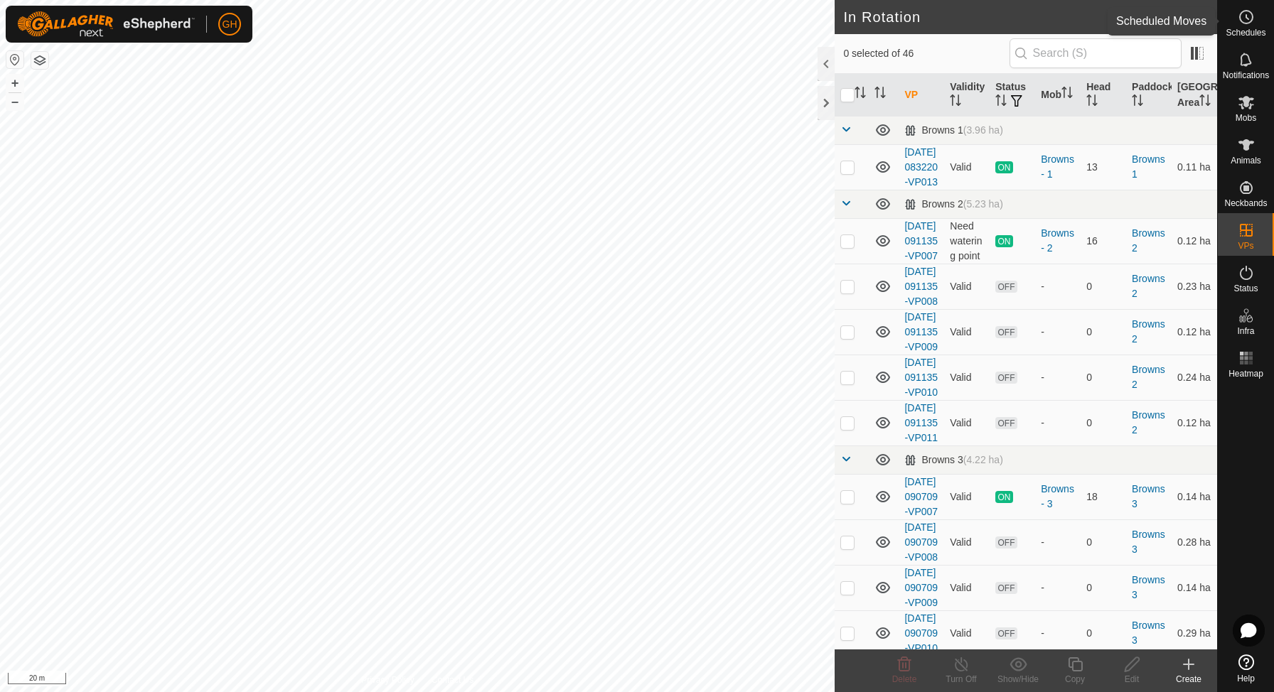
click at [1248, 22] on circle at bounding box center [1246, 17] width 13 height 13
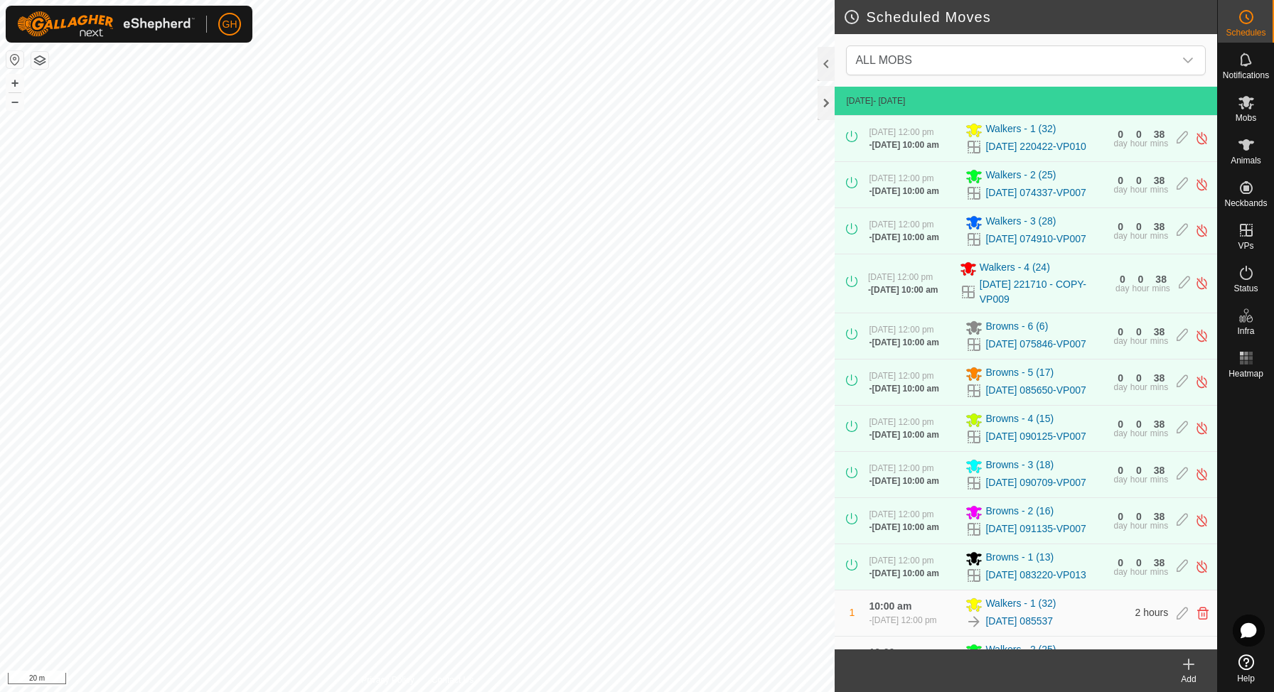
click at [1190, 675] on div "Add" at bounding box center [1188, 679] width 57 height 13
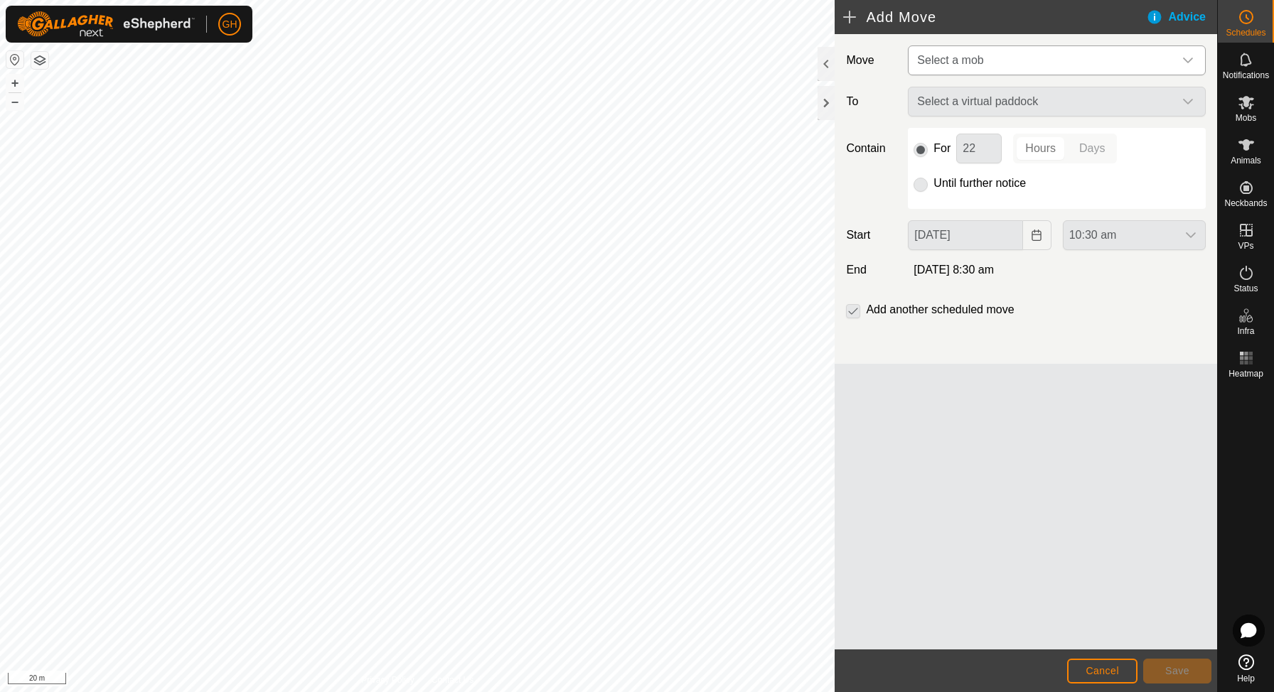
click at [1044, 52] on span "Select a mob" at bounding box center [1042, 60] width 262 height 28
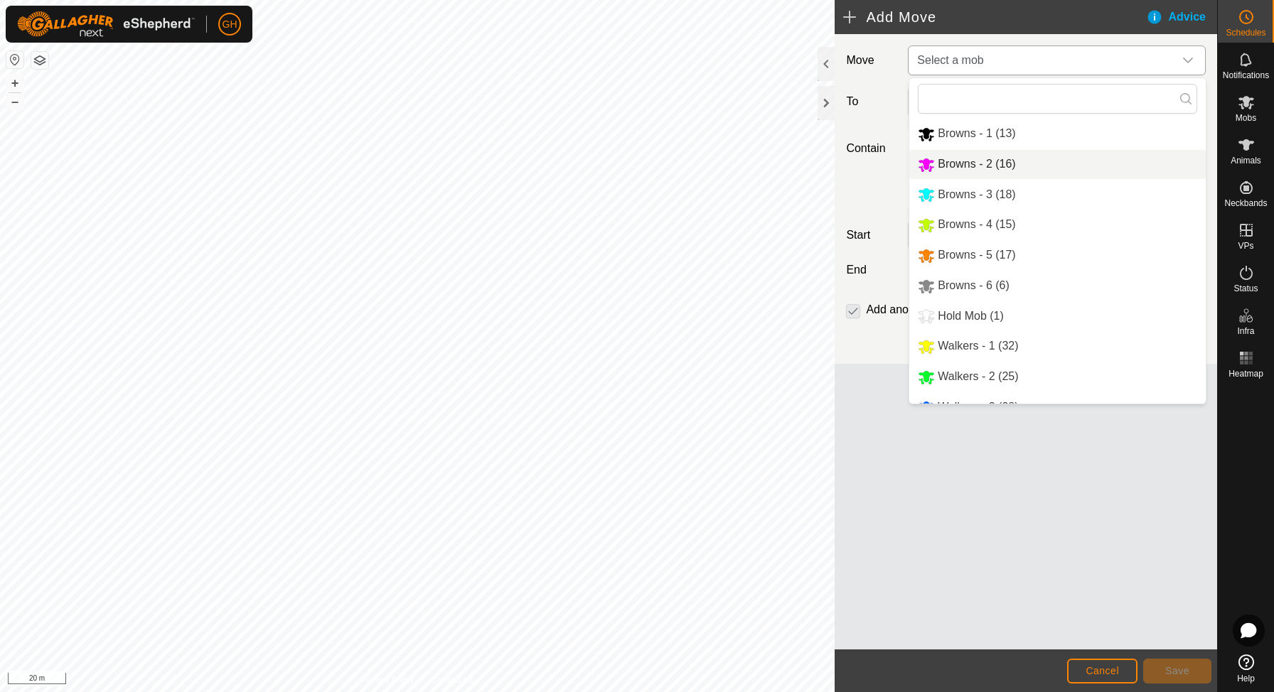
click at [992, 174] on li "Browns - 2 (16)" at bounding box center [1057, 164] width 296 height 29
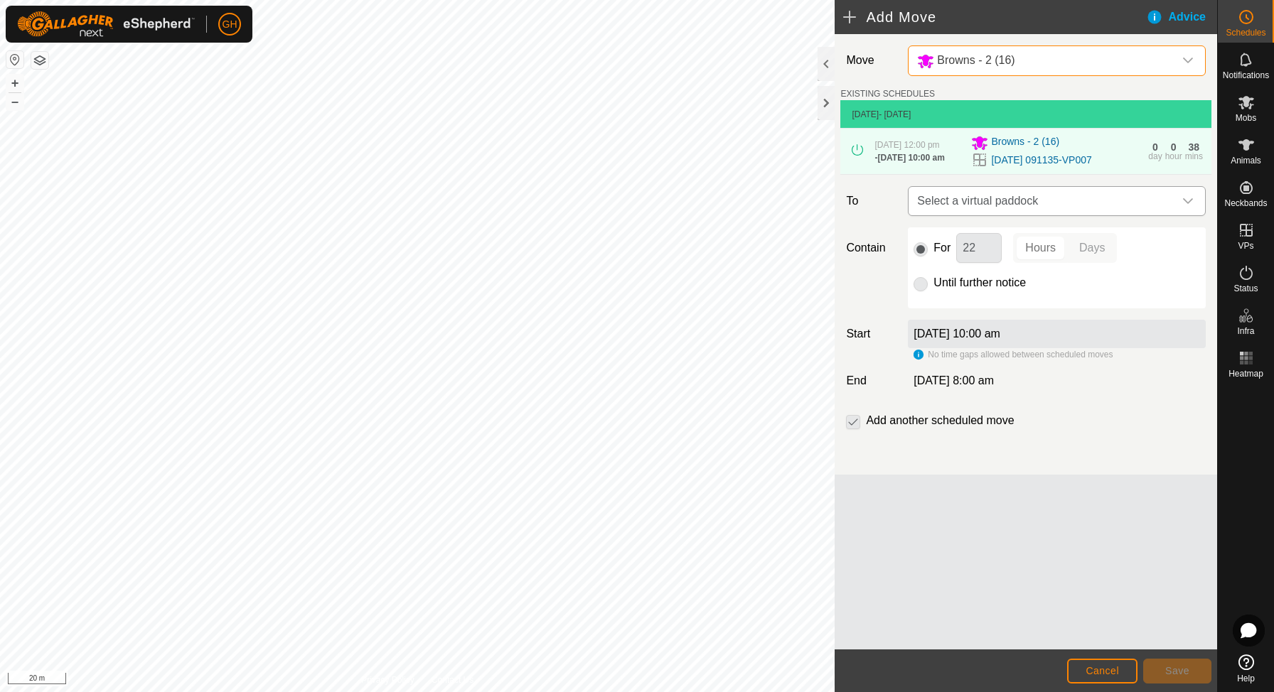
click at [1010, 213] on span "Select a virtual paddock" at bounding box center [1042, 201] width 262 height 28
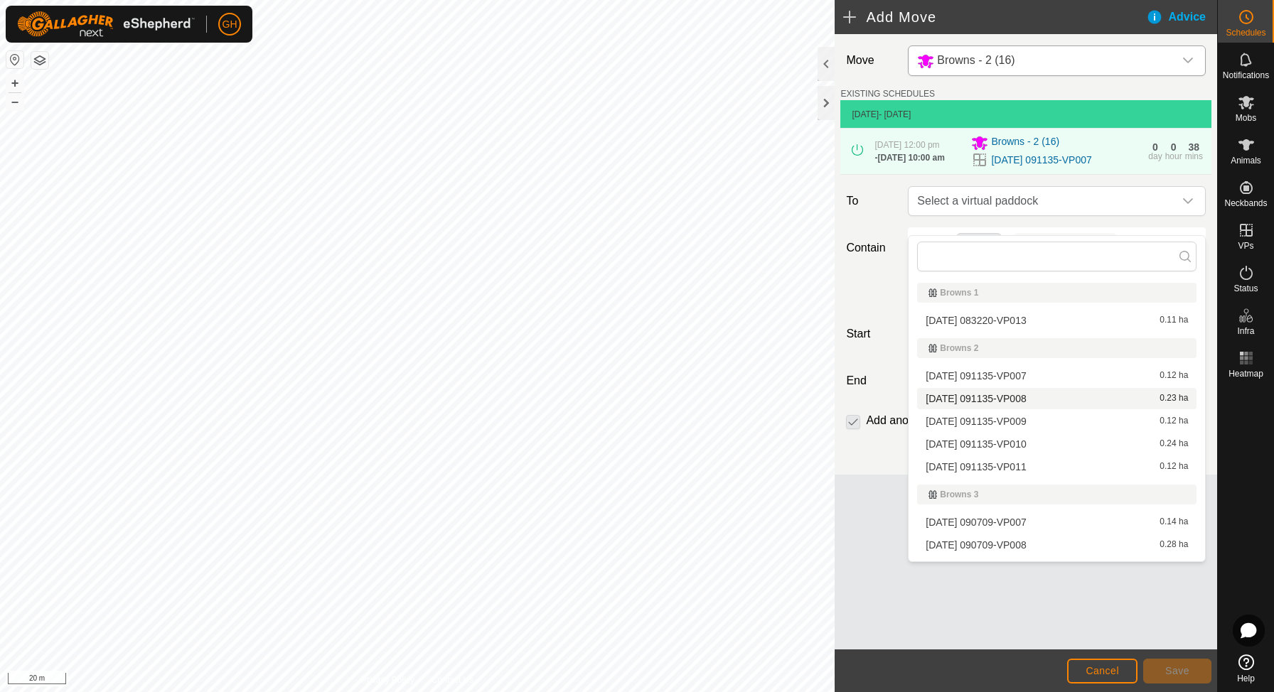
click at [1018, 399] on span "[DATE] 091135-VP008" at bounding box center [976, 399] width 100 height 10
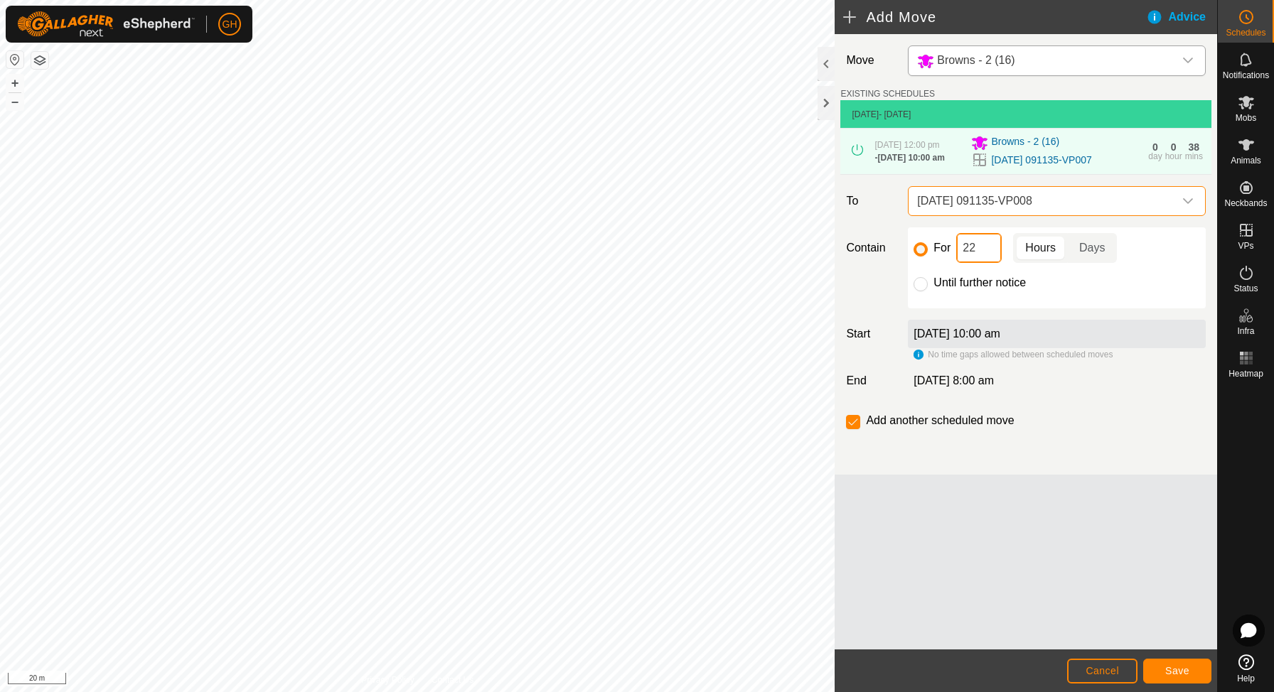
click at [983, 263] on input "22" at bounding box center [979, 248] width 46 height 30
click at [1172, 660] on button "Save" at bounding box center [1177, 671] width 68 height 25
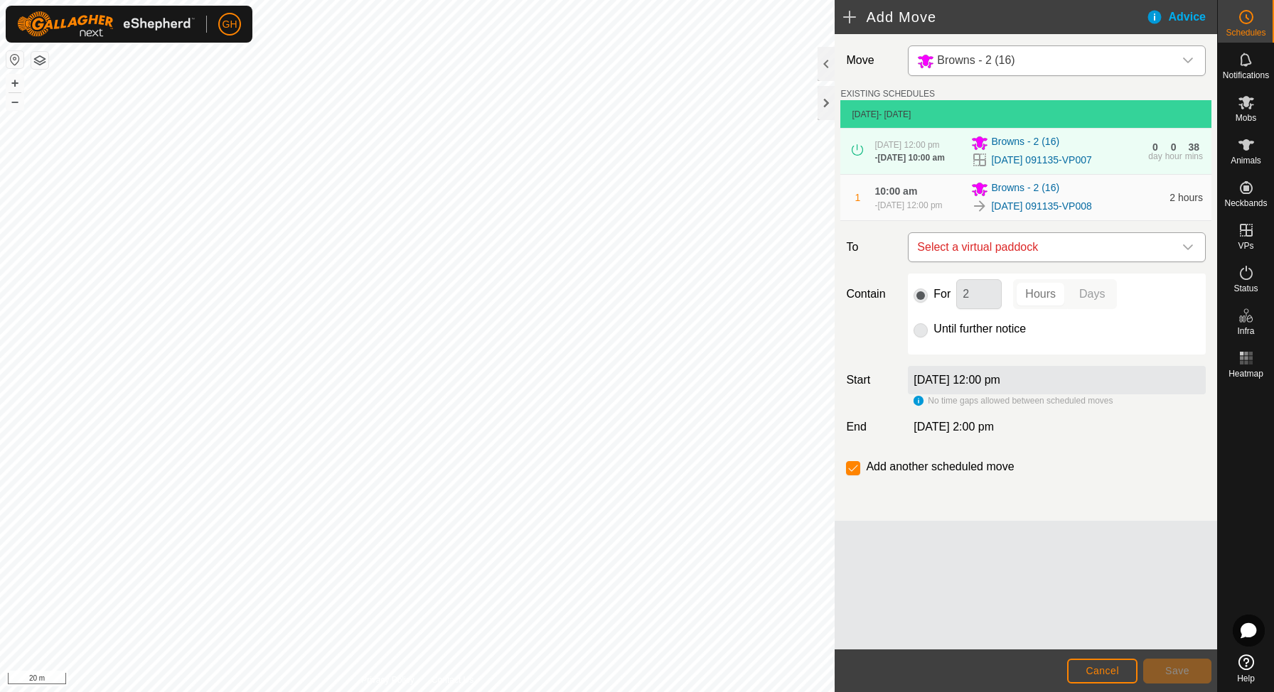
click at [1042, 262] on span "Select a virtual paddock" at bounding box center [1042, 247] width 262 height 28
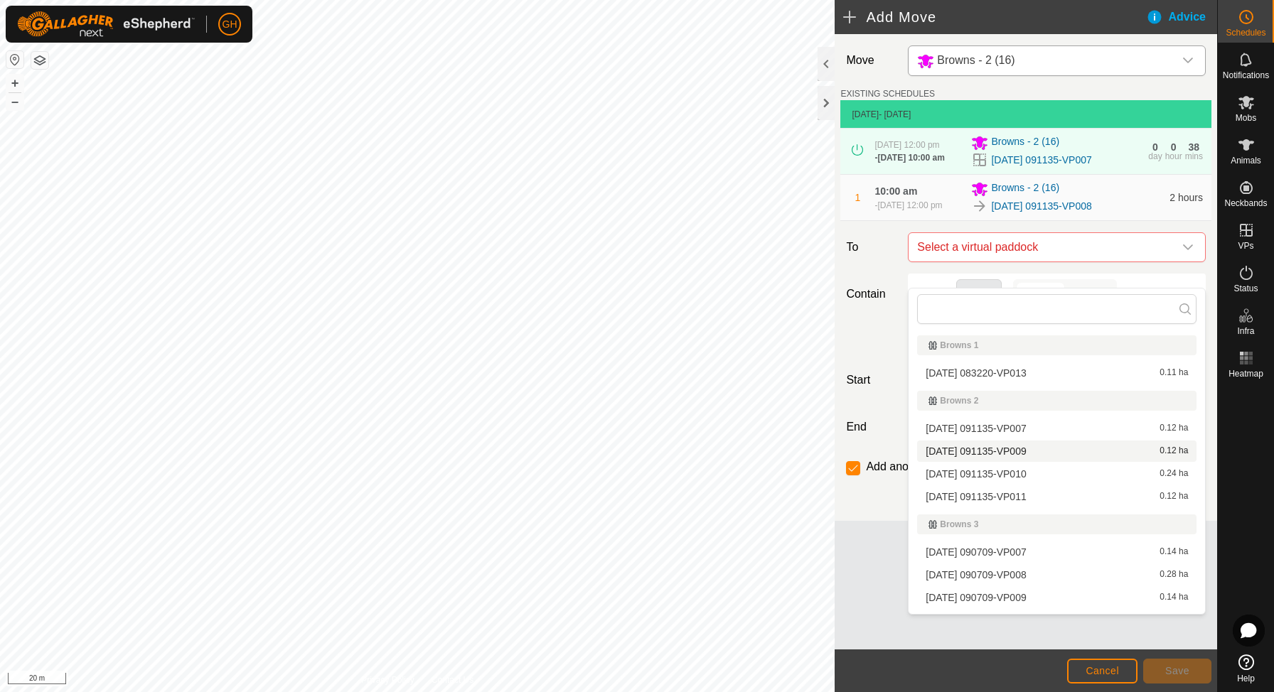
click at [1026, 450] on span "[DATE] 091135-VP009" at bounding box center [976, 451] width 100 height 10
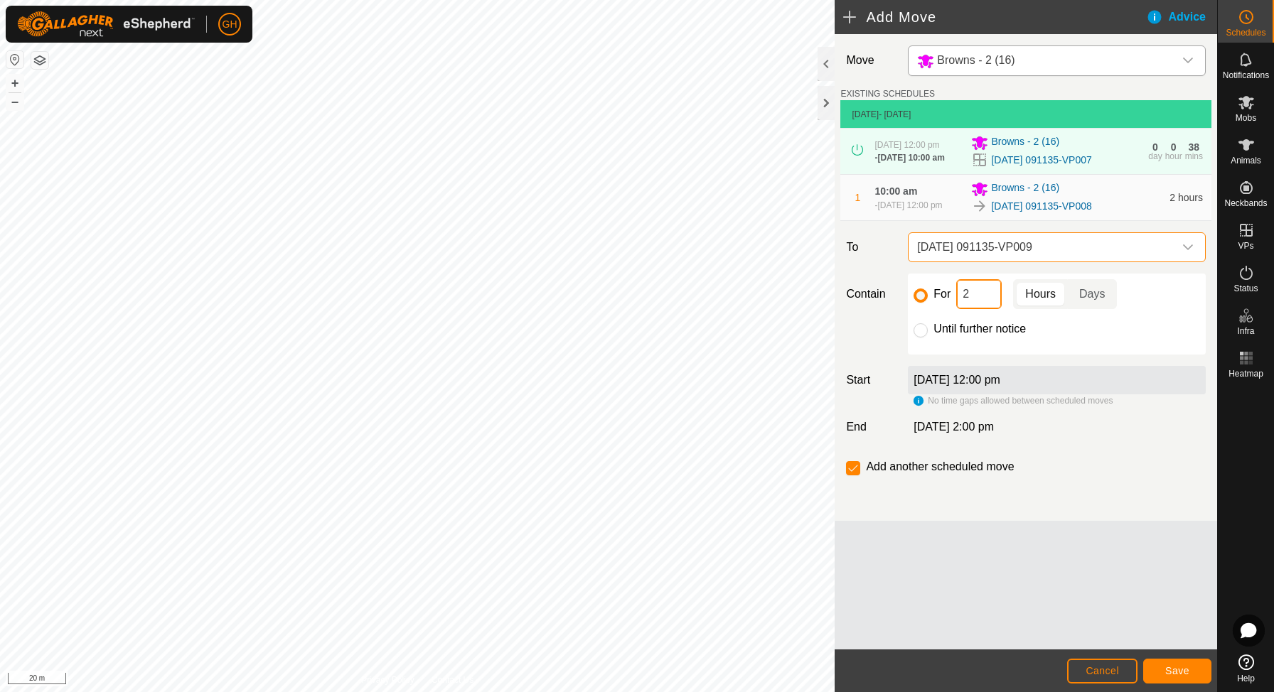
click at [987, 309] on input "2" at bounding box center [979, 294] width 46 height 30
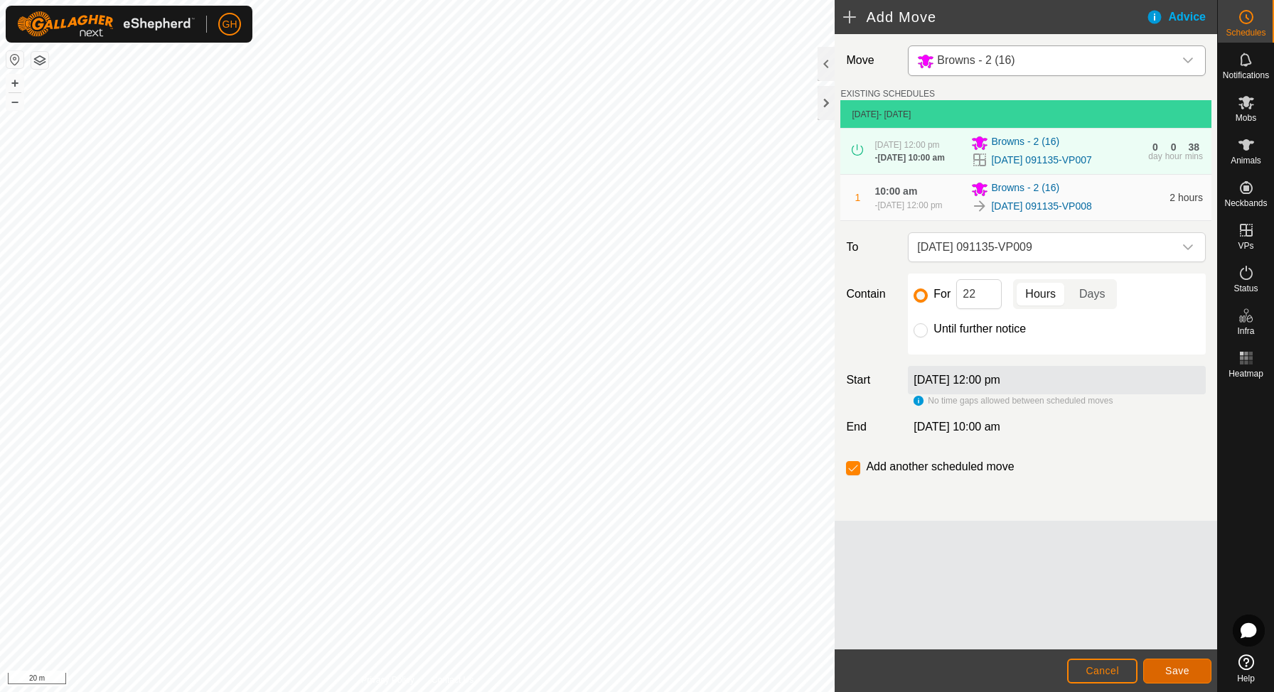
click at [1160, 661] on button "Save" at bounding box center [1177, 671] width 68 height 25
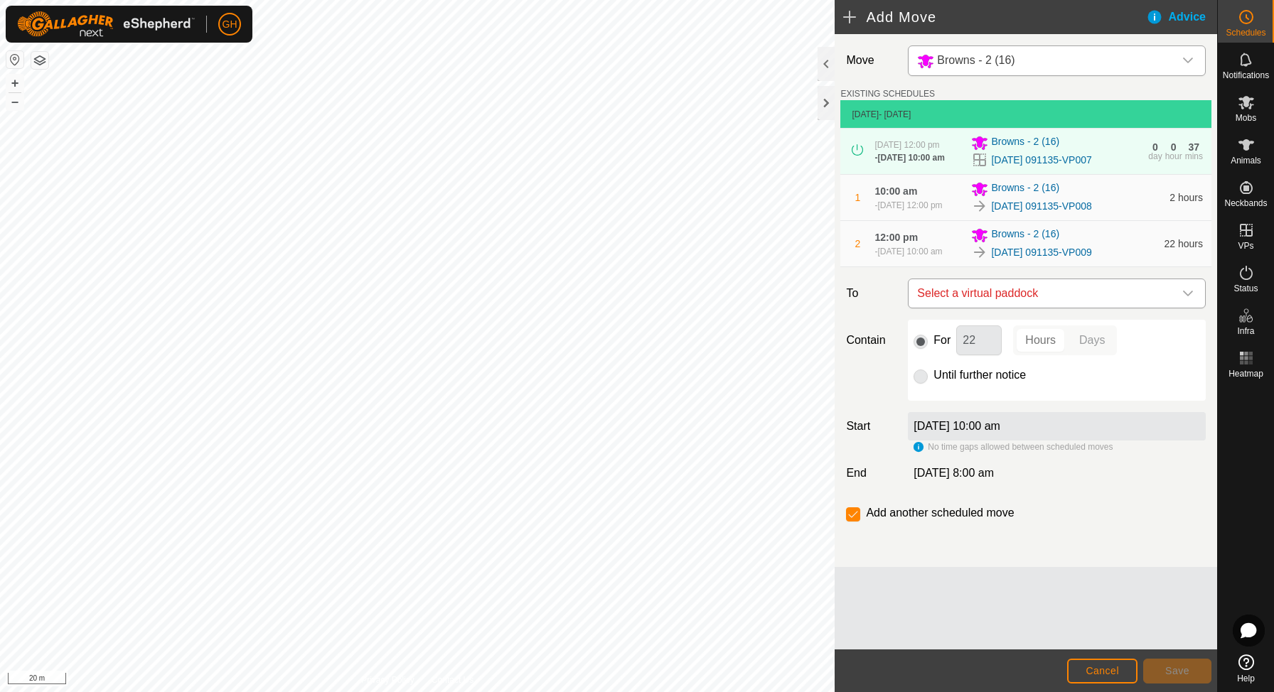
click at [1061, 308] on span "Select a virtual paddock" at bounding box center [1042, 293] width 262 height 28
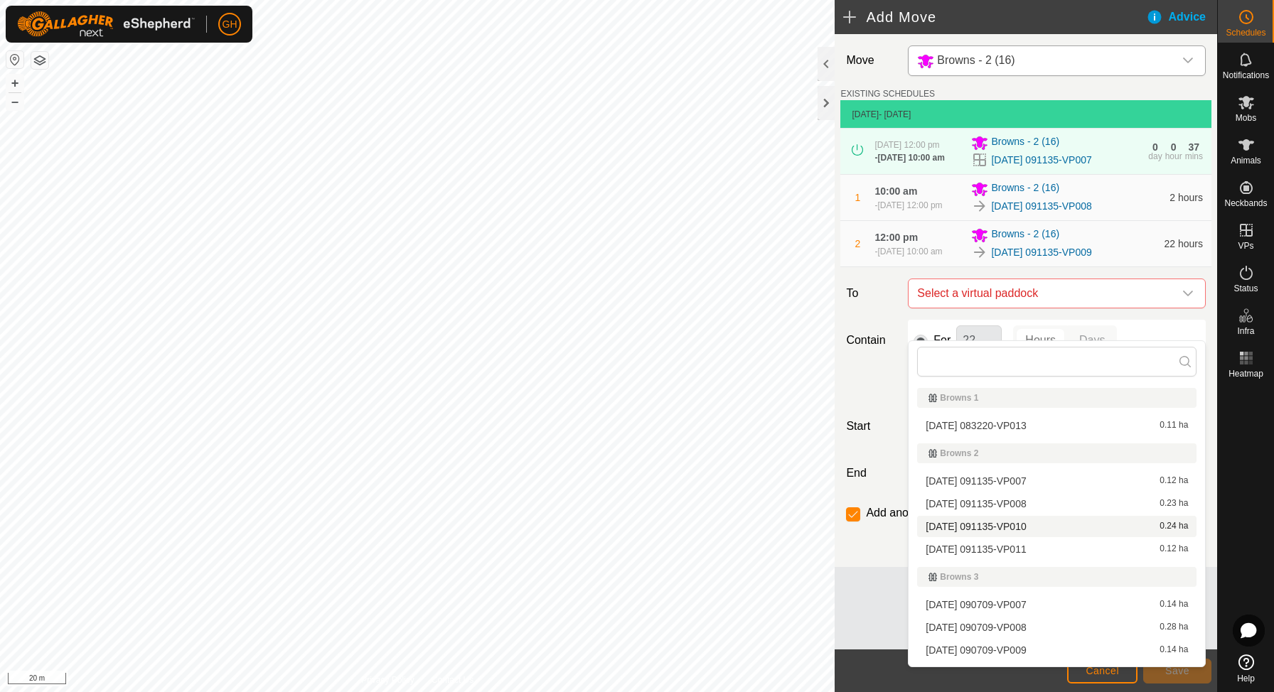
click at [1026, 526] on span "[DATE] 091135-VP010" at bounding box center [976, 527] width 100 height 10
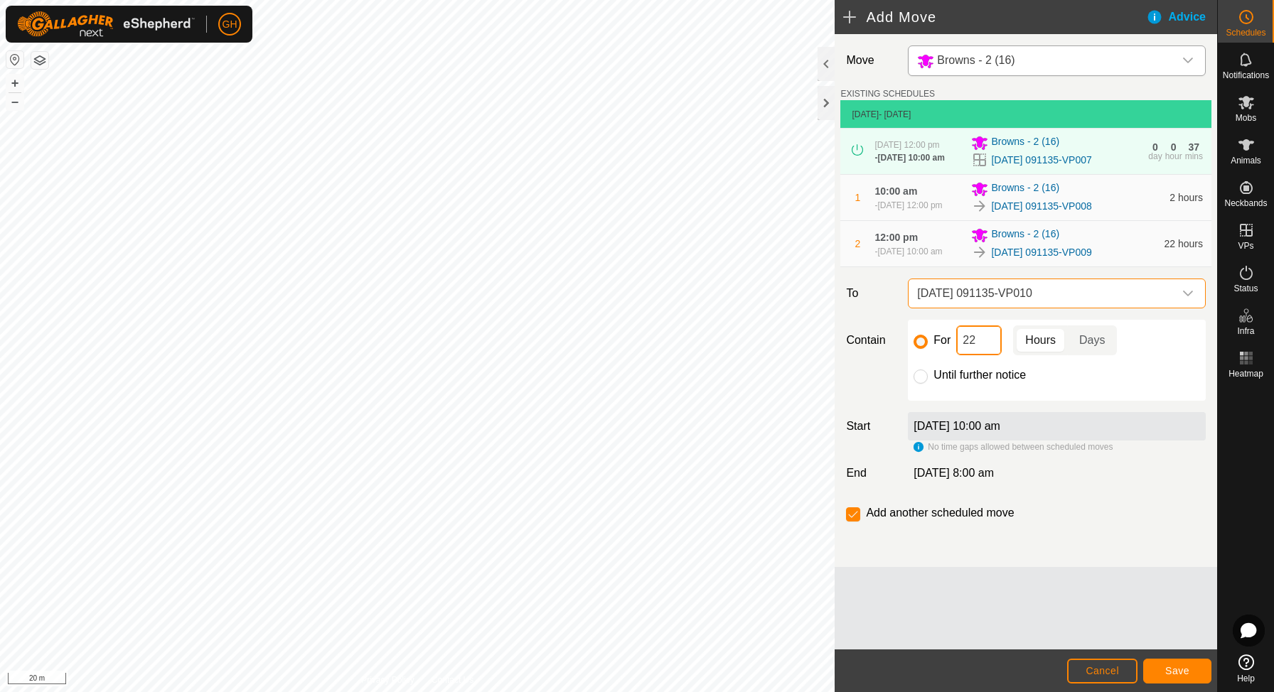
click at [994, 355] on input "22" at bounding box center [979, 341] width 46 height 30
click at [1169, 668] on span "Save" at bounding box center [1177, 670] width 24 height 11
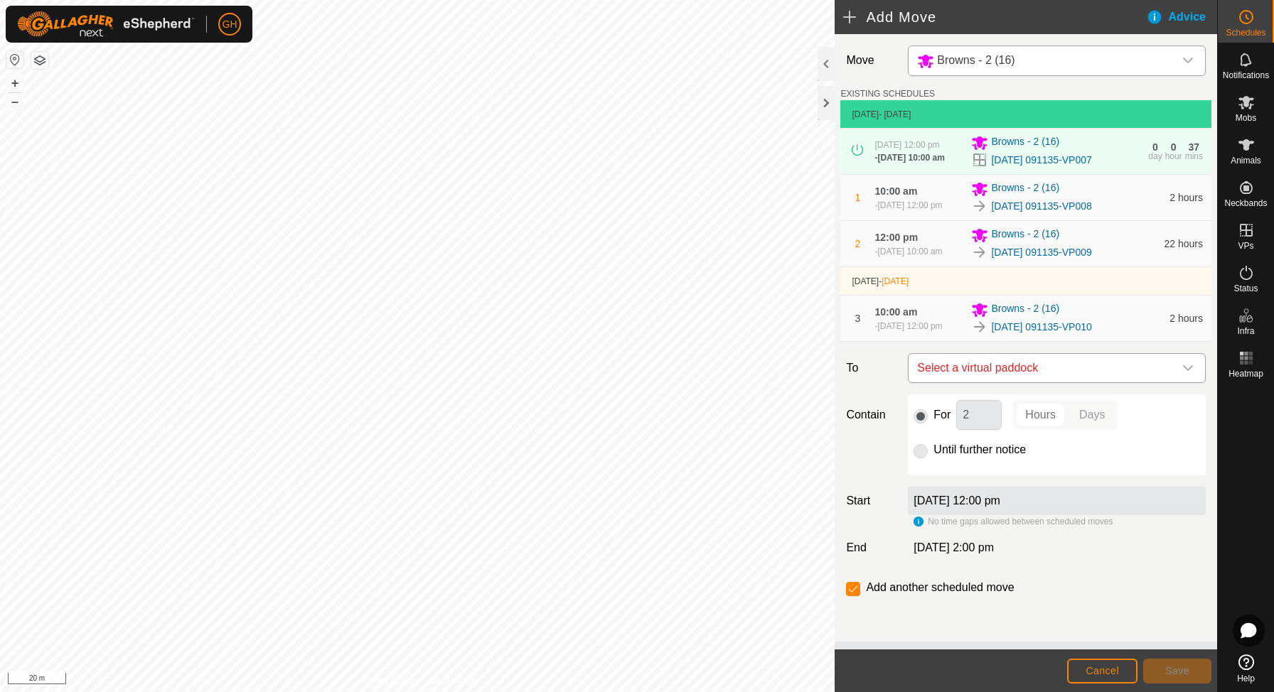
click at [1044, 382] on span "Select a virtual paddock" at bounding box center [1042, 368] width 262 height 28
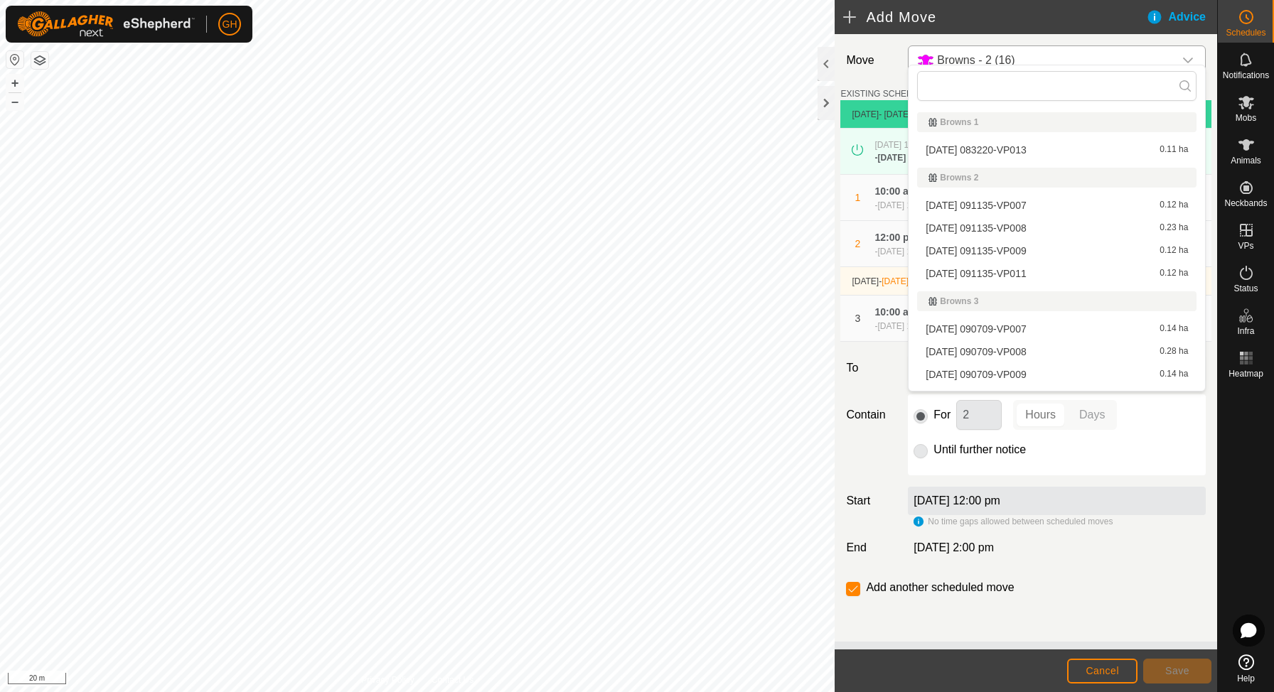
scroll to position [17, 0]
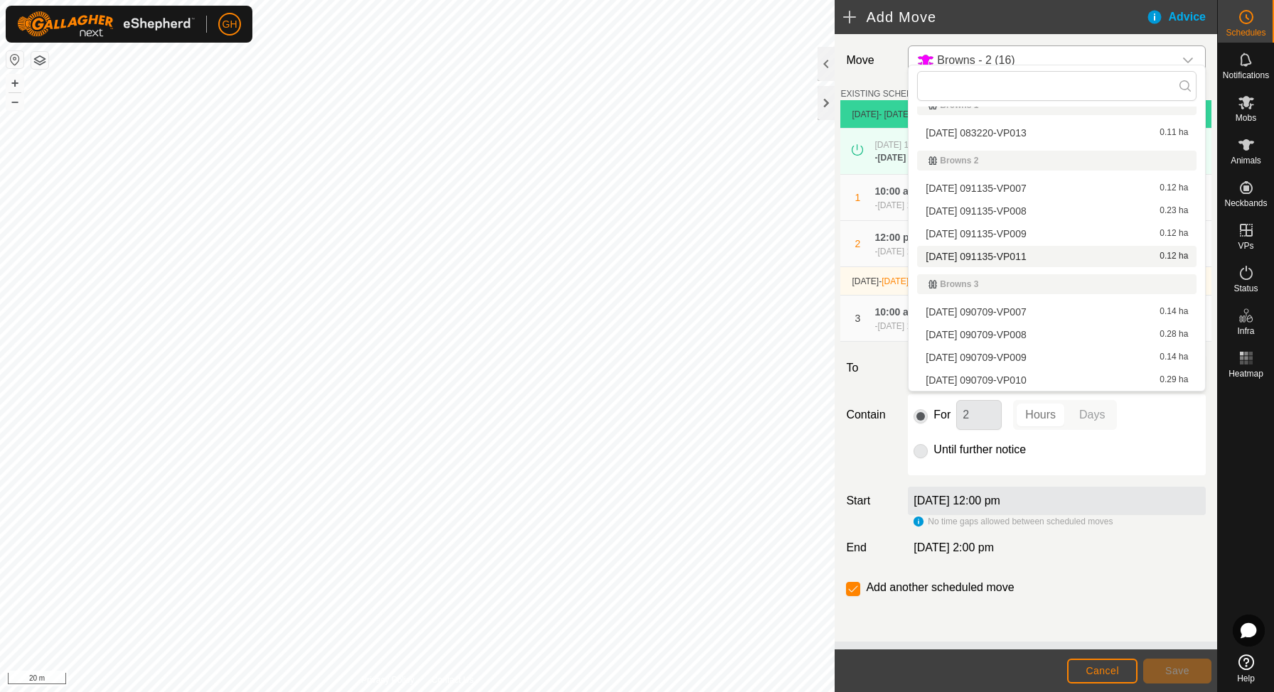
click at [1047, 253] on div "[DATE] 091135-VP011 0.12 ha" at bounding box center [1057, 257] width 262 height 10
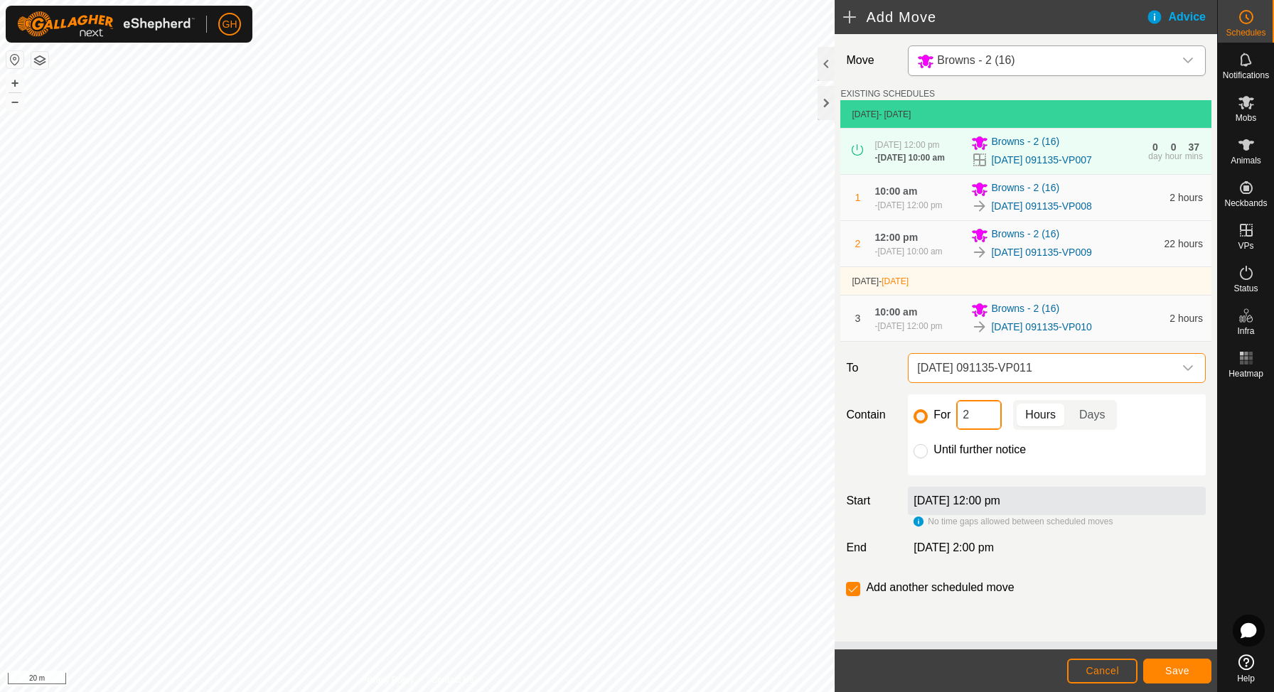
click at [988, 430] on input "2" at bounding box center [979, 415] width 46 height 30
click at [852, 596] on input "checkbox" at bounding box center [853, 589] width 14 height 14
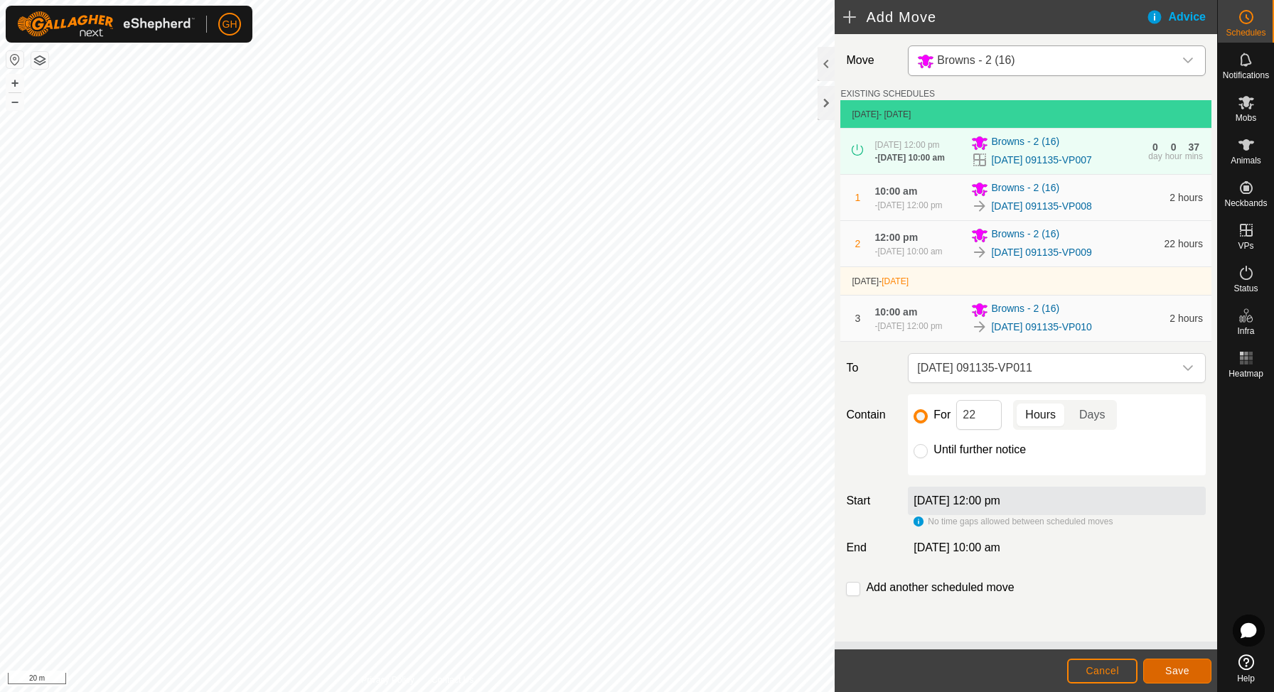
click at [1172, 660] on button "Save" at bounding box center [1177, 671] width 68 height 25
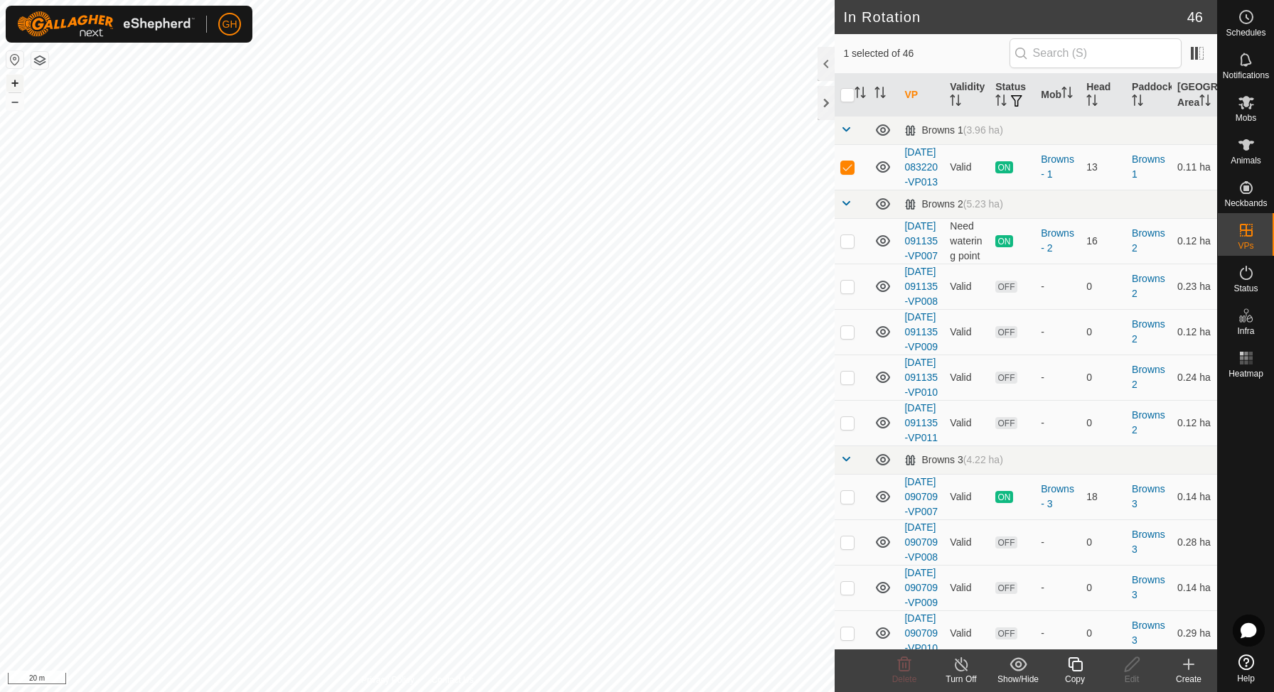
click at [18, 84] on button "+" at bounding box center [14, 83] width 17 height 17
click at [20, 102] on button "–" at bounding box center [14, 101] width 17 height 17
click at [1071, 660] on icon at bounding box center [1075, 664] width 18 height 17
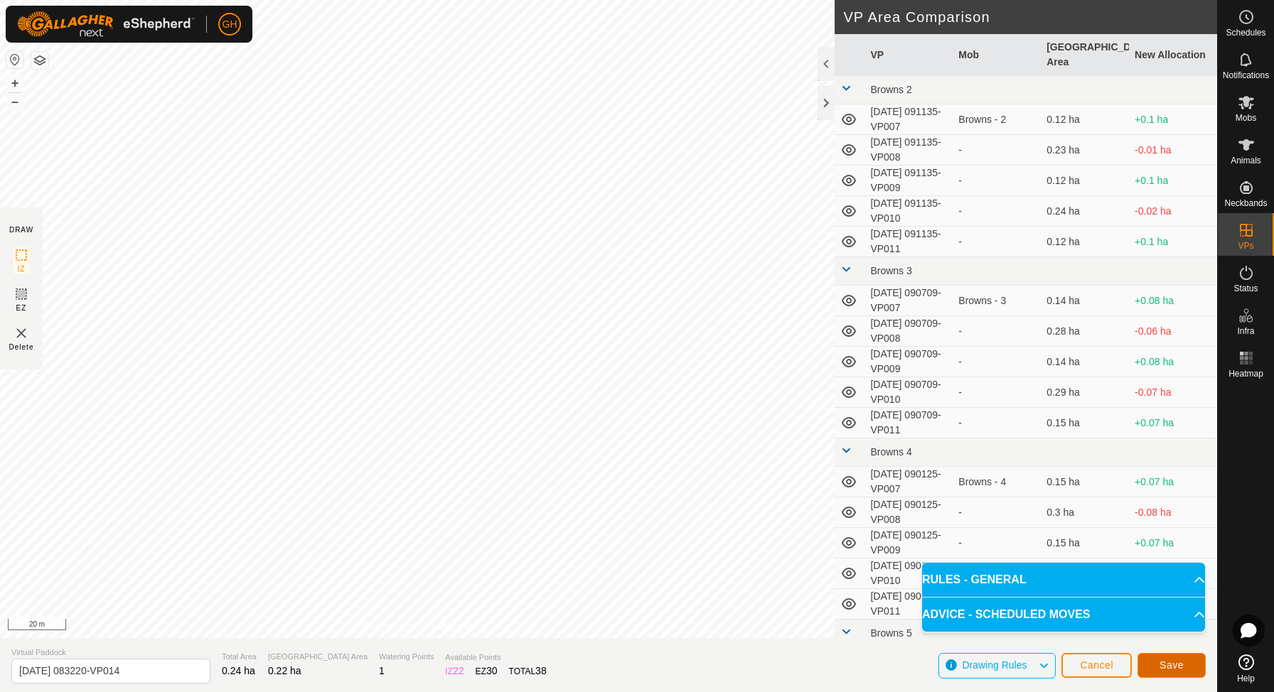
click at [1163, 665] on span "Save" at bounding box center [1172, 665] width 24 height 11
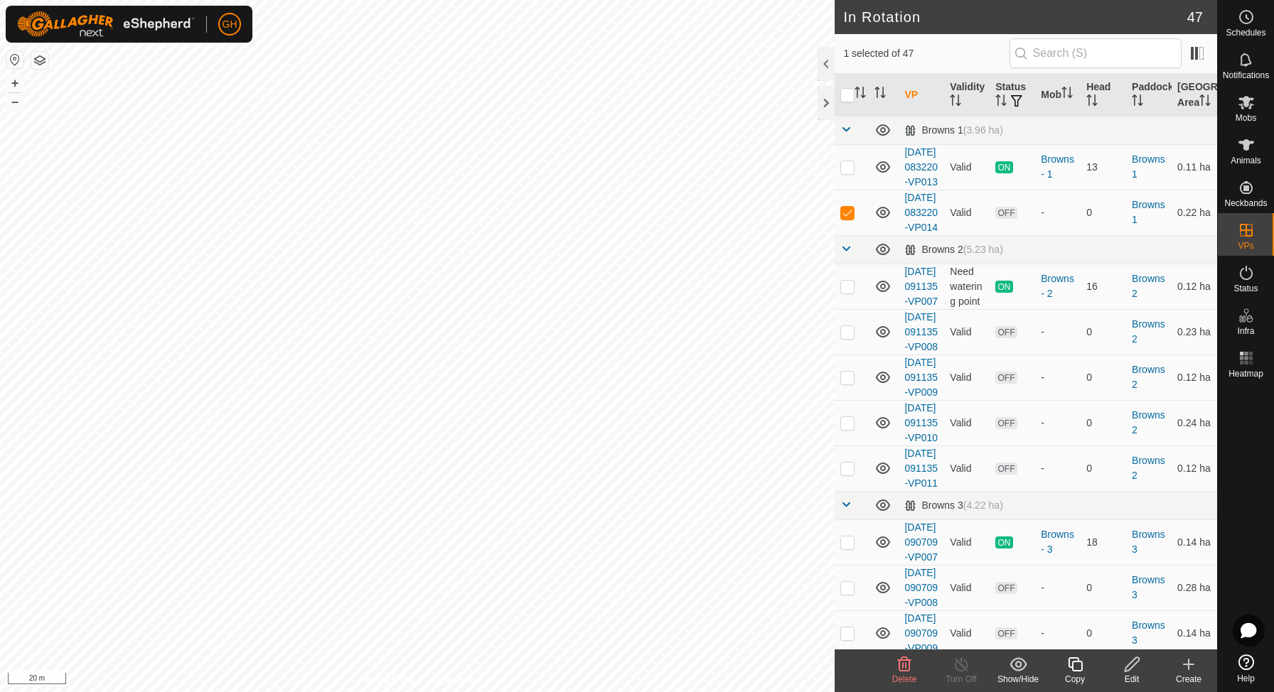
click at [1075, 673] on div "Copy" at bounding box center [1075, 679] width 57 height 13
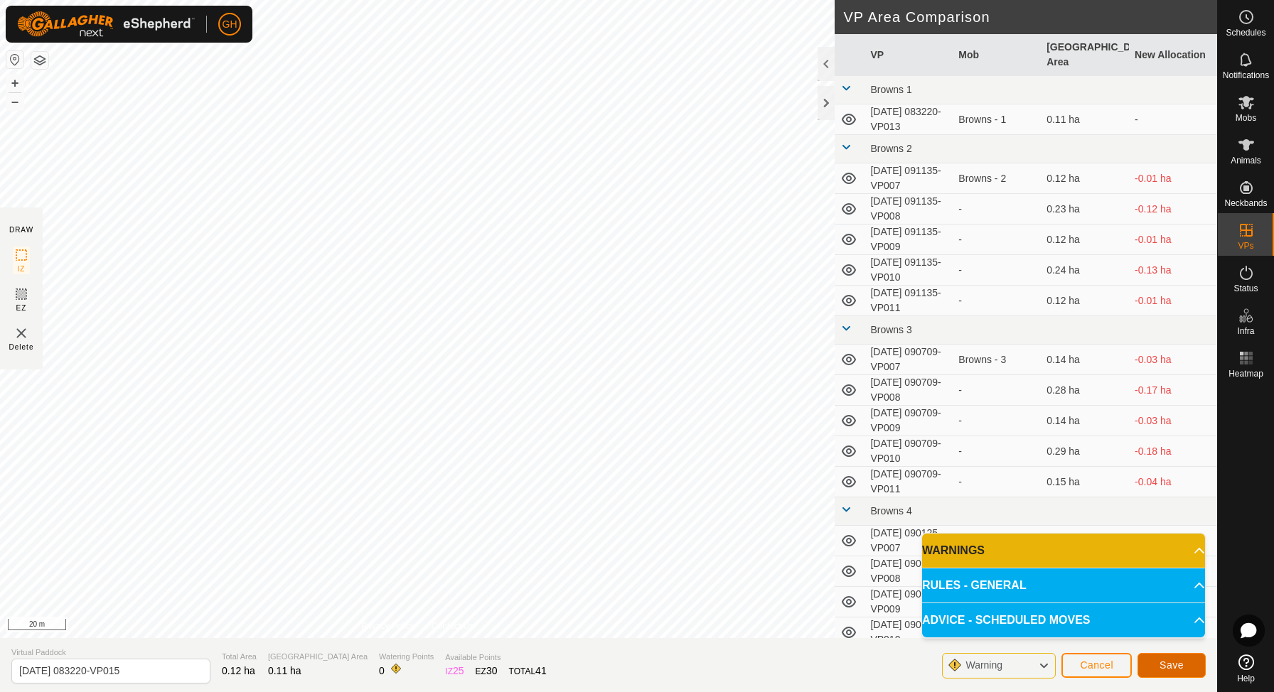
click at [1182, 672] on button "Save" at bounding box center [1172, 665] width 68 height 25
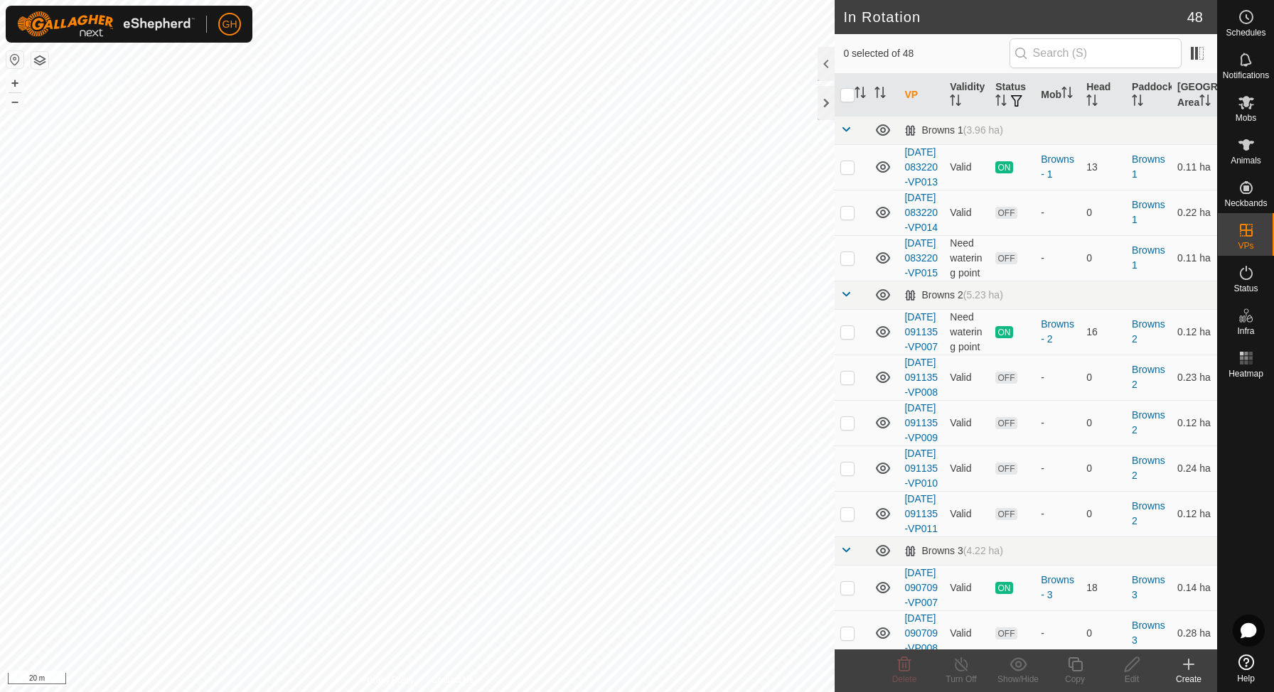
checkbox input "true"
click at [1071, 661] on icon at bounding box center [1075, 664] width 18 height 17
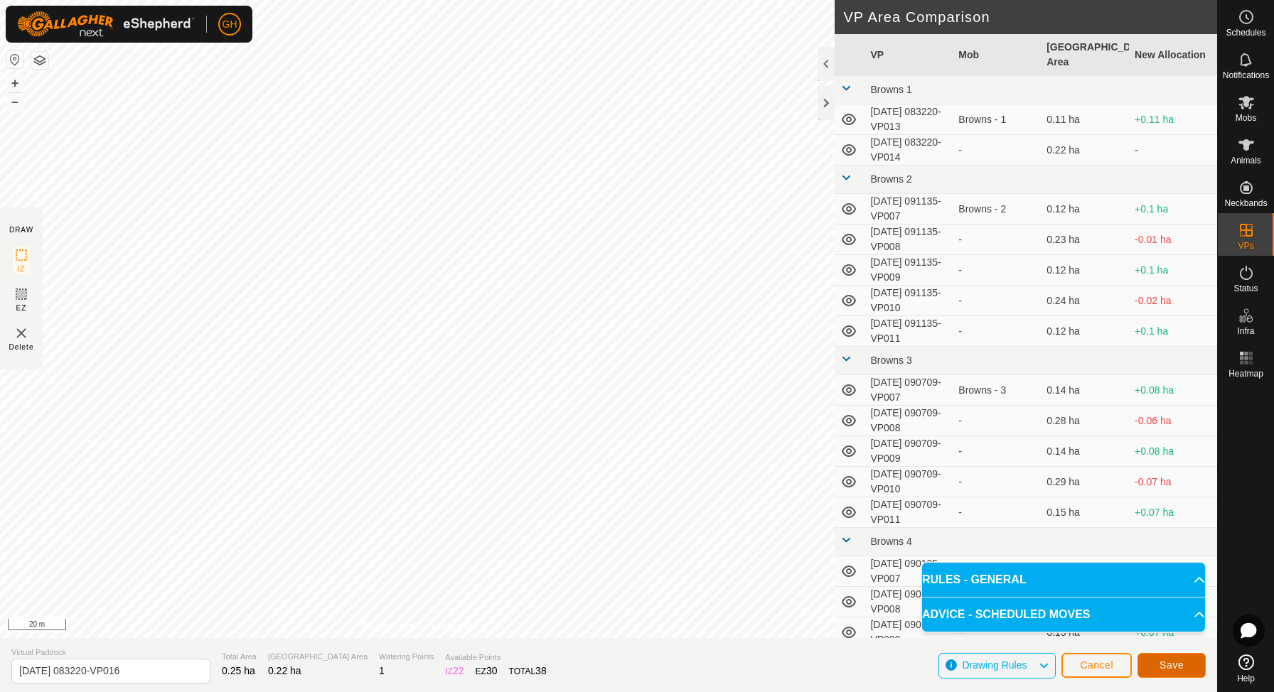
click at [1165, 670] on span "Save" at bounding box center [1172, 665] width 24 height 11
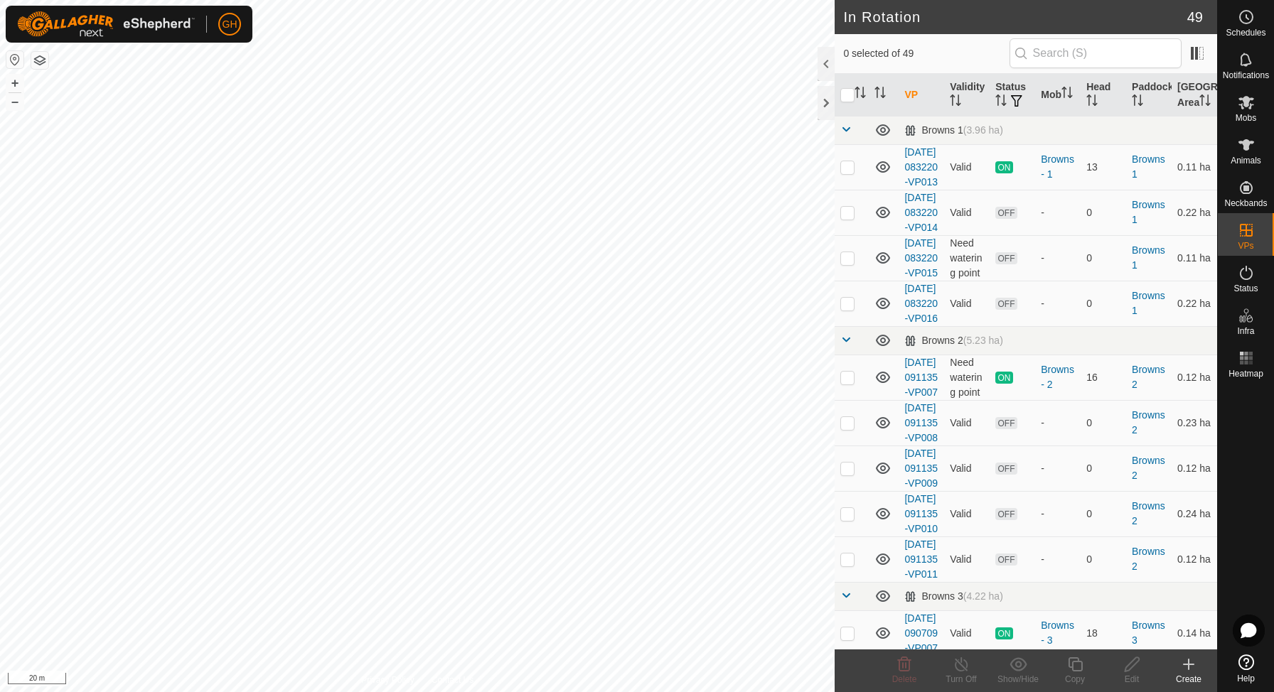
checkbox input "true"
click at [1070, 664] on icon at bounding box center [1075, 664] width 18 height 17
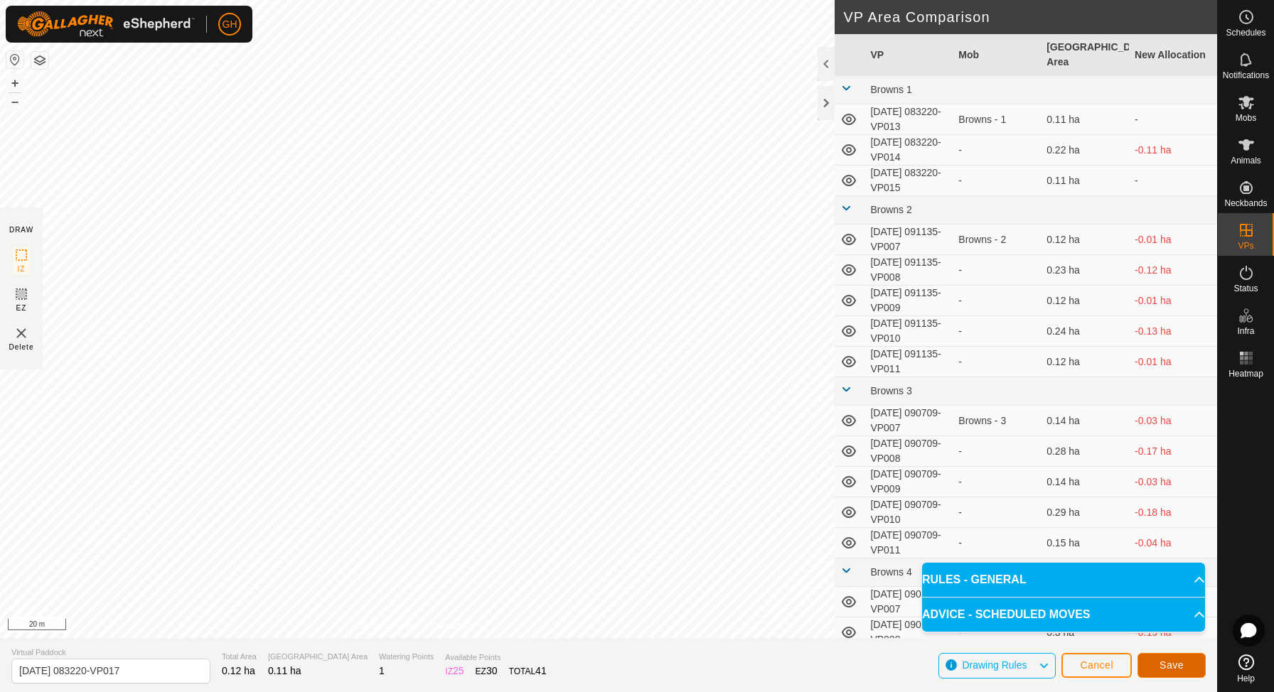
click at [1166, 667] on span "Save" at bounding box center [1172, 665] width 24 height 11
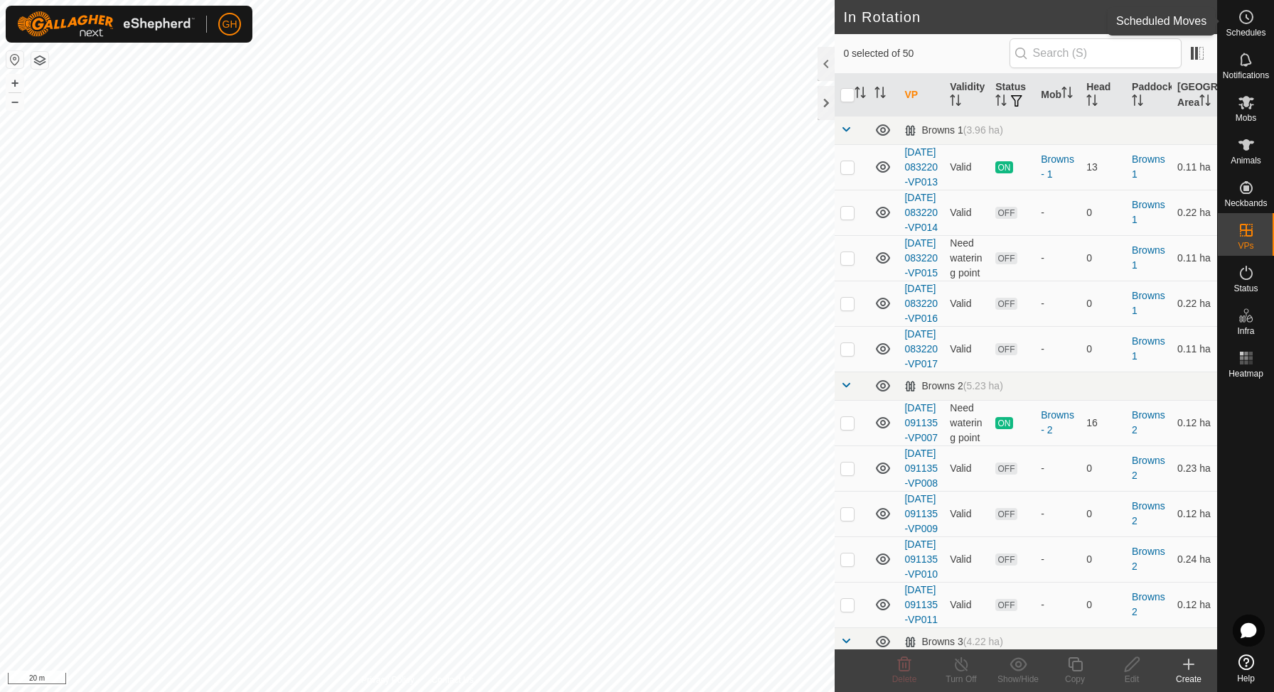
click at [1238, 22] on icon at bounding box center [1246, 17] width 17 height 17
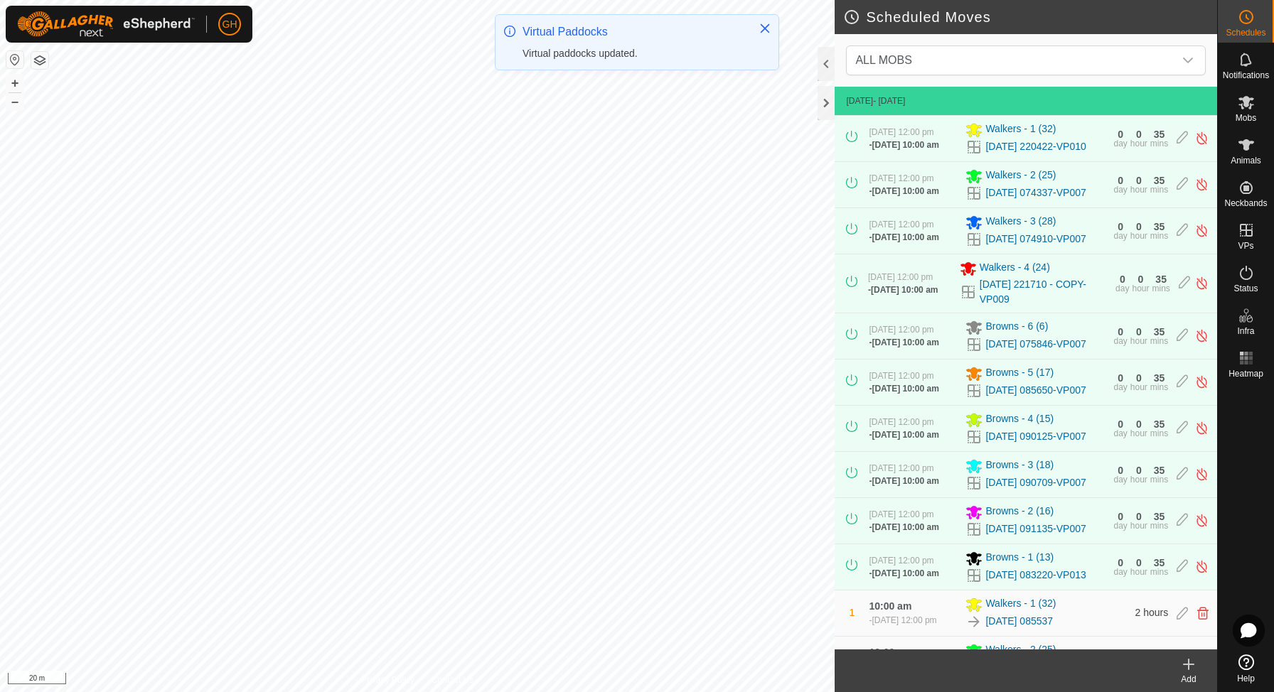
click at [1182, 660] on icon at bounding box center [1188, 664] width 17 height 17
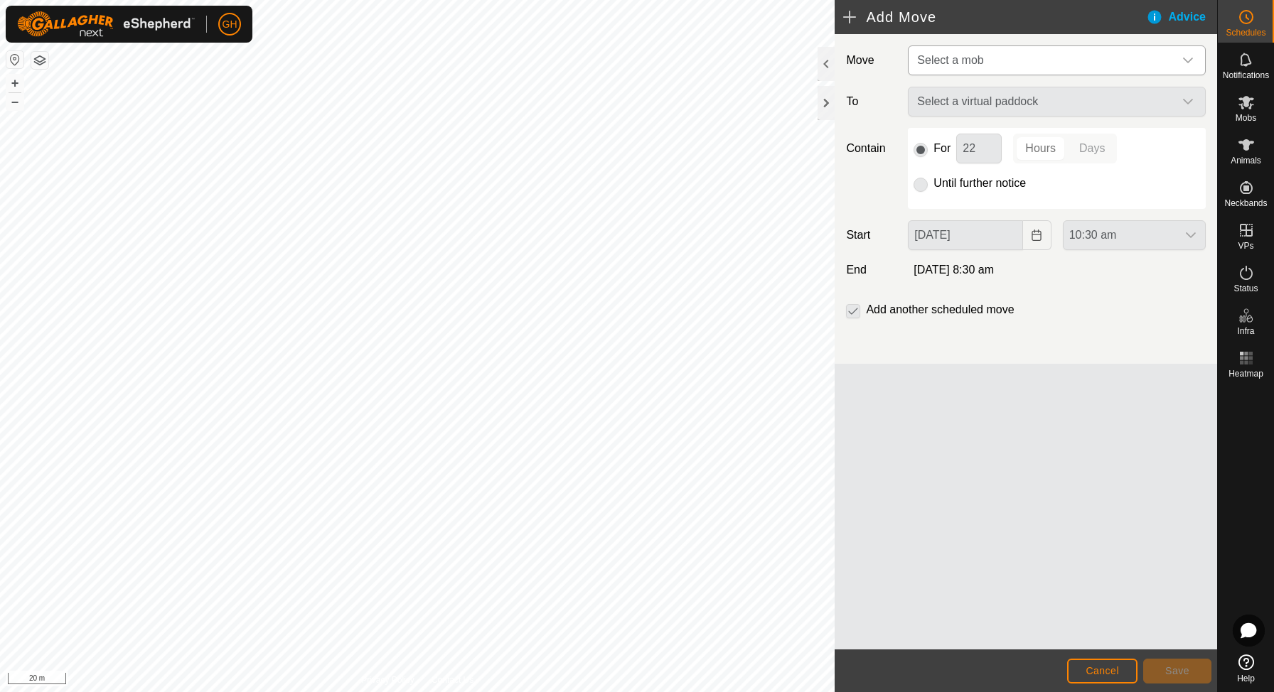
click at [1000, 53] on span "Select a mob" at bounding box center [1042, 60] width 262 height 28
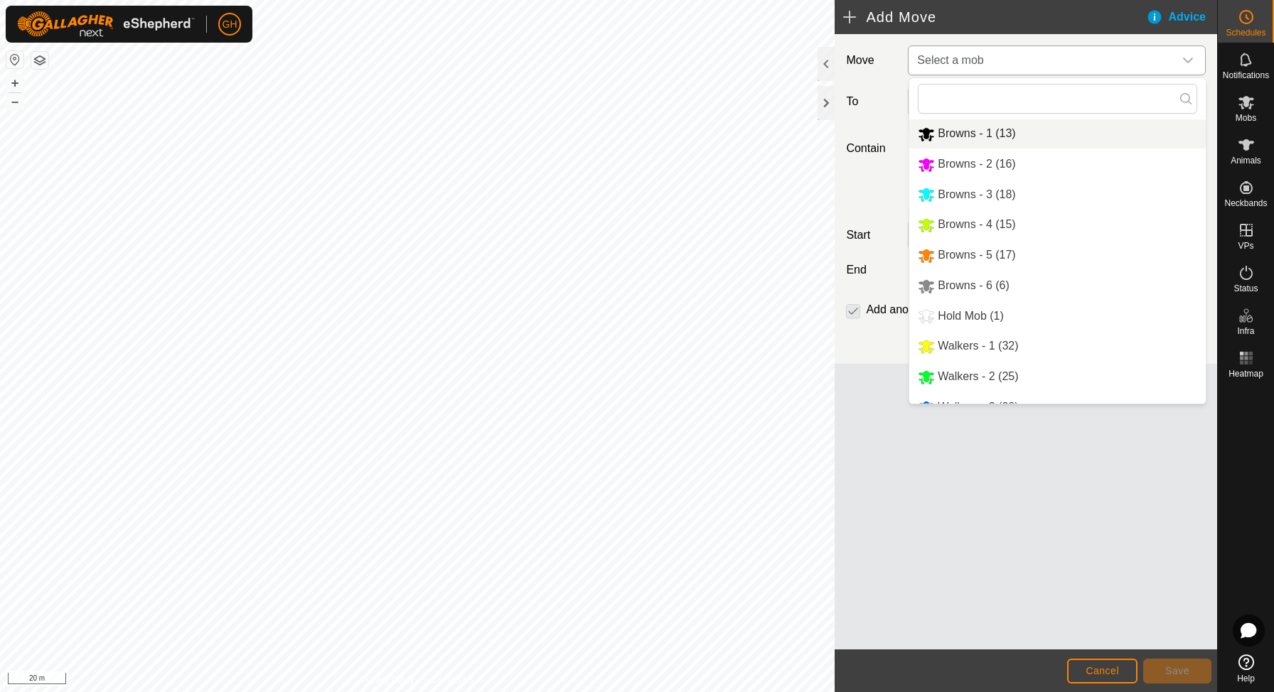
click at [988, 130] on span "Browns - 1 (13)" at bounding box center [976, 133] width 77 height 12
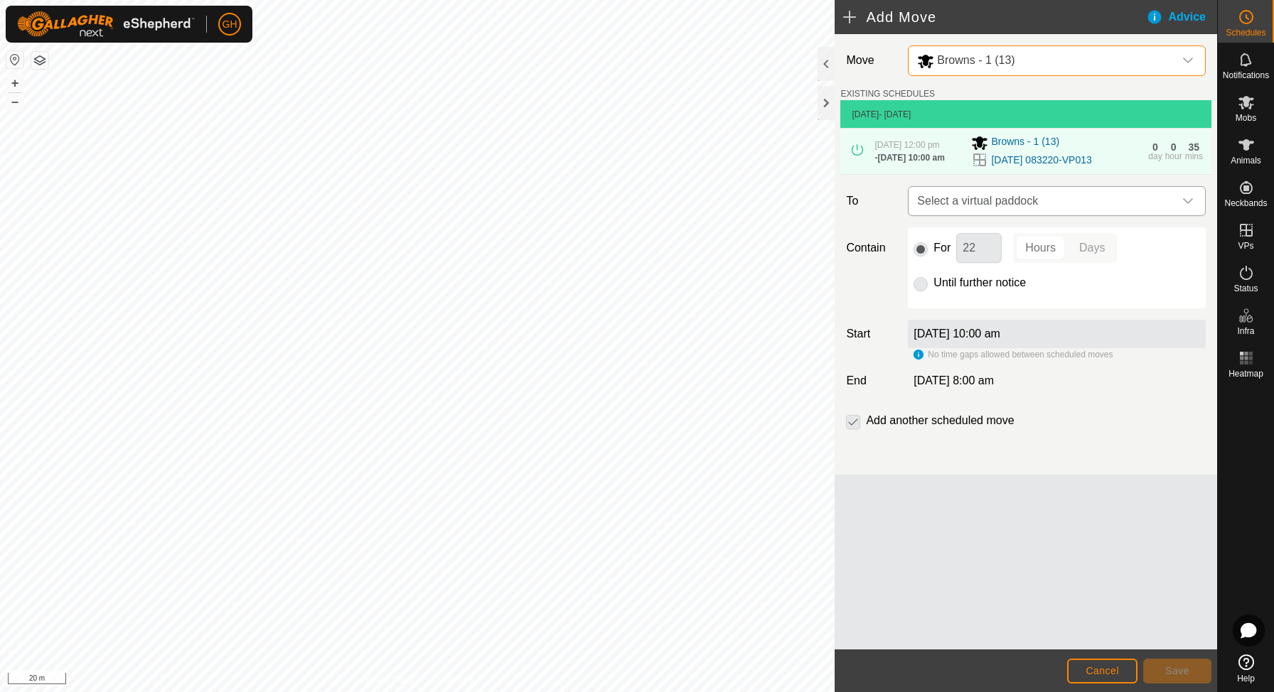
click at [1029, 215] on span "Select a virtual paddock" at bounding box center [1042, 201] width 262 height 28
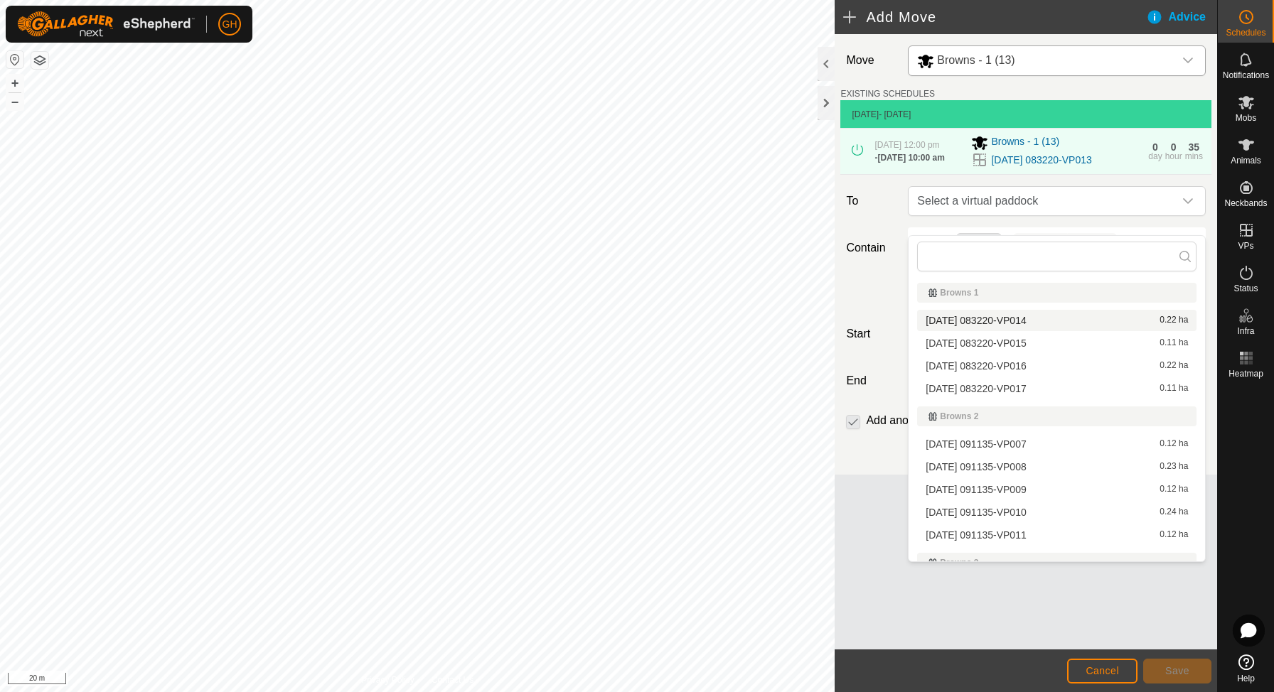
click at [1020, 319] on span "[DATE] 083220-VP014" at bounding box center [976, 321] width 100 height 10
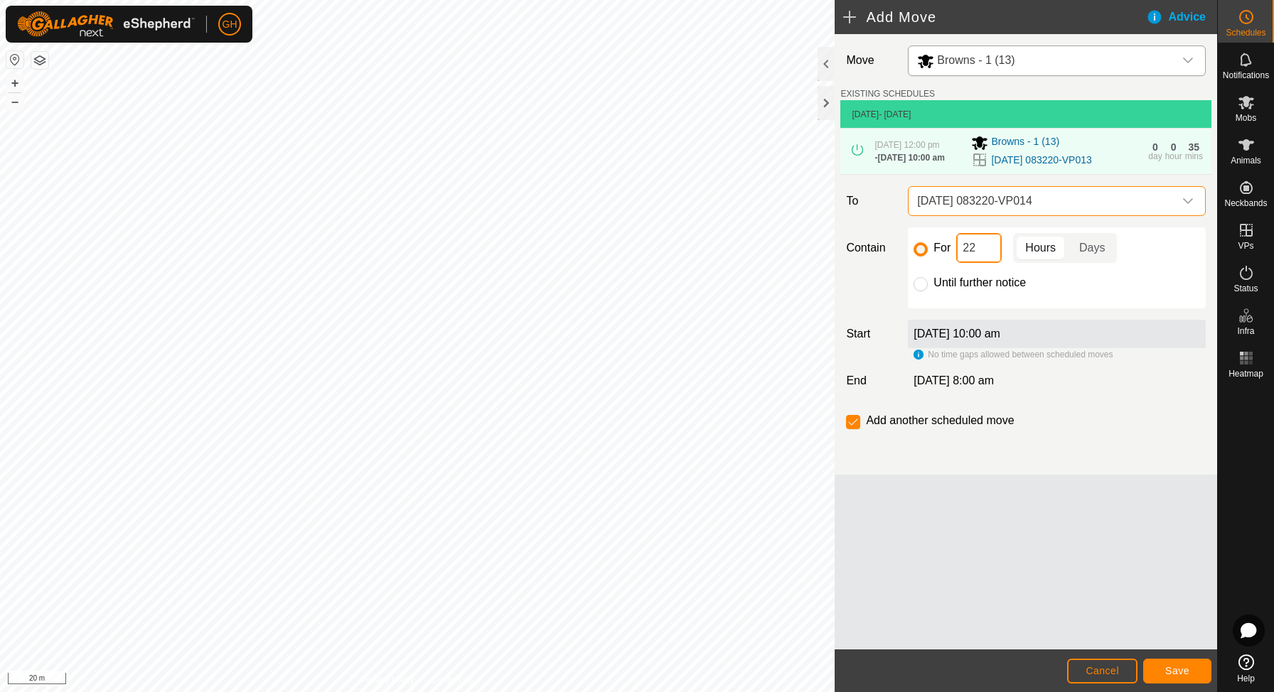
click at [992, 263] on input "22" at bounding box center [979, 248] width 46 height 30
click at [1160, 663] on button "Save" at bounding box center [1177, 671] width 68 height 25
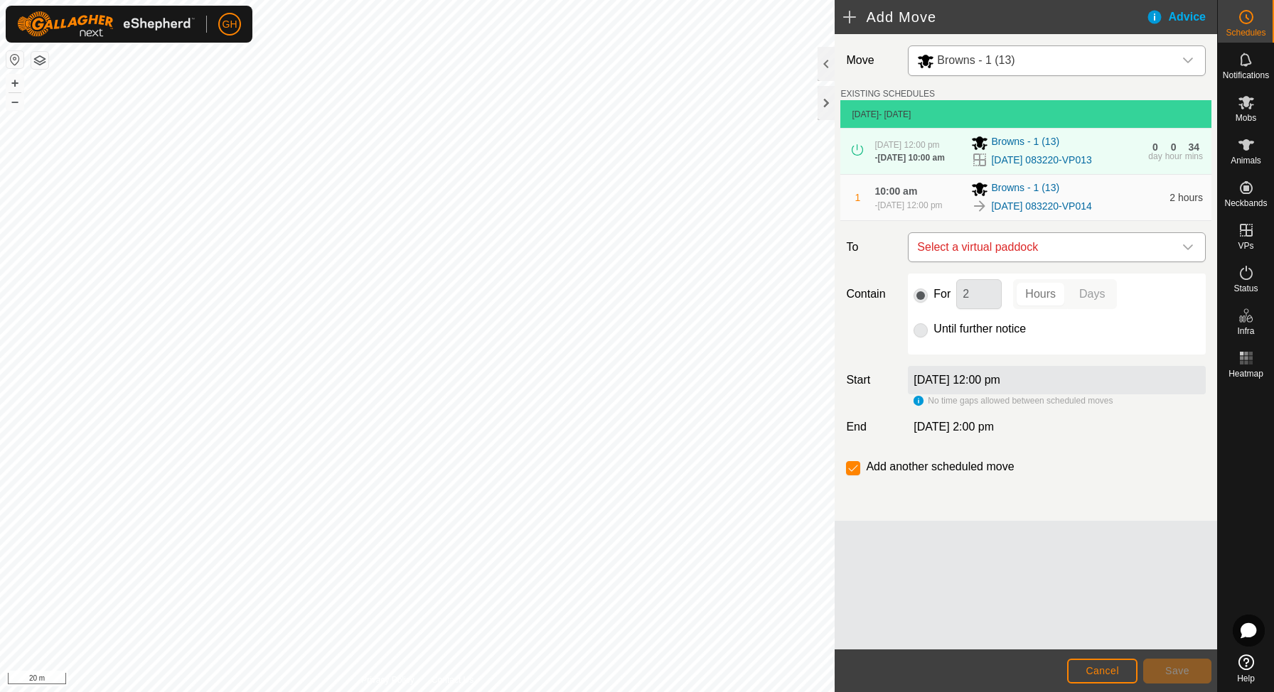
click at [1021, 262] on span "Select a virtual paddock" at bounding box center [1042, 247] width 262 height 28
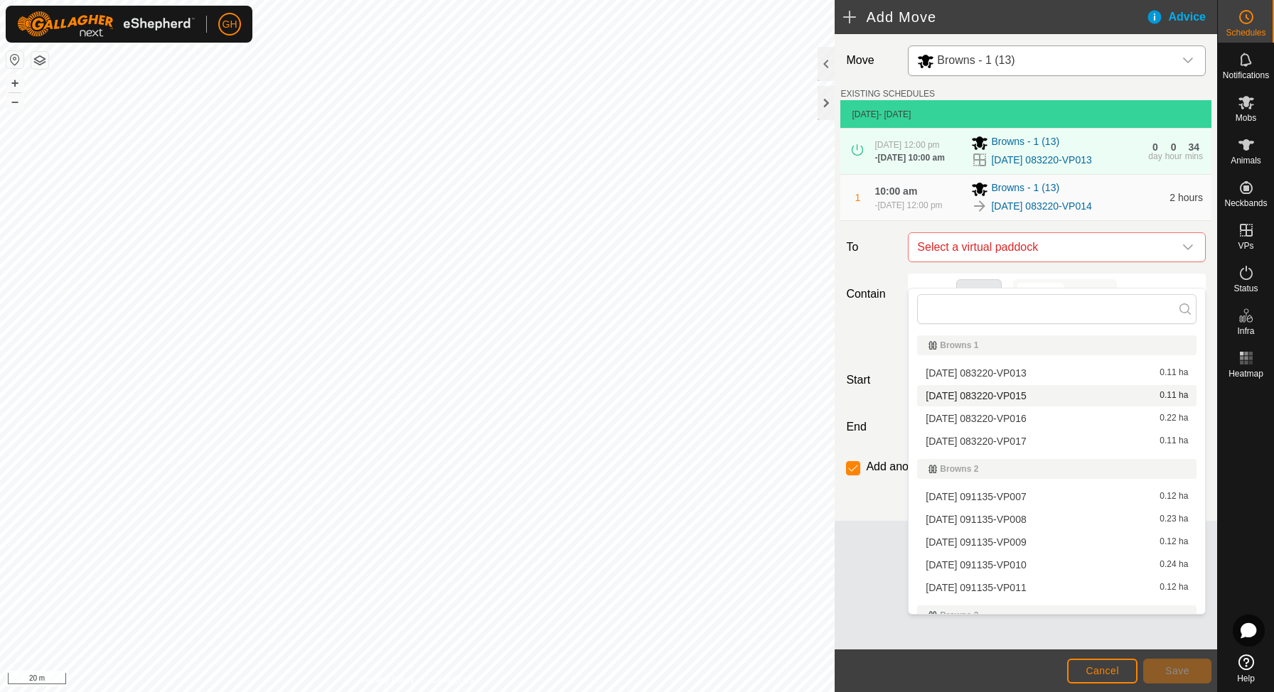
click at [1005, 392] on span "[DATE] 083220-VP015" at bounding box center [976, 396] width 100 height 10
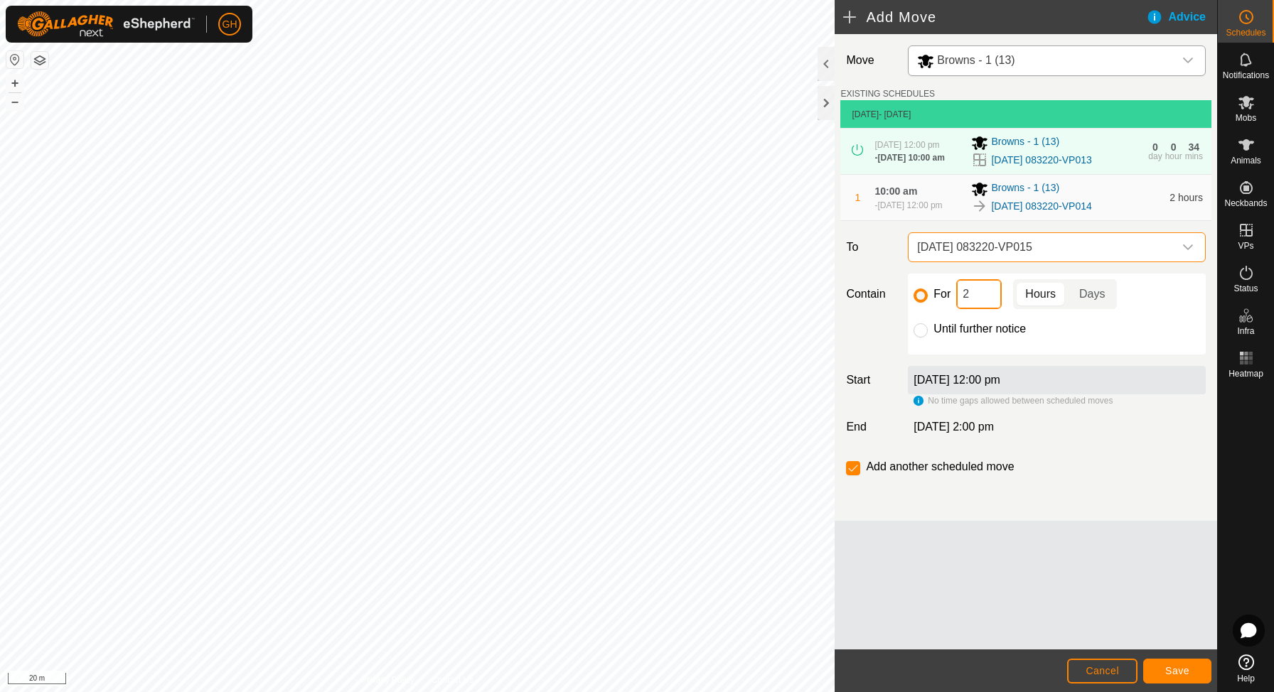
click at [979, 309] on input "2" at bounding box center [979, 294] width 46 height 30
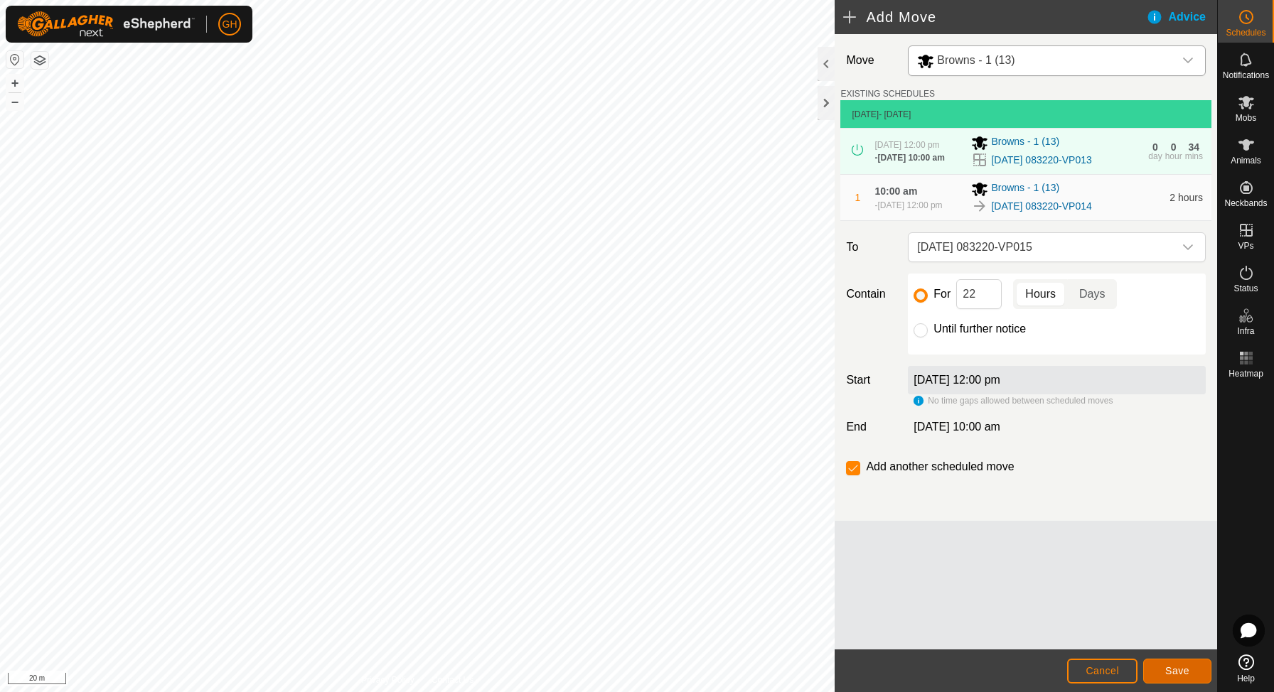
click at [1167, 663] on button "Save" at bounding box center [1177, 671] width 68 height 25
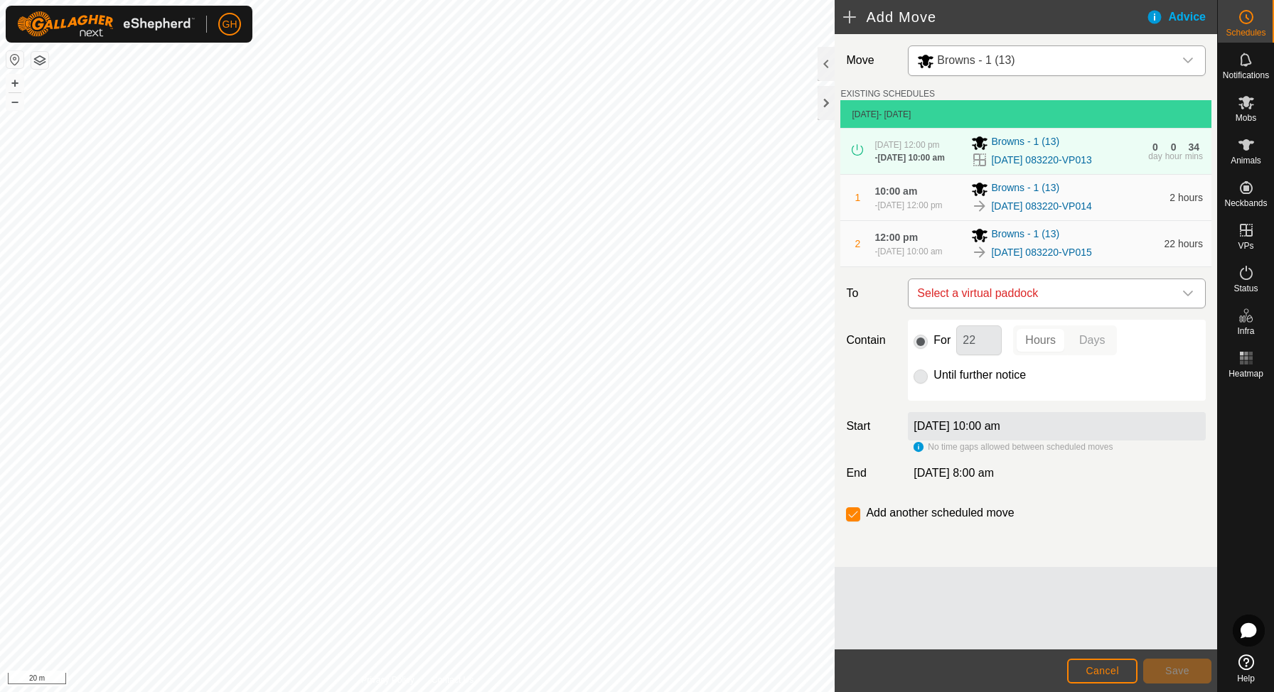
click at [1044, 308] on span "Select a virtual paddock" at bounding box center [1042, 293] width 262 height 28
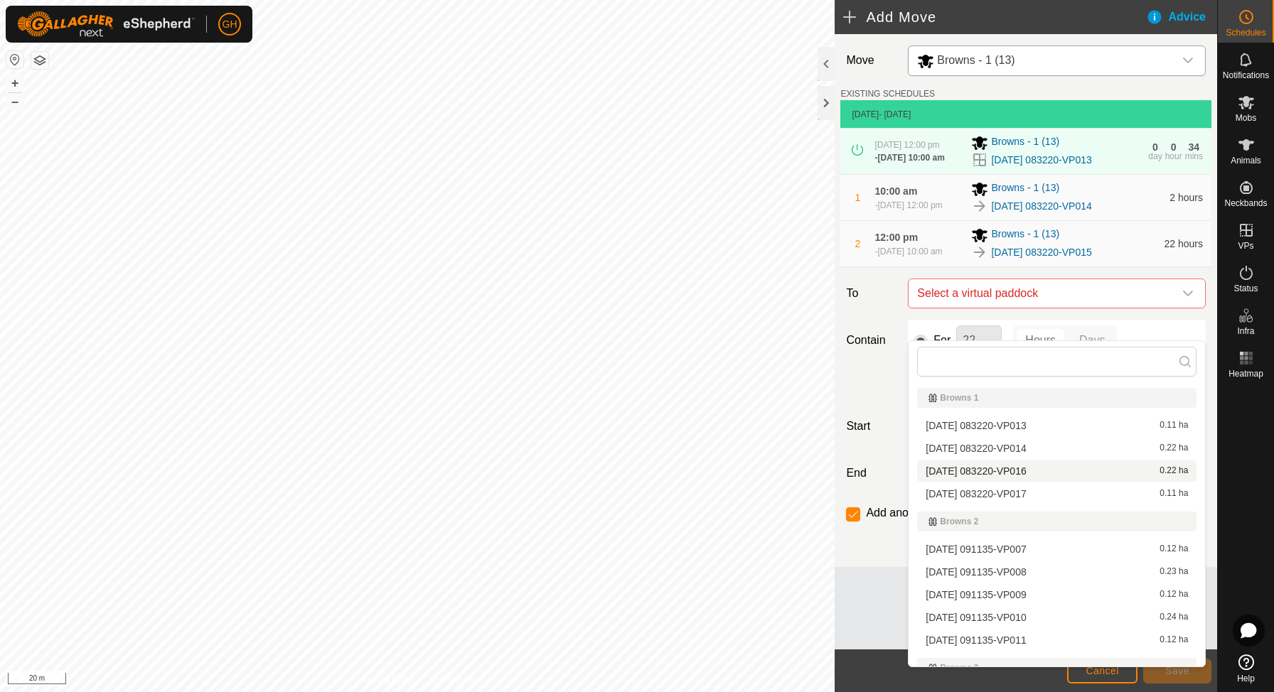
click at [1046, 474] on div "2025-08-18 083220-VP016 0.22 ha" at bounding box center [1057, 471] width 262 height 10
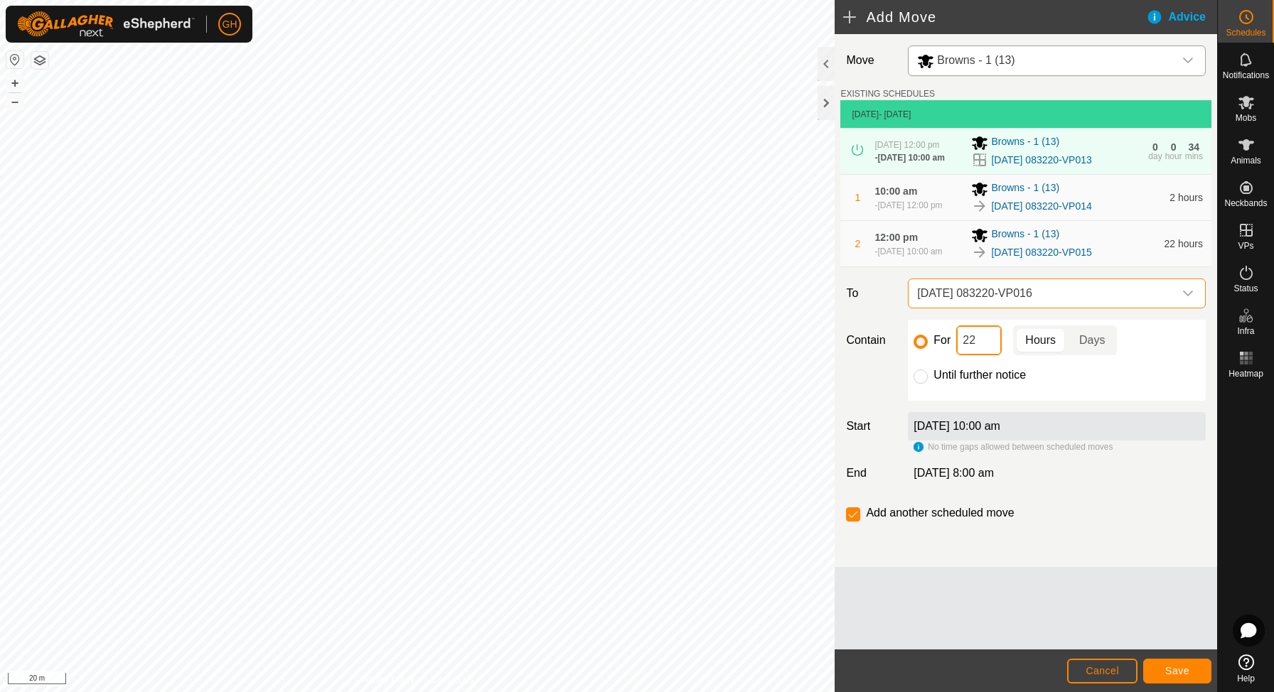
click at [996, 355] on input "22" at bounding box center [979, 341] width 46 height 30
click at [1185, 682] on button "Save" at bounding box center [1177, 671] width 68 height 25
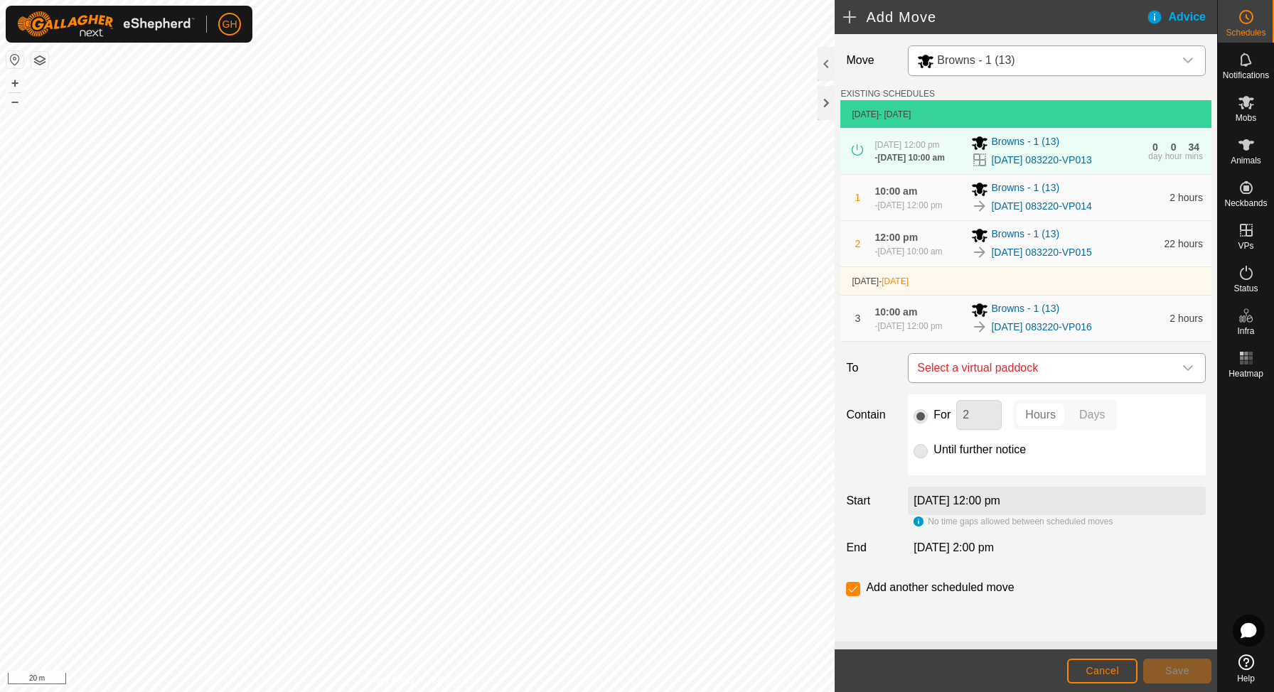
click at [1071, 382] on span "Select a virtual paddock" at bounding box center [1042, 368] width 262 height 28
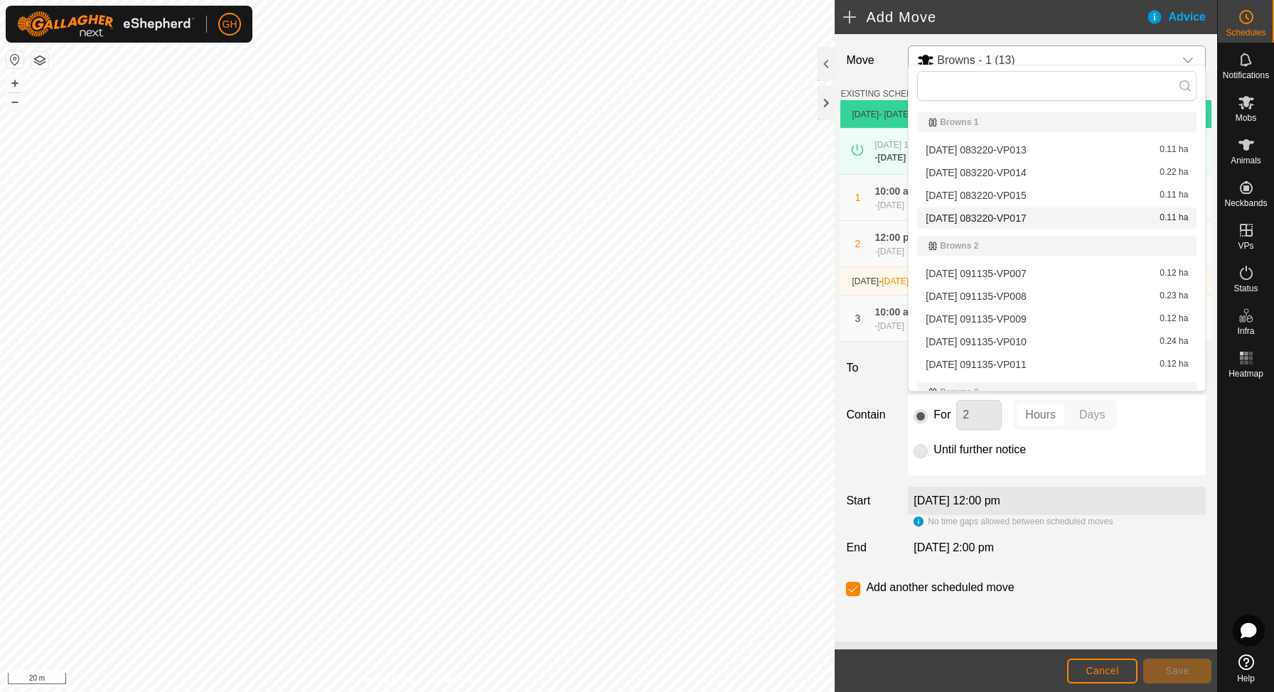
click at [1026, 218] on span "2025-08-18 083220-VP017" at bounding box center [976, 218] width 100 height 10
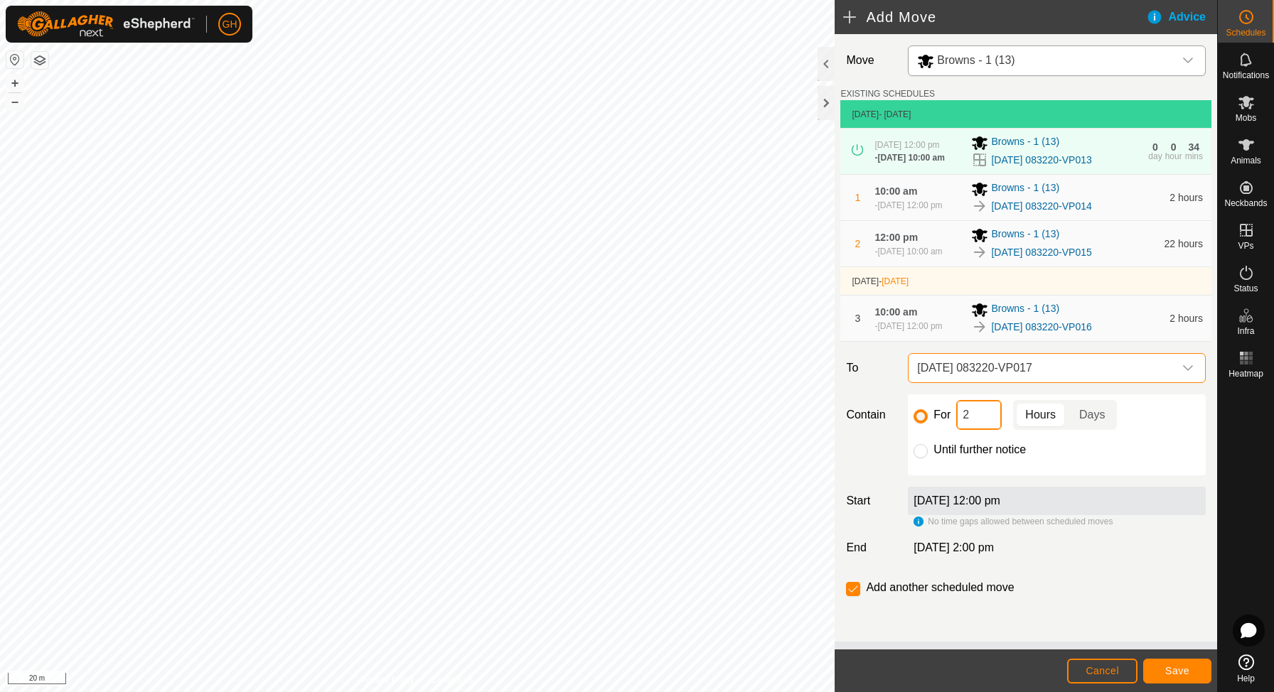
click at [985, 430] on input "2" at bounding box center [979, 415] width 46 height 30
type input "22"
click at [856, 596] on input "checkbox" at bounding box center [853, 589] width 14 height 14
checkbox input "false"
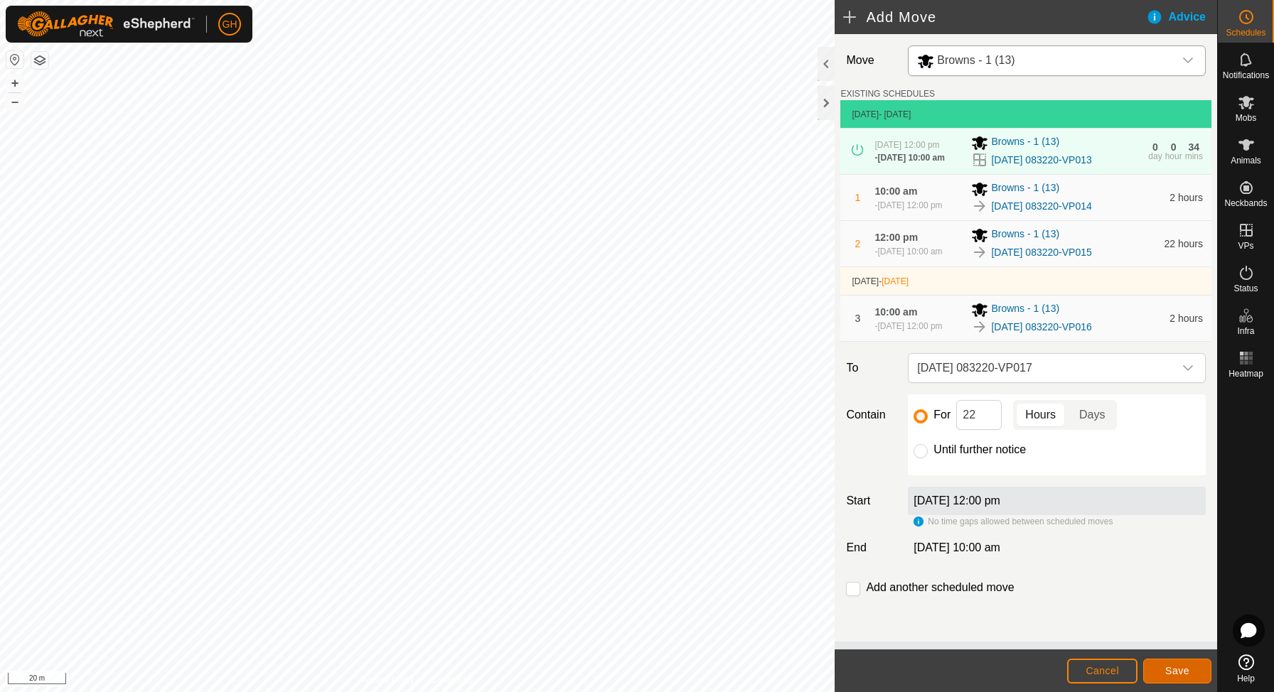
click at [1166, 665] on span "Save" at bounding box center [1177, 670] width 24 height 11
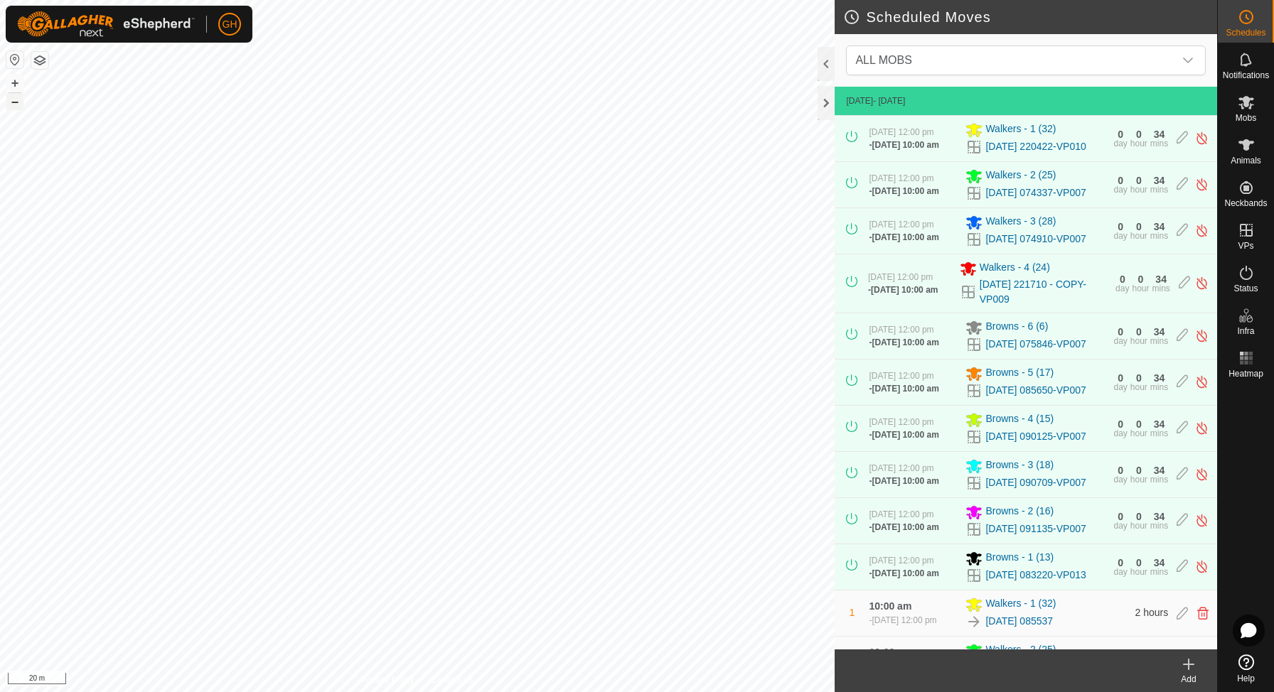
click at [18, 104] on button "–" at bounding box center [14, 101] width 17 height 17
